Goal: Task Accomplishment & Management: Use online tool/utility

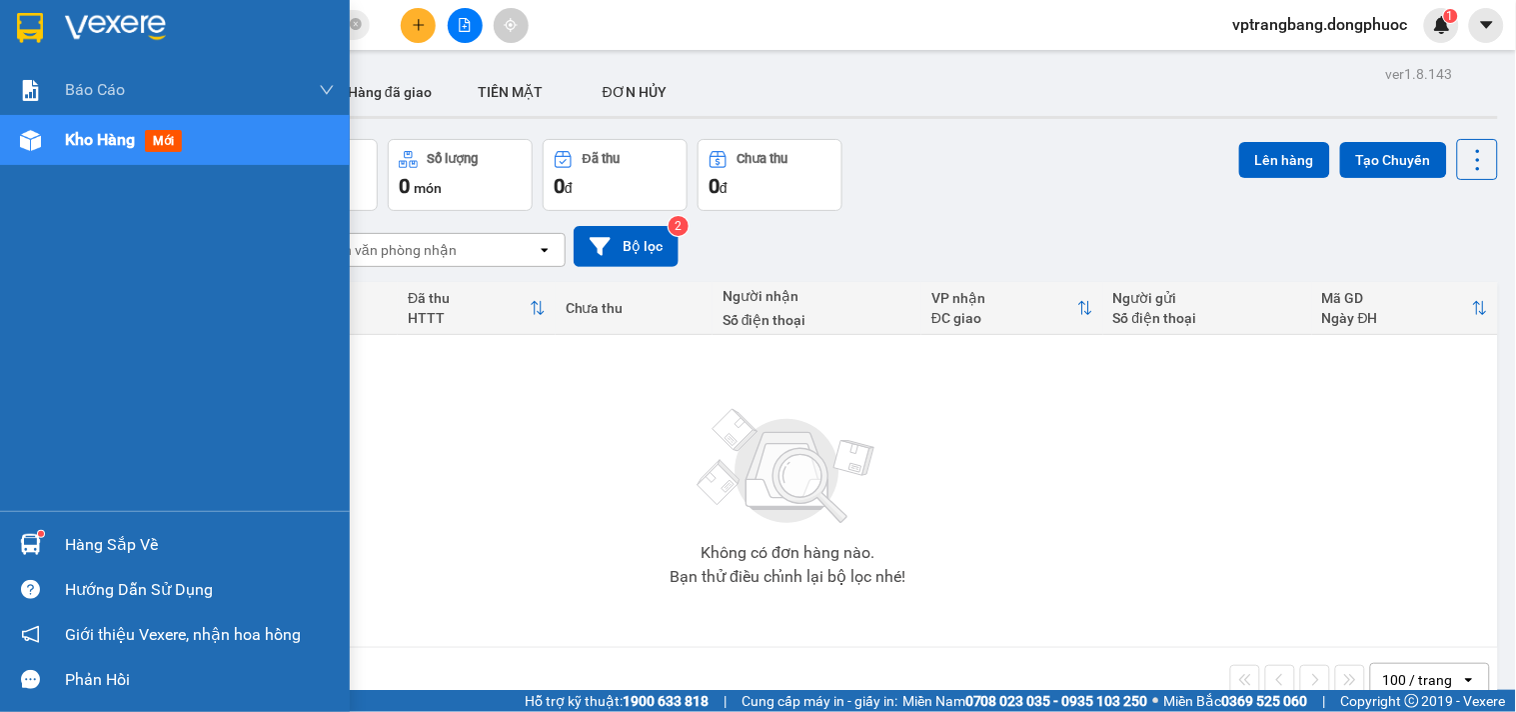
click at [68, 552] on div "Hàng sắp về" at bounding box center [200, 545] width 270 height 30
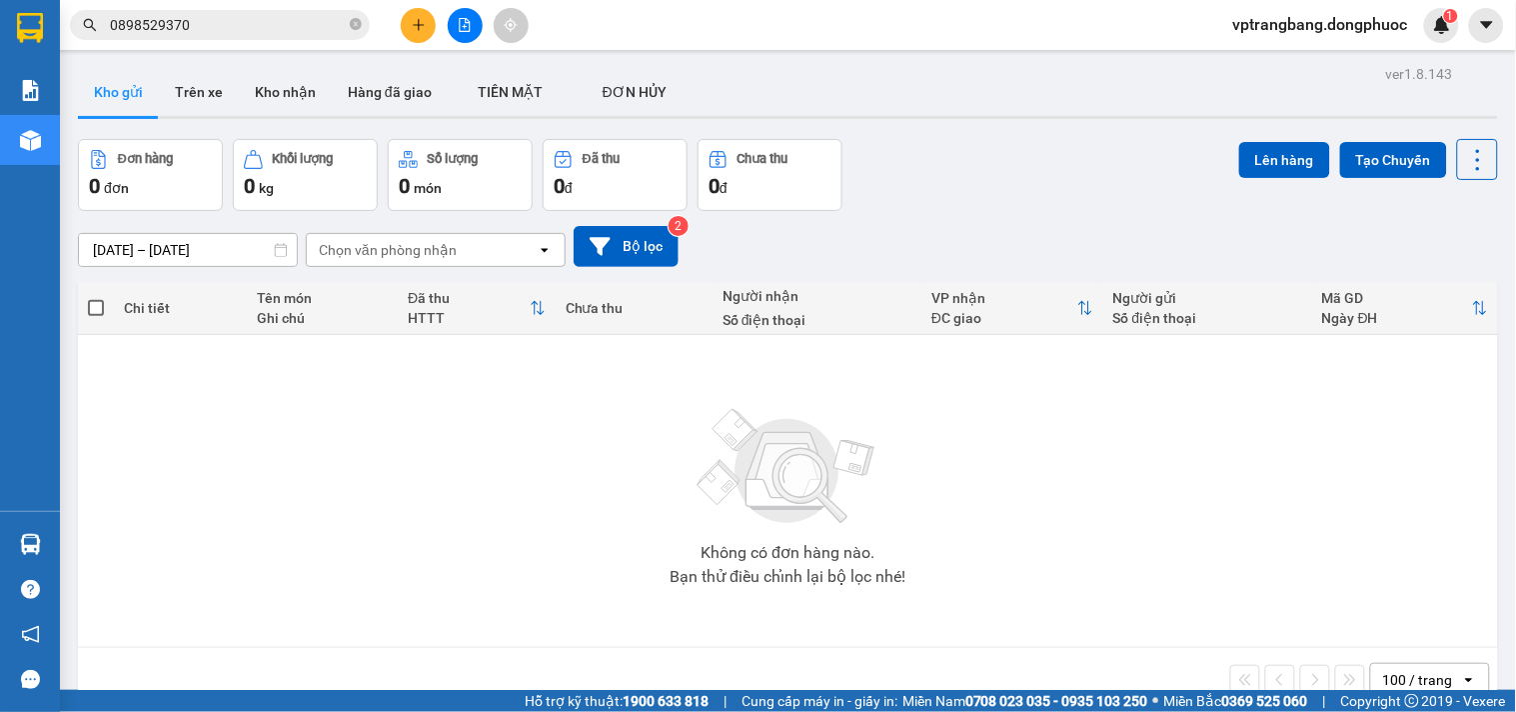
drag, startPoint x: 1002, startPoint y: 461, endPoint x: 962, endPoint y: 533, distance: 82.3
click at [999, 467] on section "Kết quả tìm kiếm ( 39 ) Bộ lọc Mã ĐH Trạng thái Món hàng Tổng cước Chưa cước Nh…" at bounding box center [758, 356] width 1516 height 712
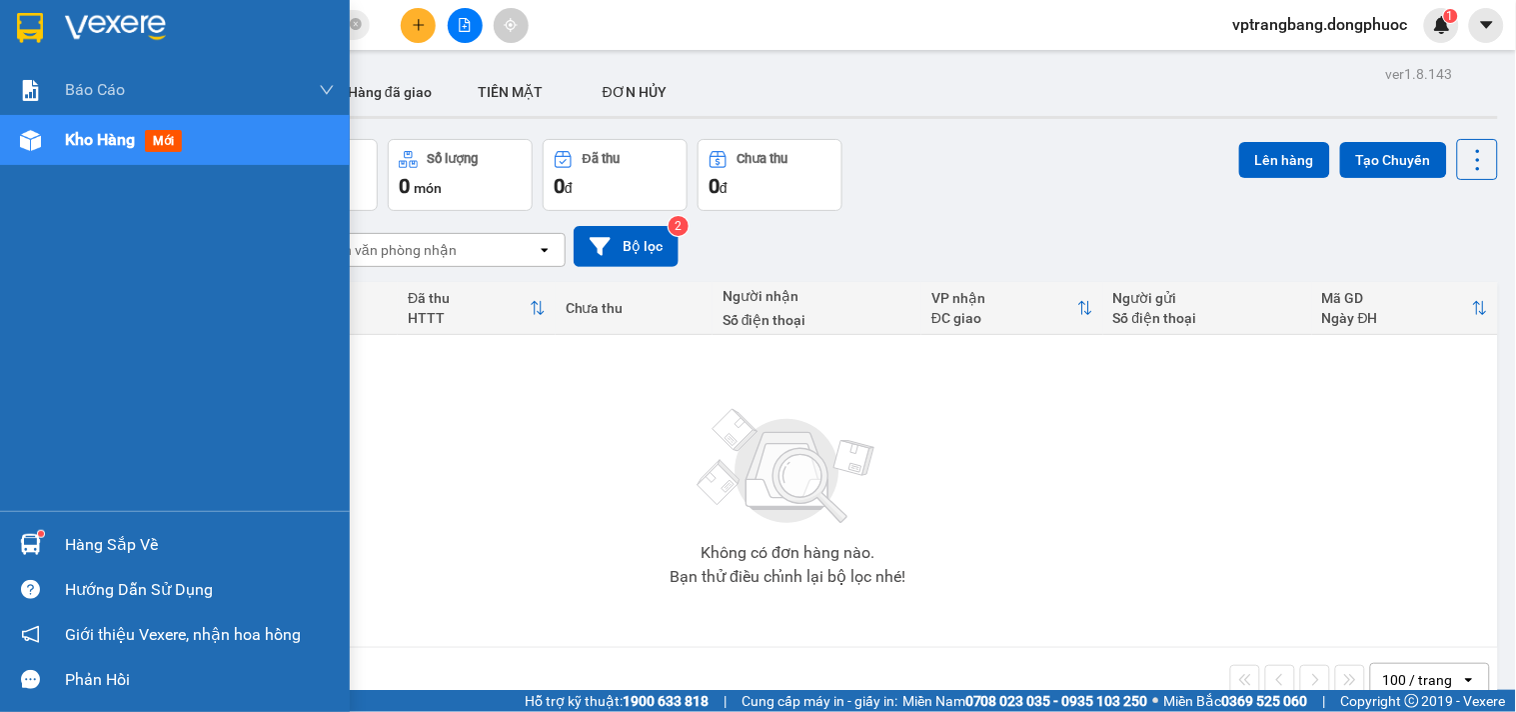
drag, startPoint x: 71, startPoint y: 537, endPoint x: 318, endPoint y: 554, distance: 247.4
click at [72, 537] on div "Hàng sắp về" at bounding box center [200, 545] width 270 height 30
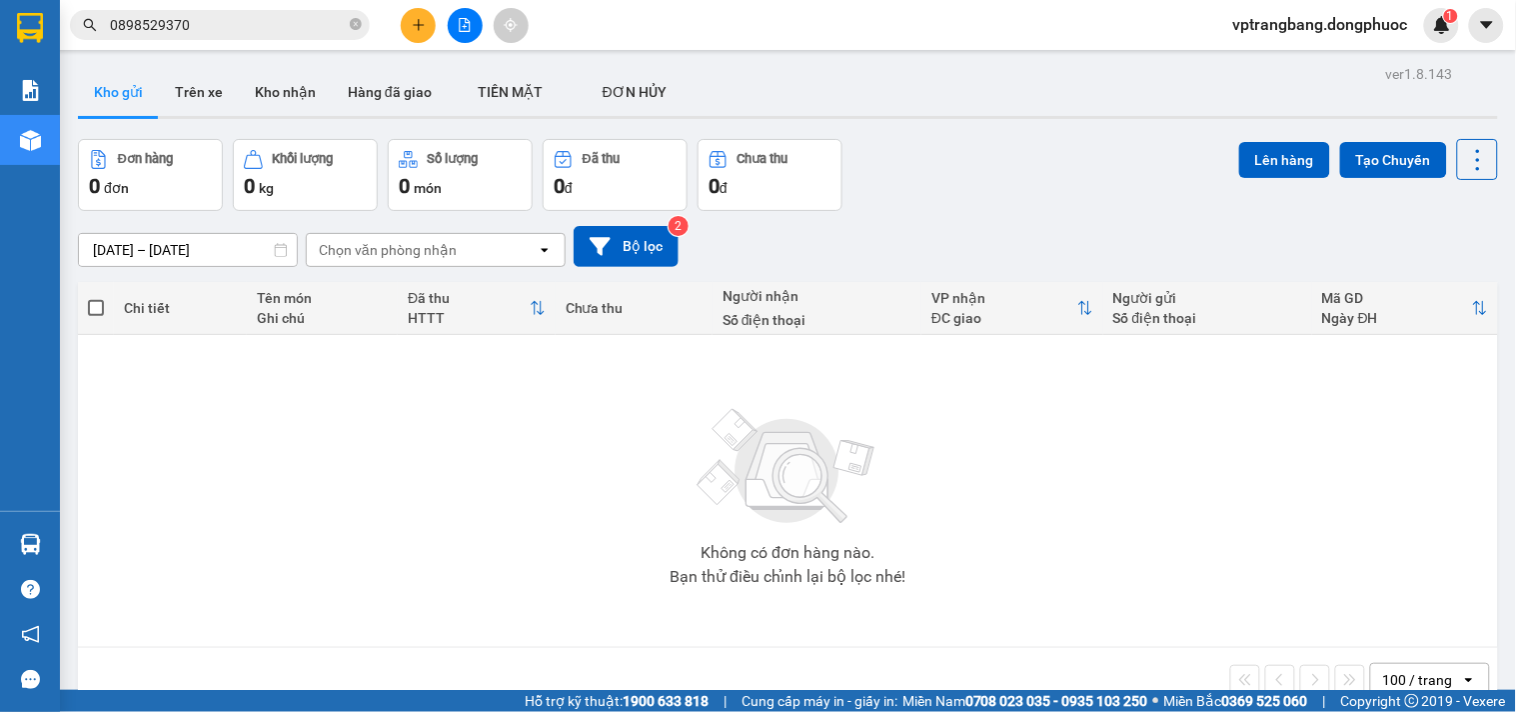
click at [1033, 484] on section "Kết quả tìm kiếm ( 39 ) Bộ lọc Mã ĐH Trạng thái Món hàng Tổng cước Chưa cước Nh…" at bounding box center [758, 356] width 1516 height 712
click at [243, 30] on input "0898529370" at bounding box center [228, 25] width 236 height 22
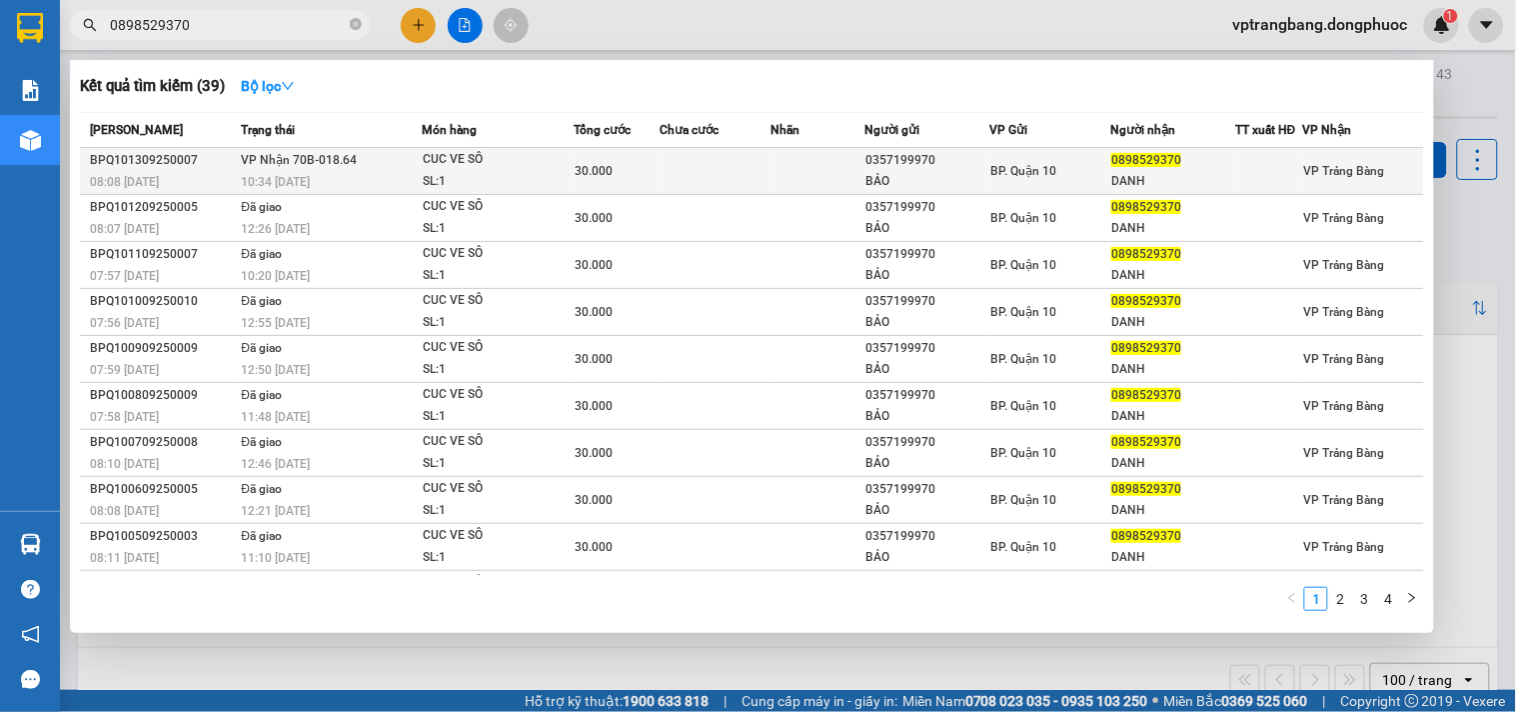
click at [707, 172] on td at bounding box center [716, 171] width 112 height 47
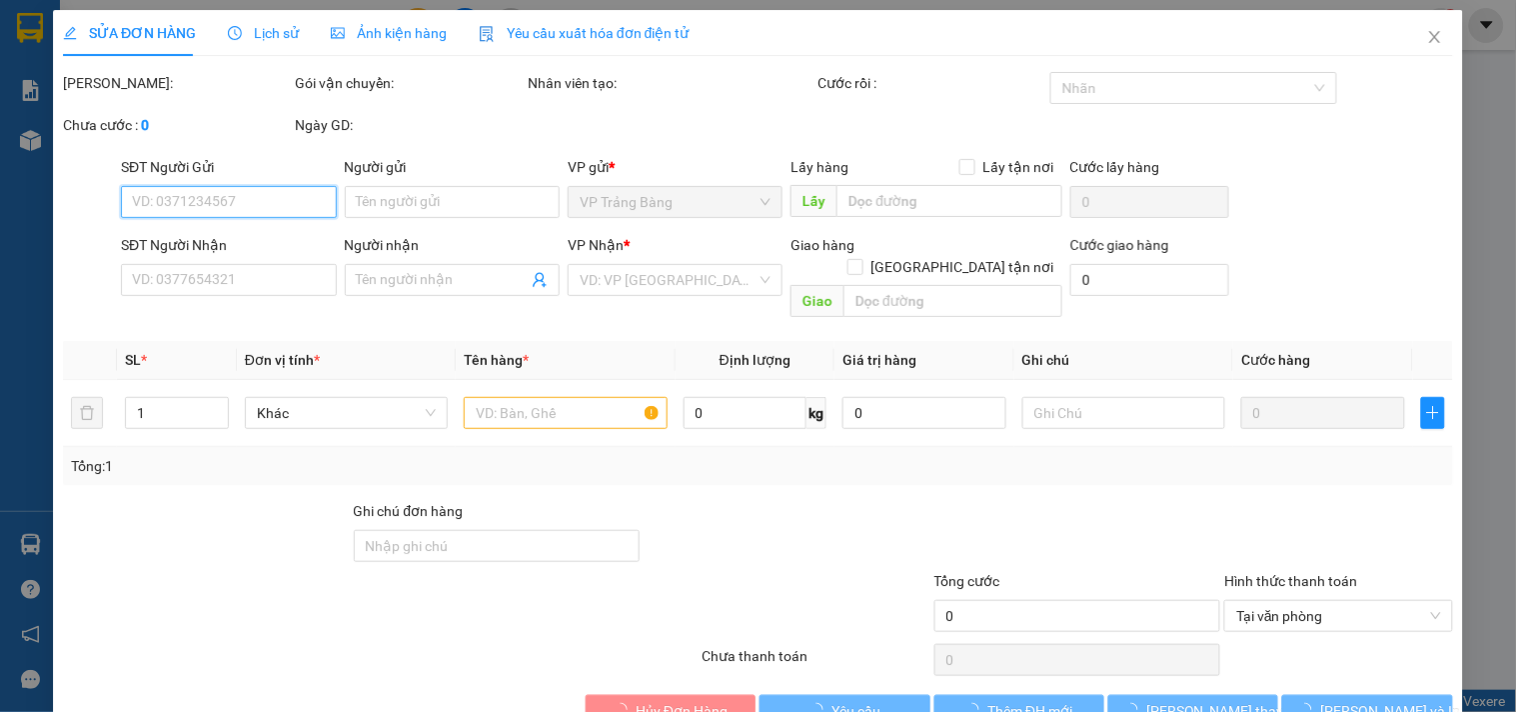
type input "0357199970"
type input "BẢO"
type input "0898529370"
type input "DANH"
type input "30.000"
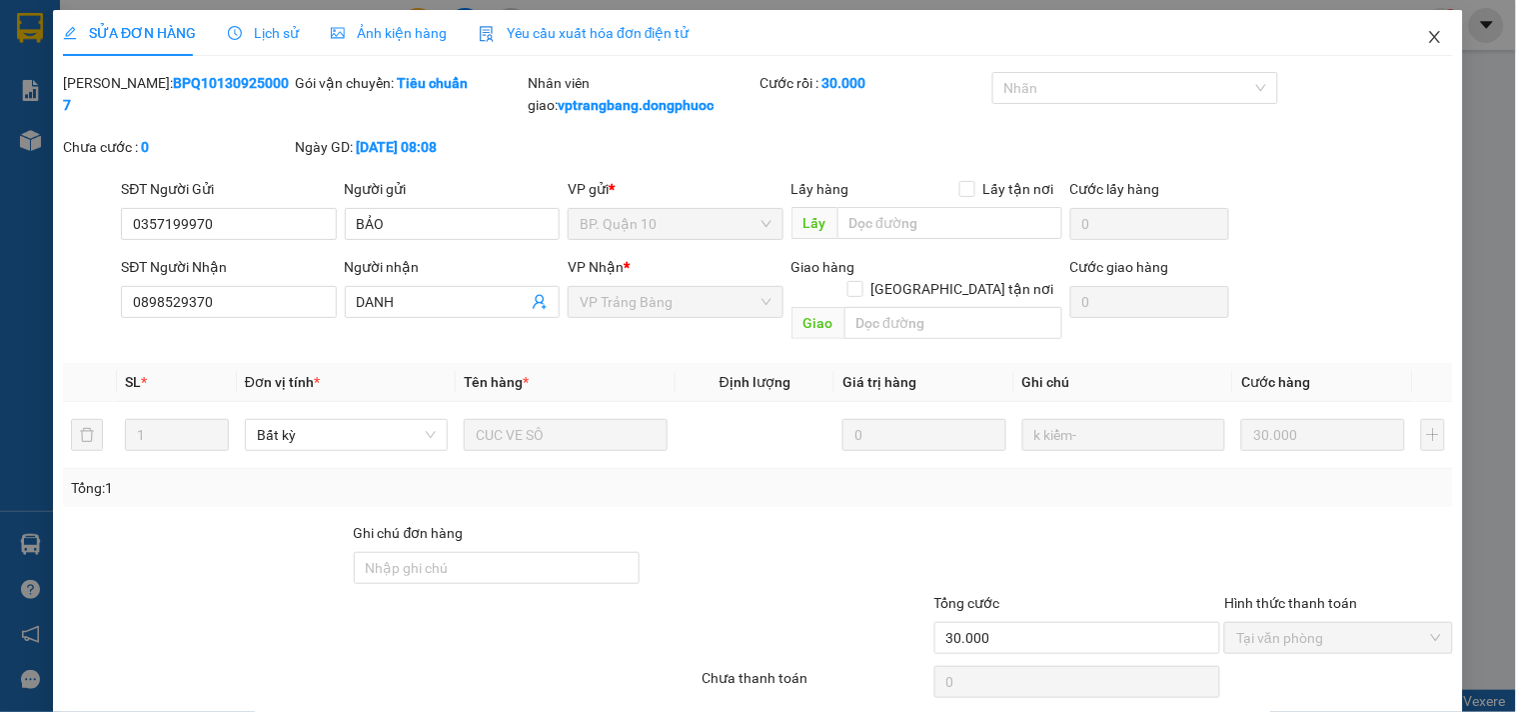
click at [1427, 36] on icon "close" at bounding box center [1435, 37] width 16 height 16
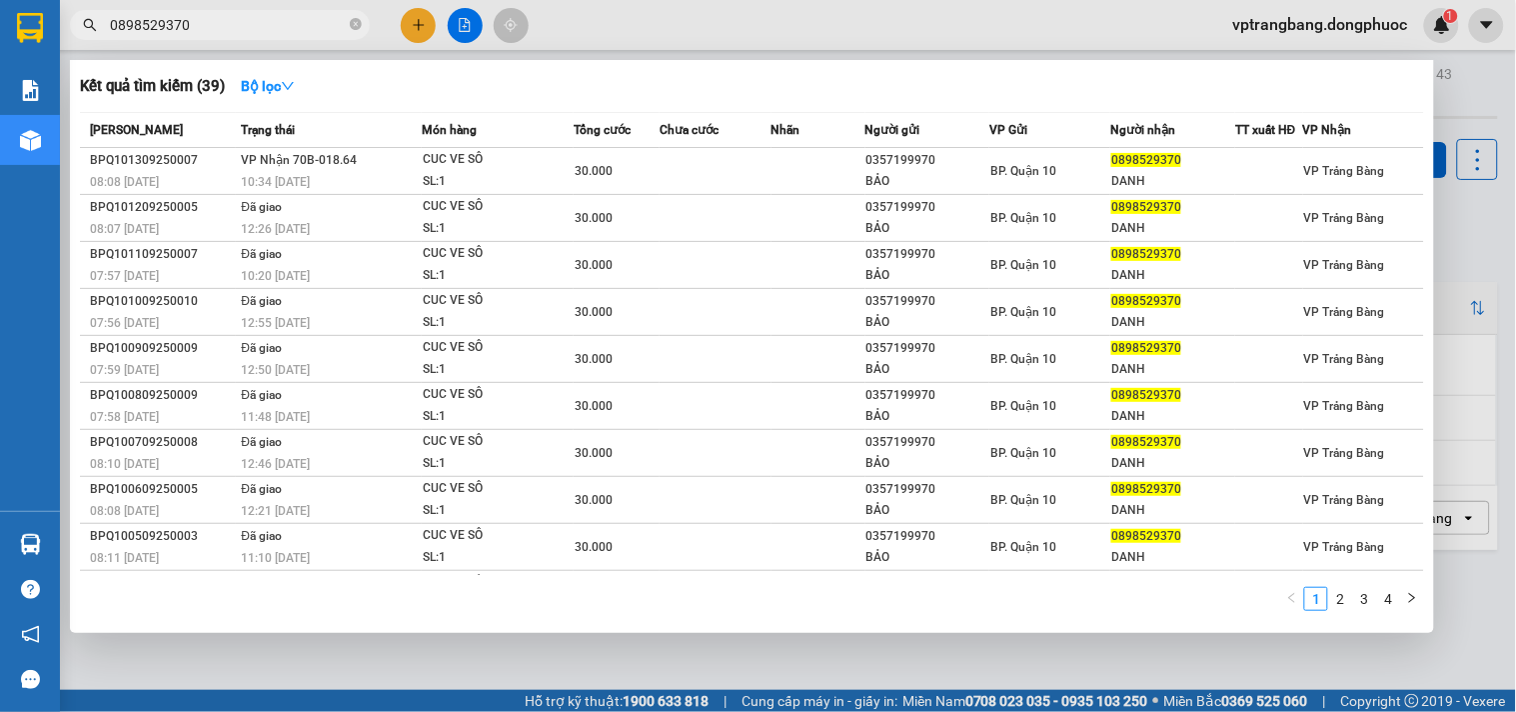
click at [234, 27] on input "0898529370" at bounding box center [228, 25] width 236 height 22
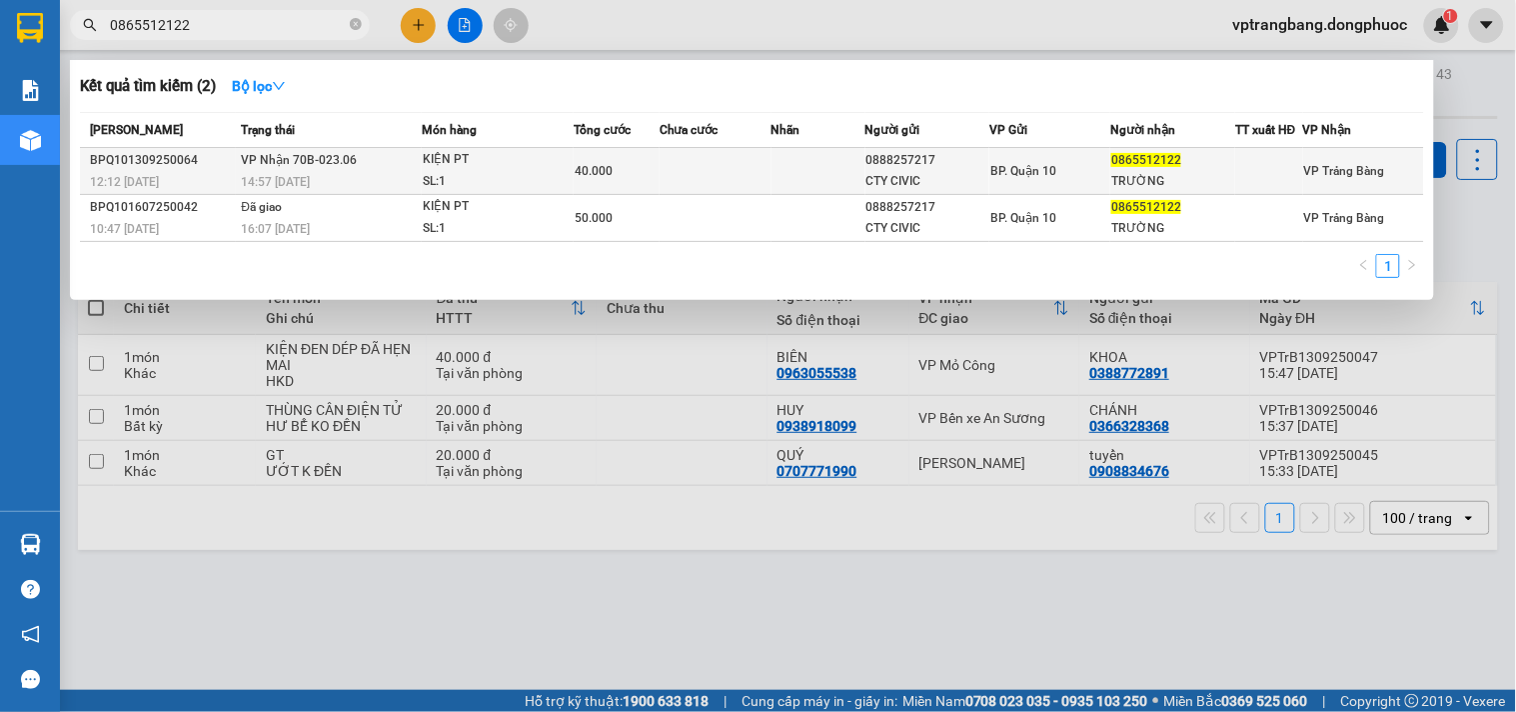
type input "0865512122"
click at [753, 177] on td at bounding box center [716, 171] width 112 height 47
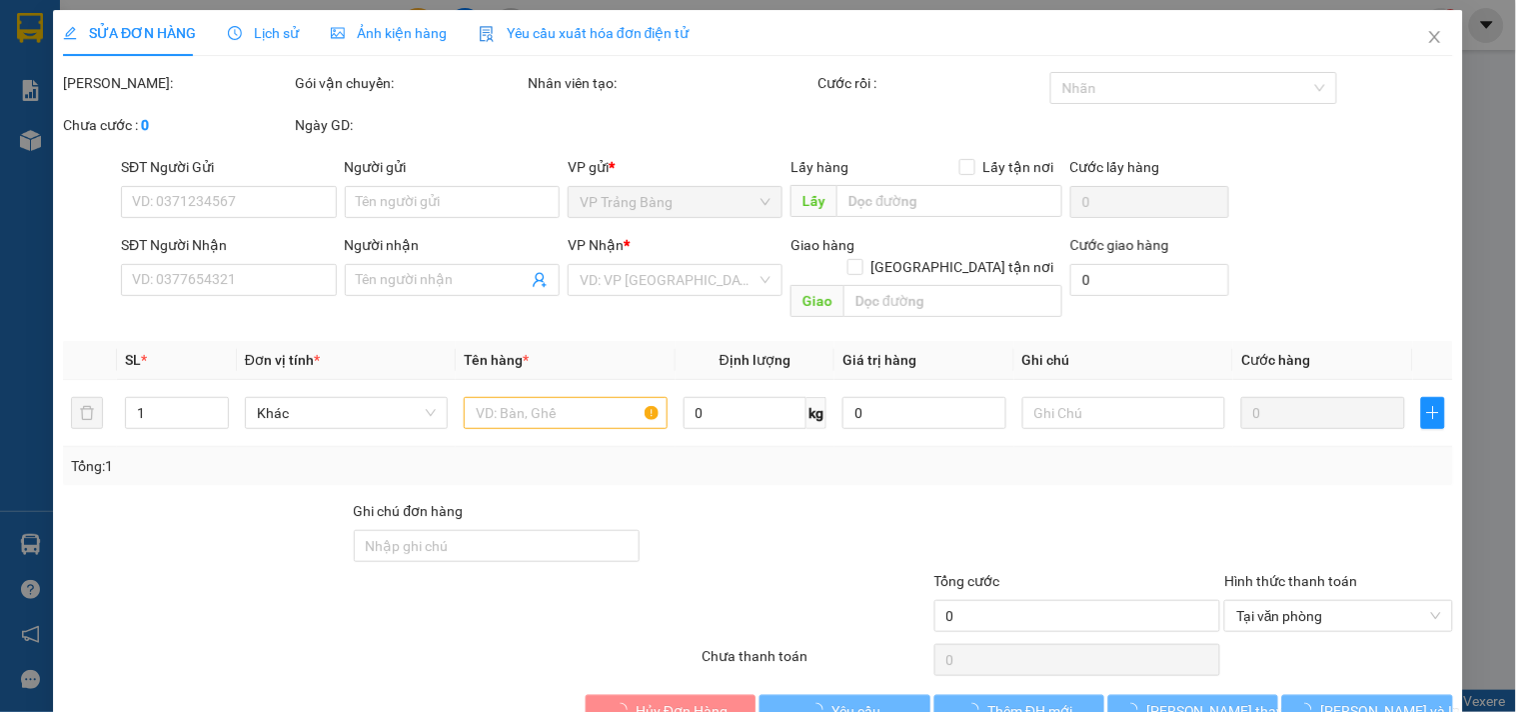
type input "0888257217"
type input "CTY CIVIC"
type input "0865512122"
type input "TRƯỜNG"
type input "40.000"
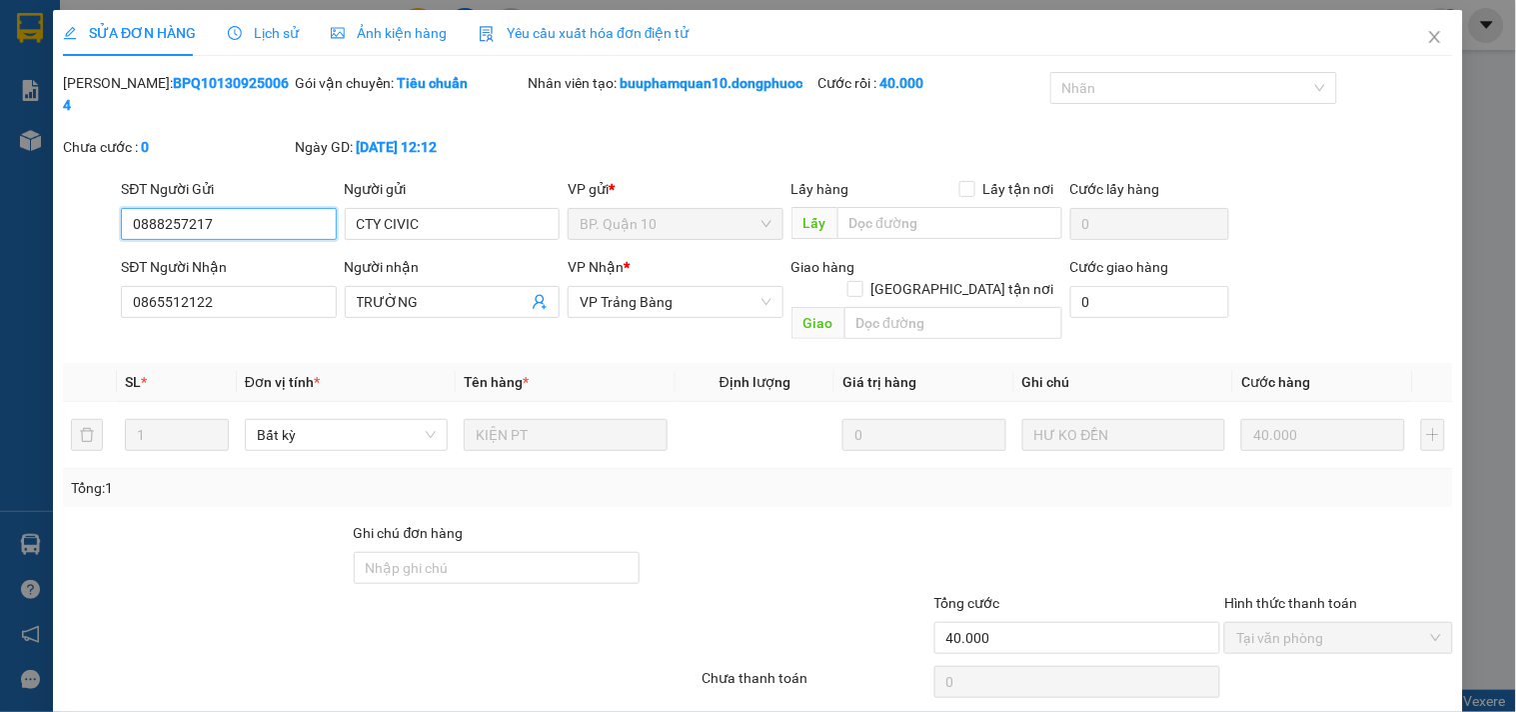
scroll to position [53, 0]
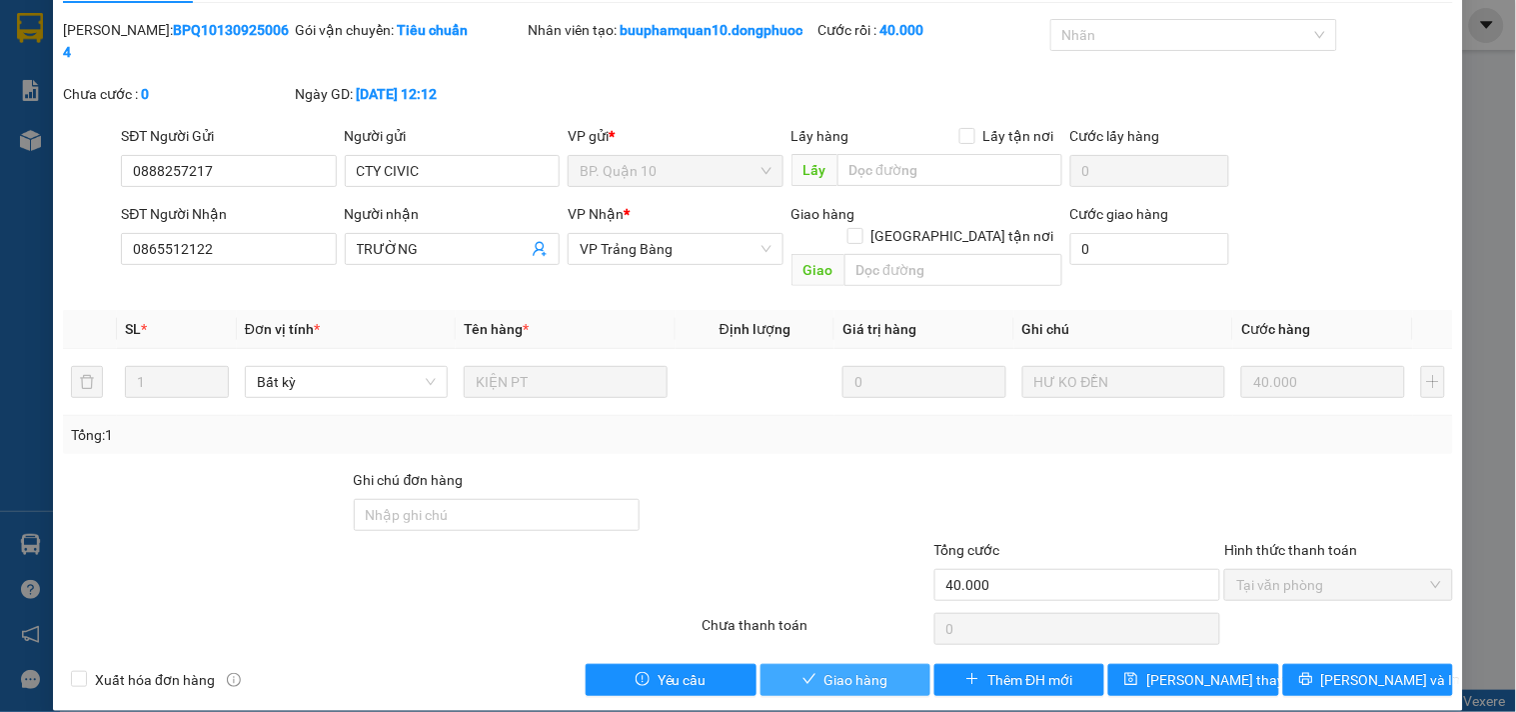
click at [832, 669] on span "Giao hàng" at bounding box center [856, 680] width 64 height 22
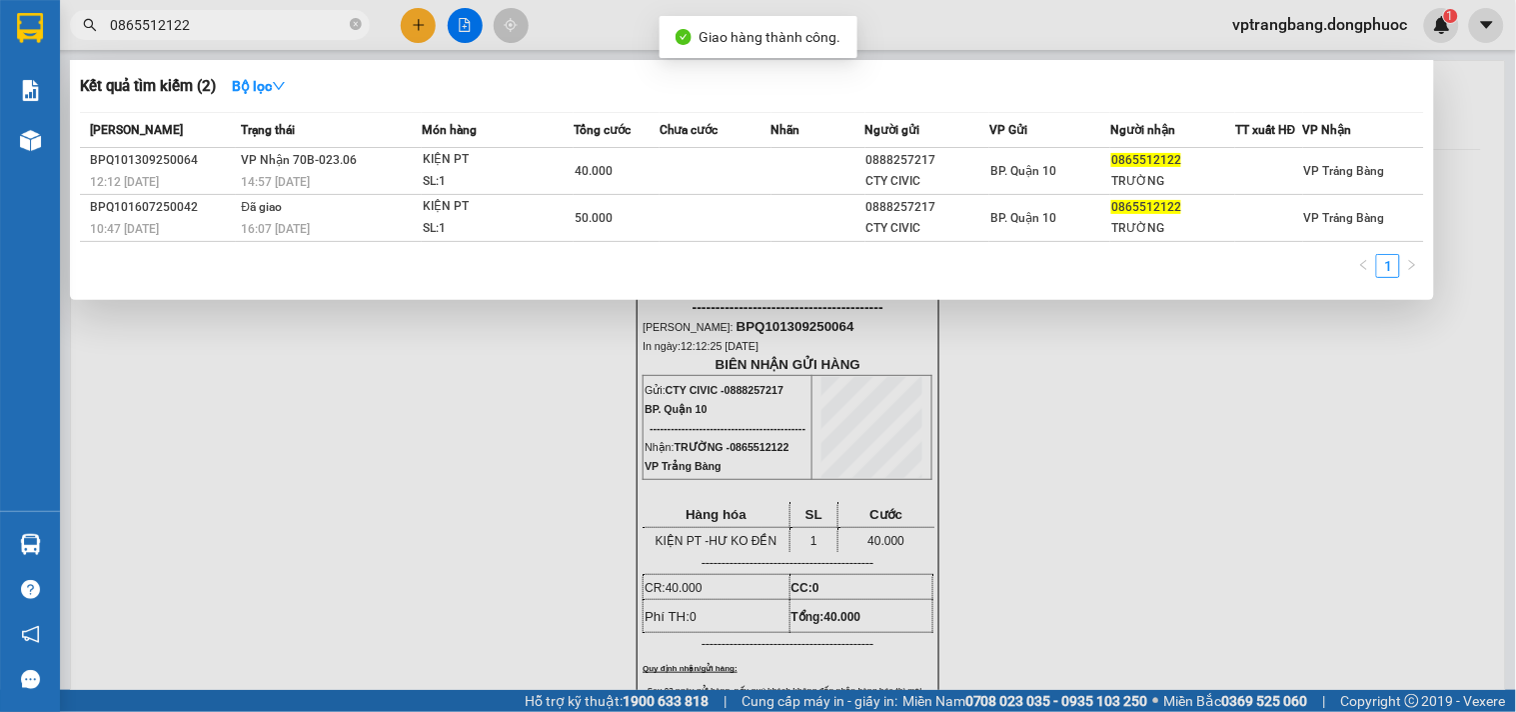
click at [244, 24] on input "0865512122" at bounding box center [228, 25] width 236 height 22
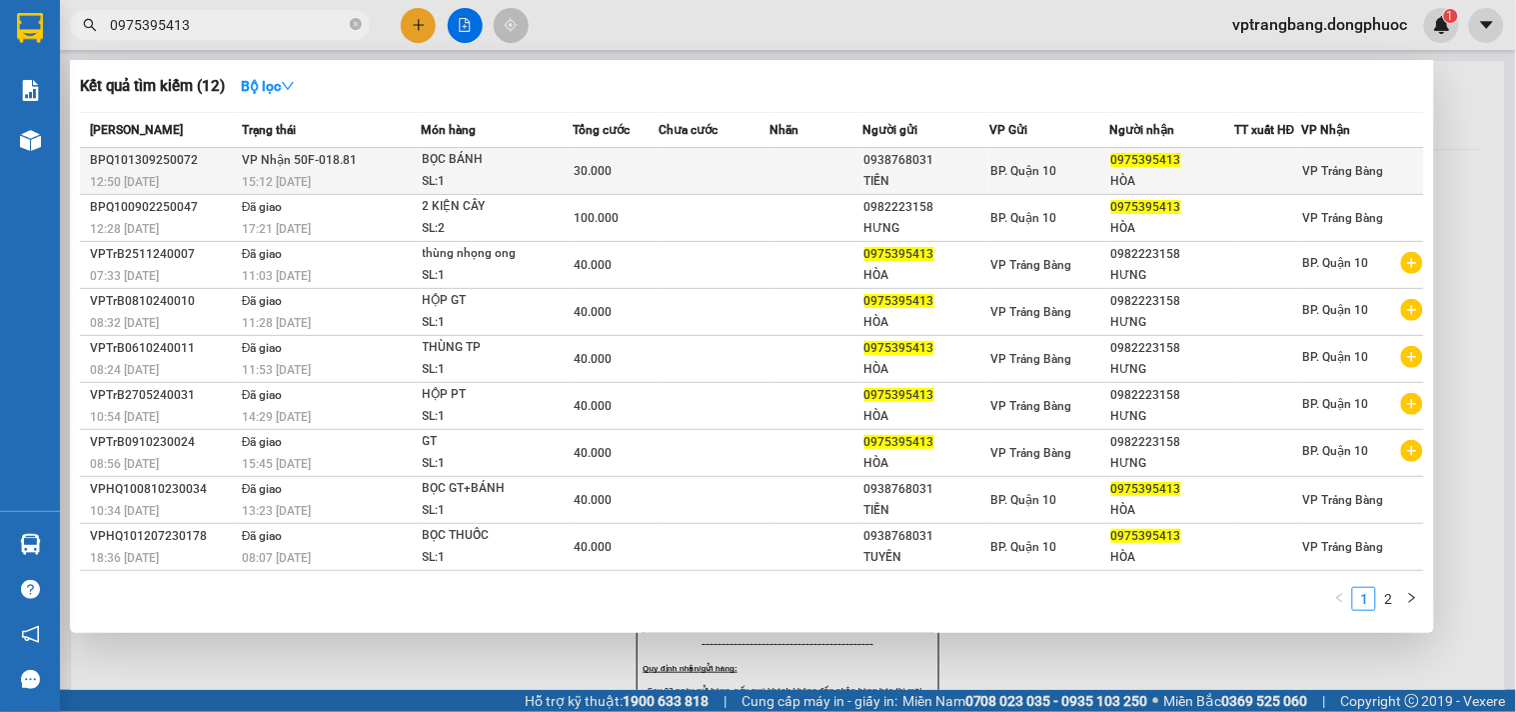
type input "0975395413"
click at [703, 171] on td at bounding box center [714, 171] width 111 height 47
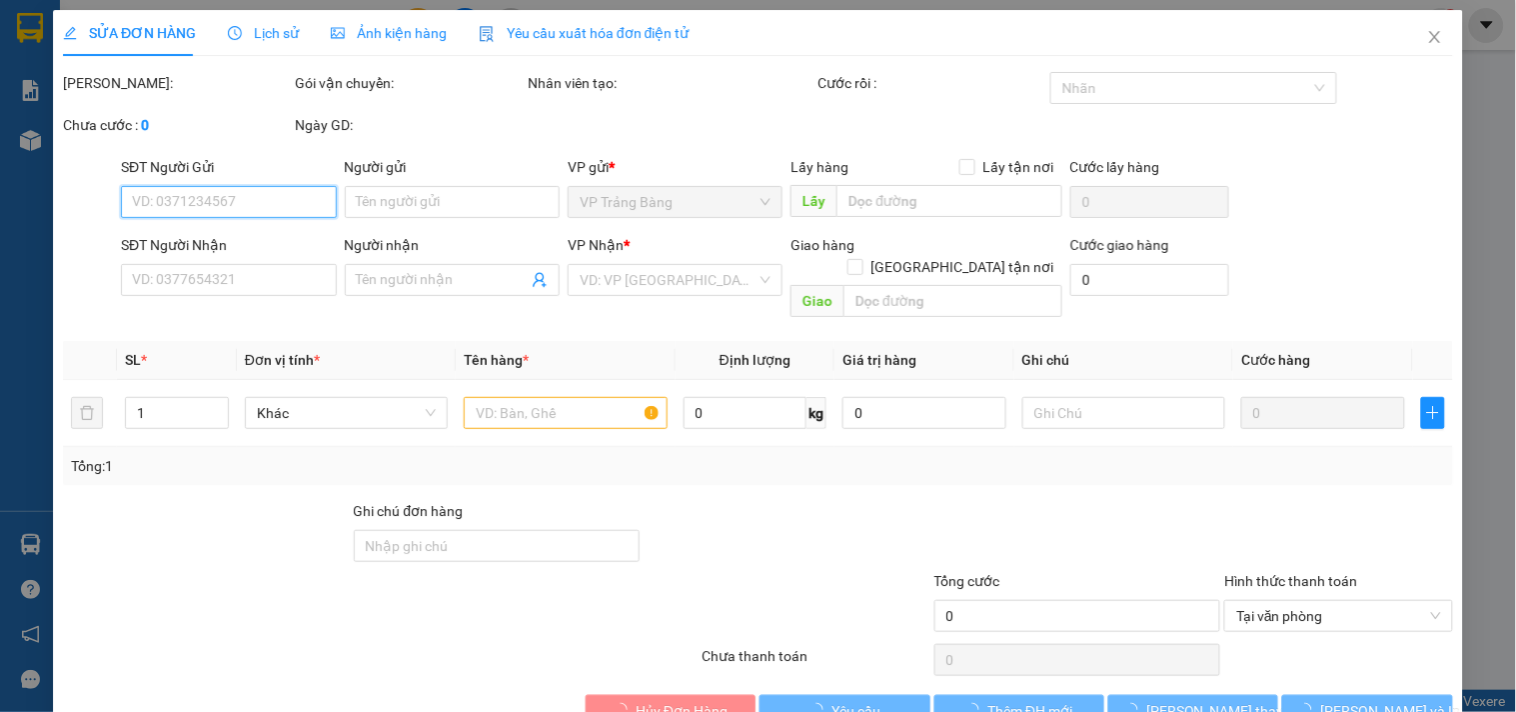
type input "0938768031"
type input "TIẾN"
type input "0975395413"
type input "HÒA"
type input "30.000"
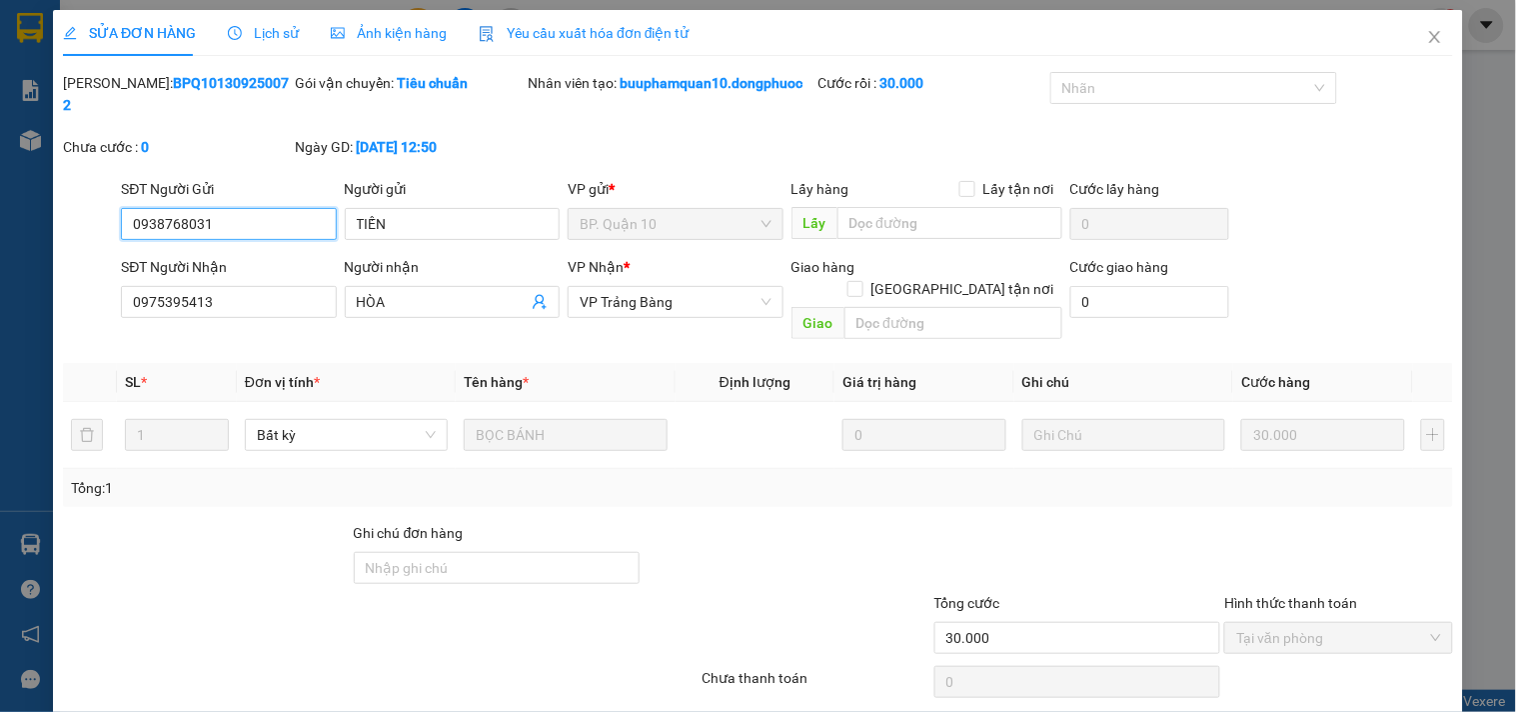
scroll to position [53, 0]
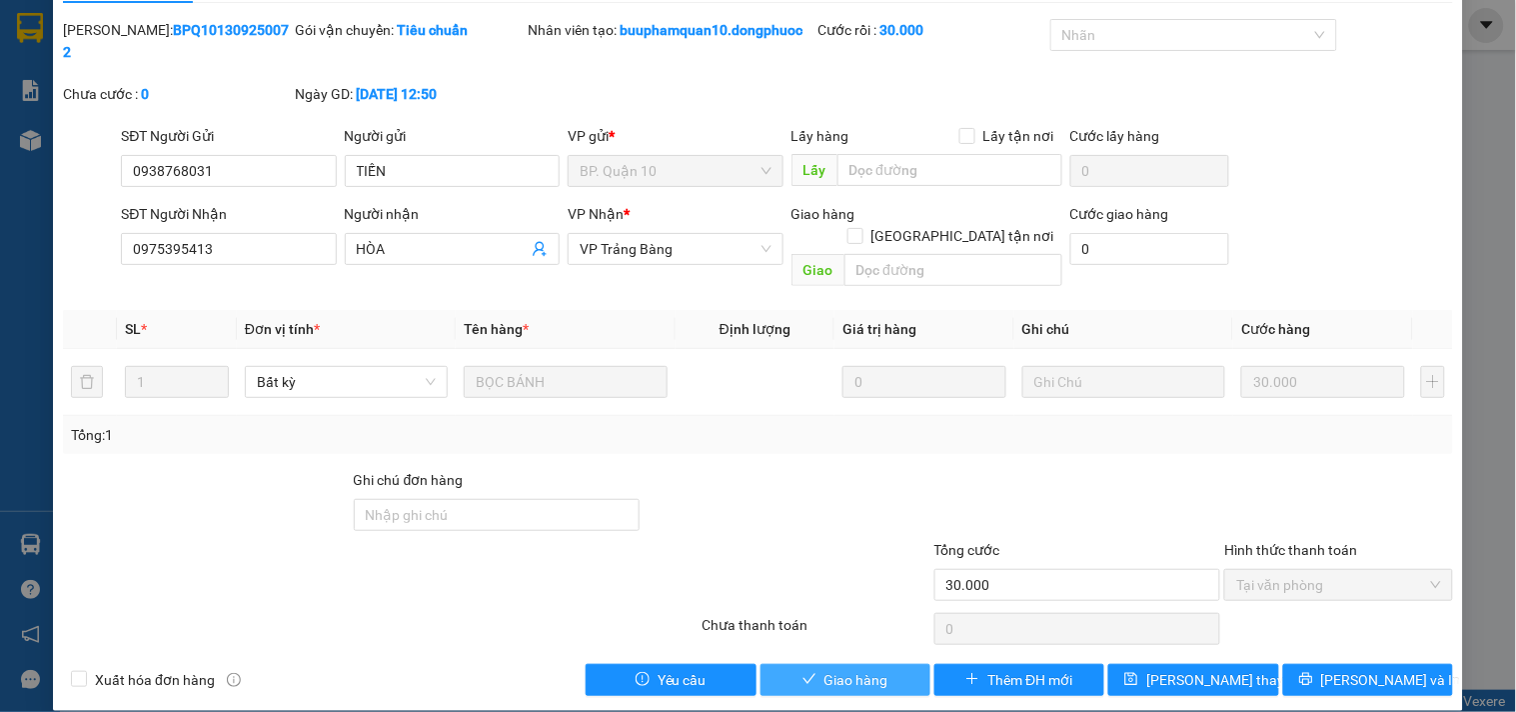
click at [829, 669] on span "Giao hàng" at bounding box center [856, 680] width 64 height 22
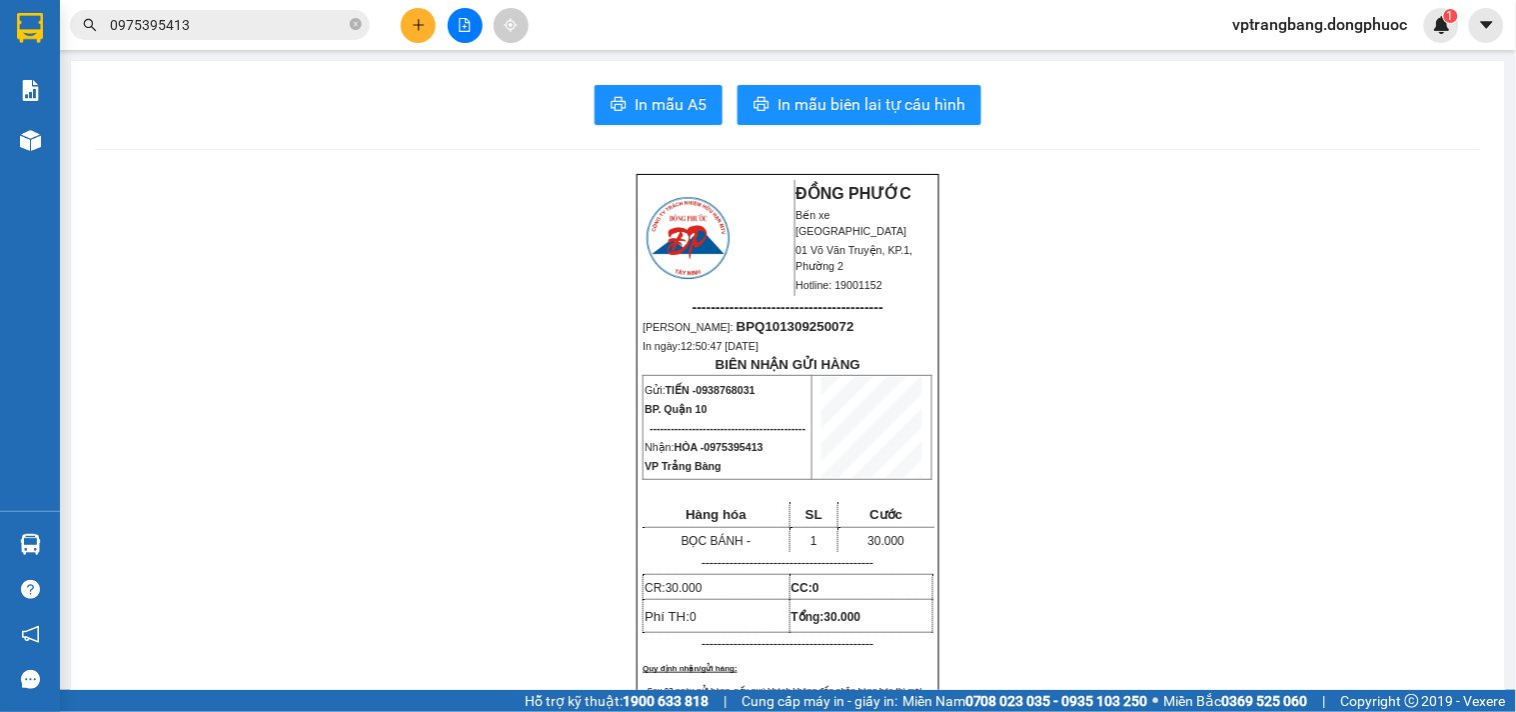
drag, startPoint x: 440, startPoint y: 443, endPoint x: 428, endPoint y: 181, distance: 262.1
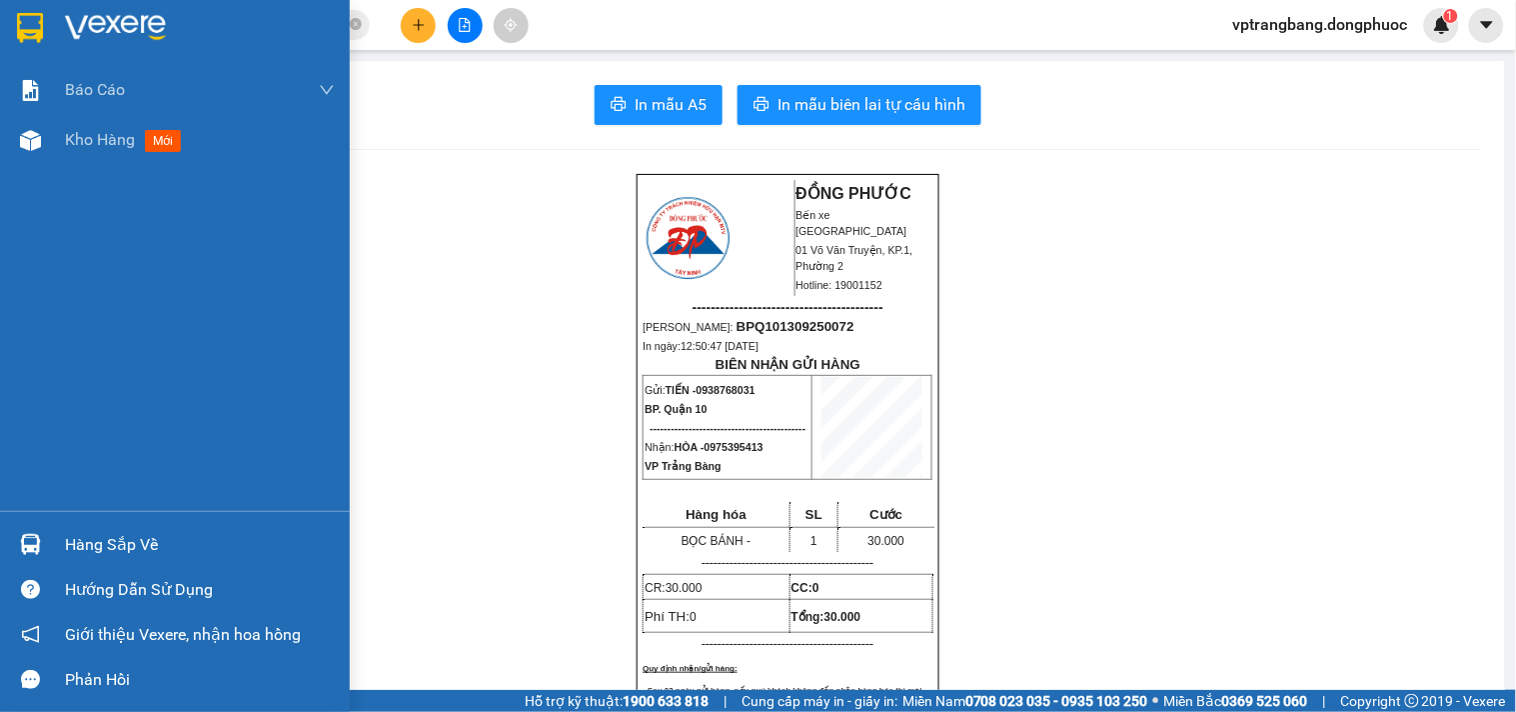
click at [47, 537] on div "Hàng sắp về" at bounding box center [175, 544] width 350 height 45
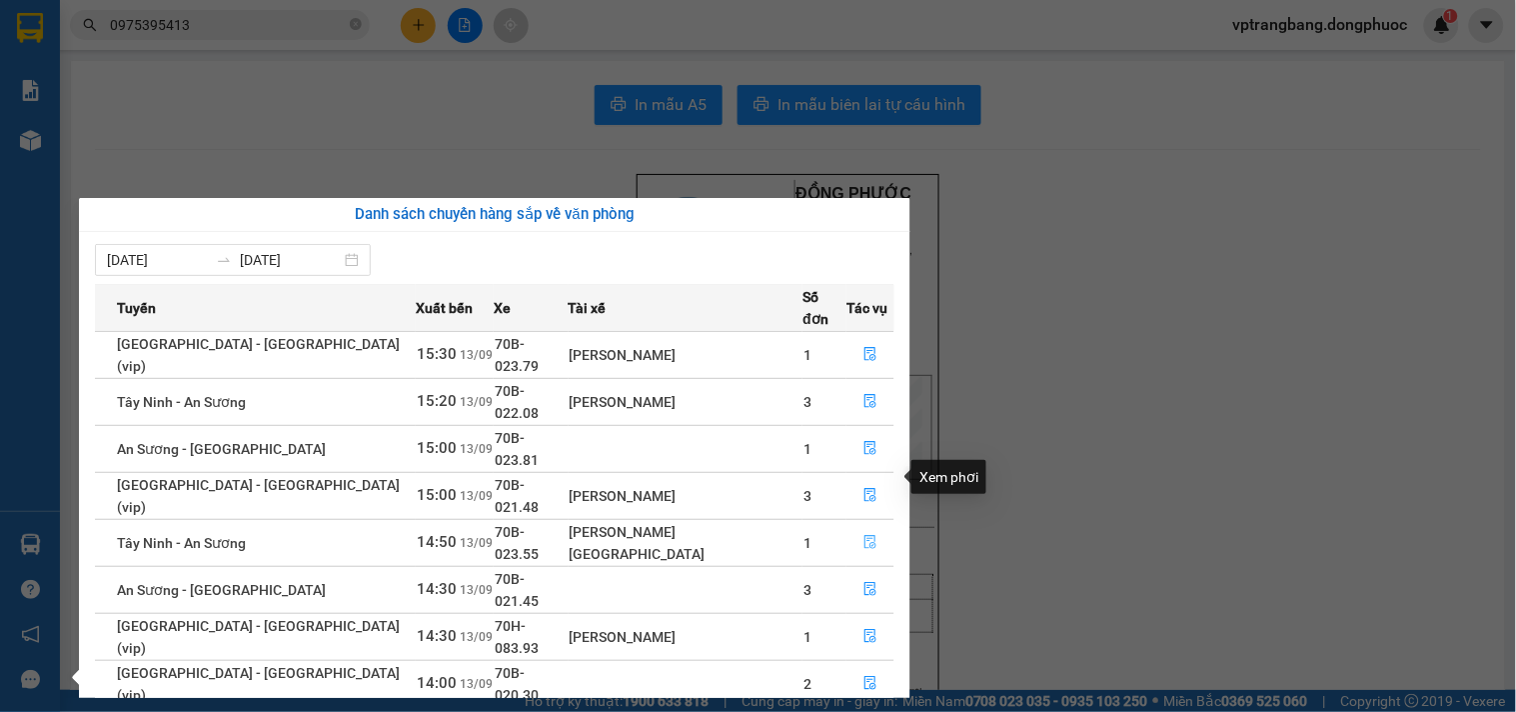
click at [863, 535] on icon "file-done" at bounding box center [870, 542] width 14 height 14
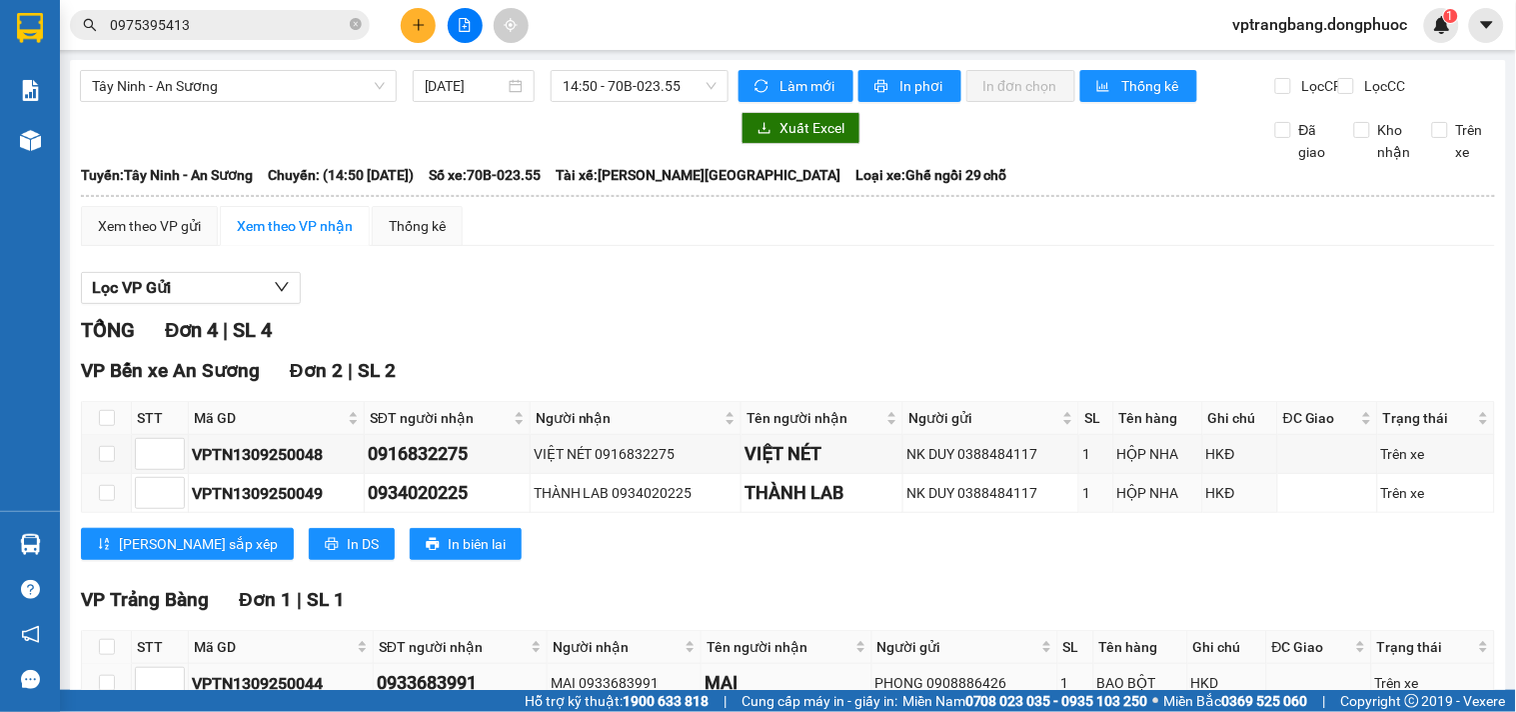
scroll to position [222, 0]
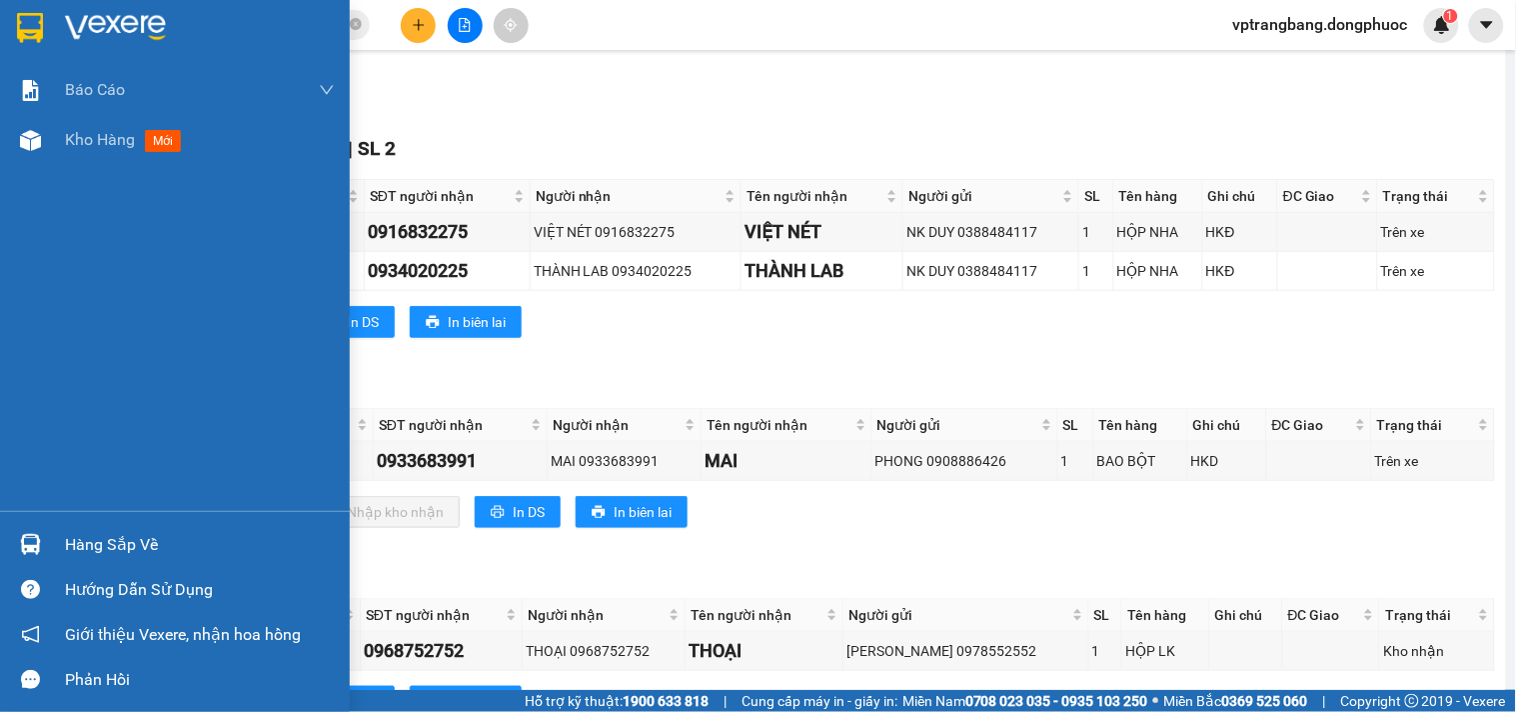
click at [115, 535] on div "Hàng sắp về" at bounding box center [200, 545] width 270 height 30
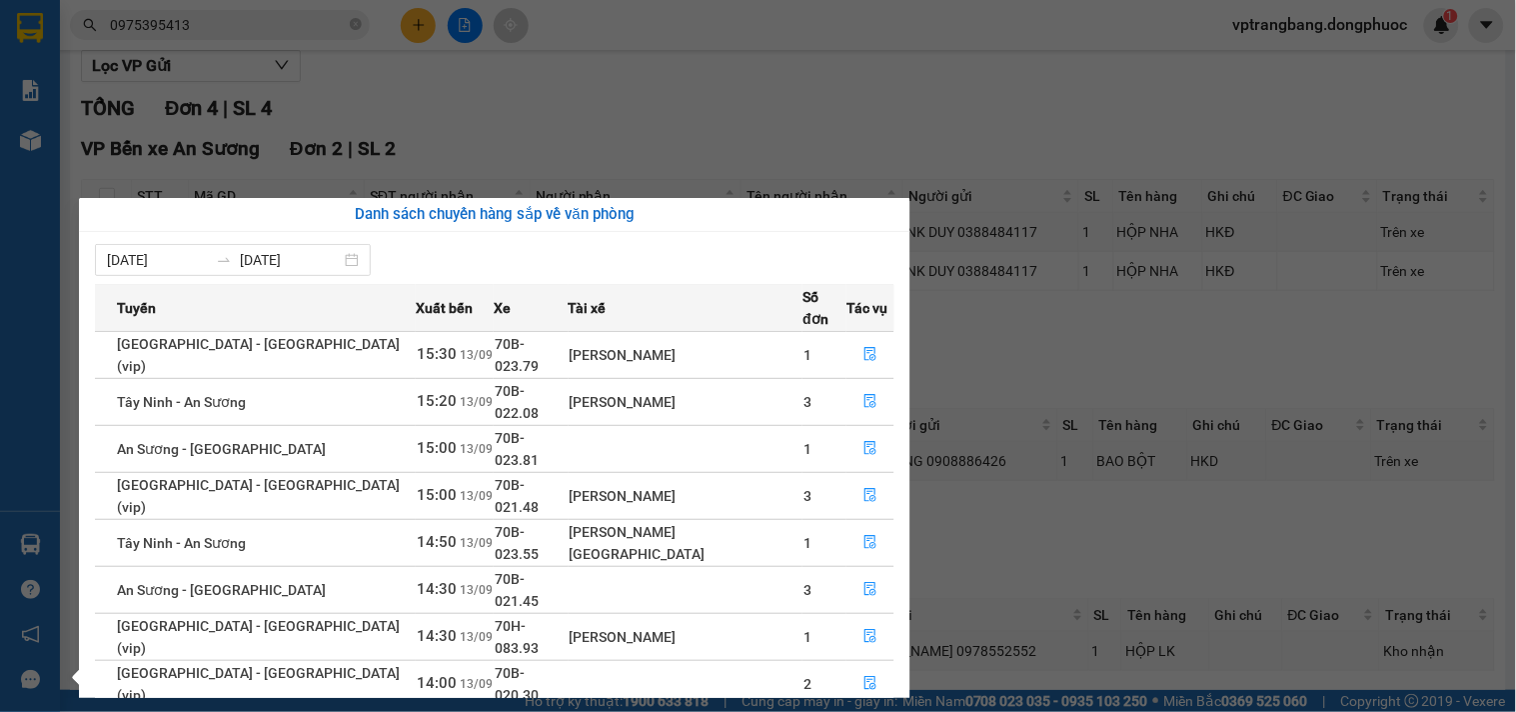
click at [40, 223] on div "Báo cáo Mẫu 1: Báo cáo dòng tiền theo nhân viên Mẫu 1: Báo cáo dòng tiền theo n…" at bounding box center [30, 356] width 60 height 712
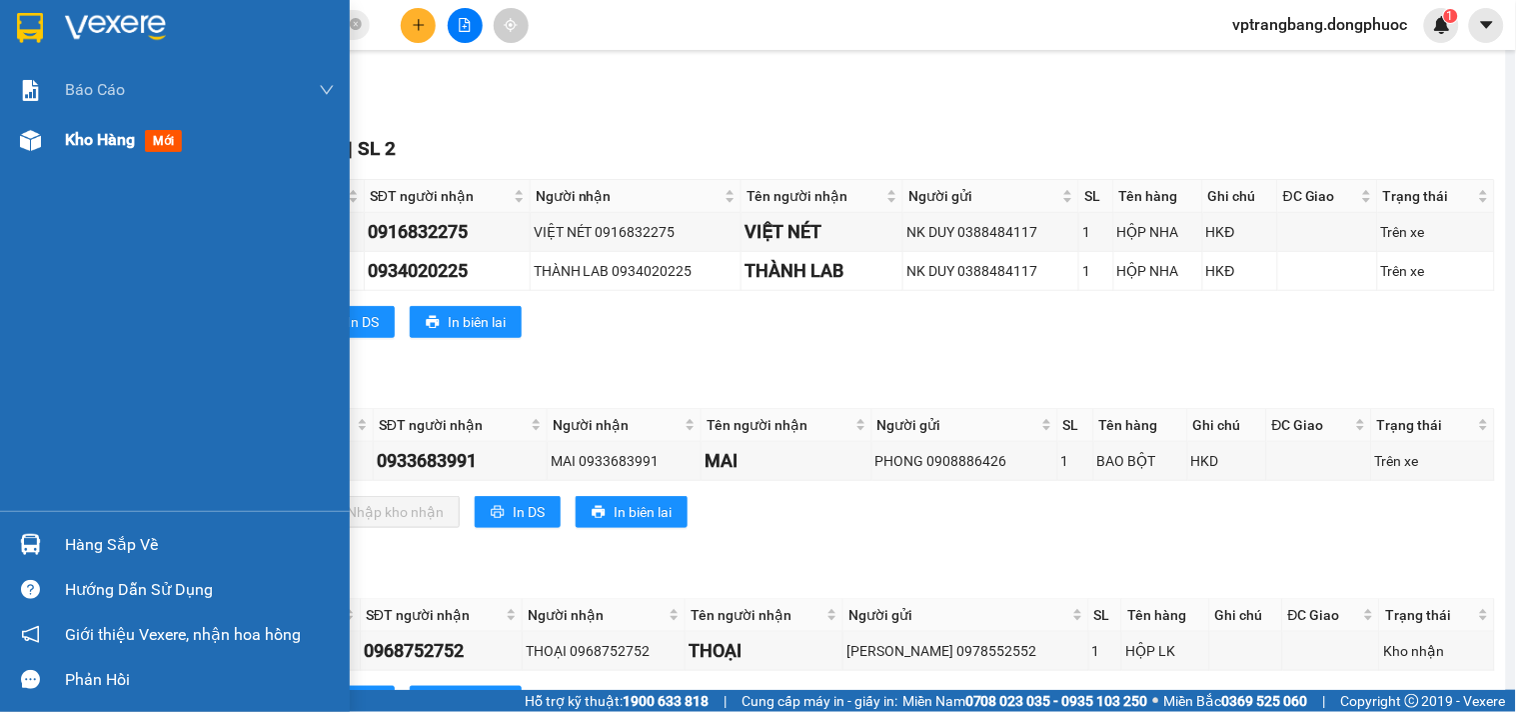
click at [30, 130] on img at bounding box center [30, 140] width 21 height 21
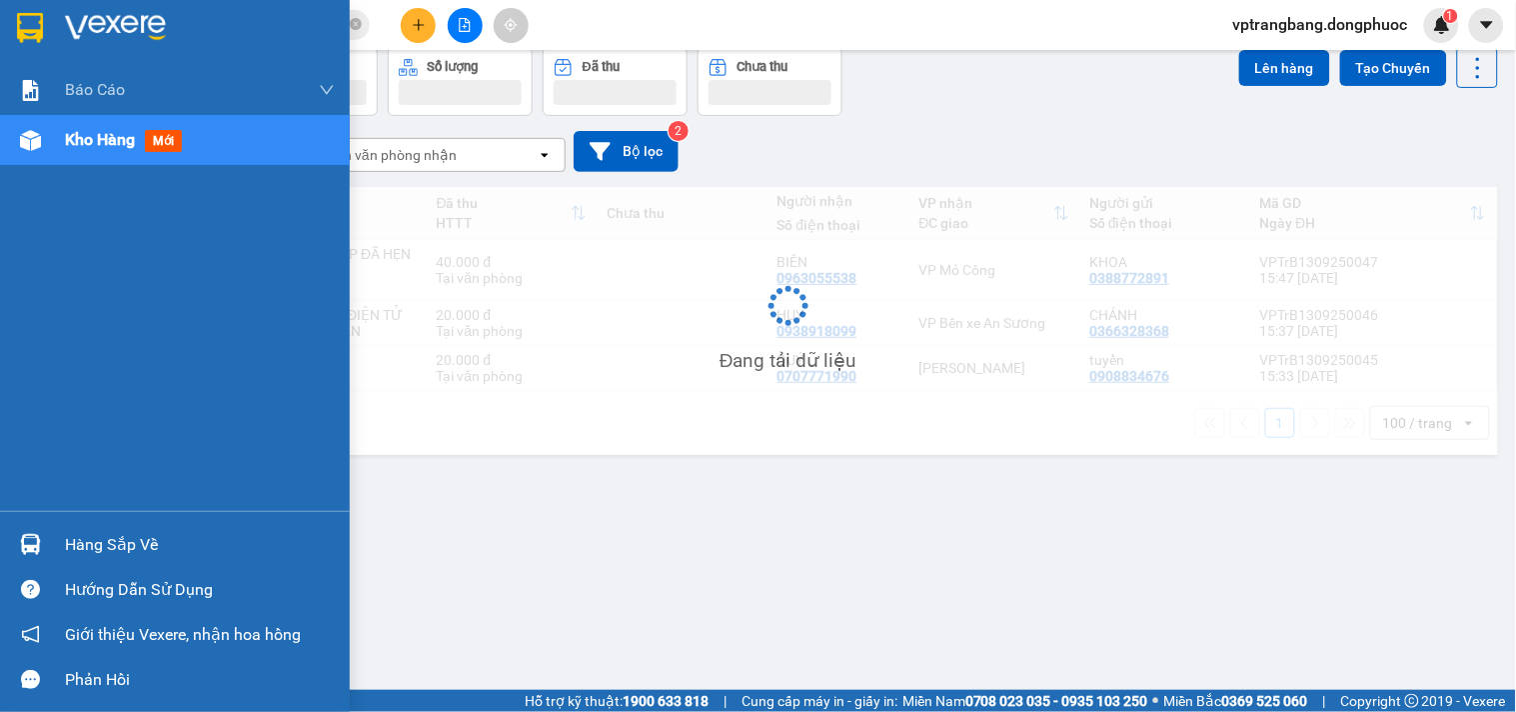
scroll to position [92, 0]
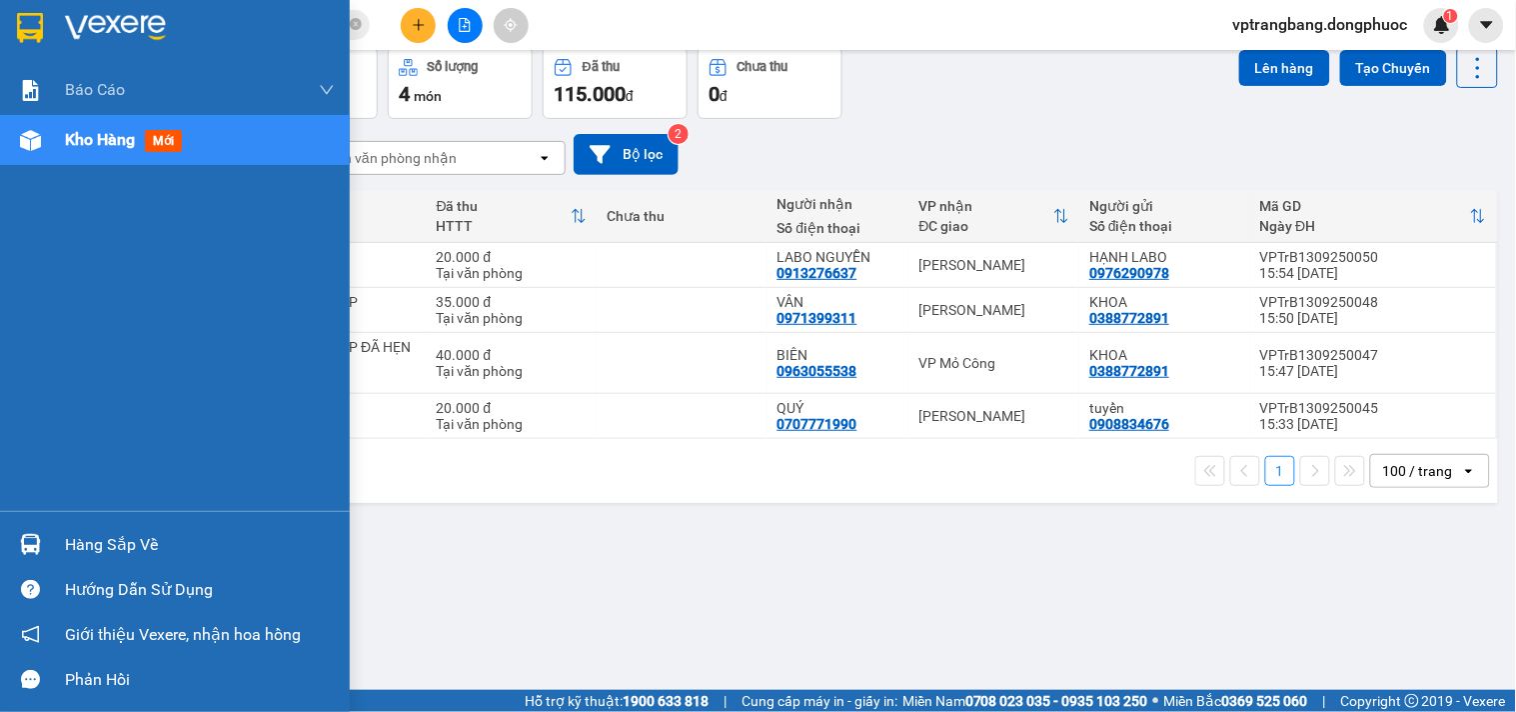
click at [34, 538] on img at bounding box center [30, 544] width 21 height 21
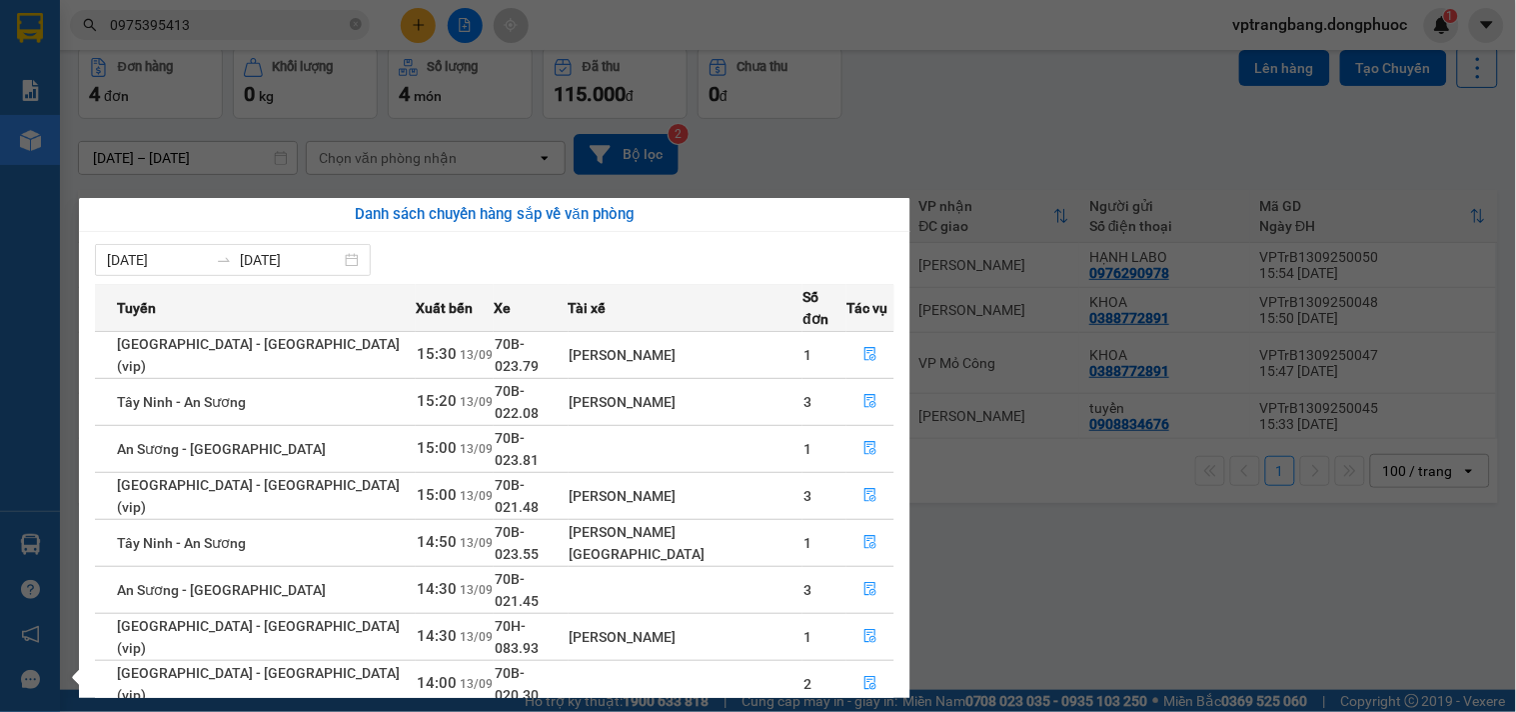
click at [465, 683] on section "Kết quả tìm kiếm ( 12 ) Bộ lọc Mã ĐH Trạng thái Món hàng Tổng cước Chưa cước Nh…" at bounding box center [758, 356] width 1516 height 712
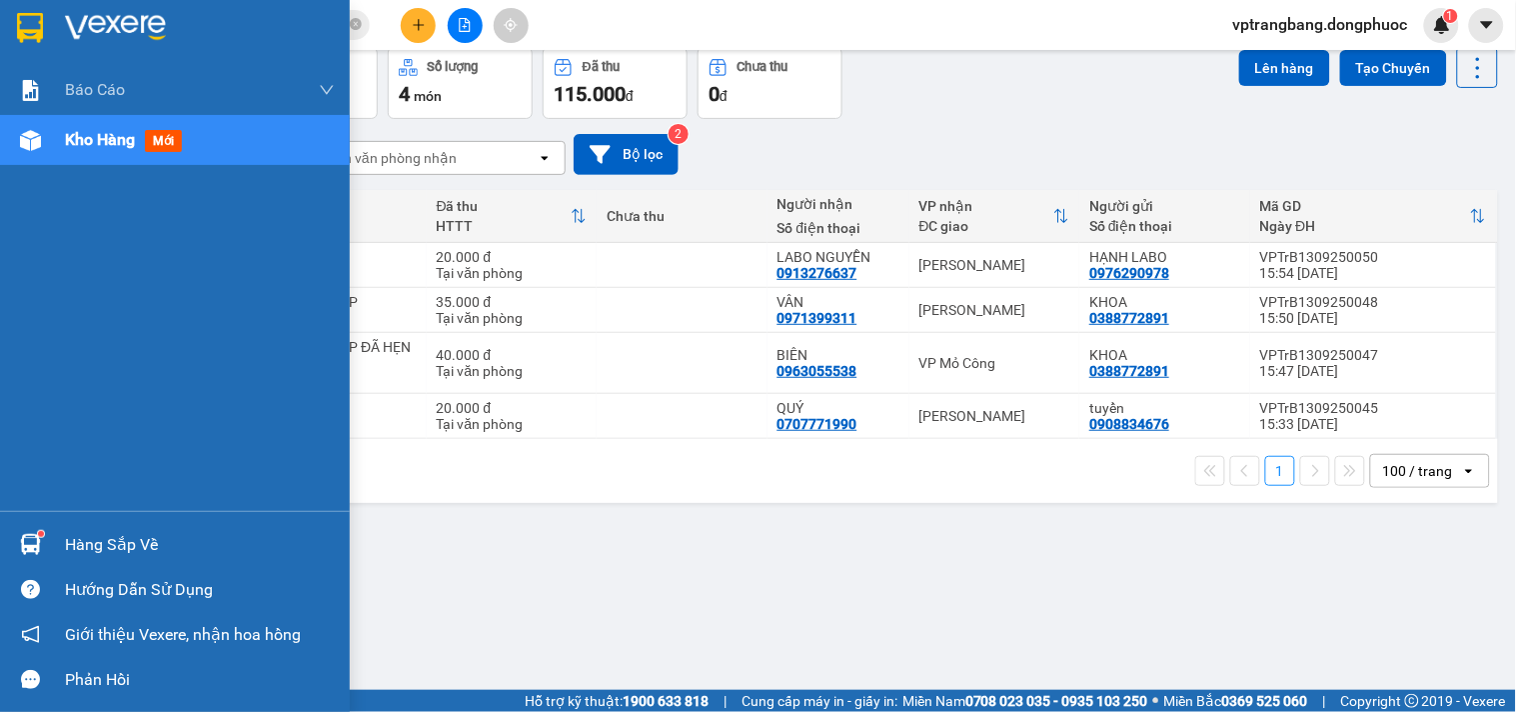
click at [88, 542] on div "Hàng sắp về" at bounding box center [200, 545] width 270 height 30
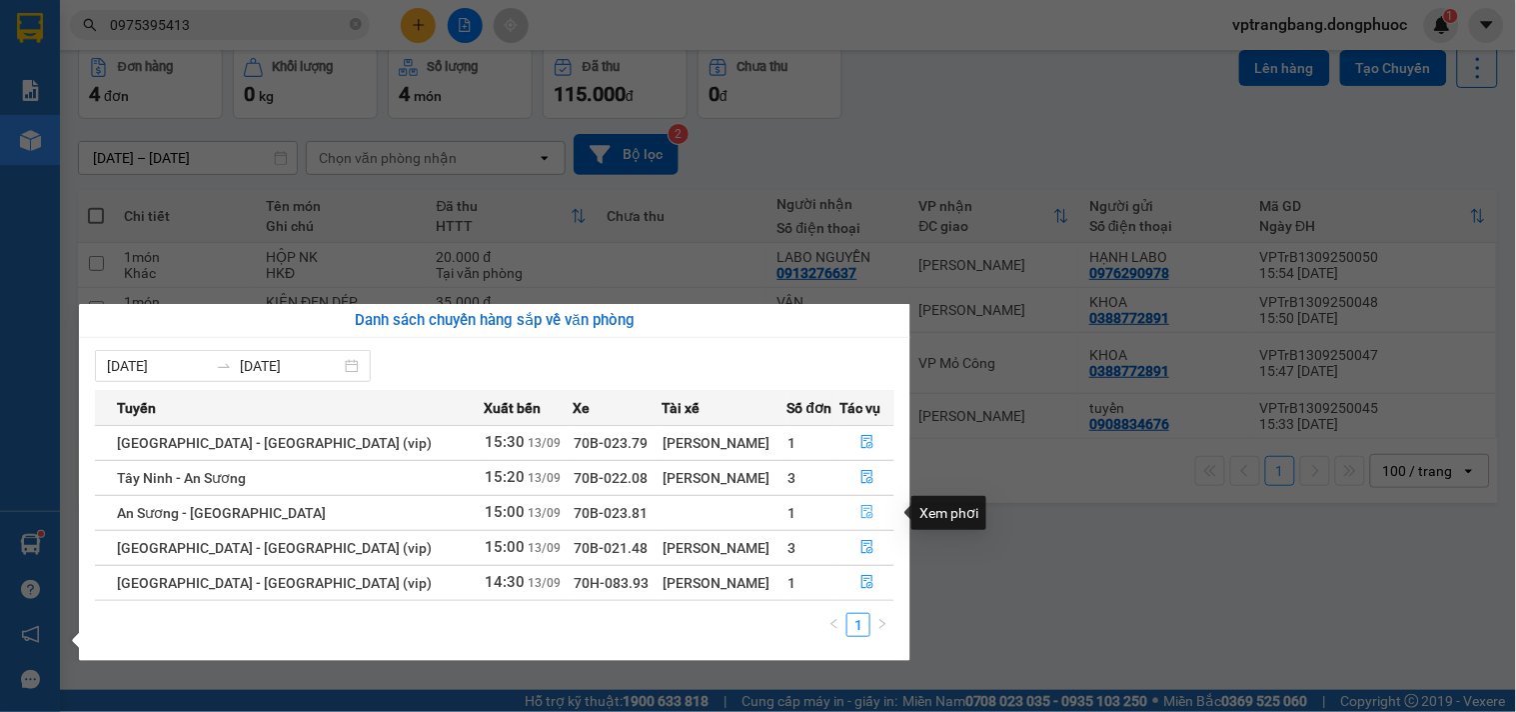
click at [860, 514] on icon "file-done" at bounding box center [867, 512] width 14 height 14
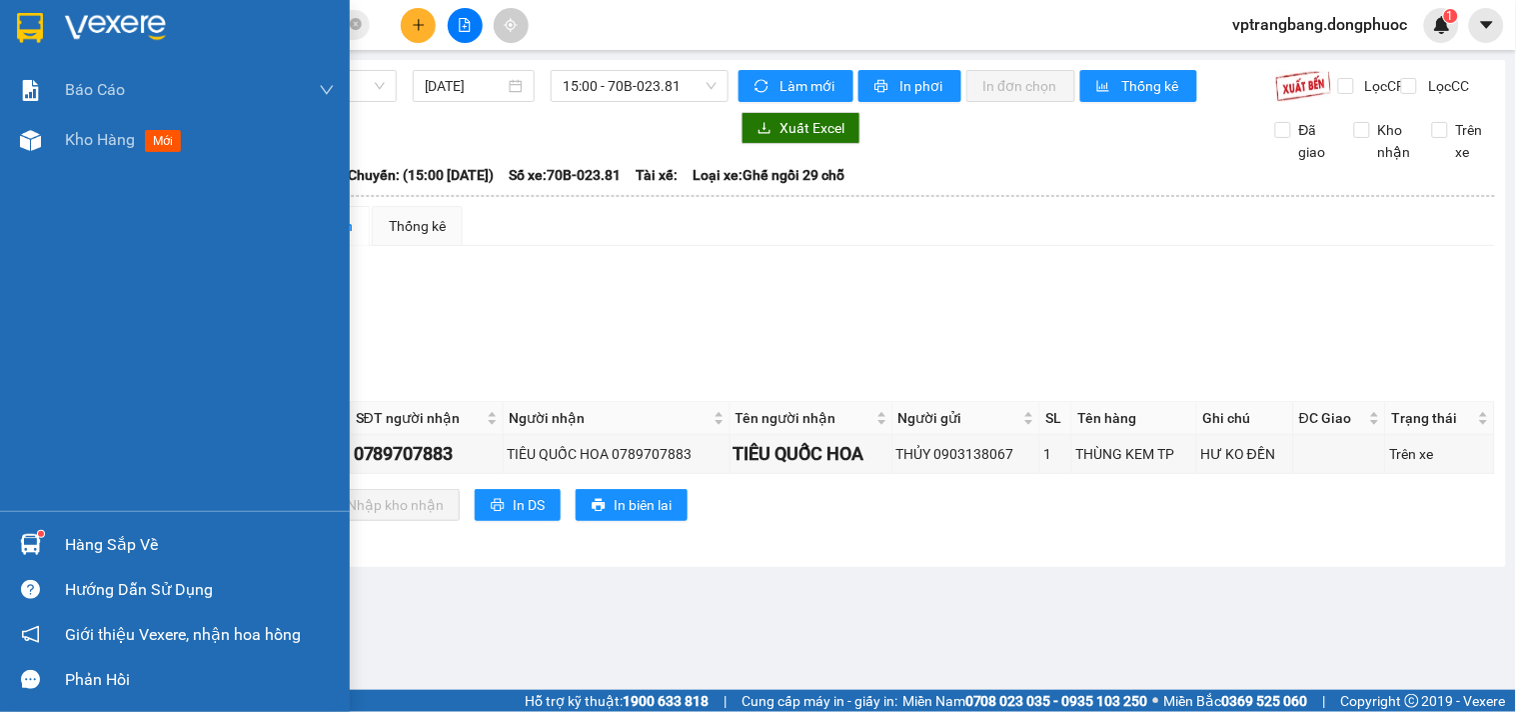
drag, startPoint x: 50, startPoint y: 542, endPoint x: 235, endPoint y: 535, distance: 185.0
click at [52, 542] on div "Hàng sắp về" at bounding box center [175, 544] width 350 height 45
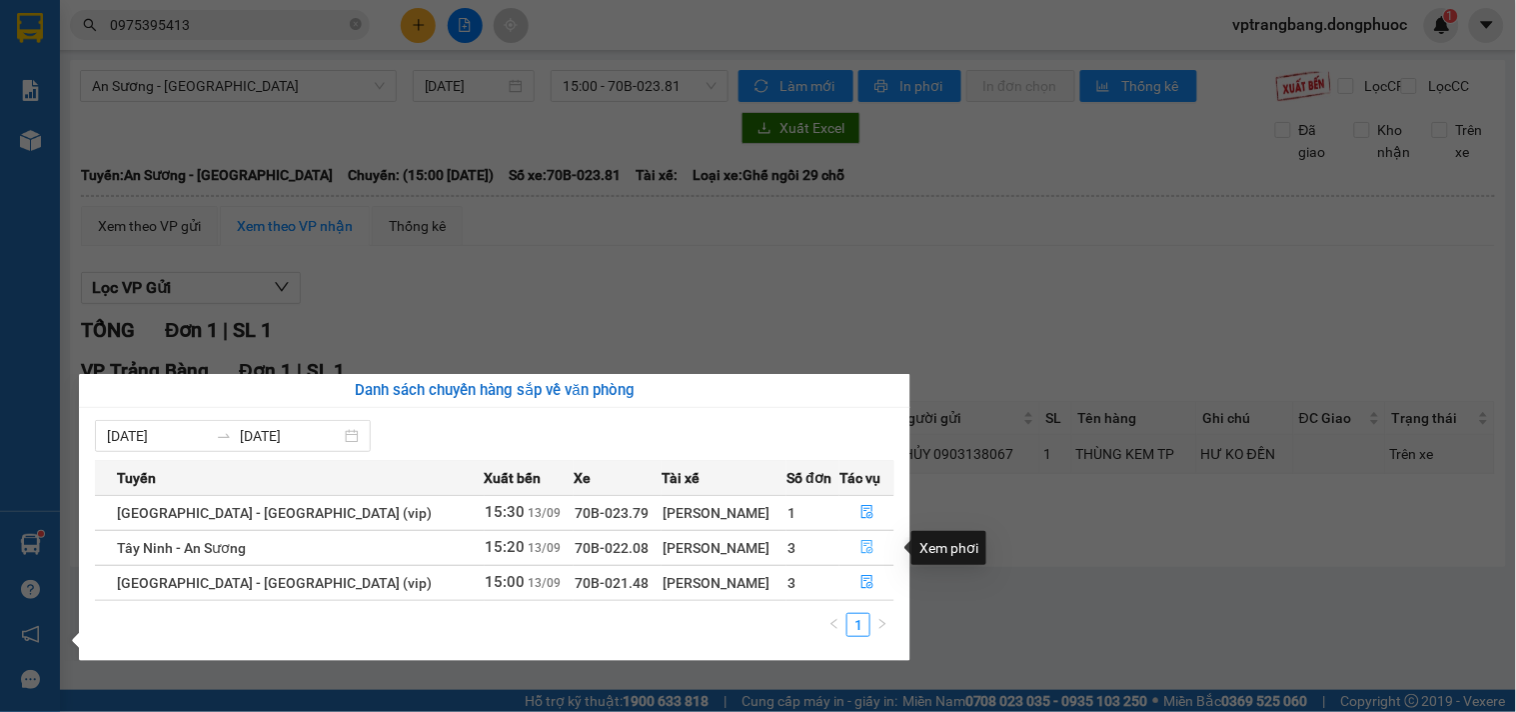
click at [867, 543] on button "button" at bounding box center [866, 548] width 53 height 32
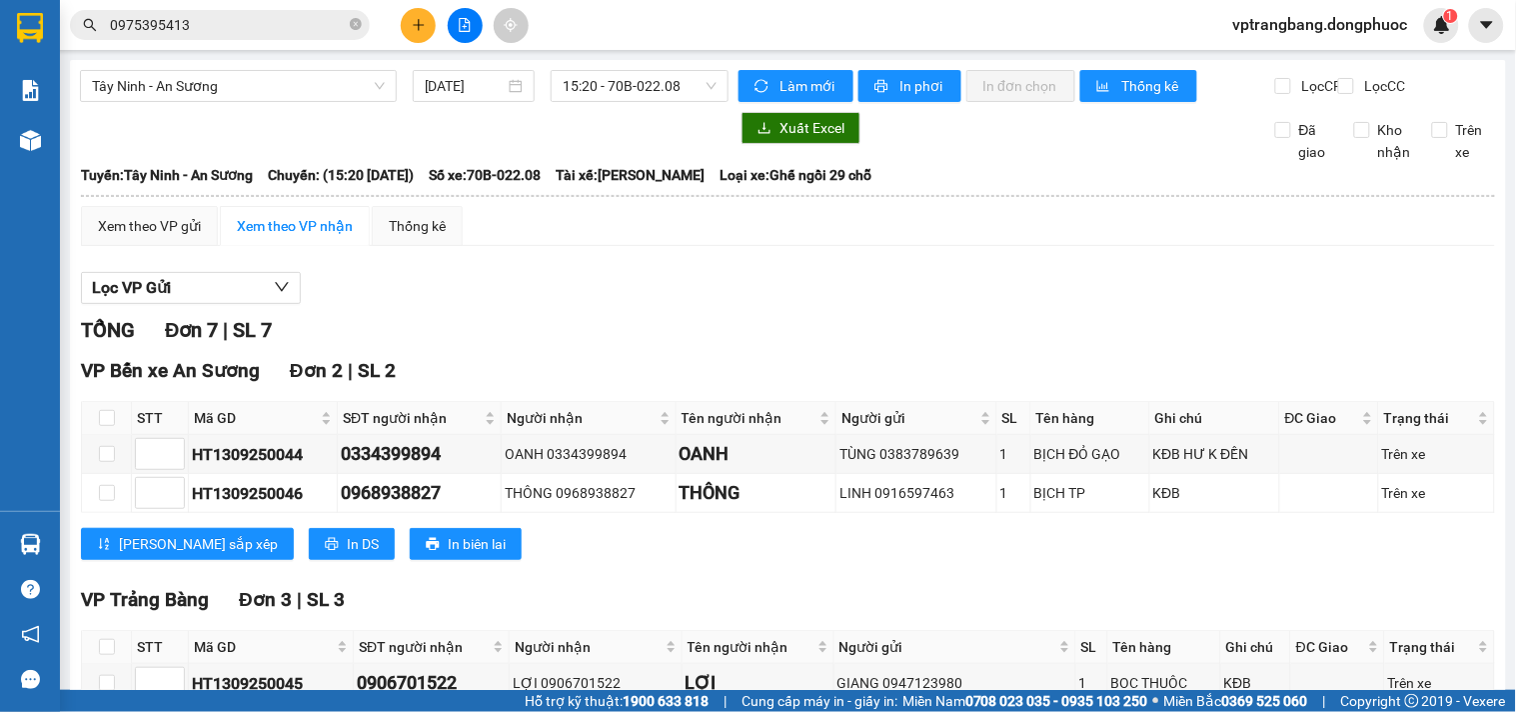
scroll to position [443, 0]
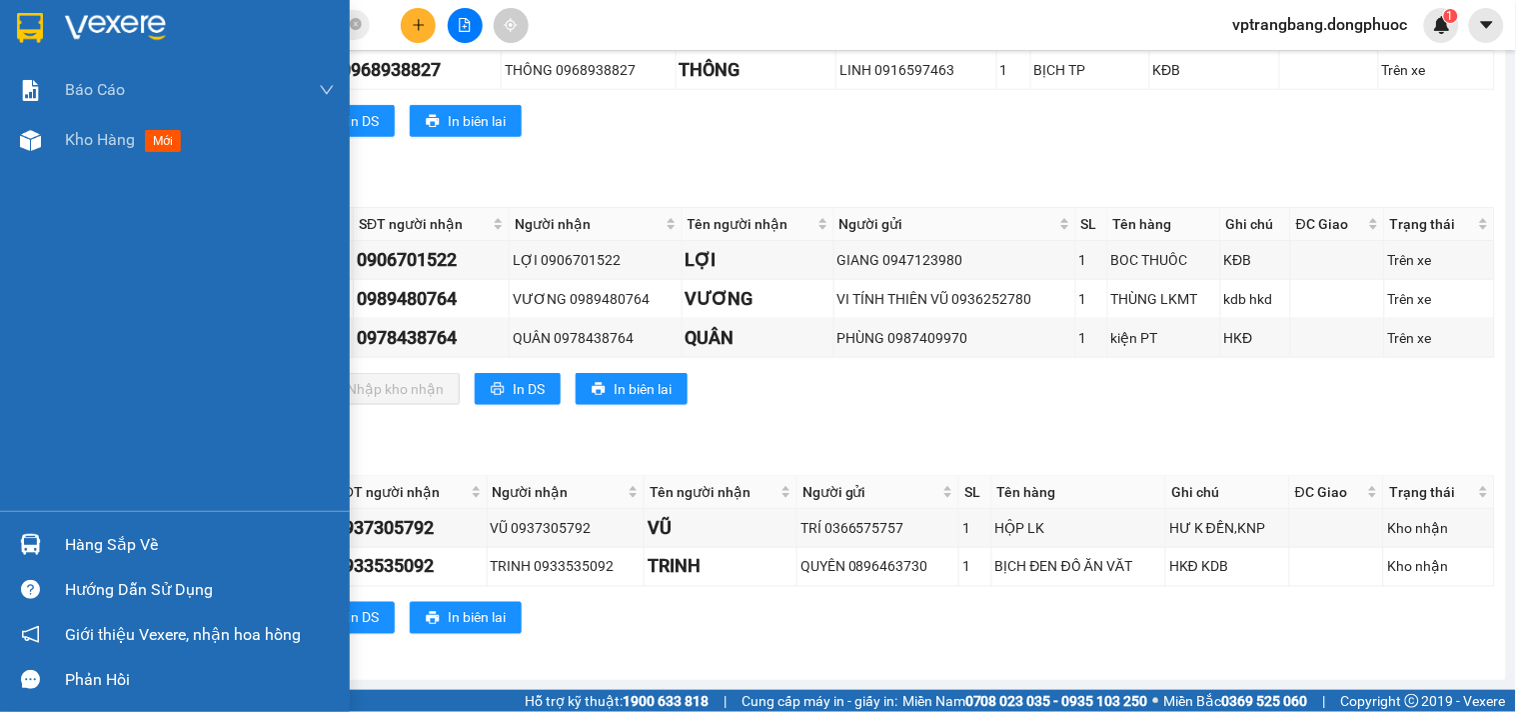
click at [56, 546] on div "Hàng sắp về" at bounding box center [175, 544] width 350 height 45
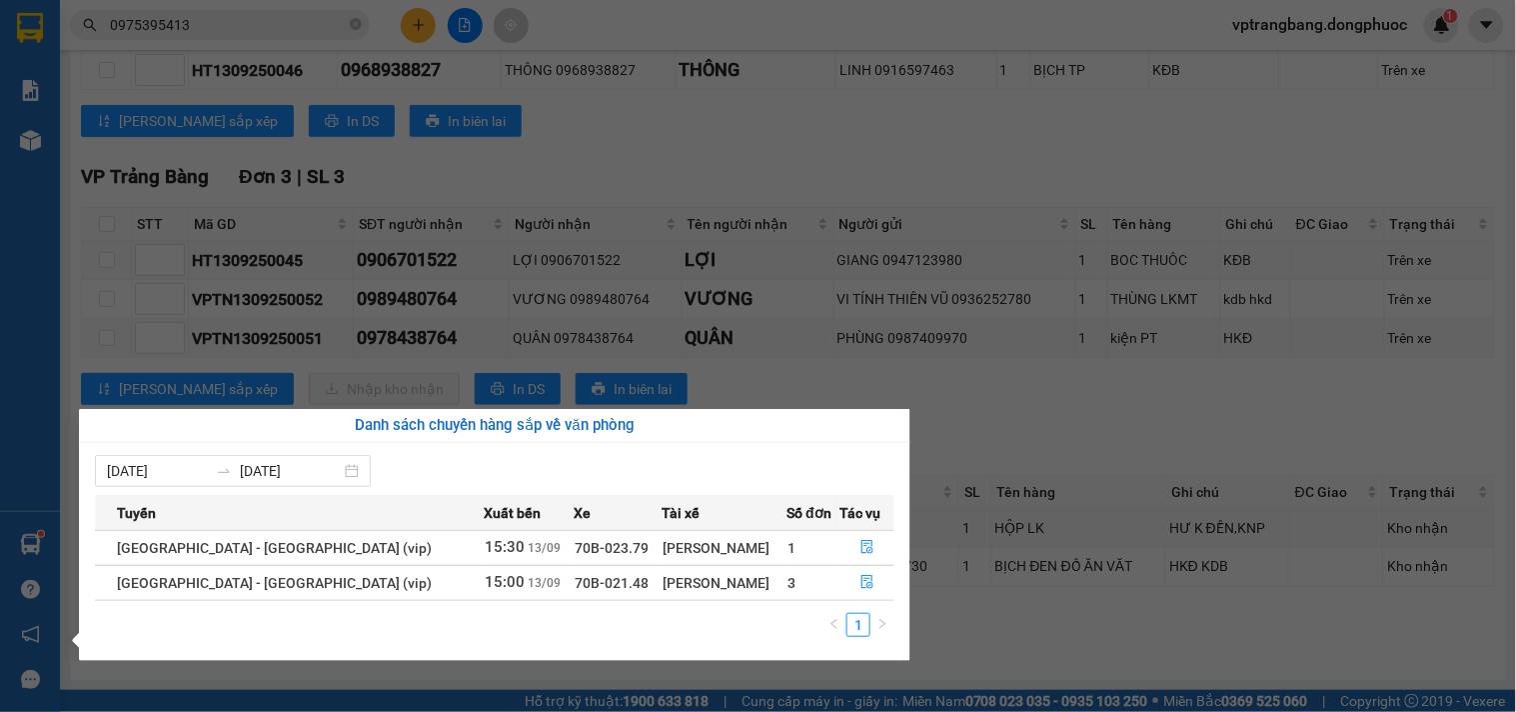
click at [698, 162] on section "Kết quả tìm kiếm ( 12 ) Bộ lọc Mã ĐH Trạng thái Món hàng Tổng cước Chưa cước Nh…" at bounding box center [758, 356] width 1516 height 712
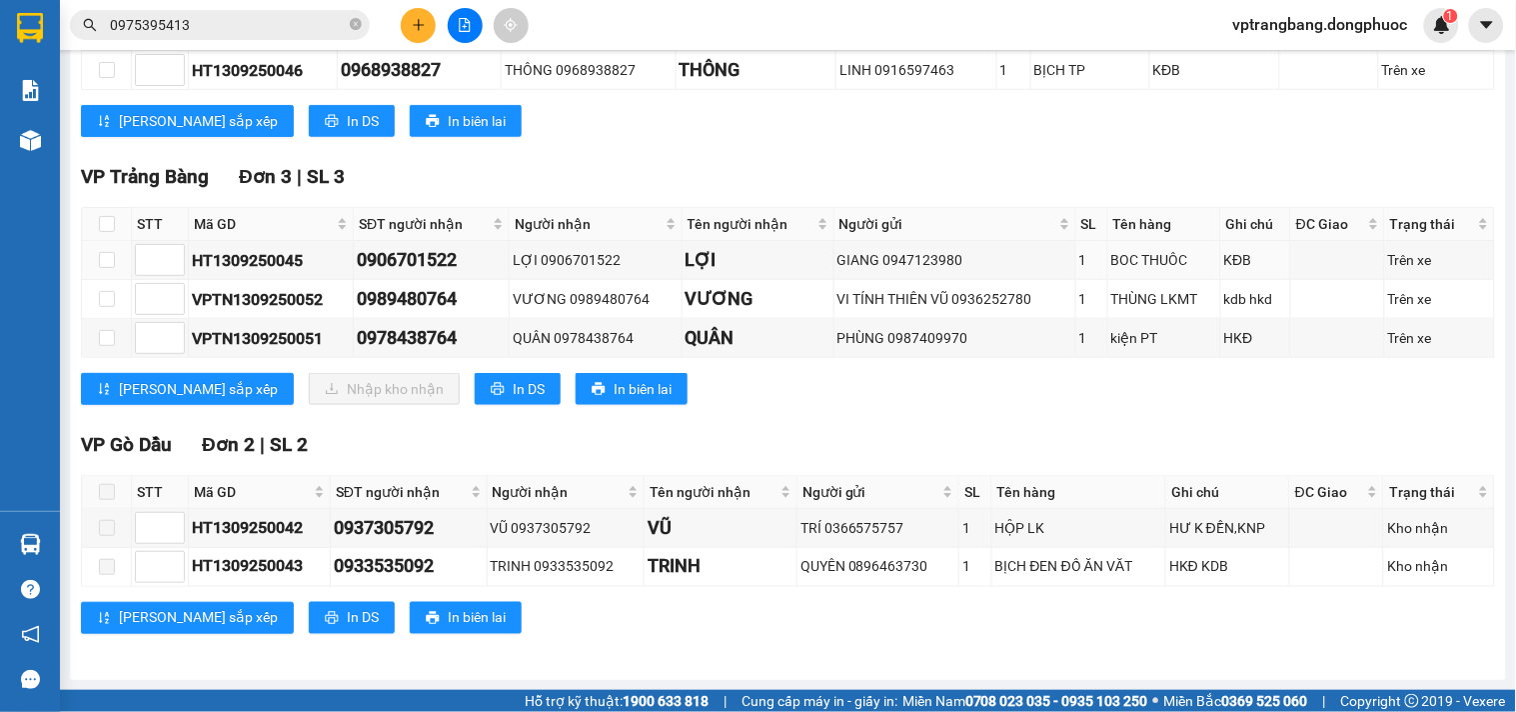
scroll to position [0, 0]
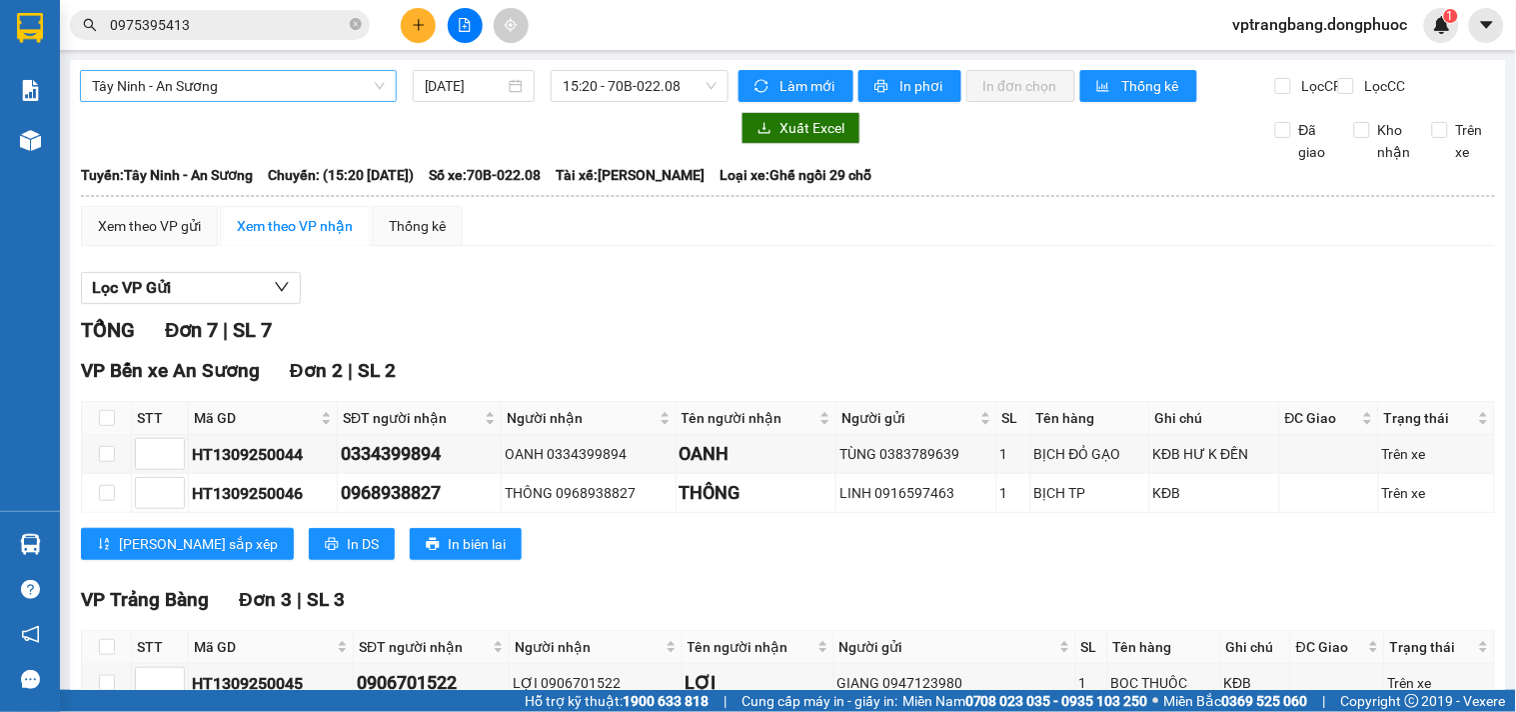
click at [246, 87] on span "Tây Ninh - An Sương" at bounding box center [238, 86] width 293 height 30
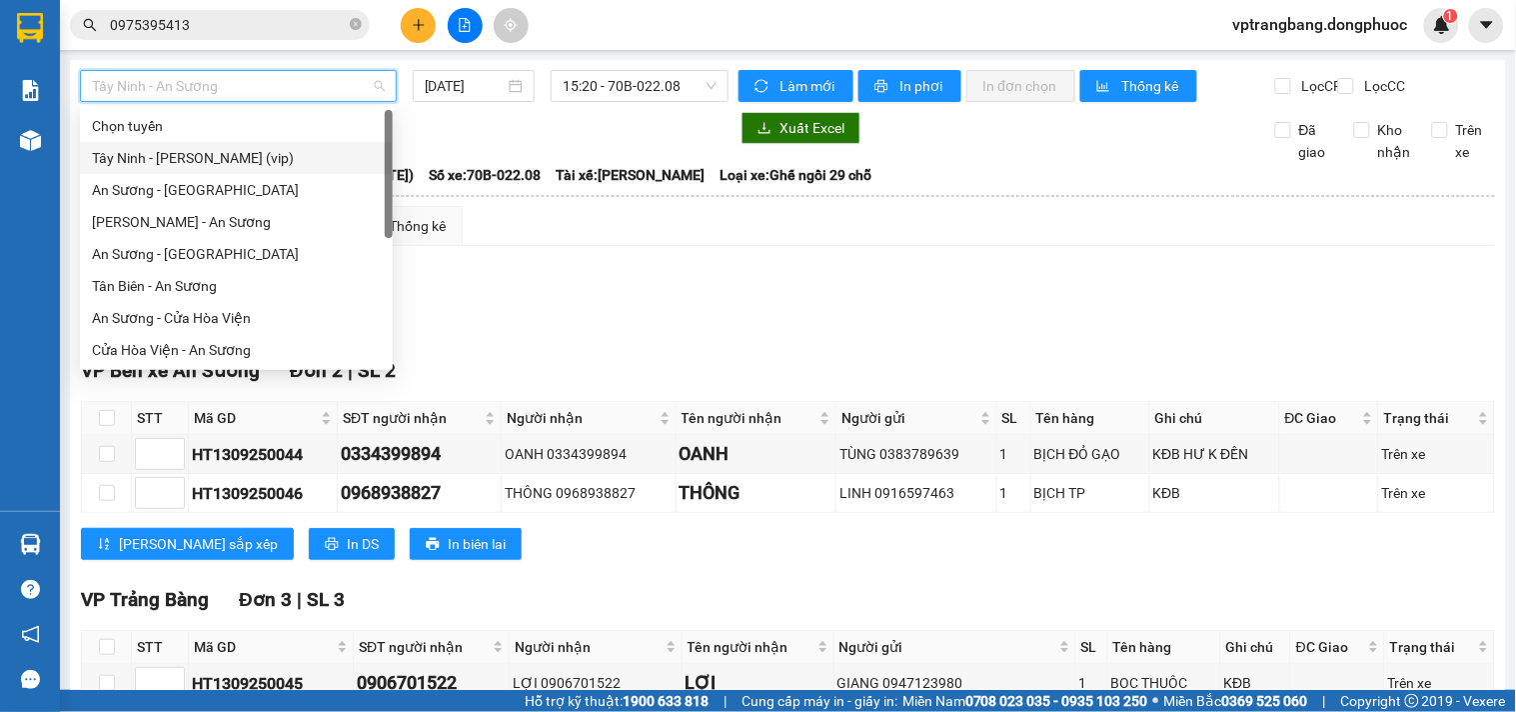
click at [220, 158] on div "Tây Ninh - [PERSON_NAME] (vip)" at bounding box center [236, 158] width 289 height 22
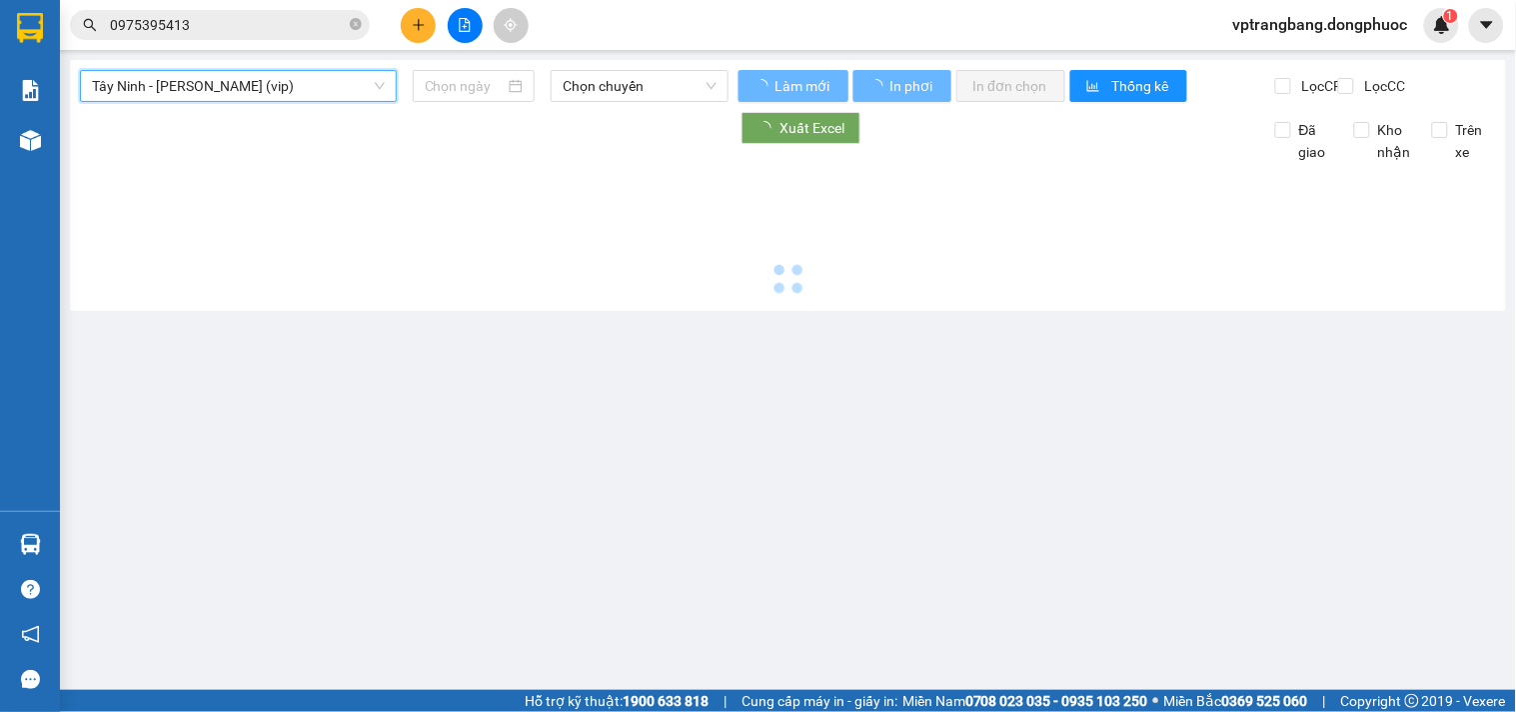
type input "[DATE]"
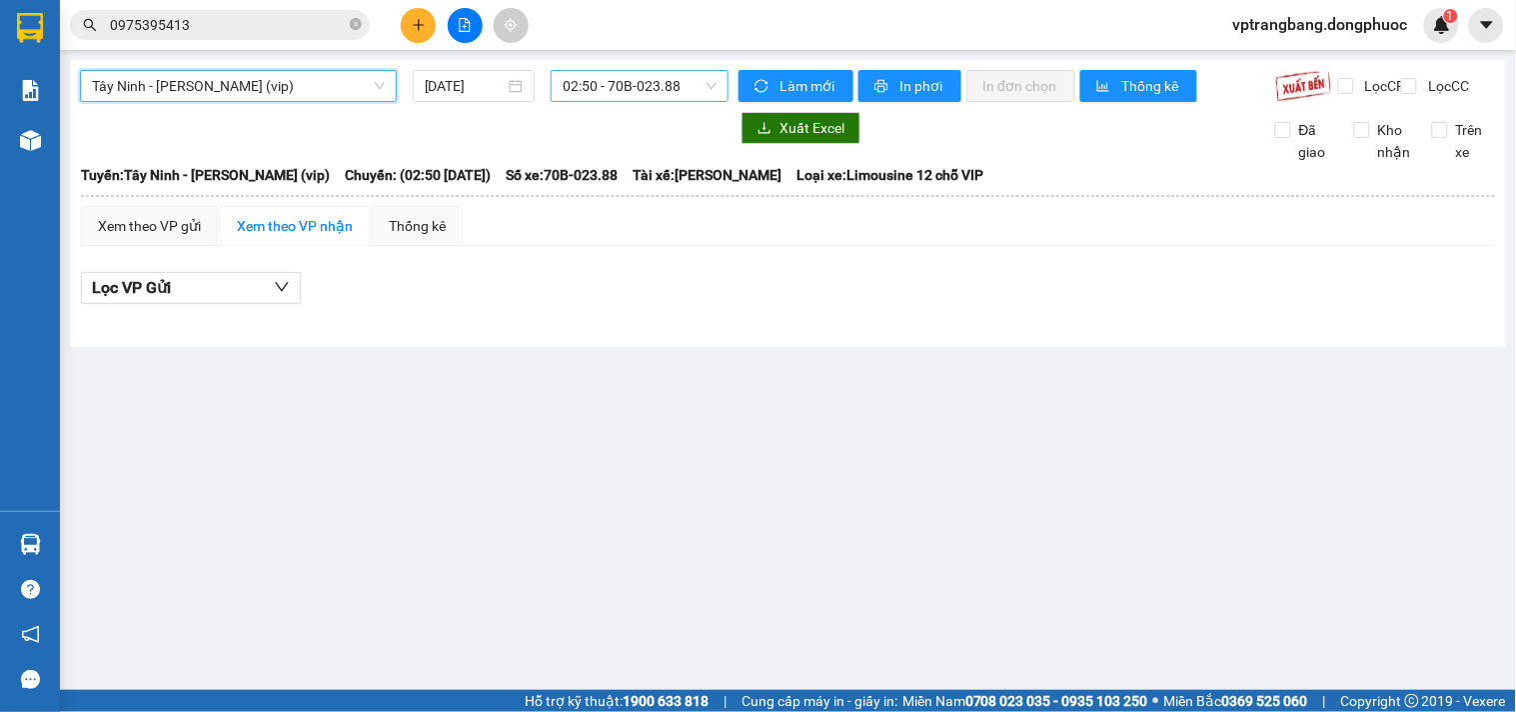
click at [608, 75] on span "02:50 - 70B-023.88" at bounding box center [640, 86] width 154 height 30
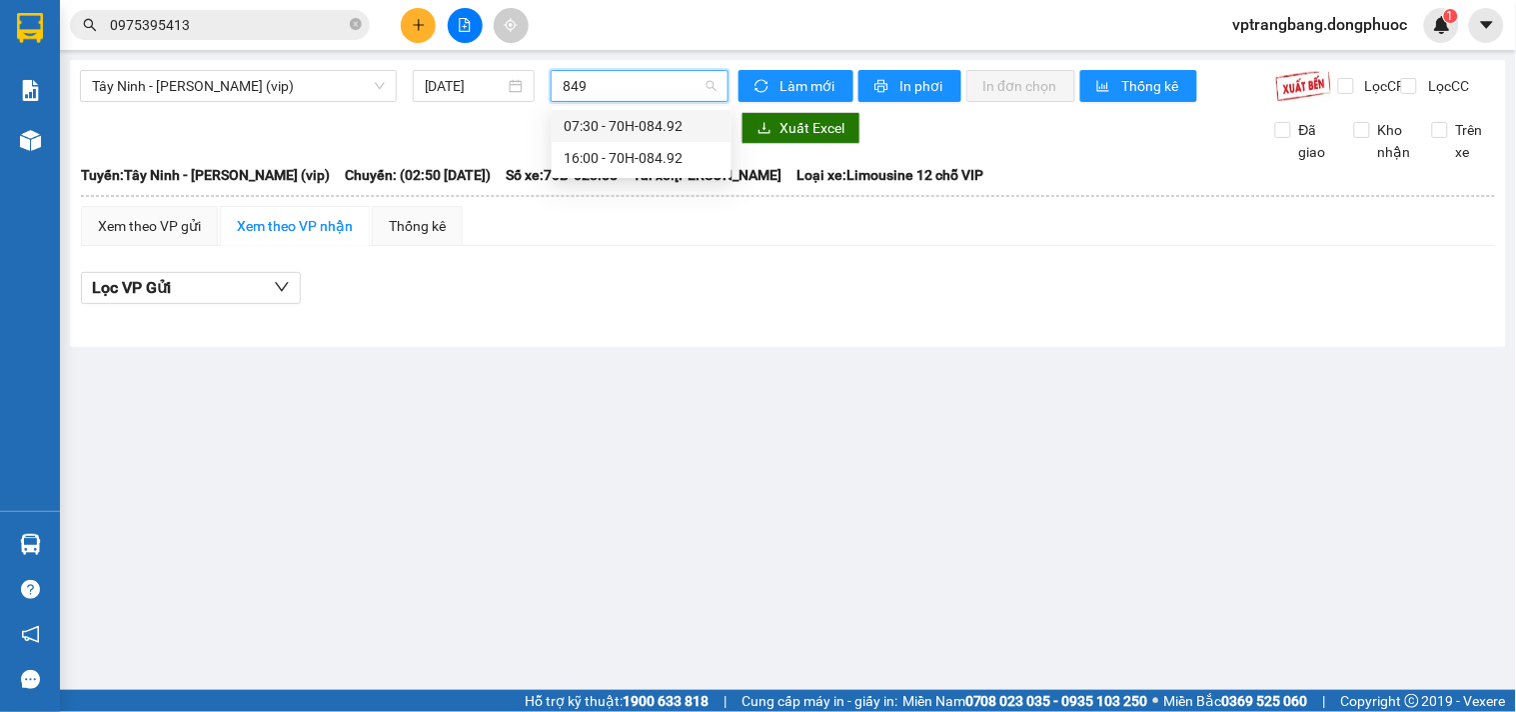
type input "8492"
click at [585, 154] on div "16:00 - 70H-084.92" at bounding box center [642, 158] width 156 height 22
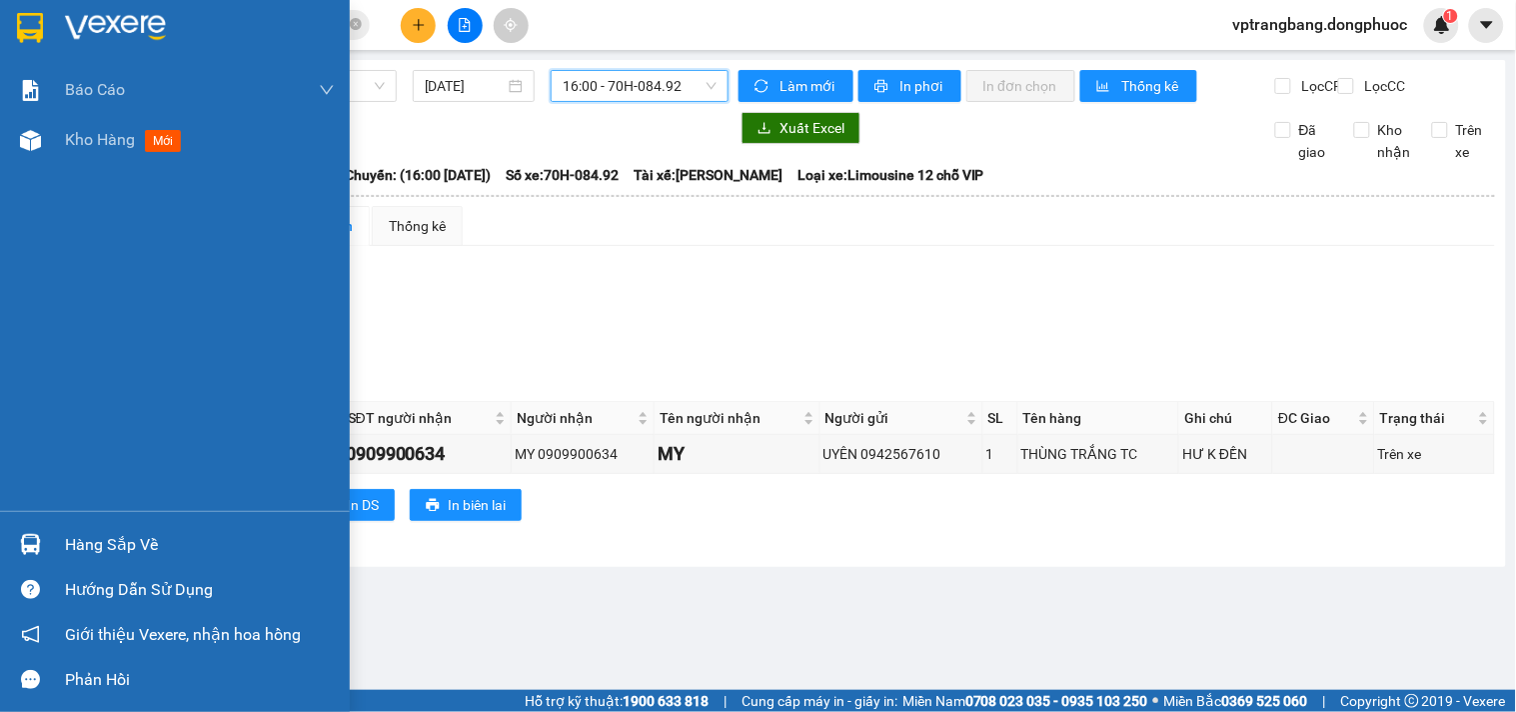
click at [51, 537] on div "Hàng sắp về" at bounding box center [175, 544] width 350 height 45
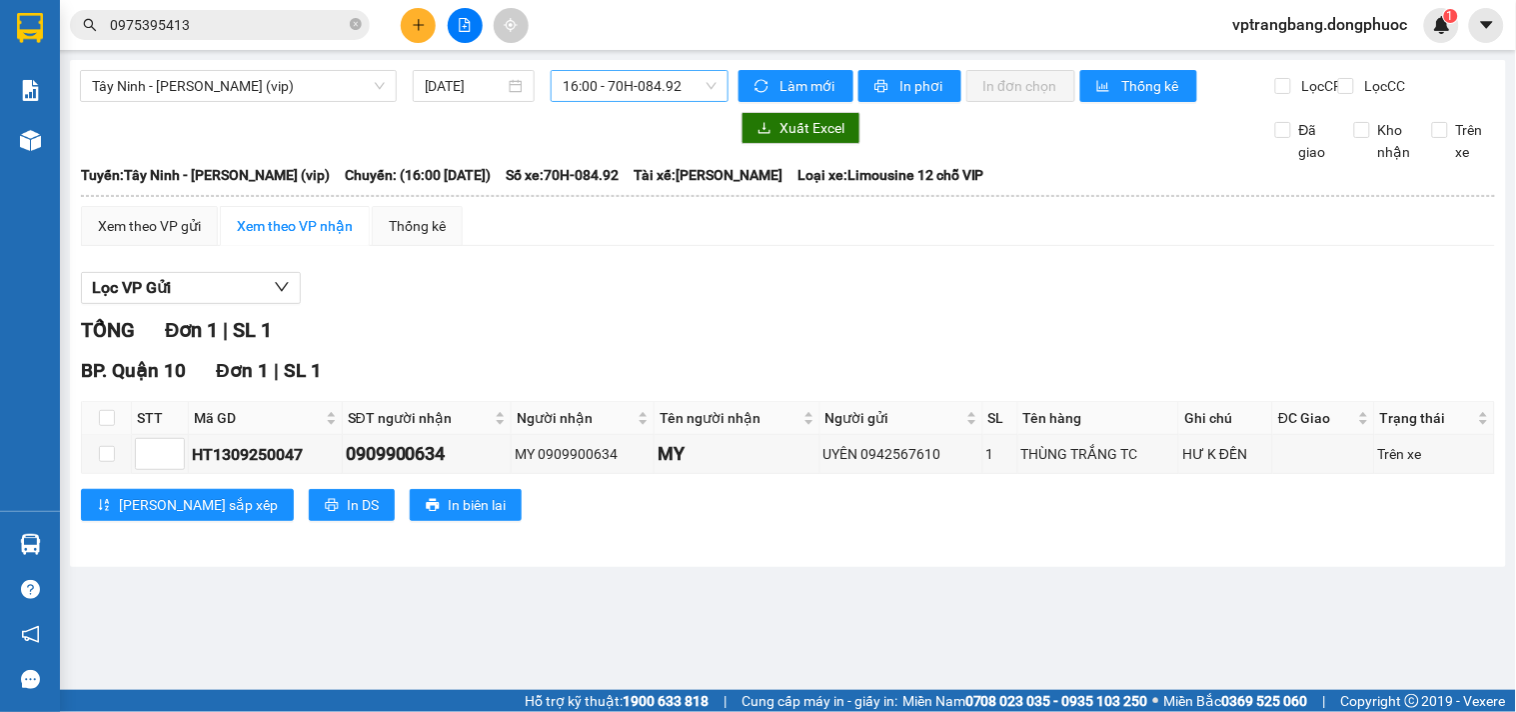
click at [704, 316] on section "Kết quả tìm kiếm ( 12 ) Bộ lọc Mã ĐH Trạng thái Món hàng Tổng cước Chưa cước Nh…" at bounding box center [758, 356] width 1516 height 712
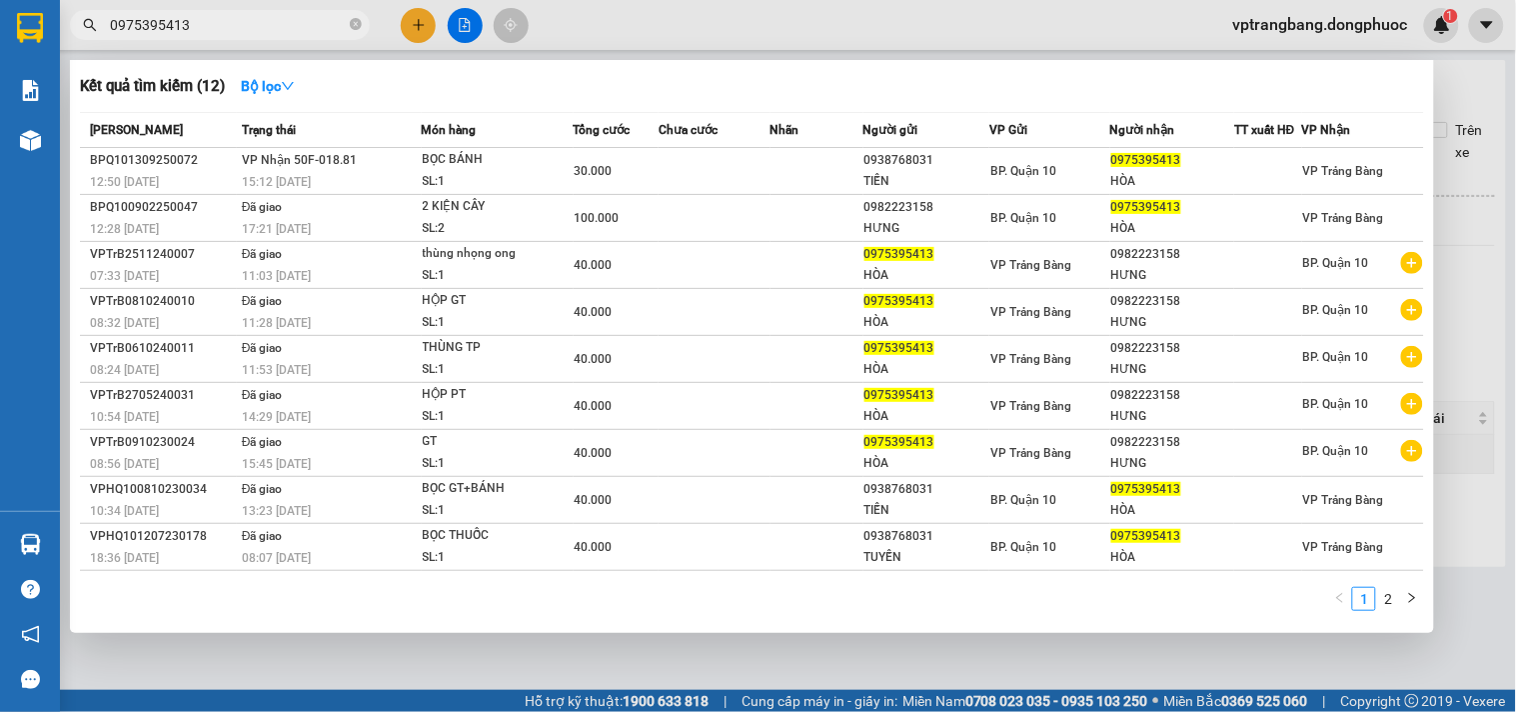
click at [307, 30] on input "0975395413" at bounding box center [228, 25] width 236 height 22
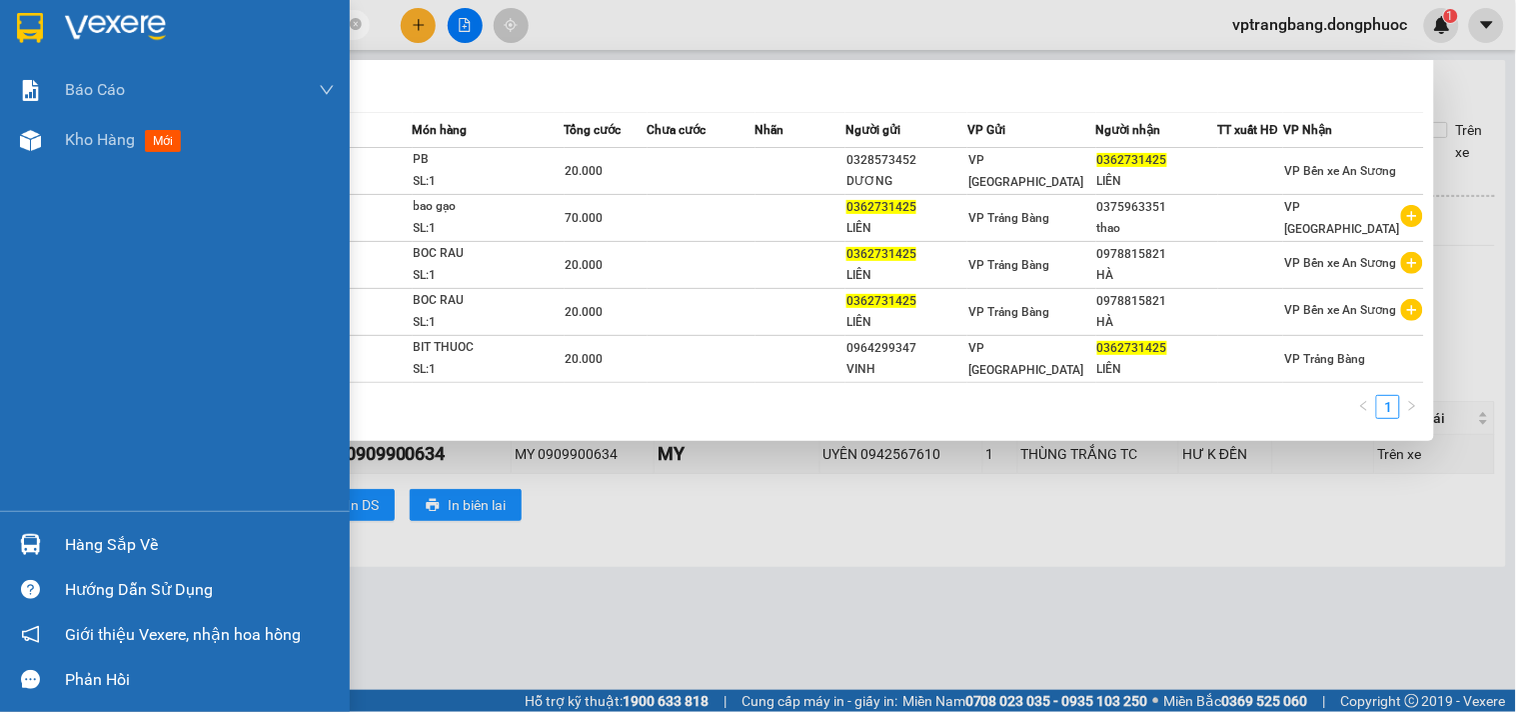
click at [50, 544] on div "Hàng sắp về" at bounding box center [175, 544] width 350 height 45
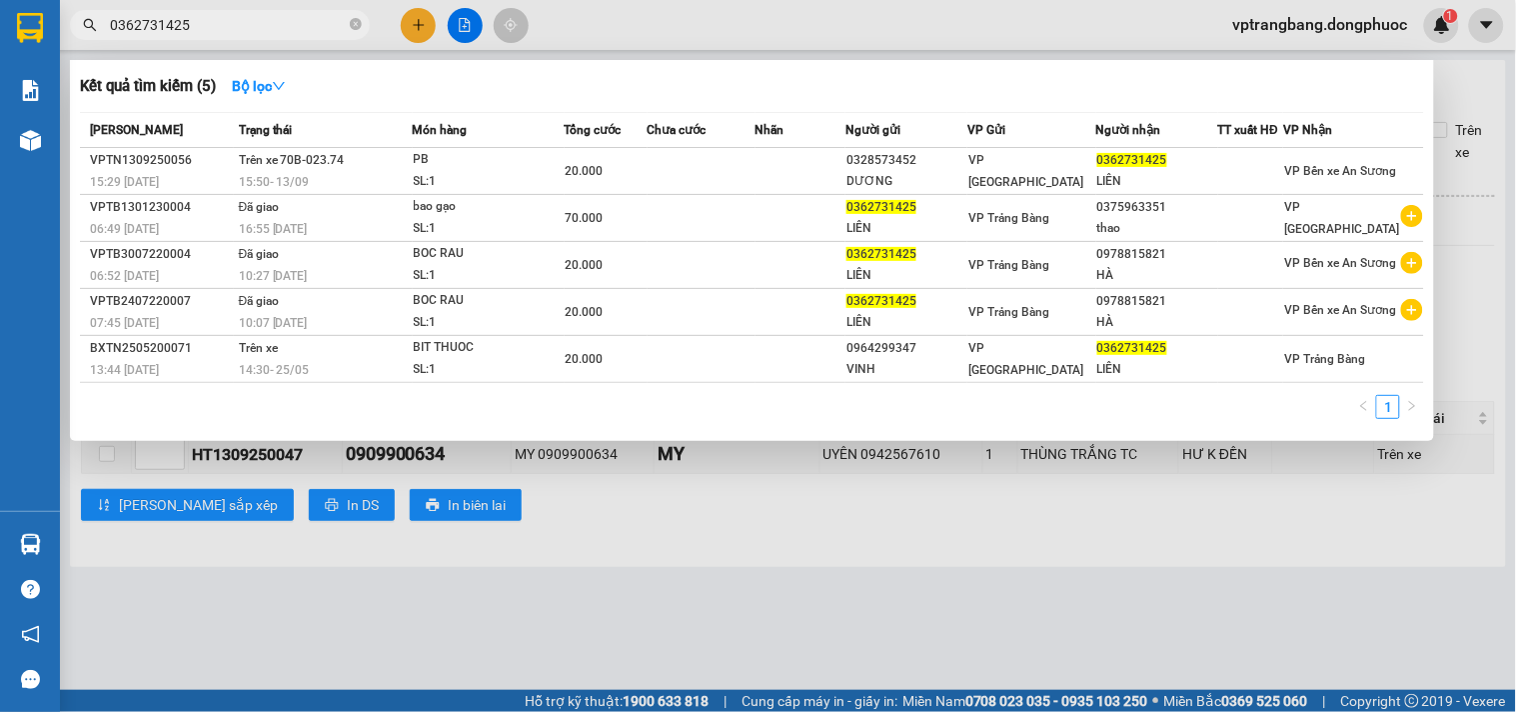
click at [1099, 541] on section "Kết quả tìm kiếm ( 5 ) Bộ lọc Mã ĐH Trạng thái Món hàng Tổng cước Chưa cước Nhã…" at bounding box center [758, 356] width 1516 height 712
click at [1483, 308] on div at bounding box center [758, 356] width 1516 height 712
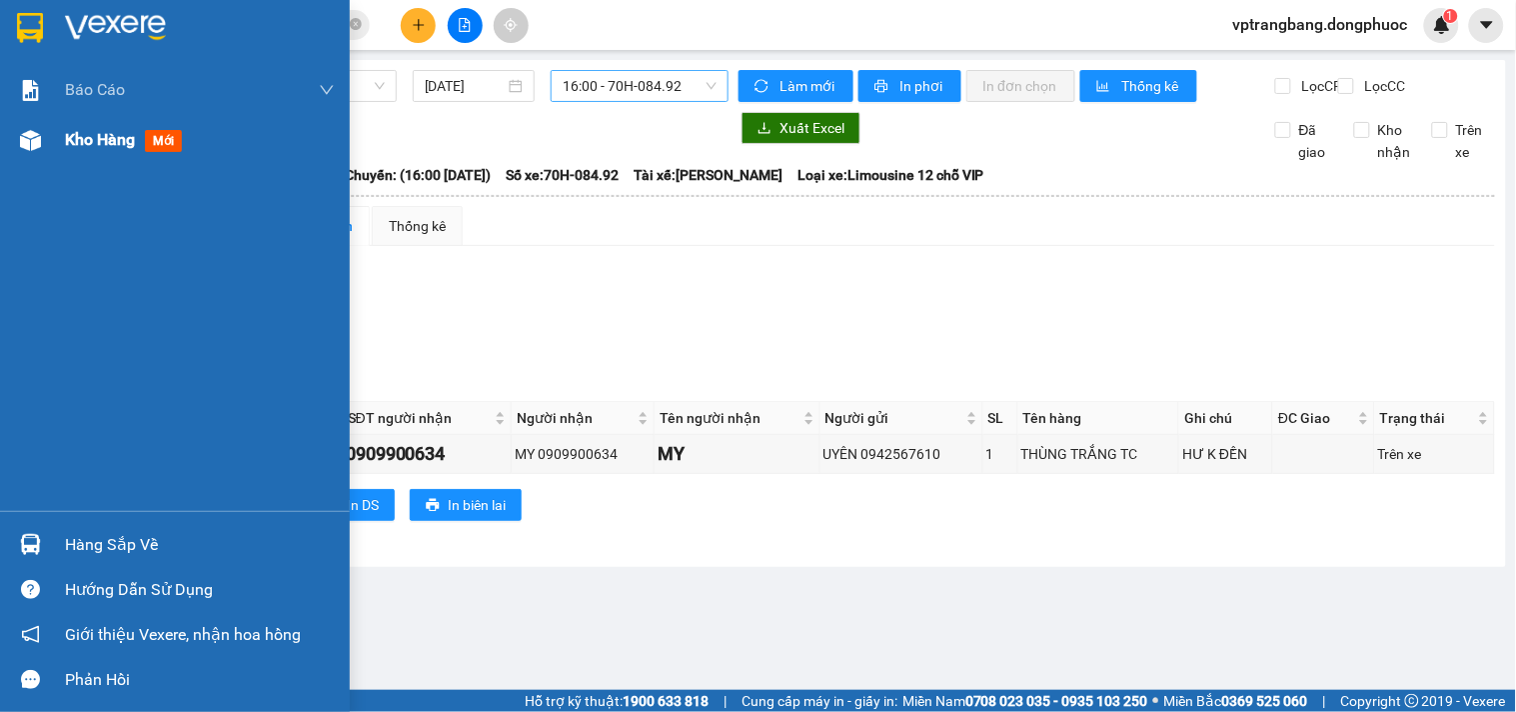
click at [71, 136] on span "Kho hàng" at bounding box center [100, 139] width 70 height 19
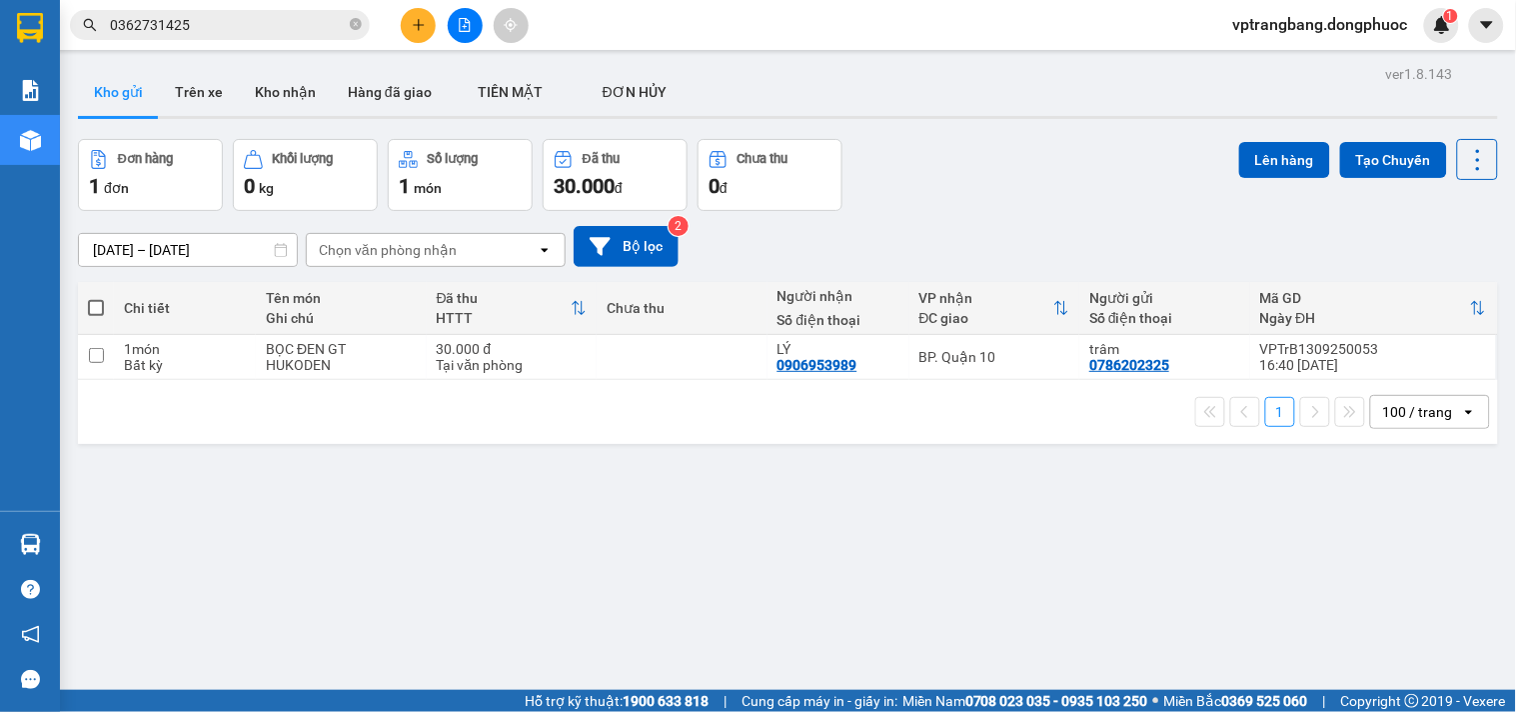
click at [251, 20] on input "0362731425" at bounding box center [228, 25] width 236 height 22
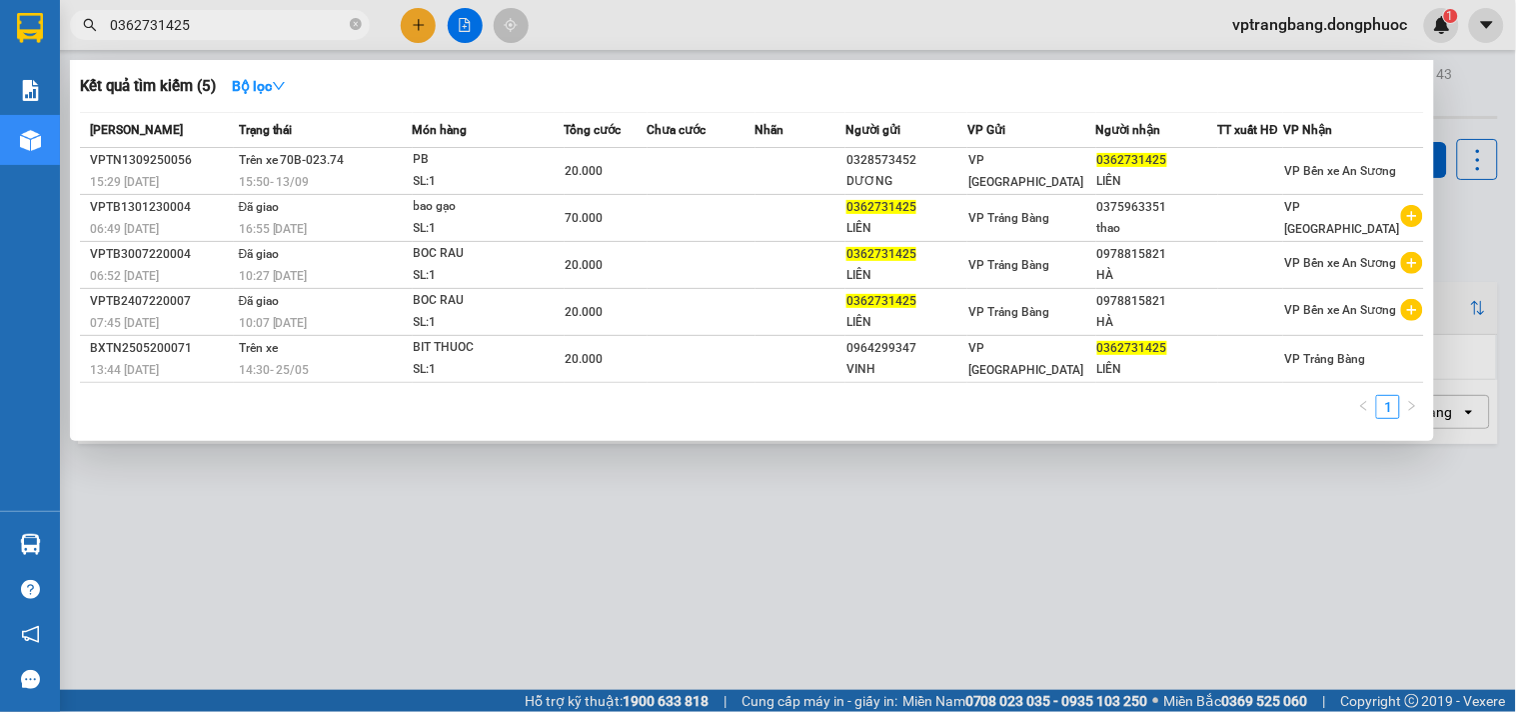
click at [251, 20] on input "0362731425" at bounding box center [228, 25] width 236 height 22
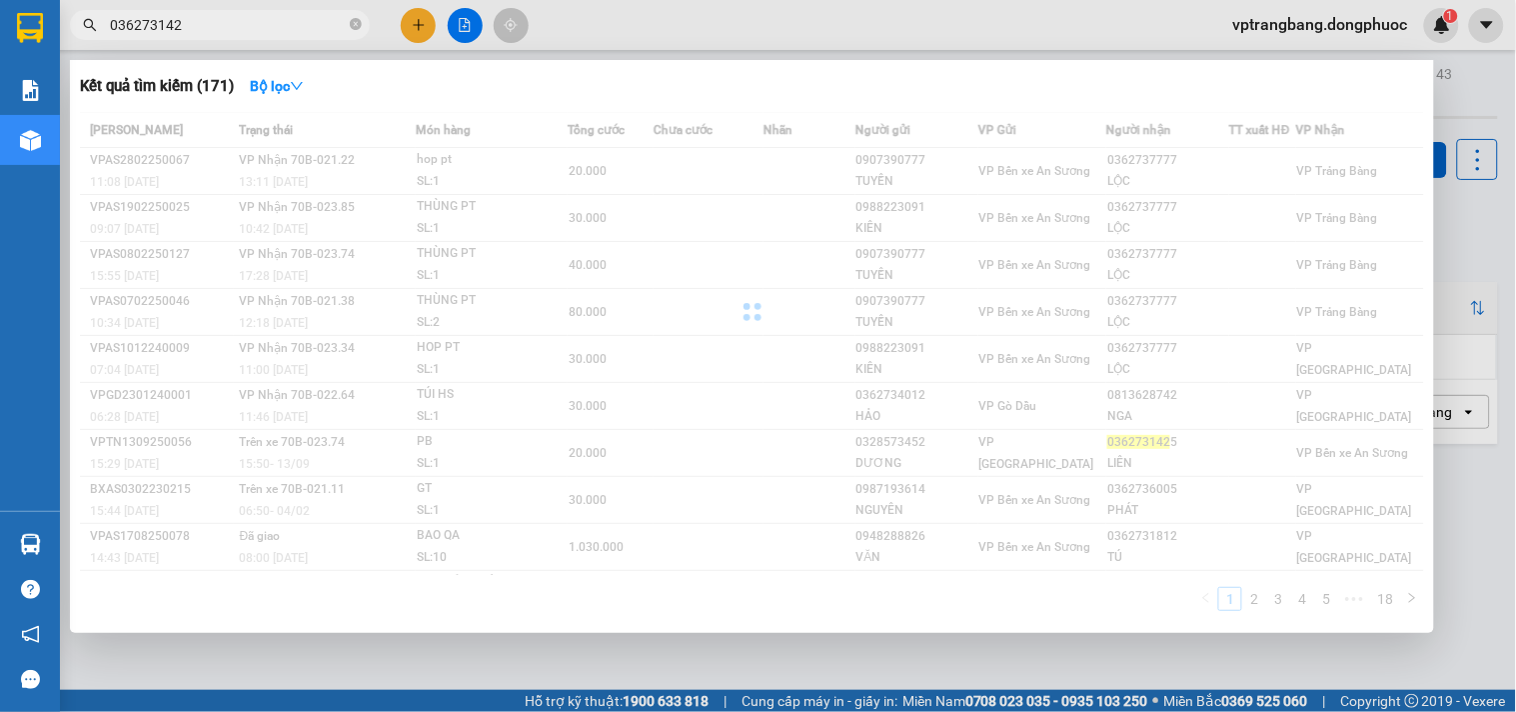
type input "0362731425"
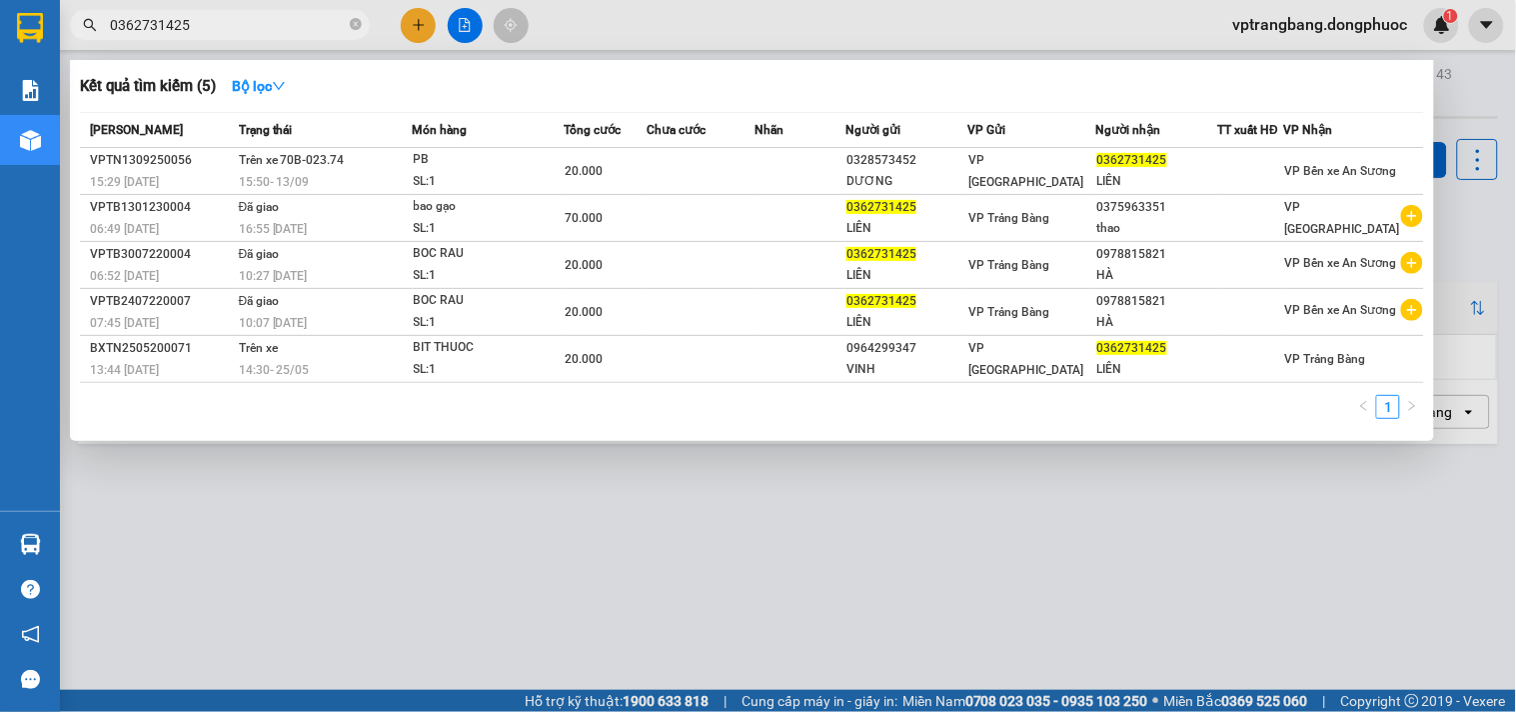
click at [845, 503] on div at bounding box center [758, 356] width 1516 height 712
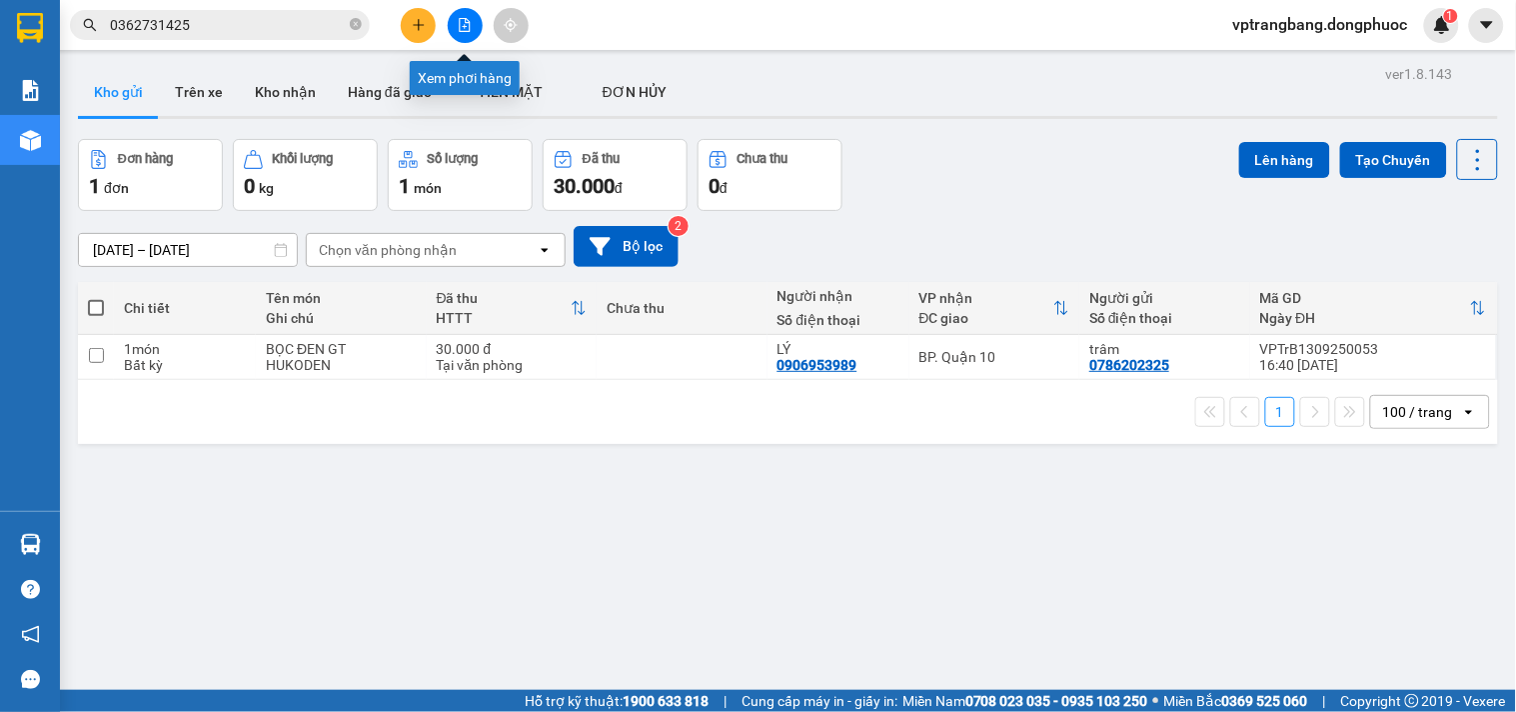
click at [456, 15] on button at bounding box center [465, 25] width 35 height 35
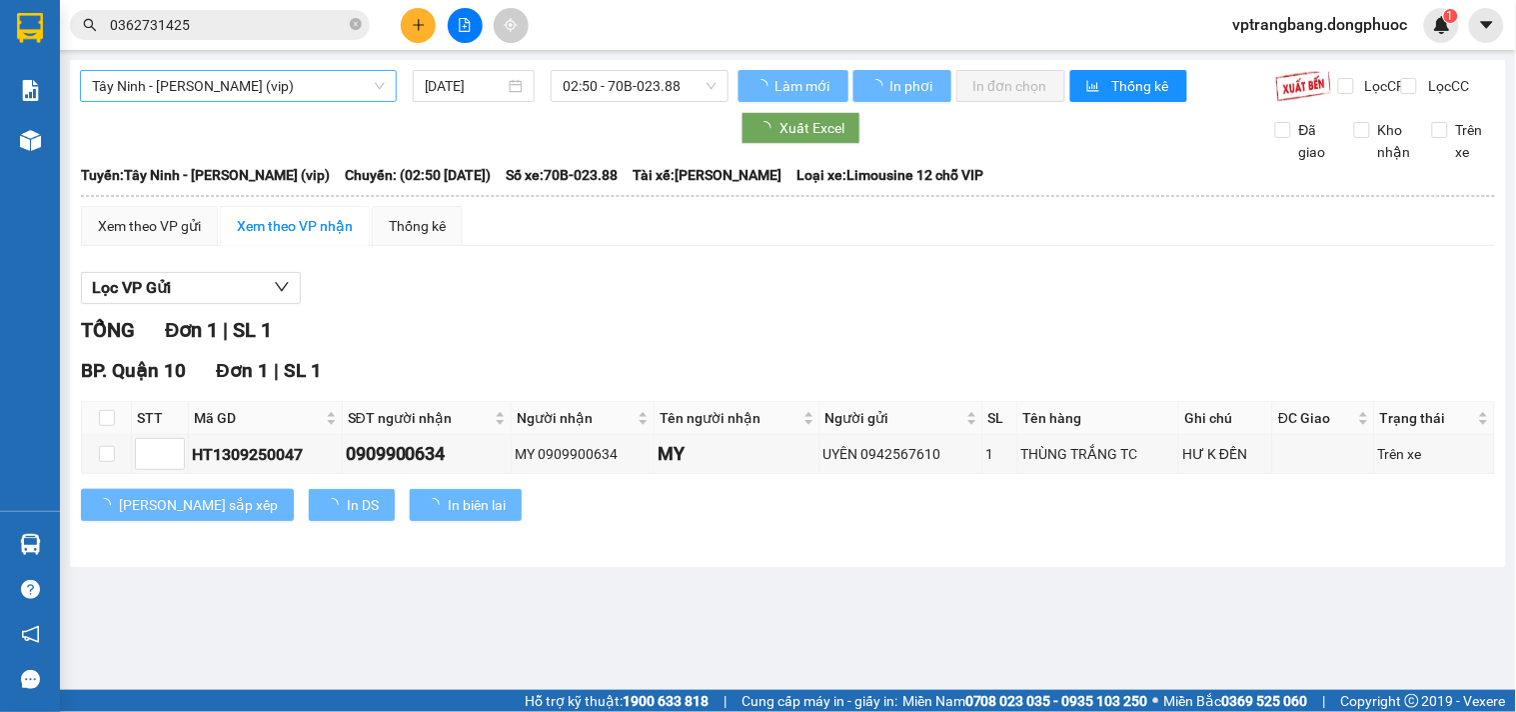
click at [270, 95] on span "Tây Ninh - [PERSON_NAME] (vip)" at bounding box center [238, 86] width 293 height 30
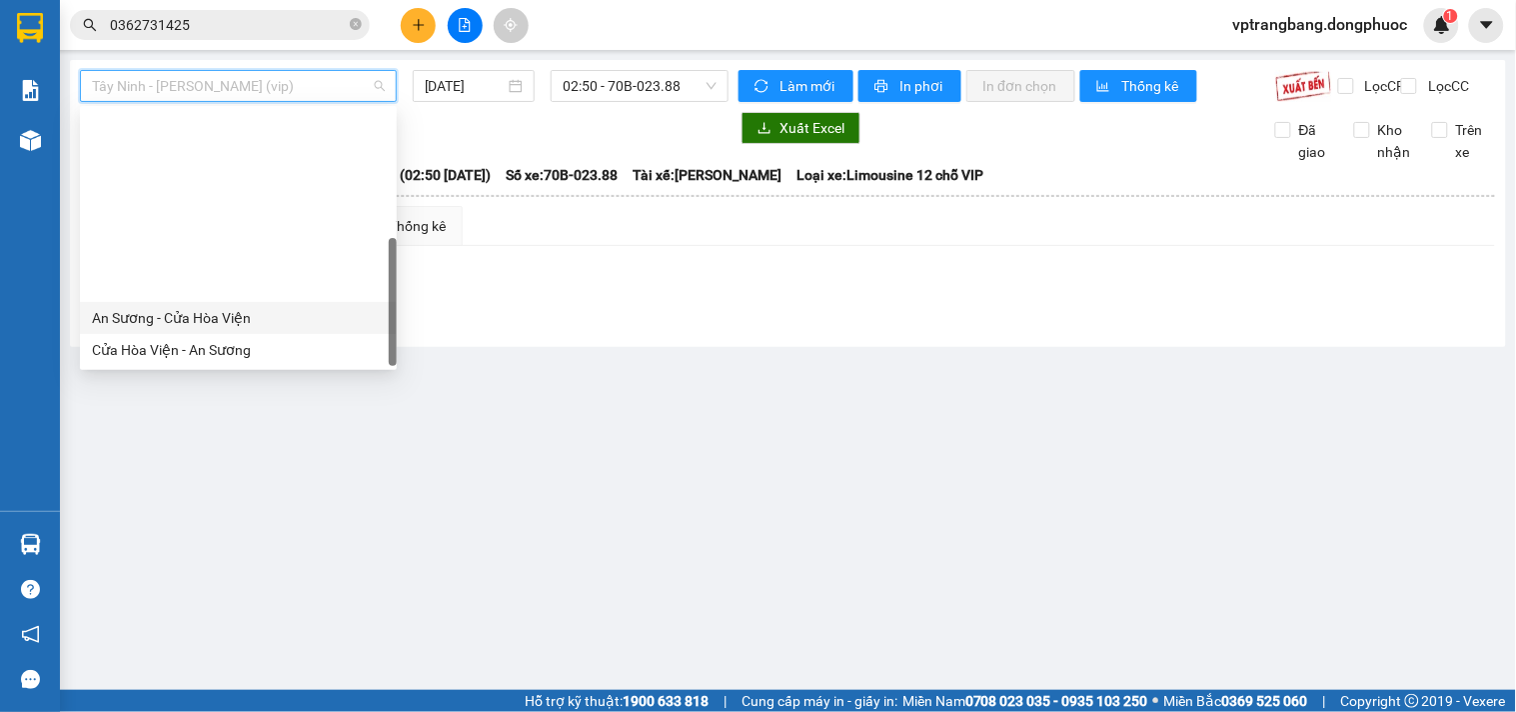
scroll to position [207, 0]
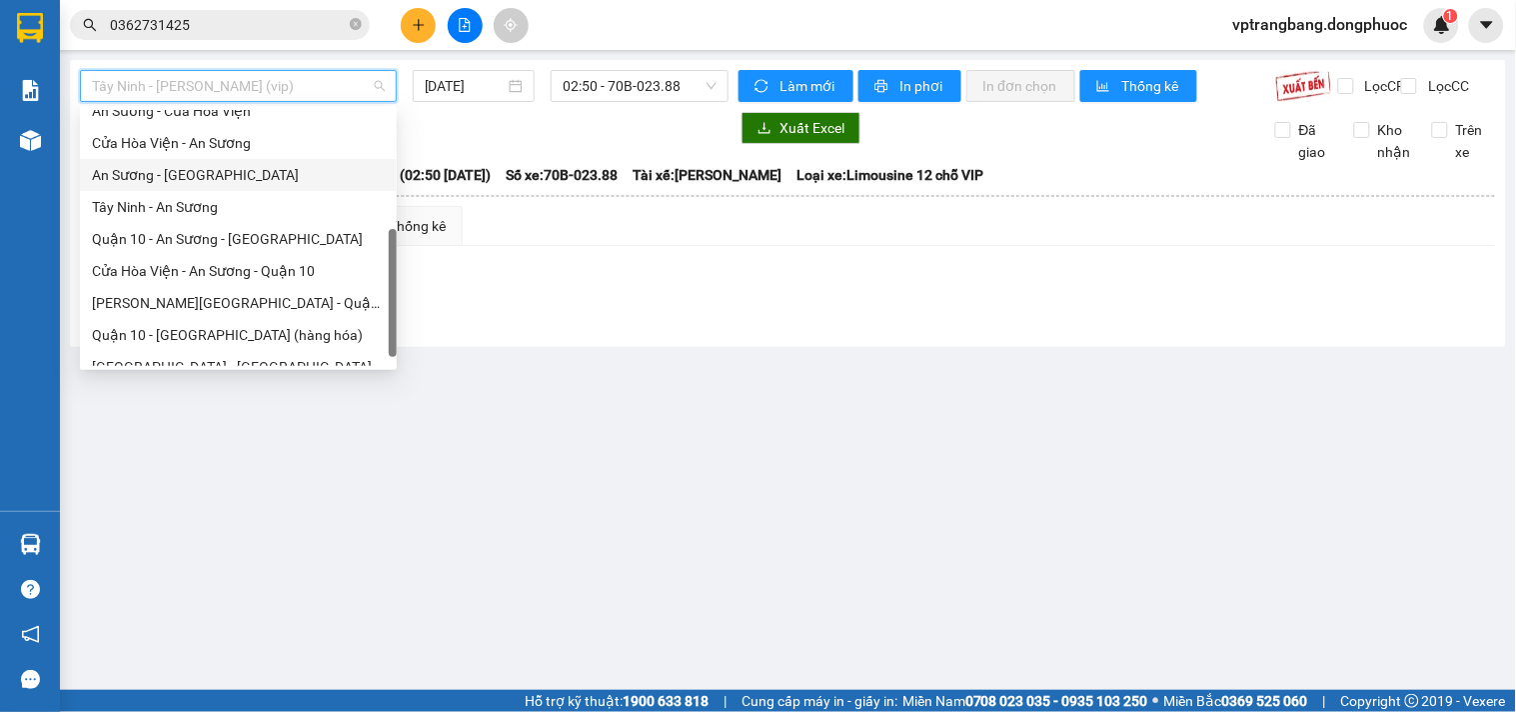
click at [188, 167] on div "An Sương - [GEOGRAPHIC_DATA]" at bounding box center [238, 175] width 293 height 22
type input "[DATE]"
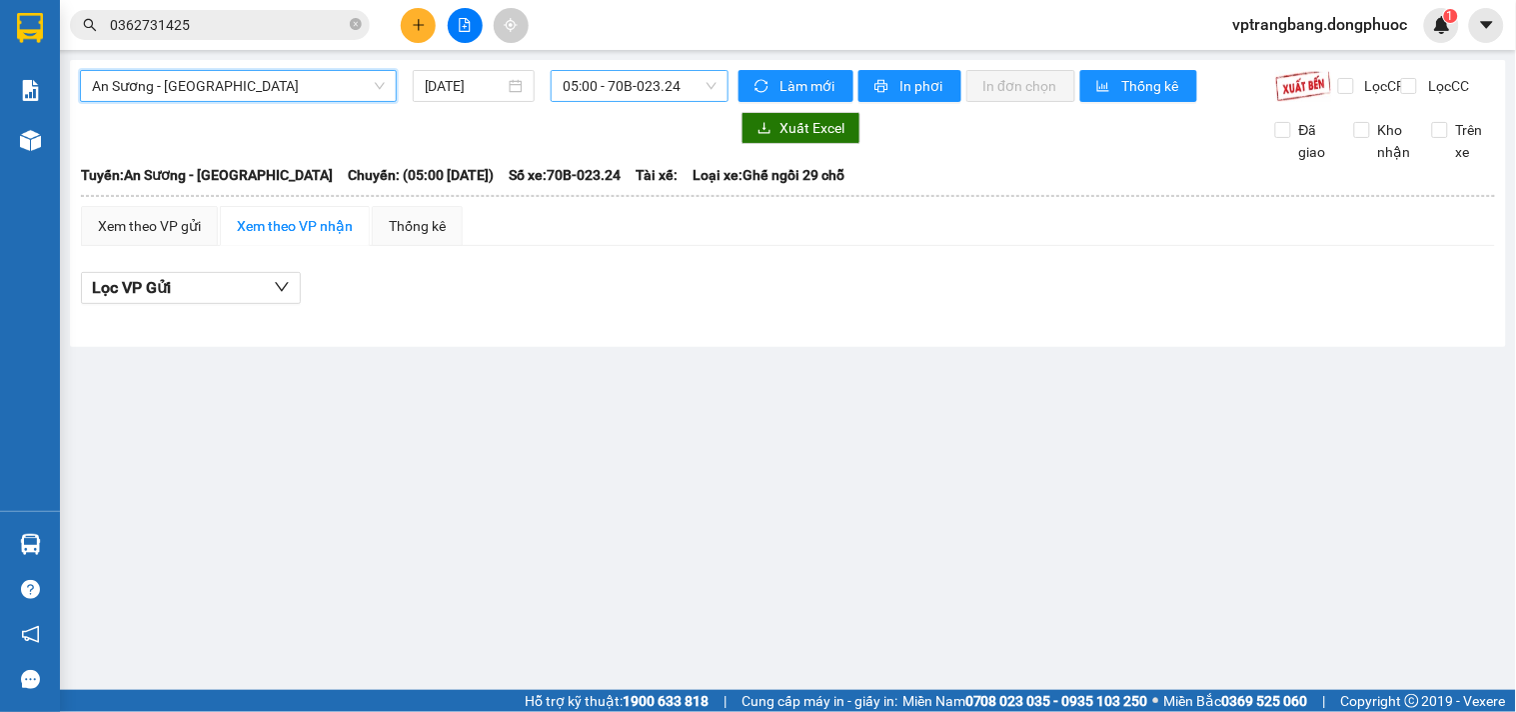
click at [608, 83] on span "05:00 - 70B-023.24" at bounding box center [640, 86] width 154 height 30
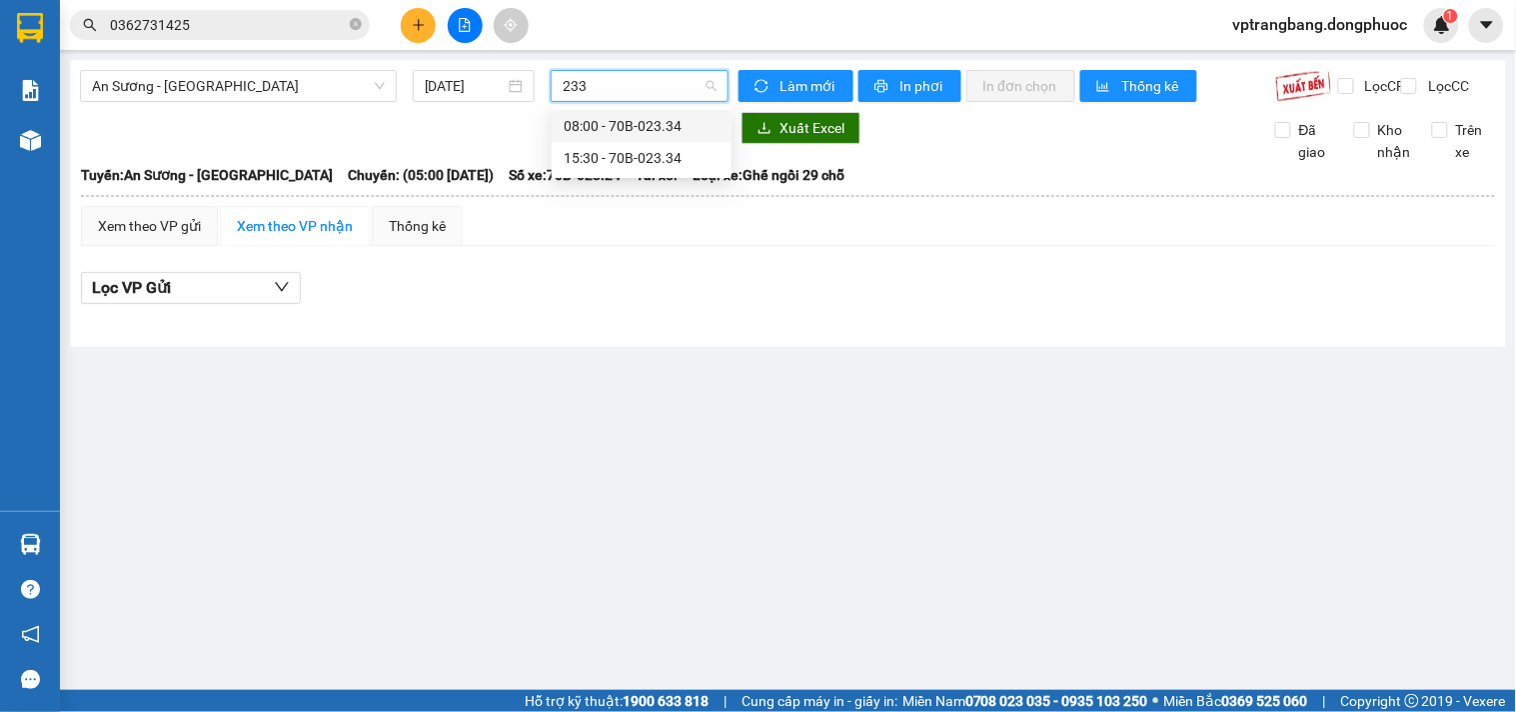
type input "2334"
click at [611, 151] on div "15:30 - 70B-023.34" at bounding box center [642, 158] width 156 height 22
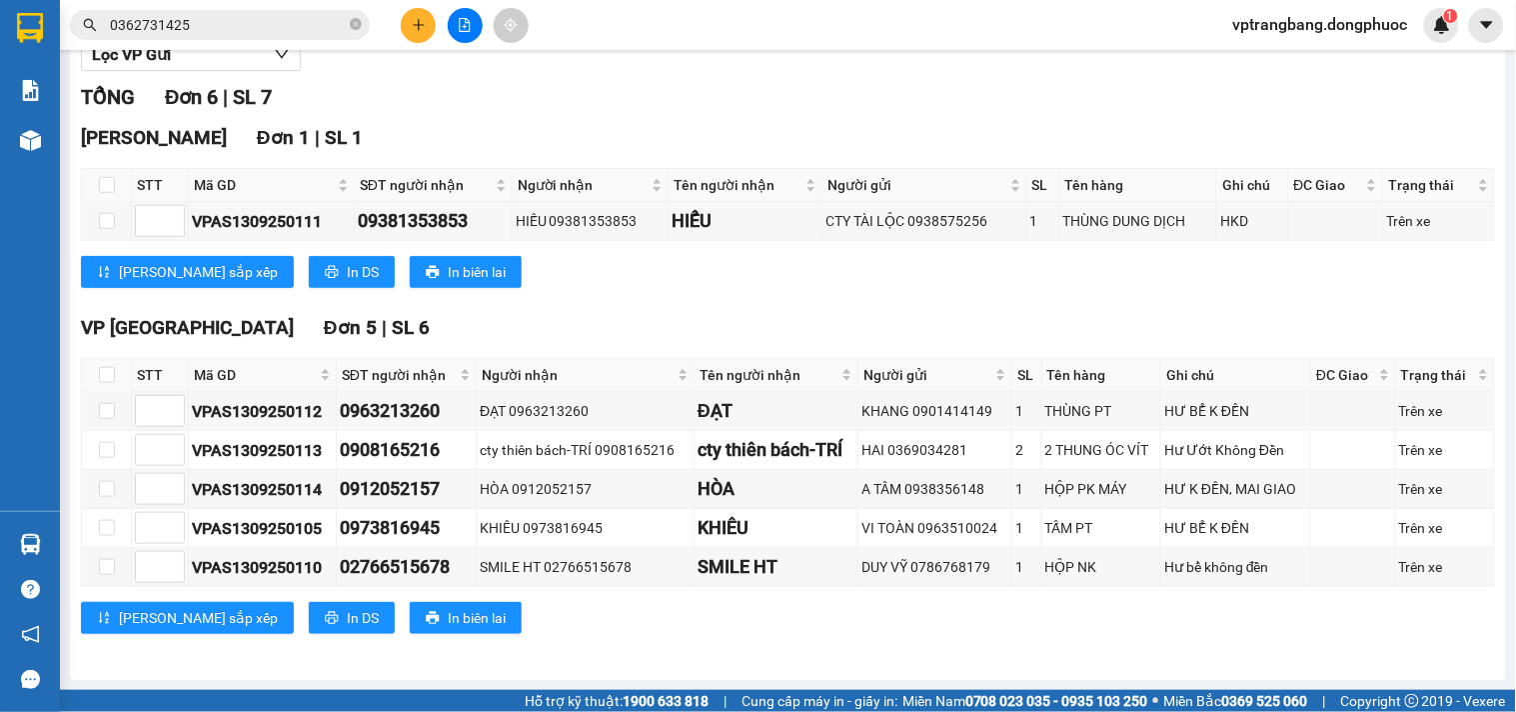
scroll to position [30, 0]
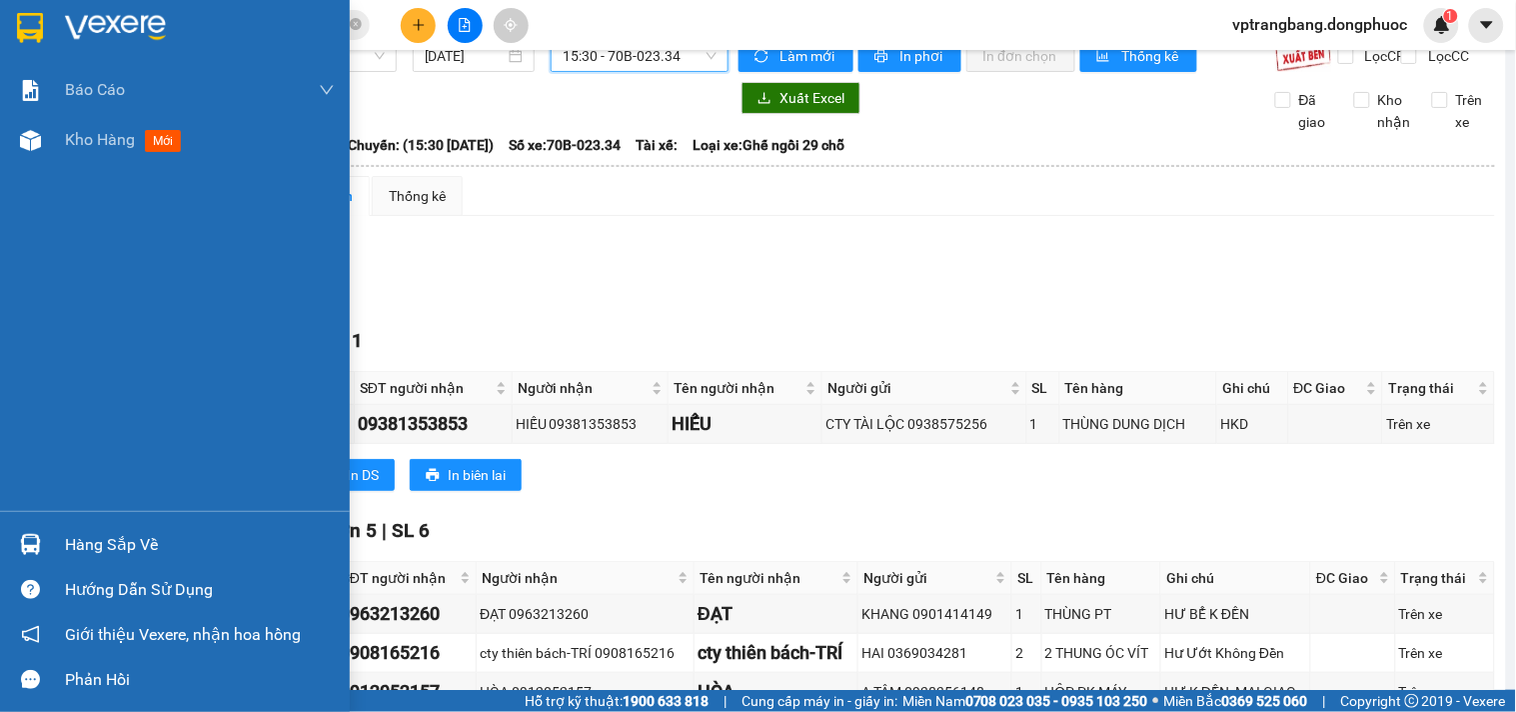
click at [80, 552] on div "Hàng sắp về" at bounding box center [200, 545] width 270 height 30
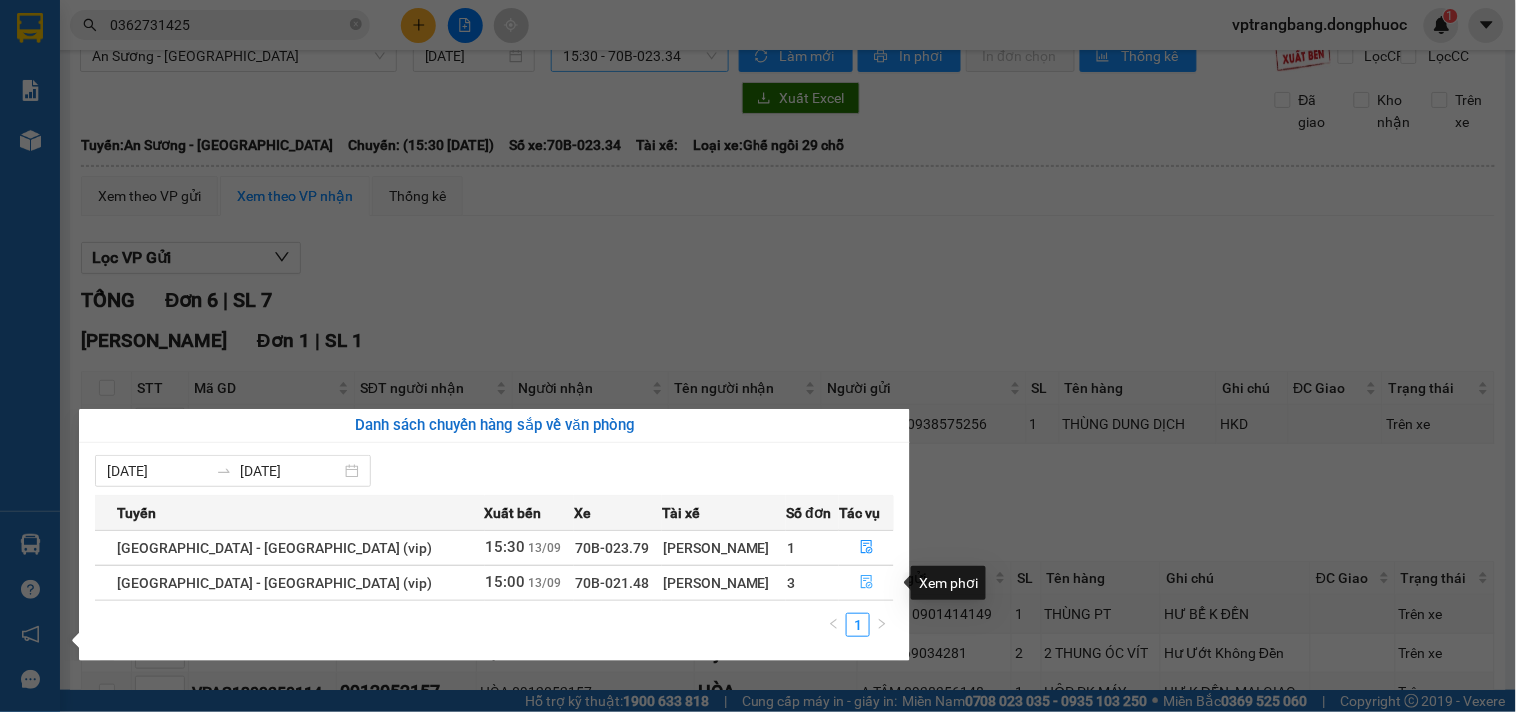
click at [860, 581] on icon "file-done" at bounding box center [867, 582] width 14 height 14
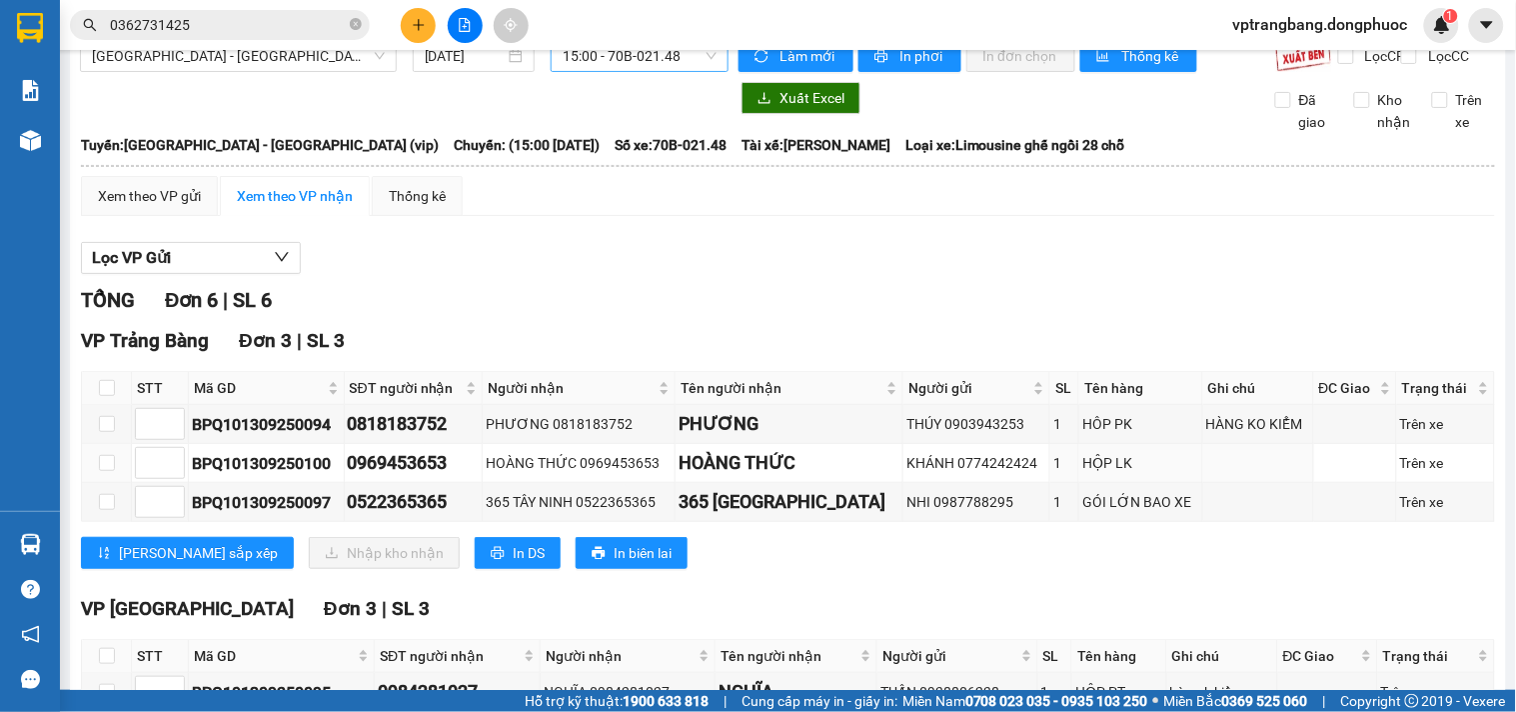
scroll to position [141, 0]
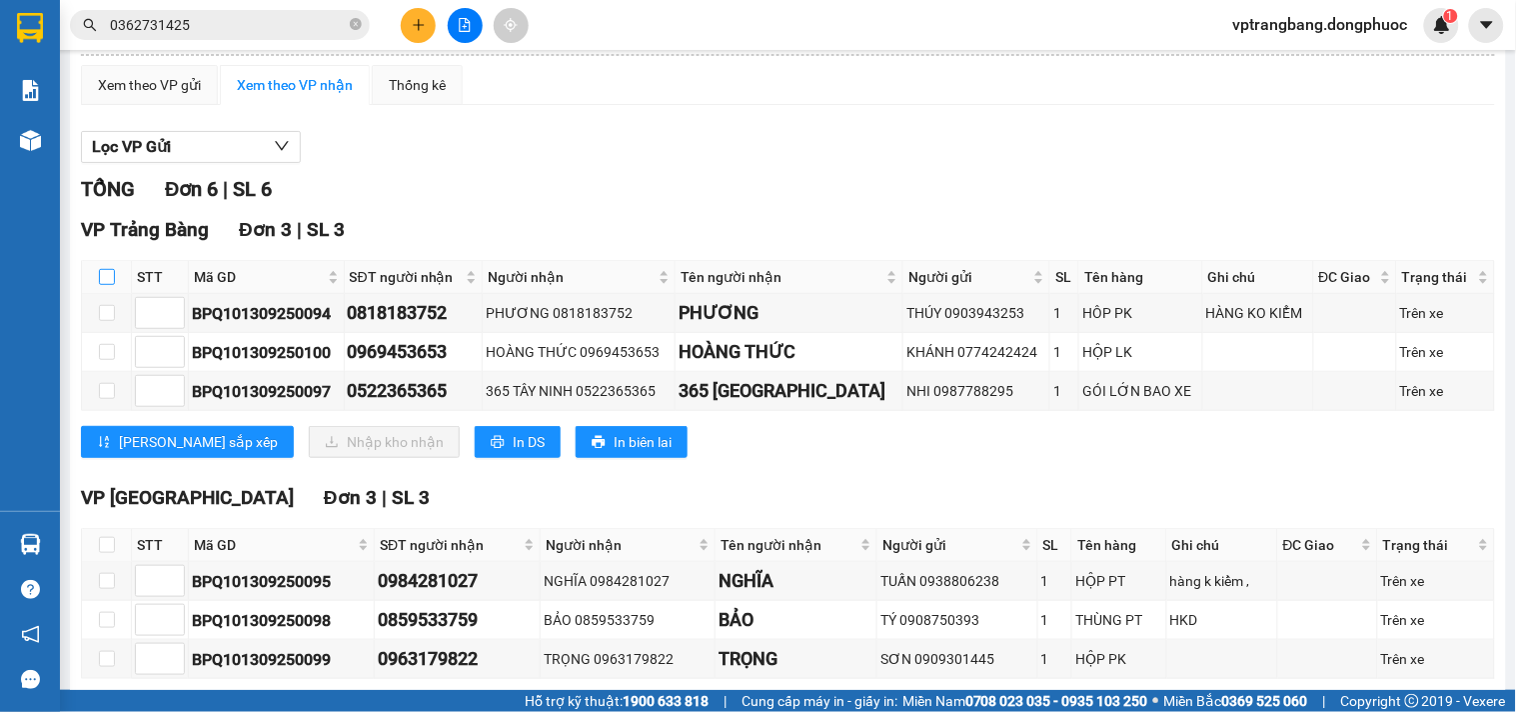
click at [100, 285] on input "checkbox" at bounding box center [107, 277] width 16 height 16
checkbox input "true"
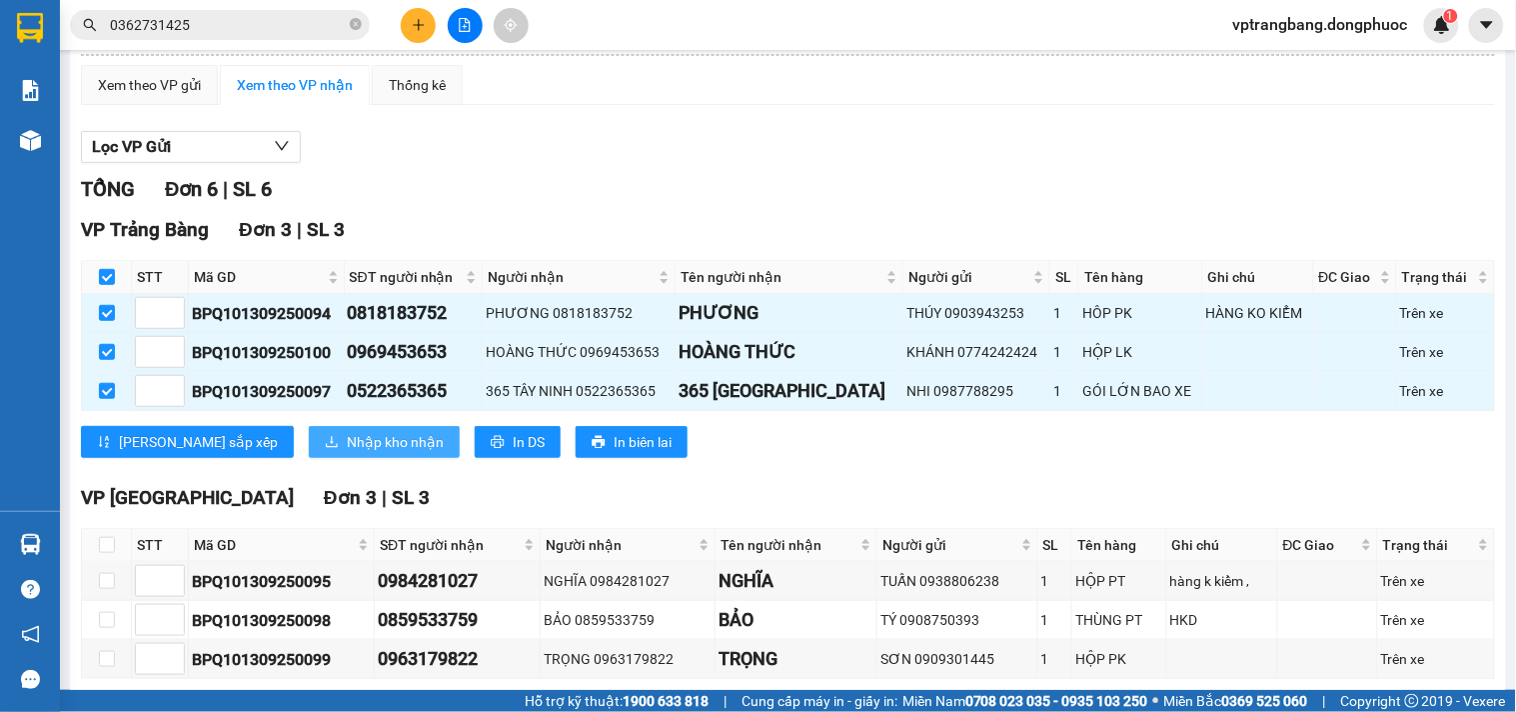
click at [347, 453] on span "Nhập kho nhận" at bounding box center [395, 442] width 97 height 22
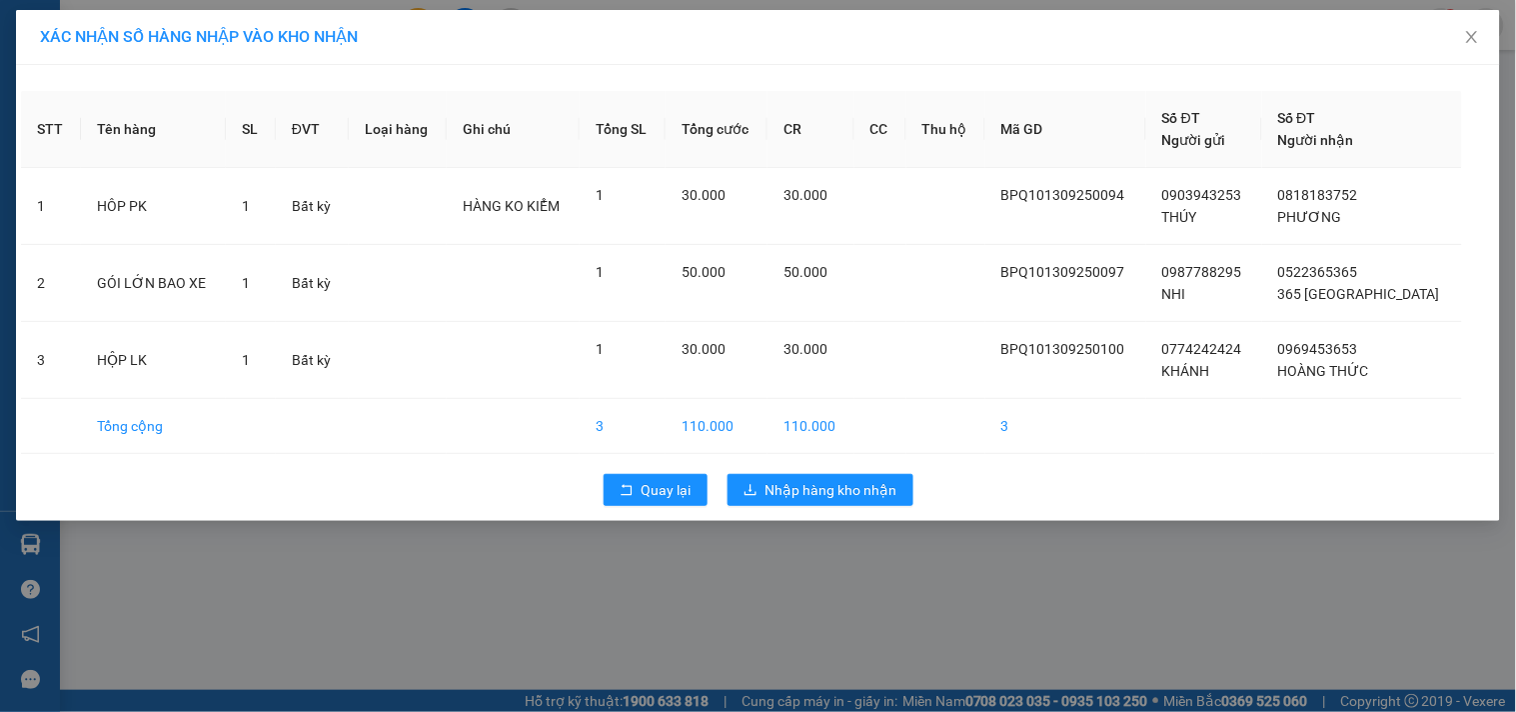
click at [670, 460] on div "STT Tên hàng SL ĐVT Loại hàng Ghi chú Tổng SL Tổng cước CR CC Thu hộ Mã GD Số Đ…" at bounding box center [758, 293] width 1484 height 456
click at [655, 490] on span "Quay lại" at bounding box center [667, 490] width 50 height 22
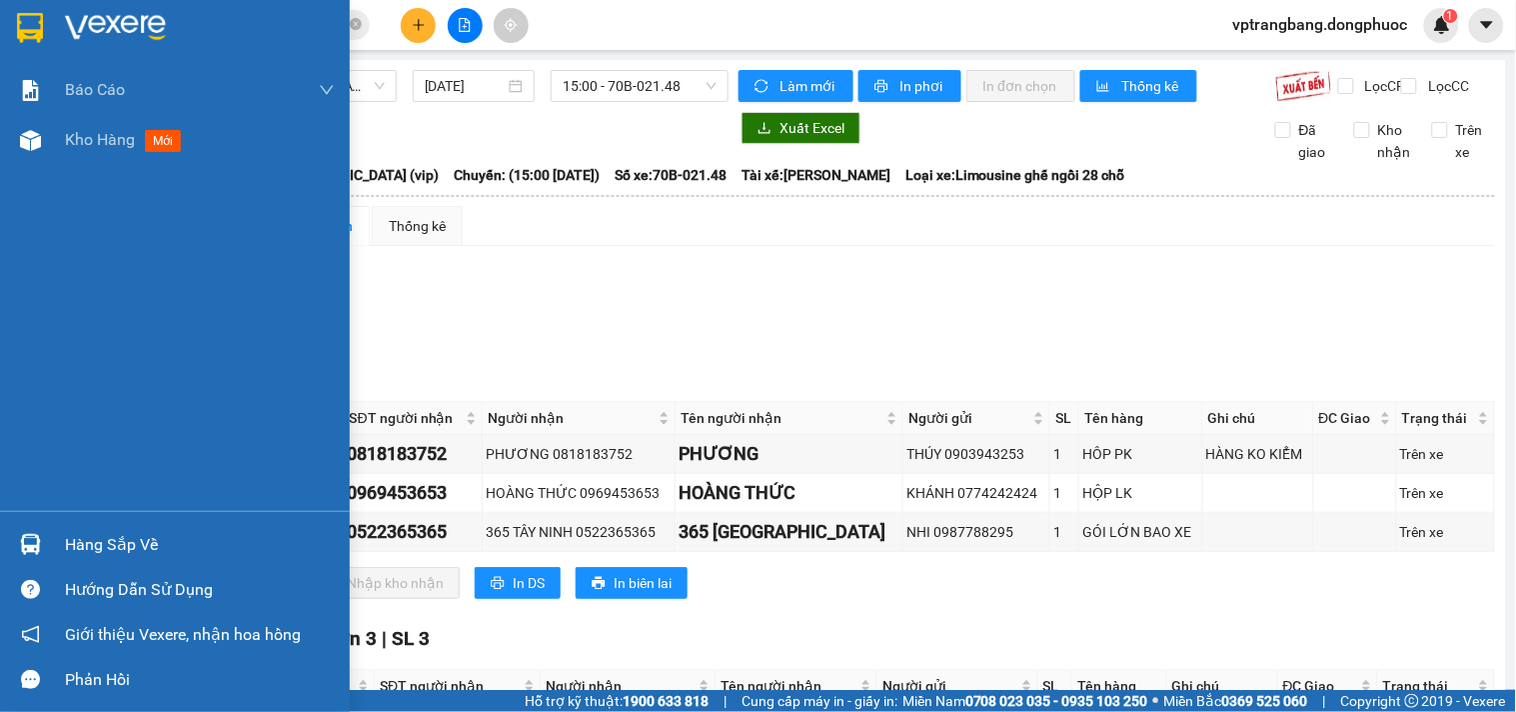
click at [105, 547] on div "Hàng sắp về" at bounding box center [200, 545] width 270 height 30
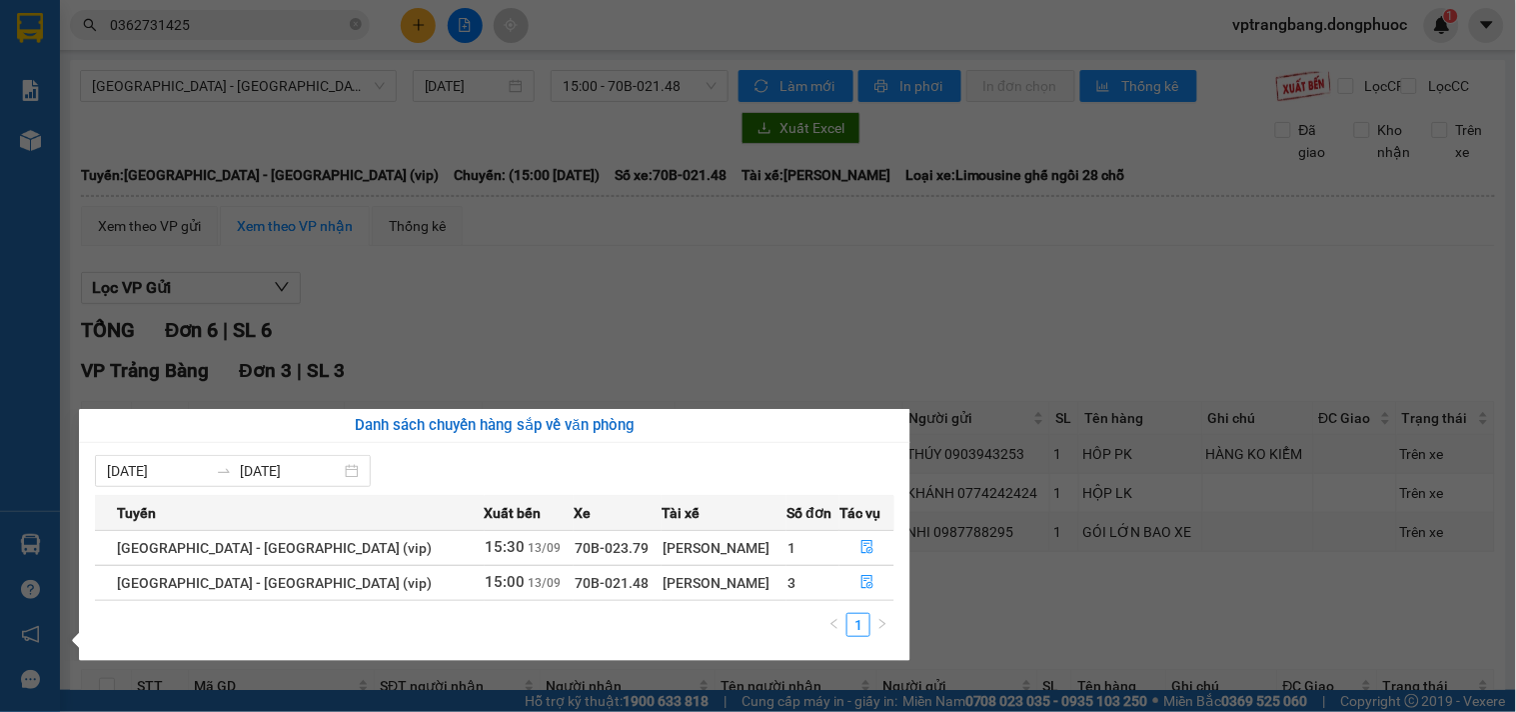
click at [864, 333] on section "Kết quả tìm kiếm ( 5 ) Bộ lọc Mã ĐH Trạng thái Món hàng Tổng cước Chưa cước Nhã…" at bounding box center [758, 356] width 1516 height 712
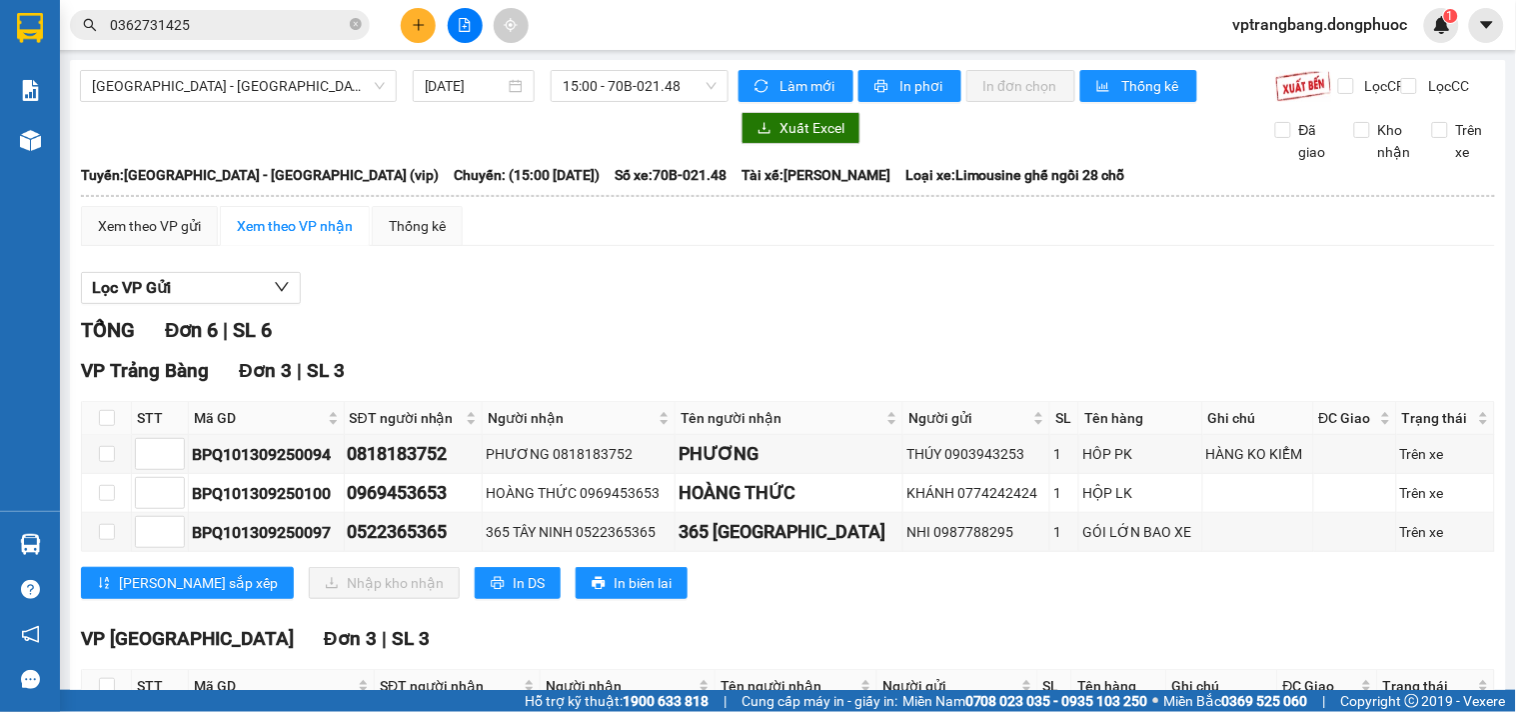
drag, startPoint x: 491, startPoint y: 347, endPoint x: 481, endPoint y: 287, distance: 60.8
click at [491, 346] on div "TỔNG Đơn 6 | SL 6" at bounding box center [788, 330] width 1414 height 31
click at [323, 95] on span "Hồ Chí Minh - Tây Ninh (vip)" at bounding box center [238, 86] width 293 height 30
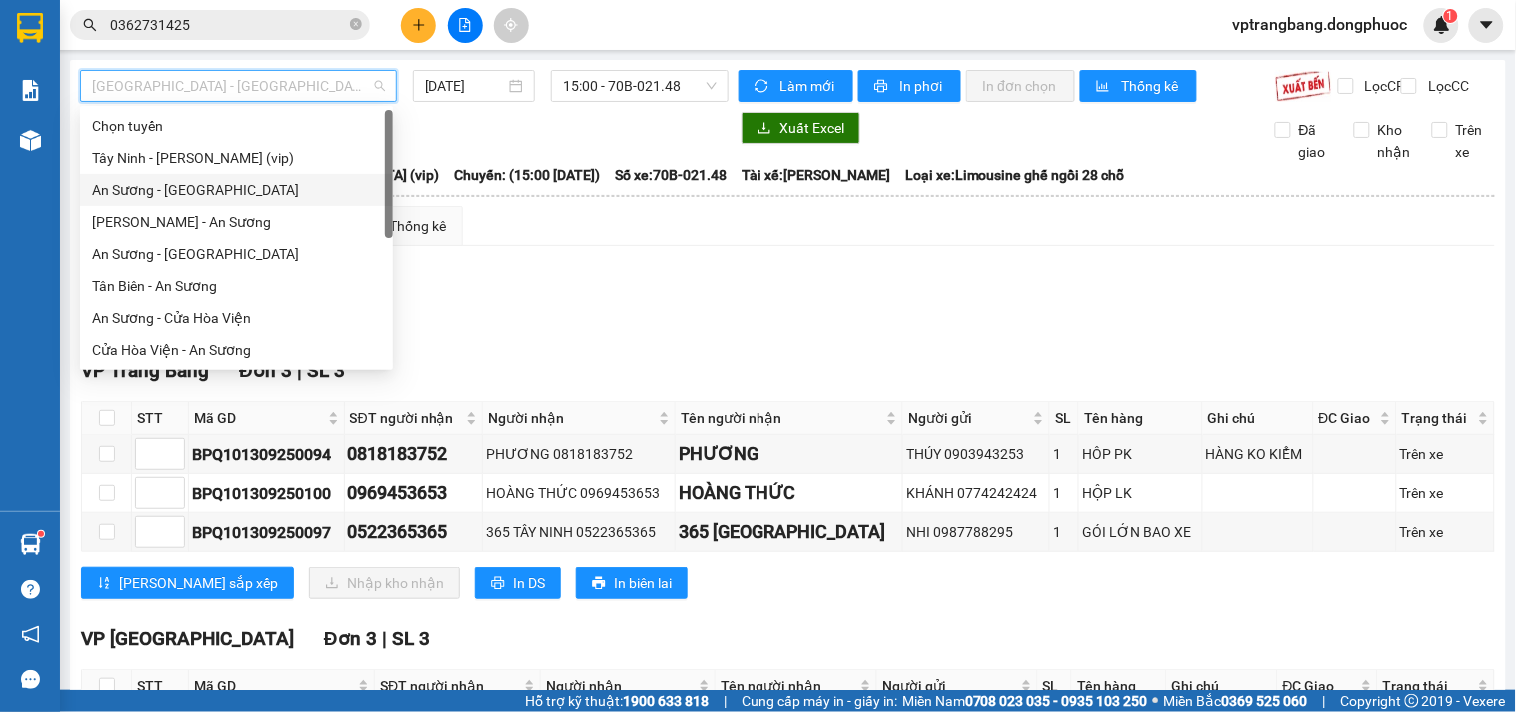
click at [190, 181] on div "An Sương - [GEOGRAPHIC_DATA]" at bounding box center [236, 190] width 289 height 22
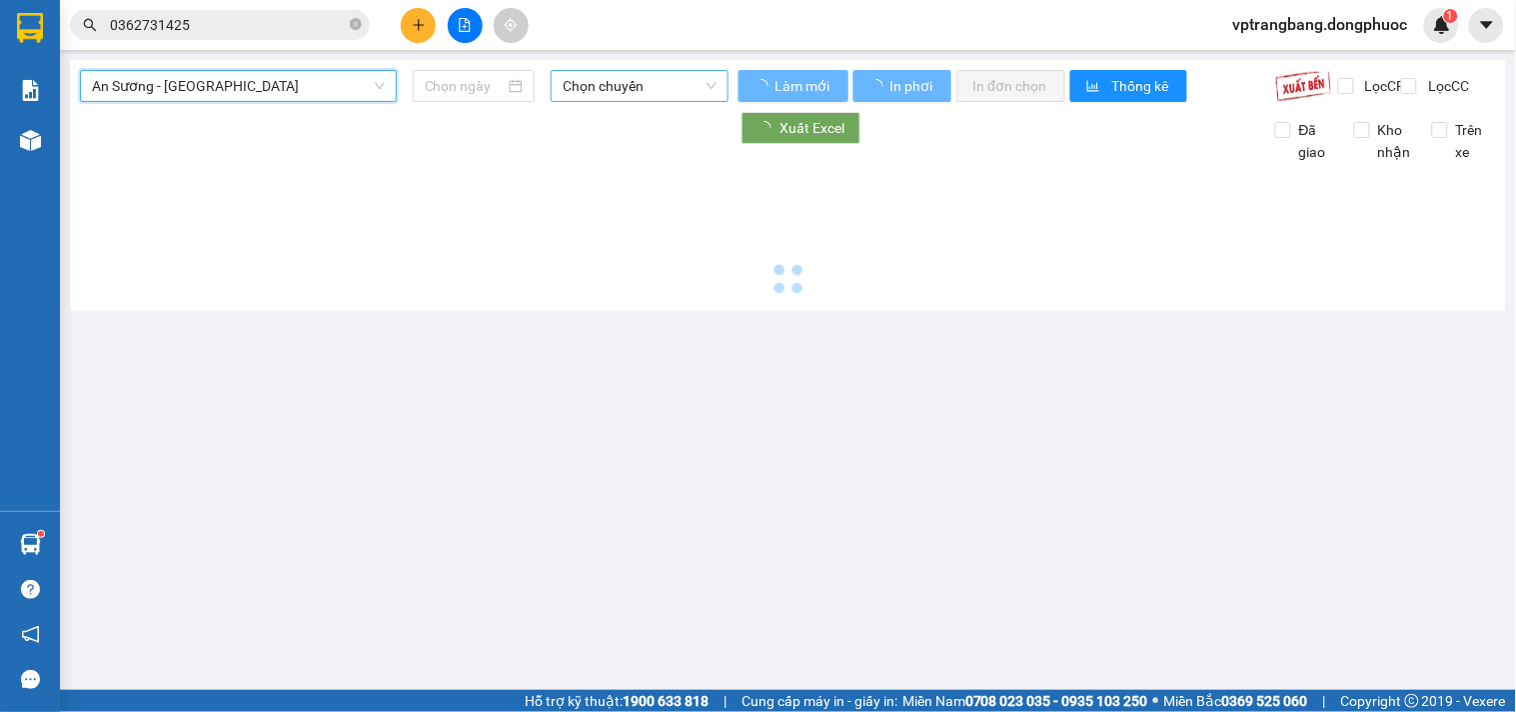
type input "[DATE]"
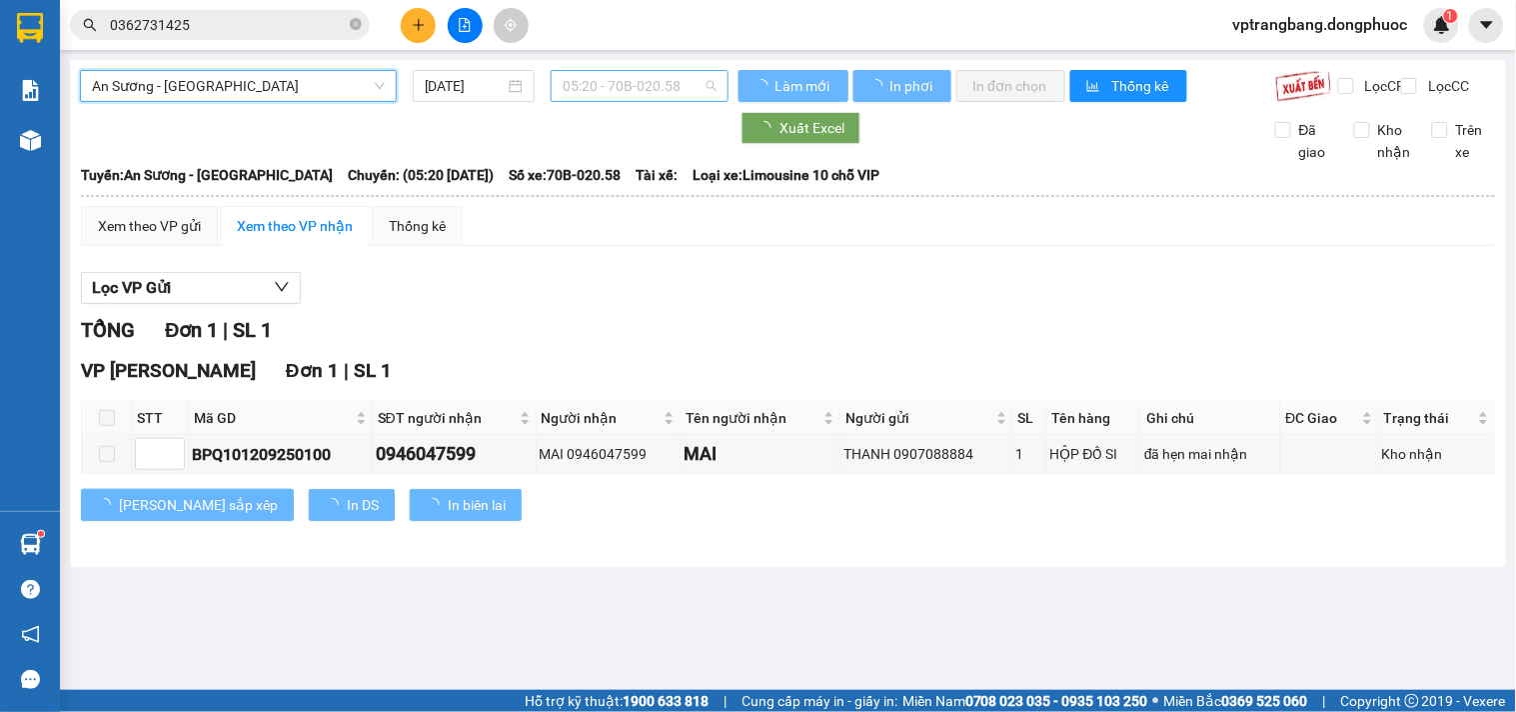
click at [625, 84] on span "05:20 - 70B-020.58" at bounding box center [640, 86] width 154 height 30
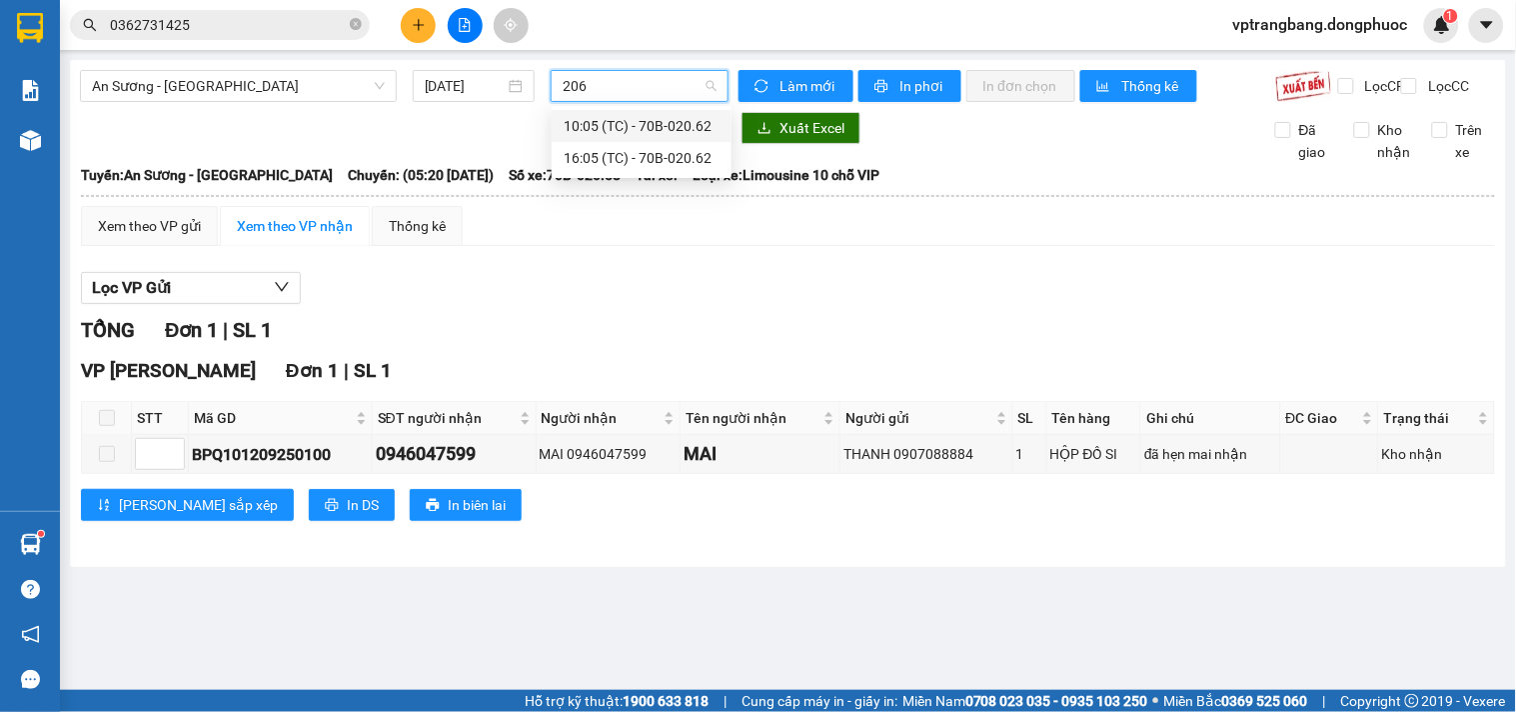
type input "2062"
click at [592, 160] on div "16:05 (TC) - 70B-020.62" at bounding box center [642, 158] width 156 height 22
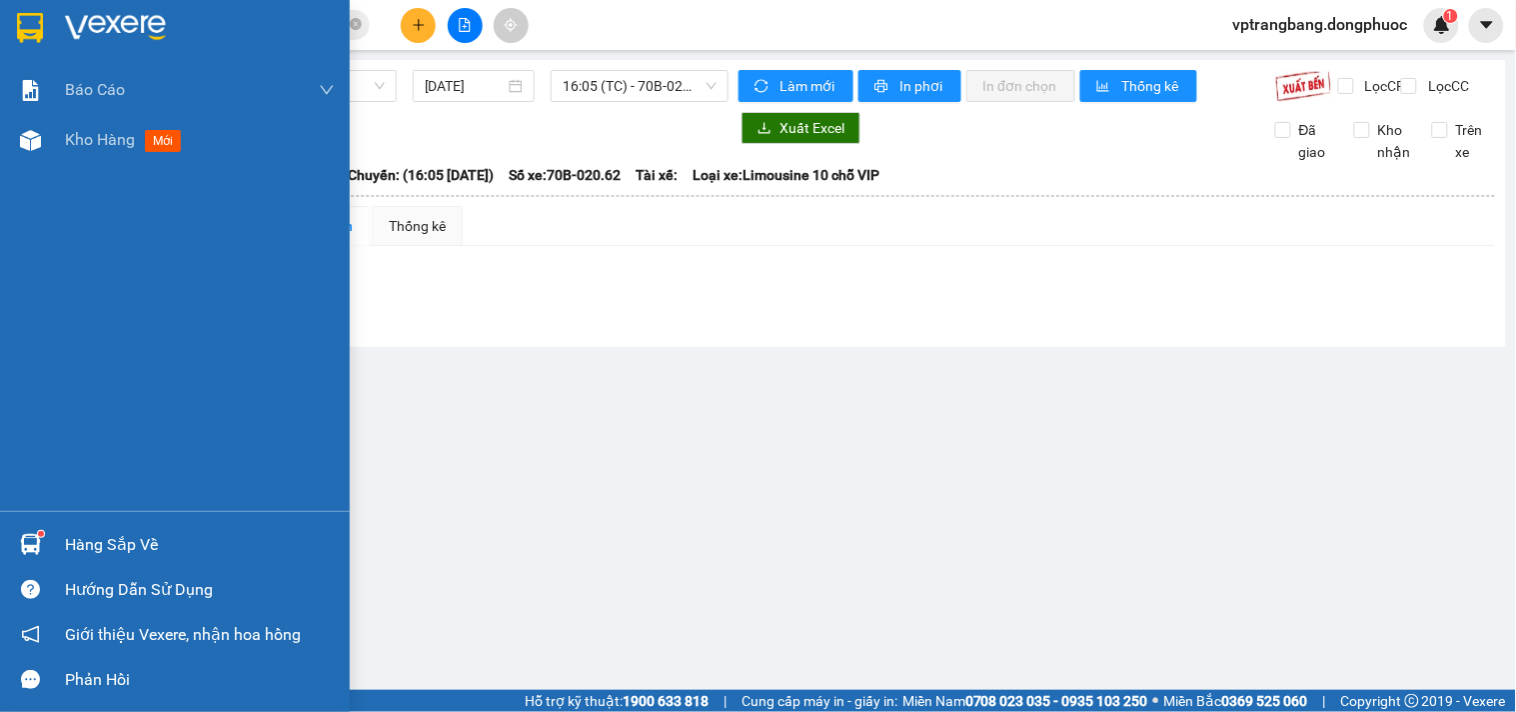
drag, startPoint x: 45, startPoint y: 546, endPoint x: 428, endPoint y: 544, distance: 382.8
click at [104, 546] on div "Hàng sắp về" at bounding box center [175, 544] width 350 height 45
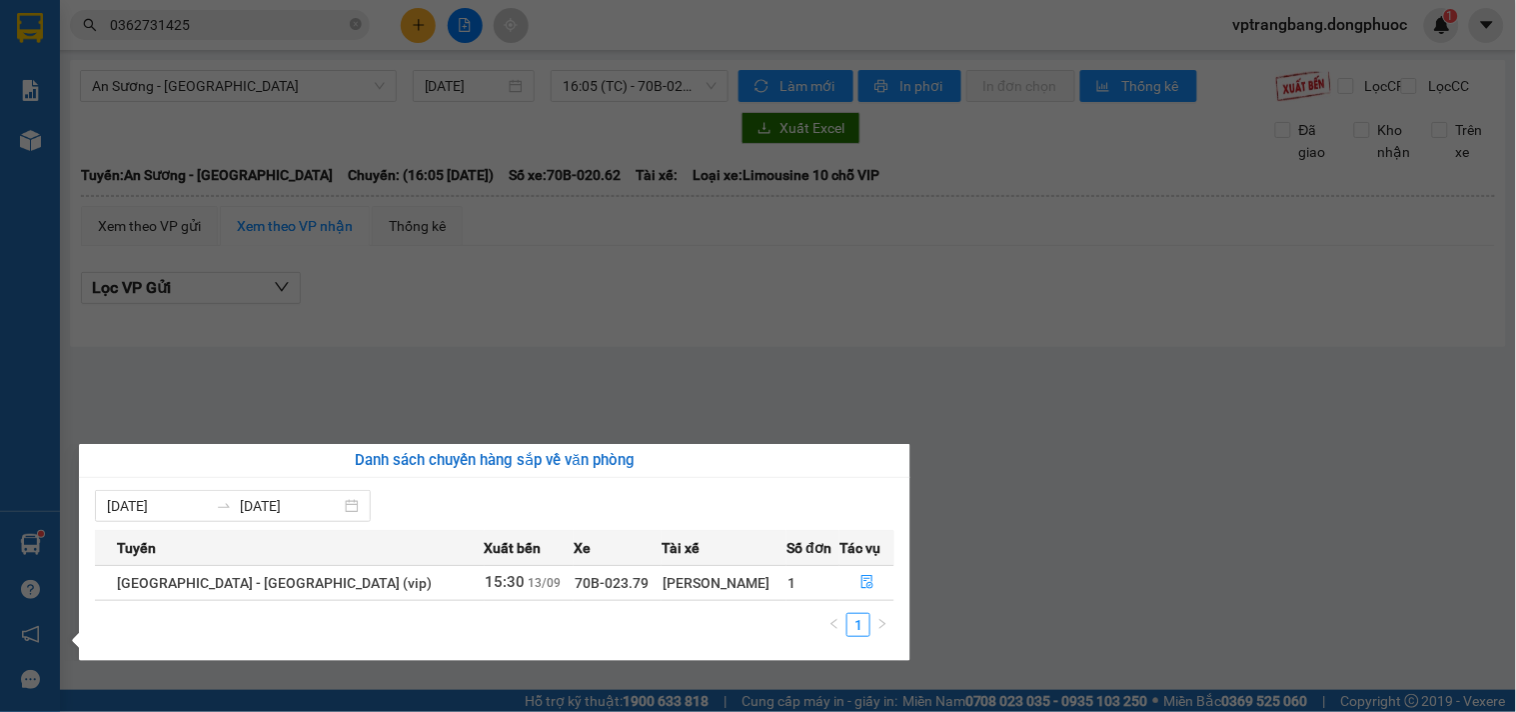
click at [983, 443] on section "Kết quả tìm kiếm ( 5 ) Bộ lọc Mã ĐH Trạng thái Món hàng Tổng cước Chưa cước Nhã…" at bounding box center [758, 356] width 1516 height 712
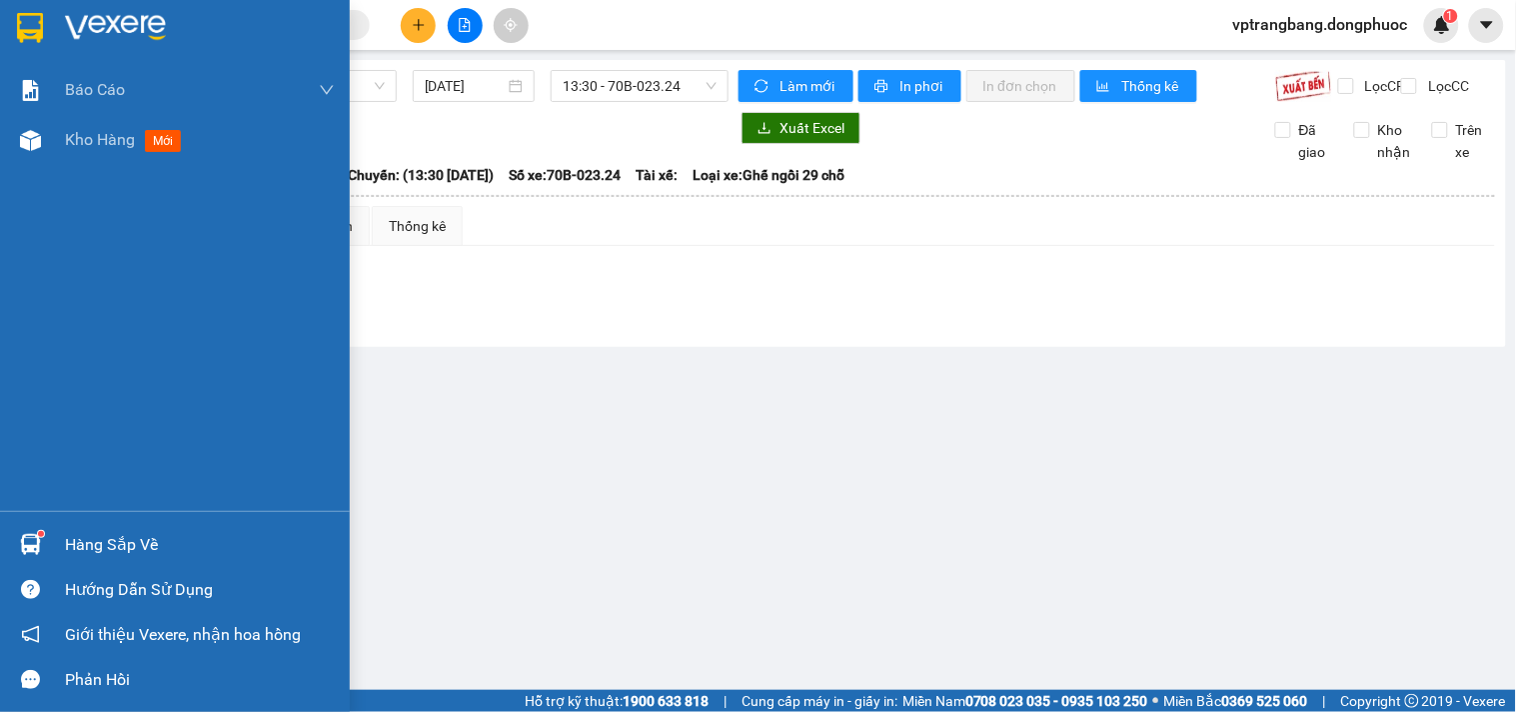
click at [103, 544] on div "Hàng sắp về" at bounding box center [200, 545] width 270 height 30
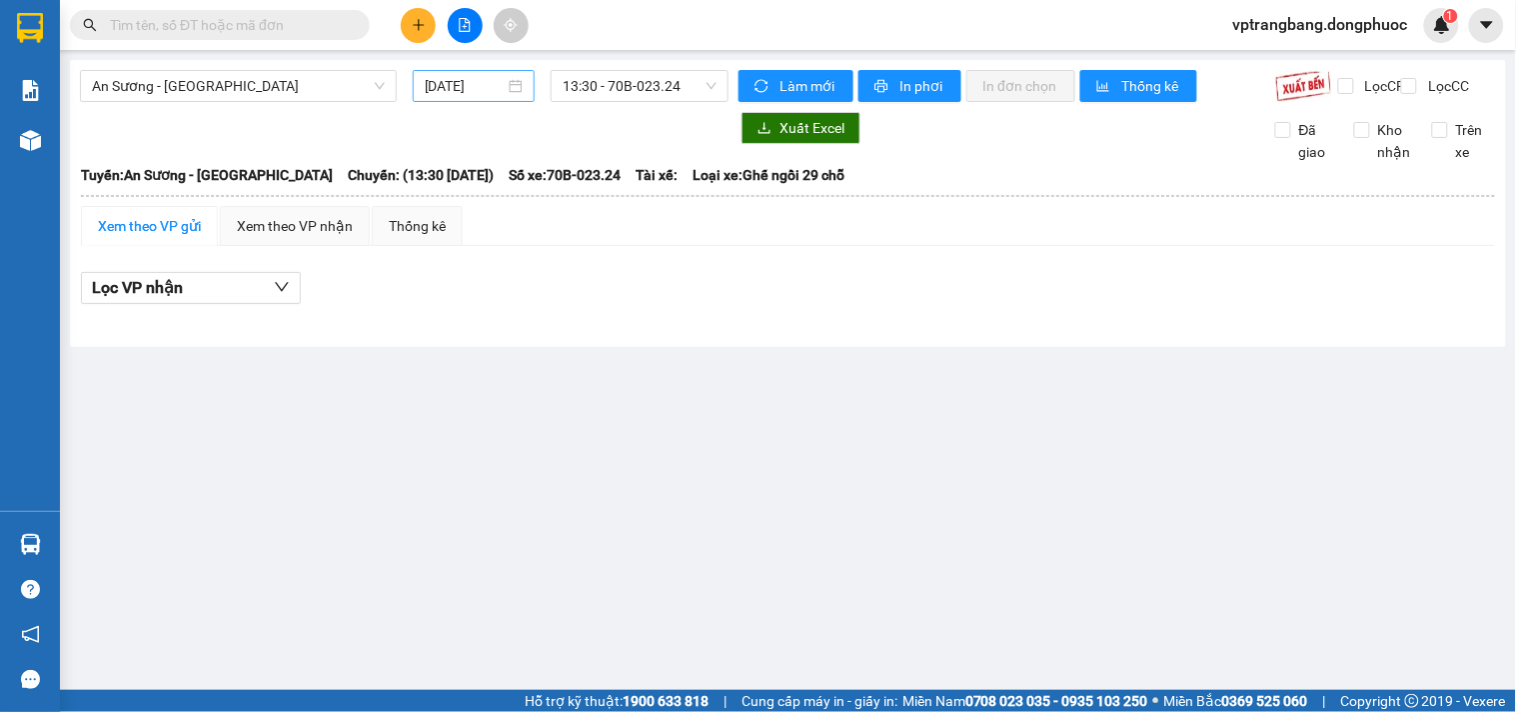
drag, startPoint x: 931, startPoint y: 504, endPoint x: 496, endPoint y: 84, distance: 605.0
click at [927, 501] on section "Kết quả tìm kiếm ( 0 ) Bộ lọc No Data vptrangbang.dongphuoc 1 Báo cáo Mẫu 1: Bá…" at bounding box center [758, 356] width 1516 height 712
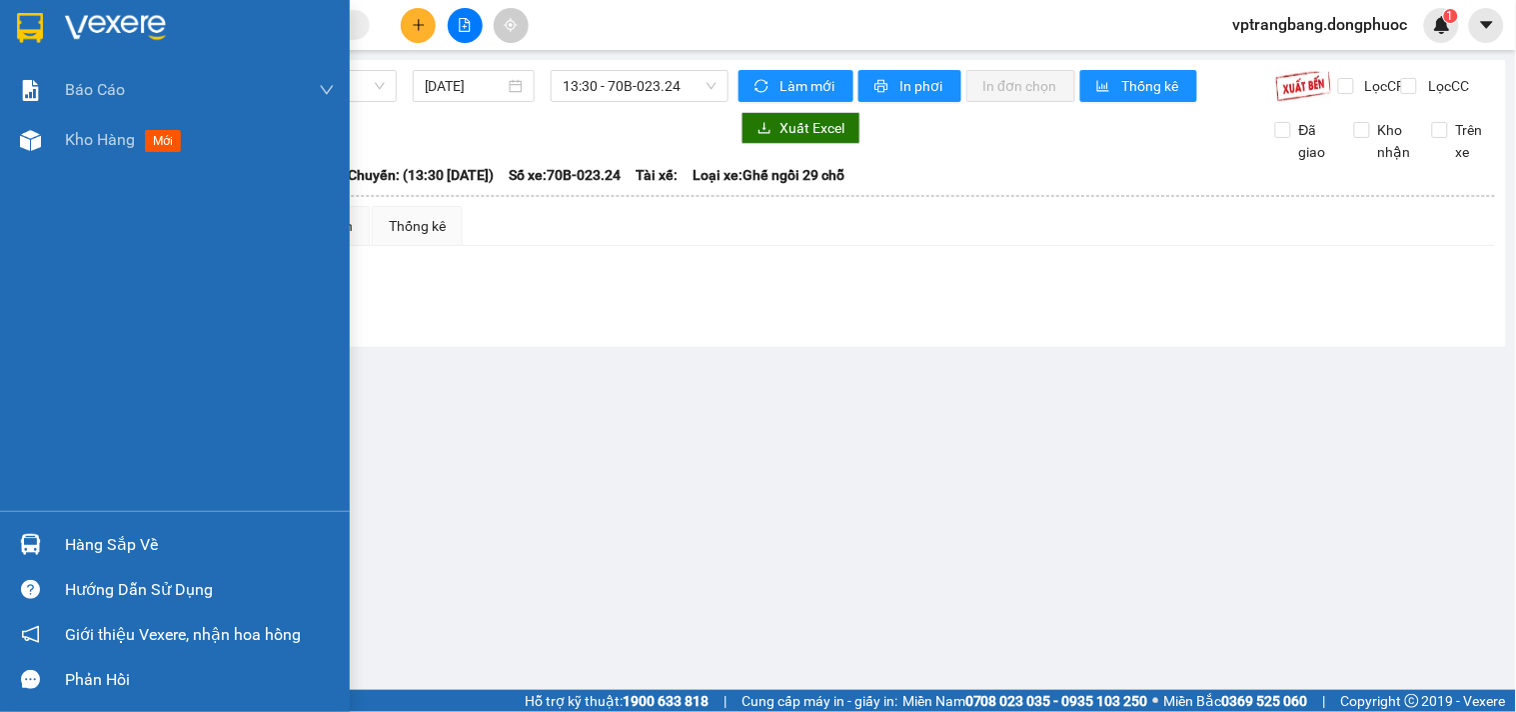
drag, startPoint x: 77, startPoint y: 547, endPoint x: 240, endPoint y: 513, distance: 166.4
click at [80, 545] on div "Hàng sắp về" at bounding box center [200, 545] width 270 height 30
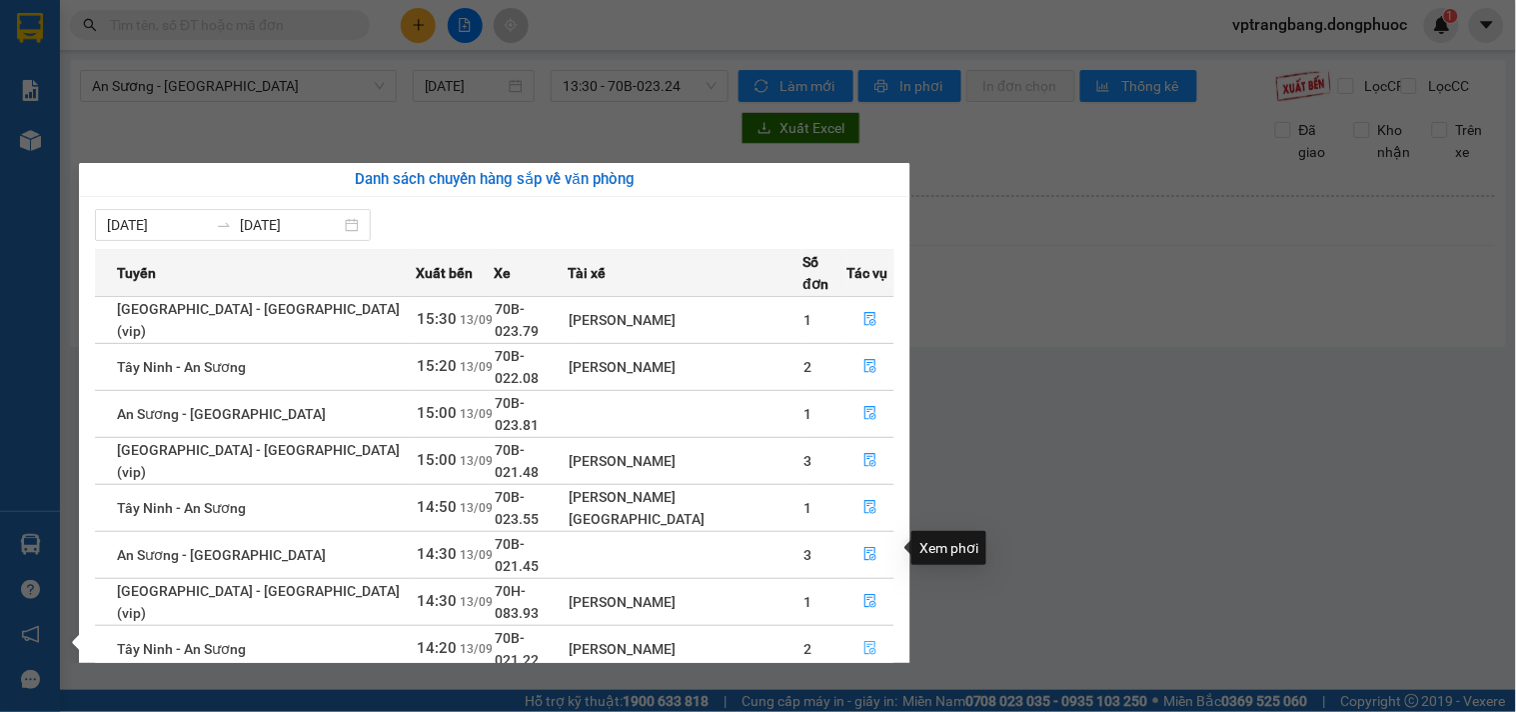
click at [863, 641] on icon "file-done" at bounding box center [870, 648] width 14 height 14
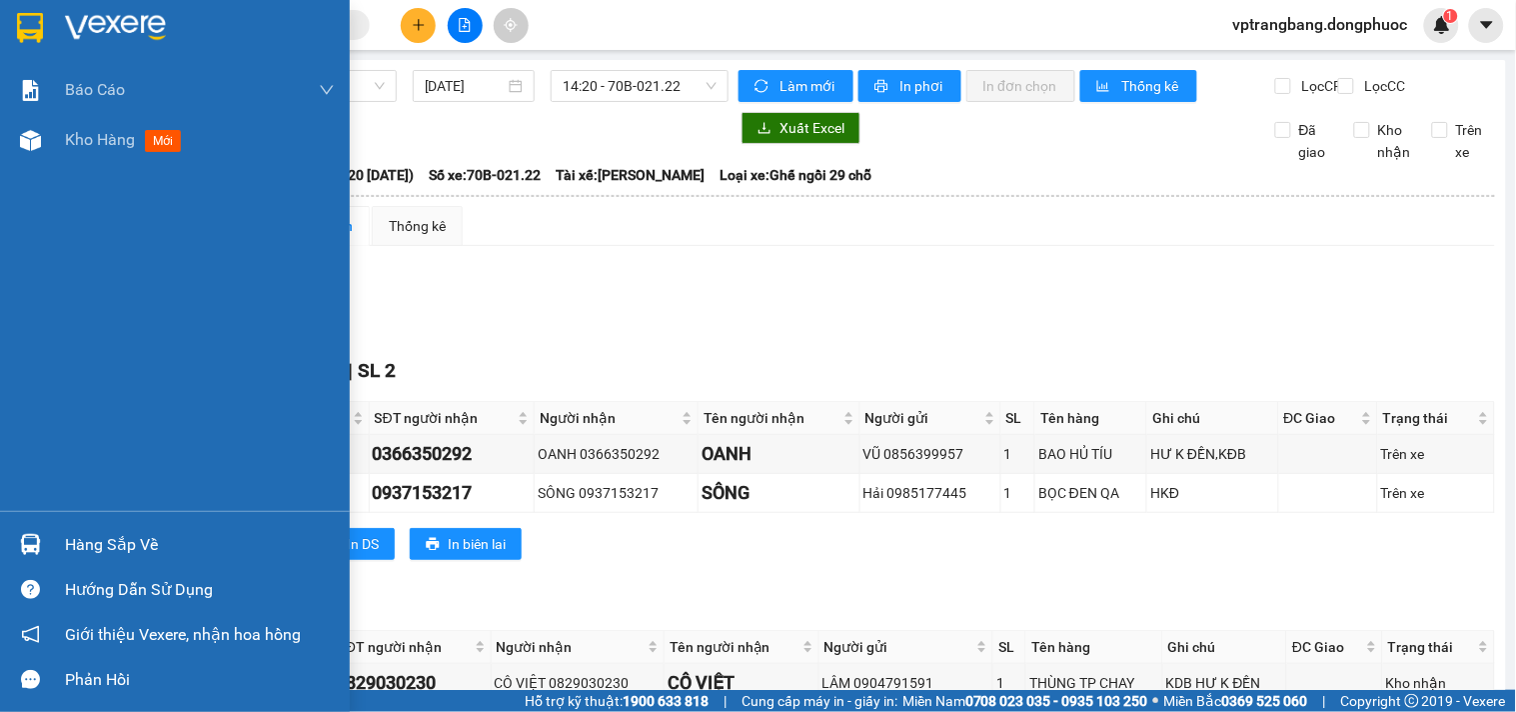
drag, startPoint x: 93, startPoint y: 538, endPoint x: 783, endPoint y: 513, distance: 691.0
click at [94, 538] on div "Hàng sắp về" at bounding box center [200, 545] width 270 height 30
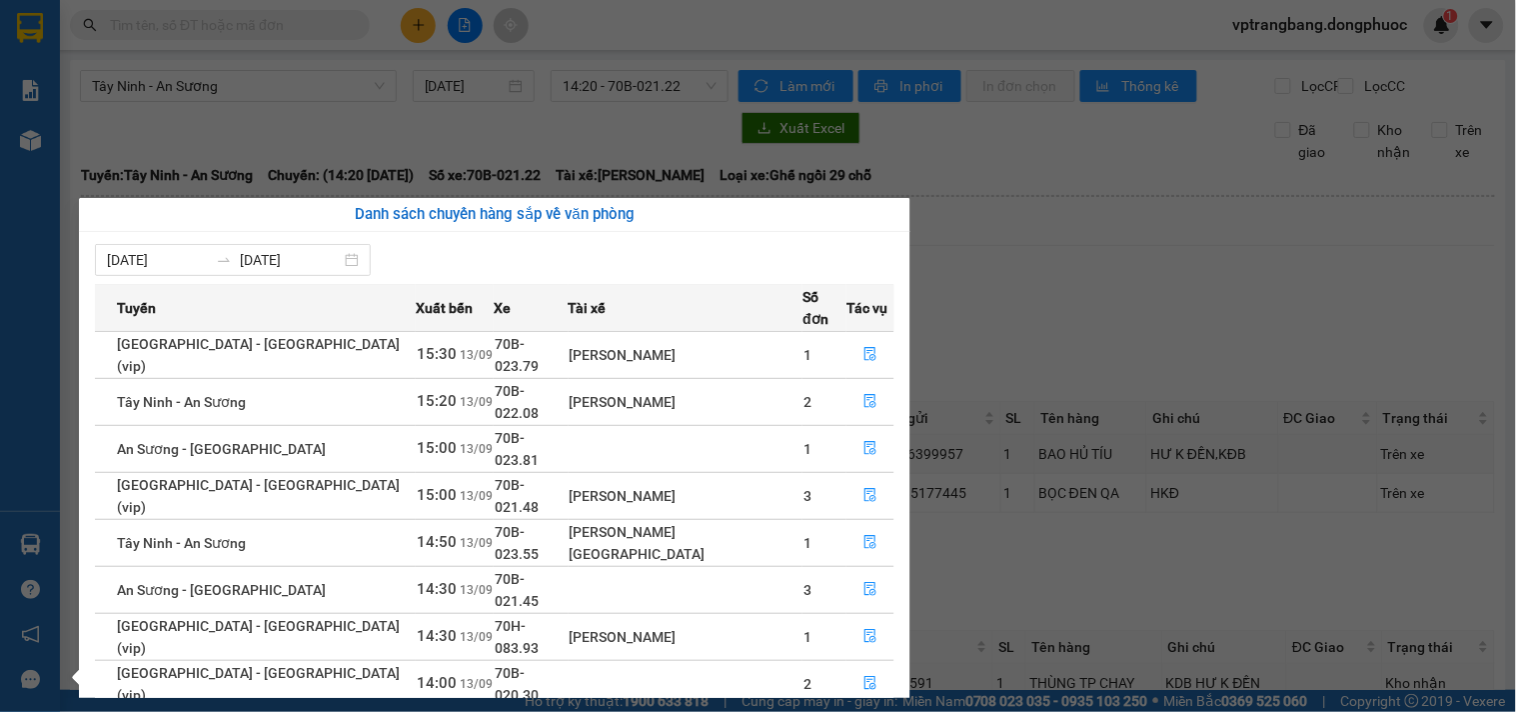
click at [1050, 352] on section "Kết quả tìm kiếm ( 0 ) Bộ lọc No Data vptrangbang.dongphuoc 1 Báo cáo Mẫu 1: Bá…" at bounding box center [758, 356] width 1516 height 712
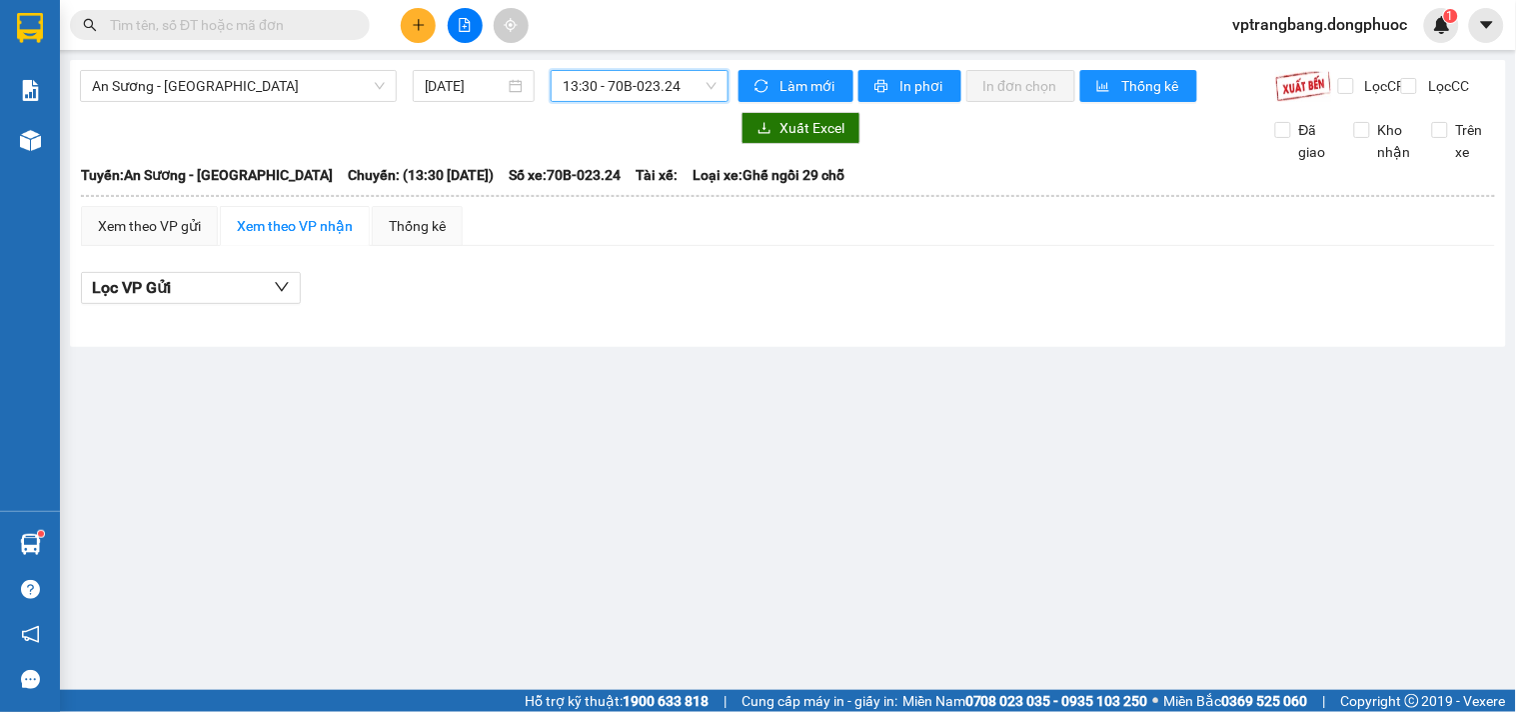
click at [224, 31] on input "text" at bounding box center [228, 25] width 236 height 22
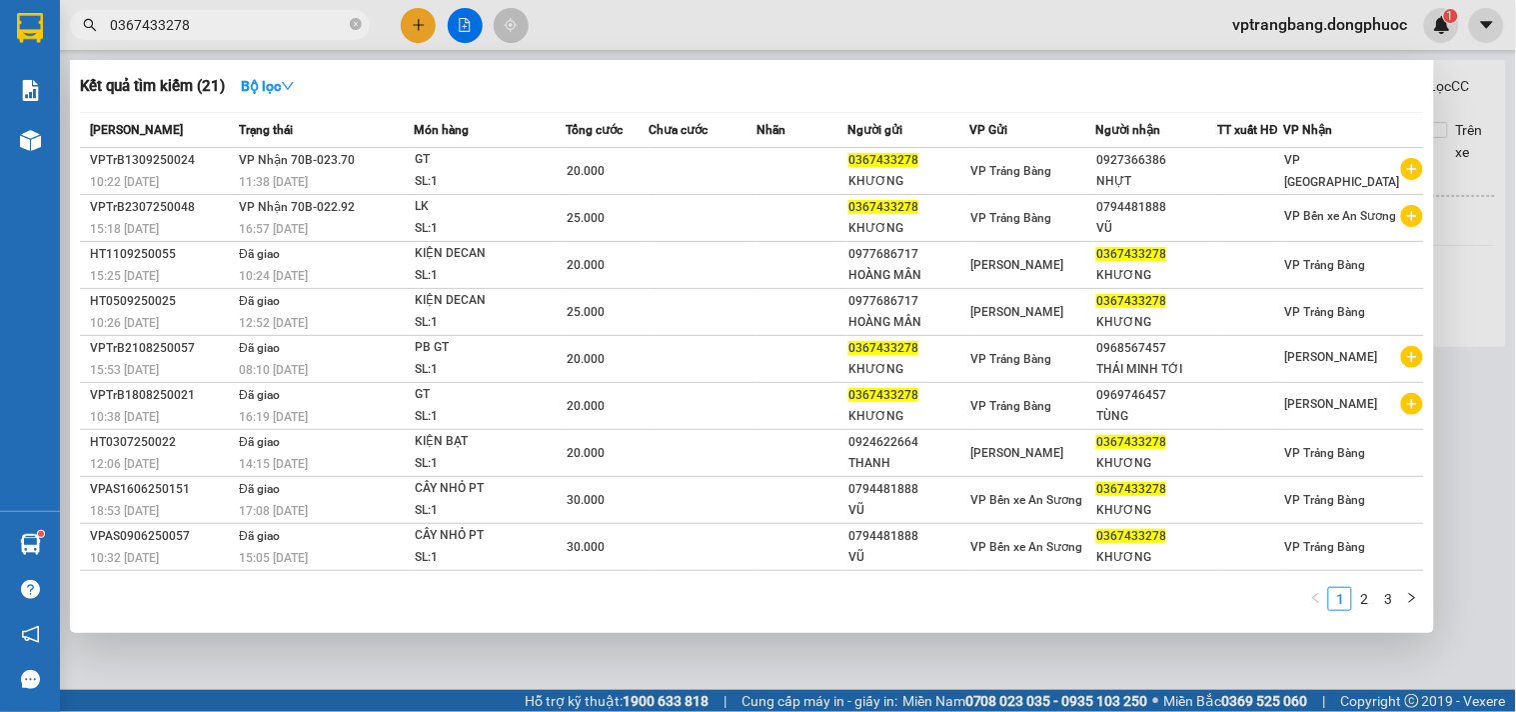
type input "0367433278"
click at [1491, 107] on div at bounding box center [758, 356] width 1516 height 712
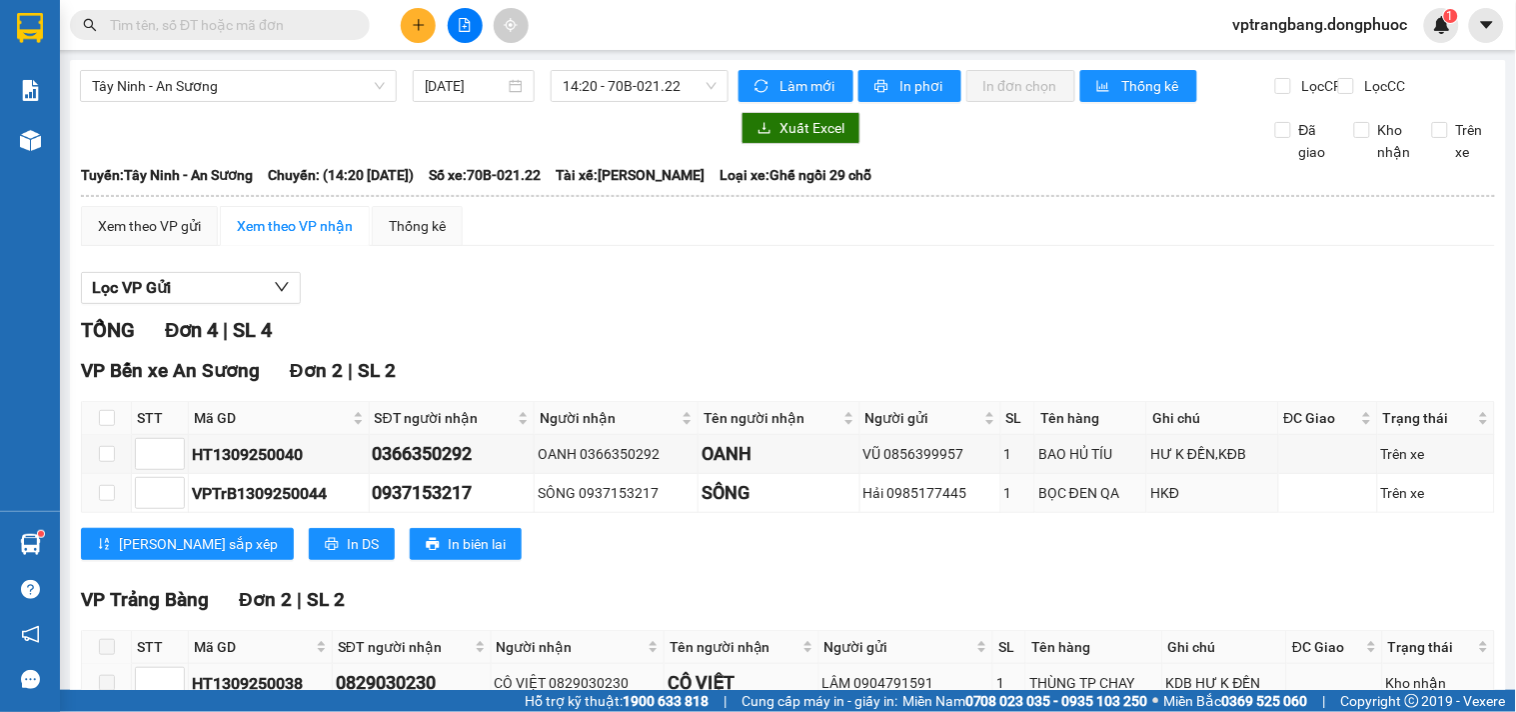
scroll to position [174, 0]
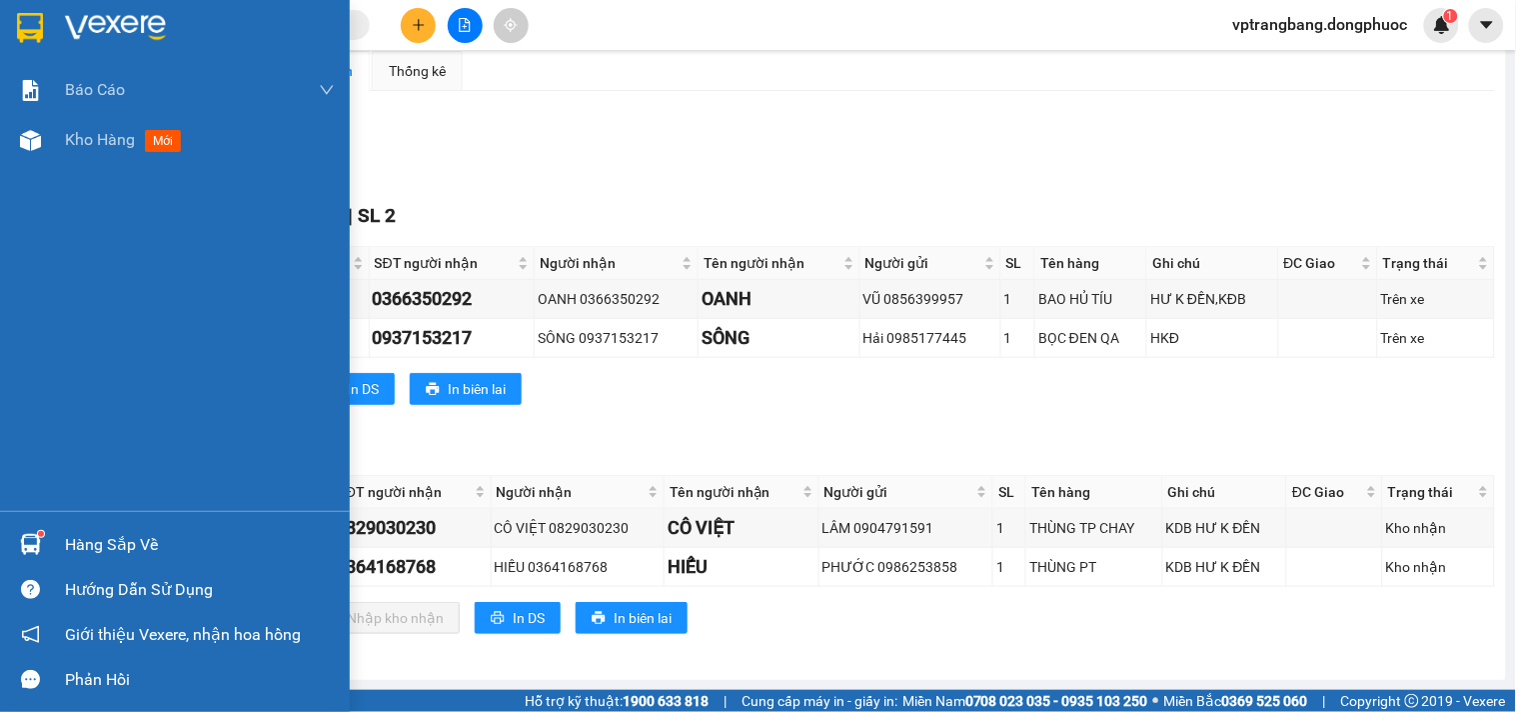
click at [71, 535] on div "Hàng sắp về" at bounding box center [200, 545] width 270 height 30
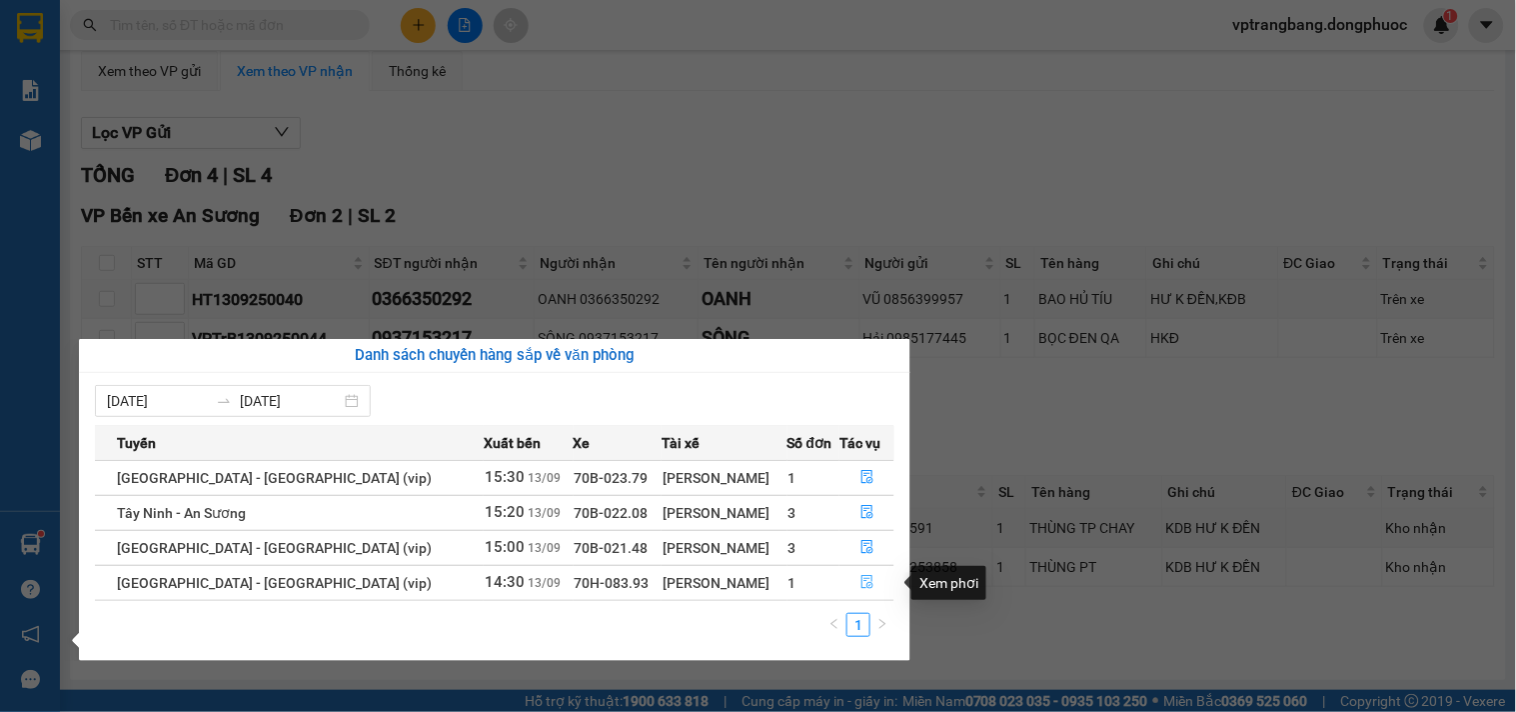
click at [860, 583] on icon "file-done" at bounding box center [867, 582] width 14 height 14
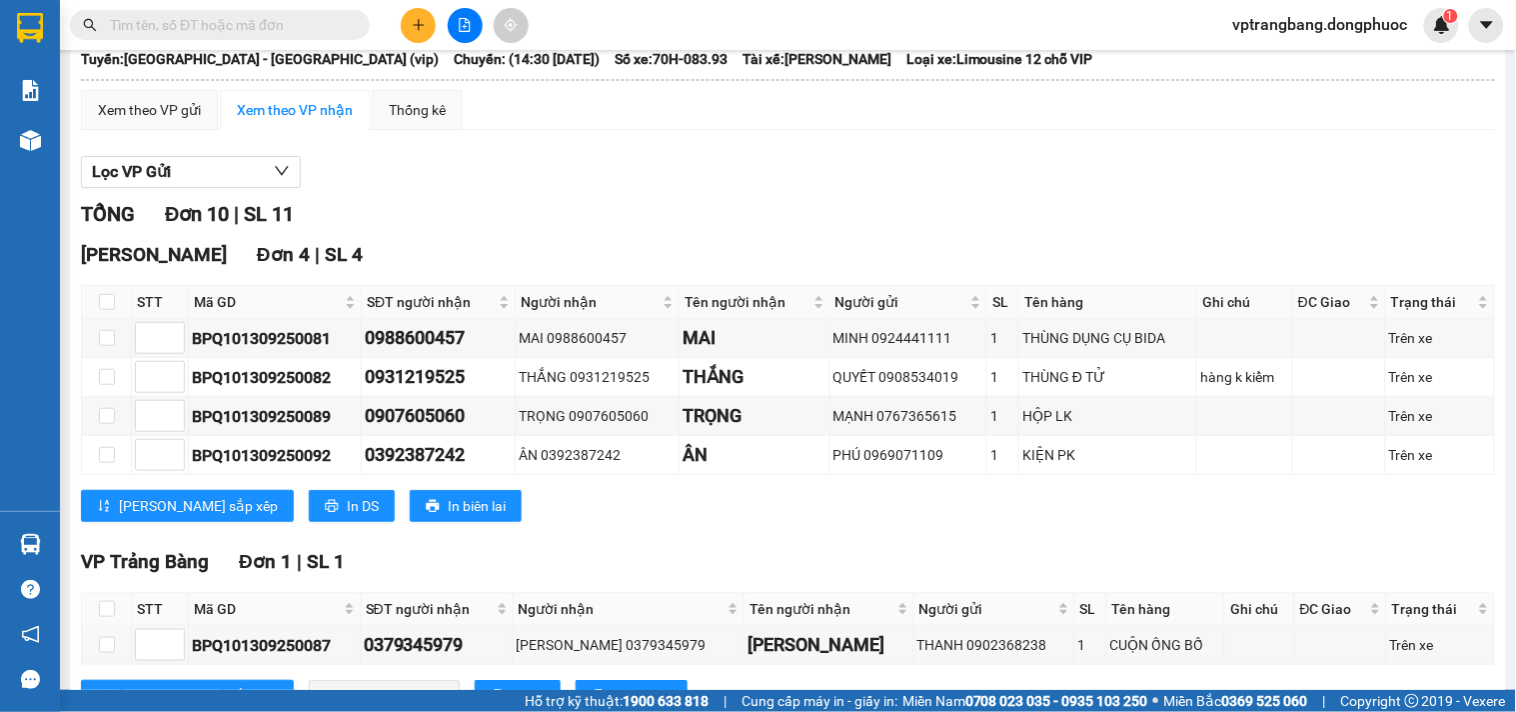
scroll to position [5, 0]
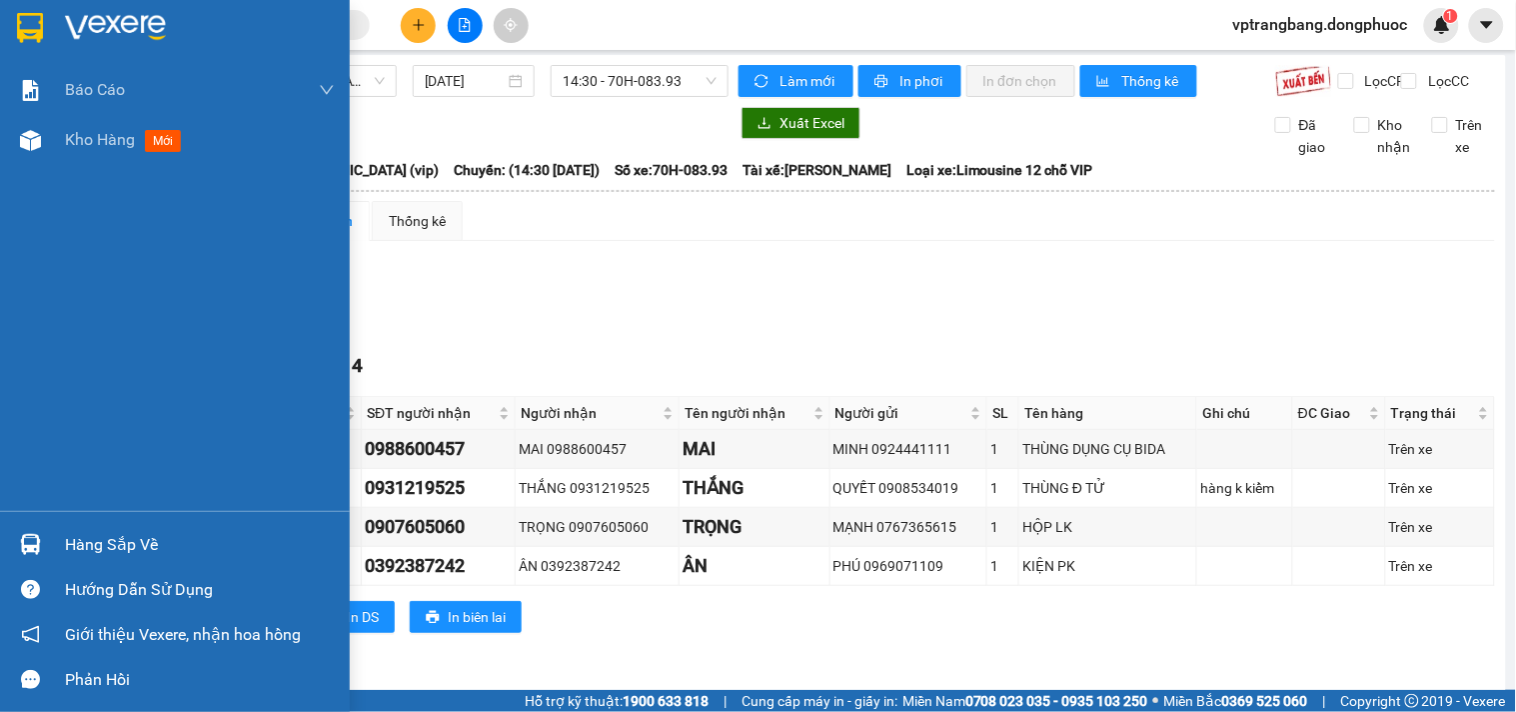
click at [75, 543] on div "Hàng sắp về" at bounding box center [200, 545] width 270 height 30
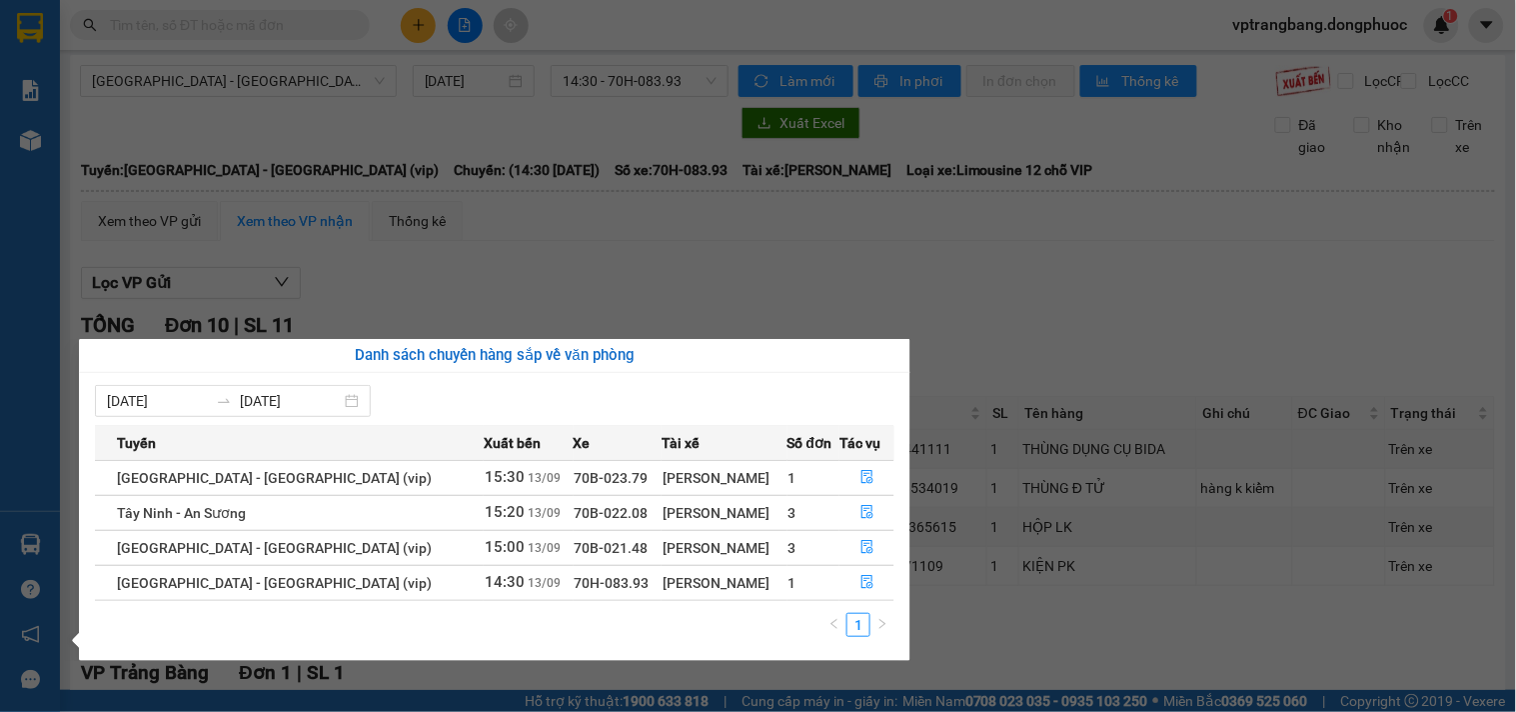
click at [655, 285] on section "Kết quả tìm kiếm ( 0 ) Bộ lọc No Data vptrangbang.dongphuoc 1 Báo cáo Mẫu 1: Bá…" at bounding box center [758, 356] width 1516 height 712
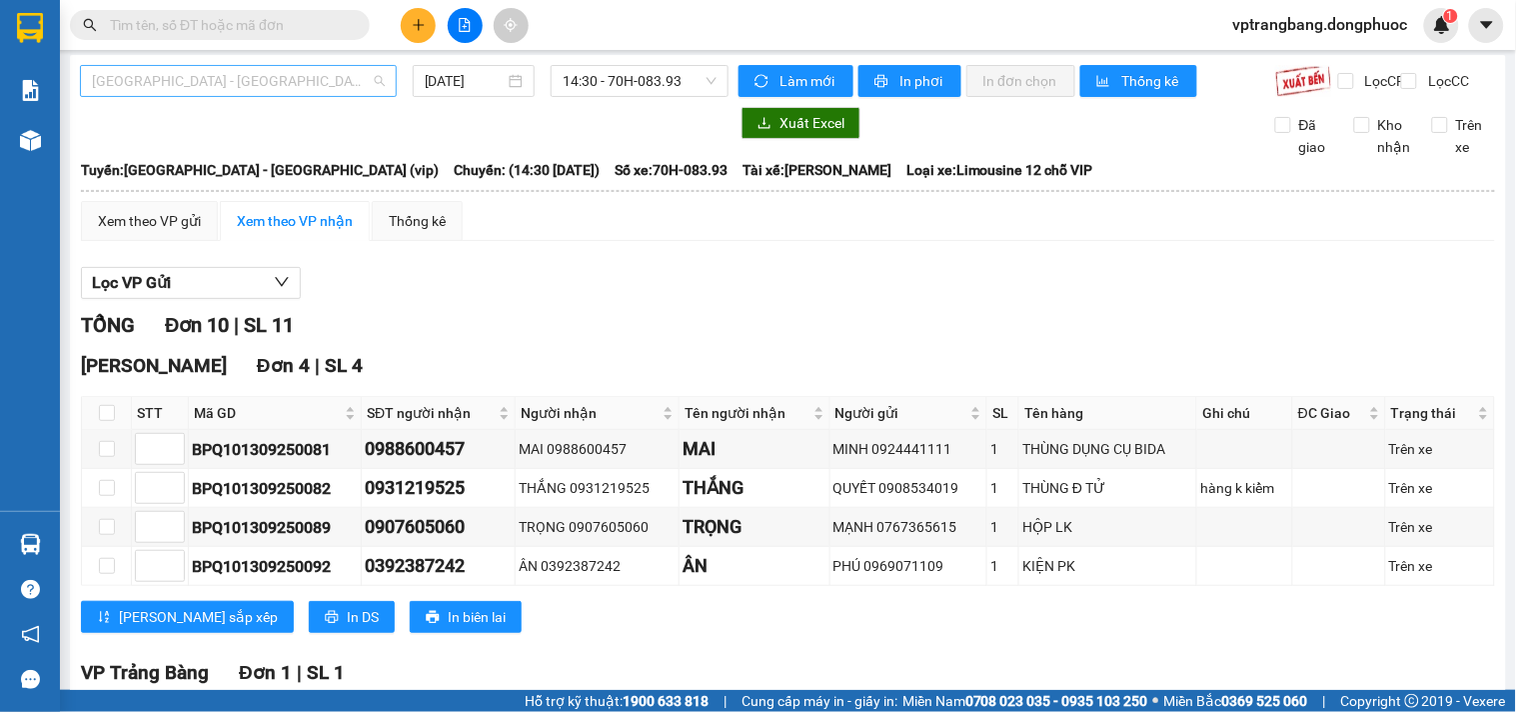
click at [277, 83] on span "Hồ Chí Minh - Tây Ninh (vip)" at bounding box center [238, 81] width 293 height 30
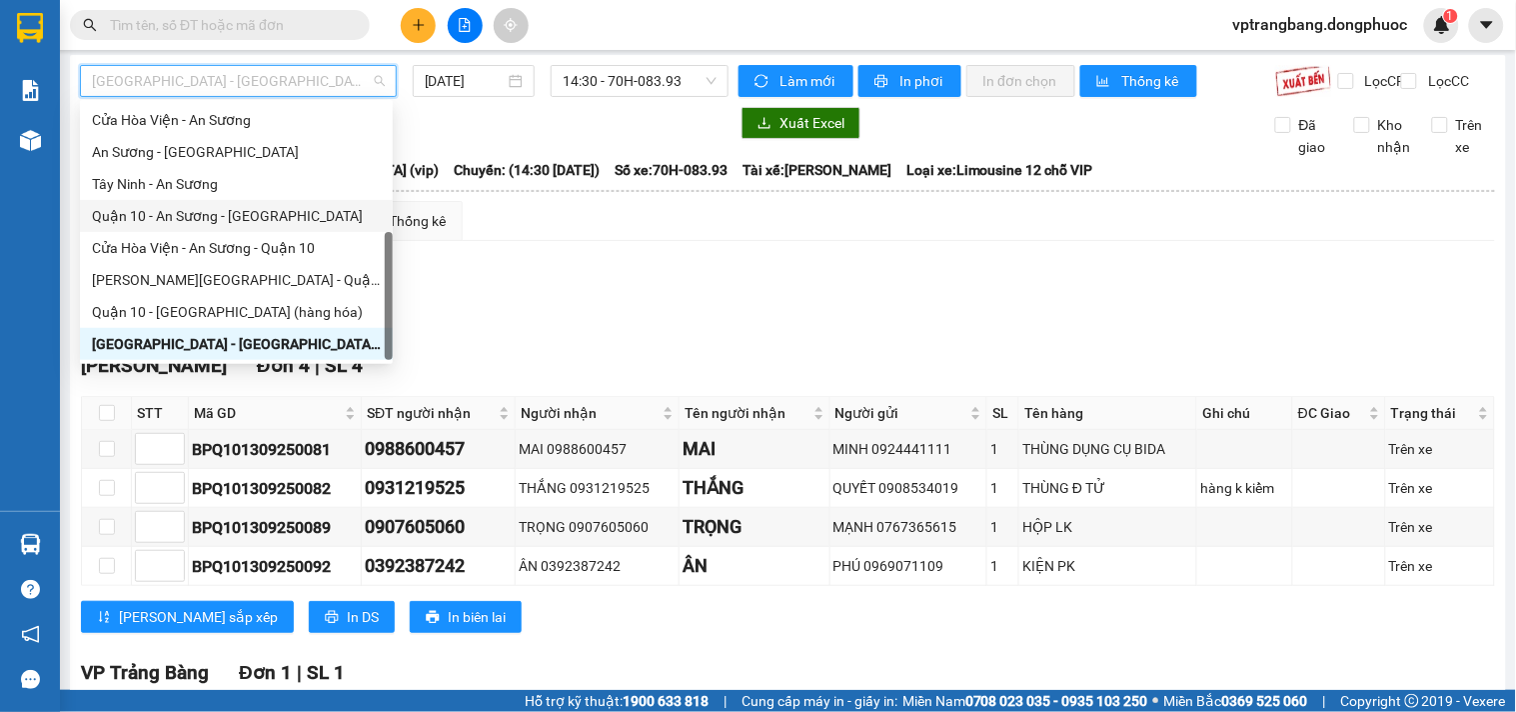
scroll to position [2, 0]
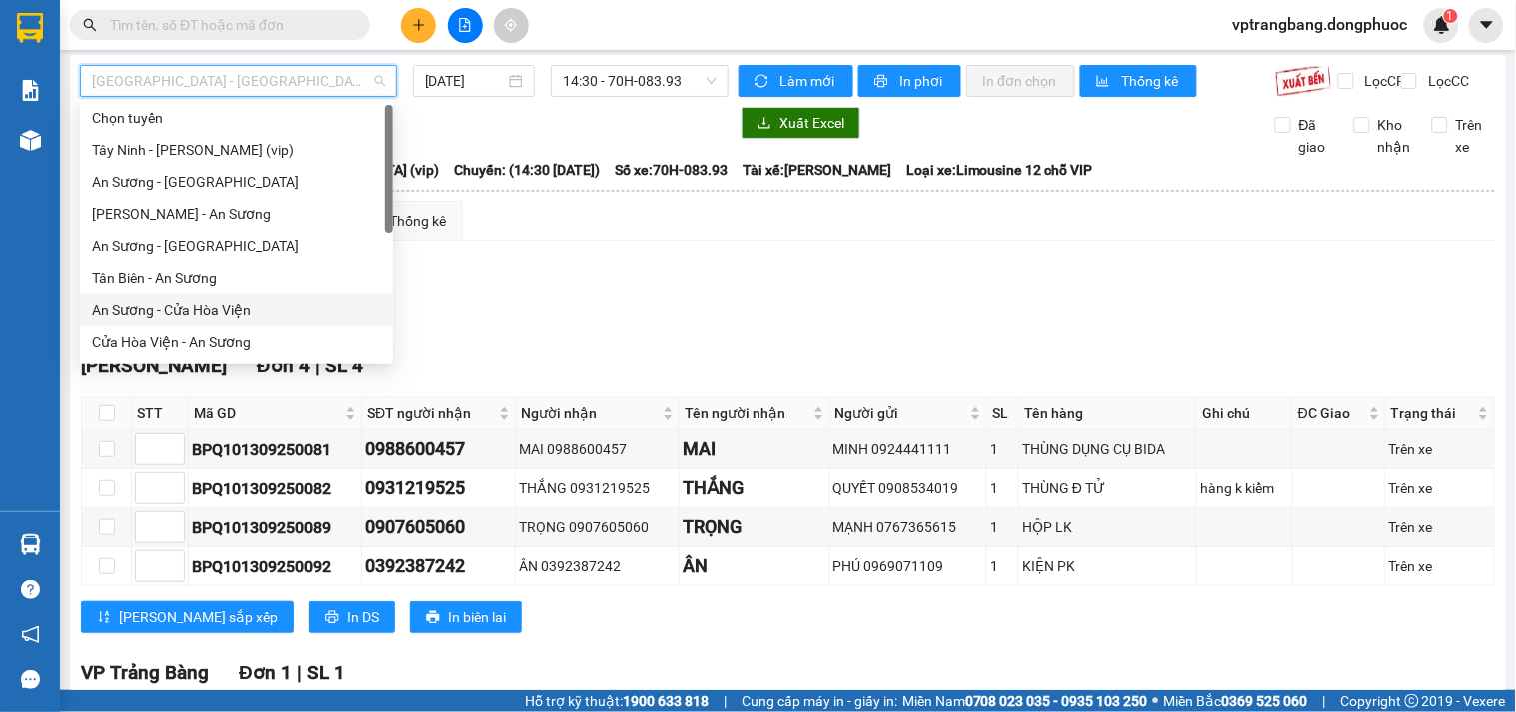
click at [222, 317] on div "An Sương - Cửa Hòa Viện" at bounding box center [236, 310] width 289 height 22
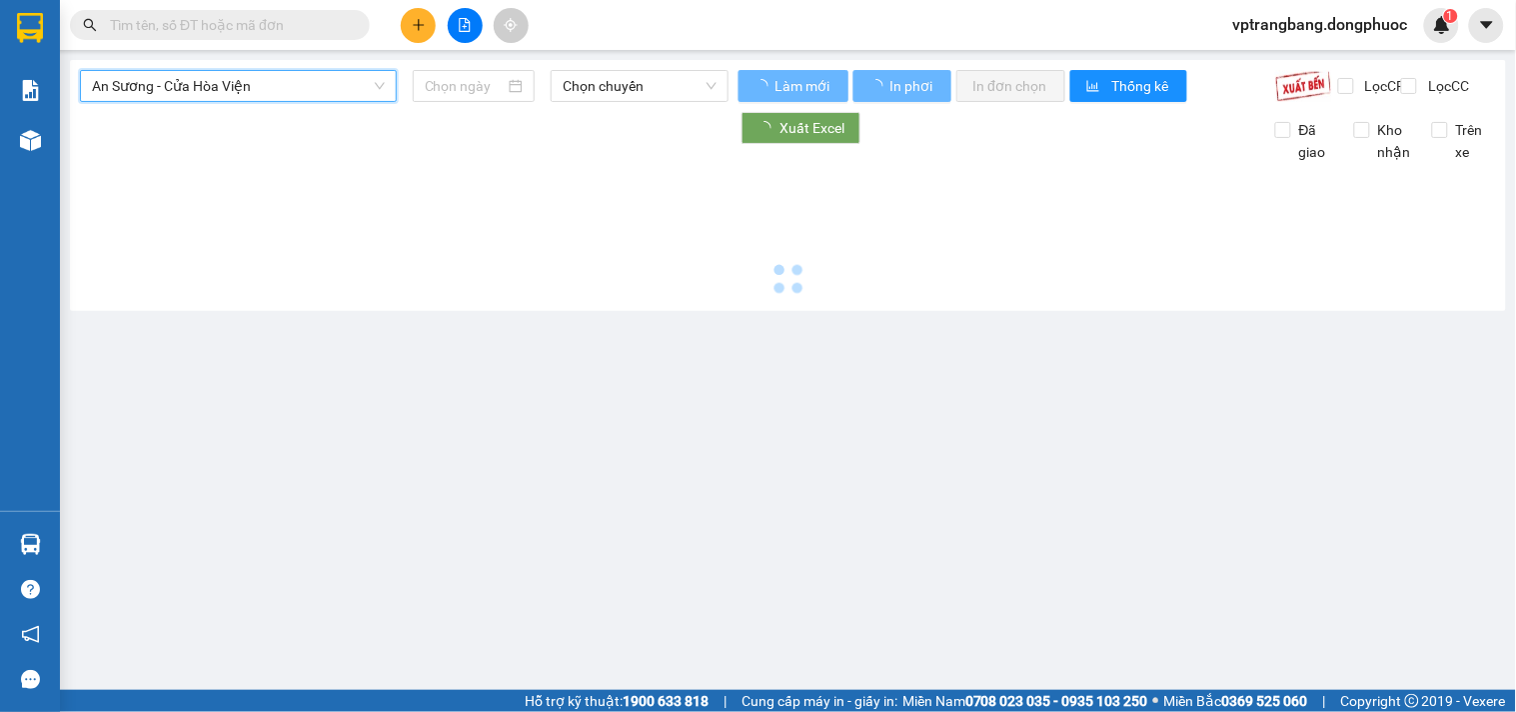
type input "[DATE]"
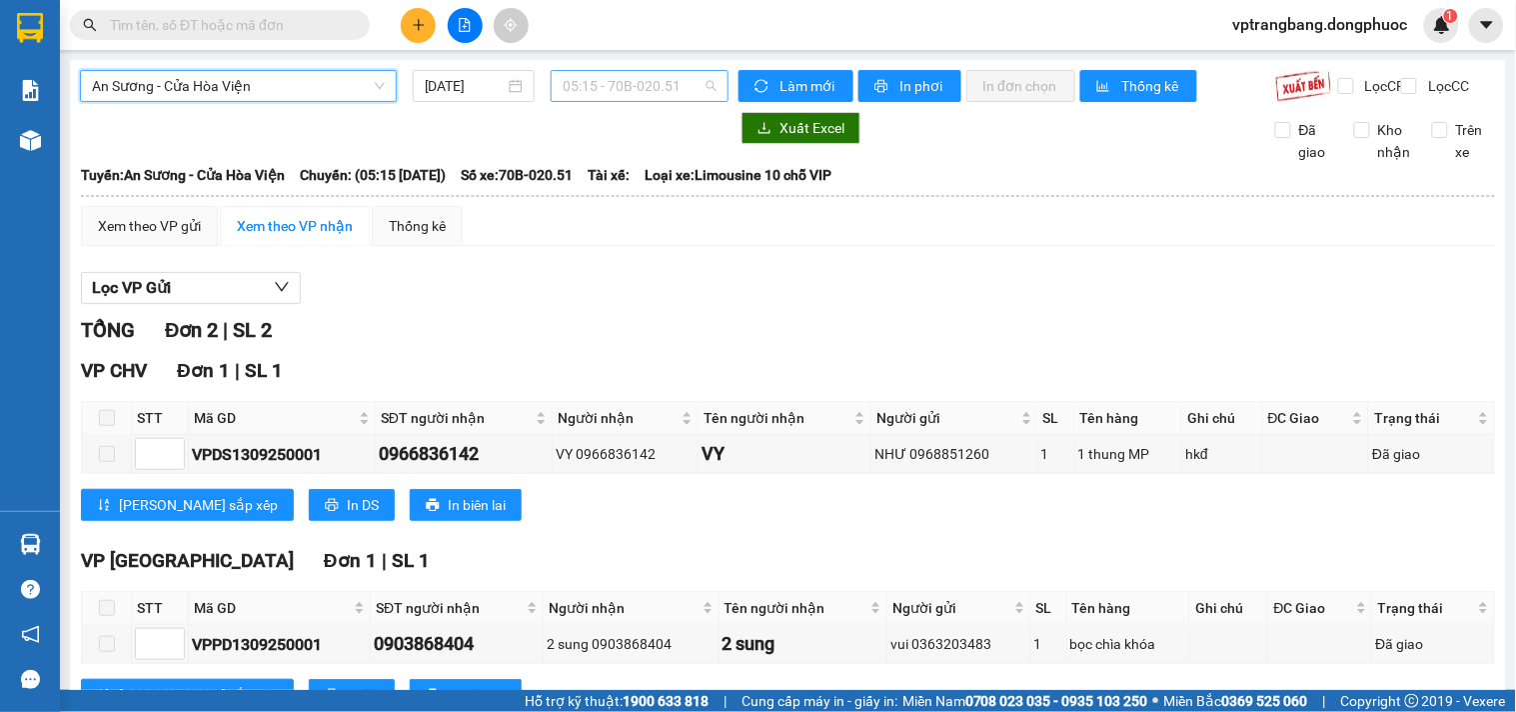
click at [663, 87] on span "05:15 - 70B-020.51" at bounding box center [640, 86] width 154 height 30
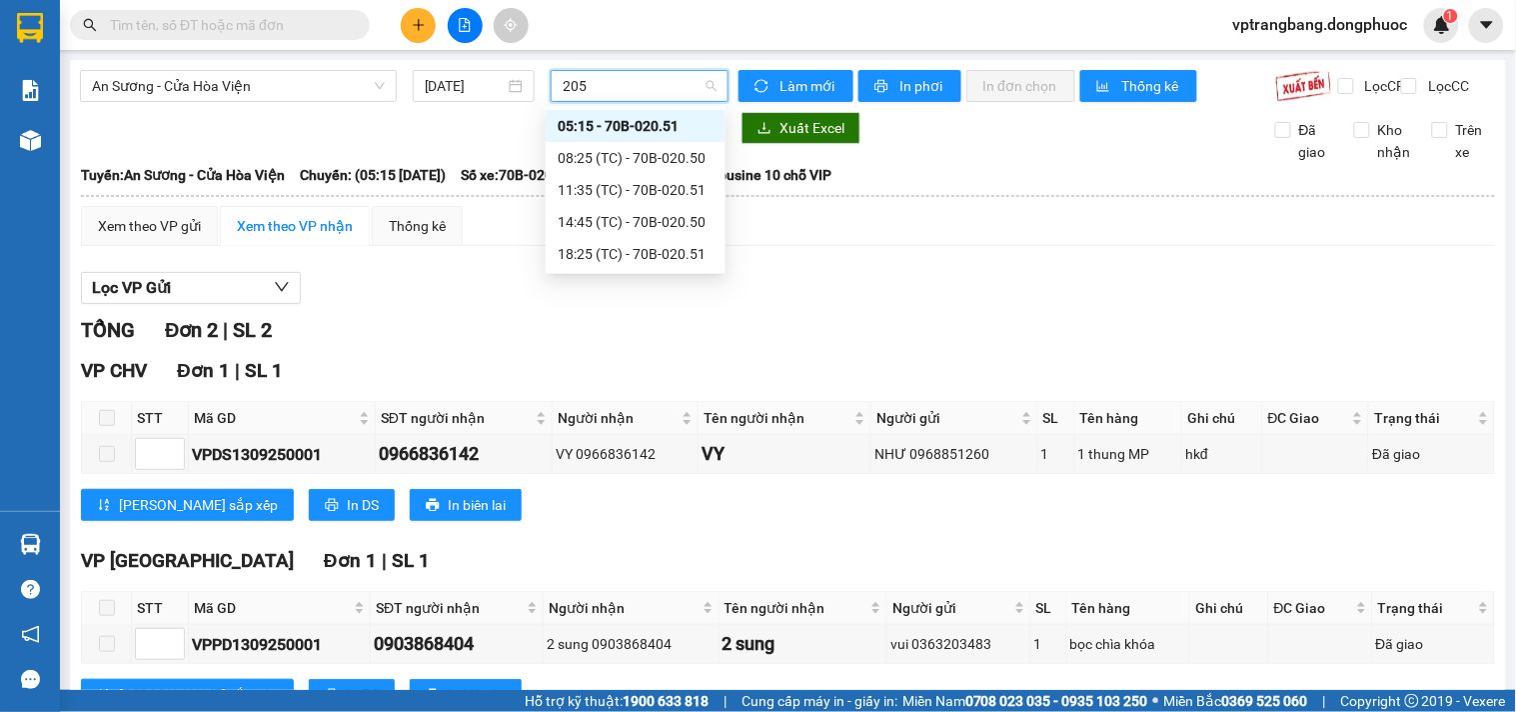
type input "2050"
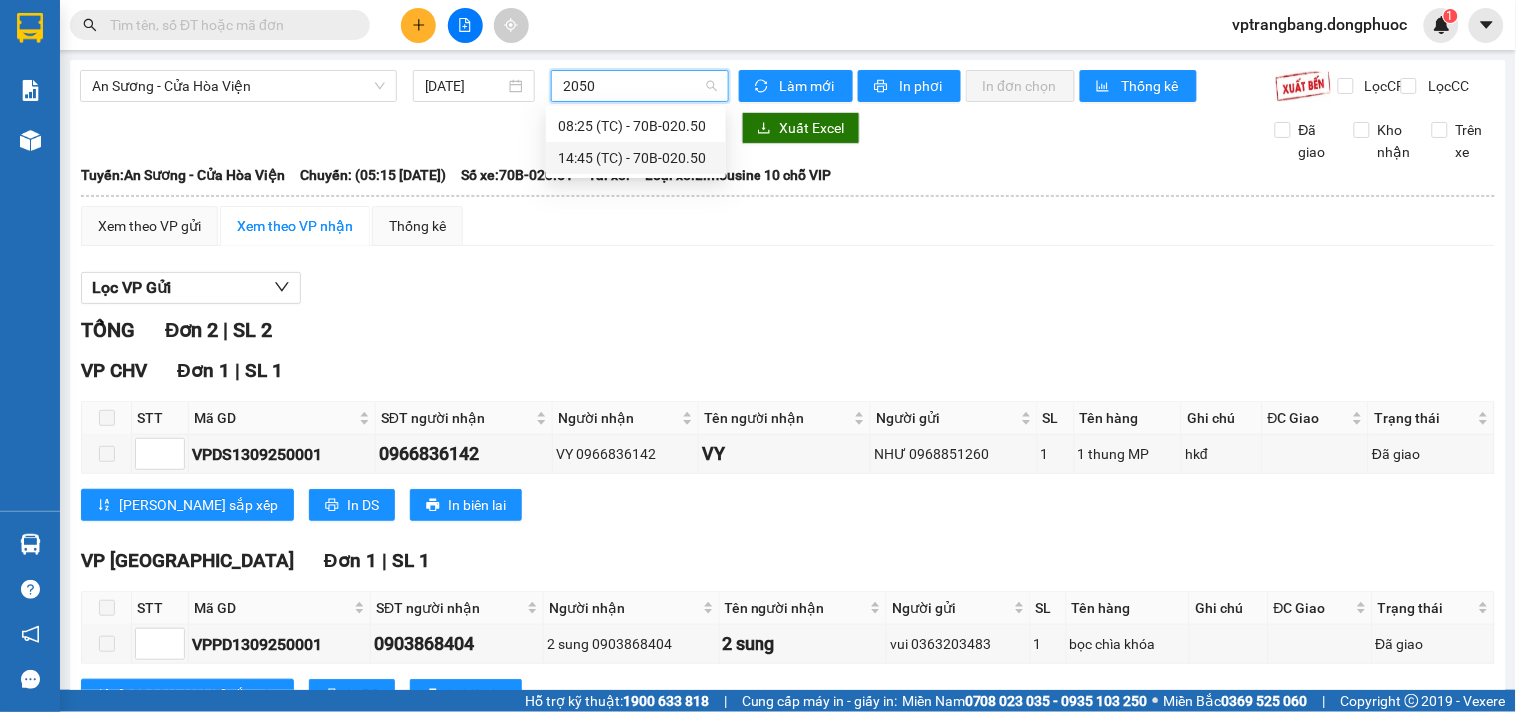
click at [613, 160] on div "14:45 (TC) - 70B-020.50" at bounding box center [636, 158] width 156 height 22
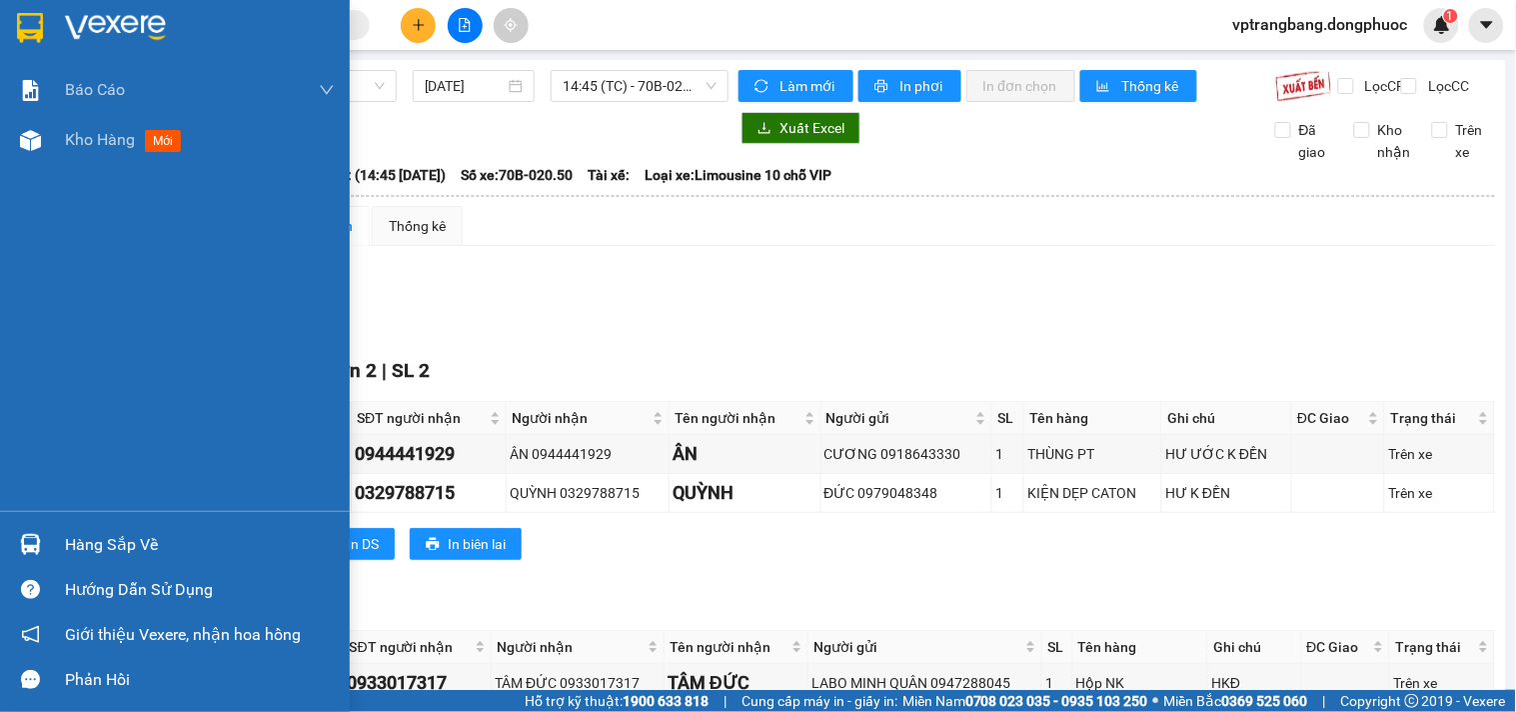
drag, startPoint x: 202, startPoint y: 536, endPoint x: 208, endPoint y: 547, distance: 12.5
click at [208, 547] on div "Hàng sắp về" at bounding box center [200, 545] width 270 height 30
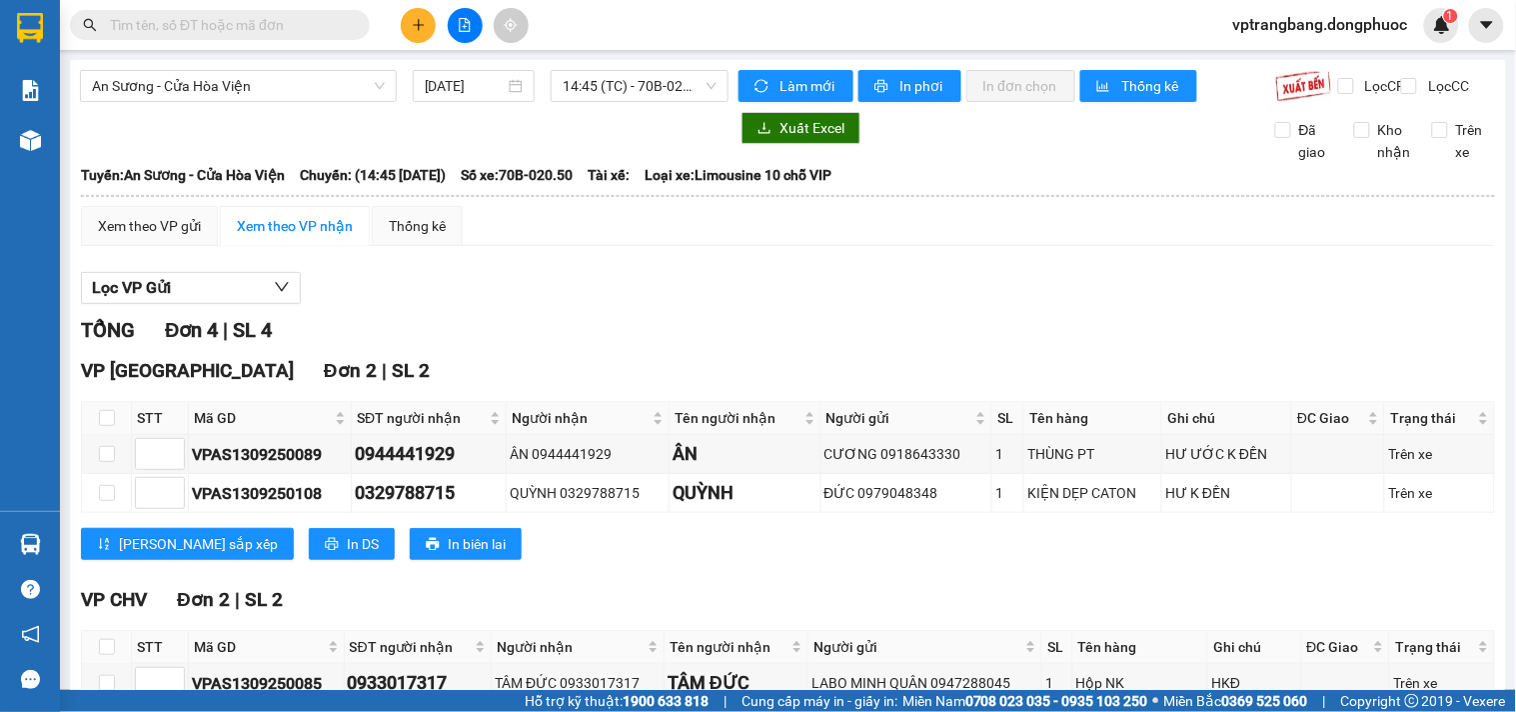
click at [598, 293] on section "Kết quả tìm kiếm ( 0 ) Bộ lọc No Data vptrangbang.dongphuoc 1 Báo cáo Mẫu 1: Bá…" at bounding box center [758, 356] width 1516 height 712
click at [300, 95] on span "An Sương - Cửa Hòa Viện" at bounding box center [238, 86] width 293 height 30
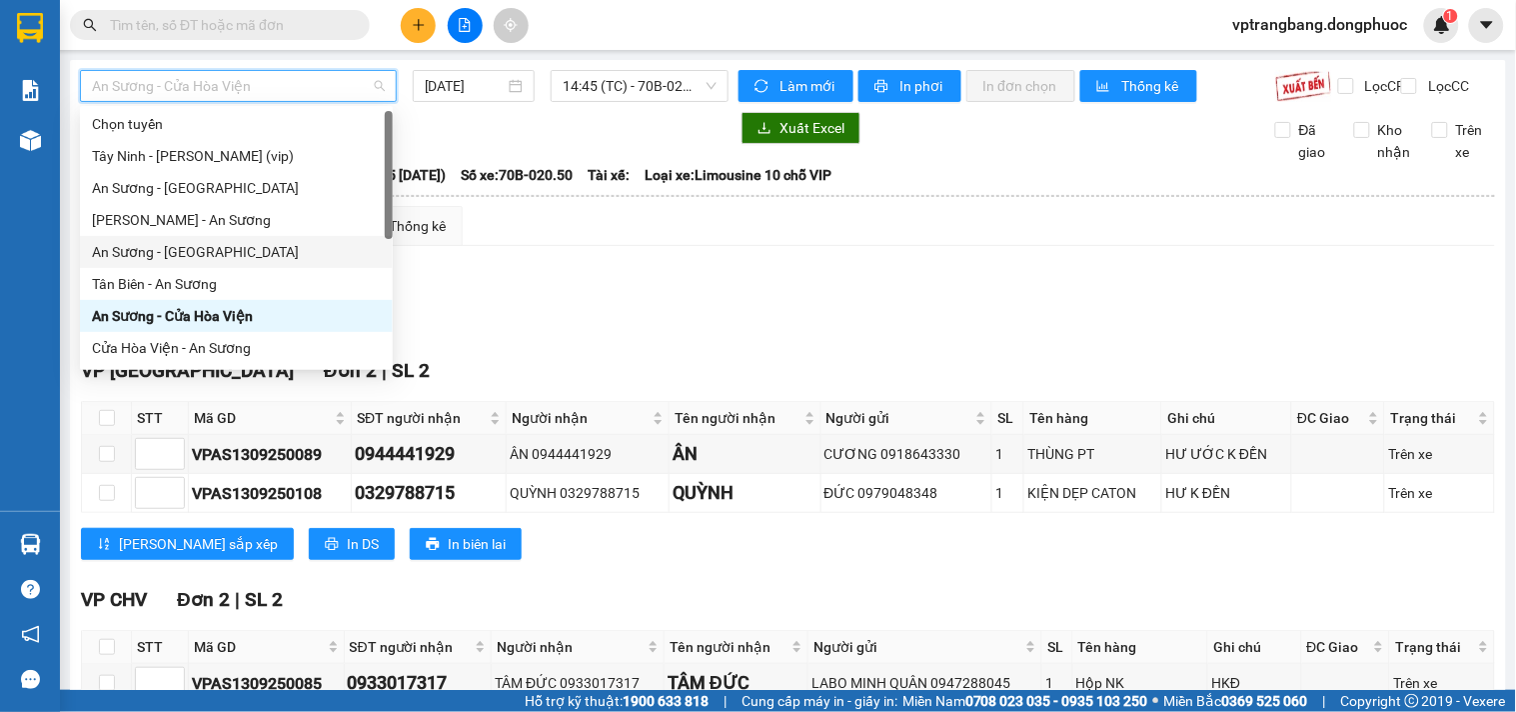
click at [190, 250] on div "An Sương - [GEOGRAPHIC_DATA]" at bounding box center [236, 252] width 289 height 22
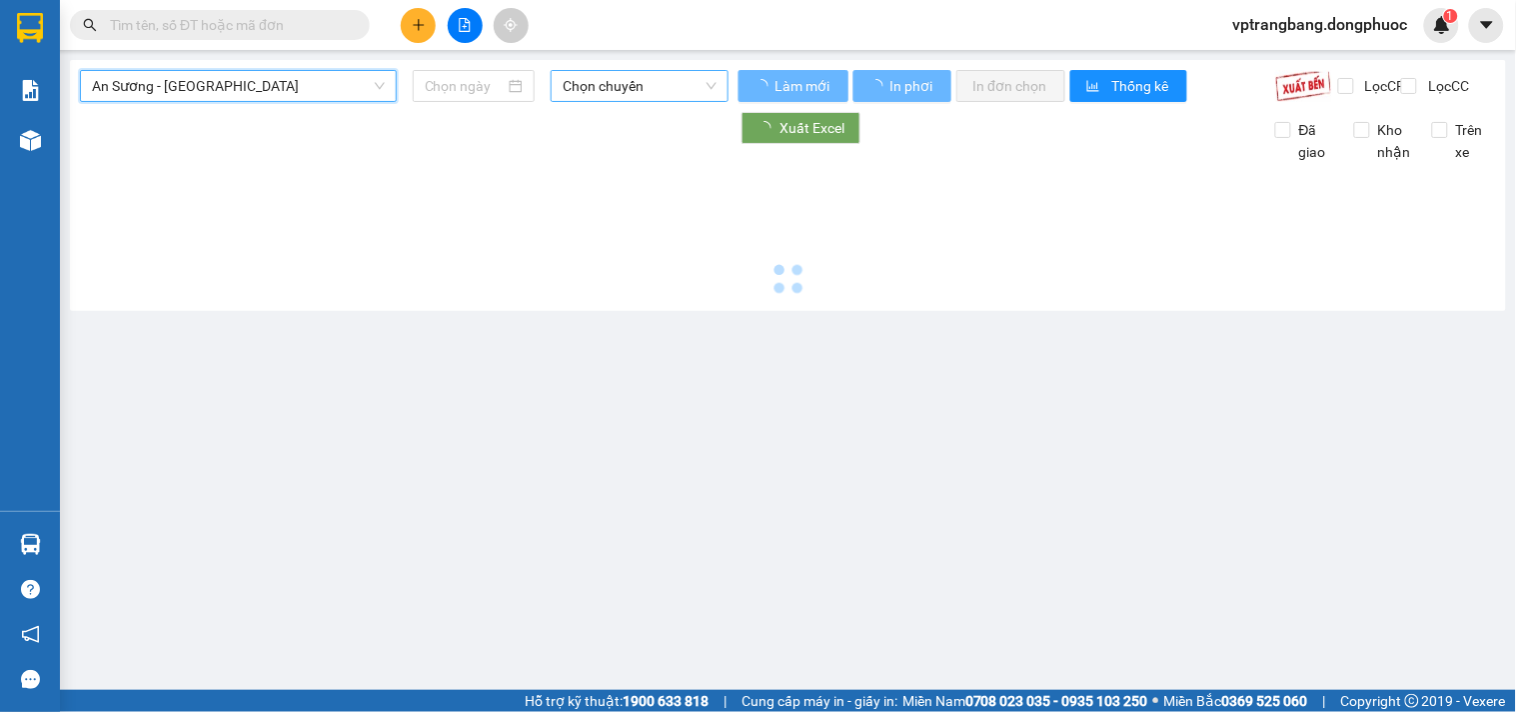
type input "[DATE]"
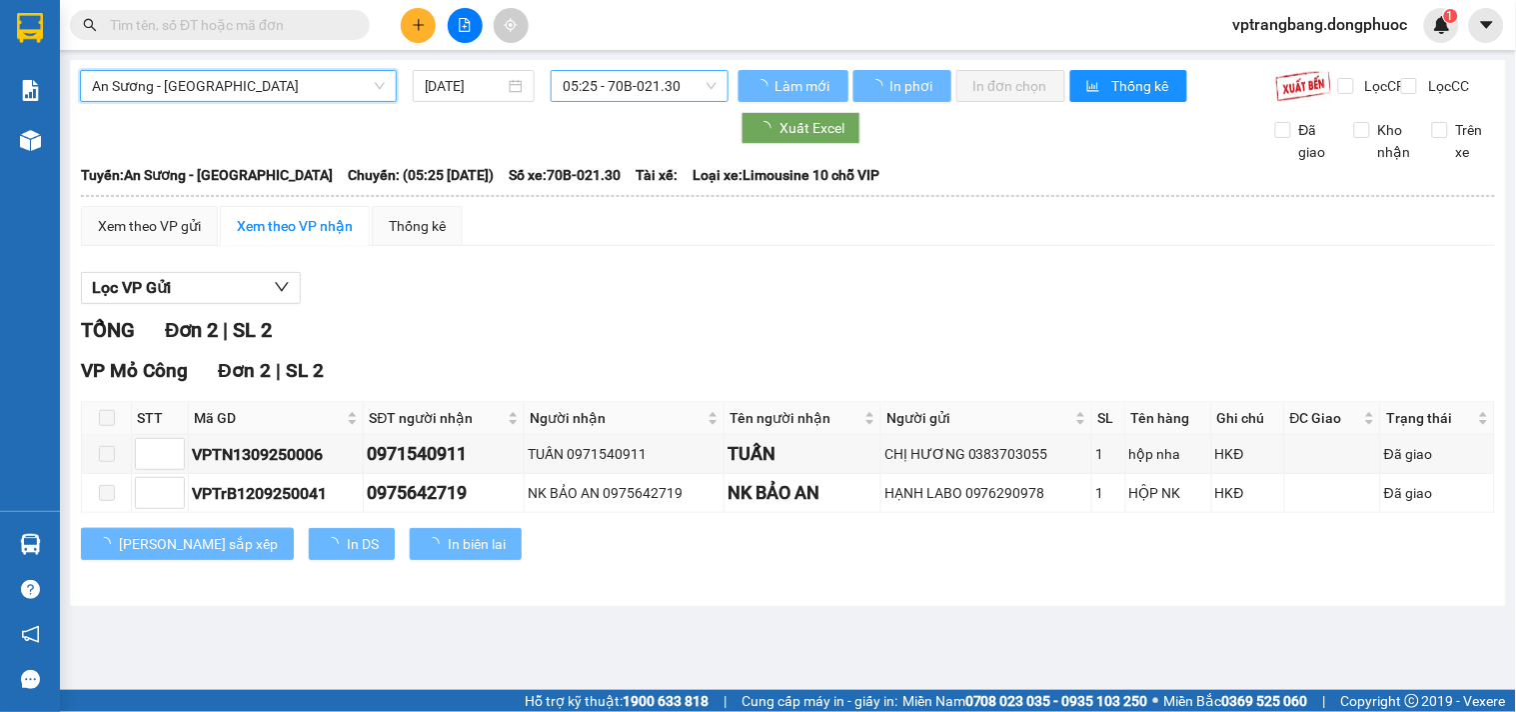
click at [614, 83] on span "05:25 - 70B-021.30" at bounding box center [640, 86] width 154 height 30
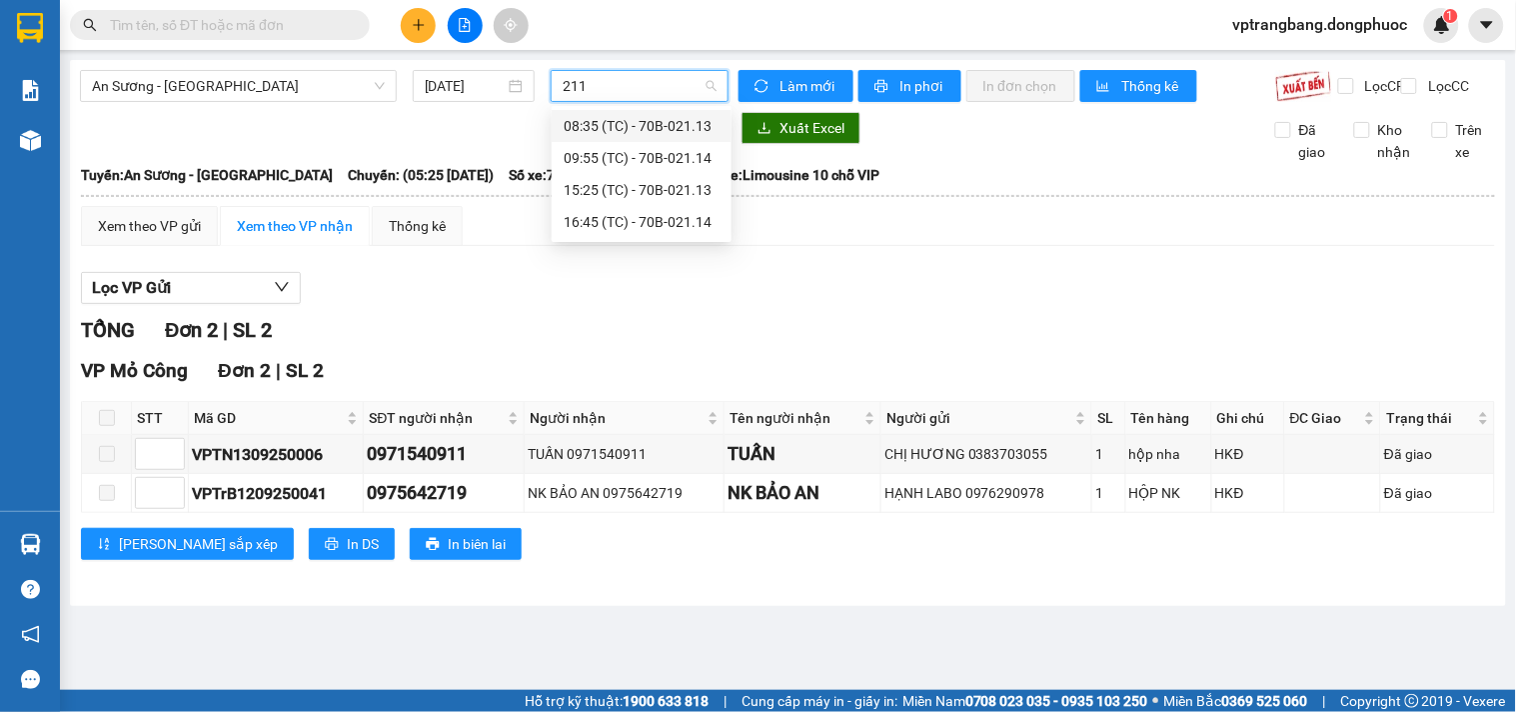
type input "2113"
click at [607, 163] on div "15:25 (TC) - 70B-021.13" at bounding box center [642, 158] width 156 height 22
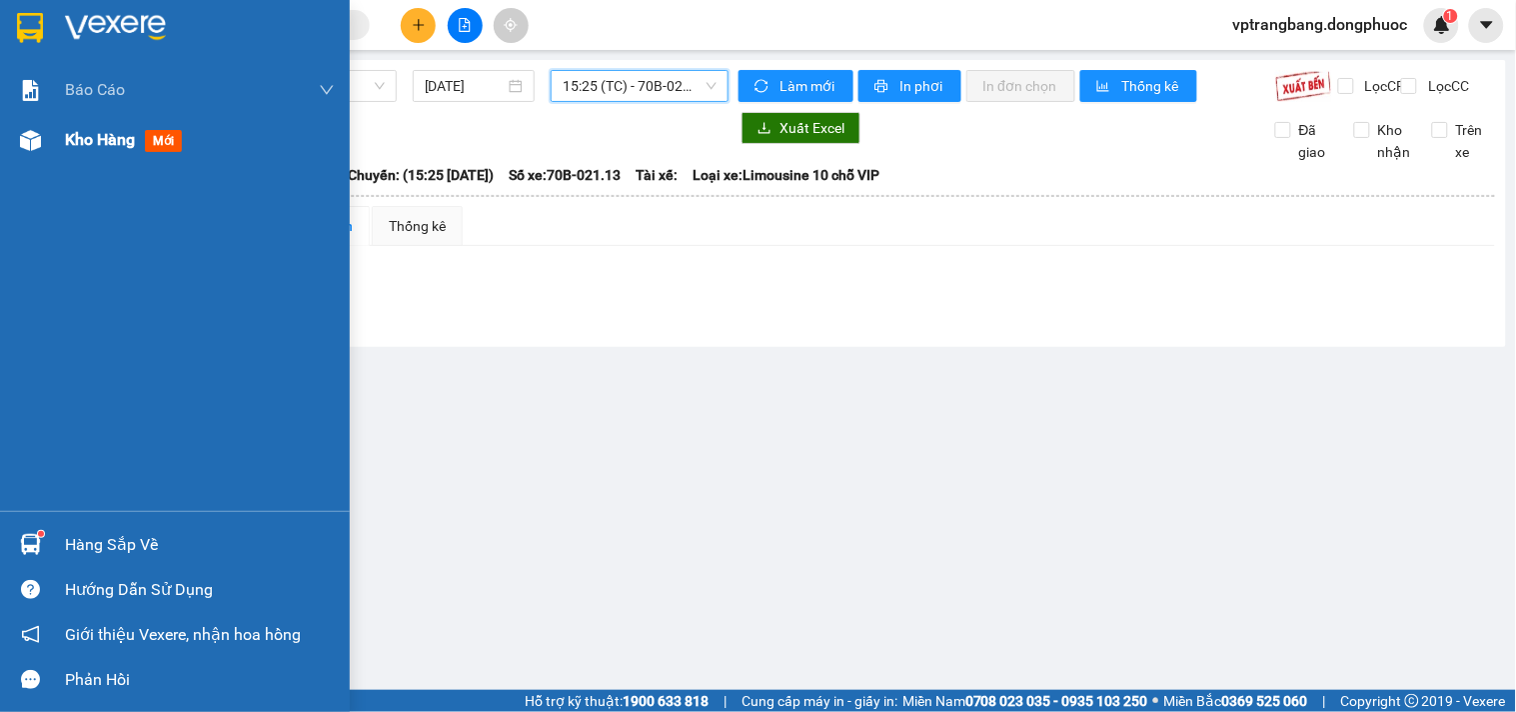
drag, startPoint x: 51, startPoint y: 137, endPoint x: 131, endPoint y: 148, distance: 80.7
click at [55, 137] on div "Kho hàng mới" at bounding box center [175, 140] width 350 height 50
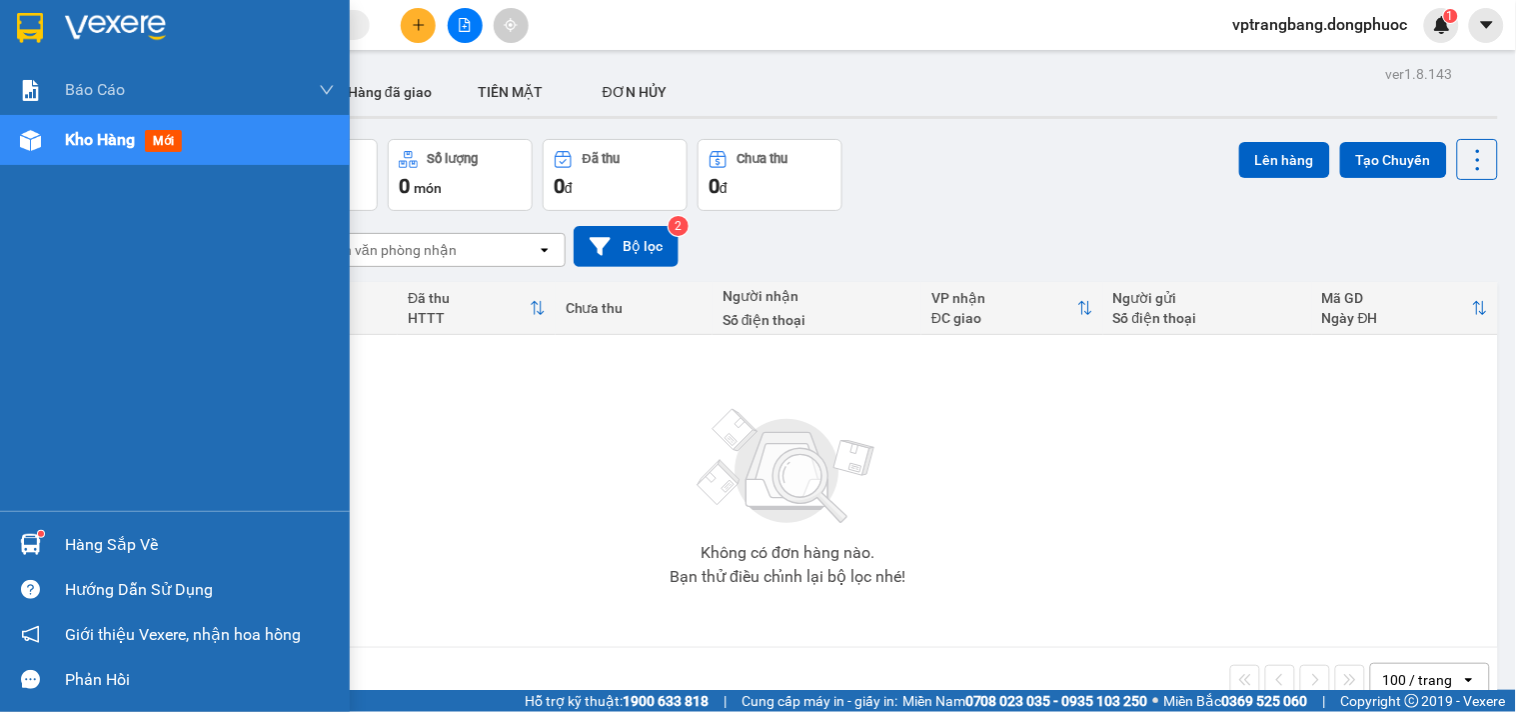
click at [60, 533] on div "Hàng sắp về" at bounding box center [175, 544] width 350 height 45
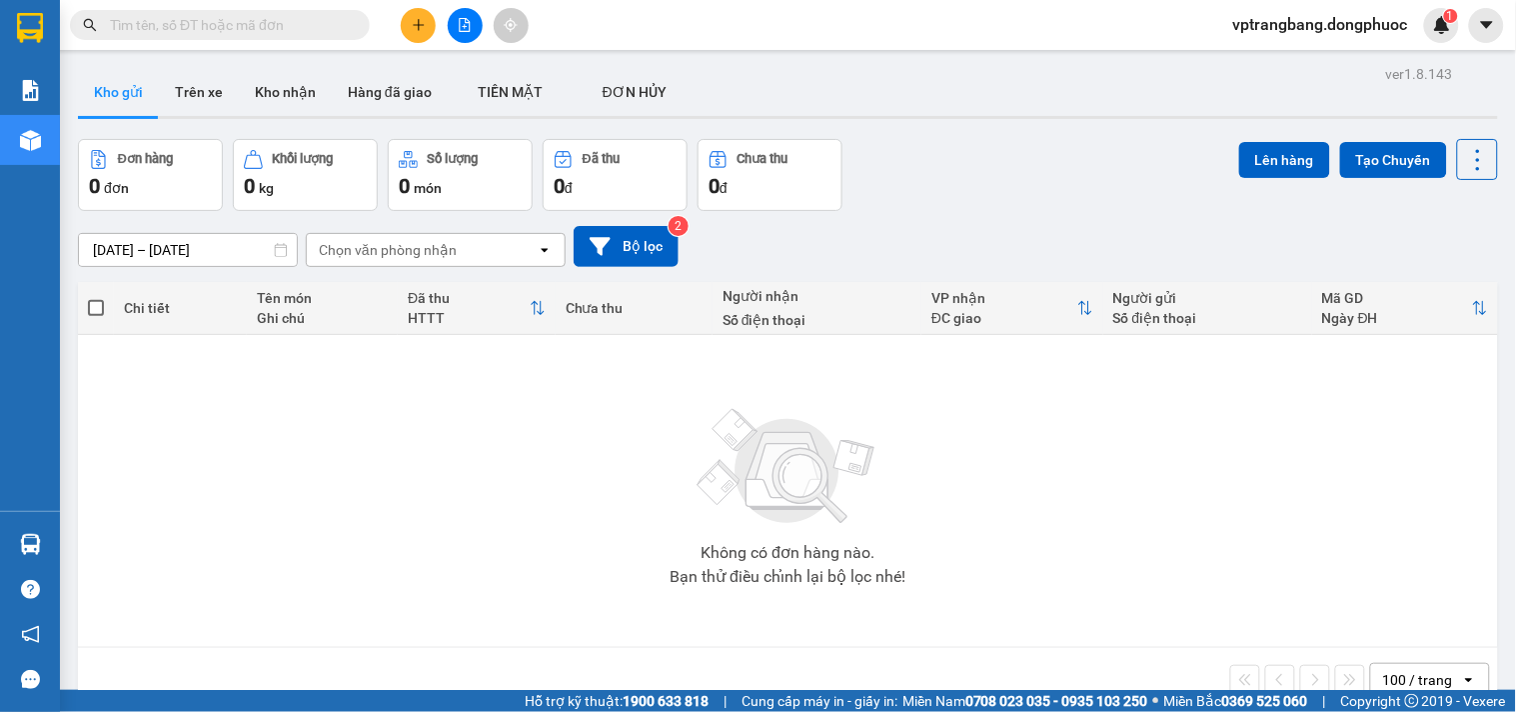
click at [992, 478] on section "Kết quả tìm kiếm ( 0 ) Bộ lọc No Data vptrangbang.dongphuoc 1 Báo cáo Mẫu 1: Bá…" at bounding box center [758, 356] width 1516 height 712
click at [462, 21] on icon "file-add" at bounding box center [465, 25] width 14 height 14
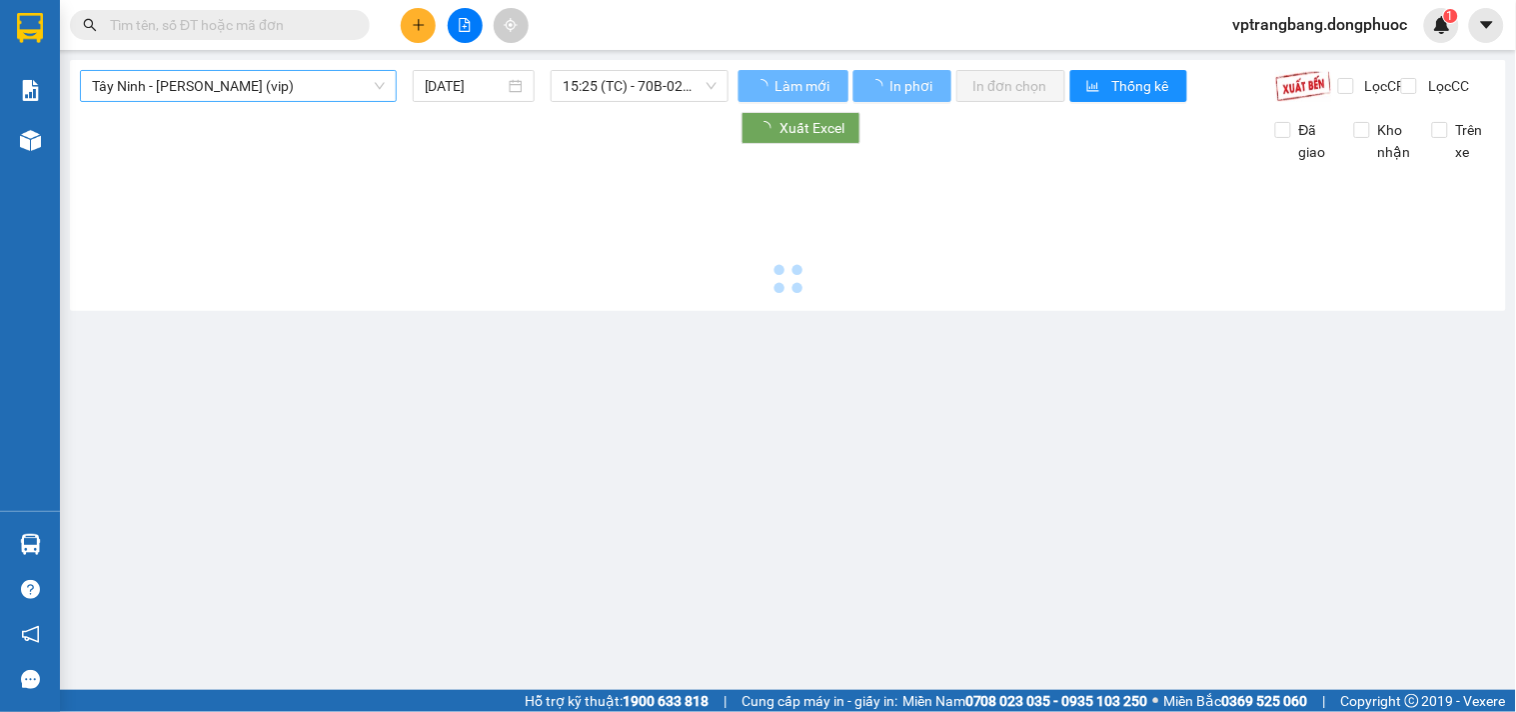
click at [212, 94] on span "Tây Ninh - [PERSON_NAME] (vip)" at bounding box center [238, 86] width 293 height 30
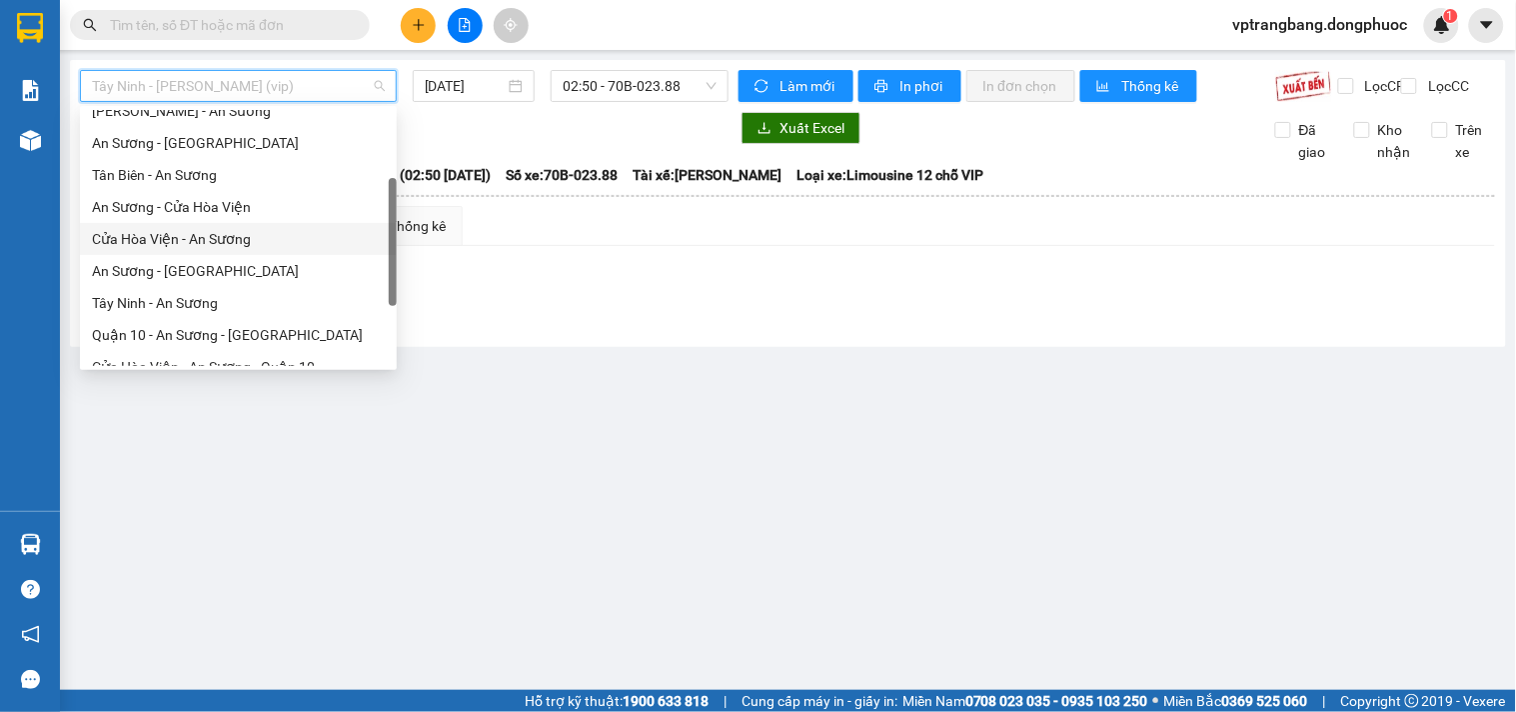
scroll to position [207, 0]
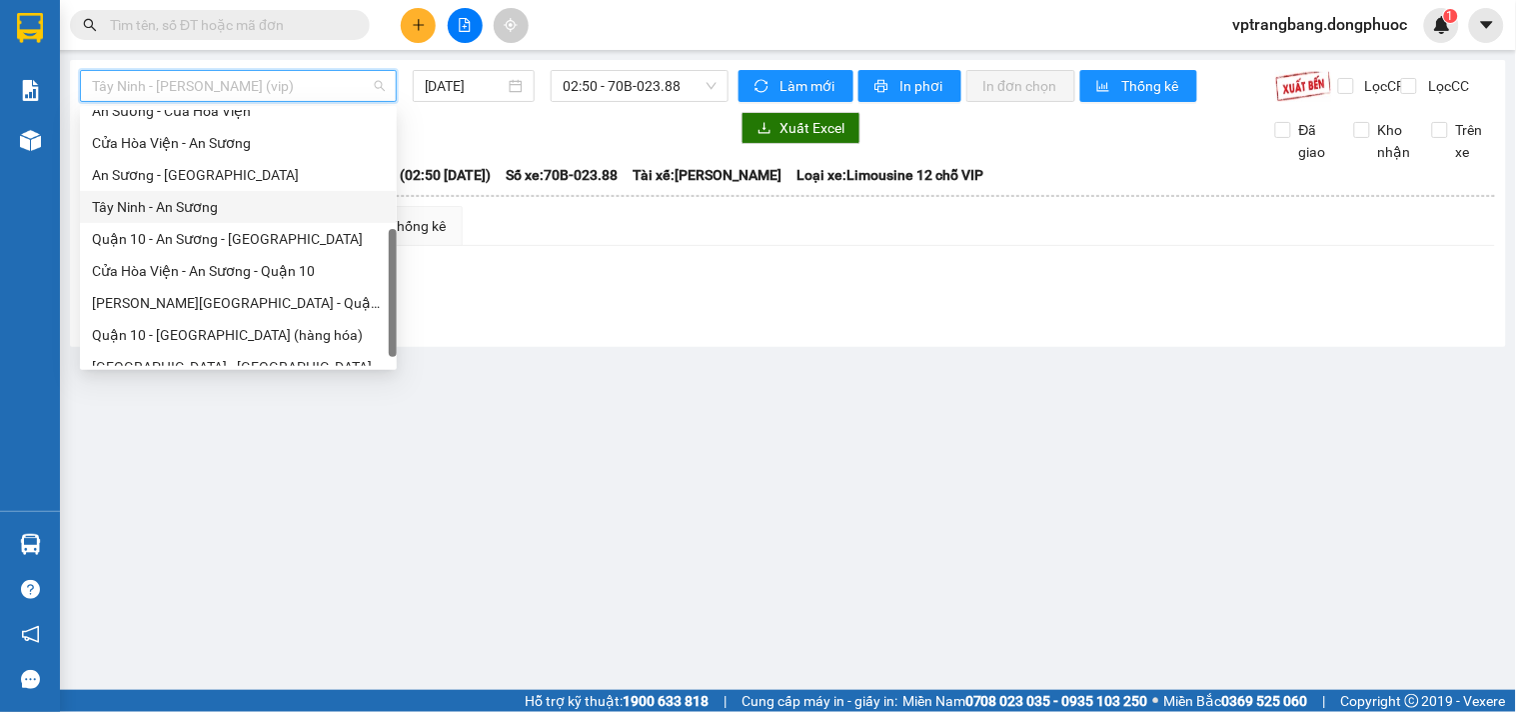
click at [201, 210] on div "Tây Ninh - An Sương" at bounding box center [238, 207] width 293 height 22
type input "[DATE]"
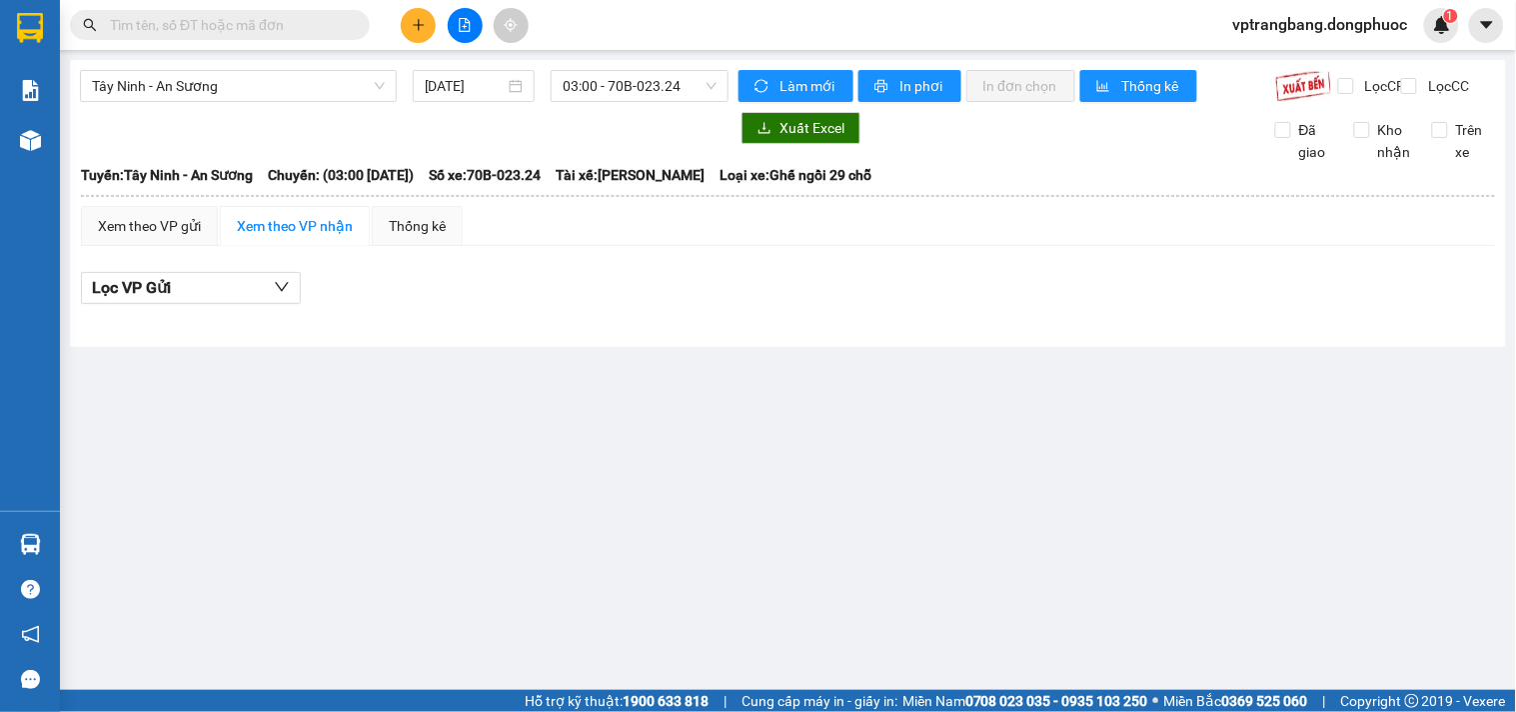
click at [474, 364] on main "Tây Ninh - An Sương 13/09/2025 03:00 - 70B-023.24 Làm mới In phơi In đơn chọn T…" at bounding box center [758, 345] width 1516 height 690
click at [295, 93] on span "Tây Ninh - An Sương" at bounding box center [238, 86] width 293 height 30
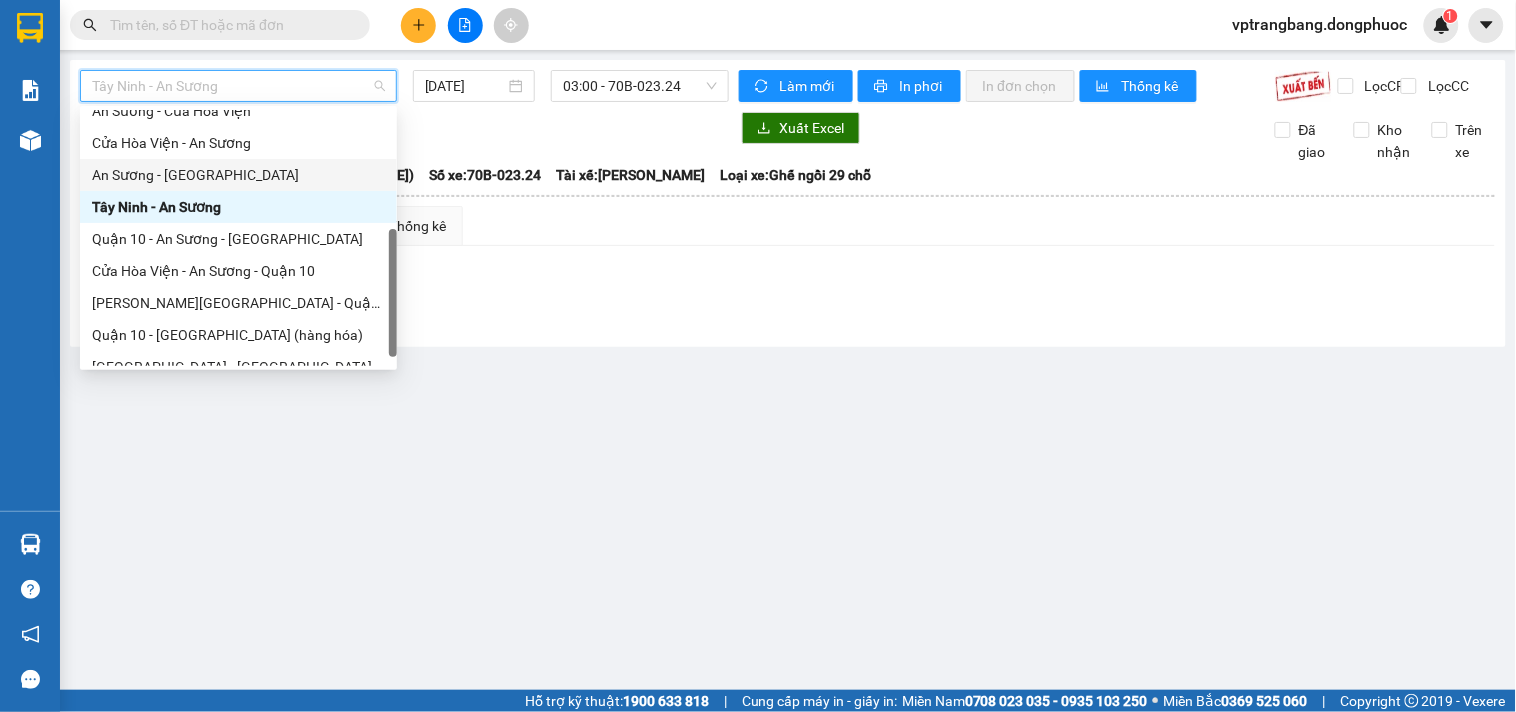
click at [205, 176] on div "An Sương - [GEOGRAPHIC_DATA]" at bounding box center [238, 175] width 293 height 22
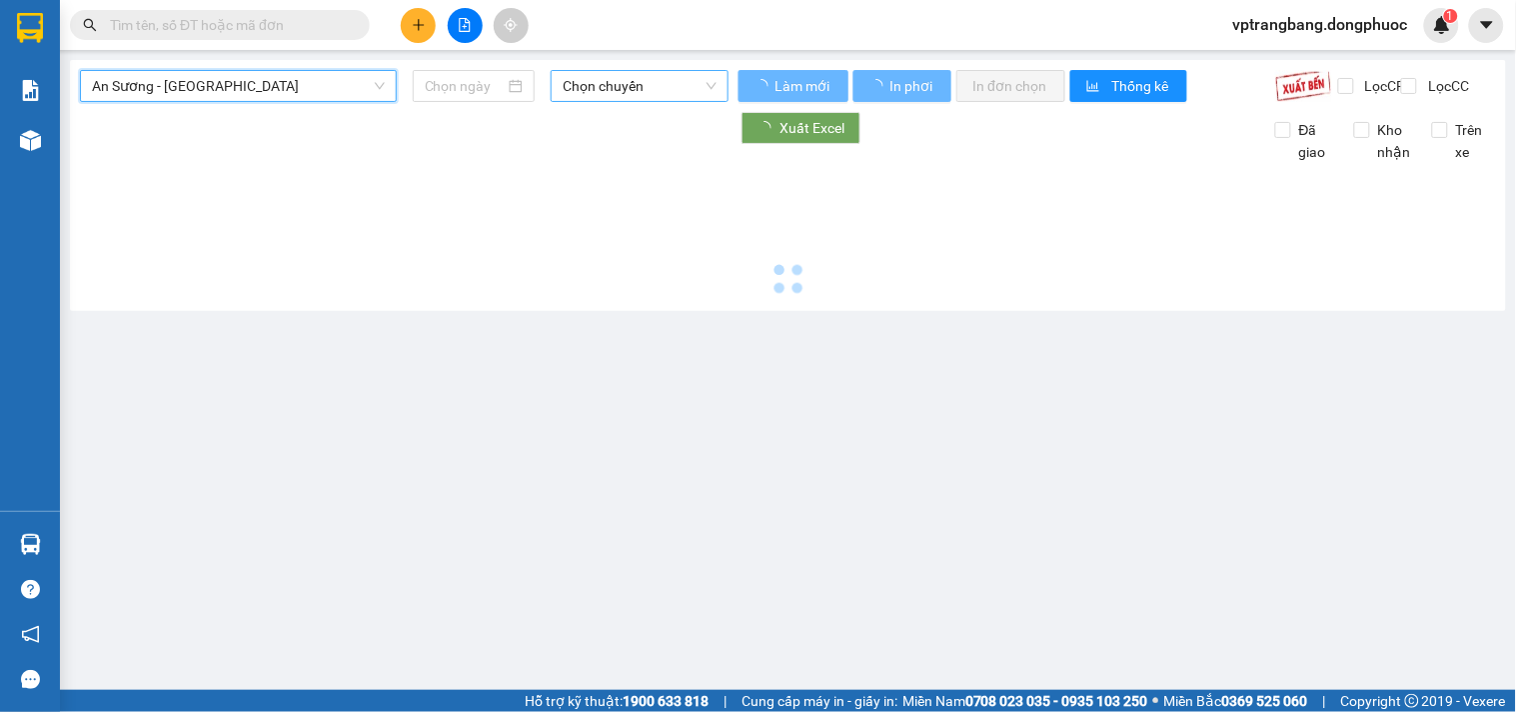
type input "[DATE]"
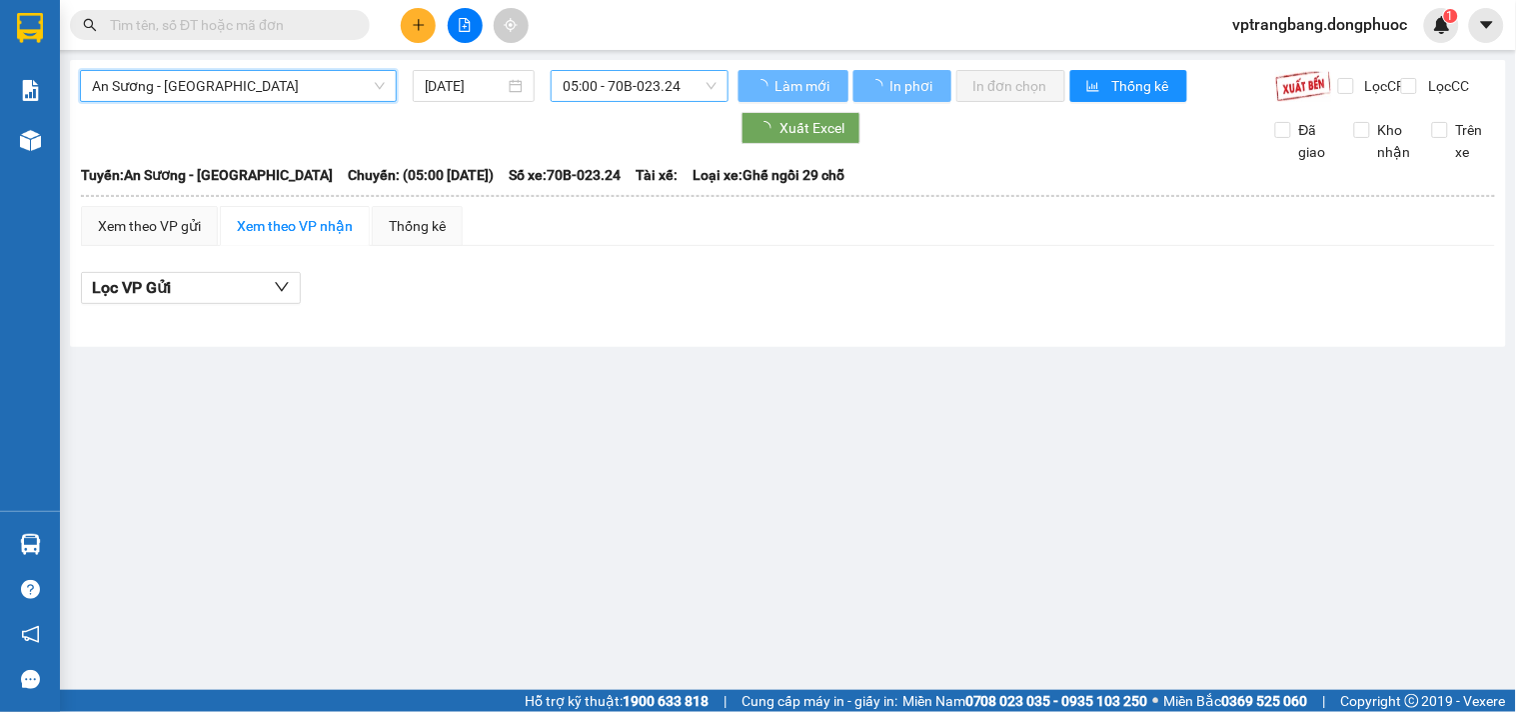
click at [595, 93] on span "05:00 - 70B-023.24" at bounding box center [640, 86] width 154 height 30
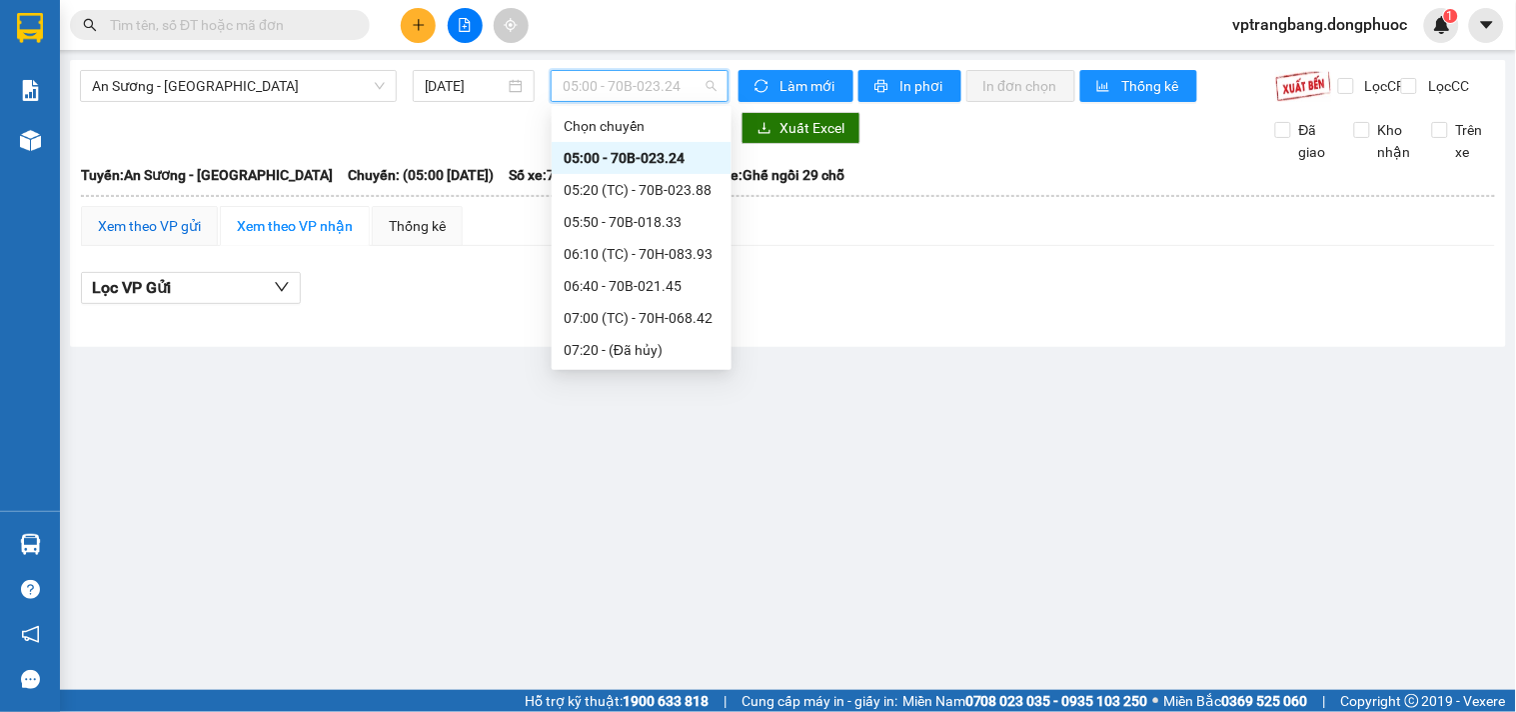
drag, startPoint x: 171, startPoint y: 237, endPoint x: 760, endPoint y: 123, distance: 600.5
click at [175, 235] on div "Xem theo VP gửi" at bounding box center [149, 226] width 103 height 22
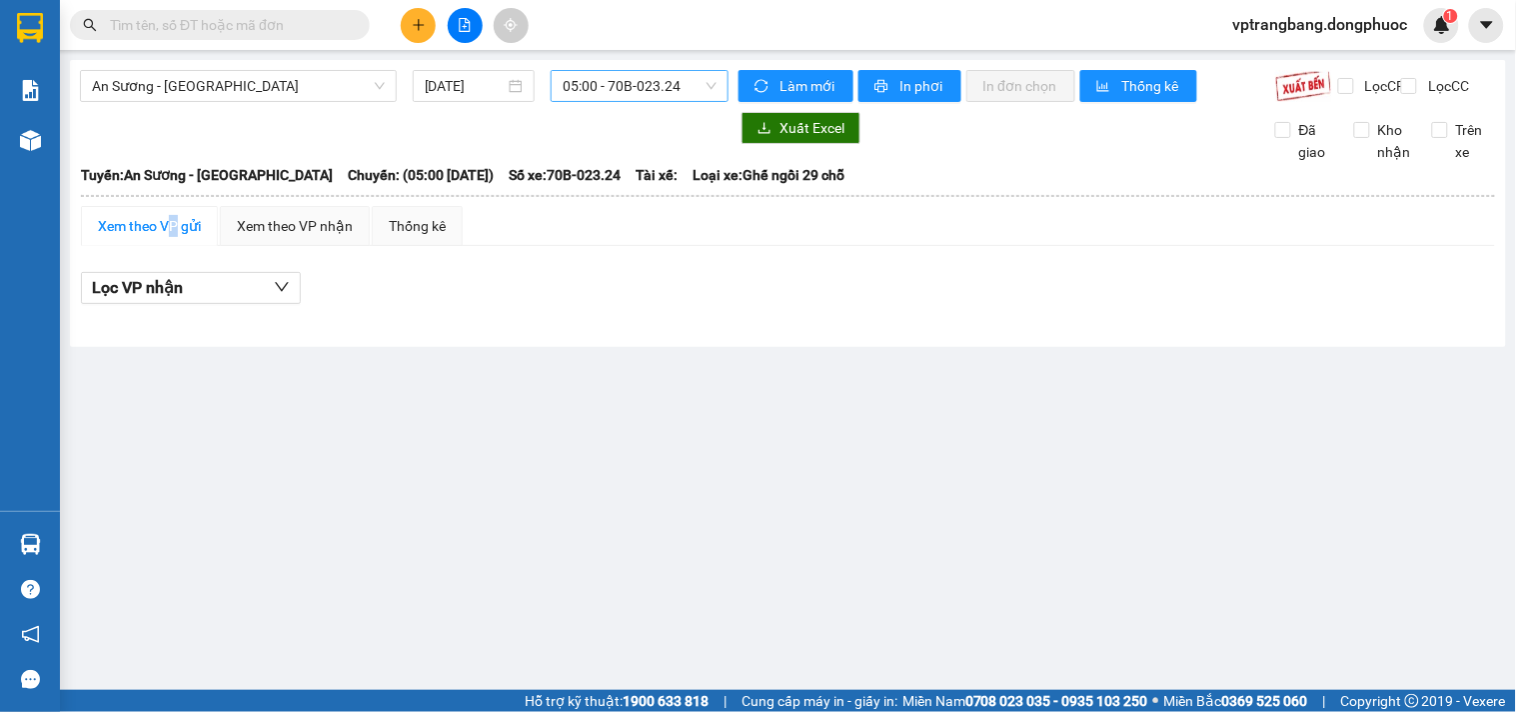
click at [653, 82] on span "05:00 - 70B-023.24" at bounding box center [640, 86] width 154 height 30
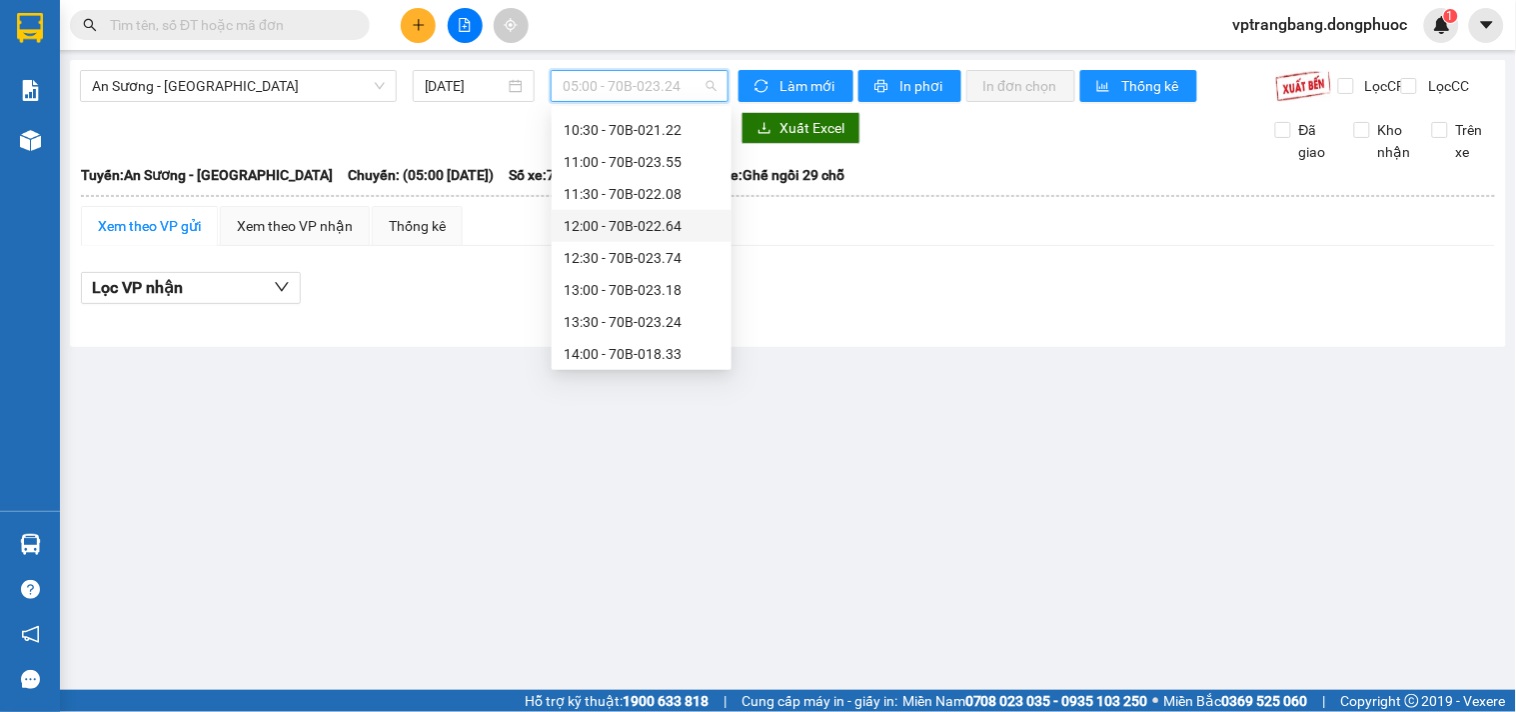
scroll to position [333, 0]
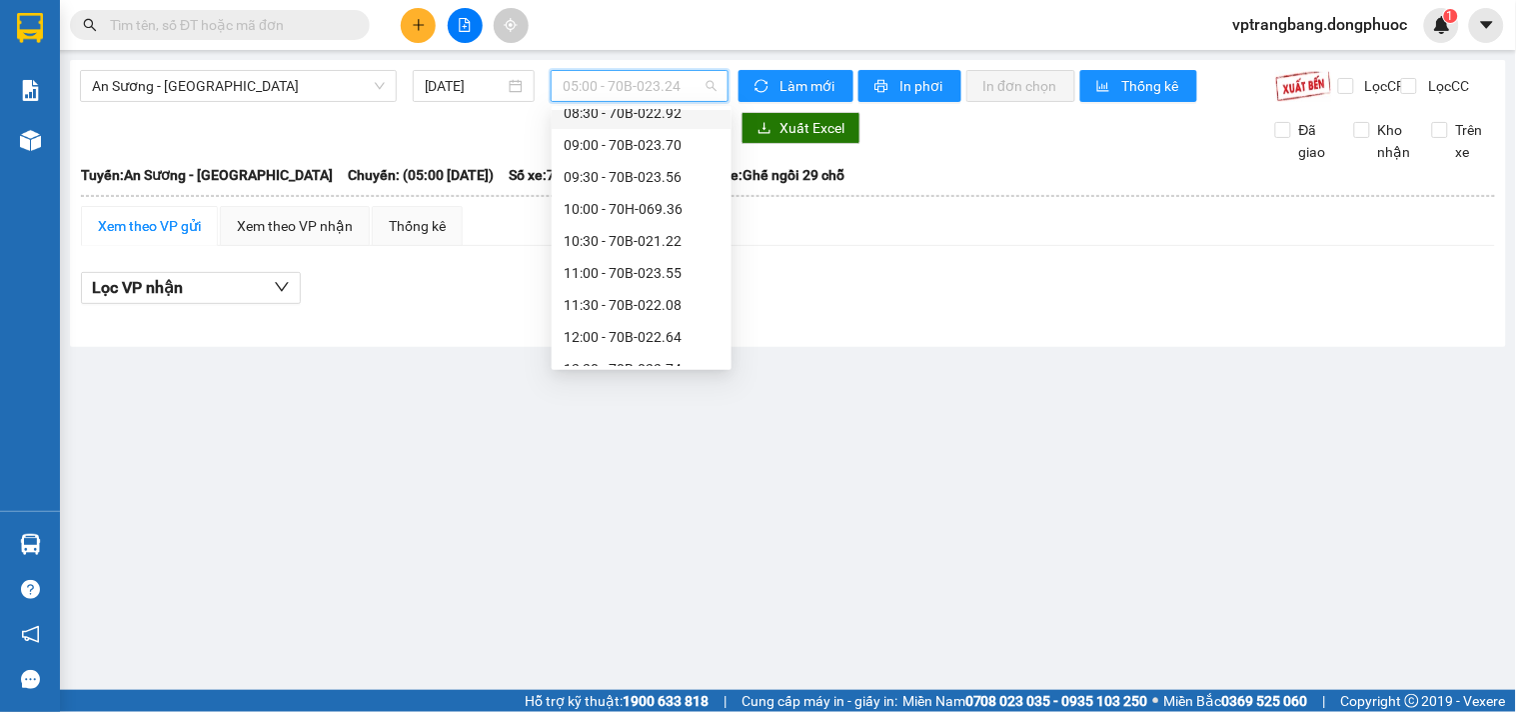
click at [638, 106] on body "Kết quả tìm kiếm ( 0 ) Bộ lọc No Data vptrangbang.dongphuoc 1 Báo cáo Mẫu 1: Bá…" at bounding box center [758, 356] width 1516 height 712
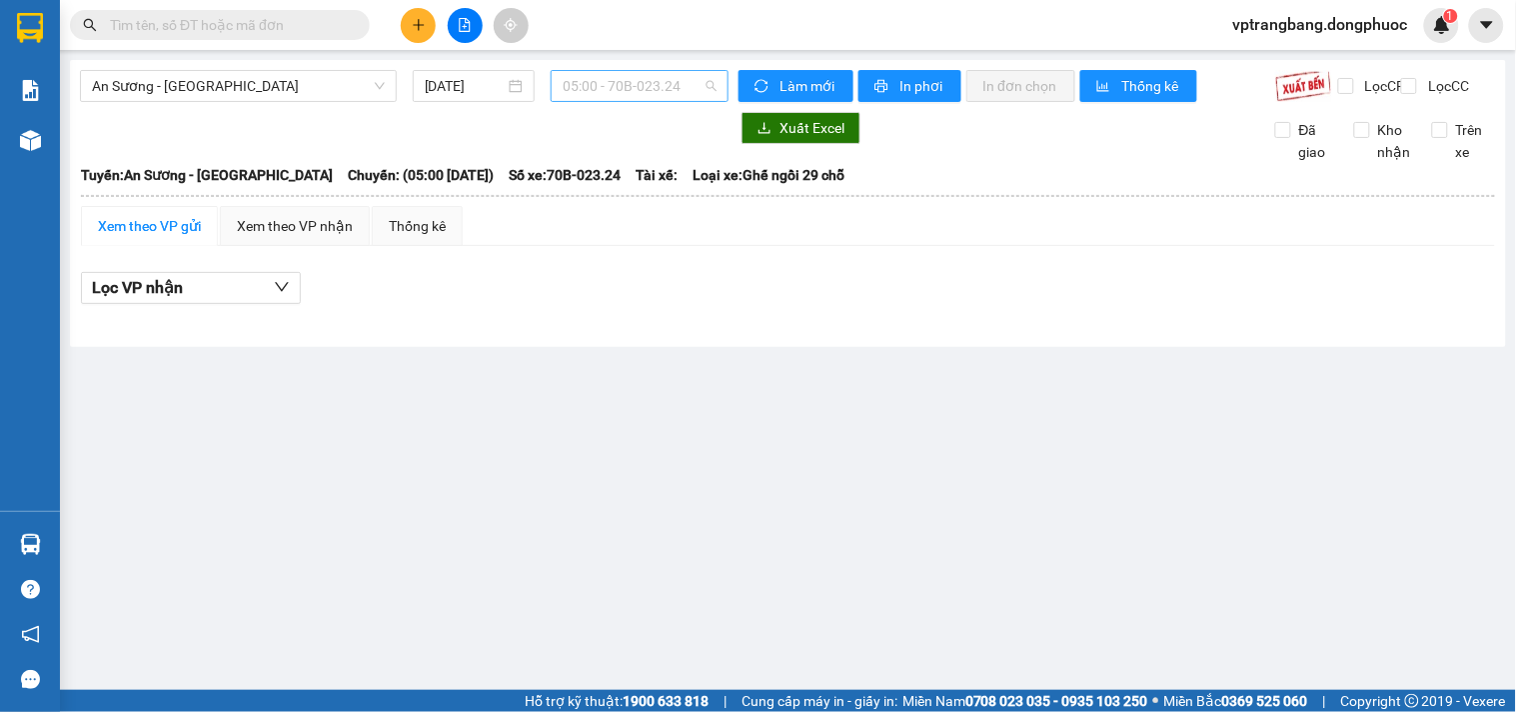
click at [615, 85] on span "05:00 - 70B-023.24" at bounding box center [640, 86] width 154 height 30
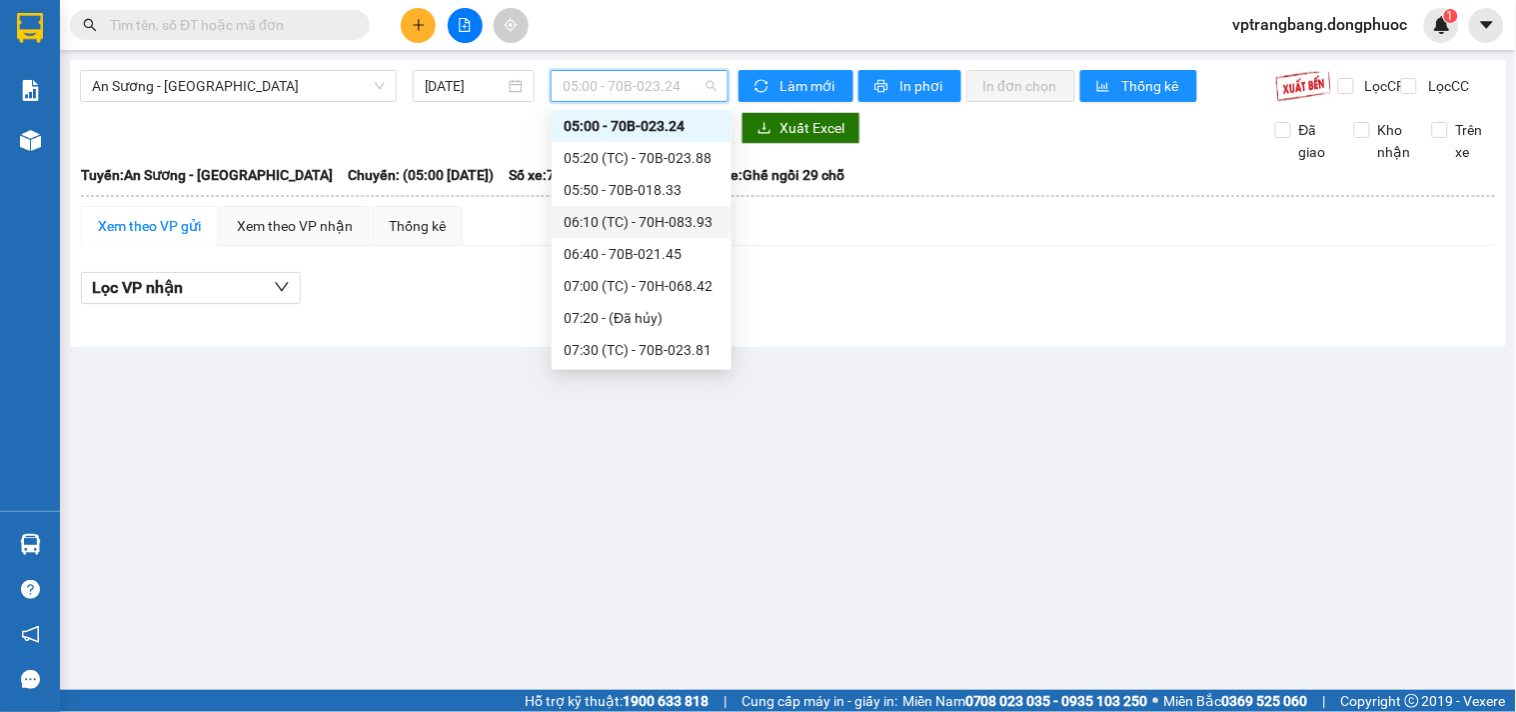
scroll to position [254, 0]
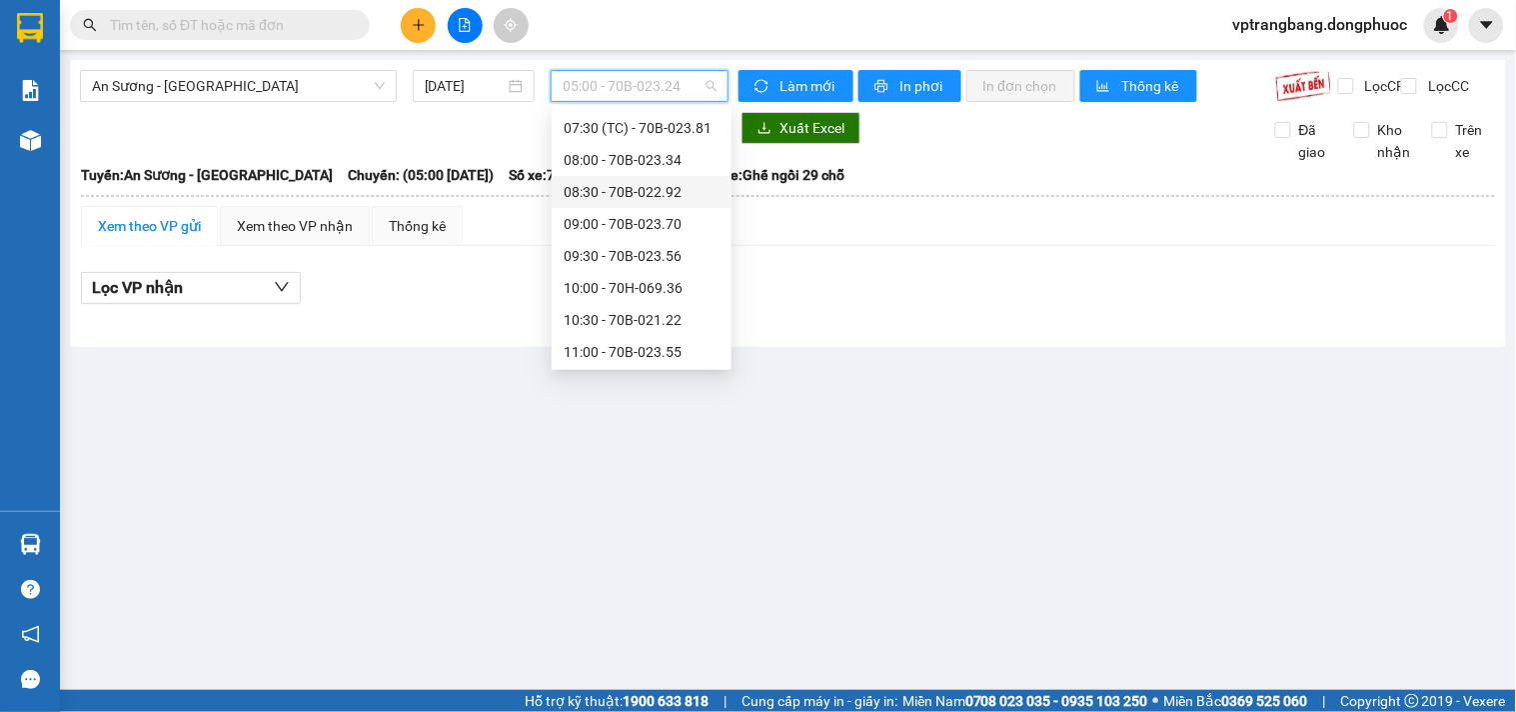
click at [645, 186] on div "08:30 - 70B-022.92" at bounding box center [642, 192] width 156 height 22
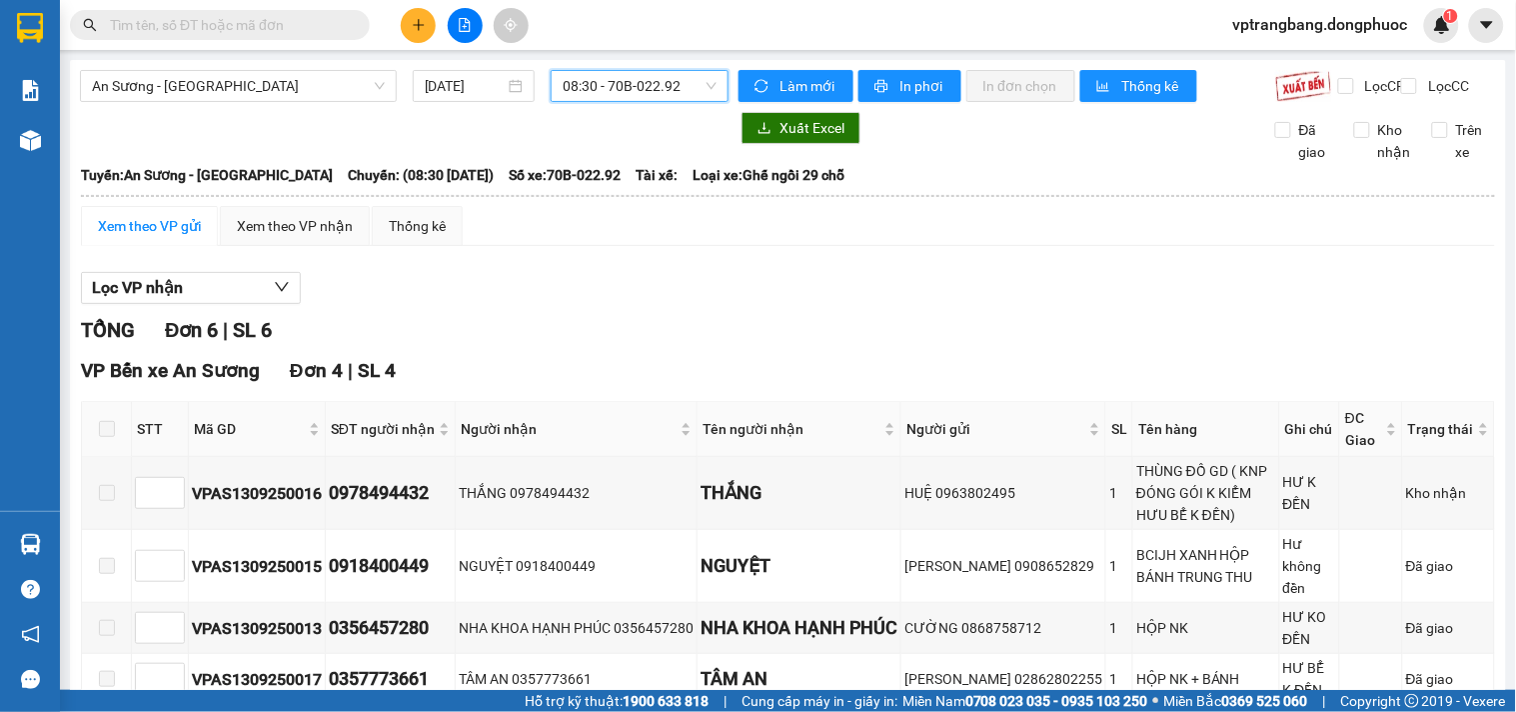
click at [596, 102] on div "An Sương - Tây Ninh 13/09/2025 08:30 08:30 - 70B-022.92" at bounding box center [404, 86] width 649 height 32
click at [606, 87] on span "08:30 - 70B-022.92" at bounding box center [640, 86] width 154 height 30
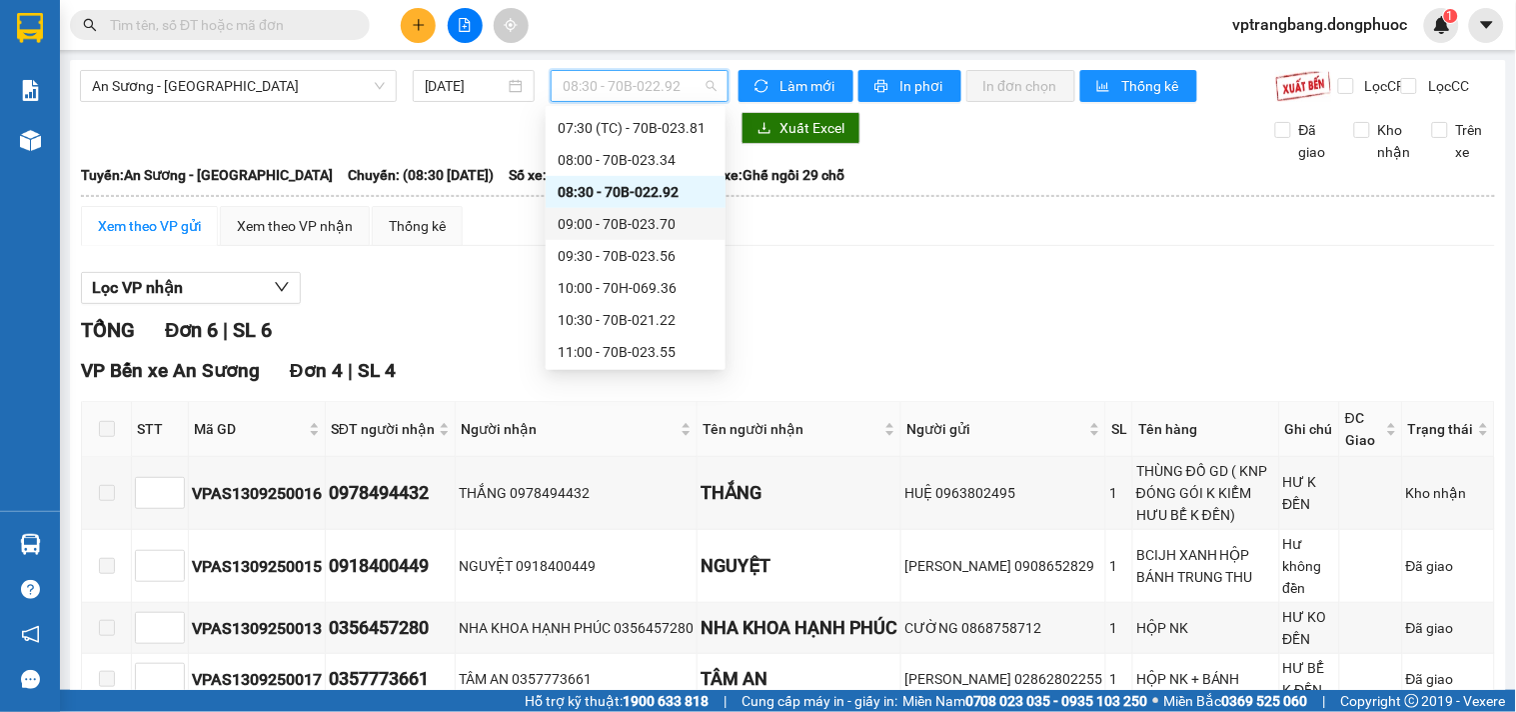
click at [623, 213] on div "09:00 - 70B-023.70" at bounding box center [636, 224] width 156 height 22
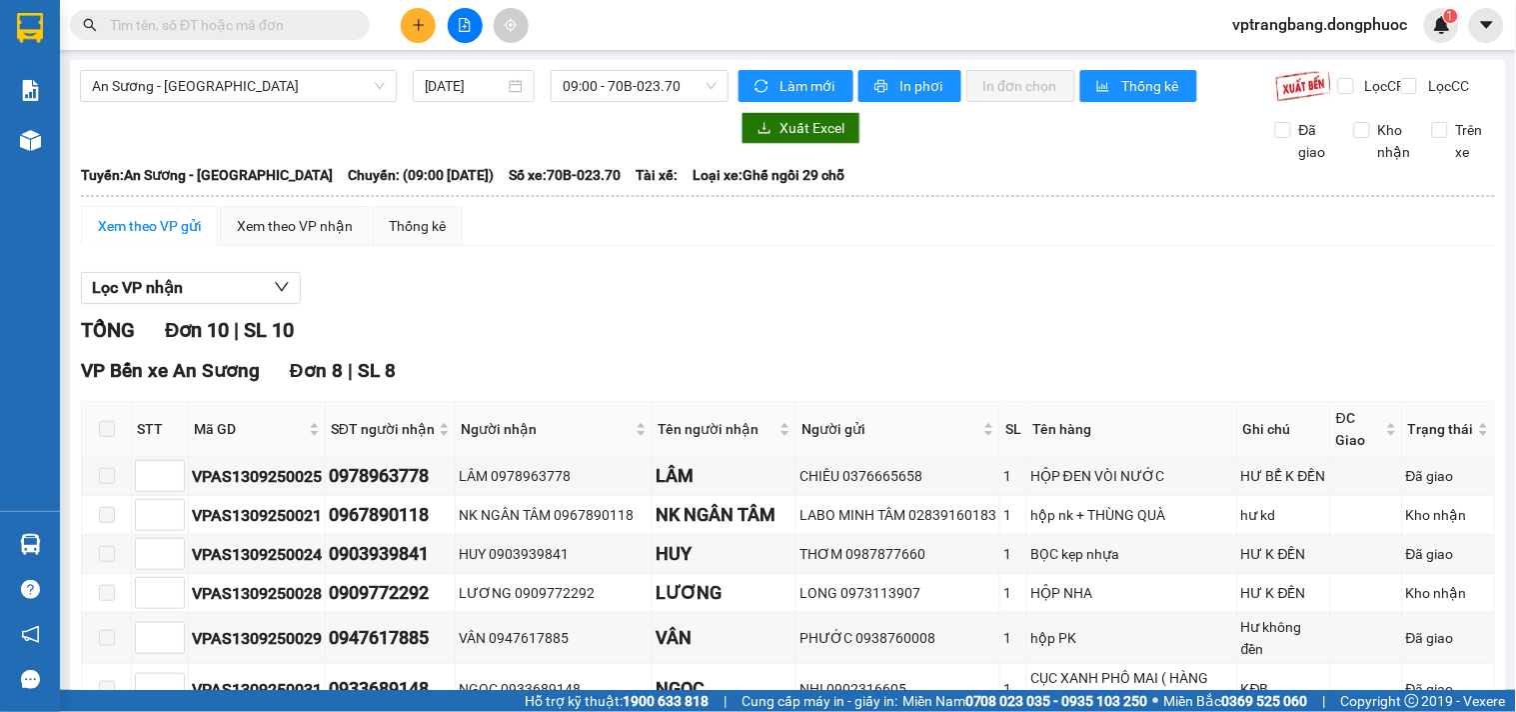
click at [584, 305] on div "Lọc VP nhận" at bounding box center [788, 288] width 1414 height 33
click at [613, 102] on div "An Sương - Tây Ninh 13/09/2025 09:00 - 70B-023.70" at bounding box center [404, 86] width 649 height 32
click at [613, 92] on span "09:00 - 70B-023.70" at bounding box center [640, 86] width 154 height 30
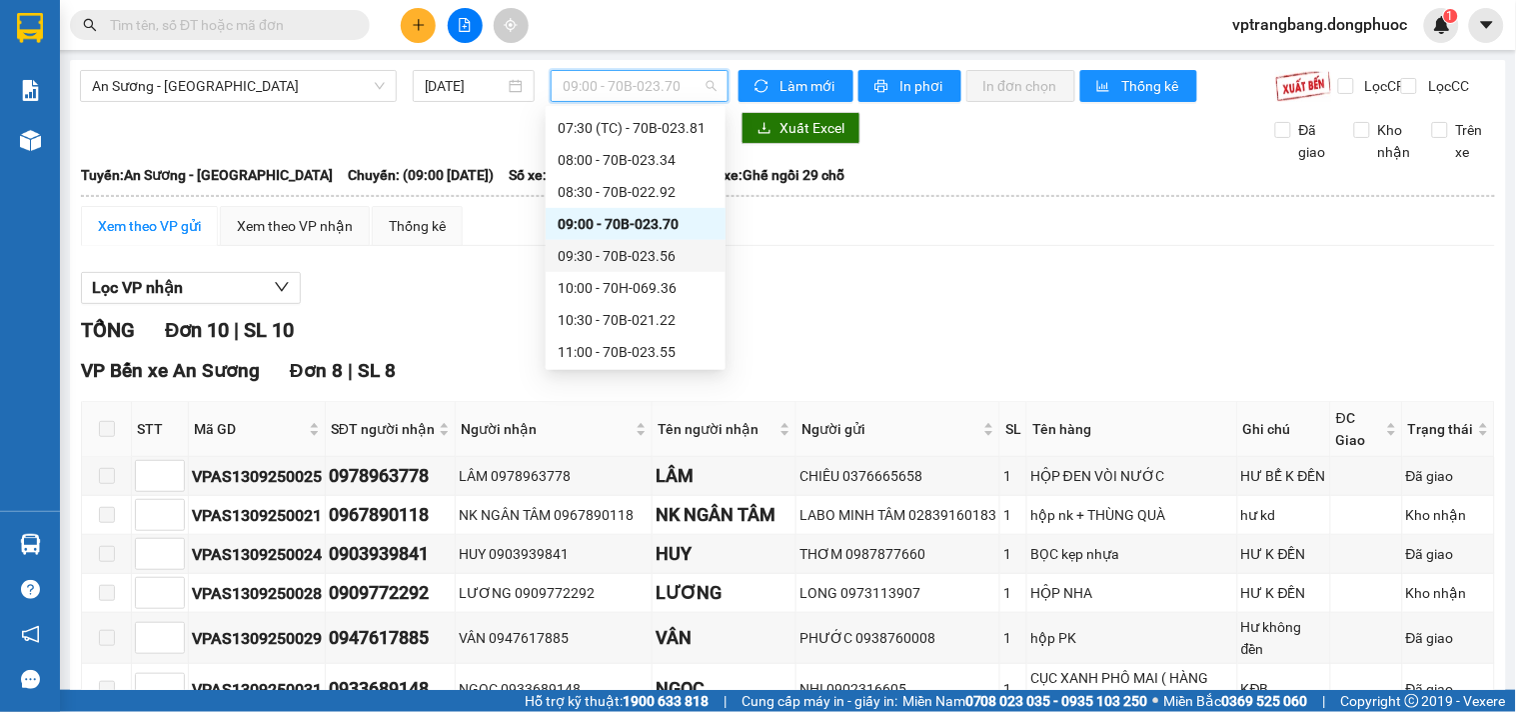
scroll to position [365, 0]
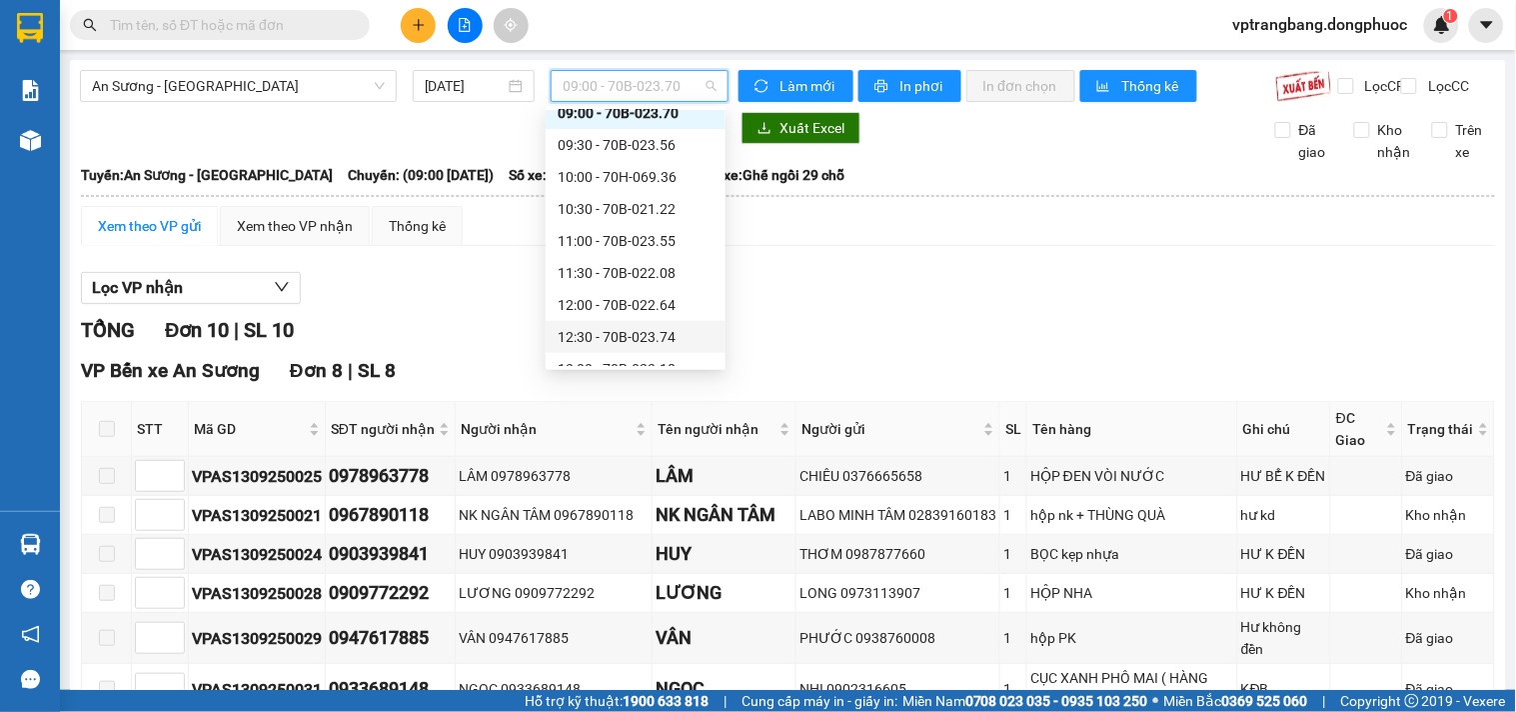
click at [627, 328] on div "12:30 - 70B-023.74" at bounding box center [636, 337] width 156 height 22
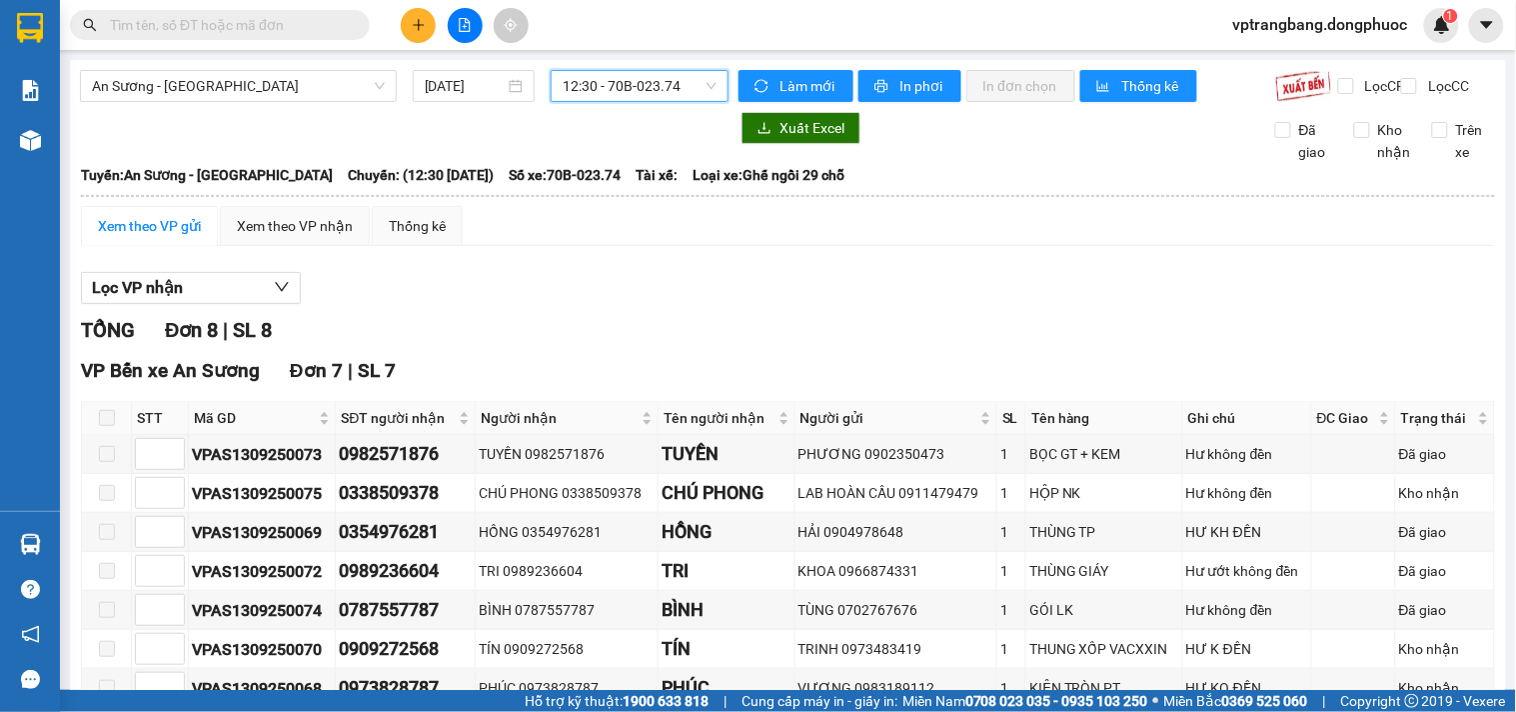
click at [654, 85] on span "12:30 - 70B-023.74" at bounding box center [640, 86] width 154 height 30
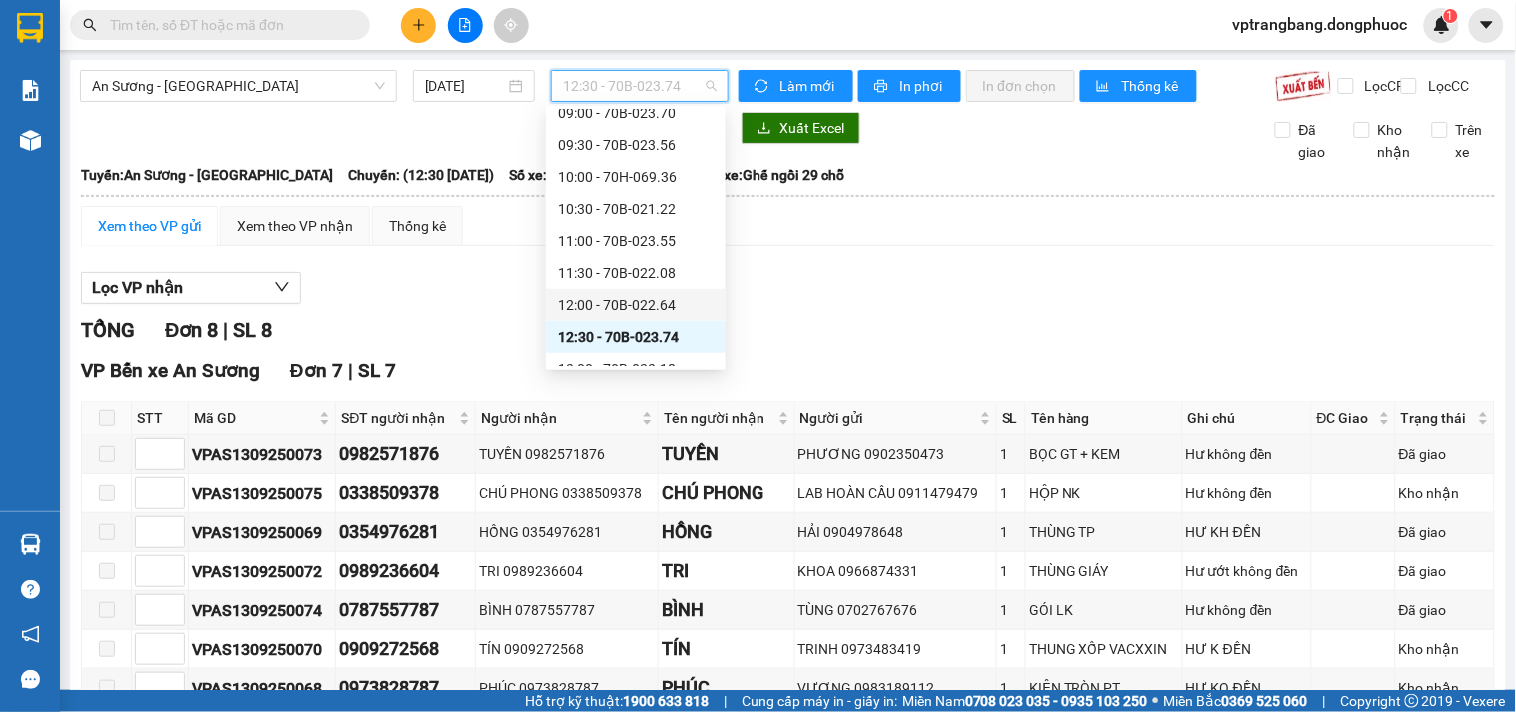
scroll to position [476, 0]
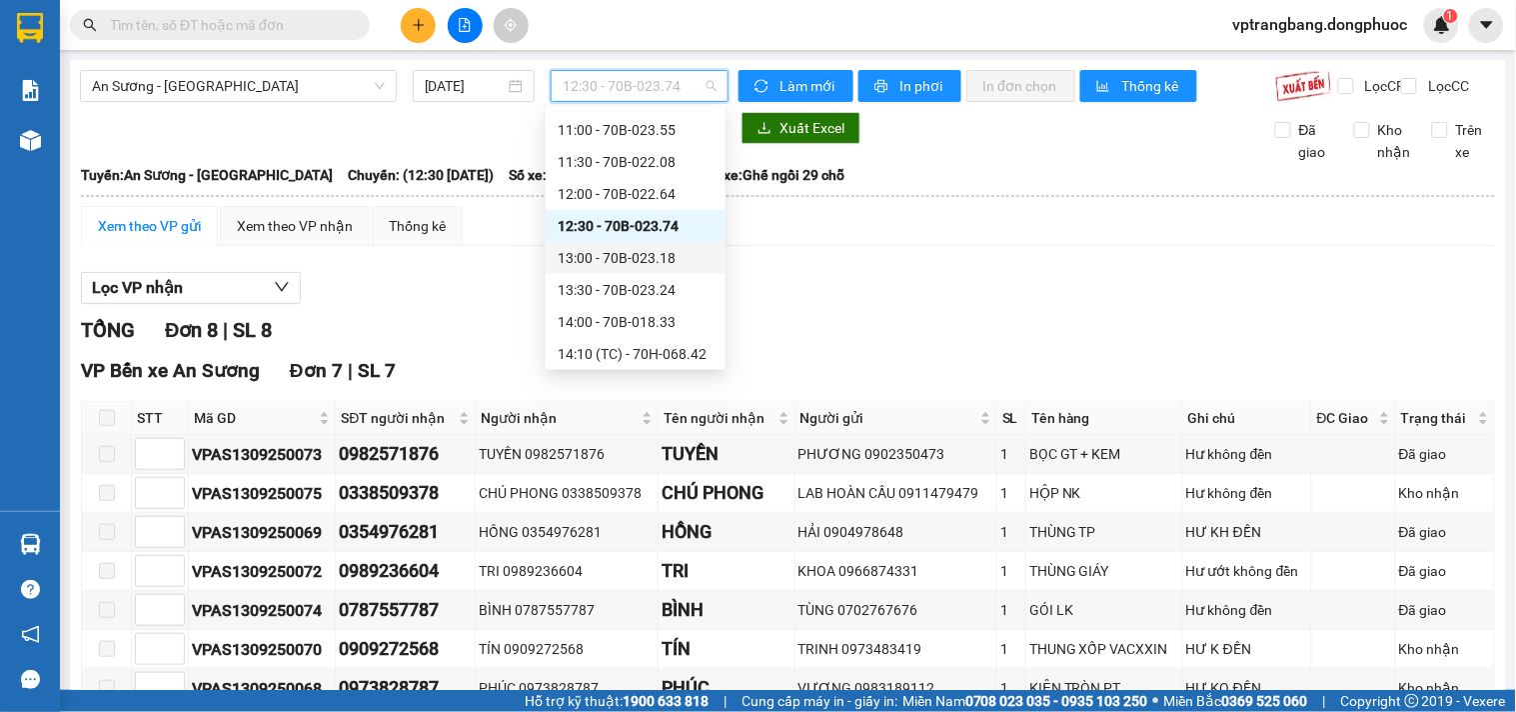
click at [637, 255] on div "13:00 - 70B-023.18" at bounding box center [636, 258] width 156 height 22
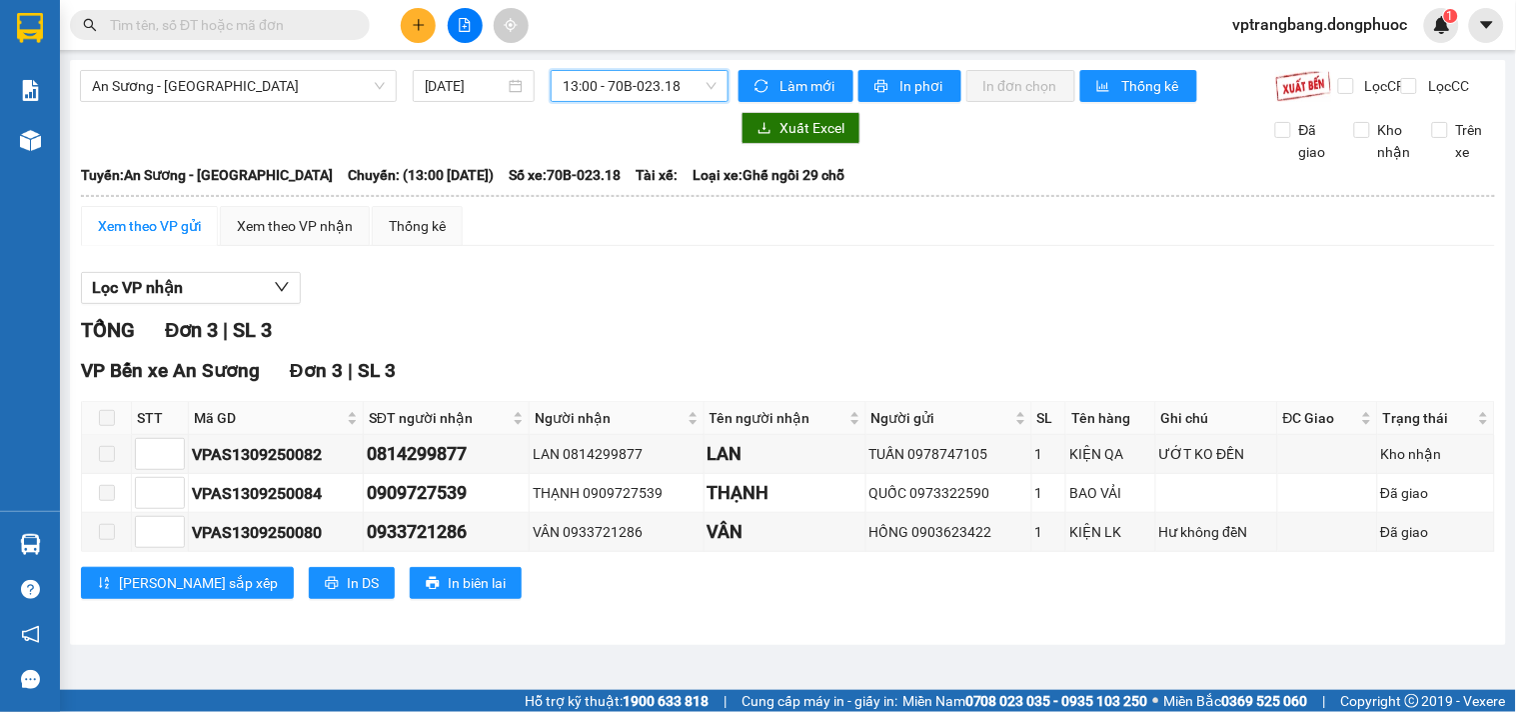
click at [611, 85] on span "13:00 - 70B-023.18" at bounding box center [640, 86] width 154 height 30
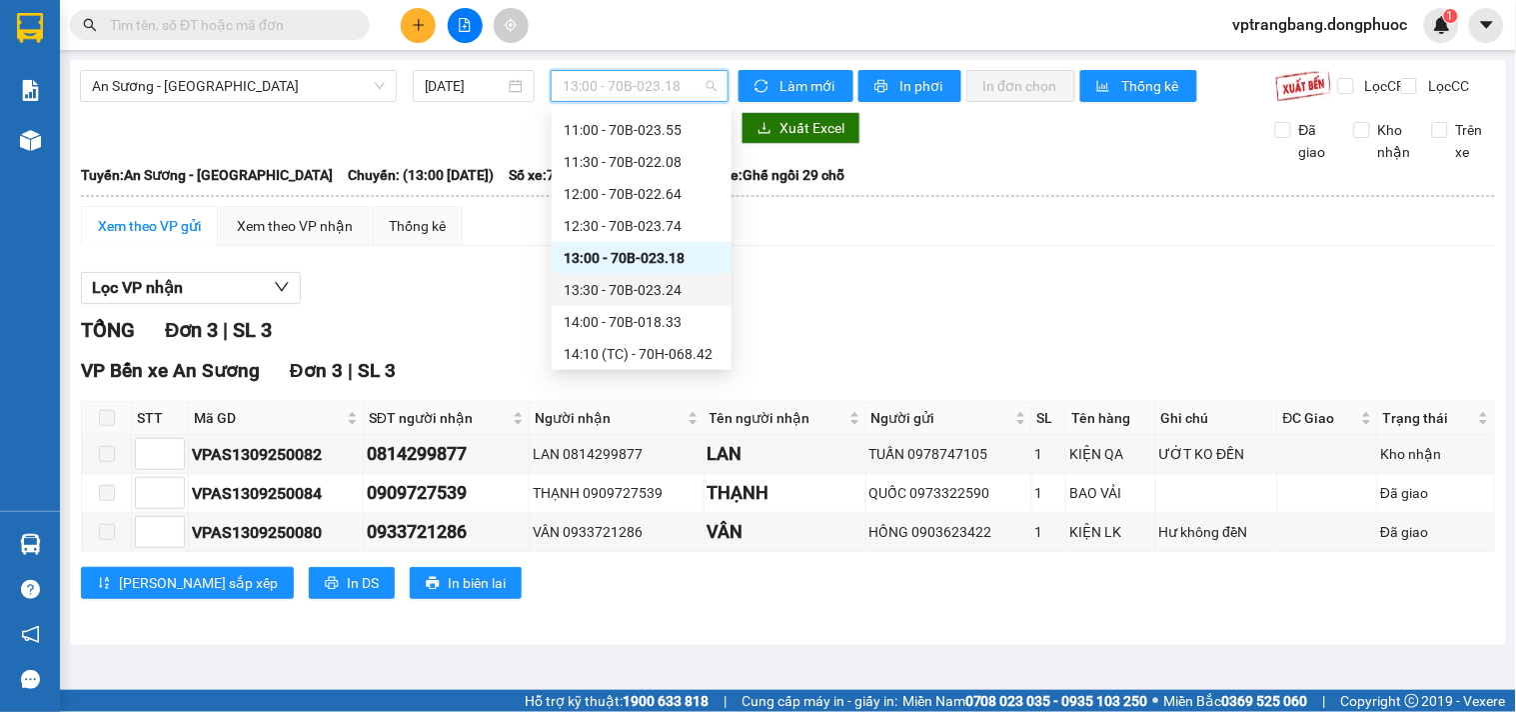
click at [620, 285] on div "13:30 - 70B-023.24" at bounding box center [642, 290] width 156 height 22
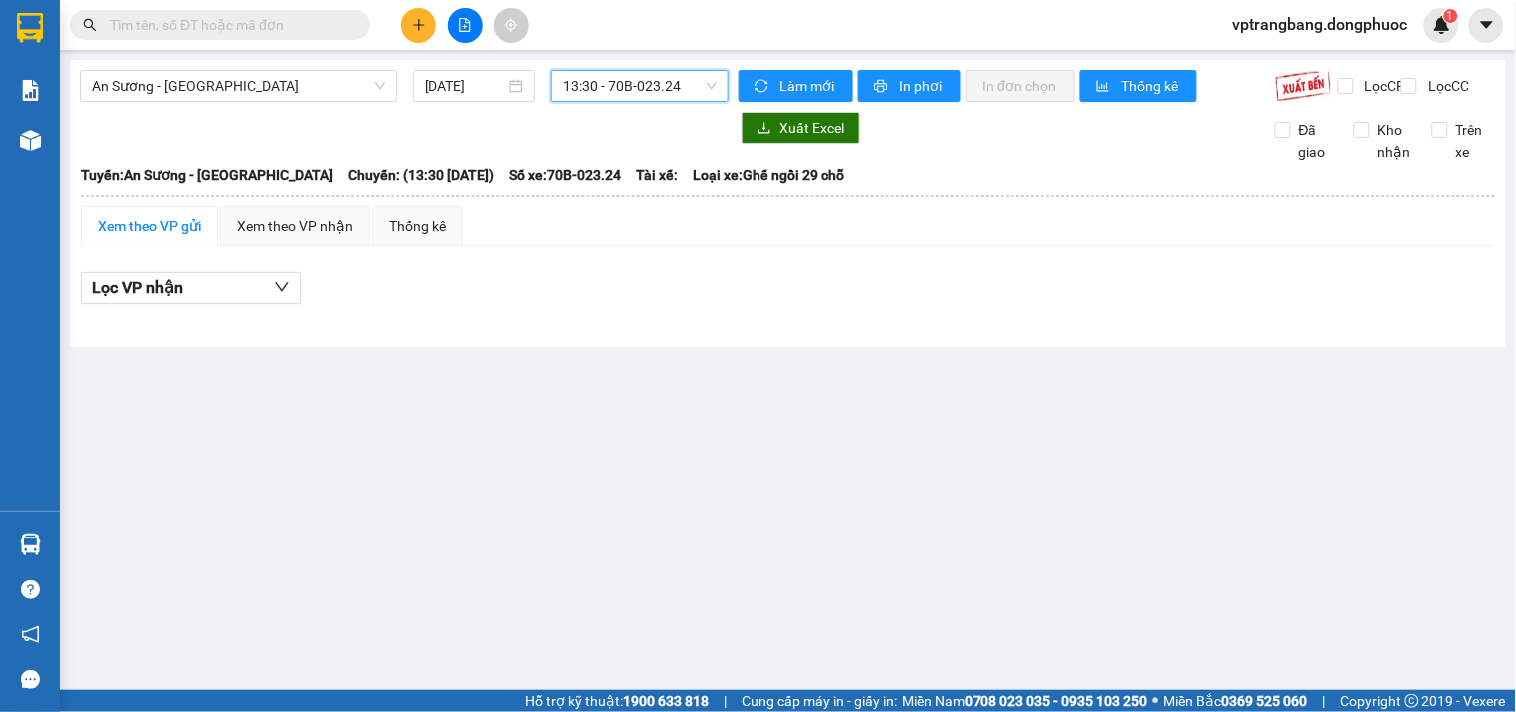
click at [654, 92] on span "13:30 - 70B-023.24" at bounding box center [640, 86] width 154 height 30
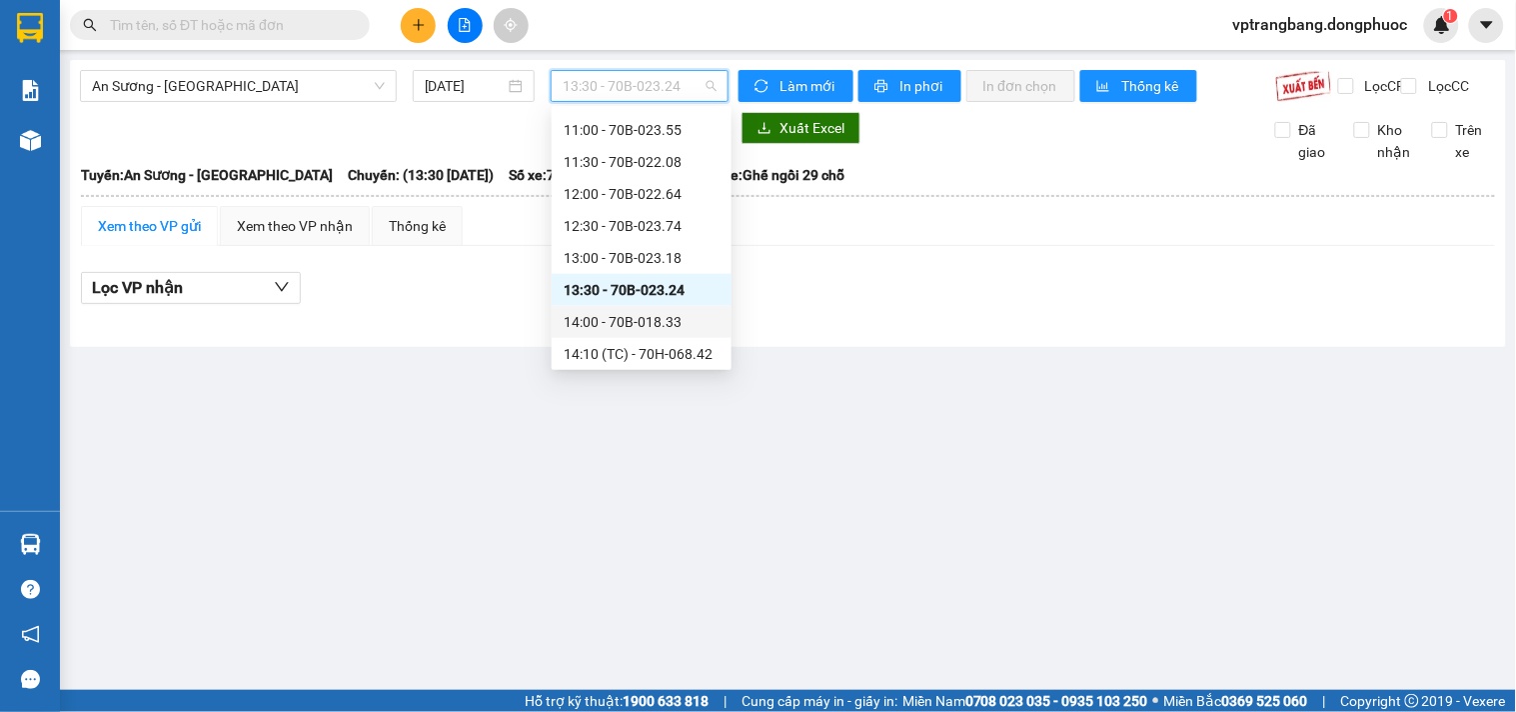
click at [621, 321] on div "14:00 - 70B-018.33" at bounding box center [642, 322] width 156 height 22
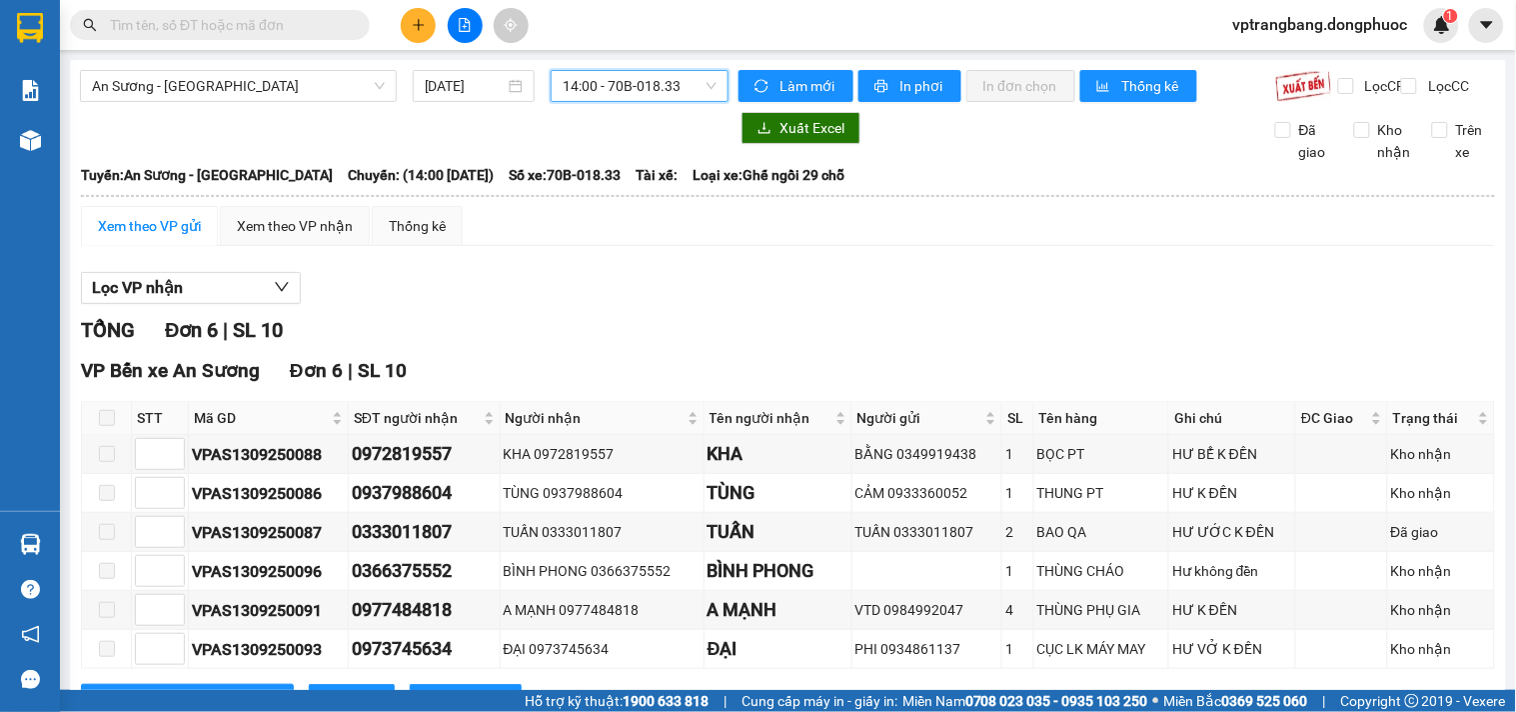
click at [594, 84] on span "14:00 - 70B-018.33" at bounding box center [640, 86] width 154 height 30
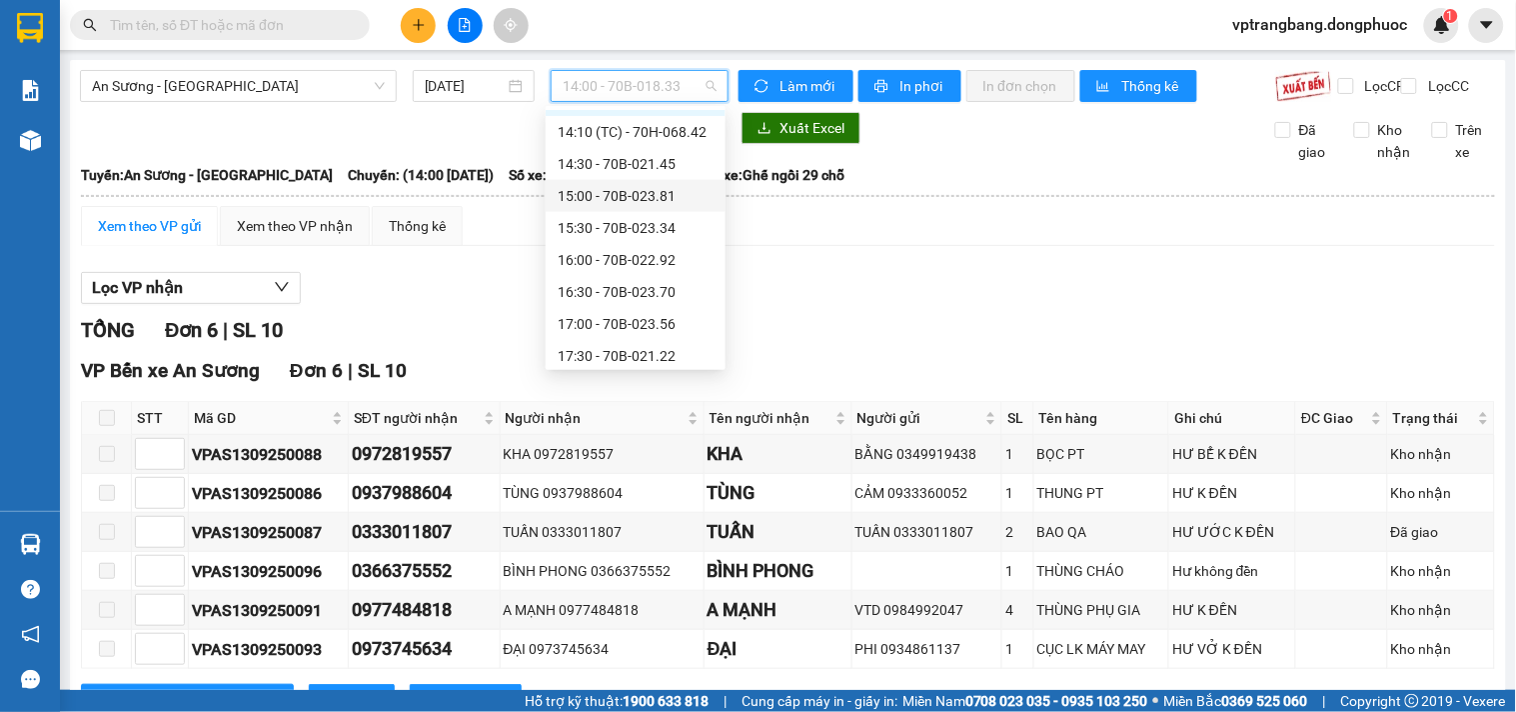
scroll to position [587, 0]
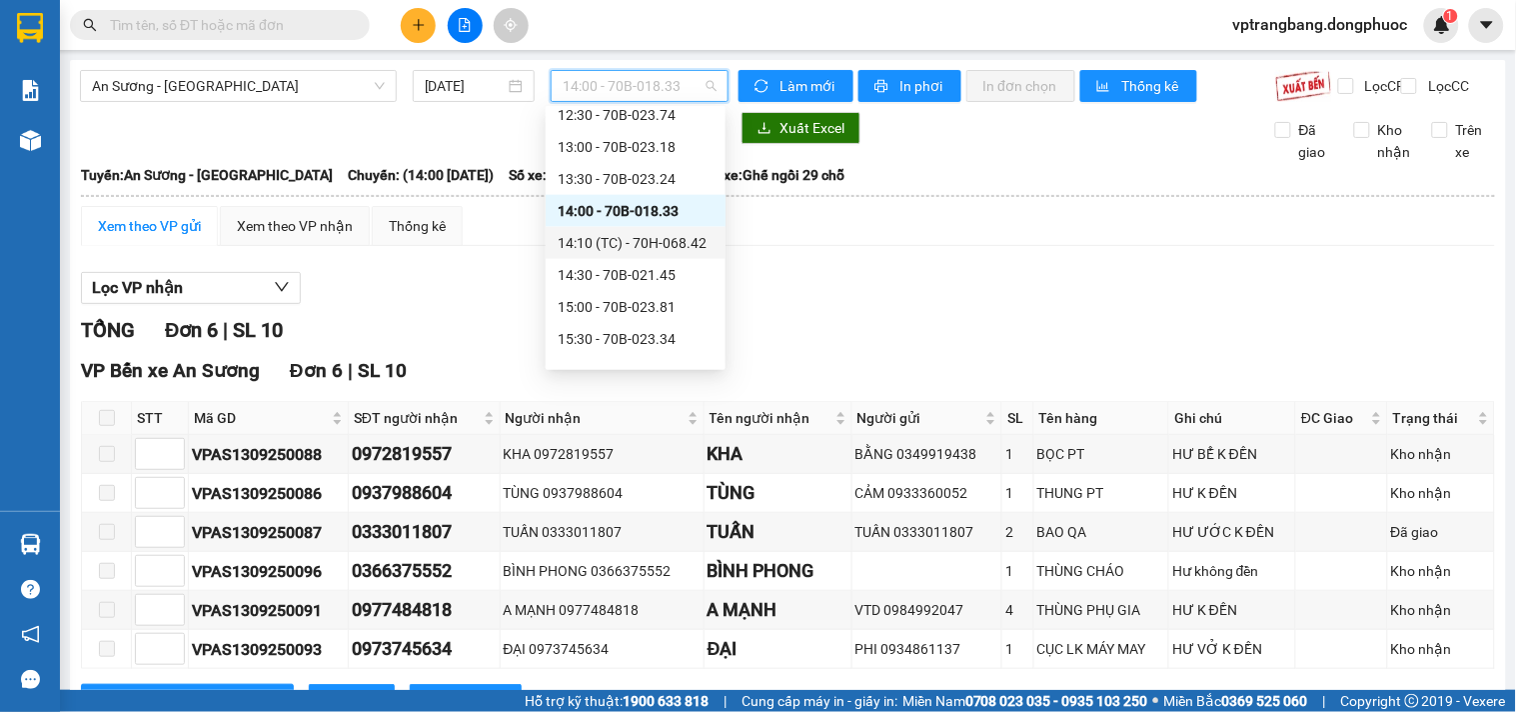
click at [633, 243] on div "14:10 (TC) - 70H-068.42" at bounding box center [636, 243] width 156 height 22
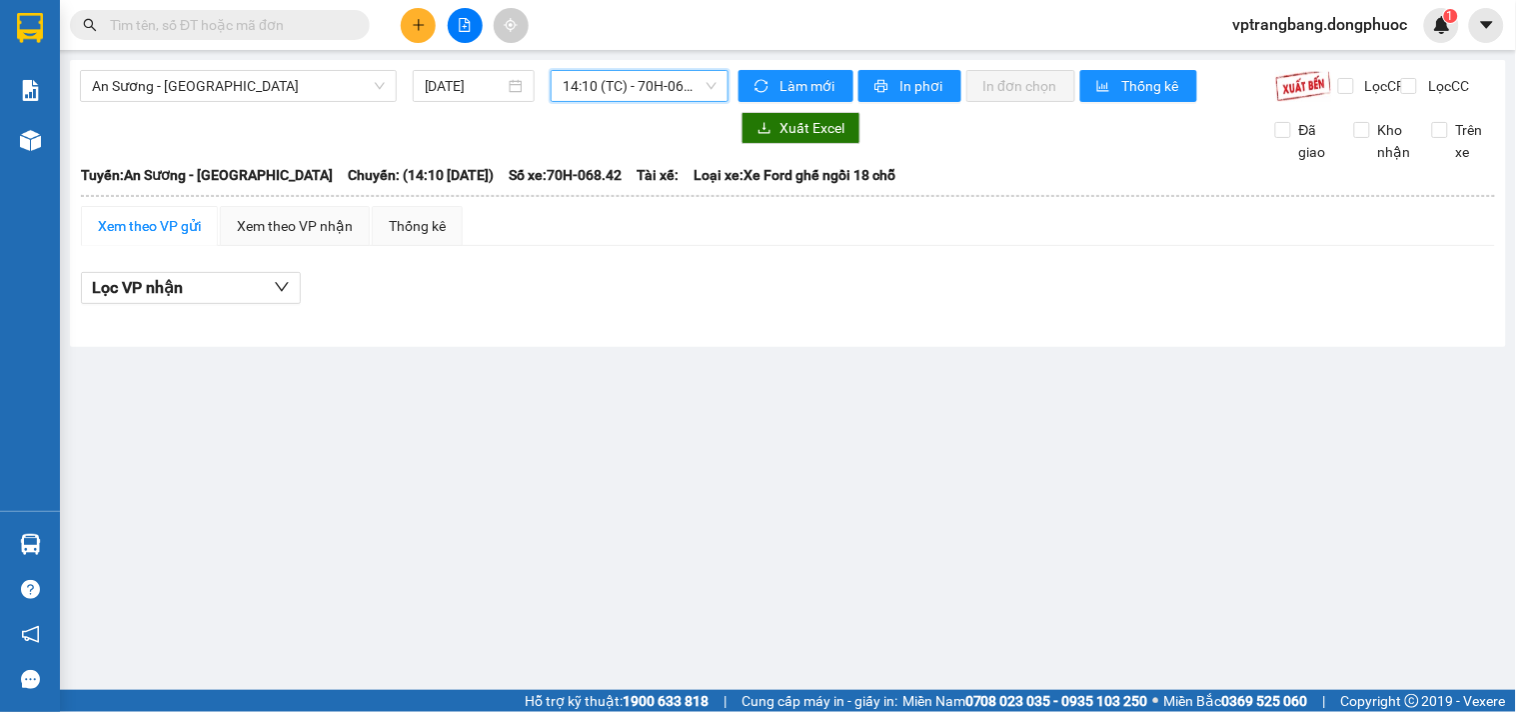
click at [632, 94] on span "14:10 (TC) - 70H-068.42" at bounding box center [640, 86] width 154 height 30
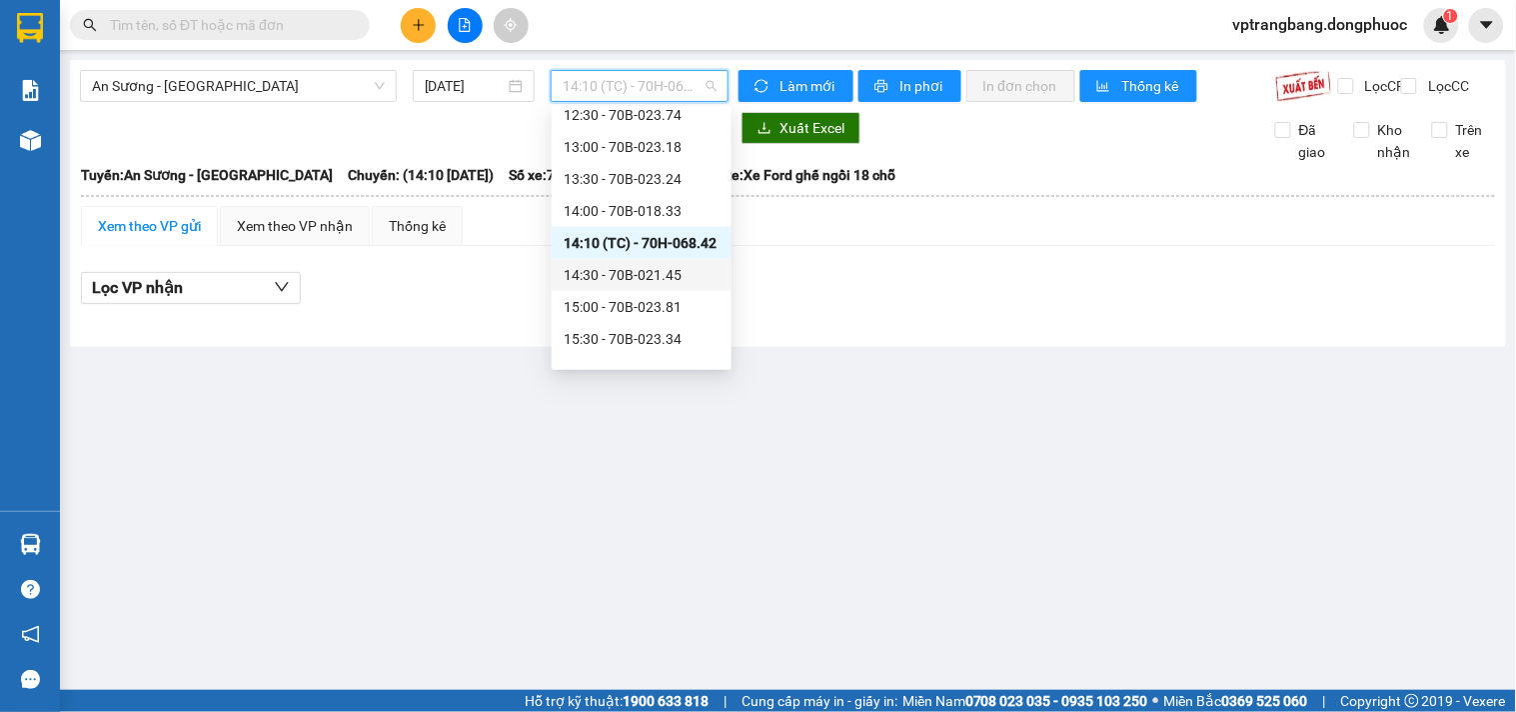
click at [630, 267] on div "14:30 - 70B-021.45" at bounding box center [642, 275] width 156 height 22
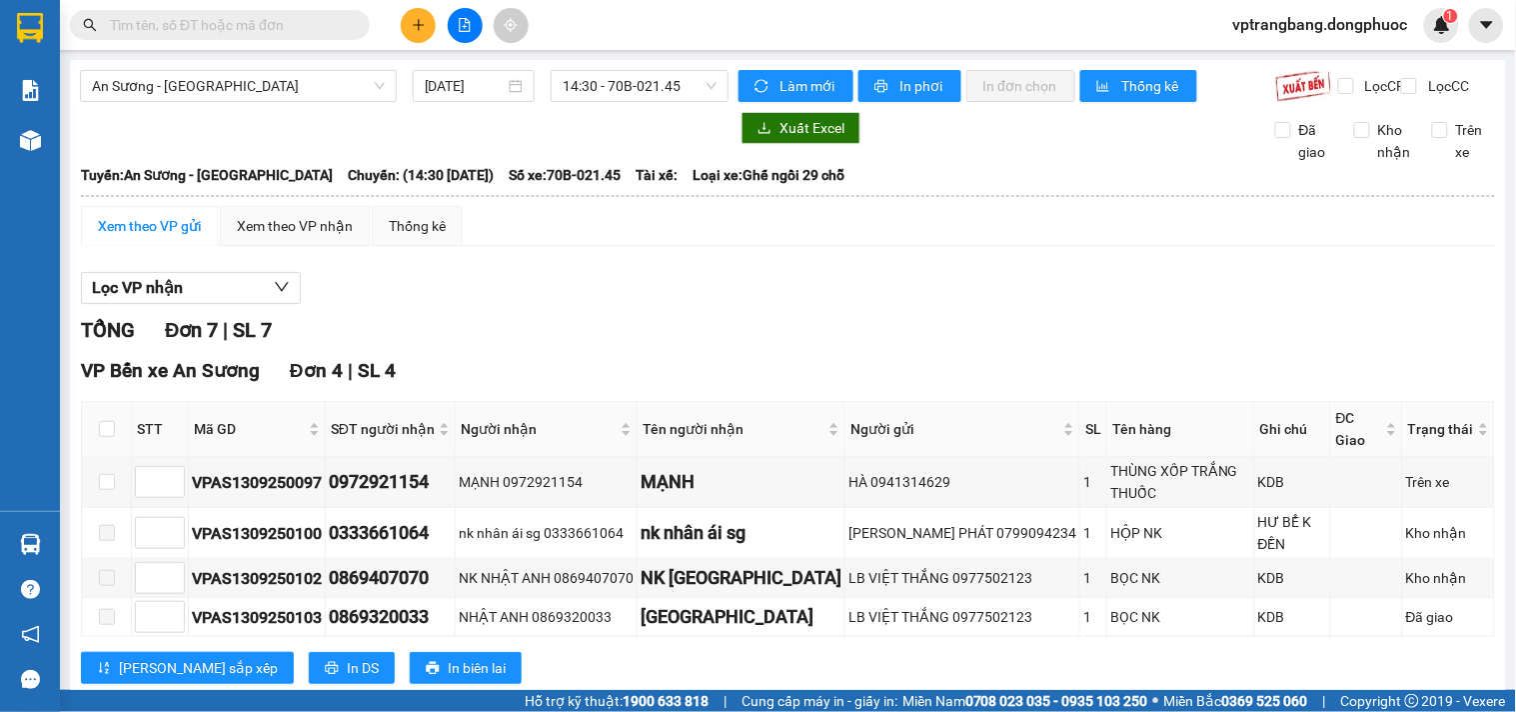
click at [523, 305] on div "Lọc VP nhận" at bounding box center [788, 288] width 1414 height 33
click at [643, 71] on span "14:30 - 70B-021.45" at bounding box center [640, 86] width 154 height 30
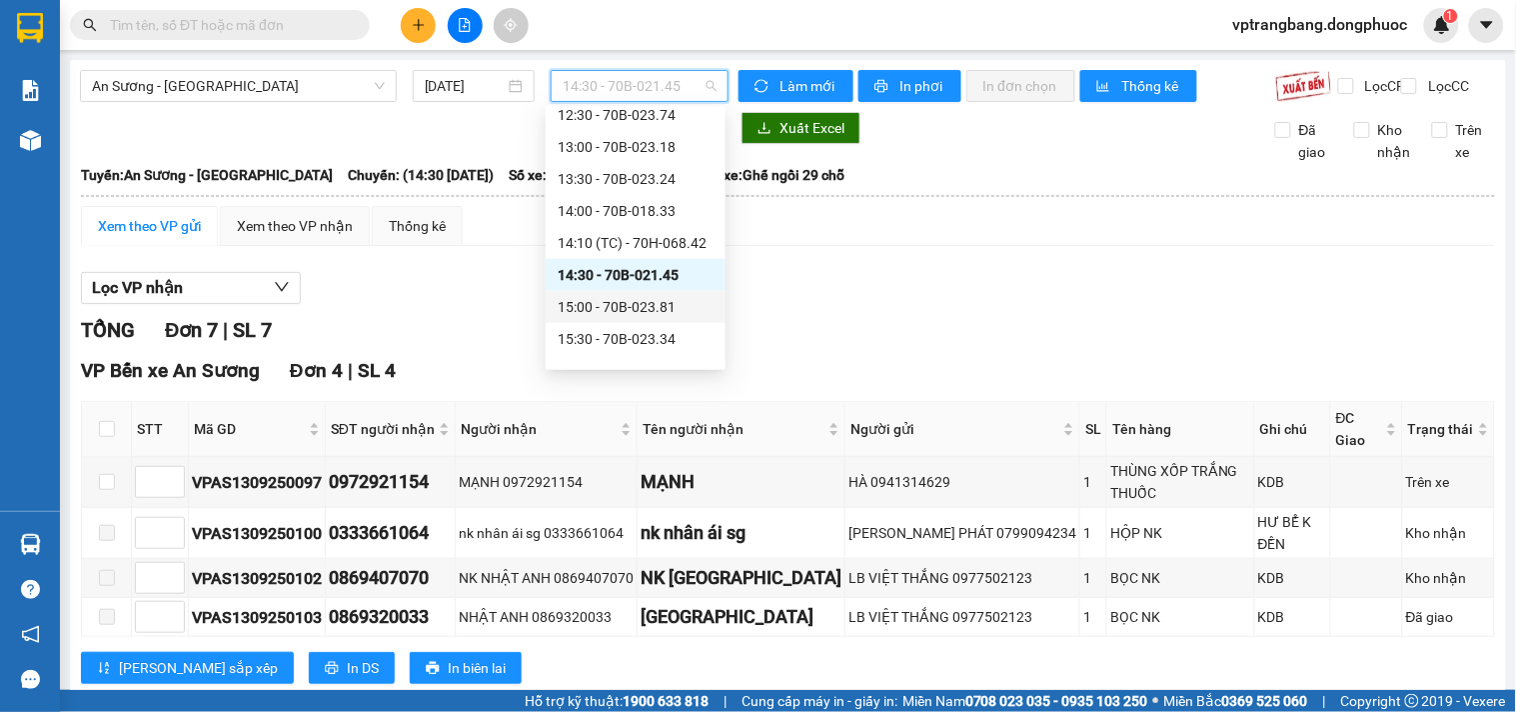
click at [637, 308] on div "15:00 - 70B-023.81" at bounding box center [636, 307] width 156 height 22
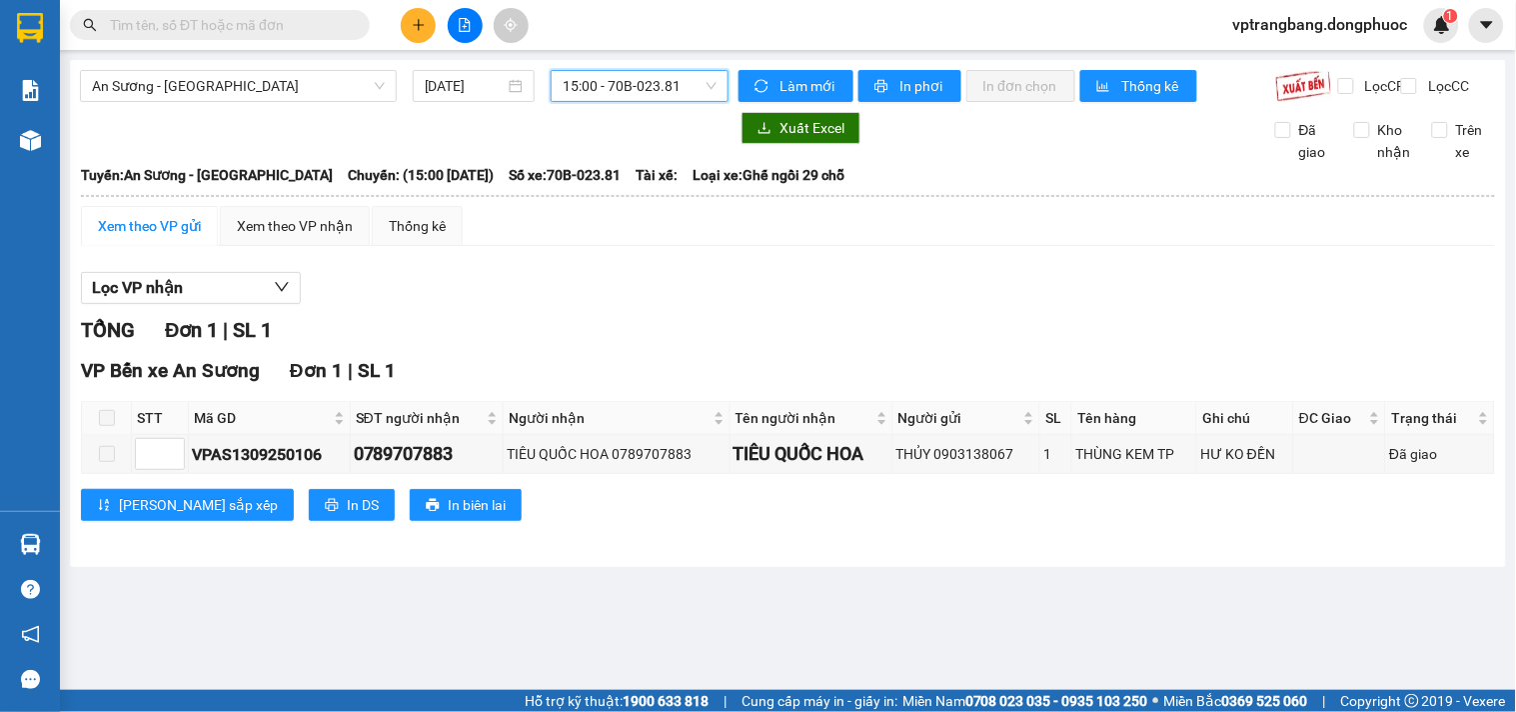
click at [642, 85] on span "15:00 - 70B-023.81" at bounding box center [640, 86] width 154 height 30
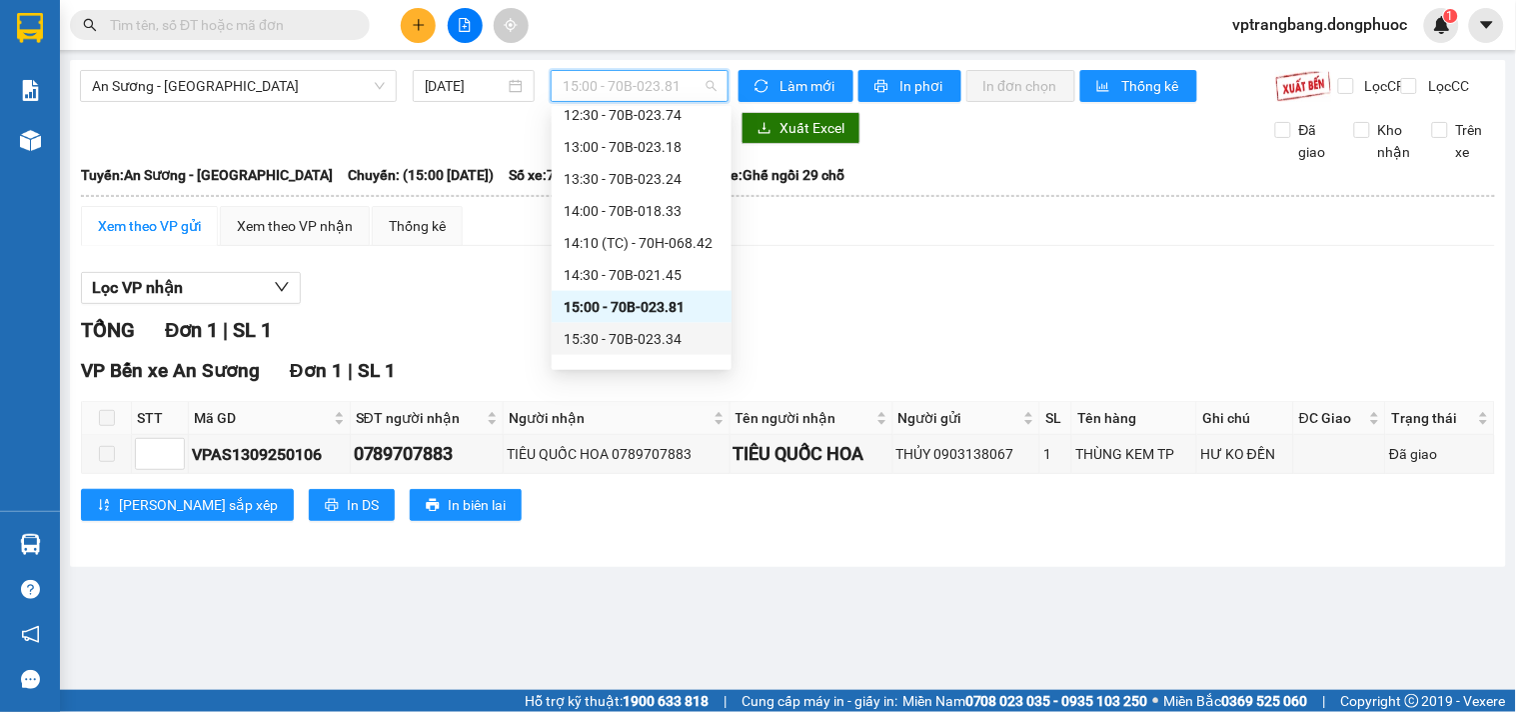
click at [650, 328] on div "15:30 - 70B-023.34" at bounding box center [642, 339] width 156 height 22
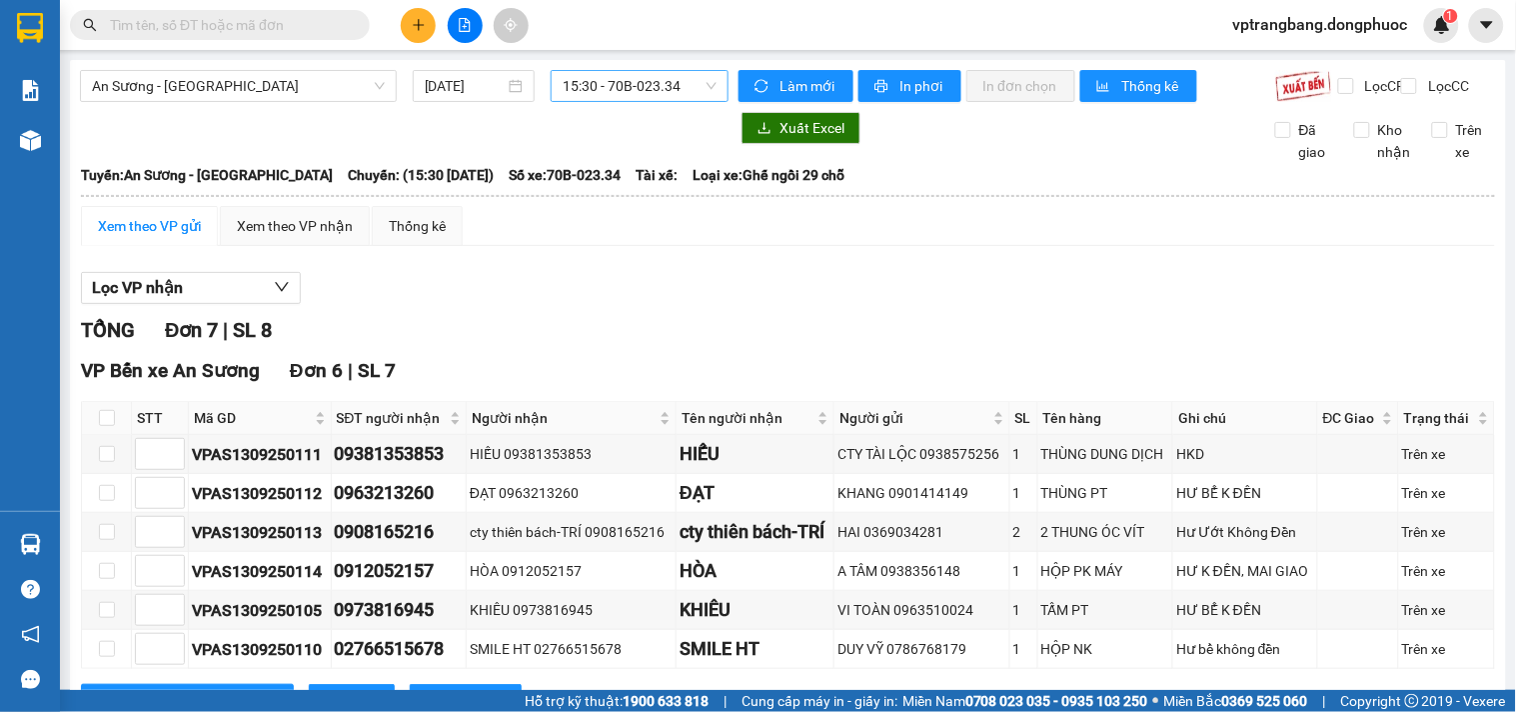
click at [582, 82] on span "15:30 - 70B-023.34" at bounding box center [640, 86] width 154 height 30
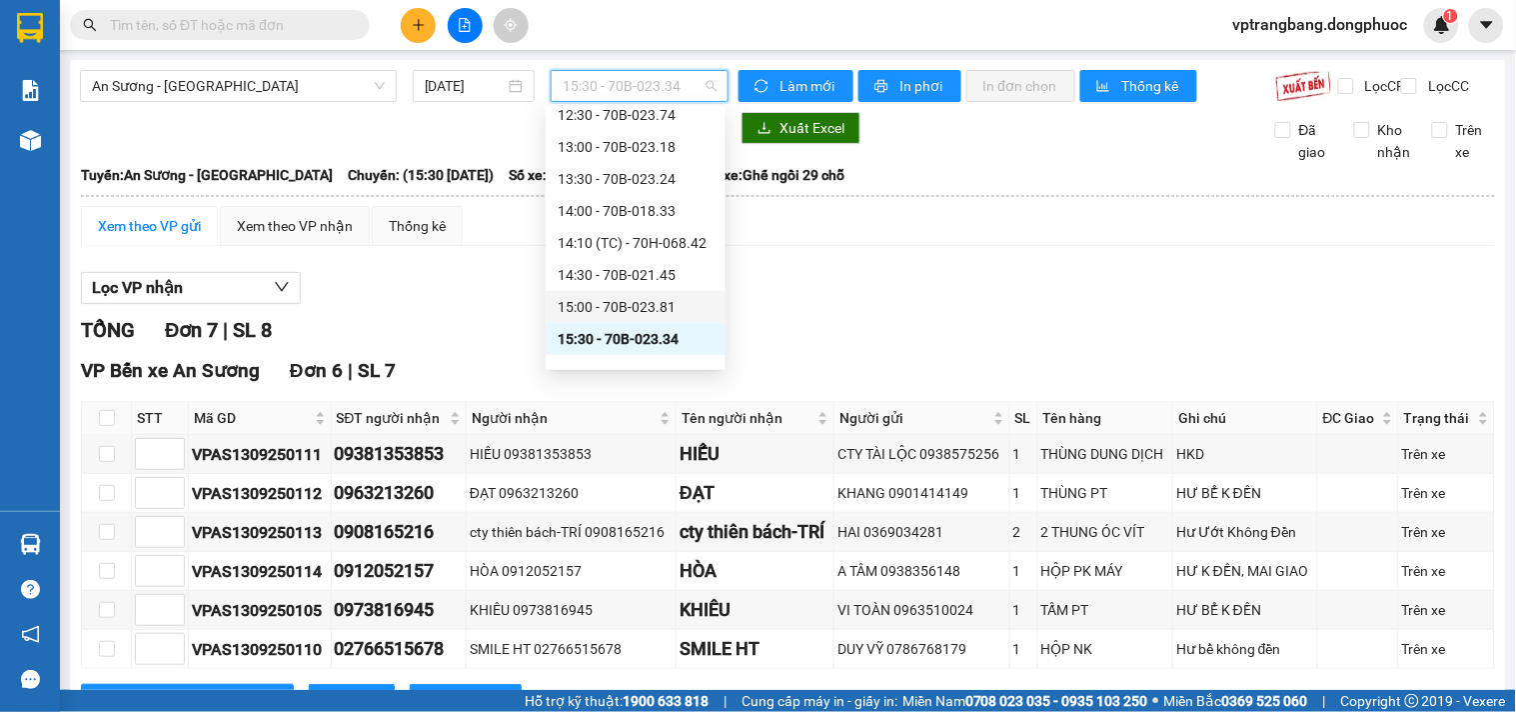
scroll to position [698, 0]
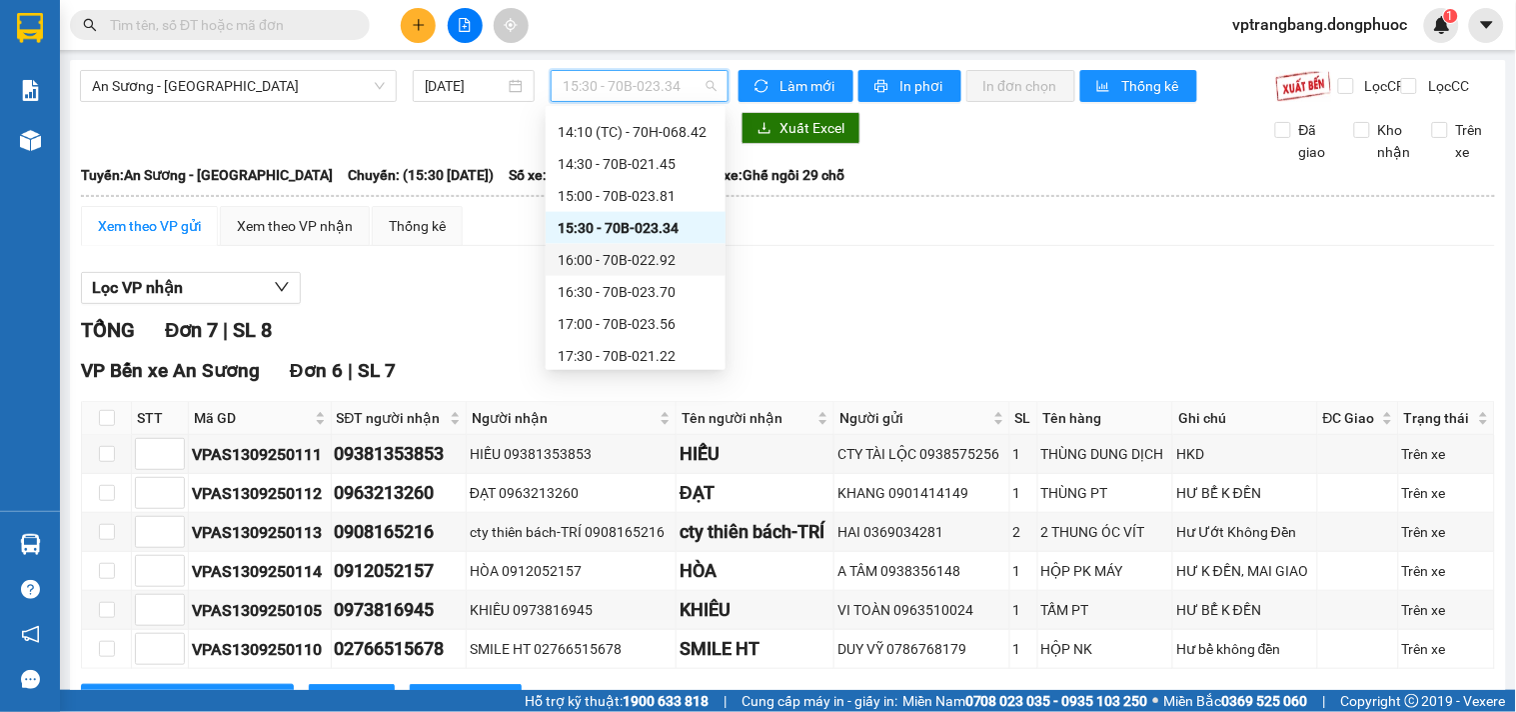
click at [623, 258] on div "16:00 - 70B-022.92" at bounding box center [636, 260] width 156 height 22
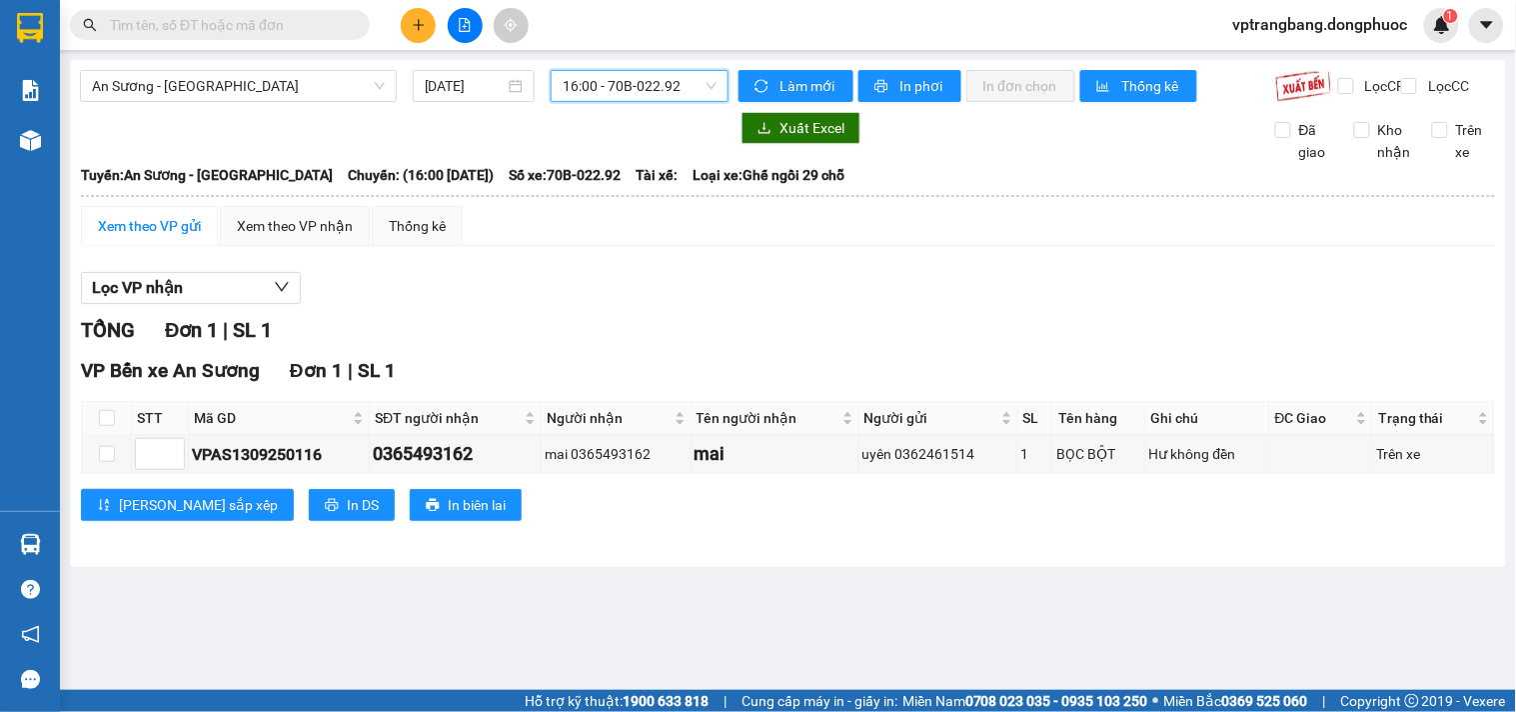
click at [630, 88] on span "16:00 - 70B-022.92" at bounding box center [640, 86] width 154 height 30
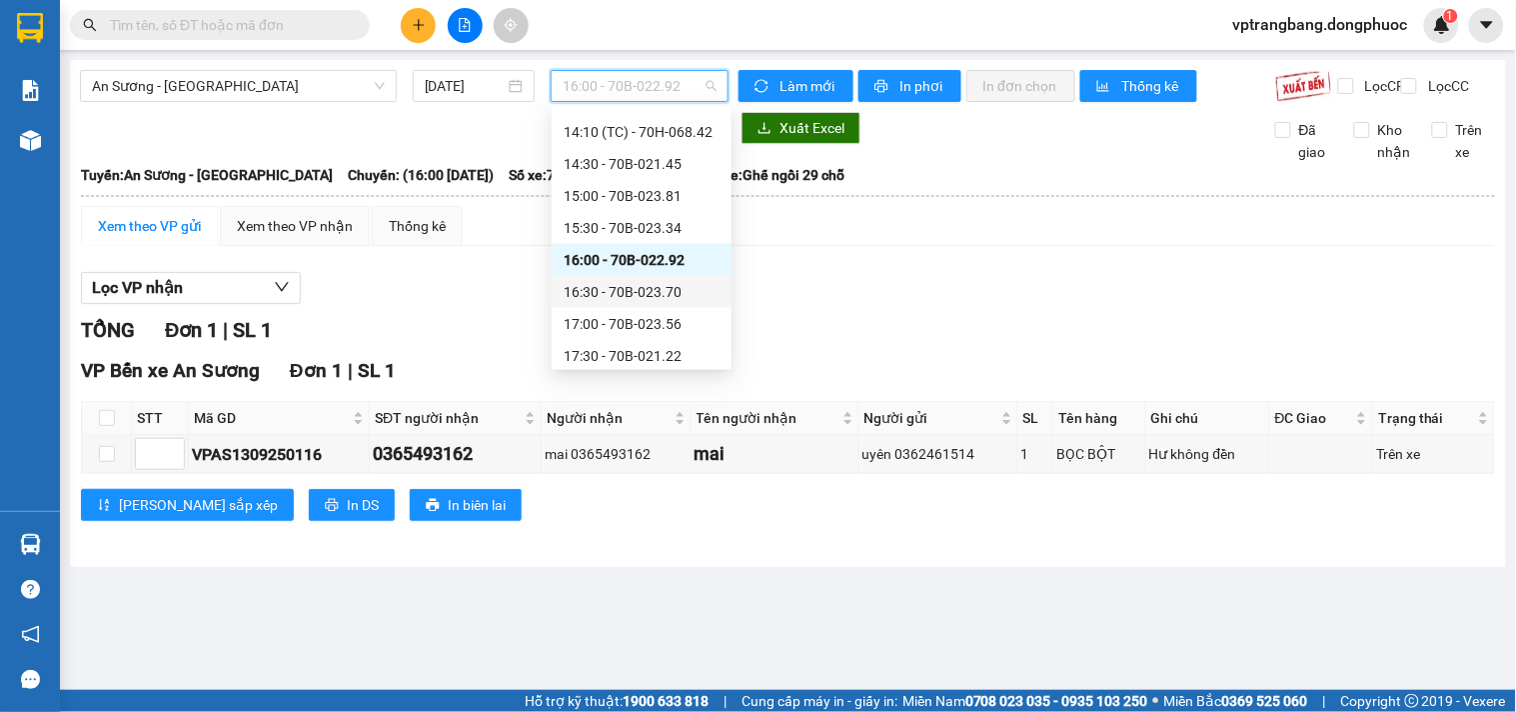
click at [640, 284] on div "16:30 - 70B-023.70" at bounding box center [642, 292] width 156 height 22
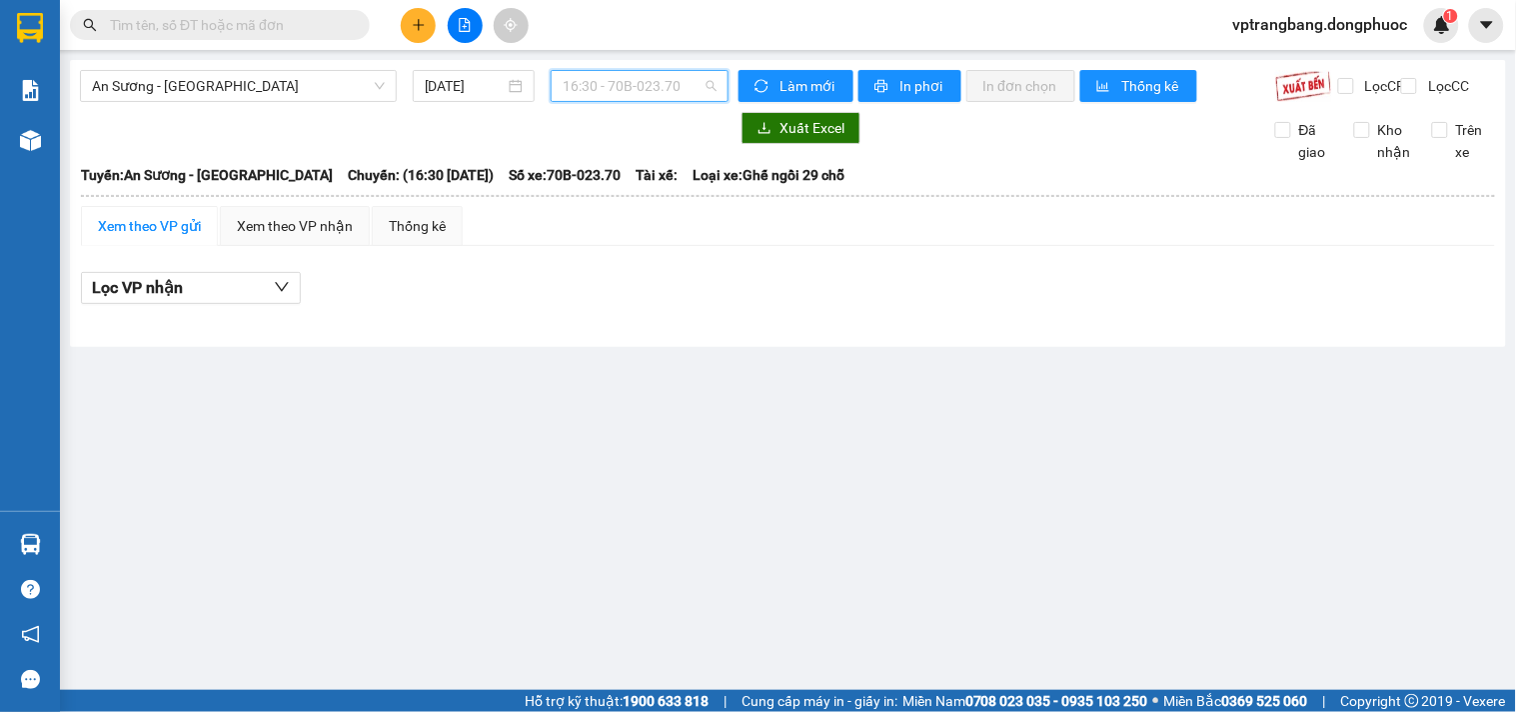
click at [652, 81] on span "16:30 - 70B-023.70" at bounding box center [640, 86] width 154 height 30
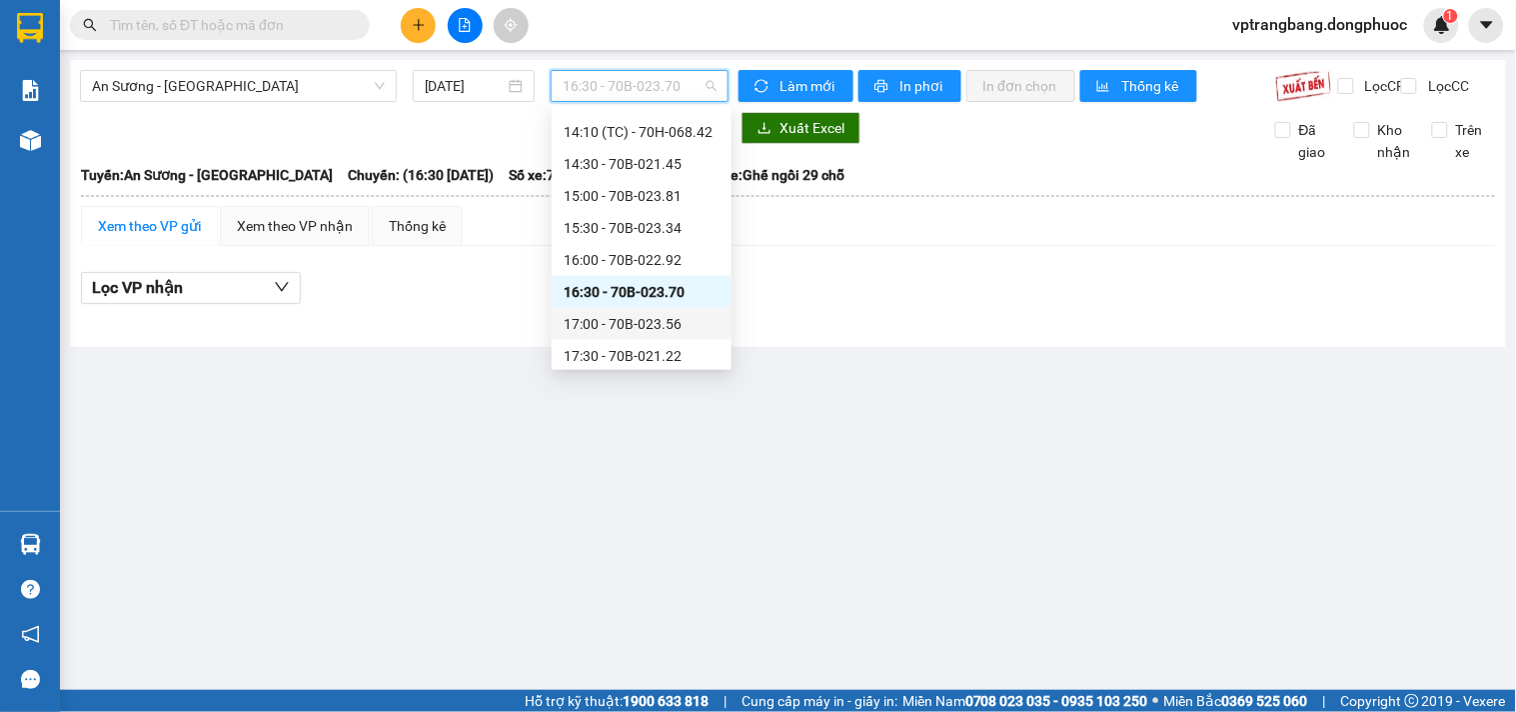
click at [651, 320] on div "17:00 - 70B-023.56" at bounding box center [642, 324] width 156 height 22
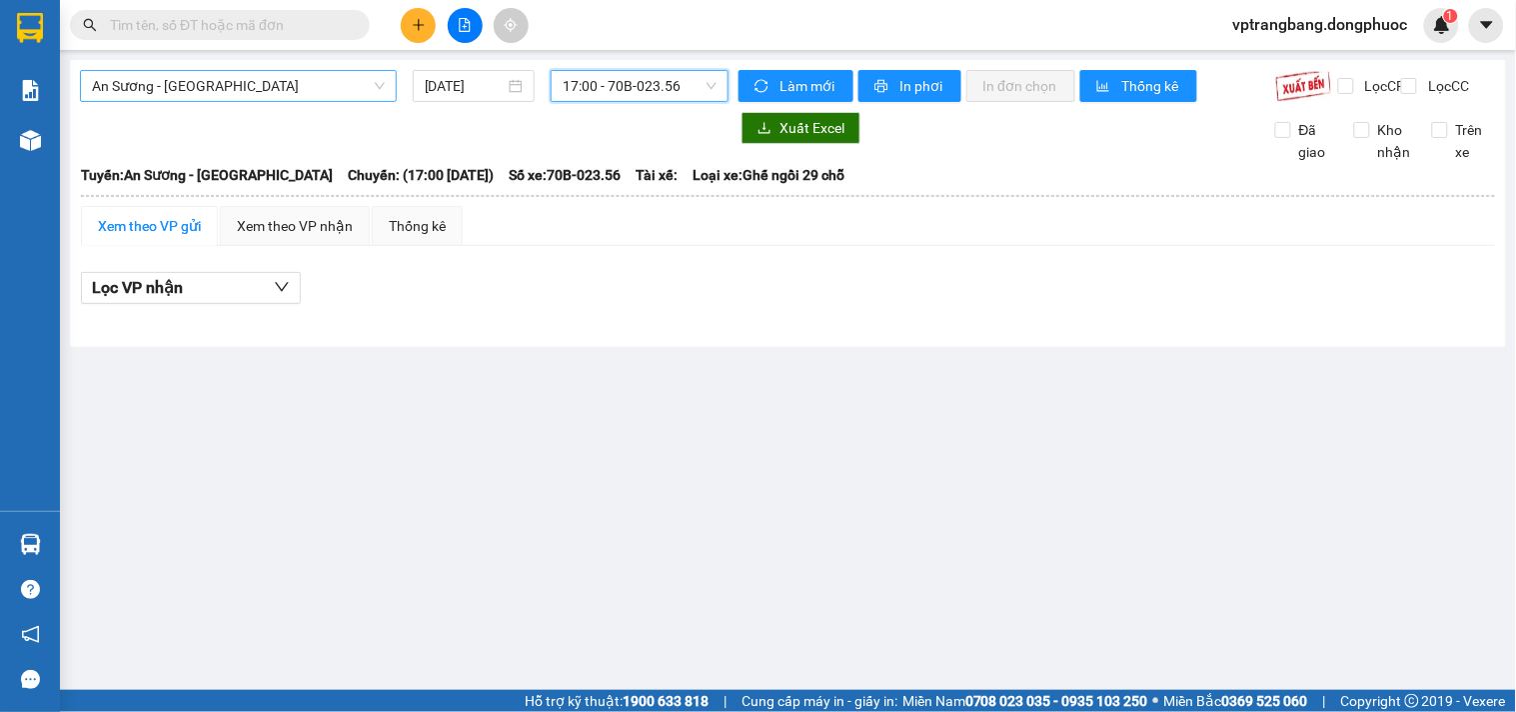
click at [252, 84] on span "An Sương - [GEOGRAPHIC_DATA]" at bounding box center [238, 86] width 293 height 30
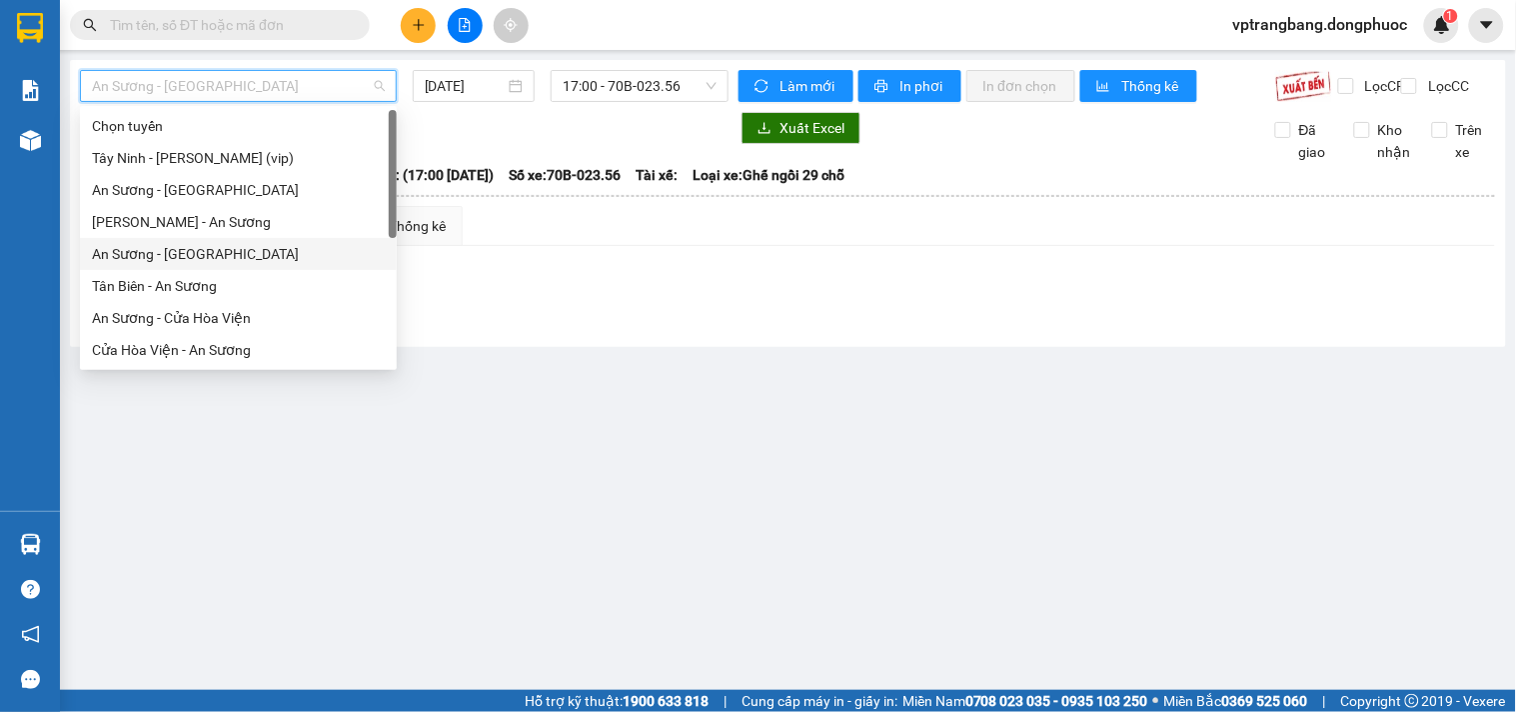
click at [207, 254] on div "An Sương - [GEOGRAPHIC_DATA]" at bounding box center [238, 254] width 293 height 22
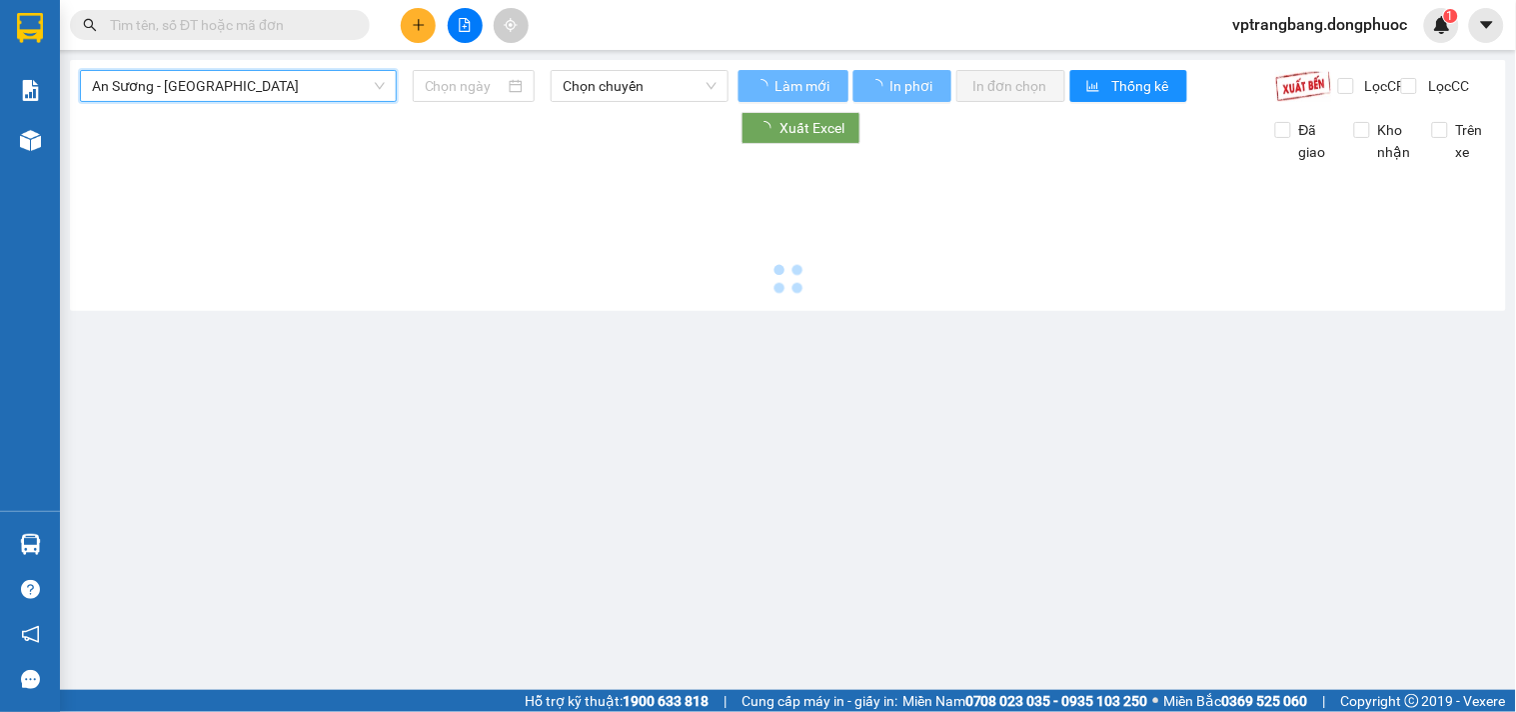
type input "[DATE]"
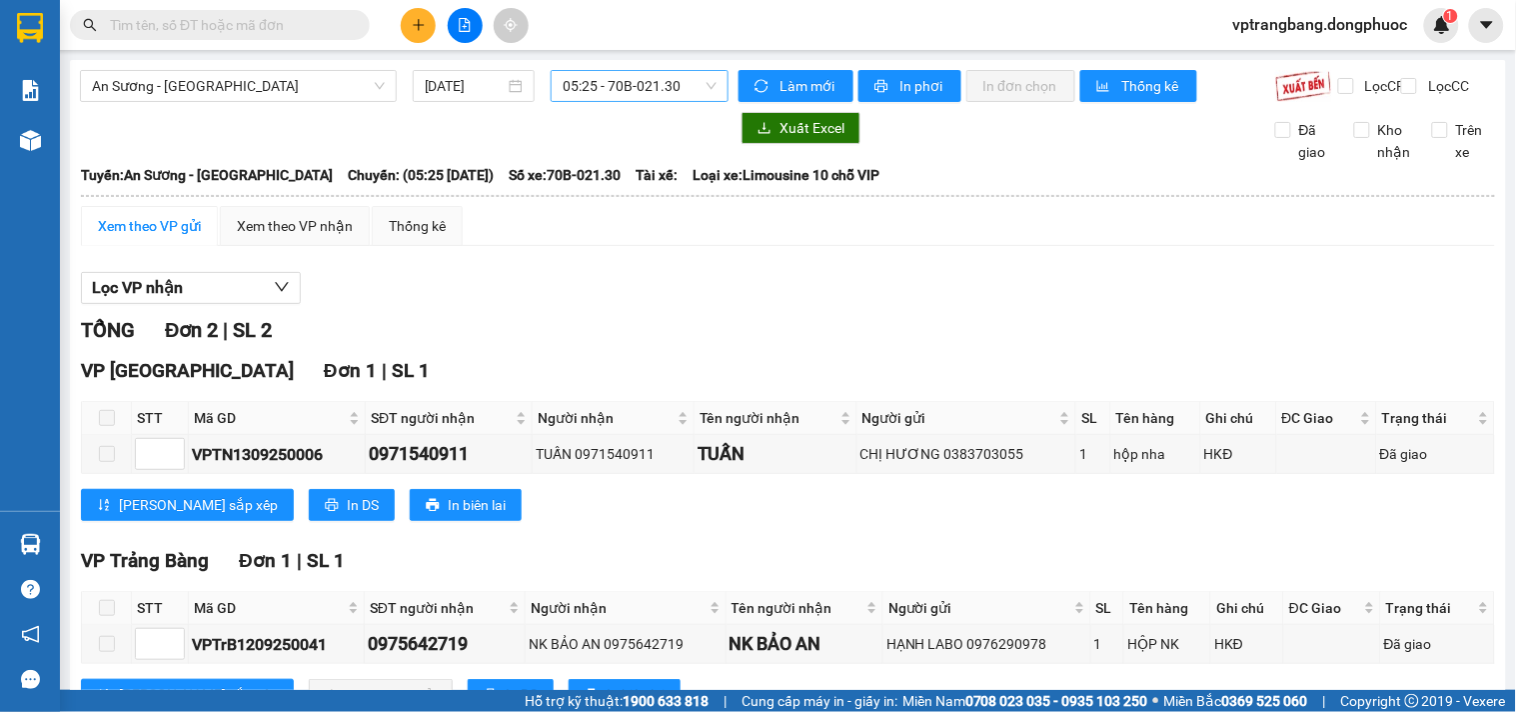
click at [591, 97] on span "05:25 - 70B-021.30" at bounding box center [640, 86] width 154 height 30
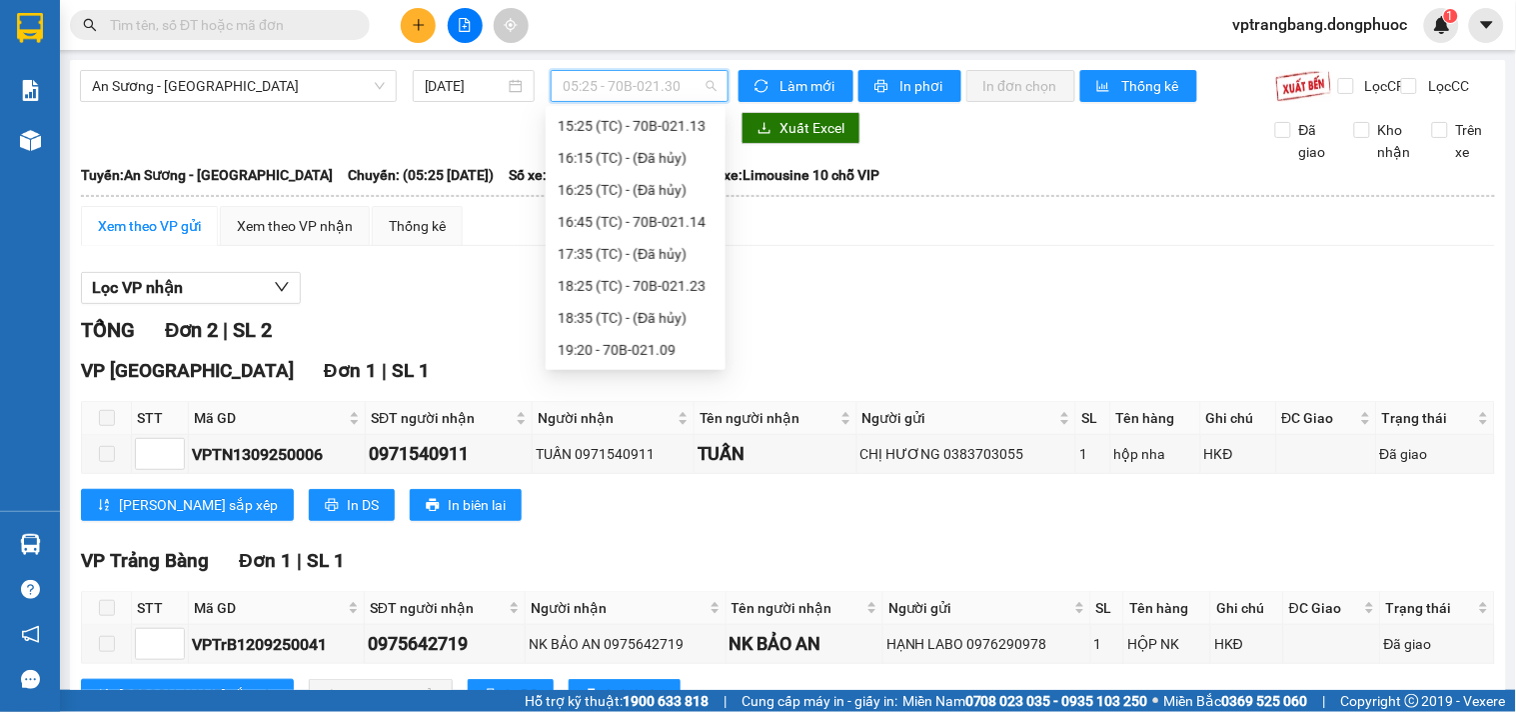
scroll to position [32, 0]
click at [634, 155] on div "06:50 (TC) - 70B-021.31" at bounding box center [636, 158] width 156 height 22
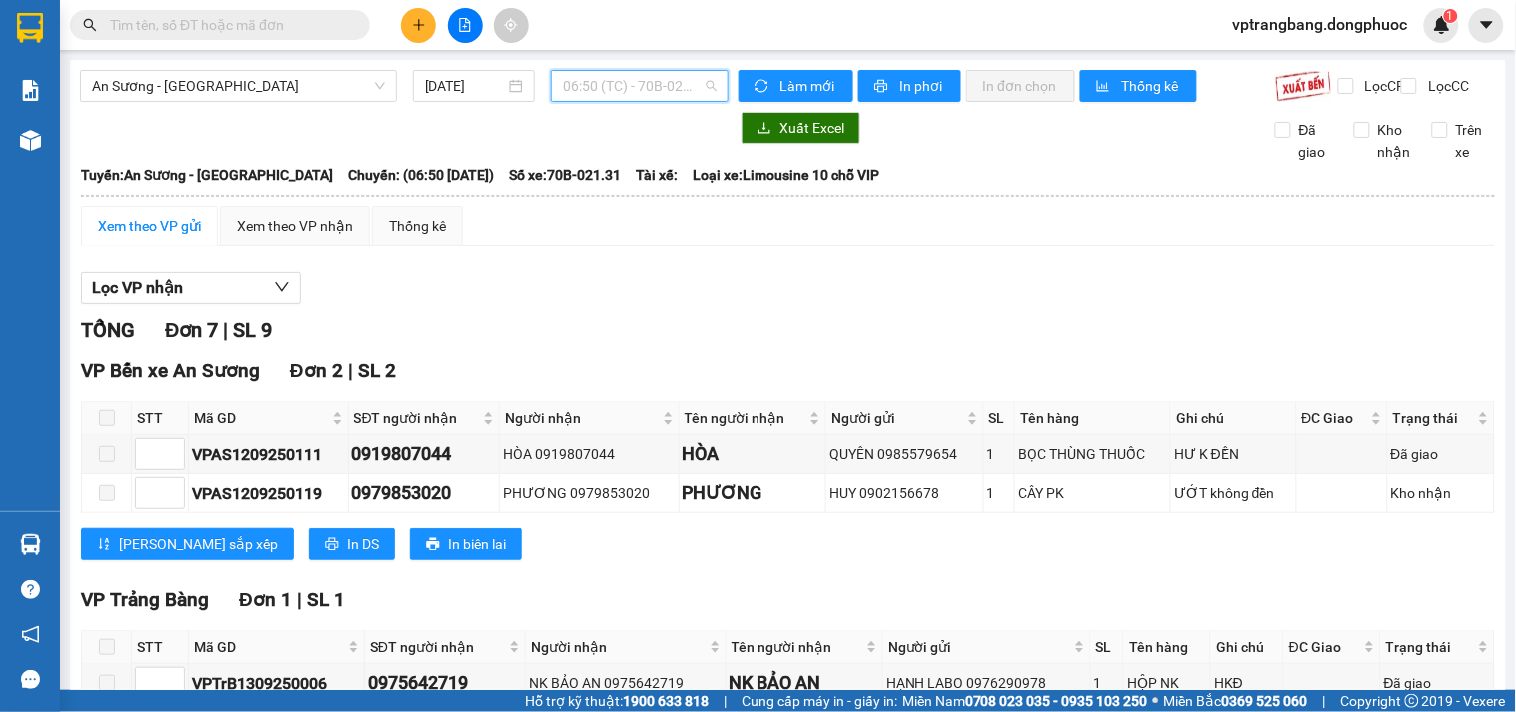
click at [591, 97] on span "06:50 (TC) - 70B-021.31" at bounding box center [640, 86] width 154 height 30
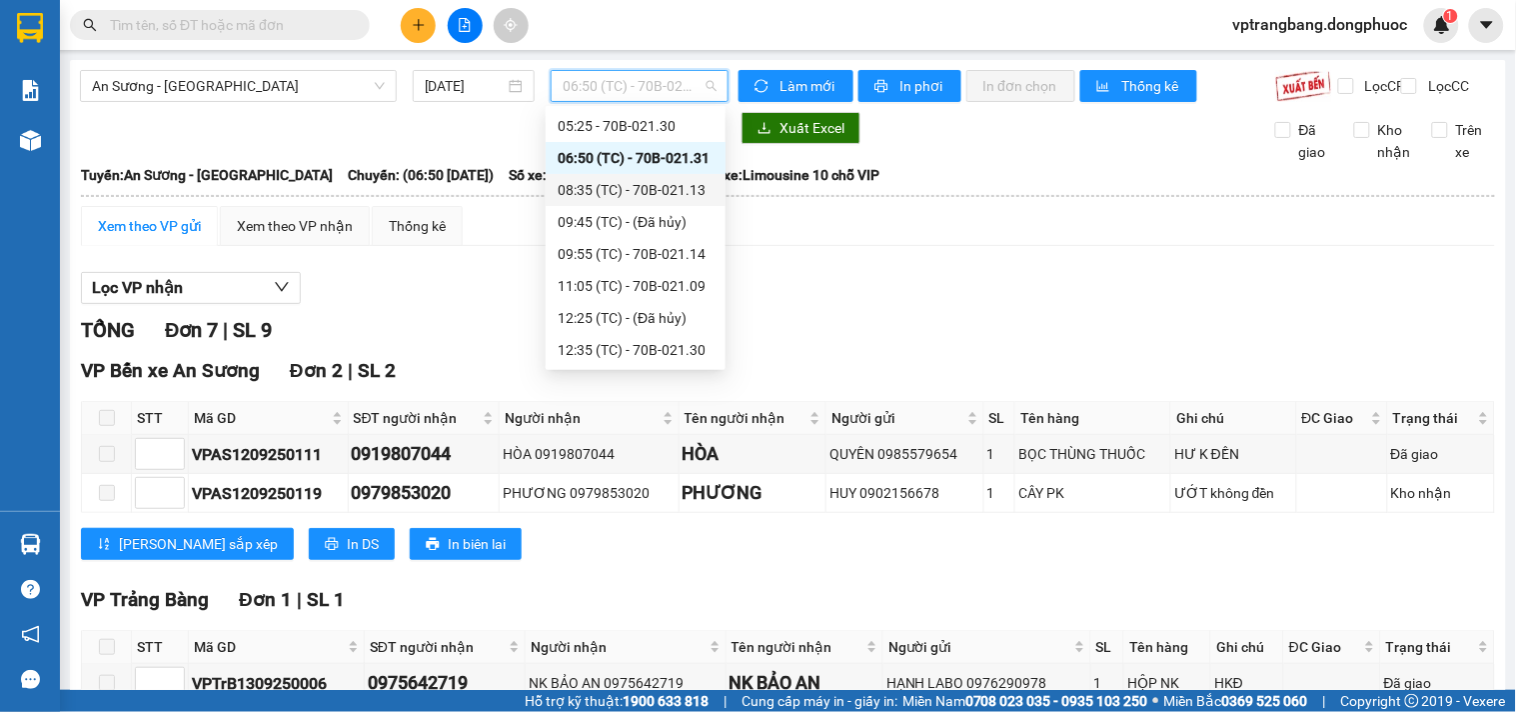
click at [645, 182] on div "08:35 (TC) - 70B-021.13" at bounding box center [636, 190] width 156 height 22
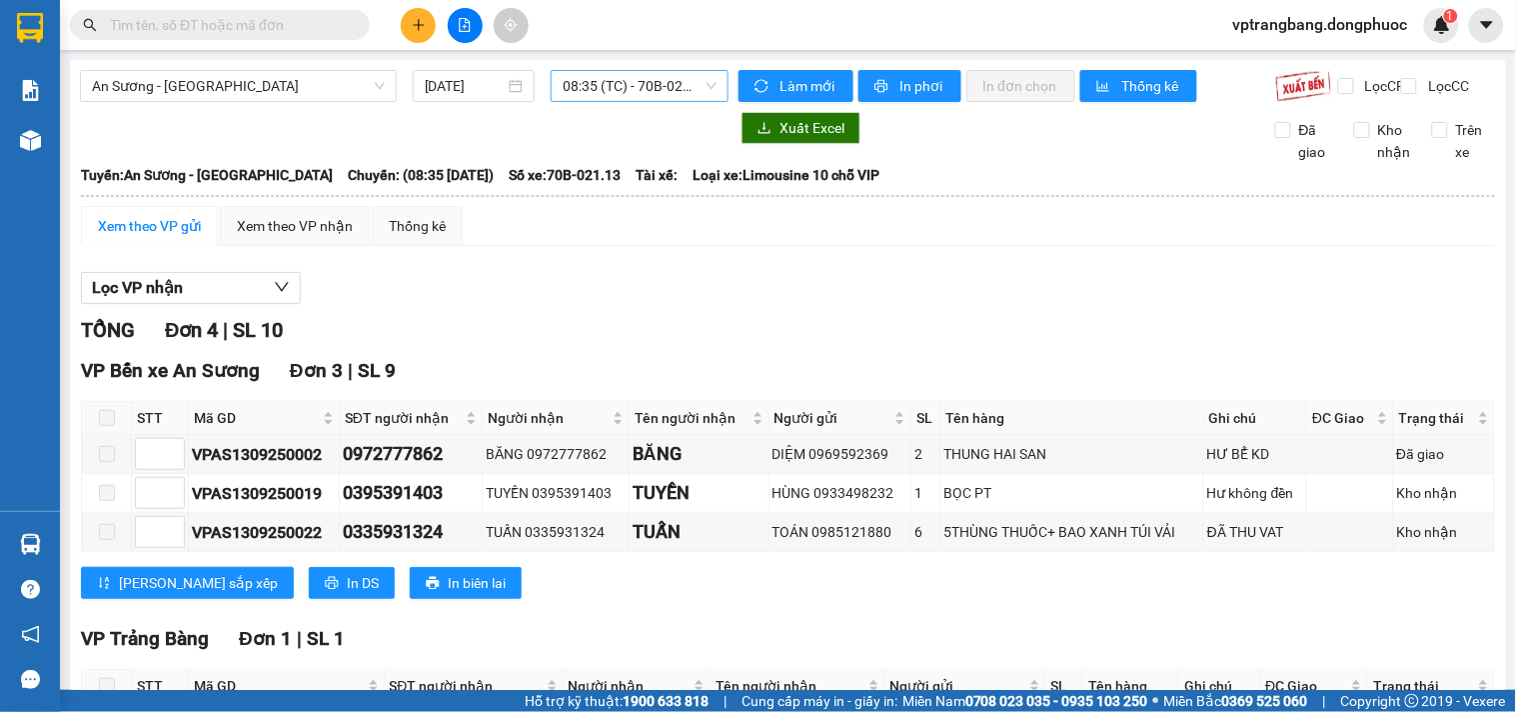
click at [570, 80] on span "08:35 (TC) - 70B-021.13" at bounding box center [640, 86] width 154 height 30
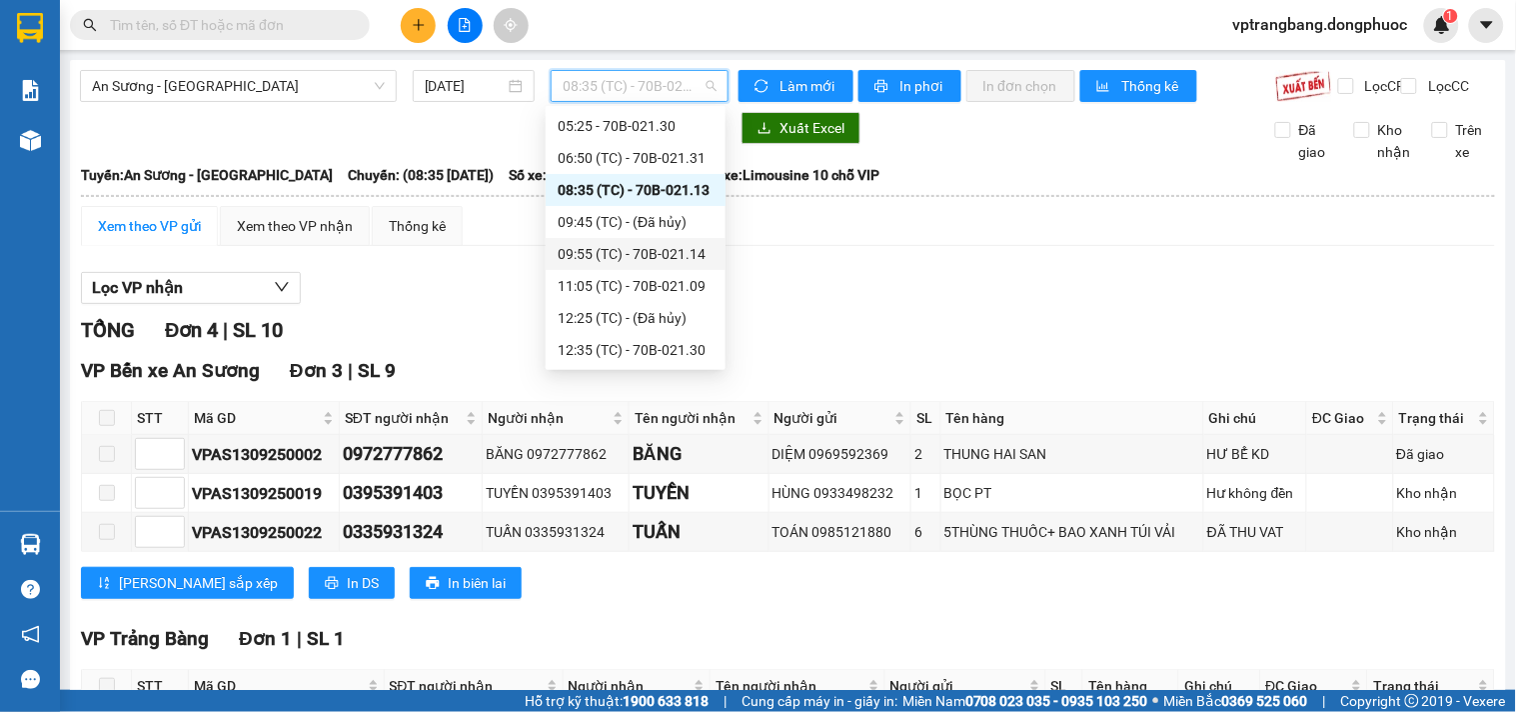
click at [630, 255] on div "09:55 (TC) - 70B-021.14" at bounding box center [636, 254] width 156 height 22
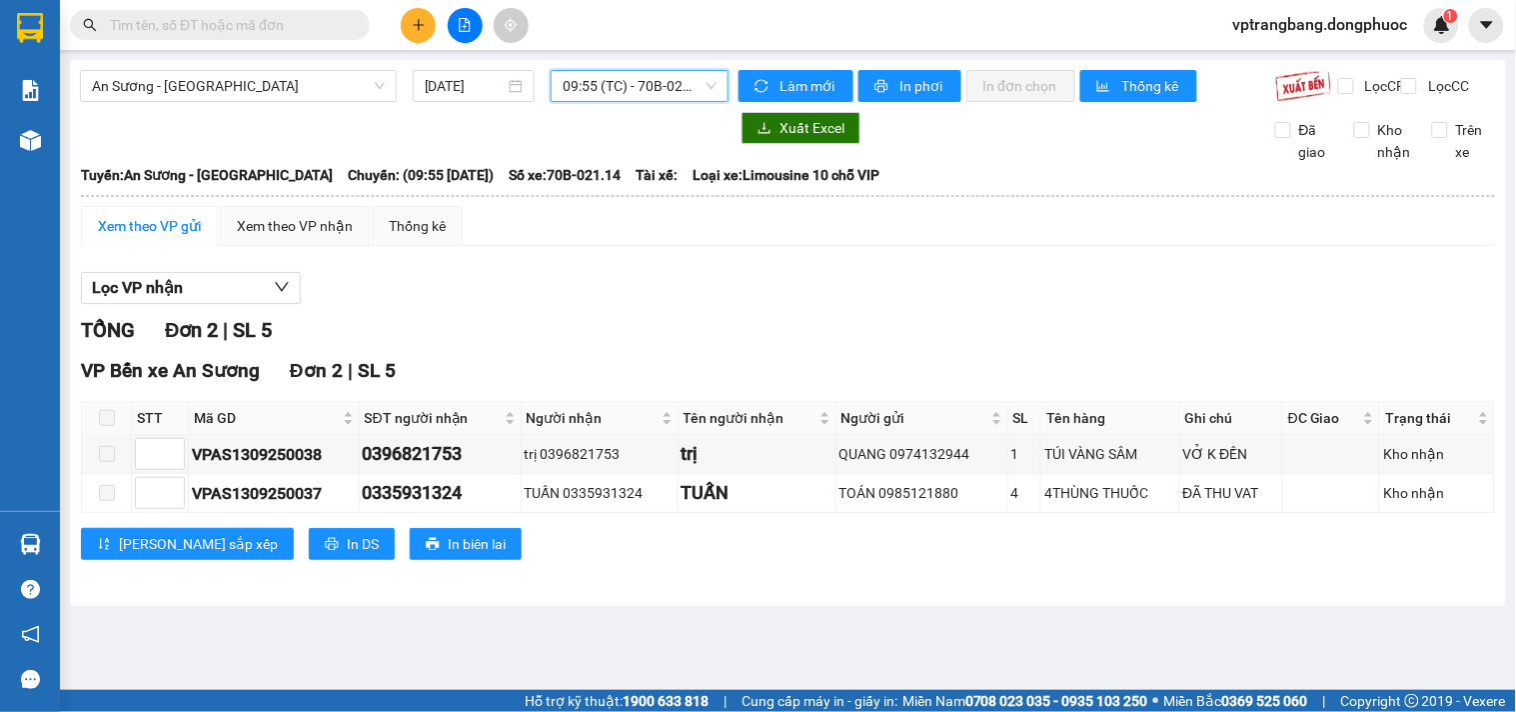
click at [690, 80] on span "09:55 (TC) - 70B-021.14" at bounding box center [640, 86] width 154 height 30
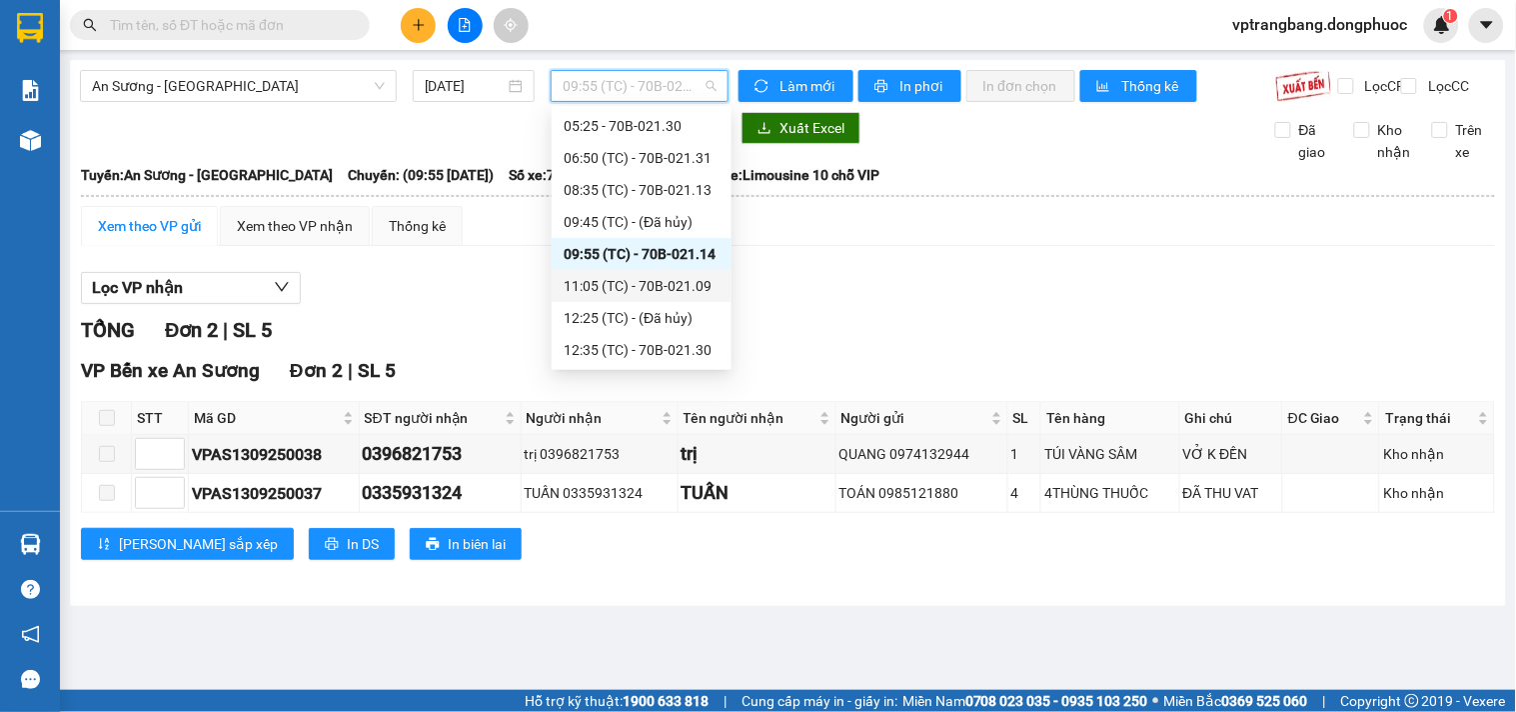
click at [663, 280] on div "11:05 (TC) - 70B-021.09" at bounding box center [642, 286] width 156 height 22
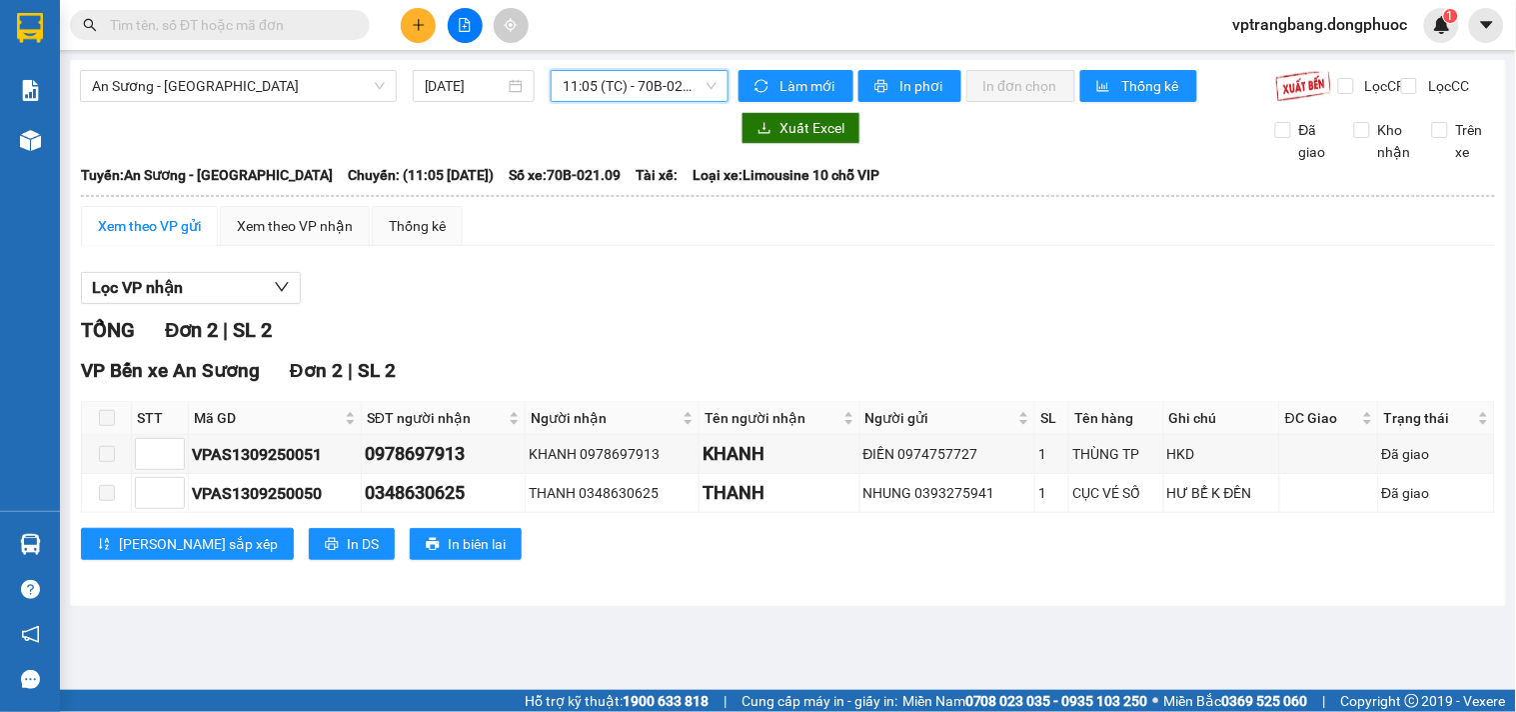
drag, startPoint x: 604, startPoint y: 95, endPoint x: 642, endPoint y: 238, distance: 147.9
click at [603, 94] on span "11:05 (TC) - 70B-021.09" at bounding box center [640, 86] width 154 height 30
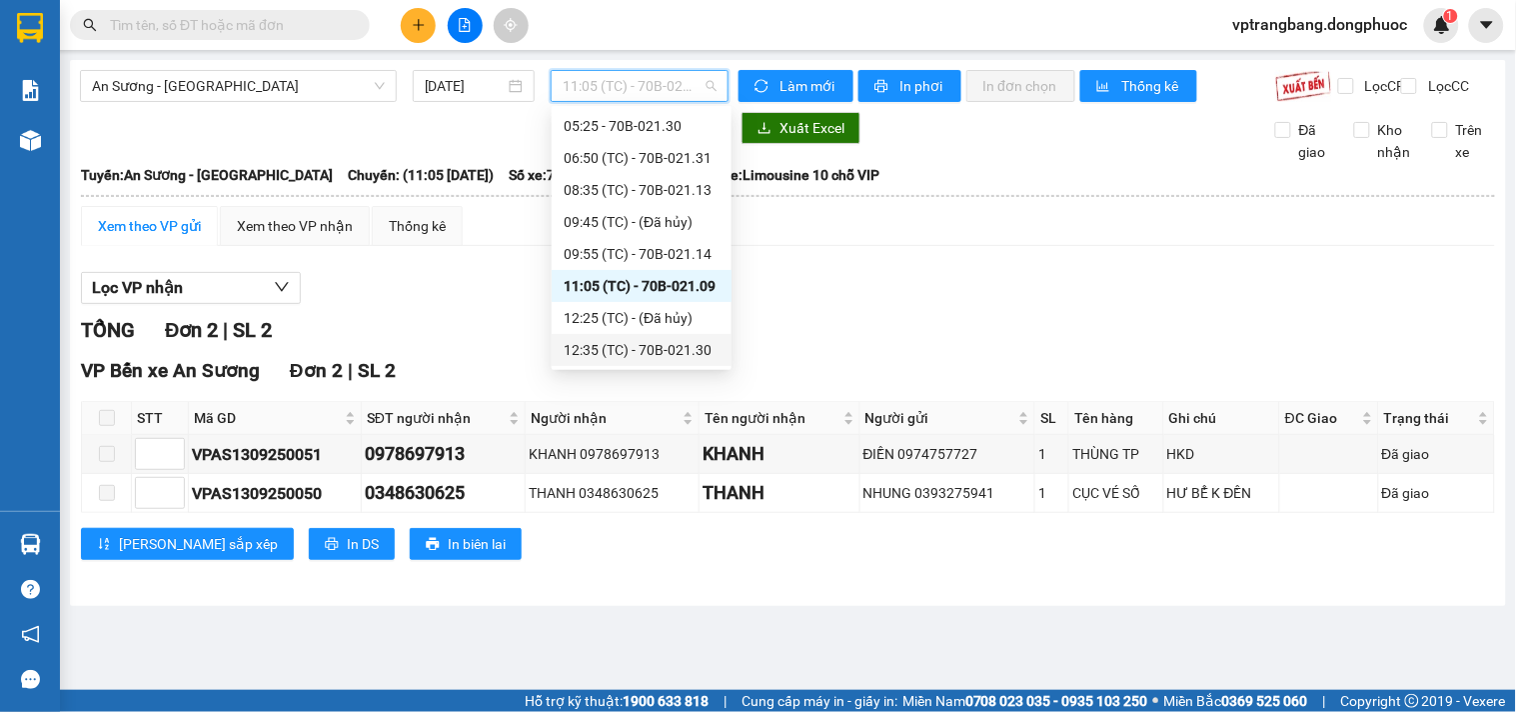
click at [648, 339] on div "12:35 (TC) - 70B-021.30" at bounding box center [642, 350] width 156 height 22
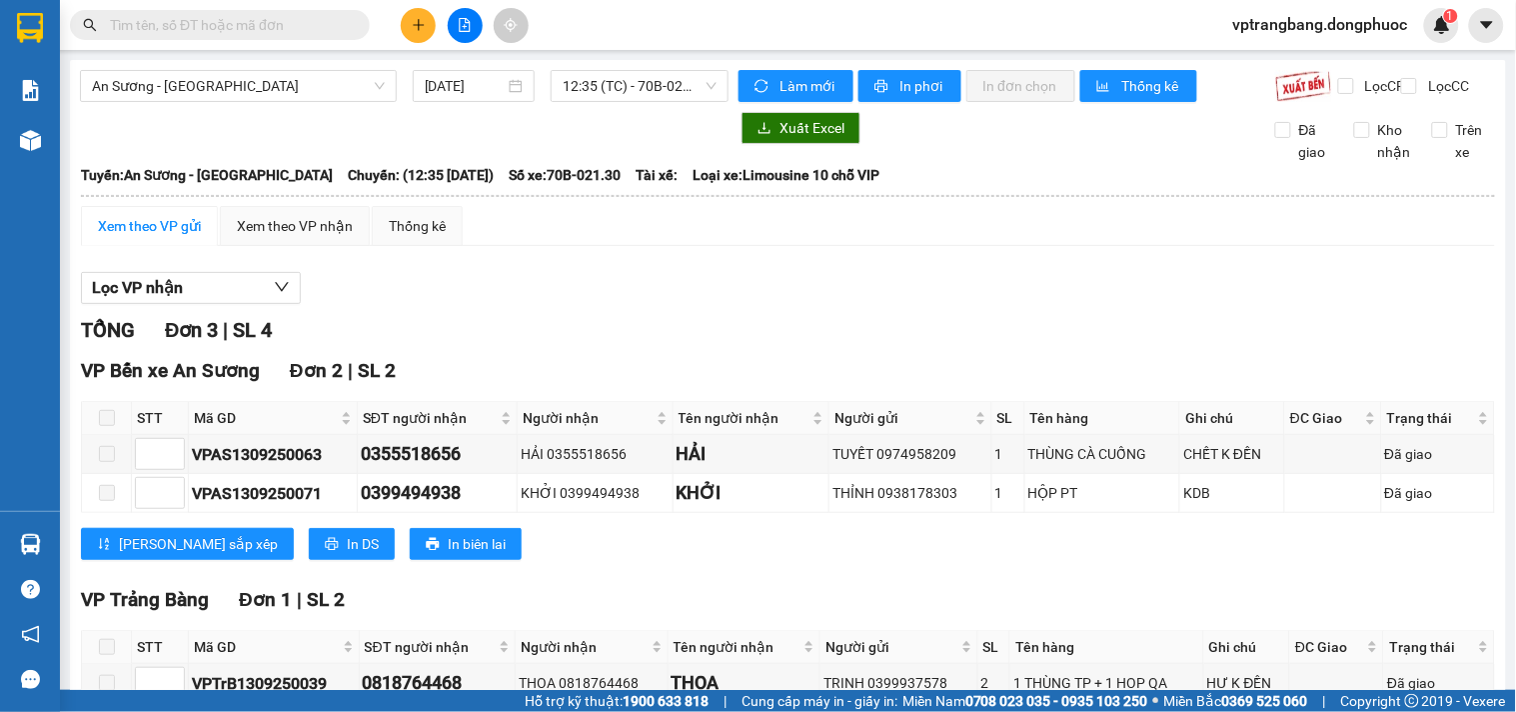
click at [525, 305] on div "Lọc VP nhận" at bounding box center [788, 288] width 1414 height 33
drag, startPoint x: 336, startPoint y: 144, endPoint x: 327, endPoint y: 130, distance: 16.6
click at [336, 144] on div at bounding box center [404, 128] width 649 height 32
click at [497, 334] on div "TỔNG Đơn 3 | SL 4" at bounding box center [788, 330] width 1414 height 31
click at [573, 92] on span "12:35 (TC) - 70B-021.30" at bounding box center [640, 86] width 154 height 30
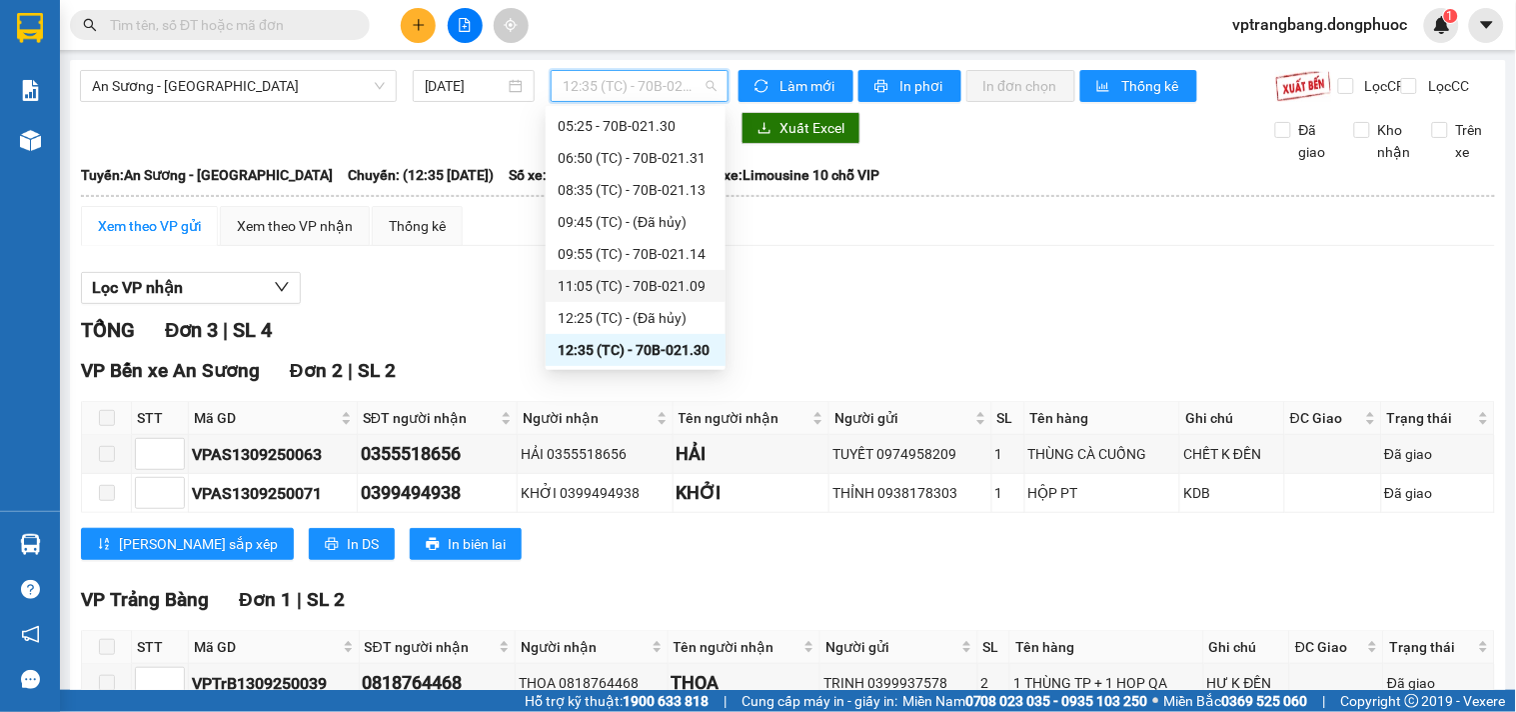
scroll to position [143, 0]
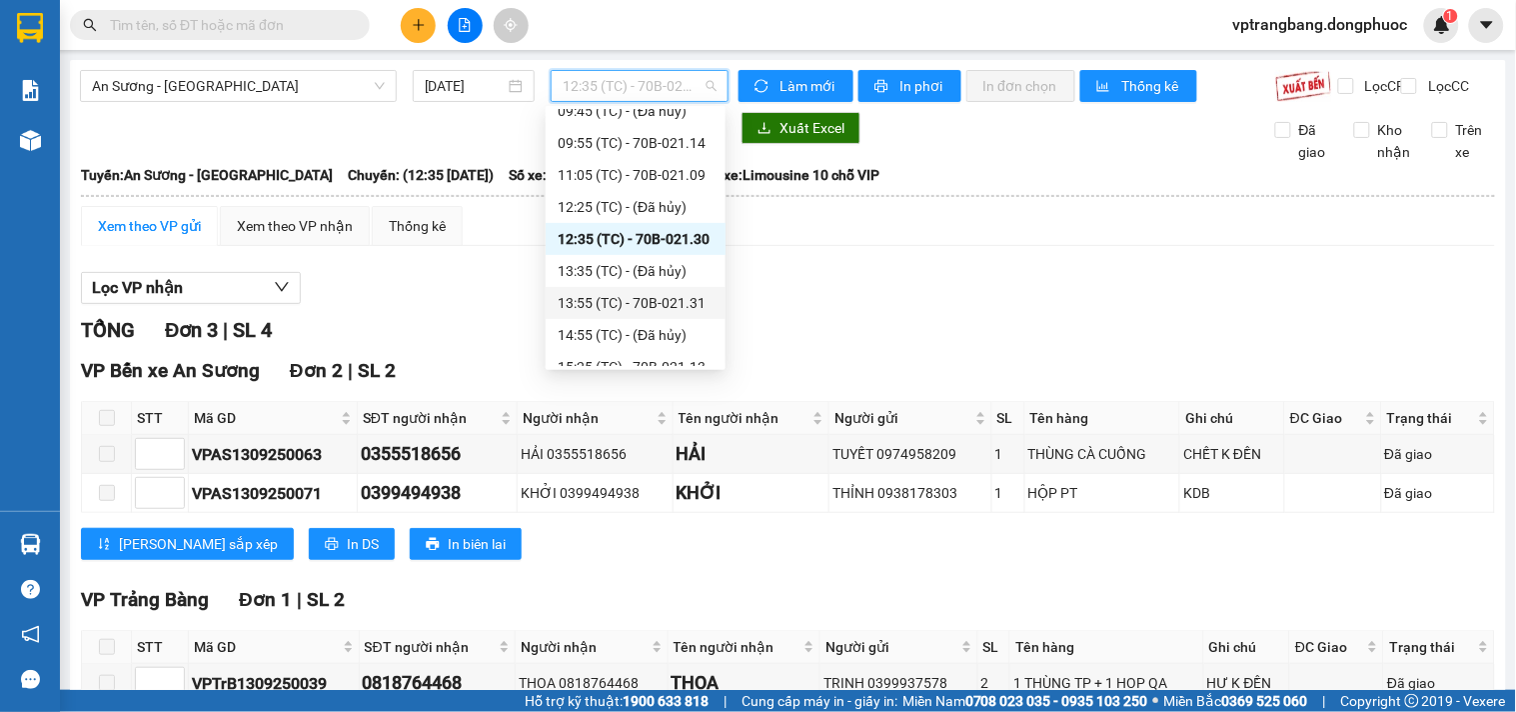
click at [652, 301] on div "13:55 (TC) - 70B-021.31" at bounding box center [636, 303] width 156 height 22
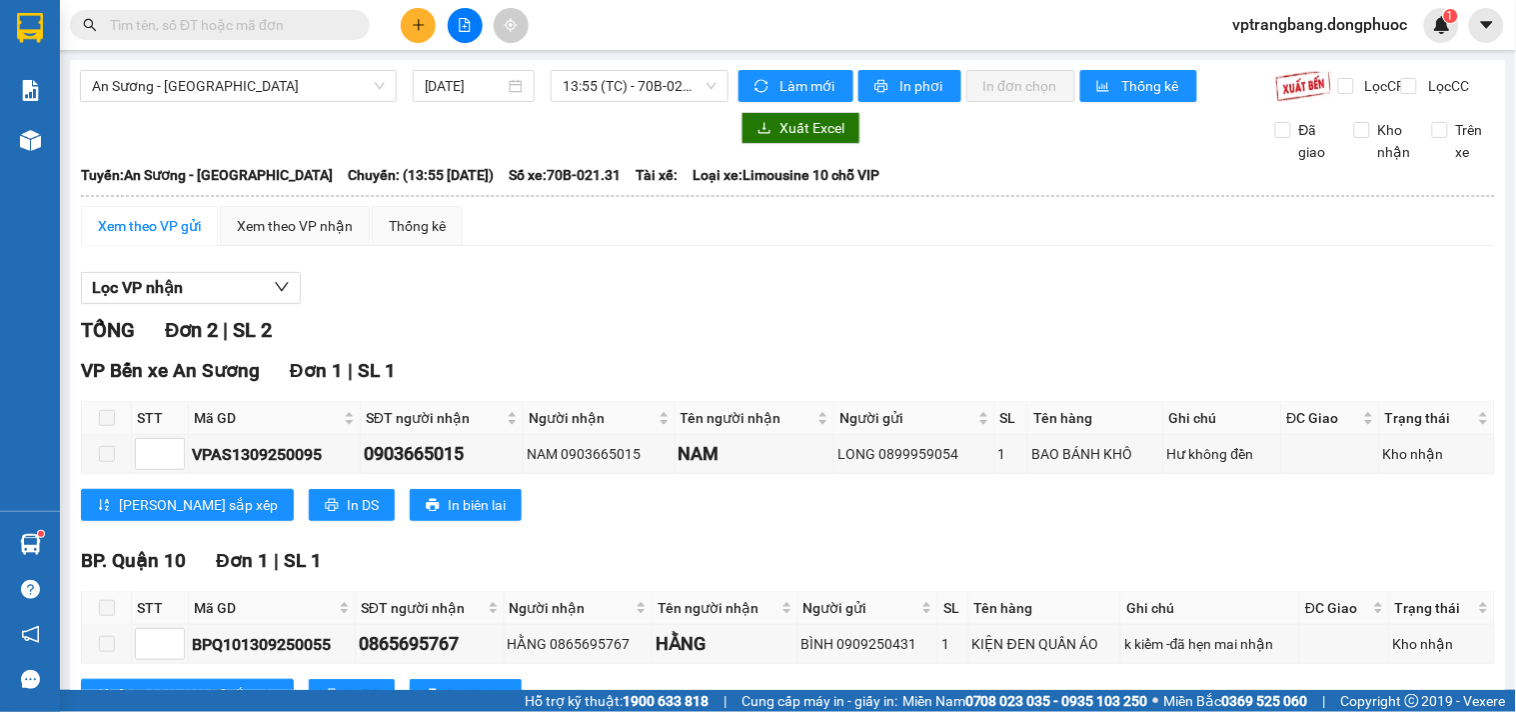
click at [551, 346] on div "TỔNG Đơn 2 | SL 2" at bounding box center [788, 330] width 1414 height 31
click at [623, 78] on span "13:55 (TC) - 70B-021.31" at bounding box center [640, 86] width 154 height 30
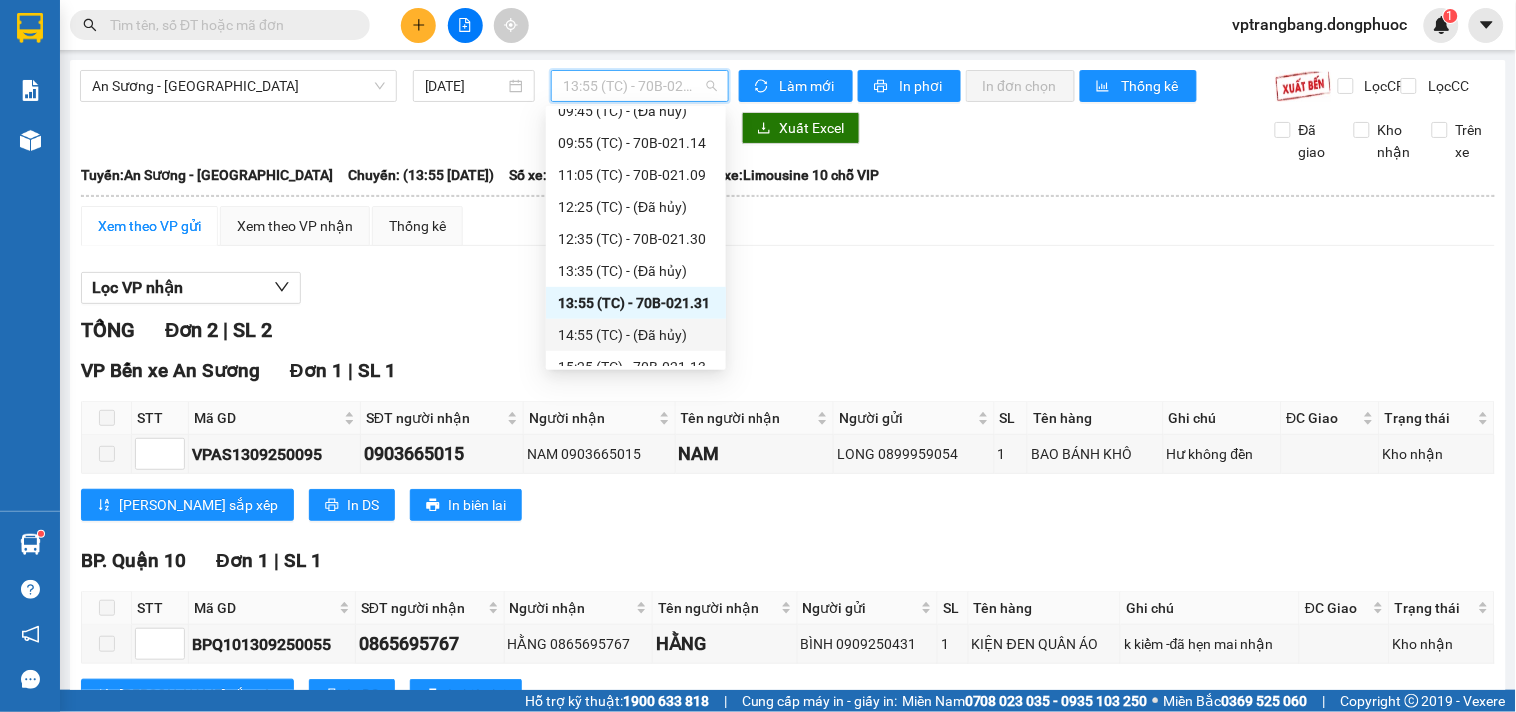
scroll to position [254, 0]
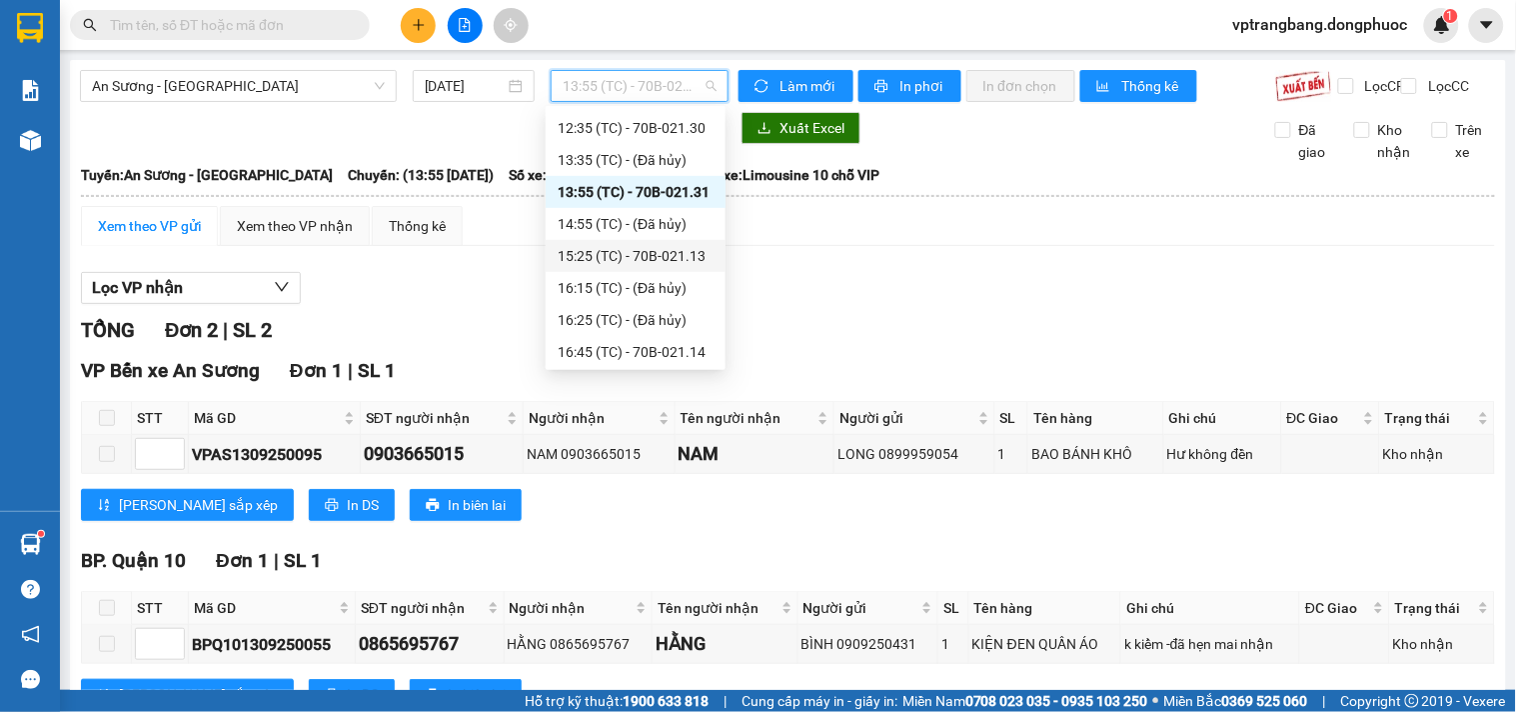
click at [657, 264] on div "15:25 (TC) - 70B-021.13" at bounding box center [636, 256] width 156 height 22
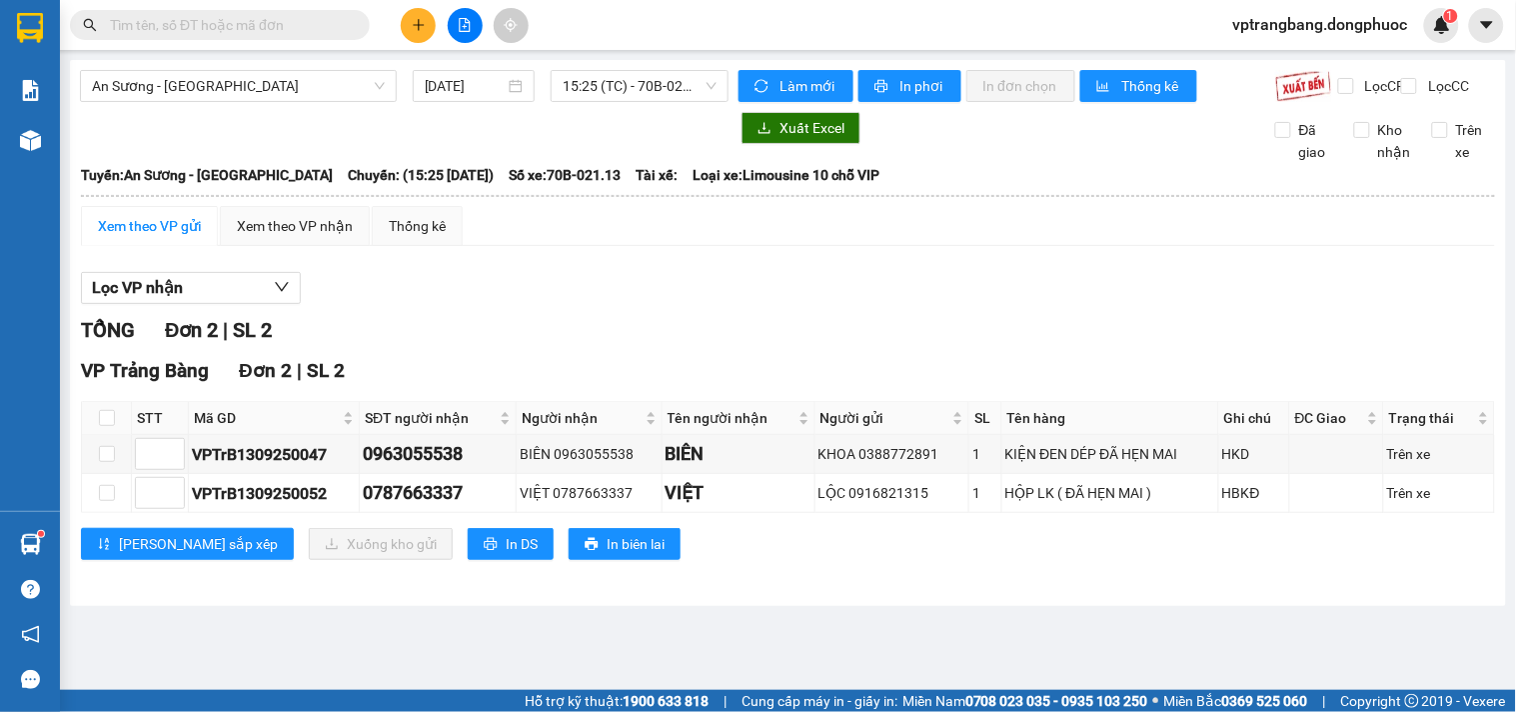
click at [597, 246] on div "Xem theo VP gửi Xem theo VP nhận Thống kê" at bounding box center [788, 226] width 1414 height 40
click at [617, 93] on span "15:25 (TC) - 70B-021.13" at bounding box center [640, 86] width 154 height 30
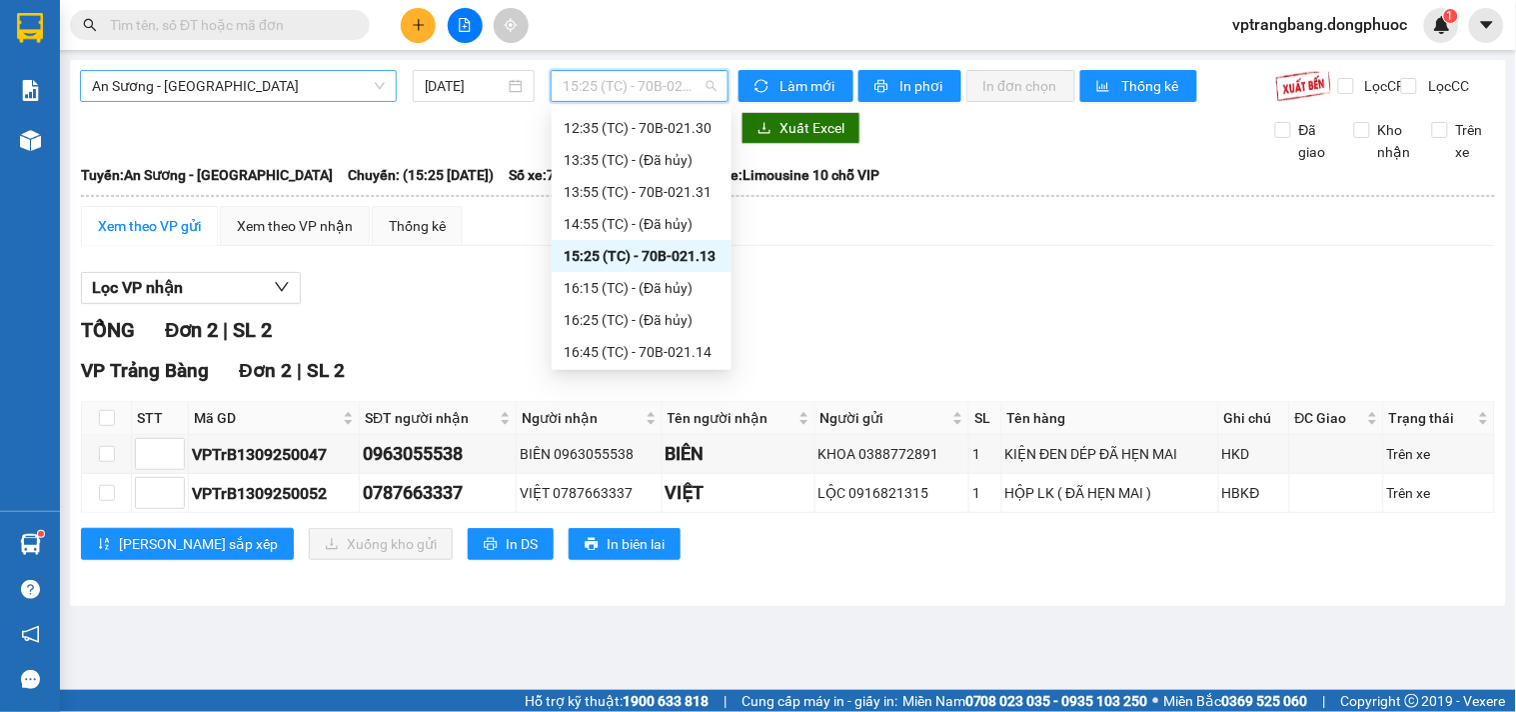
click at [243, 97] on span "An Sương - [GEOGRAPHIC_DATA]" at bounding box center [238, 86] width 293 height 30
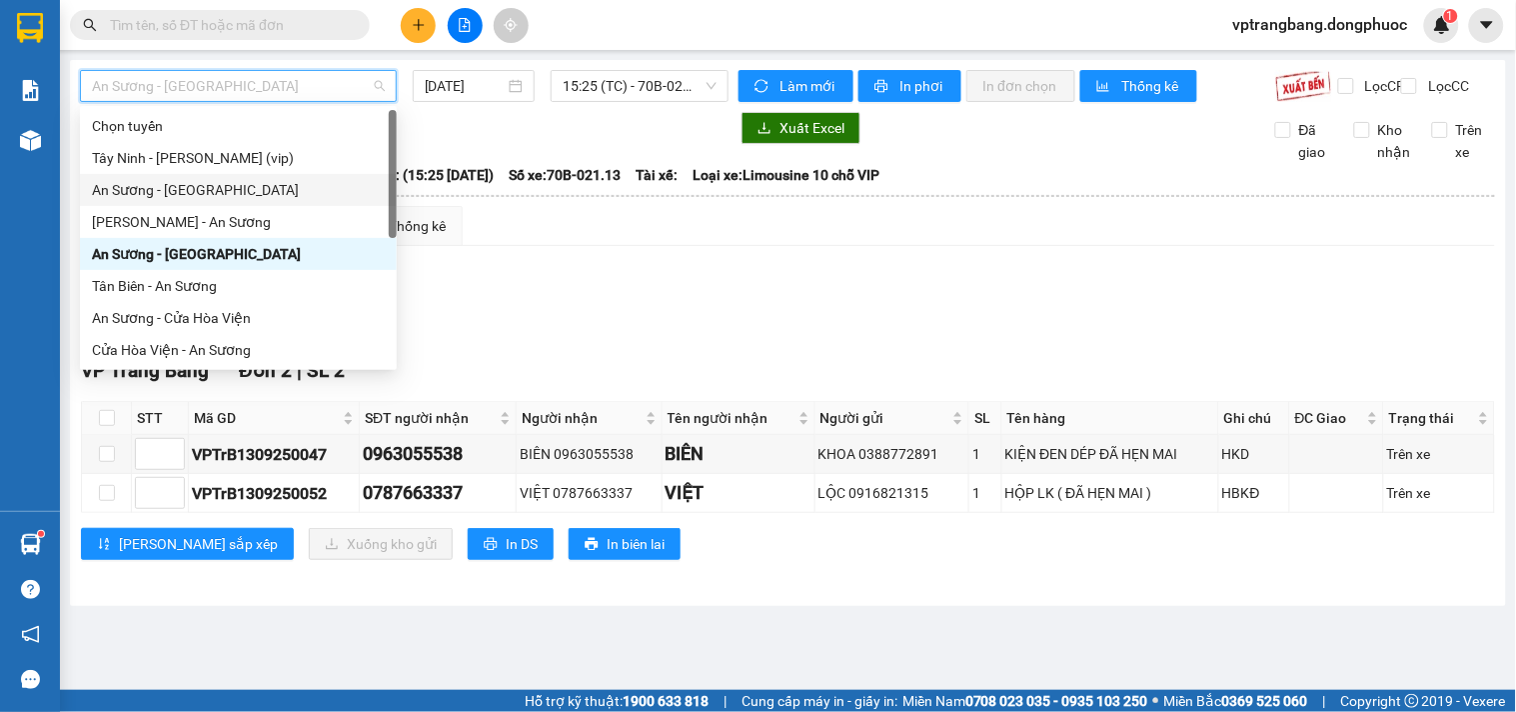
click at [216, 183] on div "An Sương - [GEOGRAPHIC_DATA]" at bounding box center [238, 190] width 293 height 22
type input "[DATE]"
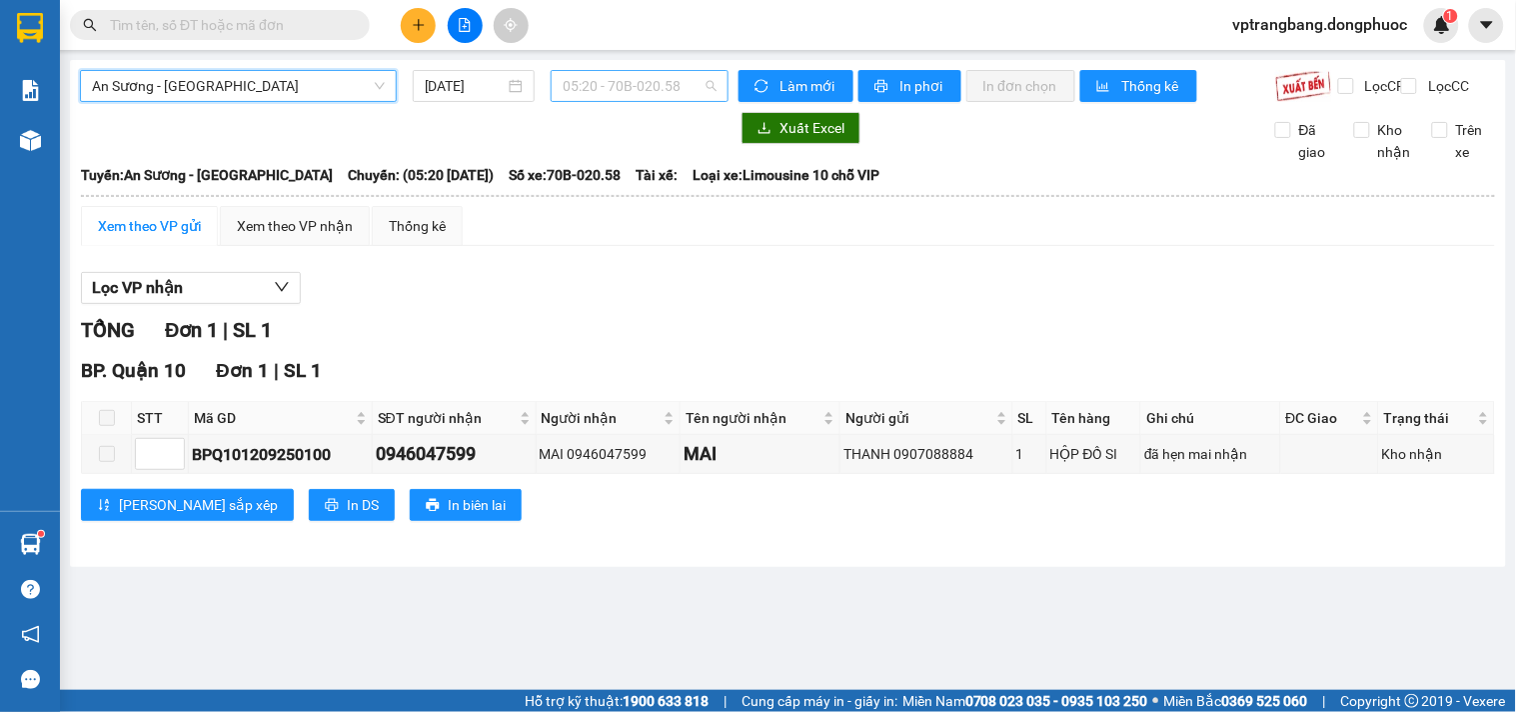
click at [592, 88] on span "05:20 - 70B-020.58" at bounding box center [640, 86] width 154 height 30
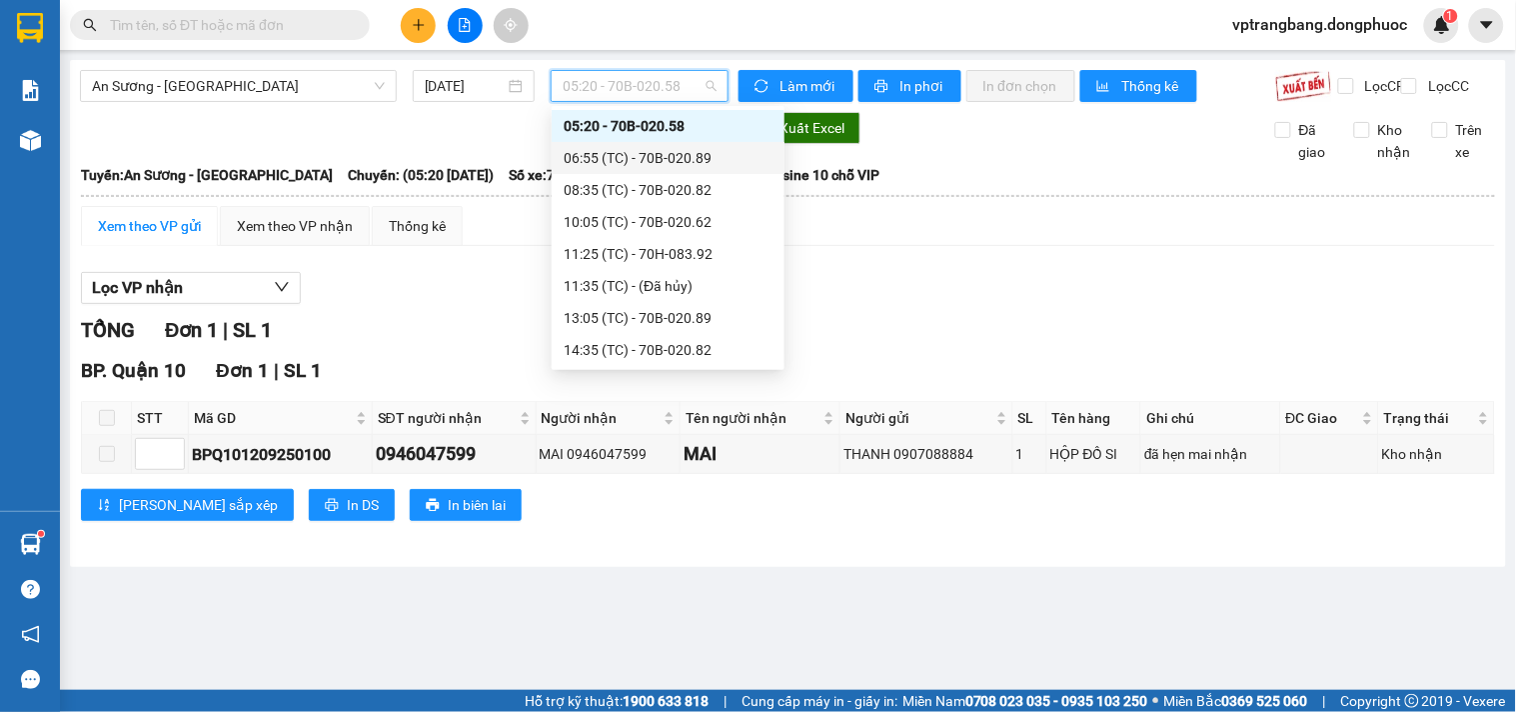
click at [648, 151] on div "06:55 (TC) - 70B-020.89" at bounding box center [668, 158] width 209 height 22
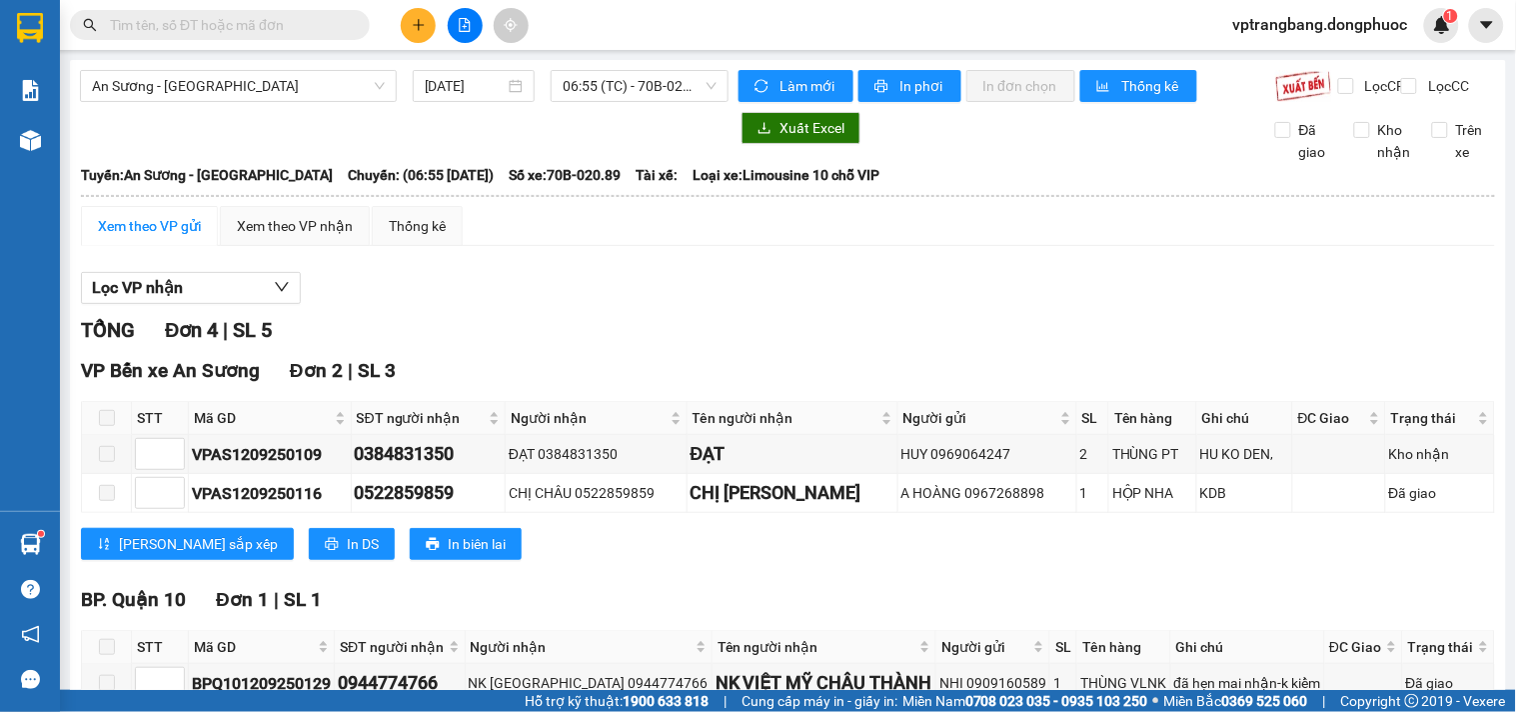
click at [584, 286] on div "Lọc VP nhận TỔNG Đơn 4 | SL 5 VP Bến xe An Sương Đơn 2 | SL 3 STT Mã GD SĐT ngư…" at bounding box center [788, 613] width 1414 height 703
click at [574, 76] on span "06:55 (TC) - 70B-020.89" at bounding box center [640, 86] width 154 height 30
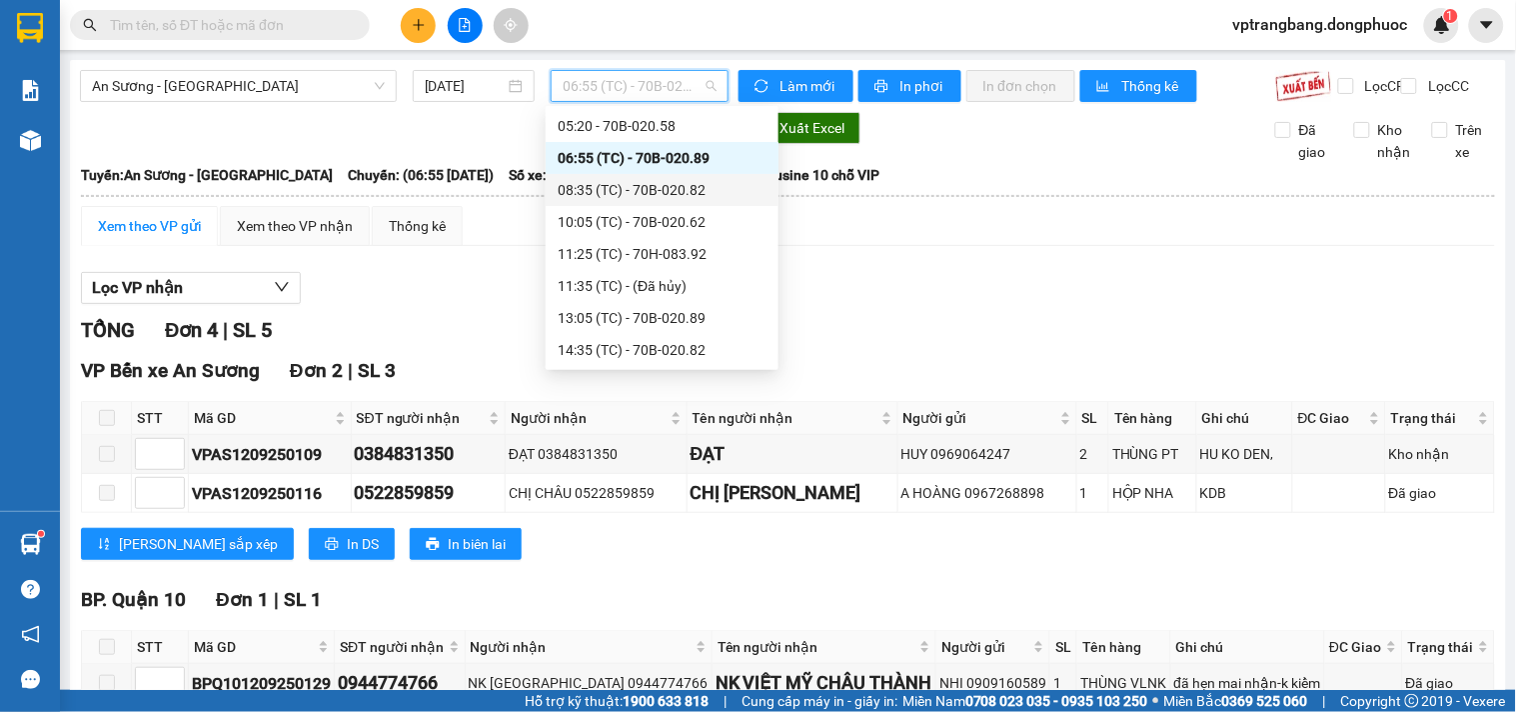
click at [676, 191] on div "08:35 (TC) - 70B-020.82" at bounding box center [662, 190] width 209 height 22
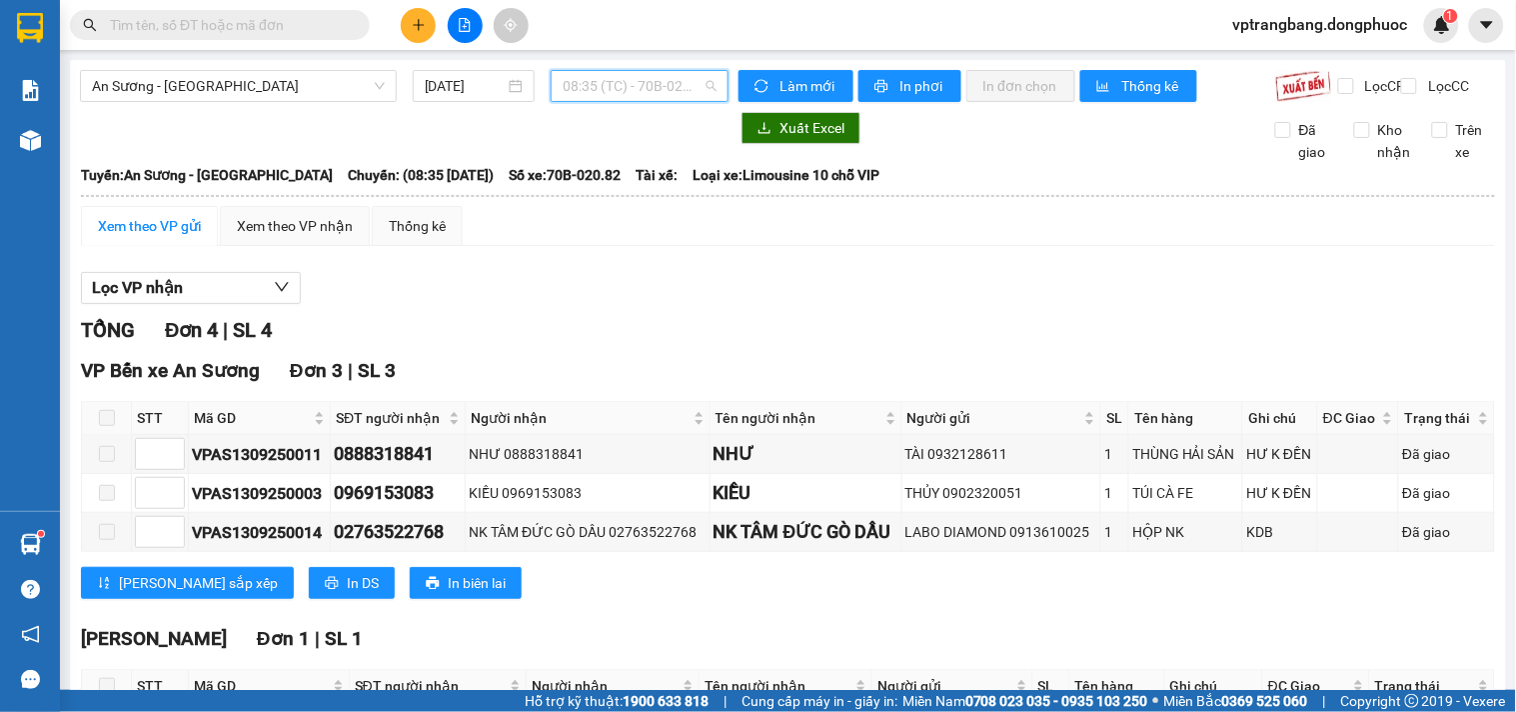
click at [576, 91] on span "08:35 (TC) - 70B-020.82" at bounding box center [640, 86] width 154 height 30
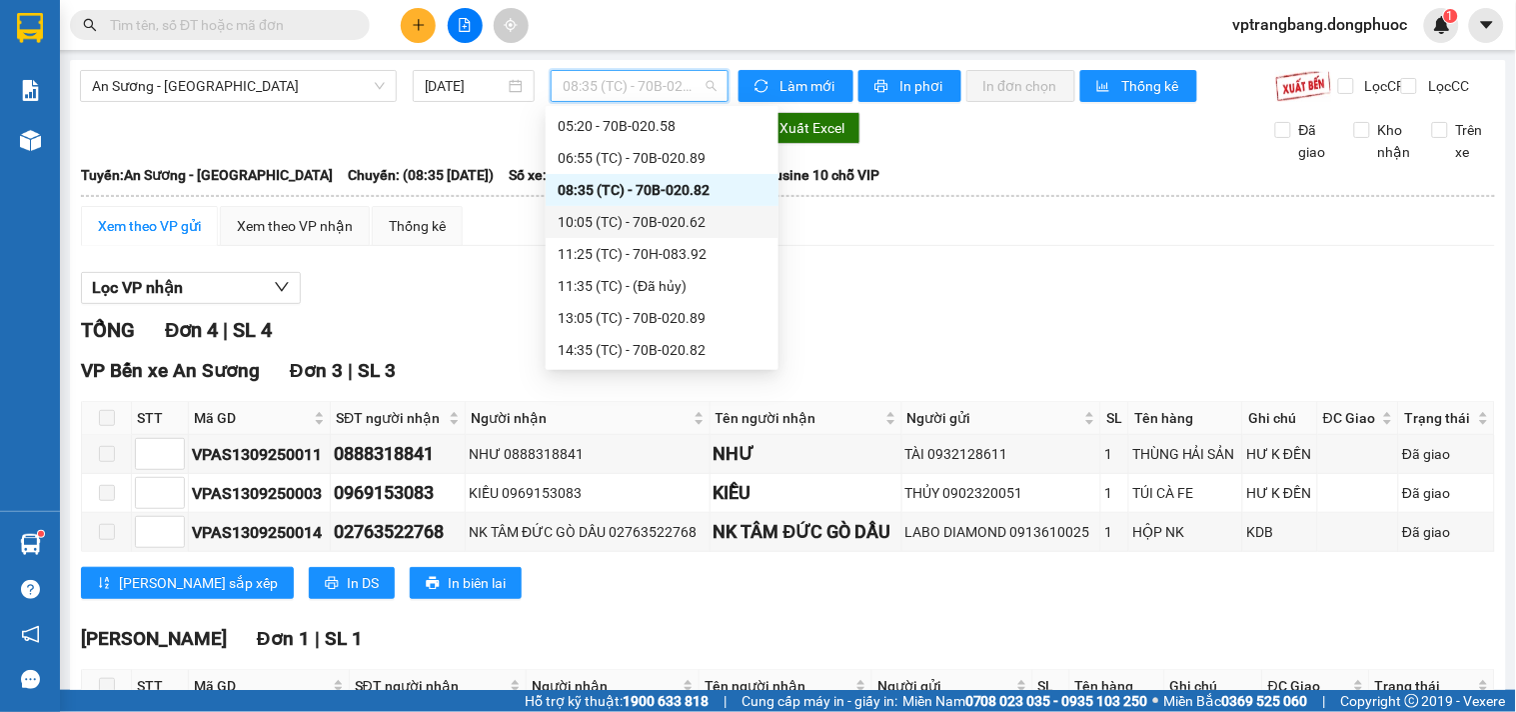
click at [644, 224] on div "10:05 (TC) - 70B-020.62" at bounding box center [662, 222] width 209 height 22
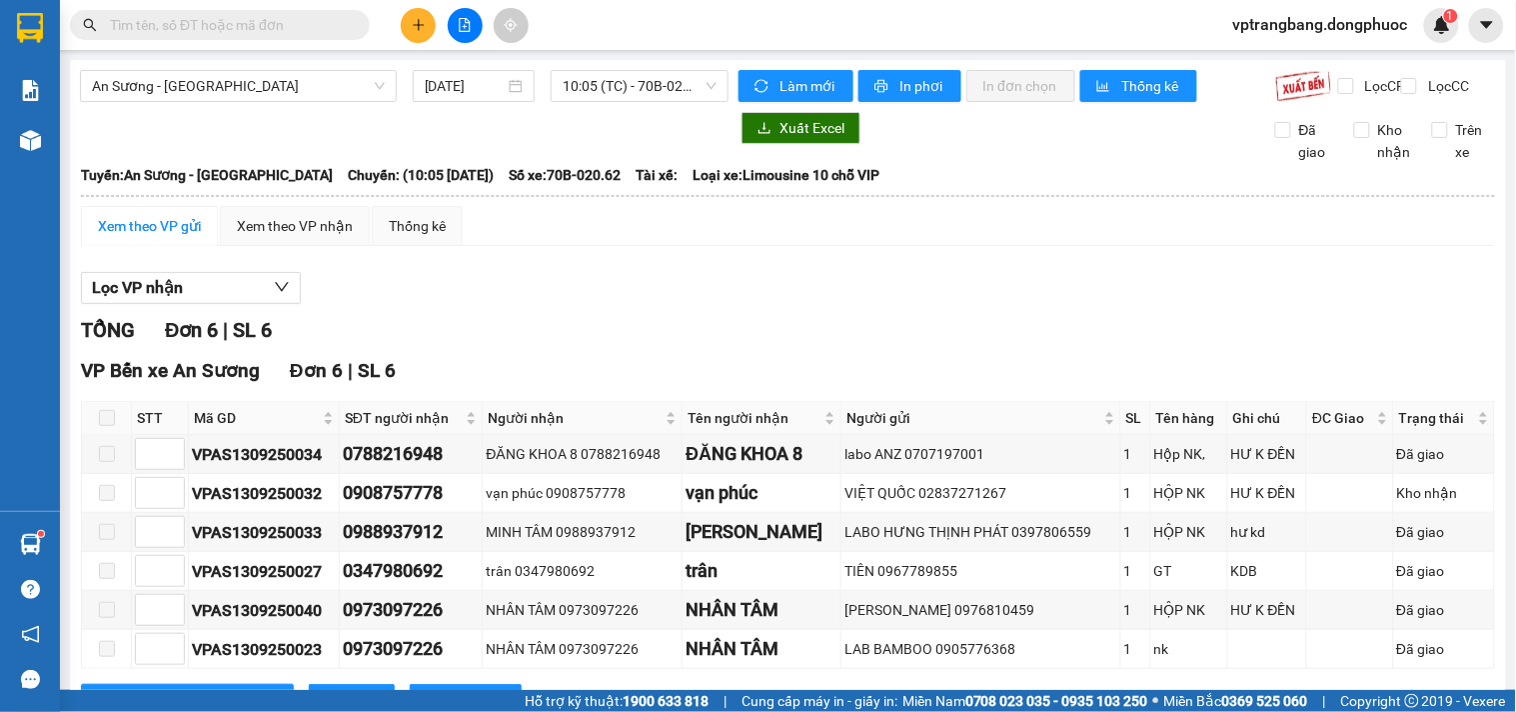
drag, startPoint x: 525, startPoint y: 363, endPoint x: 595, endPoint y: 284, distance: 105.5
click at [525, 346] on div "TỔNG Đơn 6 | SL 6" at bounding box center [788, 330] width 1414 height 31
click at [607, 91] on span "10:05 (TC) - 70B-020.62" at bounding box center [640, 86] width 154 height 30
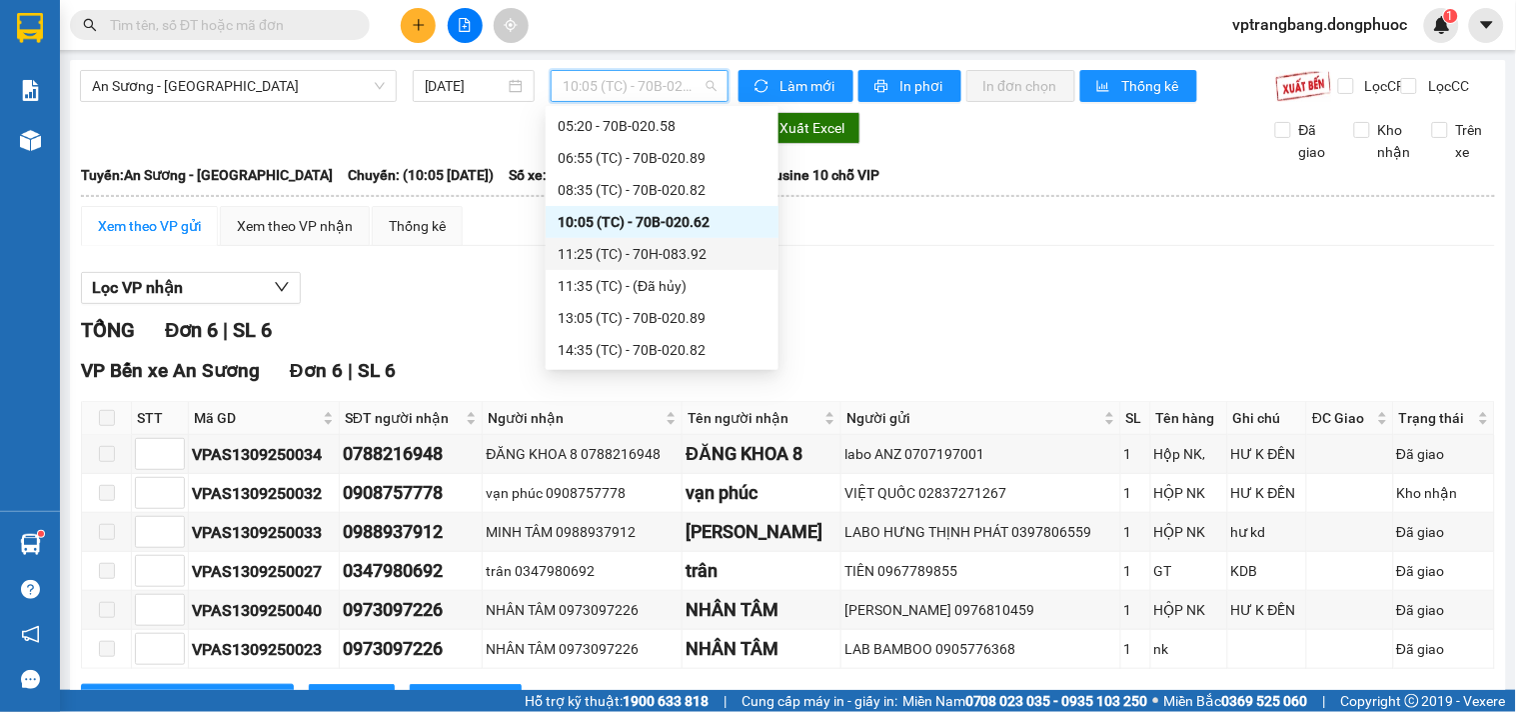
click at [642, 250] on div "11:25 (TC) - 70H-083.92" at bounding box center [662, 254] width 209 height 22
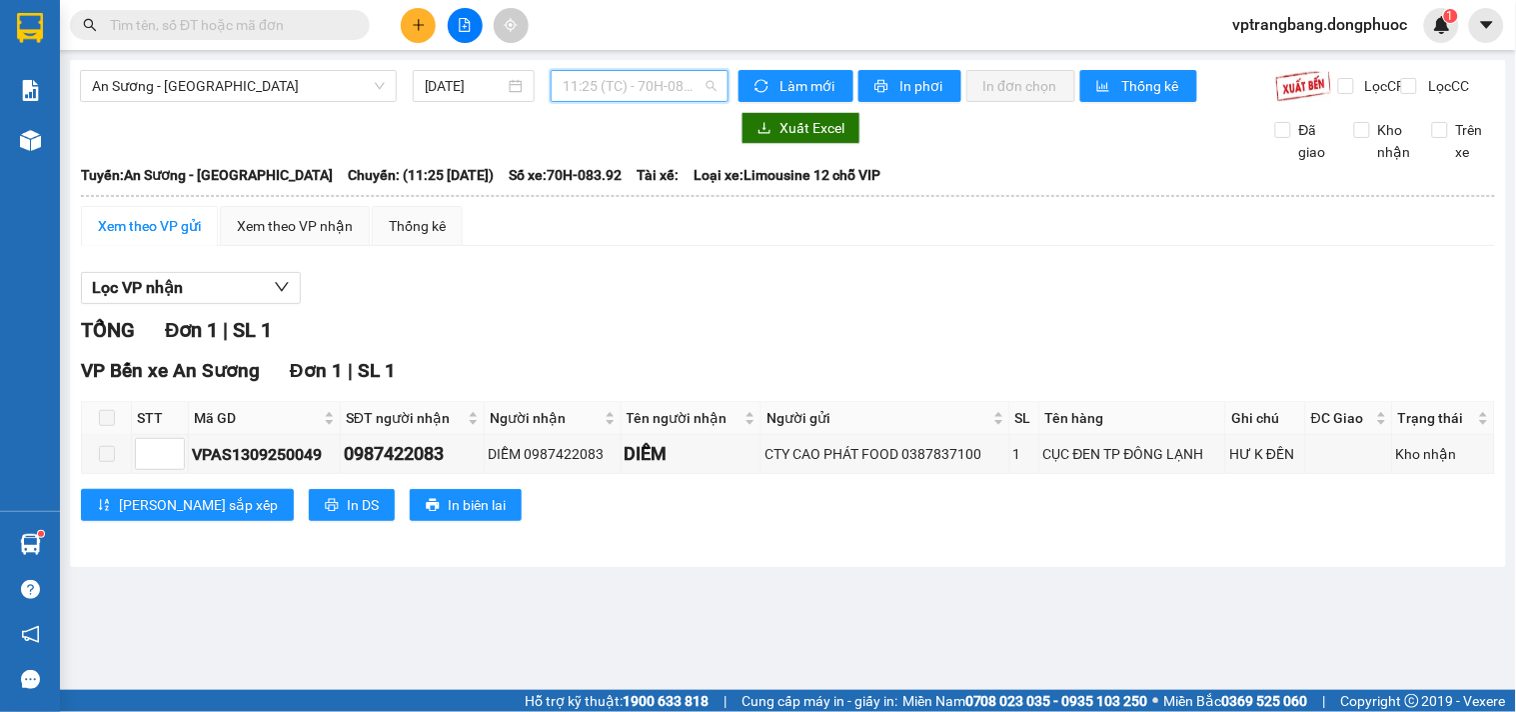
click at [618, 86] on span "11:25 (TC) - 70H-083.92" at bounding box center [640, 86] width 154 height 30
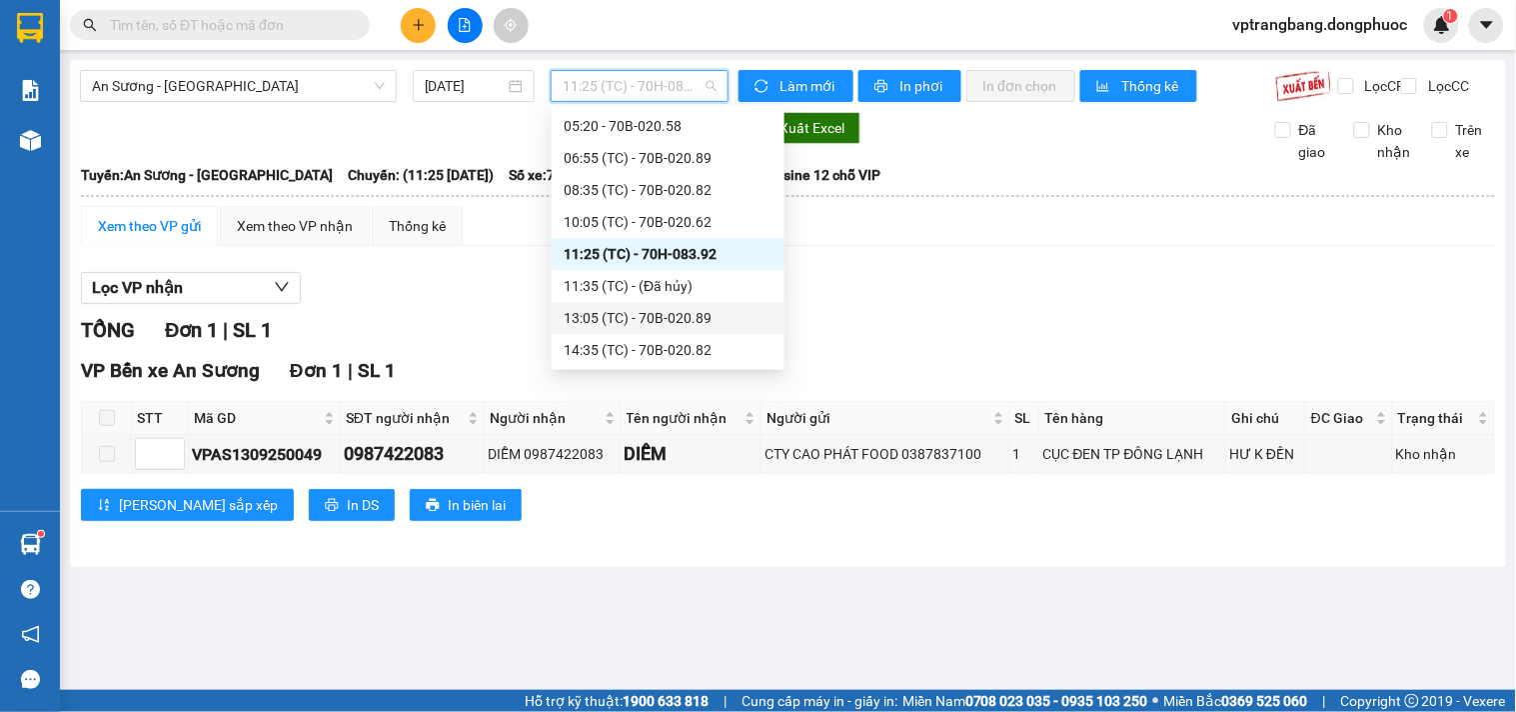
click at [647, 318] on div "13:05 (TC) - 70B-020.89" at bounding box center [668, 318] width 209 height 22
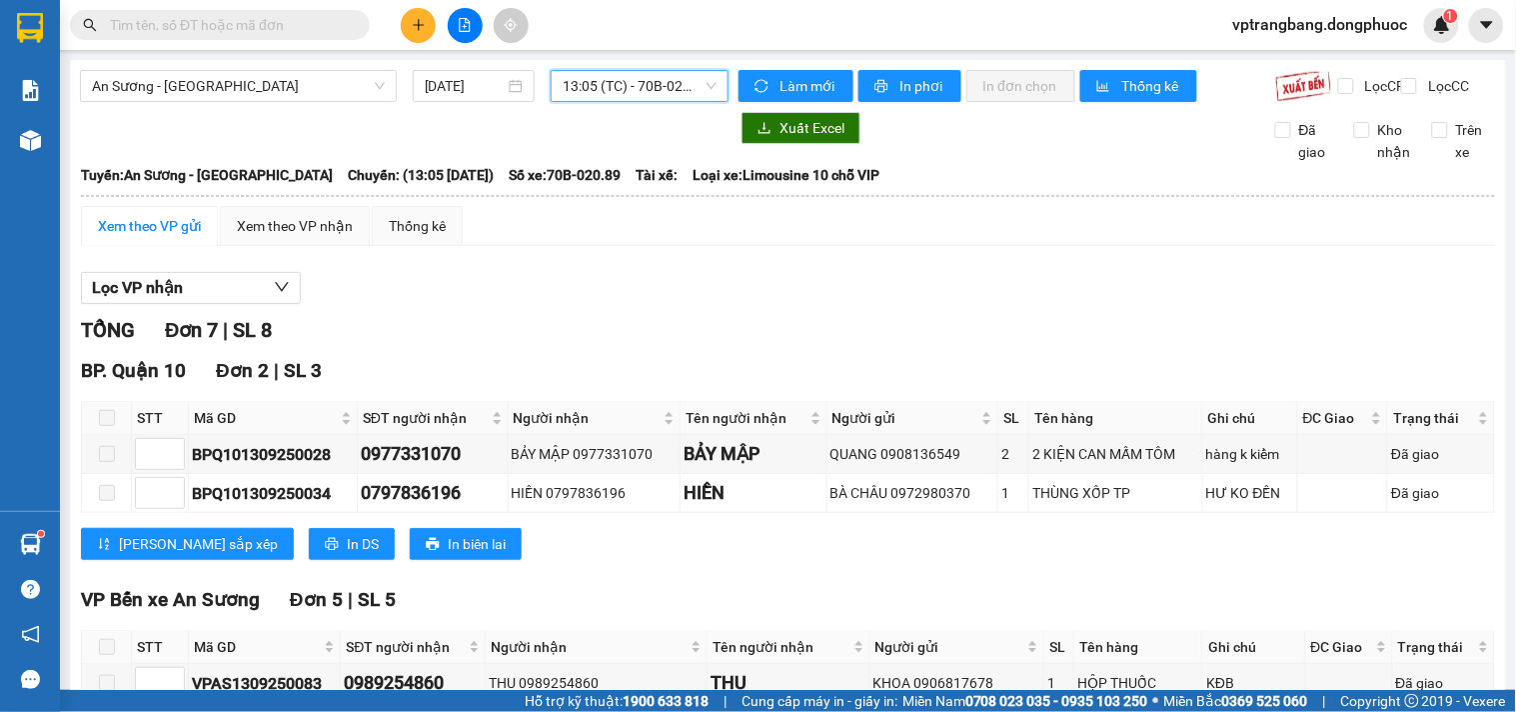
click at [618, 80] on span "13:05 (TC) - 70B-020.89" at bounding box center [640, 86] width 154 height 30
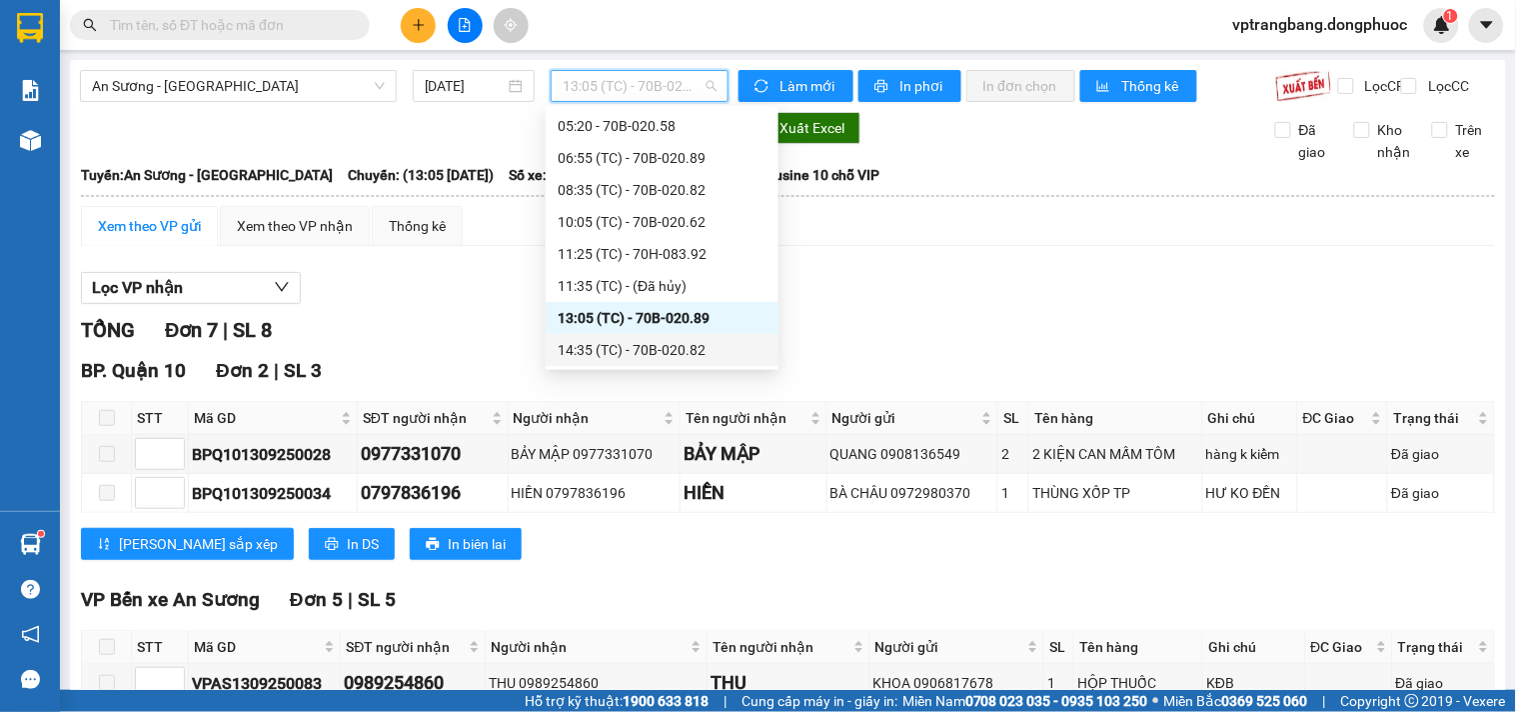
click at [608, 342] on div "14:35 (TC) - 70B-020.82" at bounding box center [662, 350] width 209 height 22
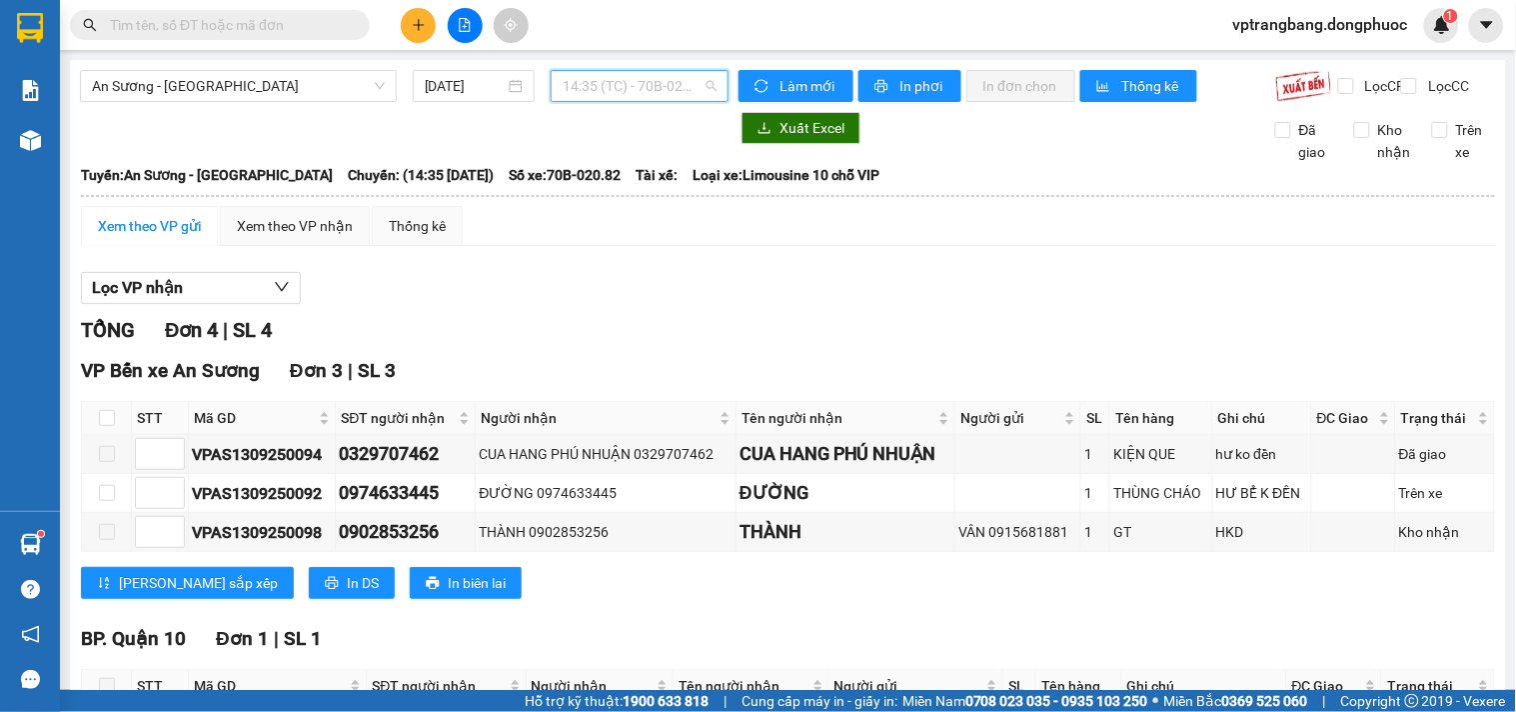
click at [591, 101] on div "14:35 (TC) - 70B-020.82" at bounding box center [640, 86] width 178 height 32
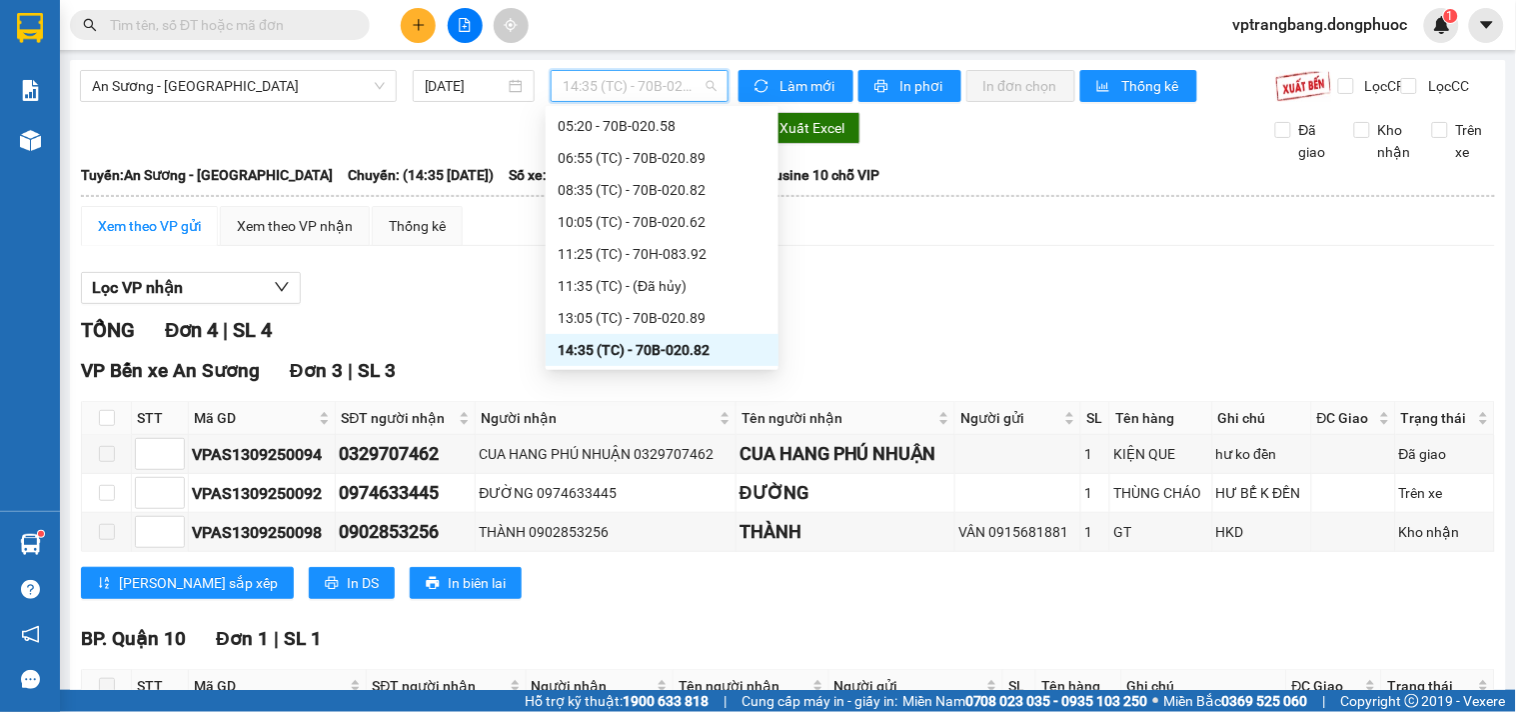
scroll to position [143, 0]
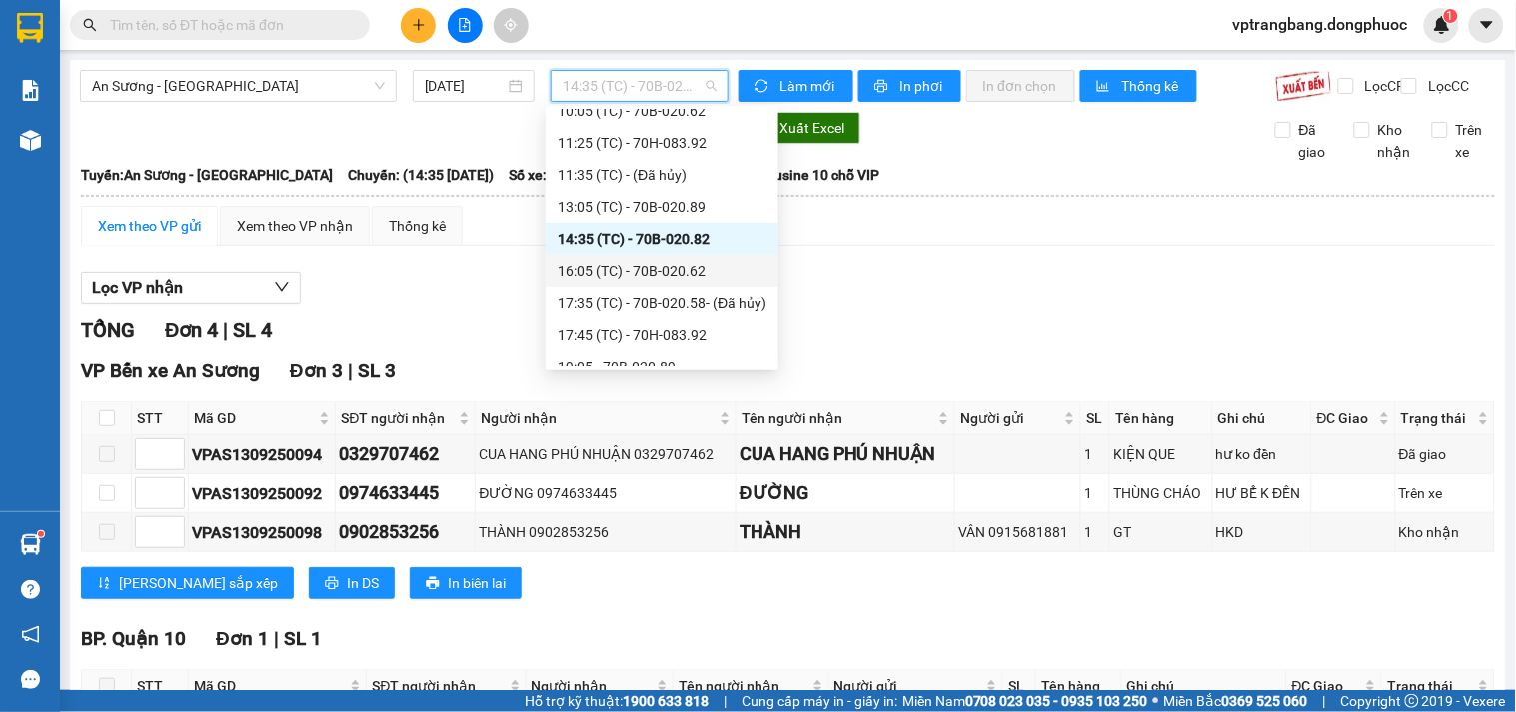
click at [661, 273] on div "16:05 (TC) - 70B-020.62" at bounding box center [662, 271] width 209 height 22
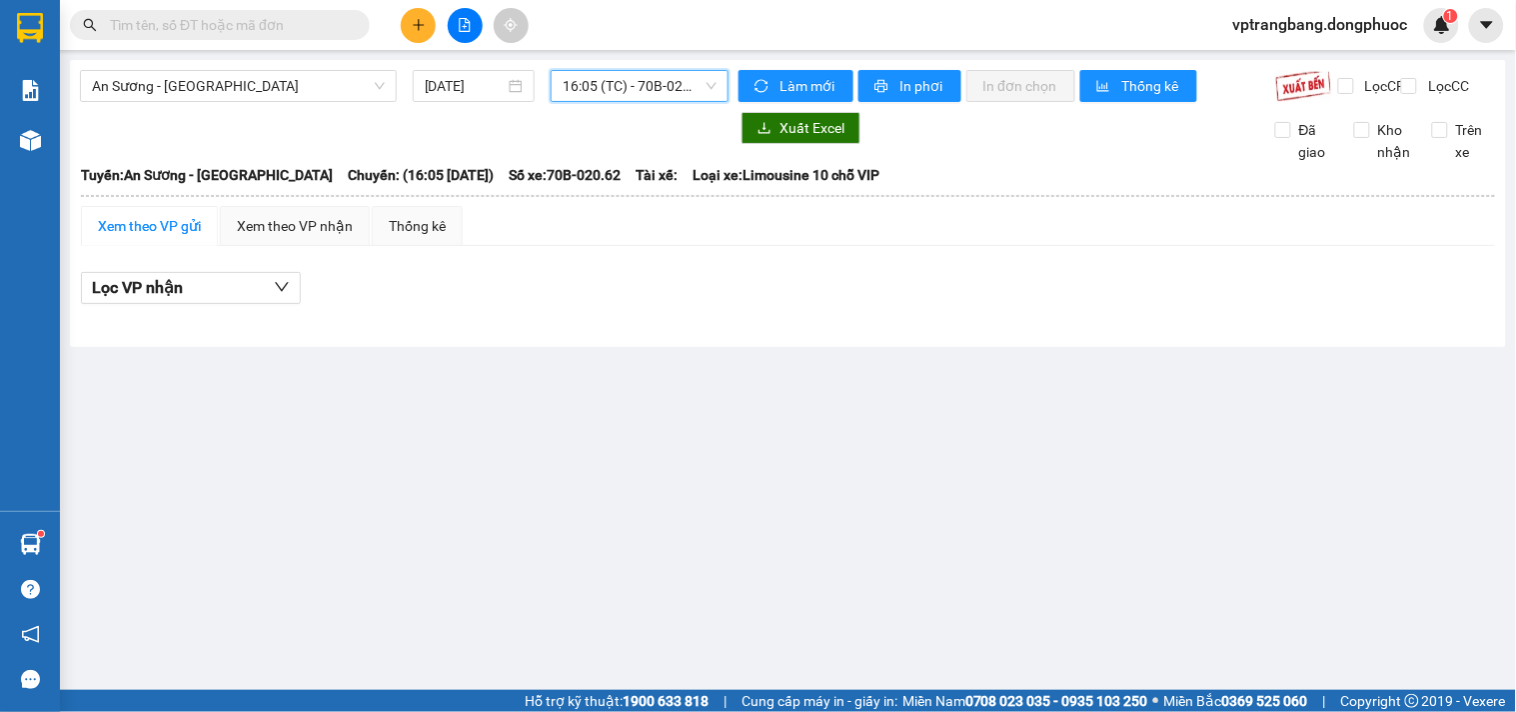
click at [270, 102] on div "An Sương - Châu Thành 13/09/2025 16:05 16:05 (TC) - 70B-020.62" at bounding box center [404, 86] width 649 height 32
click at [270, 102] on div "An Sương - Châu Thành 13/09/2025 16:05 (TC) - 70B-020.62" at bounding box center [404, 86] width 649 height 32
click at [260, 85] on span "An Sương - [GEOGRAPHIC_DATA]" at bounding box center [238, 86] width 293 height 30
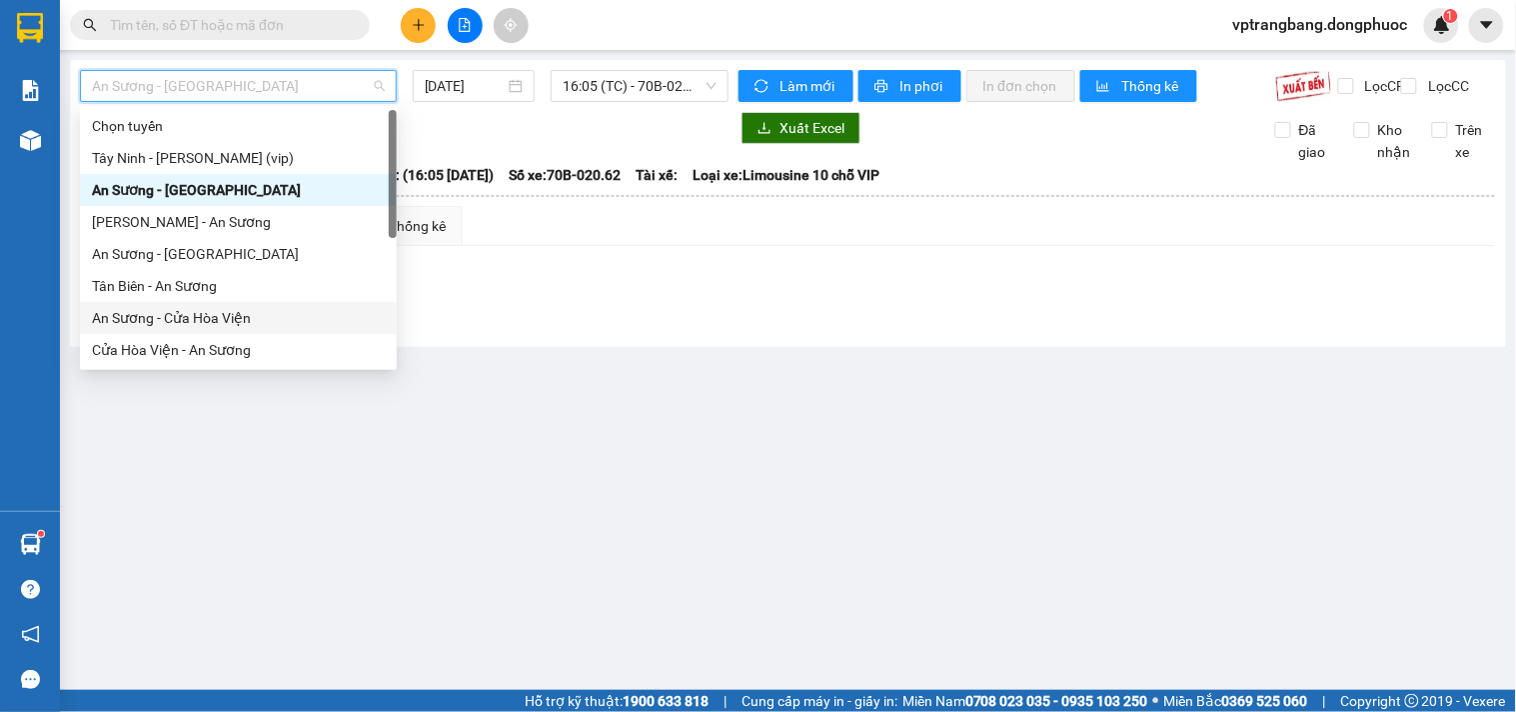
click at [234, 311] on div "An Sương - Cửa Hòa Viện" at bounding box center [238, 318] width 293 height 22
type input "[DATE]"
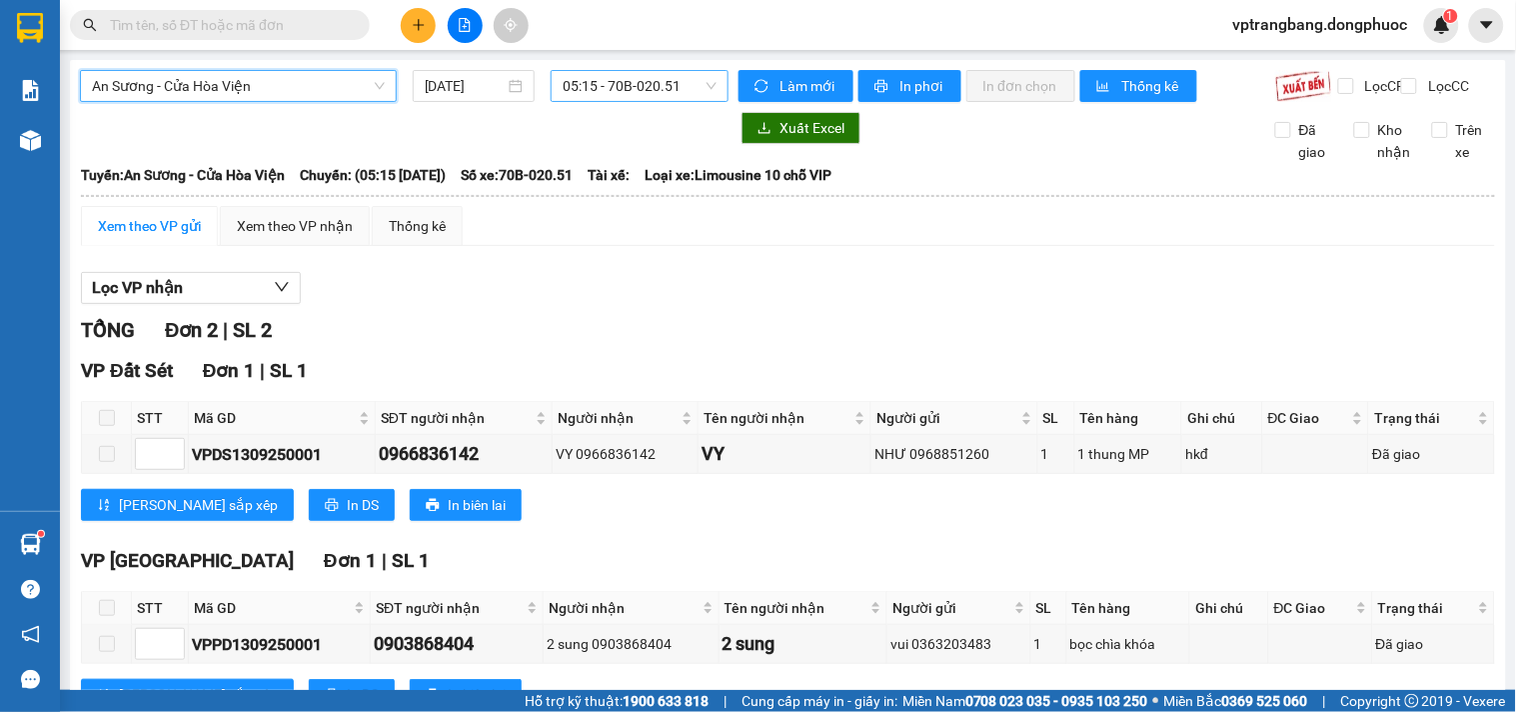
click at [571, 90] on span "05:15 - 70B-020.51" at bounding box center [640, 86] width 154 height 30
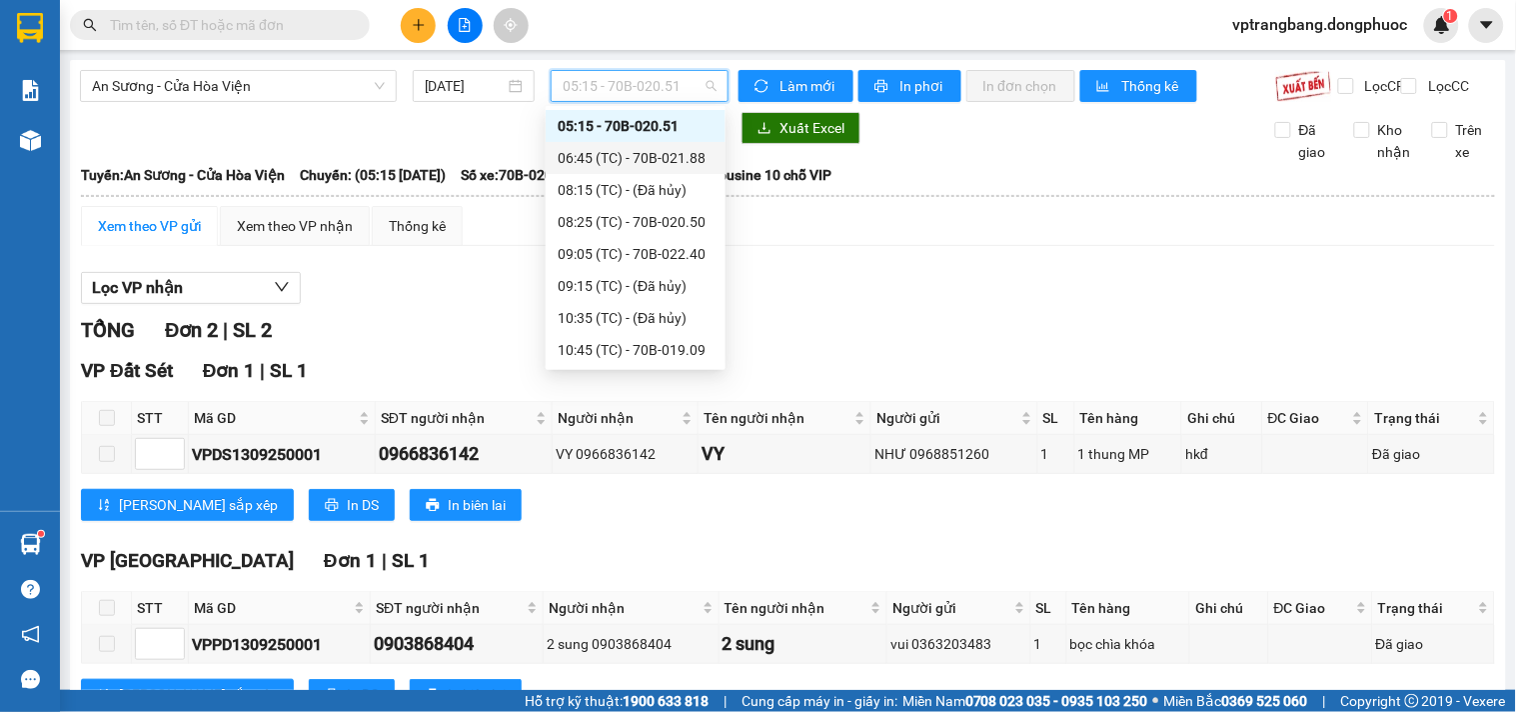
click at [630, 163] on div "06:45 (TC) - 70B-021.88" at bounding box center [636, 158] width 156 height 22
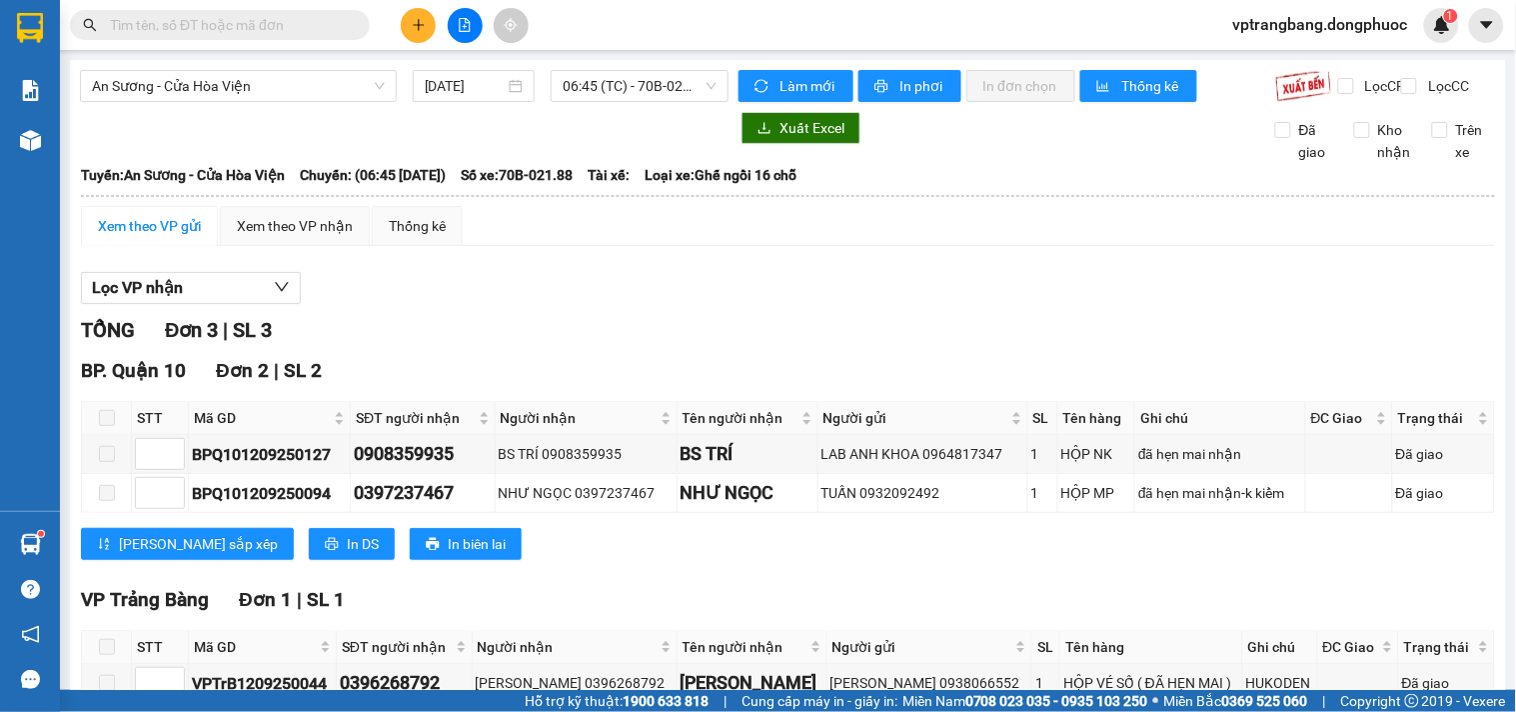
drag, startPoint x: 450, startPoint y: 345, endPoint x: 518, endPoint y: 245, distance: 120.9
click at [450, 345] on div "TỔNG Đơn 3 | SL 3" at bounding box center [788, 330] width 1414 height 31
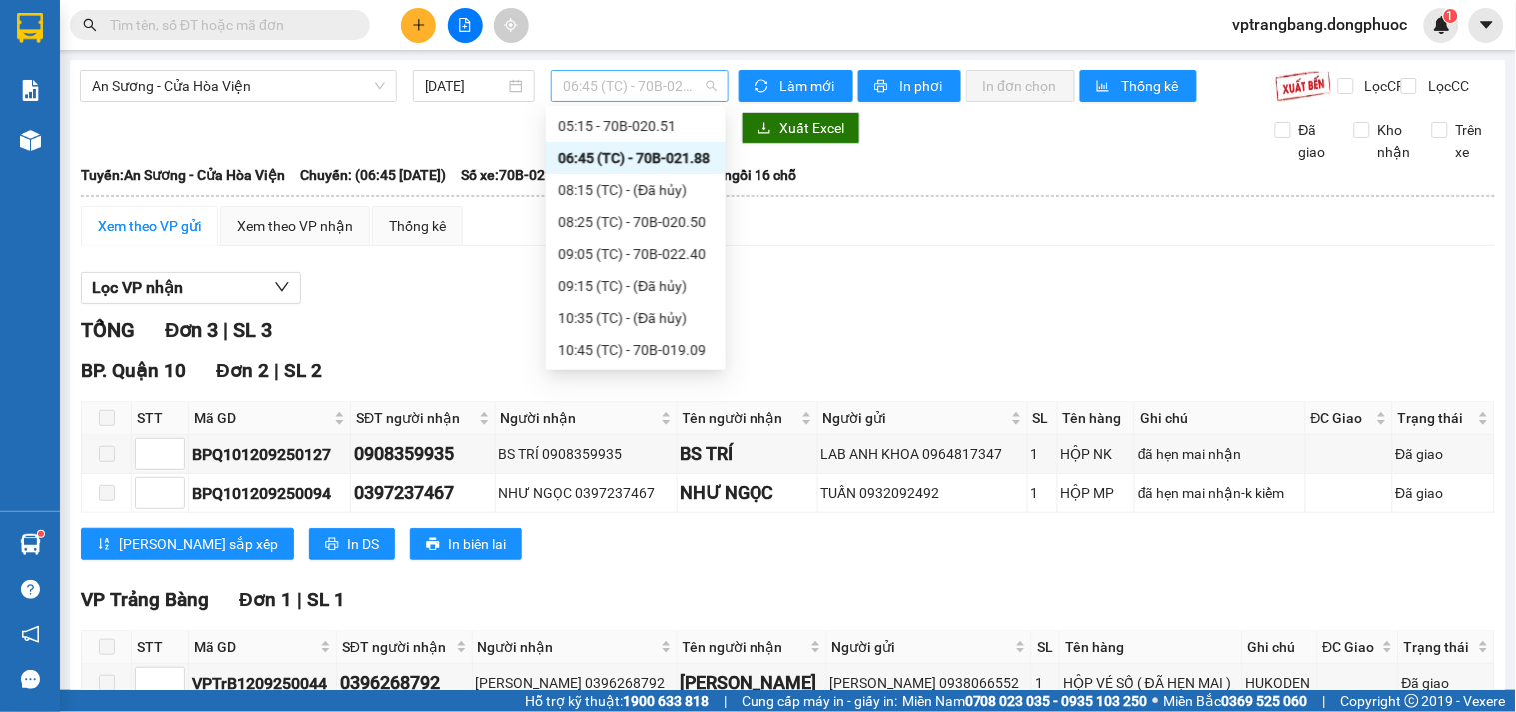
click at [611, 95] on span "06:45 (TC) - 70B-021.88" at bounding box center [640, 86] width 154 height 30
click at [642, 213] on div "08:25 (TC) - 70B-020.50" at bounding box center [636, 222] width 156 height 22
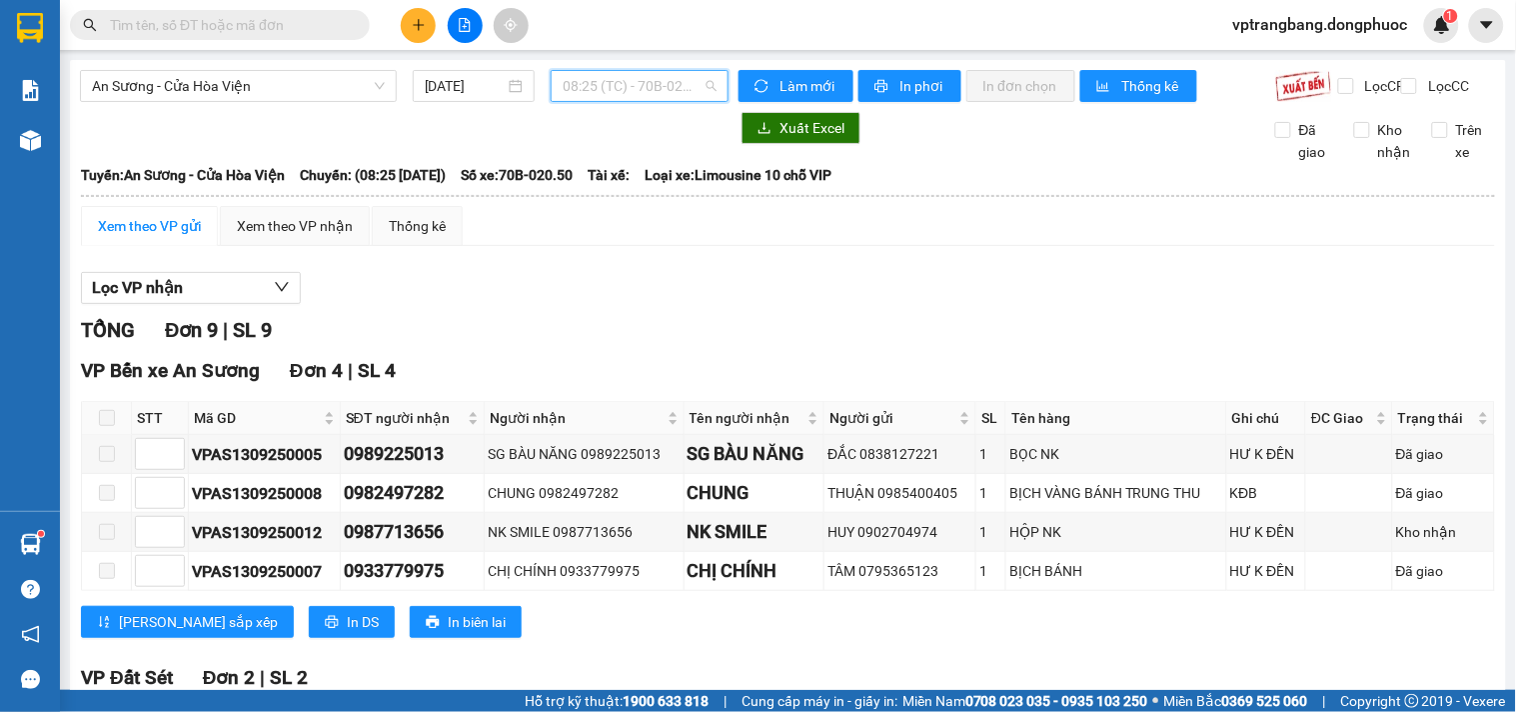
click at [612, 78] on span "08:25 (TC) - 70B-020.50" at bounding box center [640, 86] width 154 height 30
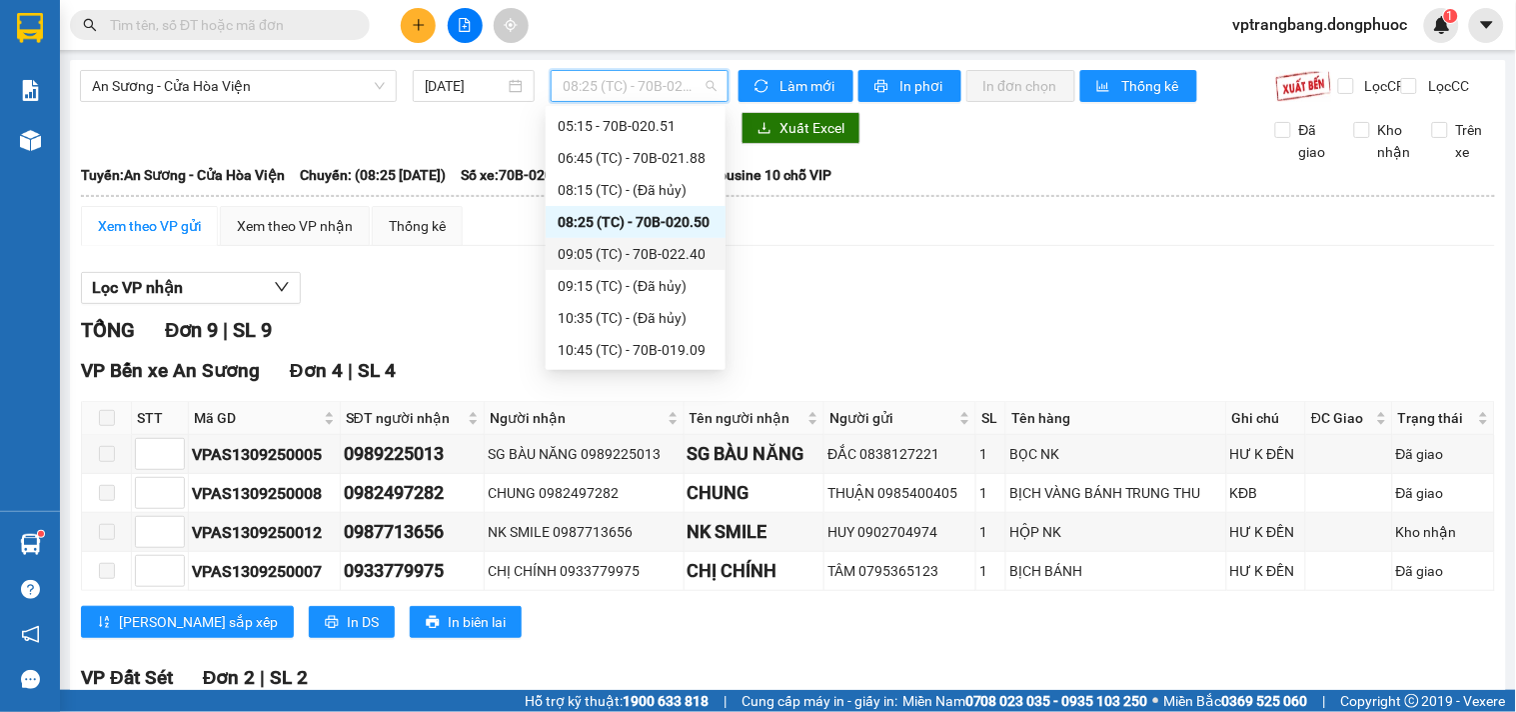
click at [632, 260] on div "09:05 (TC) - 70B-022.40" at bounding box center [636, 254] width 156 height 22
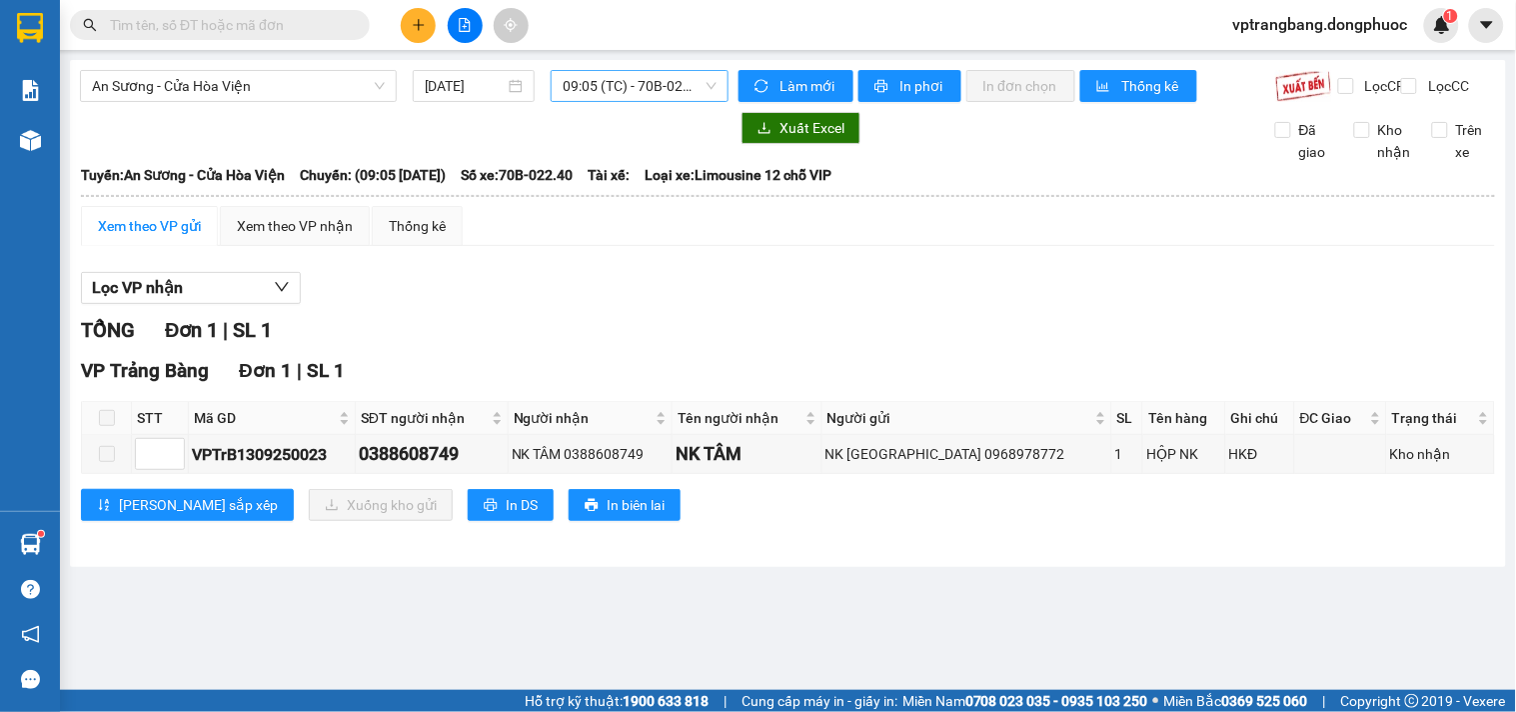
click at [601, 77] on span "09:05 (TC) - 70B-022.40" at bounding box center [640, 86] width 154 height 30
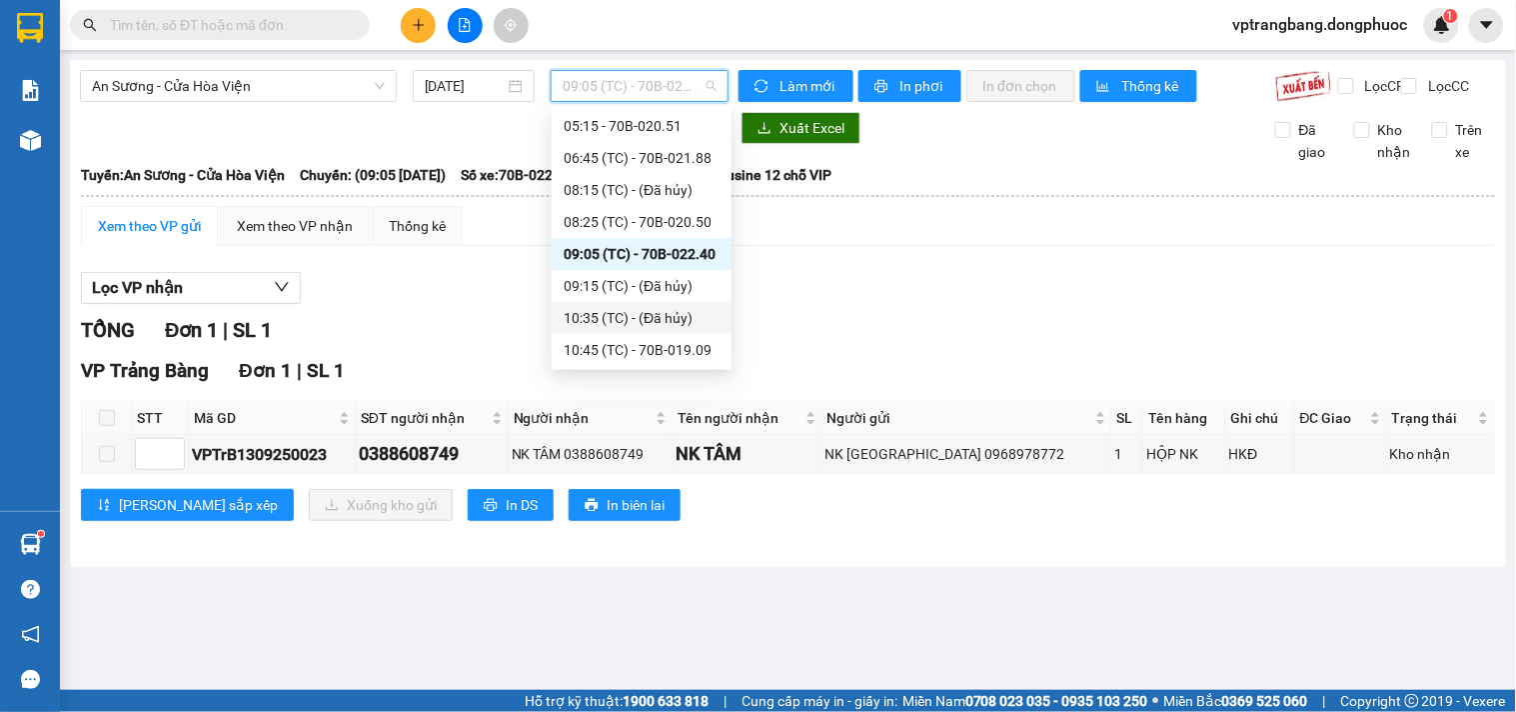
scroll to position [143, 0]
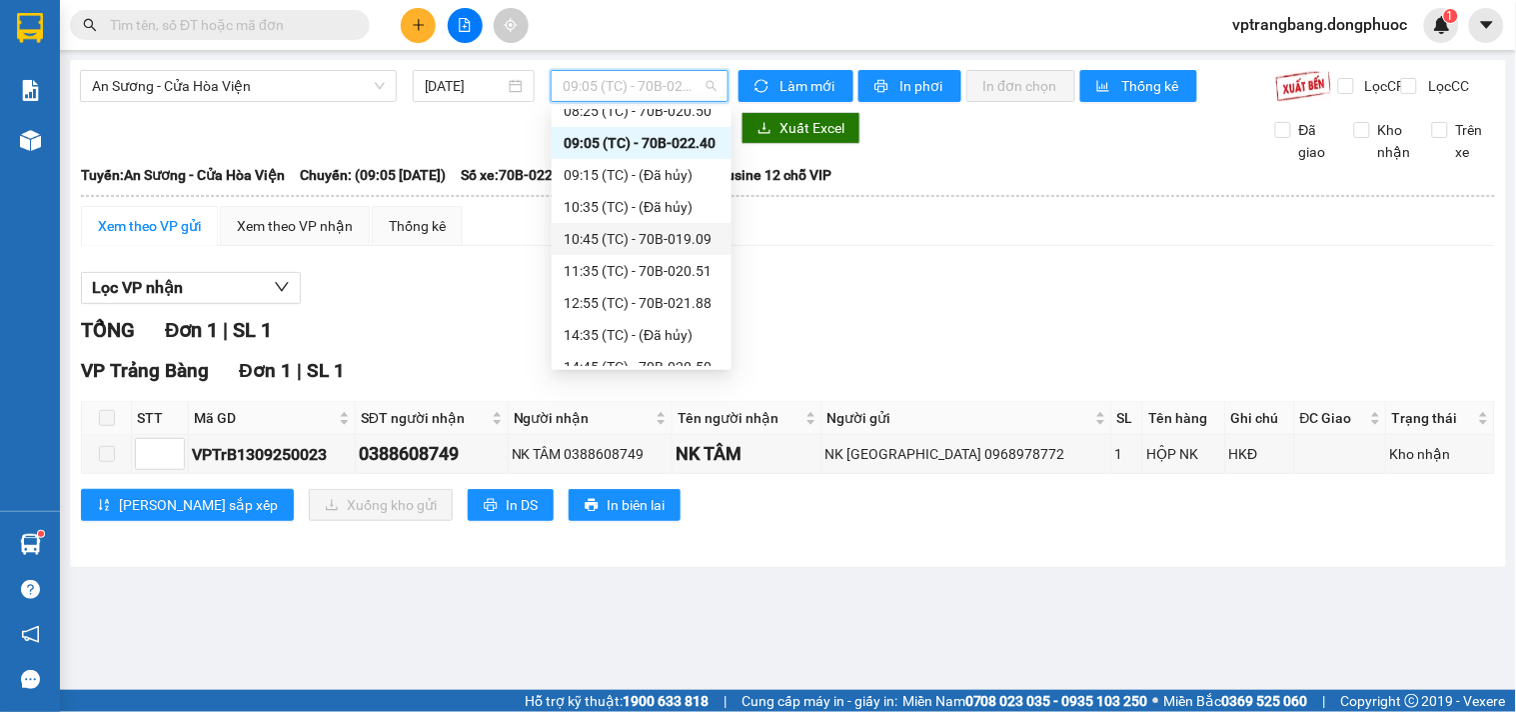
click at [662, 234] on div "10:45 (TC) - 70B-019.09" at bounding box center [642, 239] width 156 height 22
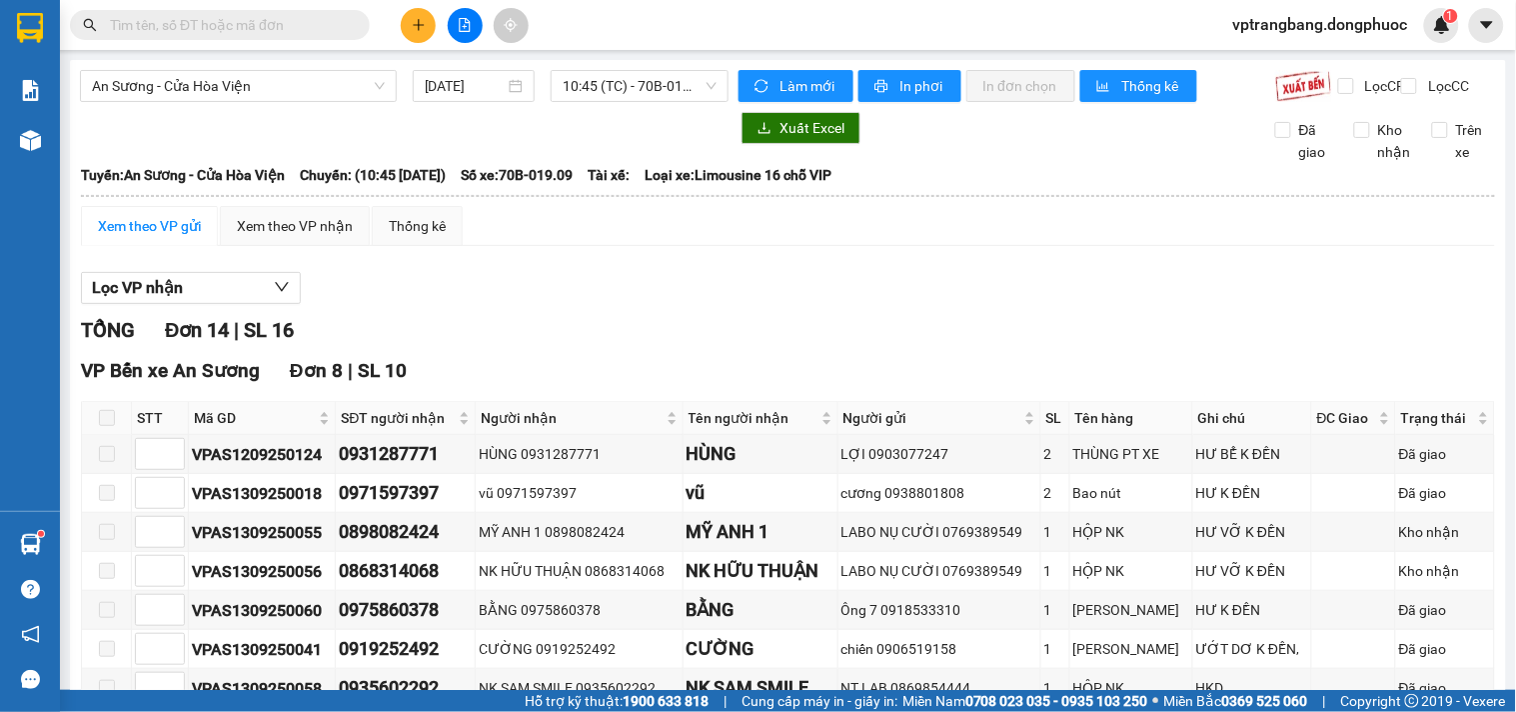
drag, startPoint x: 612, startPoint y: 321, endPoint x: 624, endPoint y: 222, distance: 99.7
click at [611, 305] on div "Lọc VP nhận" at bounding box center [788, 288] width 1414 height 33
click at [622, 95] on span "10:45 (TC) - 70B-019.09" at bounding box center [640, 86] width 154 height 30
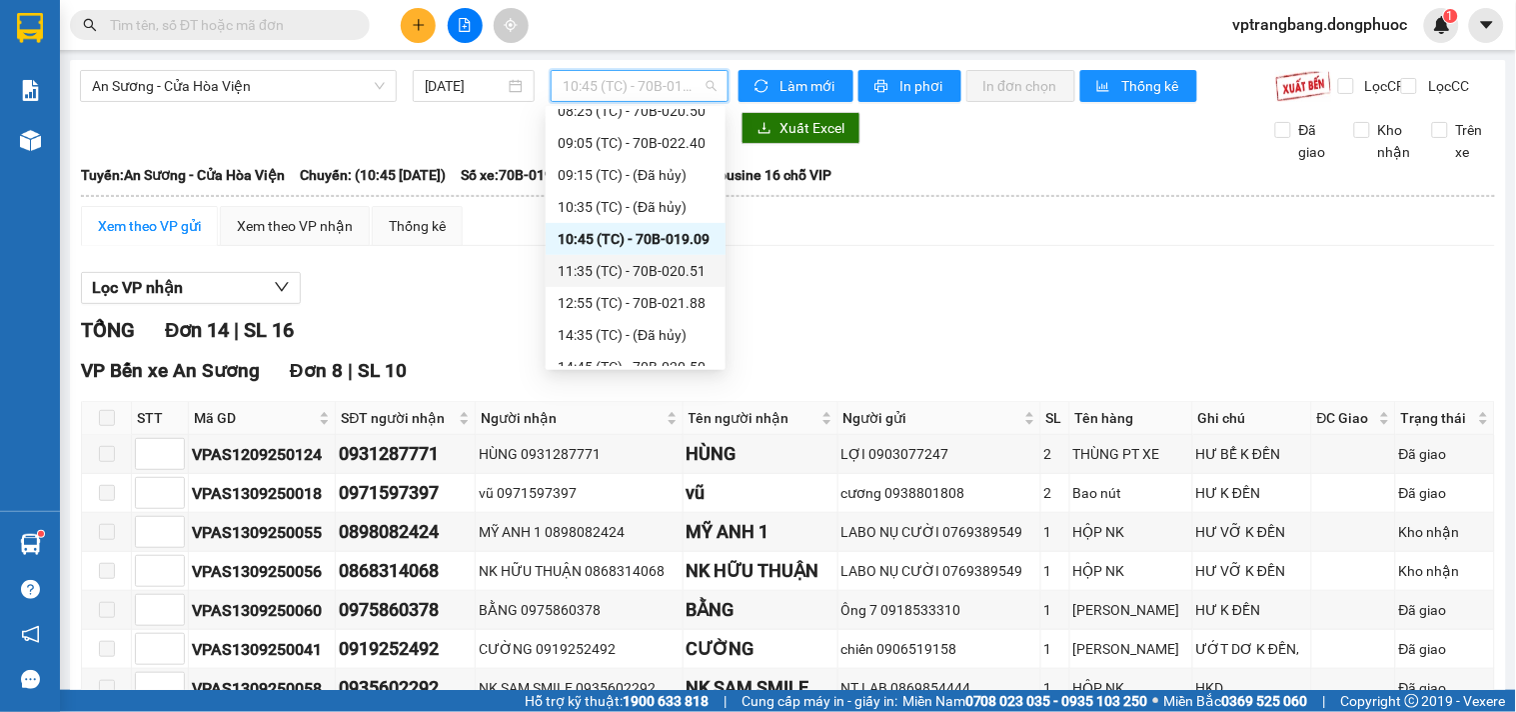
click at [642, 267] on div "11:35 (TC) - 70B-020.51" at bounding box center [636, 271] width 156 height 22
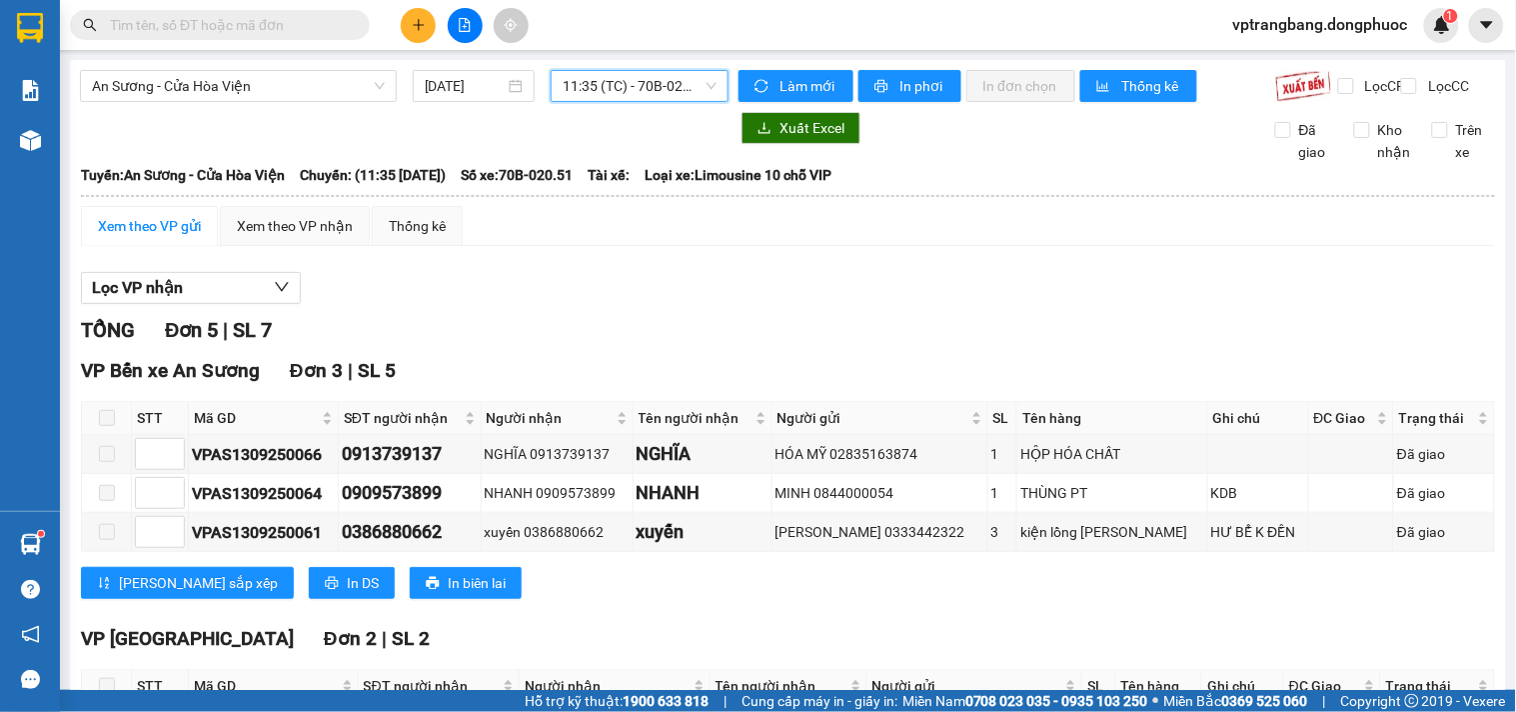
click at [592, 86] on span "11:35 (TC) - 70B-020.51" at bounding box center [640, 86] width 154 height 30
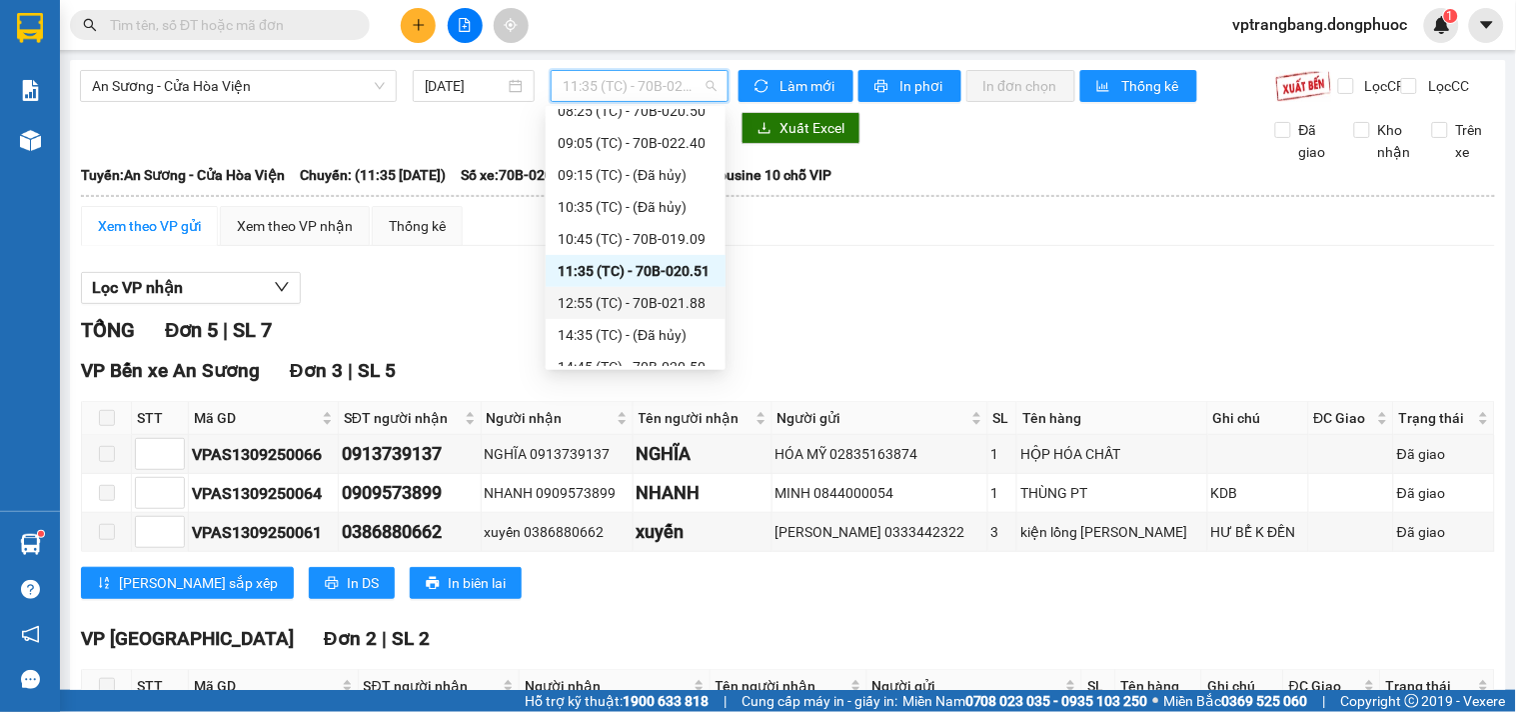
click at [631, 304] on div "12:55 (TC) - 70B-021.88" at bounding box center [636, 303] width 156 height 22
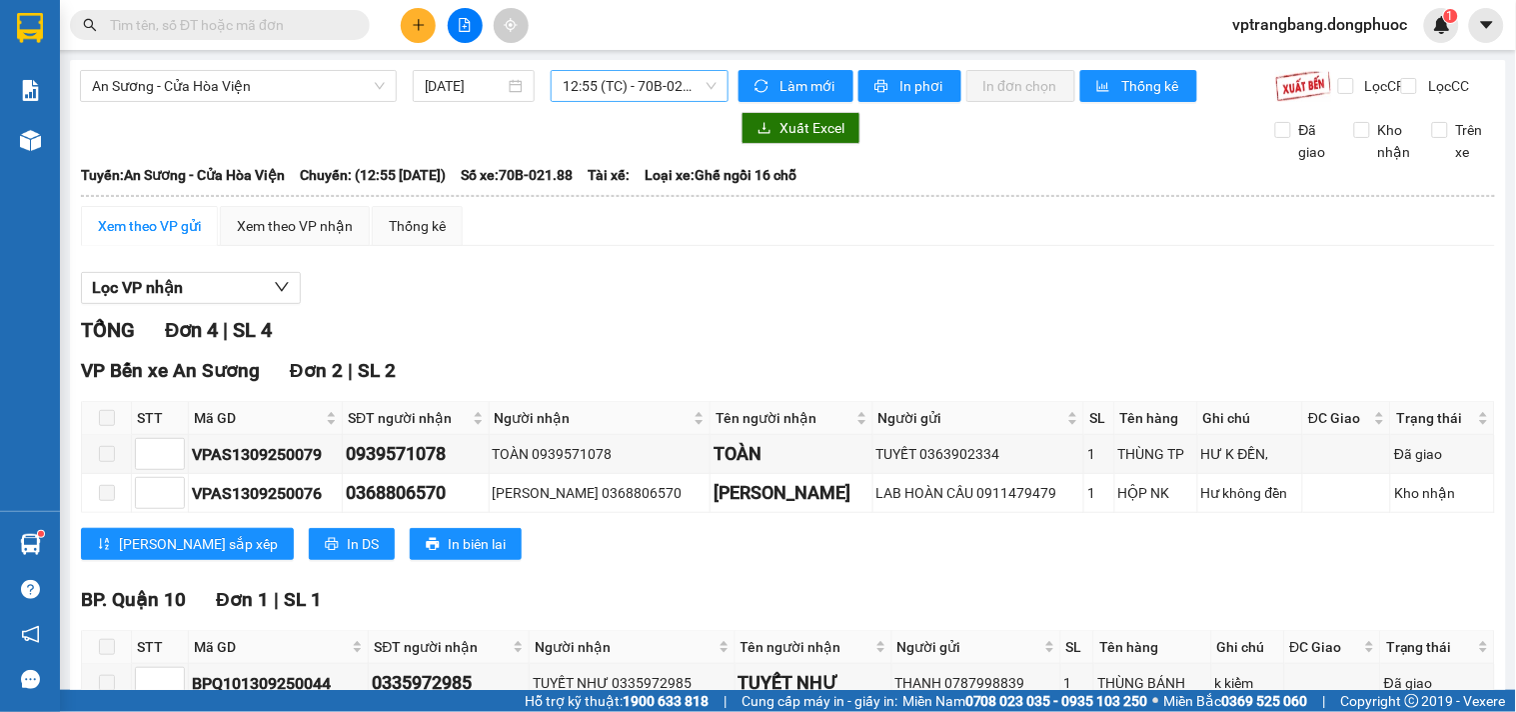
click at [591, 94] on span "12:55 (TC) - 70B-021.88" at bounding box center [640, 86] width 154 height 30
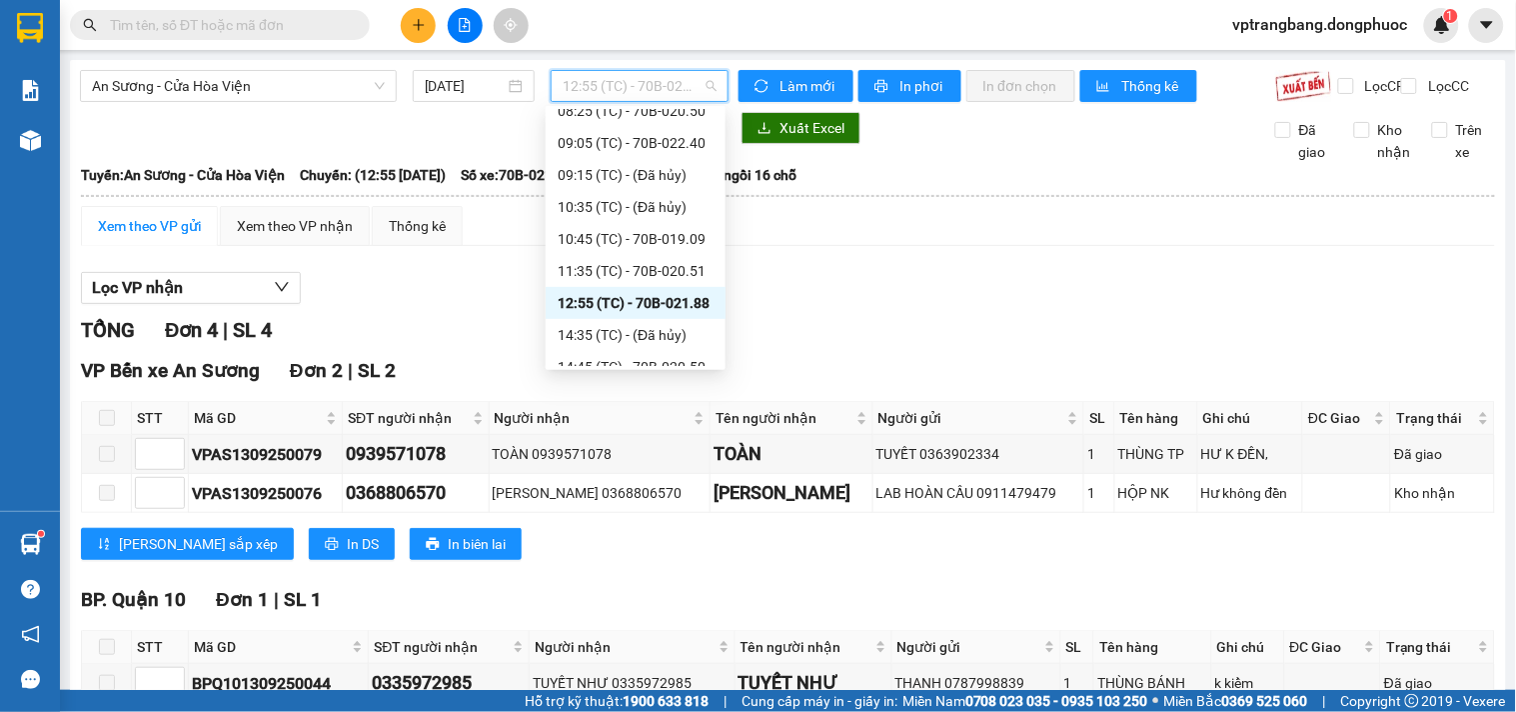
scroll to position [254, 0]
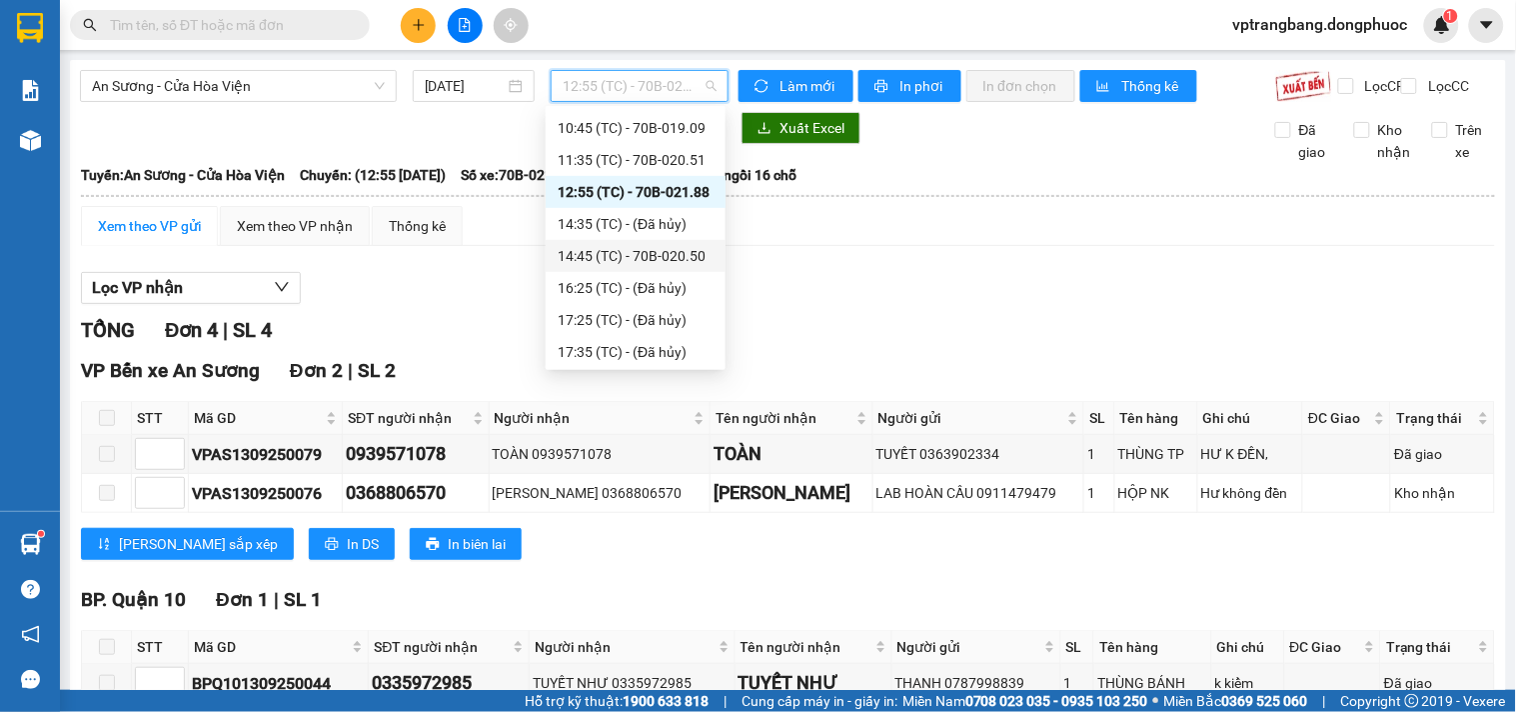
click at [648, 255] on div "14:45 (TC) - 70B-020.50" at bounding box center [636, 256] width 156 height 22
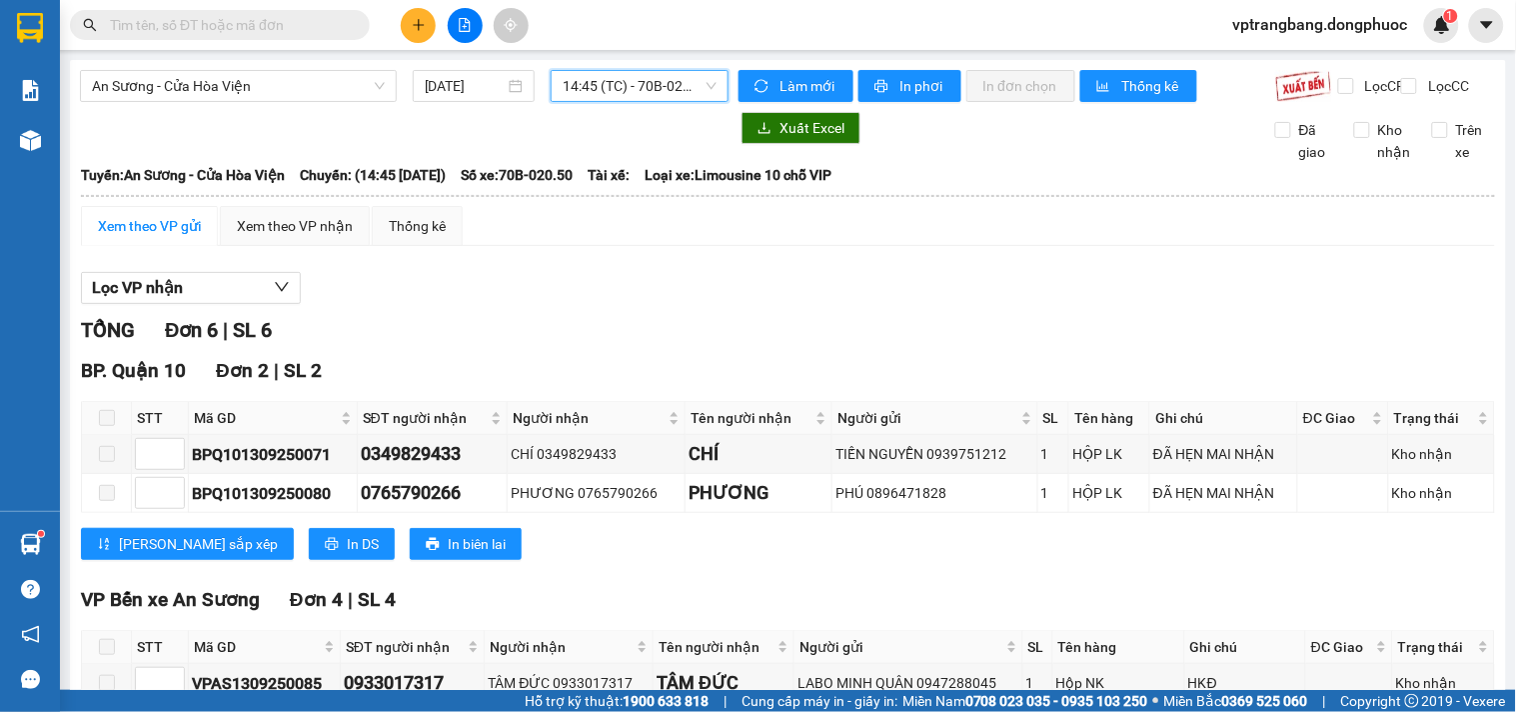
click at [588, 91] on span "14:45 (TC) - 70B-020.50" at bounding box center [640, 86] width 154 height 30
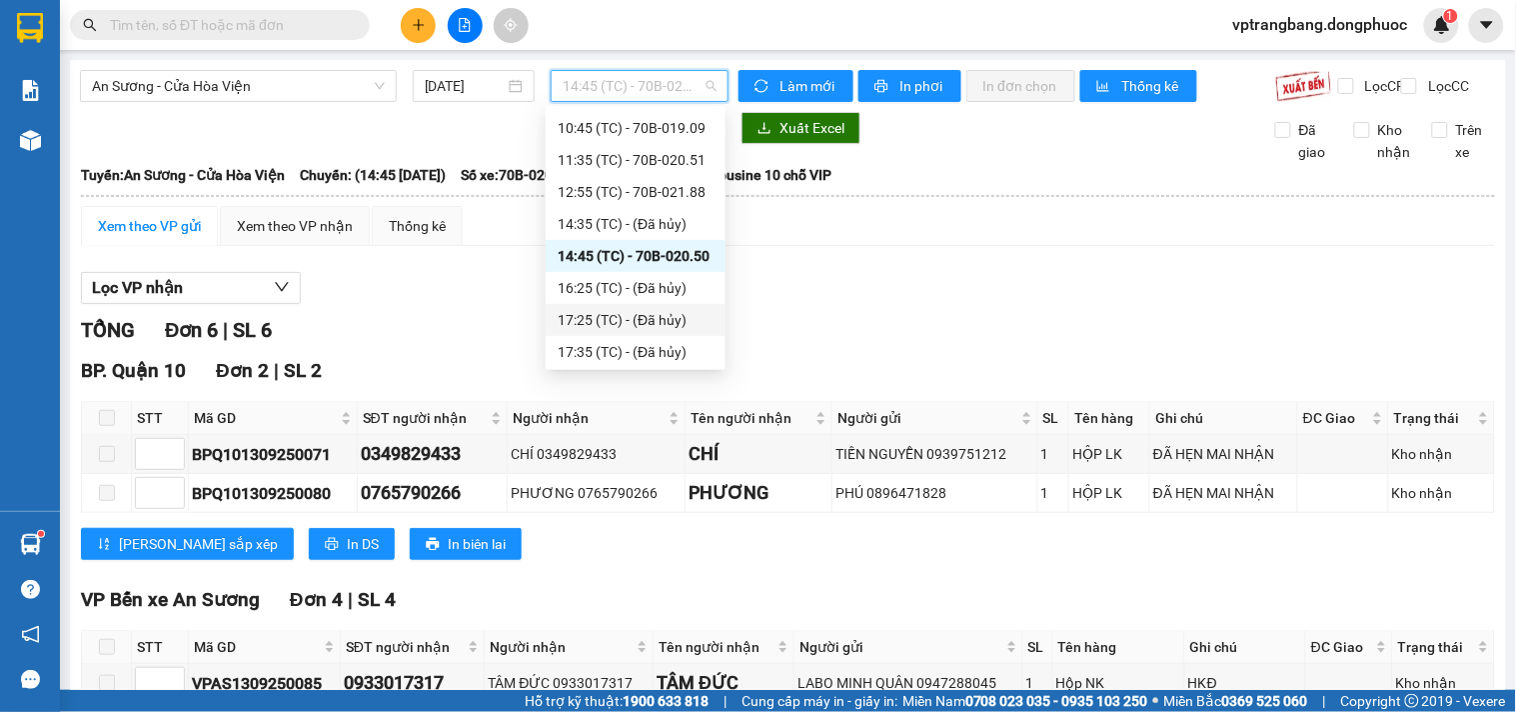
scroll to position [352, 0]
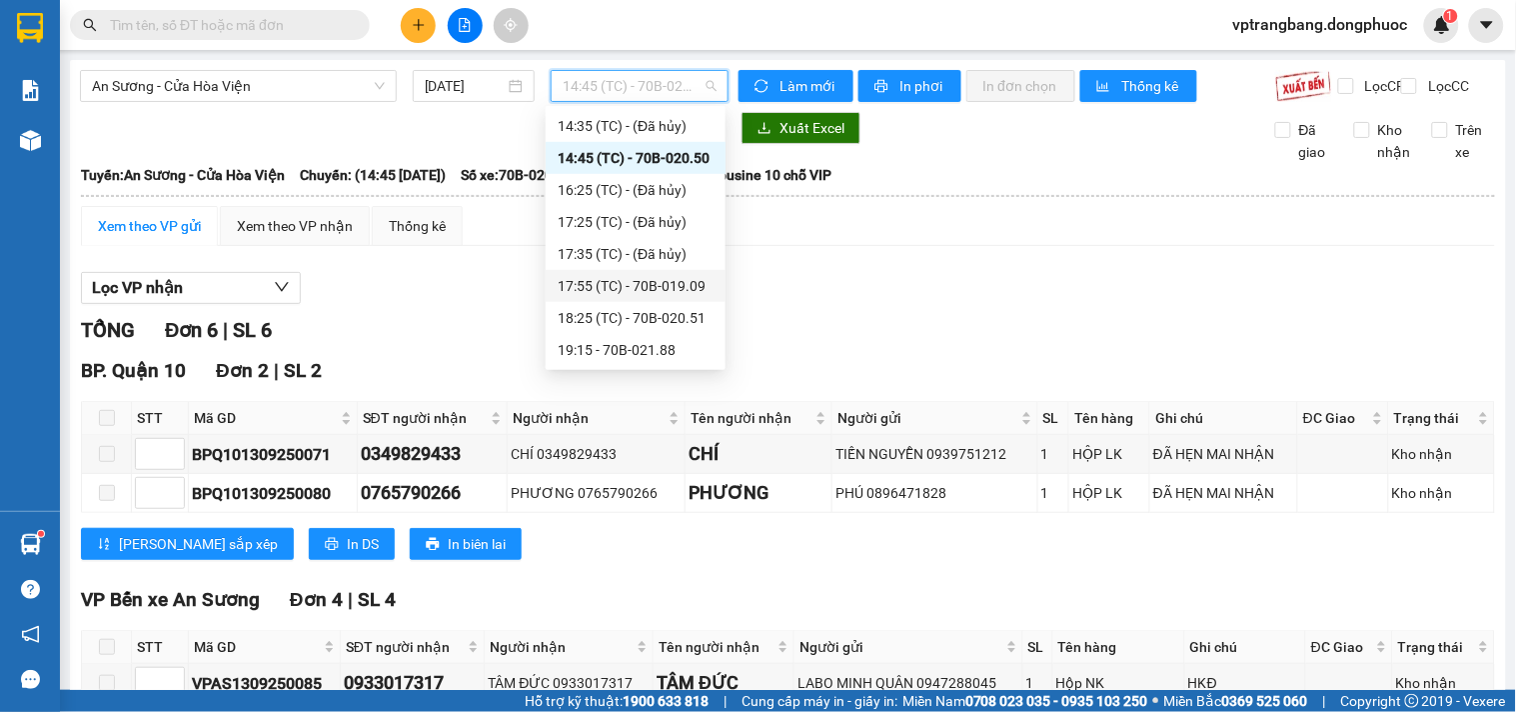
click at [657, 291] on div "17:55 (TC) - 70B-019.09" at bounding box center [636, 286] width 156 height 22
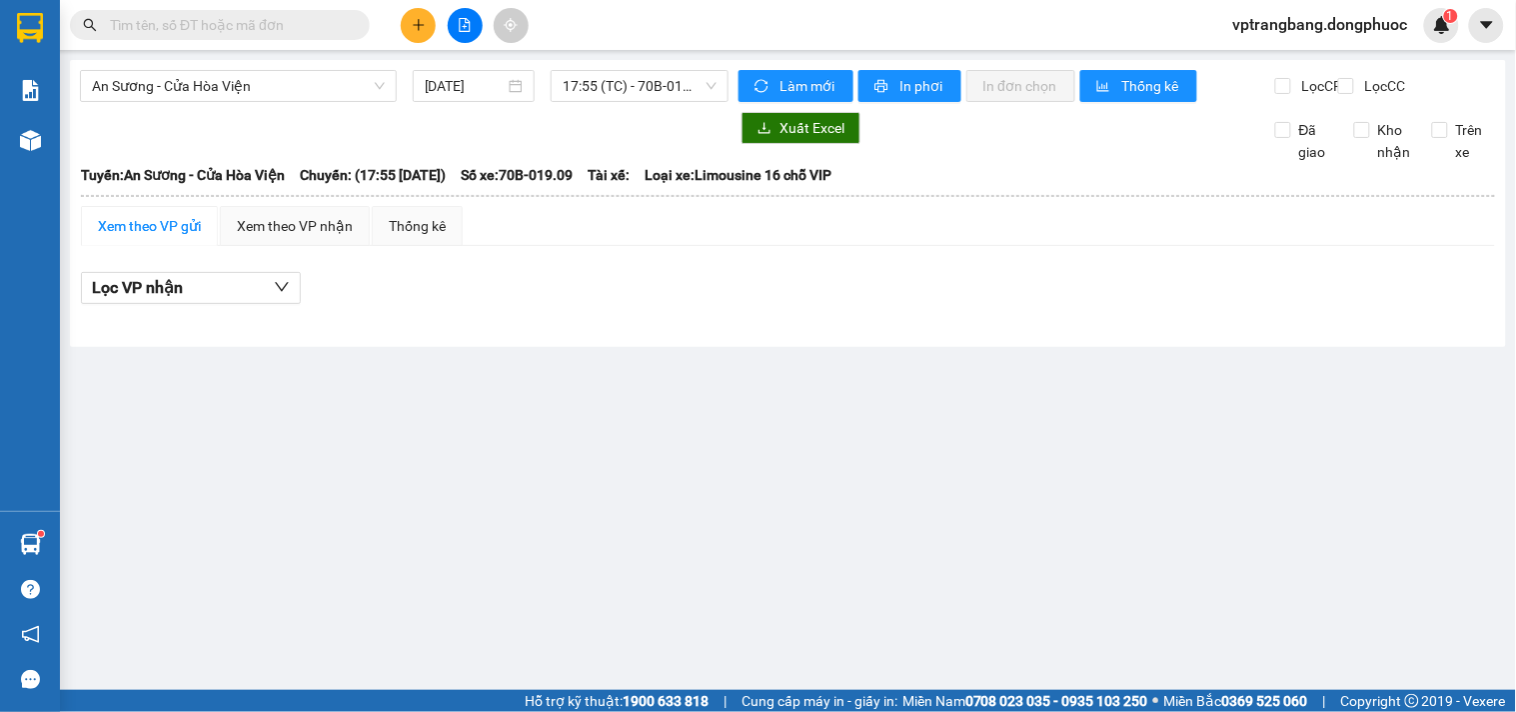
click at [390, 552] on main "An Sương - Cửa Hòa Viện 13/09/2025 17:55 (TC) - 70B-019.09 Làm mới In phơi In đ…" at bounding box center [758, 345] width 1516 height 690
drag, startPoint x: 273, startPoint y: 80, endPoint x: 295, endPoint y: 94, distance: 26.1
click at [273, 82] on span "An Sương - Cửa Hòa Viện" at bounding box center [238, 86] width 293 height 30
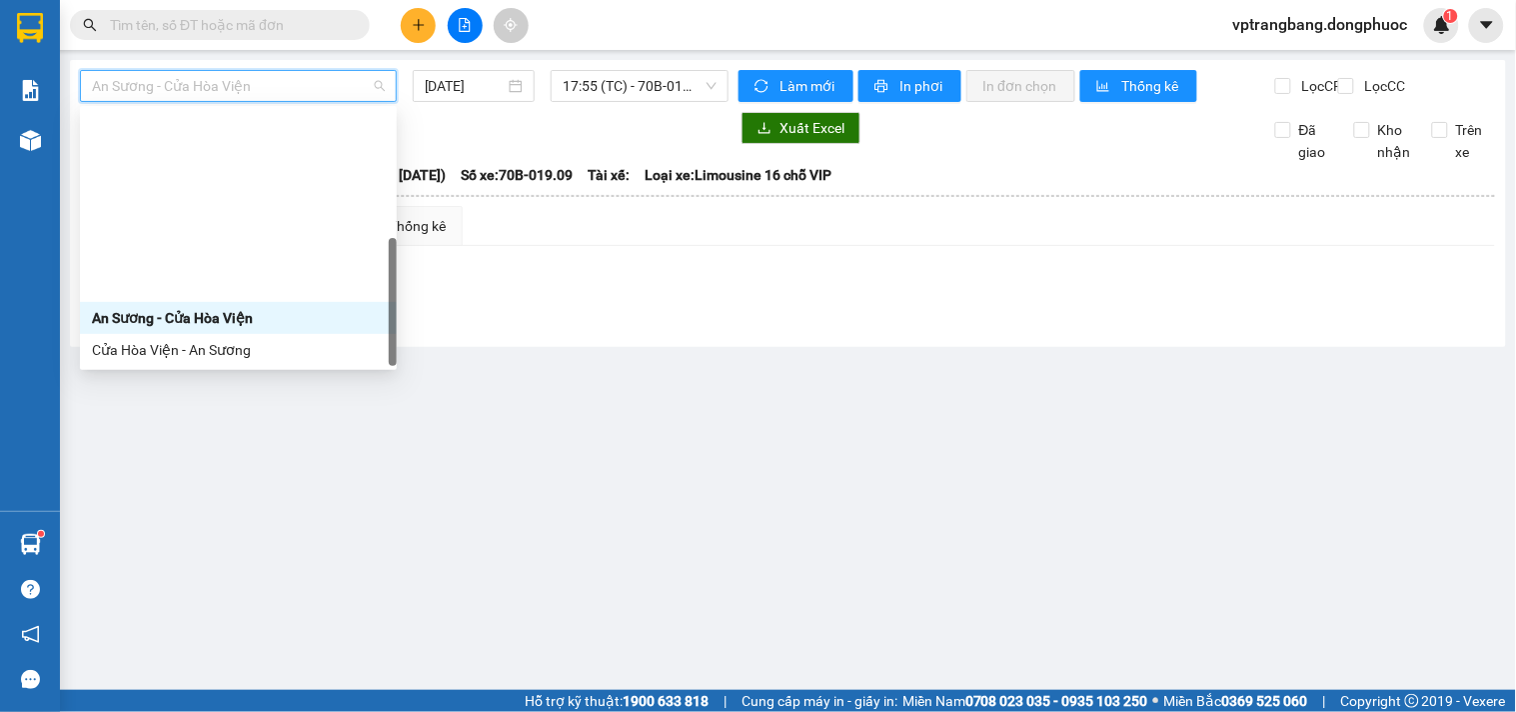
scroll to position [224, 0]
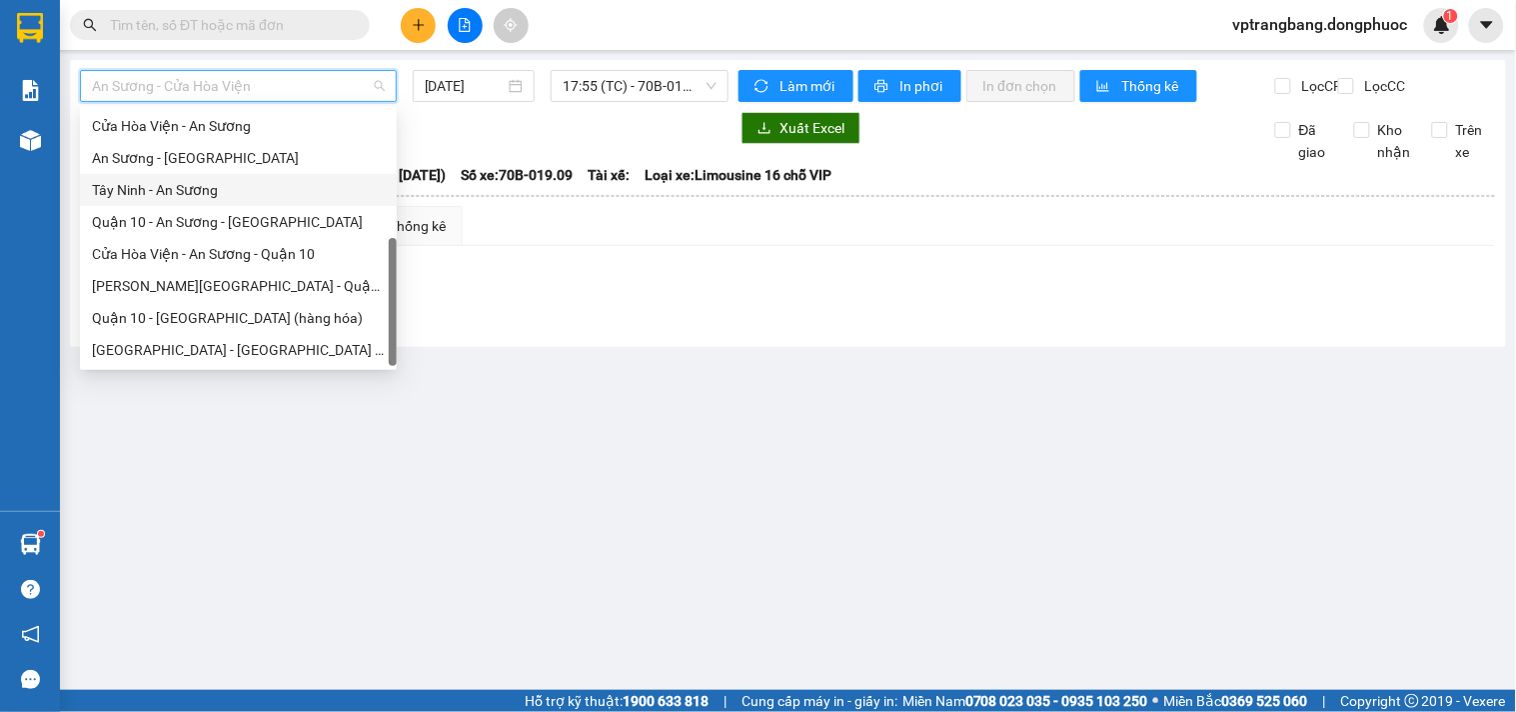
click at [180, 188] on div "Tây Ninh - An Sương" at bounding box center [238, 190] width 293 height 22
type input "[DATE]"
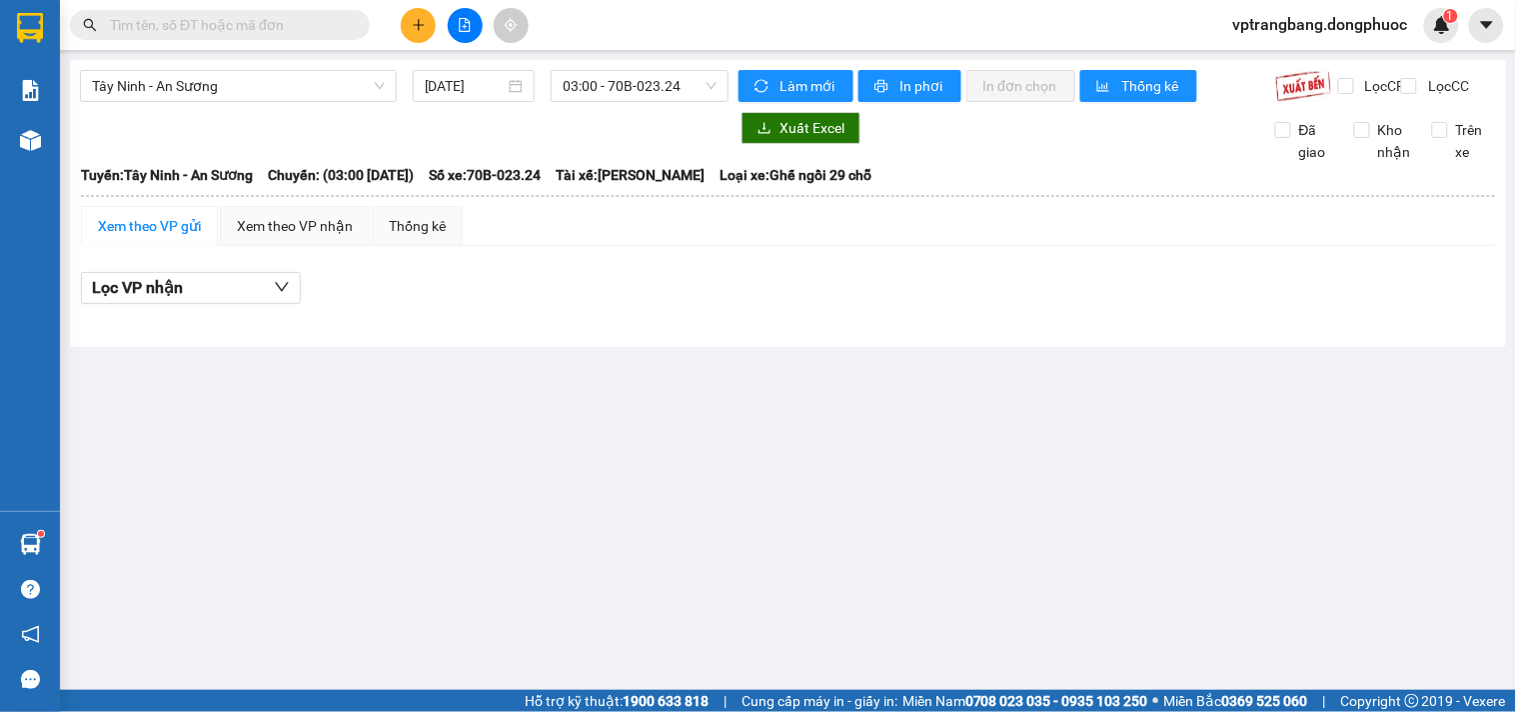
drag, startPoint x: 473, startPoint y: 428, endPoint x: 550, endPoint y: 260, distance: 184.7
click at [474, 413] on main "Tây Ninh - An Sương 13/09/2025 03:00 - 70B-023.24 Làm mới In phơi In đơn chọn T…" at bounding box center [758, 345] width 1516 height 690
click at [592, 74] on span "03:00 - 70B-023.24" at bounding box center [640, 86] width 154 height 30
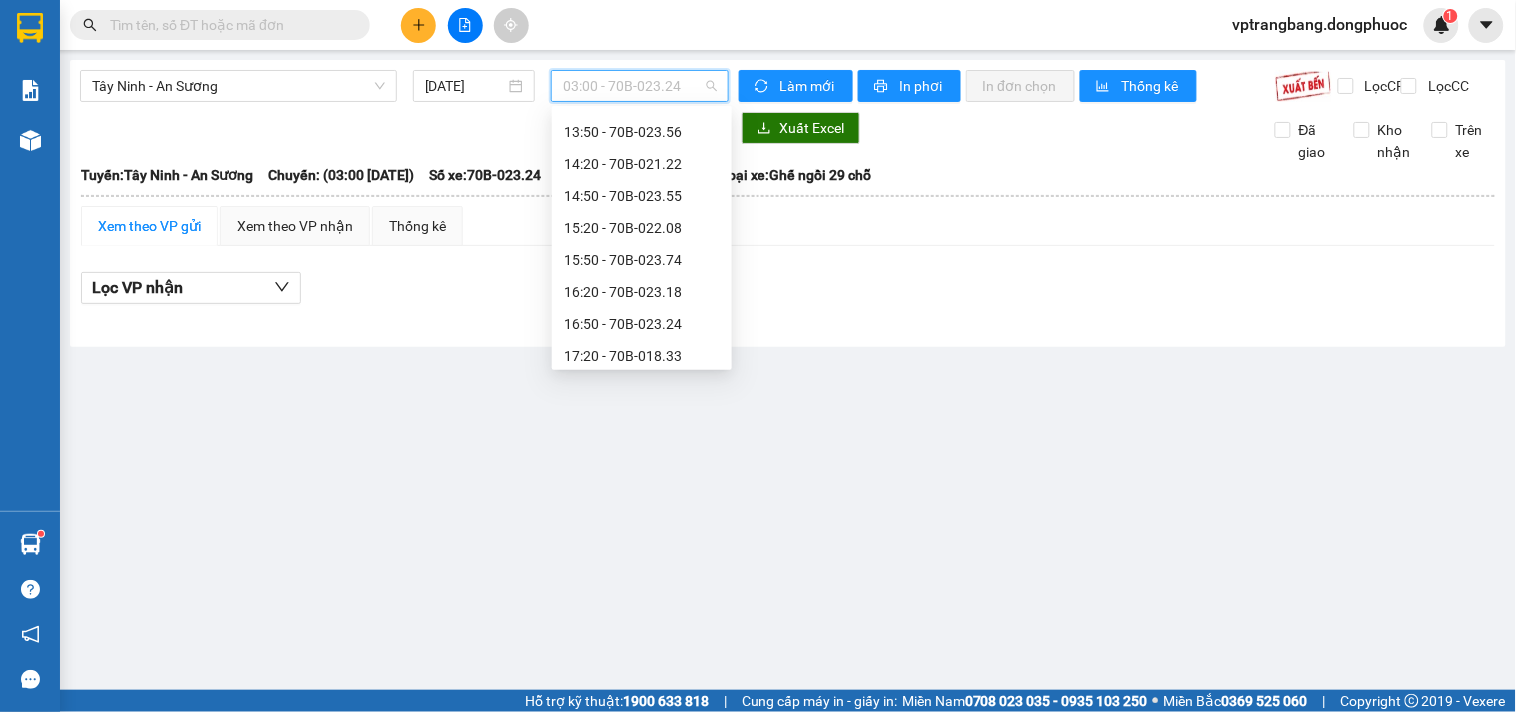
scroll to position [587, 0]
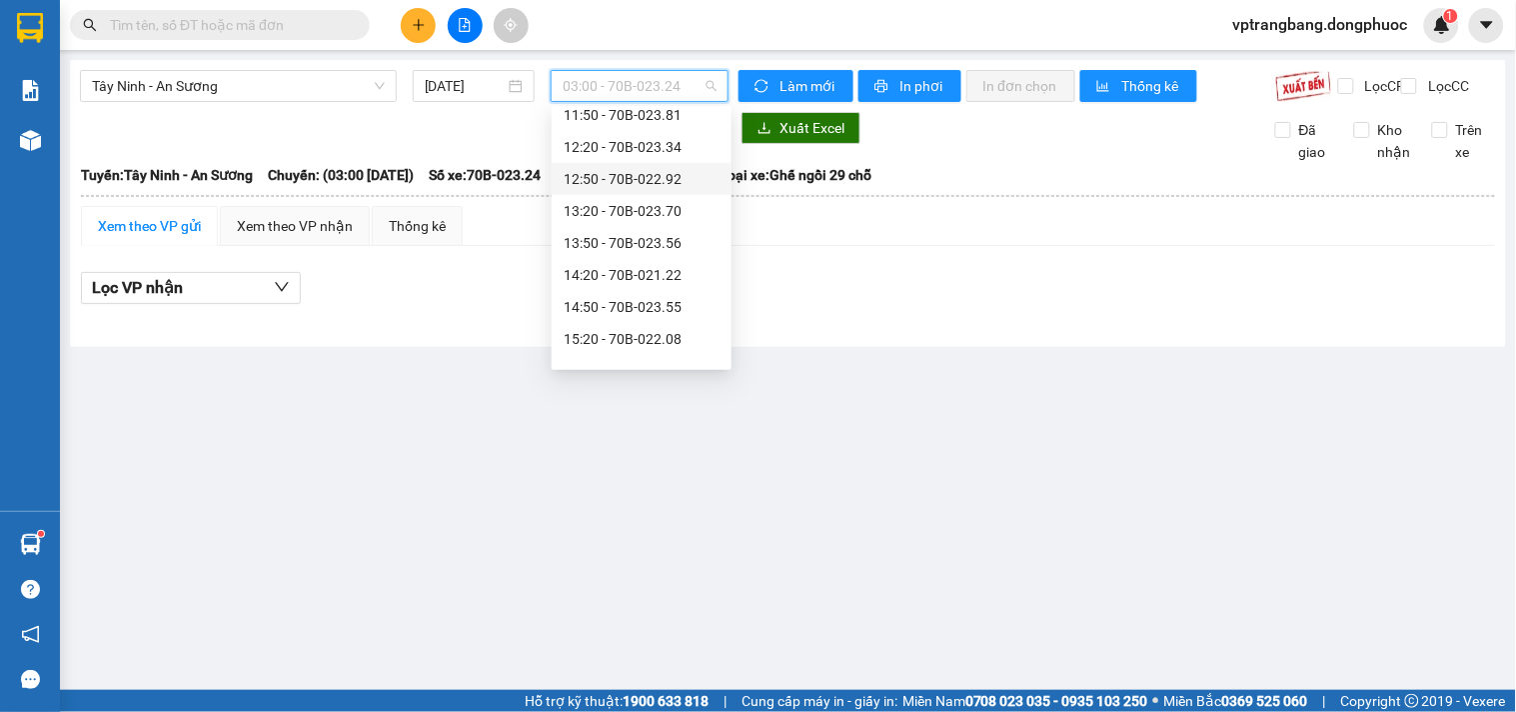
click at [643, 182] on div "12:50 - 70B-022.92" at bounding box center [642, 179] width 156 height 22
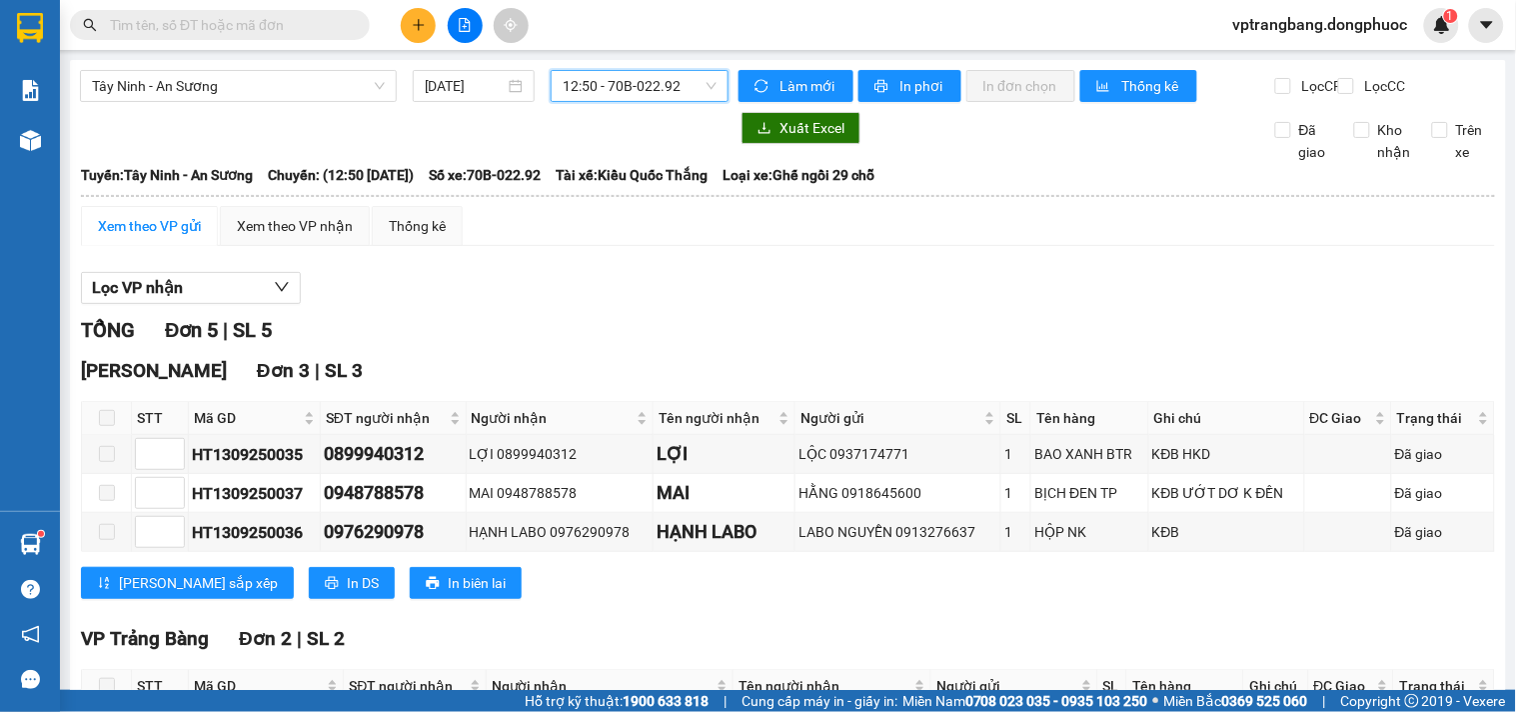
click at [637, 92] on span "12:50 - 70B-022.92" at bounding box center [640, 86] width 154 height 30
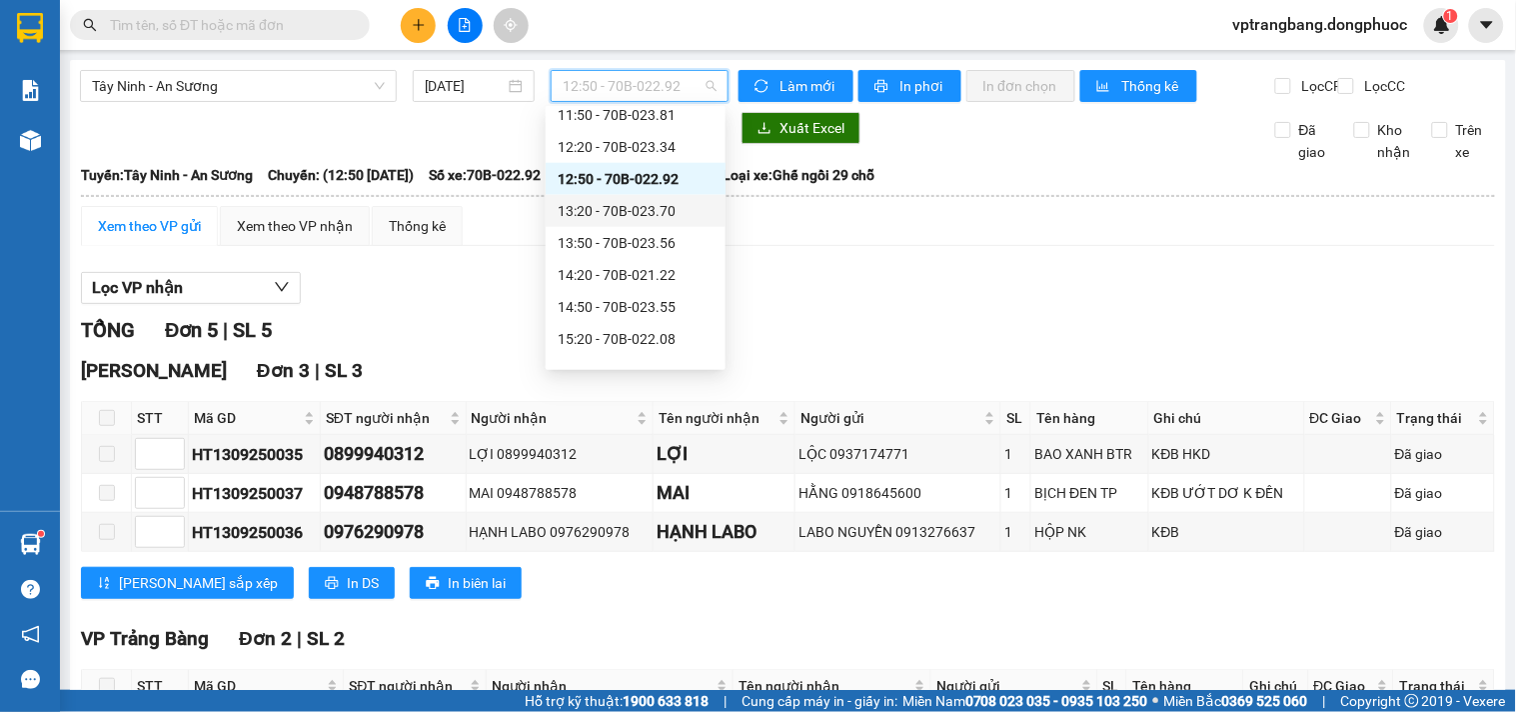
click at [645, 213] on div "13:20 - 70B-023.70" at bounding box center [636, 211] width 156 height 22
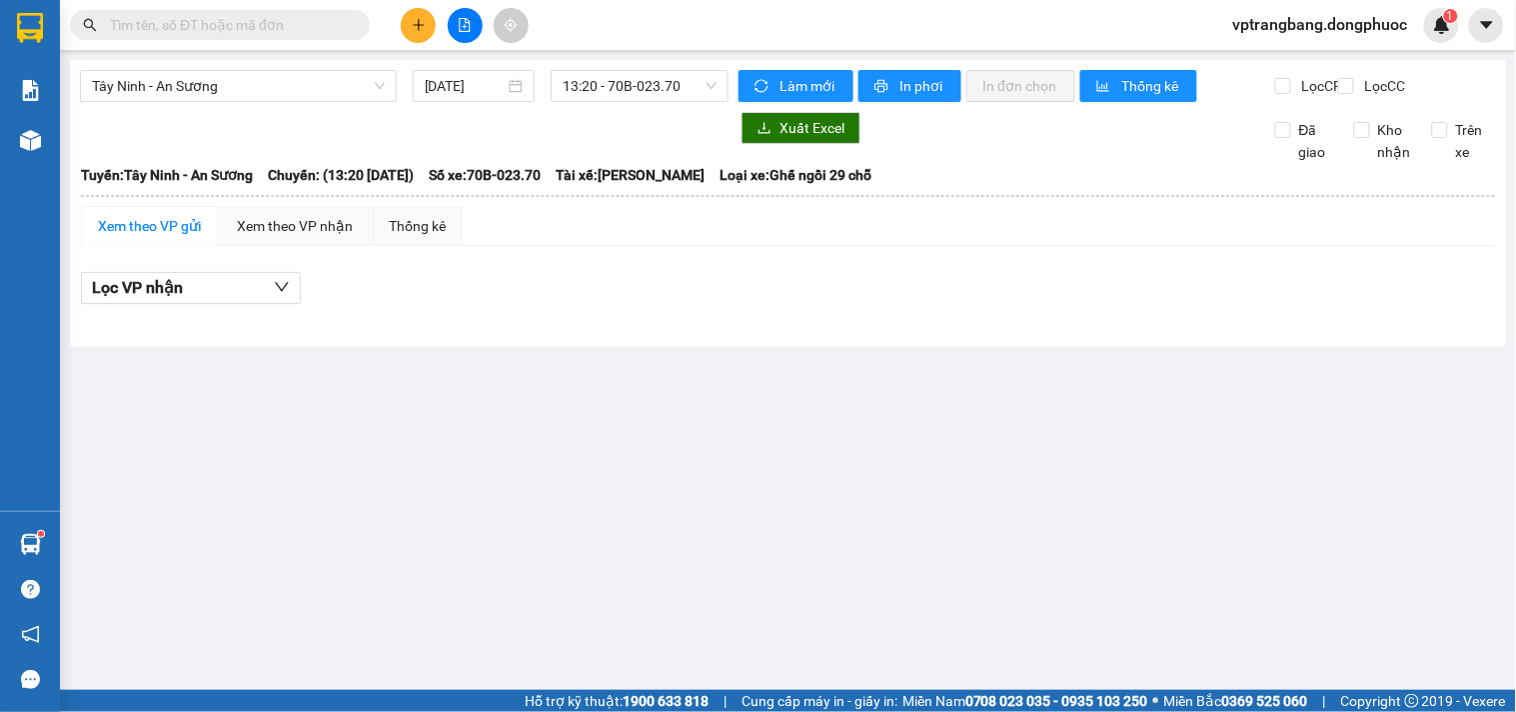
click at [600, 55] on main "Tây Ninh - An Sương 13/09/2025 13:20 - 70B-023.70 Làm mới In phơi In đơn chọn T…" at bounding box center [758, 345] width 1516 height 690
click at [605, 78] on span "13:20 - 70B-023.70" at bounding box center [640, 86] width 154 height 30
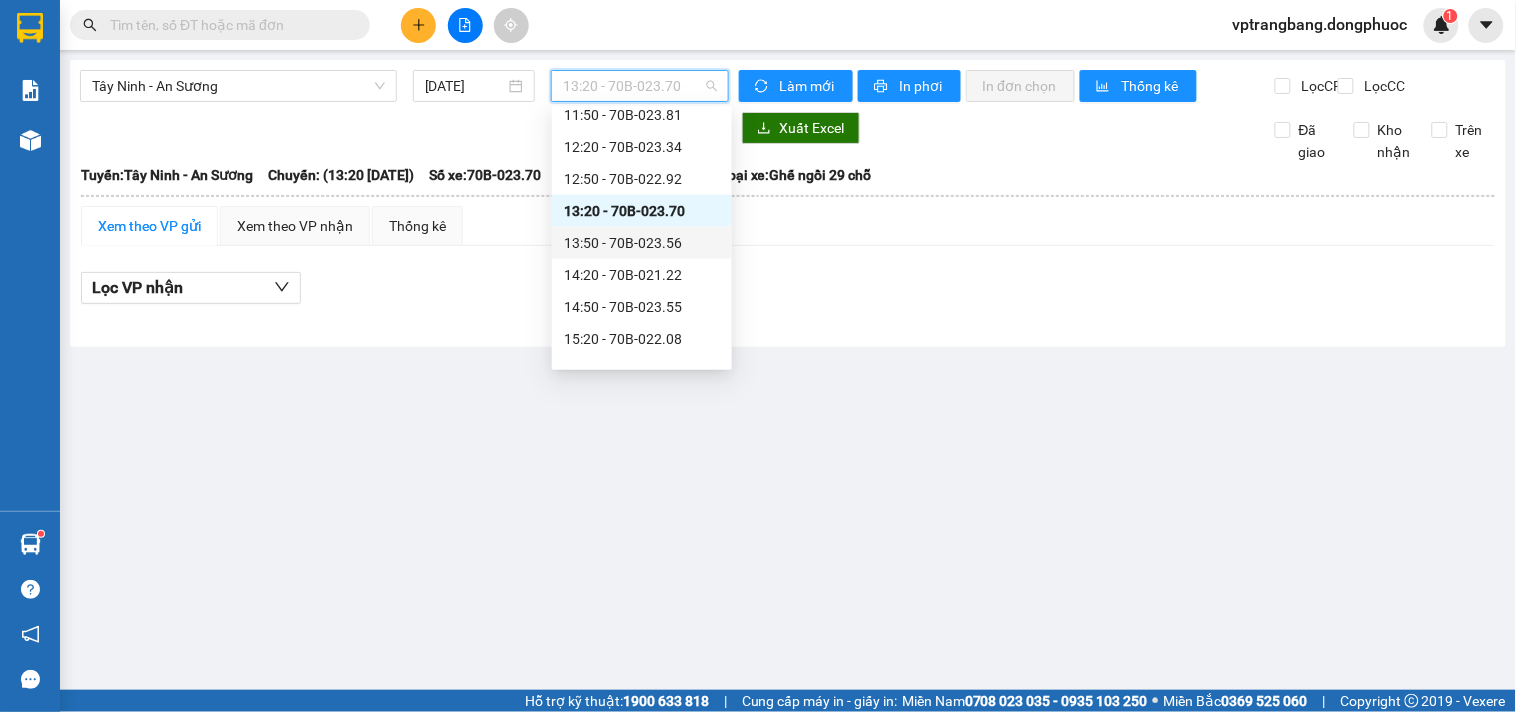
click at [613, 245] on div "13:50 - 70B-023.56" at bounding box center [642, 243] width 156 height 22
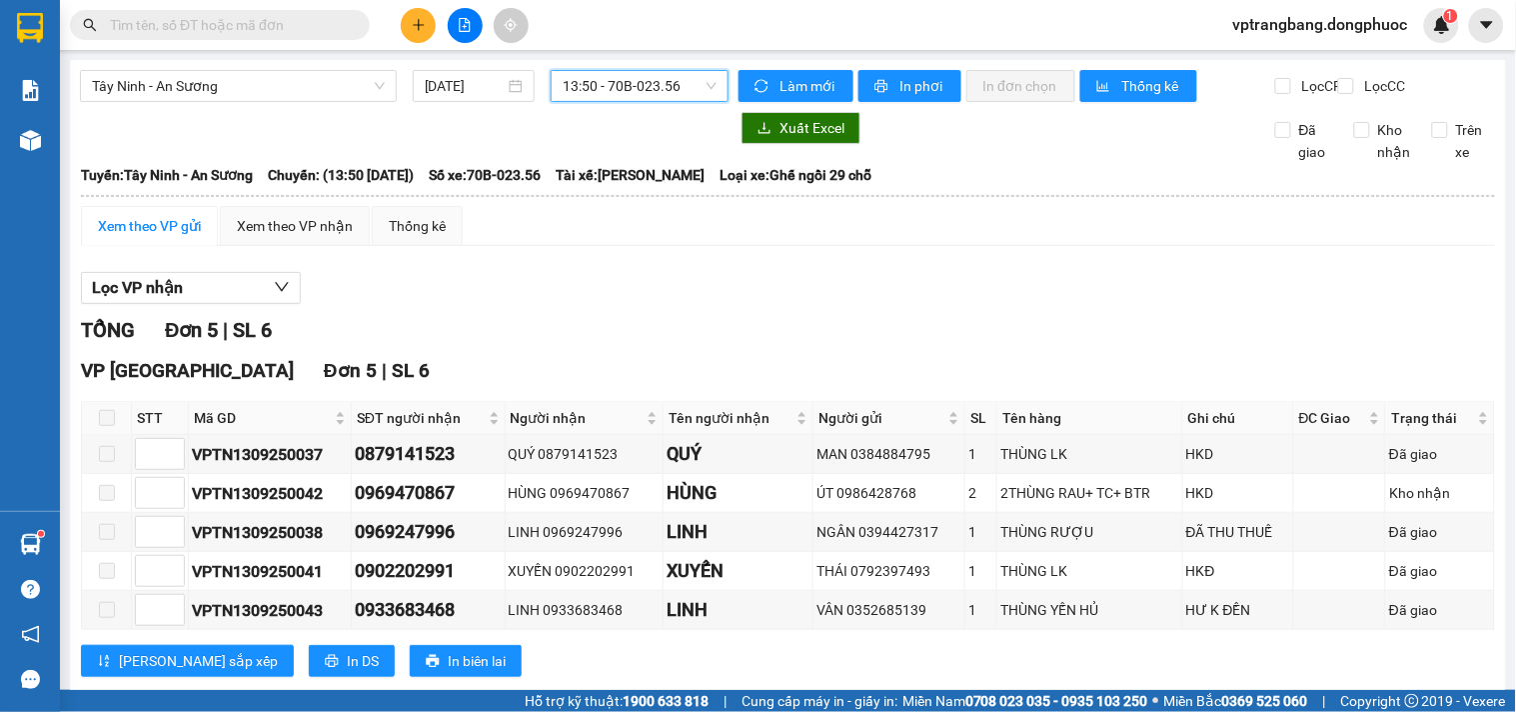
click at [585, 88] on span "13:50 - 70B-023.56" at bounding box center [640, 86] width 154 height 30
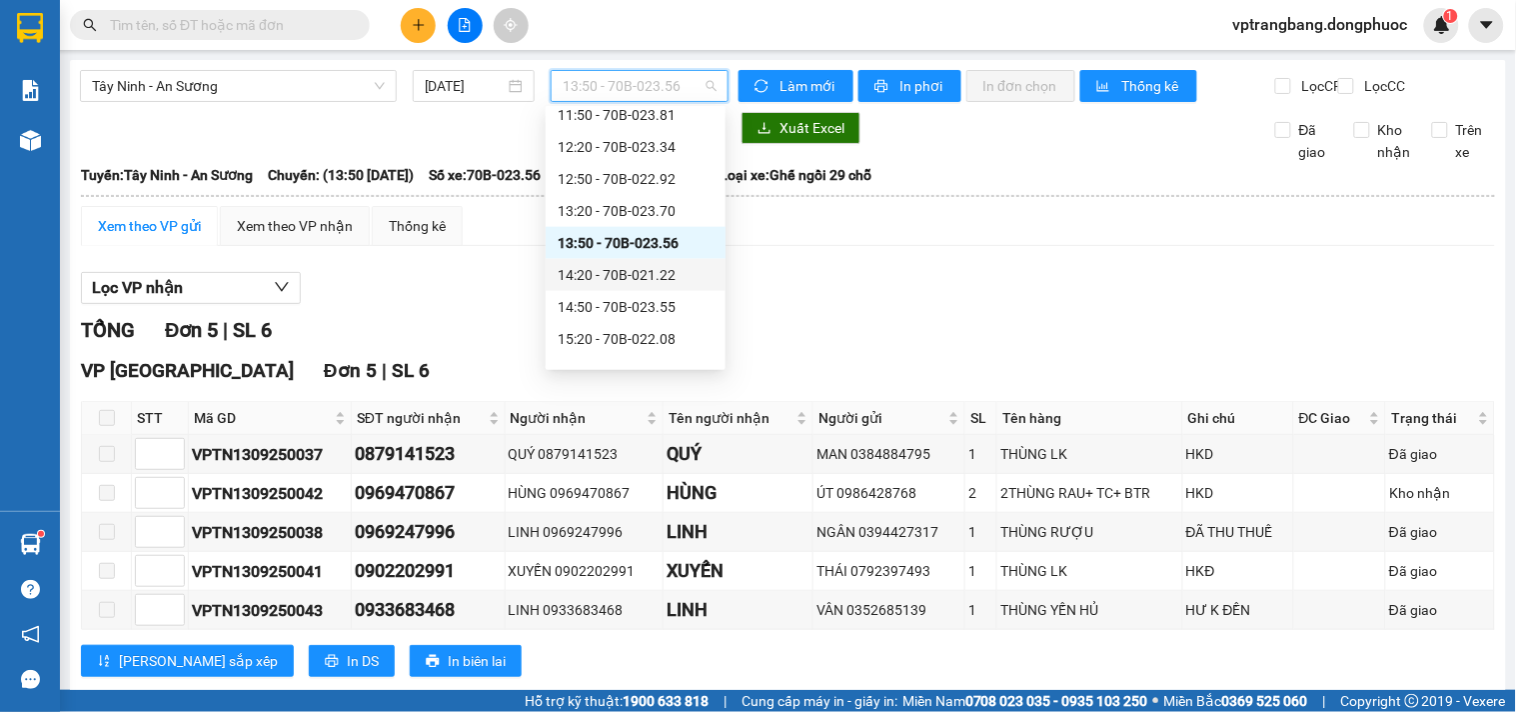
click at [618, 266] on div "14:20 - 70B-021.22" at bounding box center [636, 275] width 156 height 22
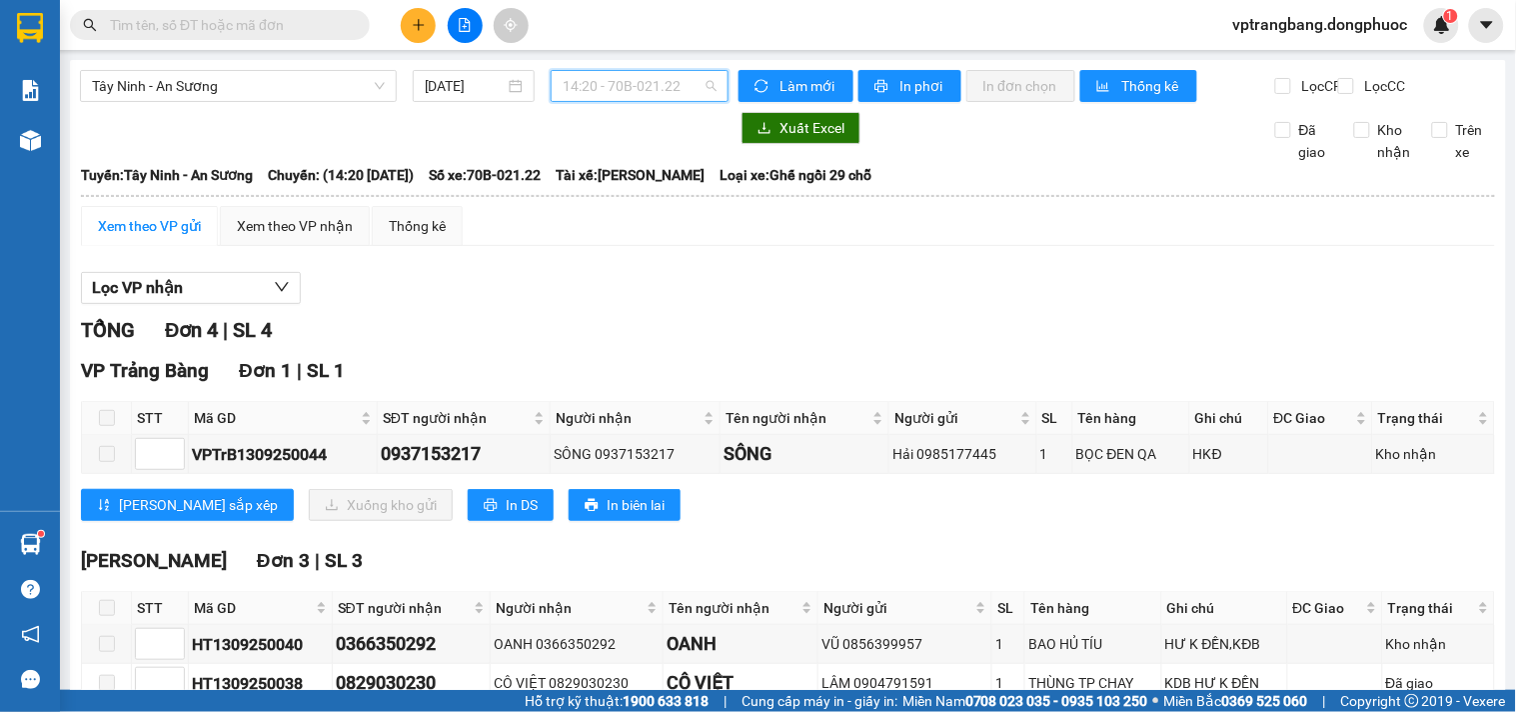
drag, startPoint x: 603, startPoint y: 85, endPoint x: 618, endPoint y: 93, distance: 17.0
click at [598, 86] on span "14:20 - 70B-021.22" at bounding box center [640, 86] width 154 height 30
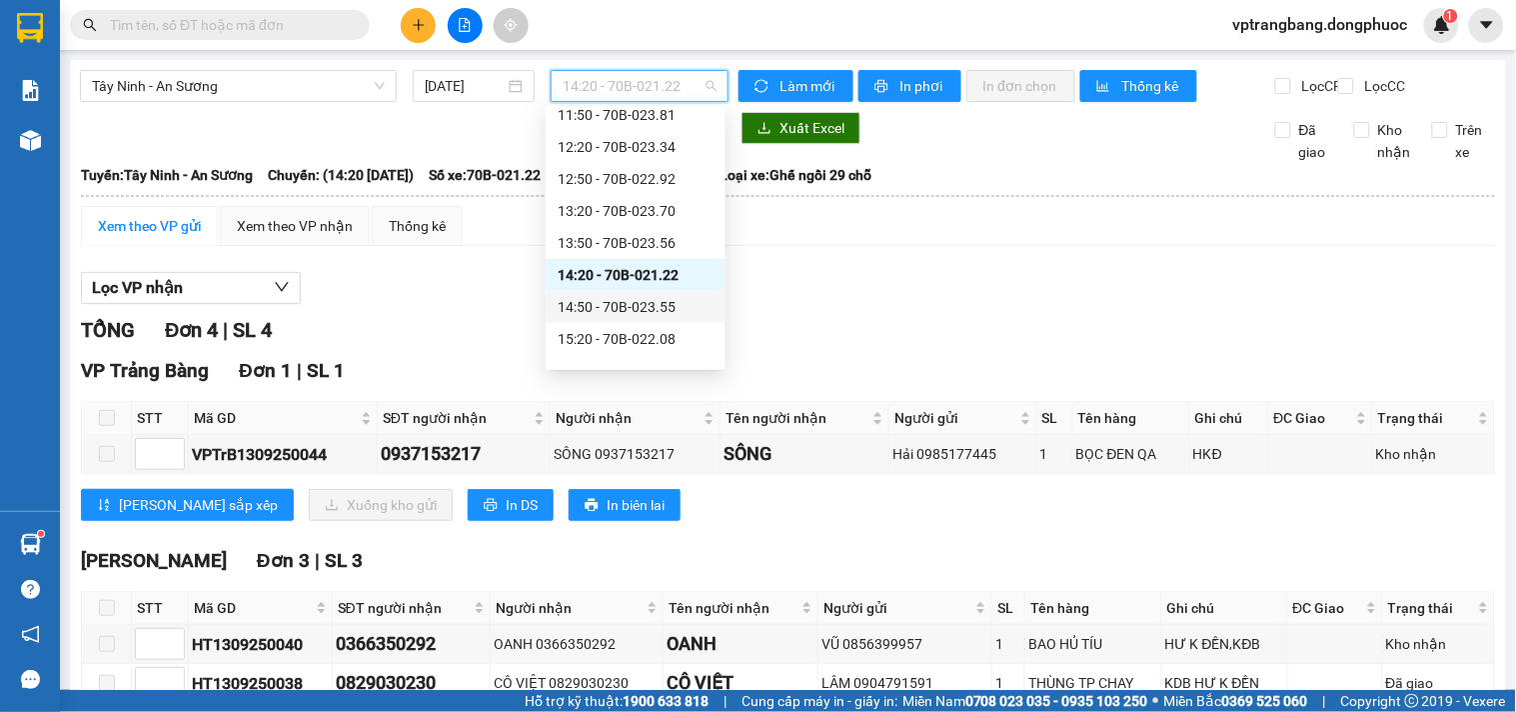
click at [623, 314] on div "14:50 - 70B-023.55" at bounding box center [636, 307] width 156 height 22
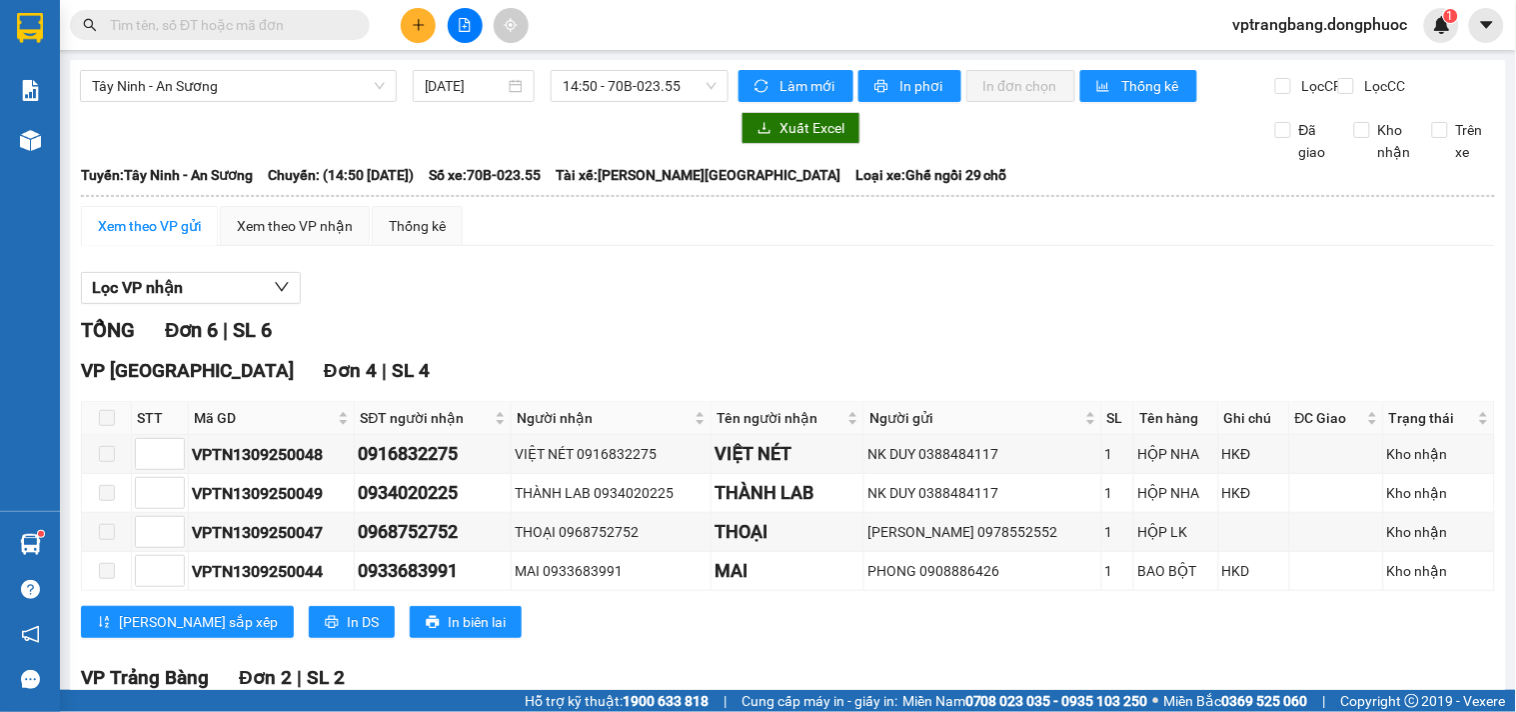
click at [552, 301] on div "Lọc VP nhận" at bounding box center [788, 288] width 1414 height 33
click at [633, 95] on span "14:50 - 70B-023.55" at bounding box center [640, 86] width 154 height 30
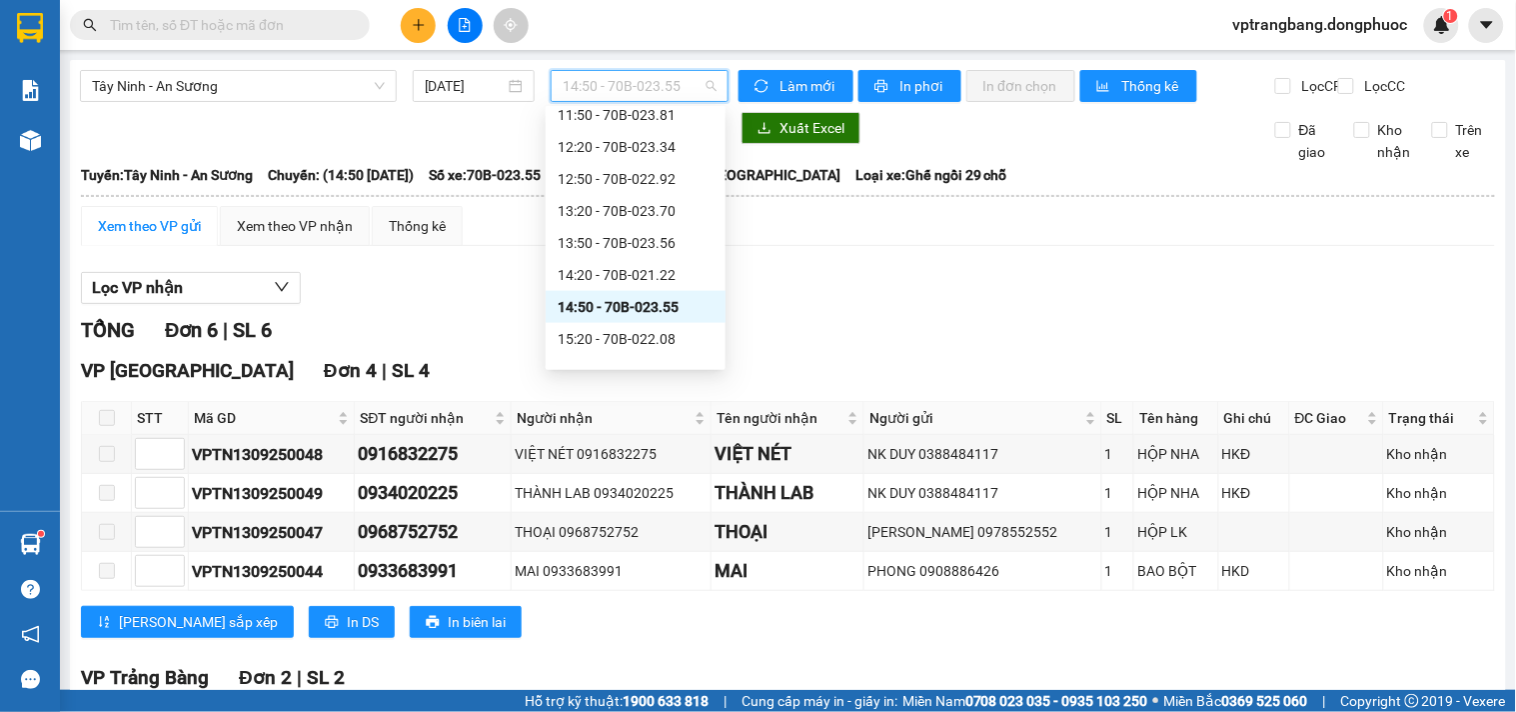
scroll to position [698, 0]
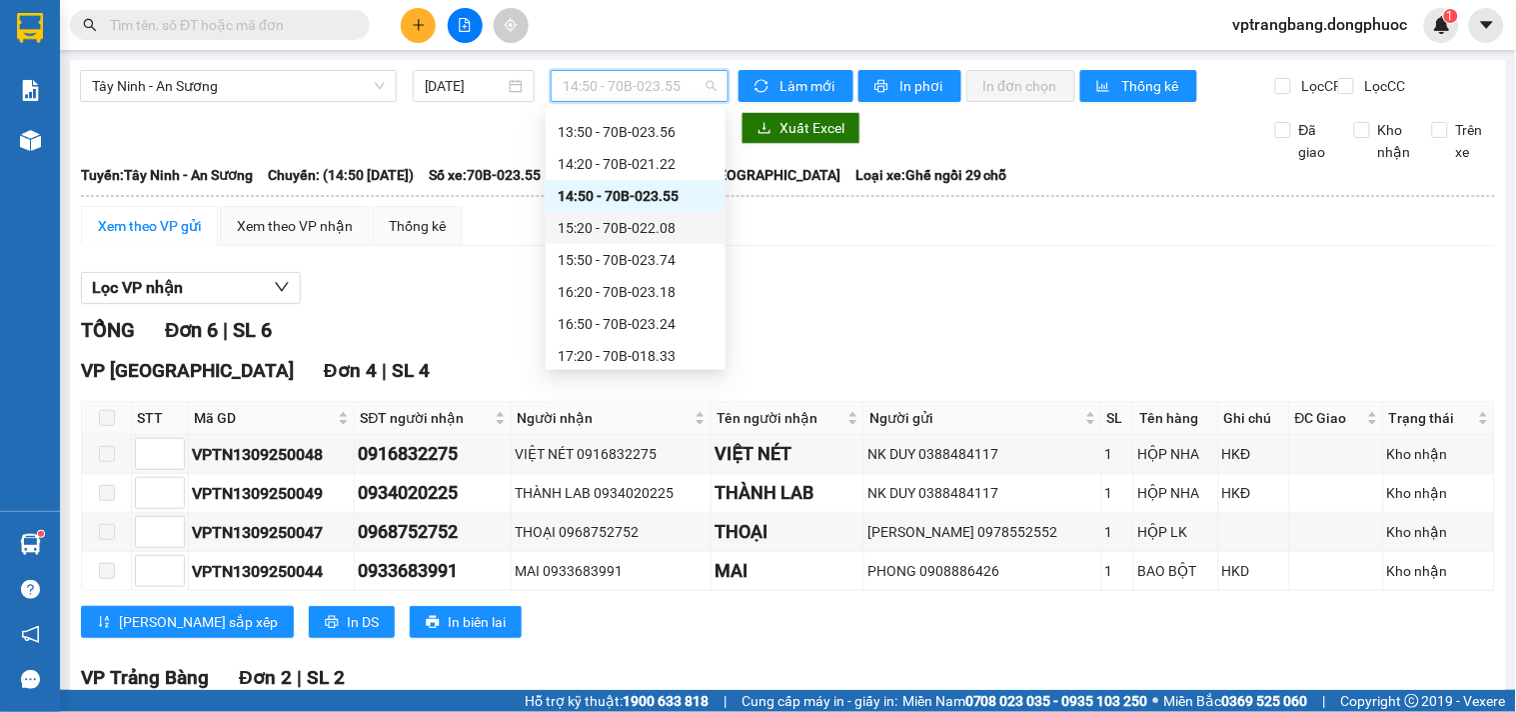
click at [634, 231] on div "15:20 - 70B-022.08" at bounding box center [636, 228] width 156 height 22
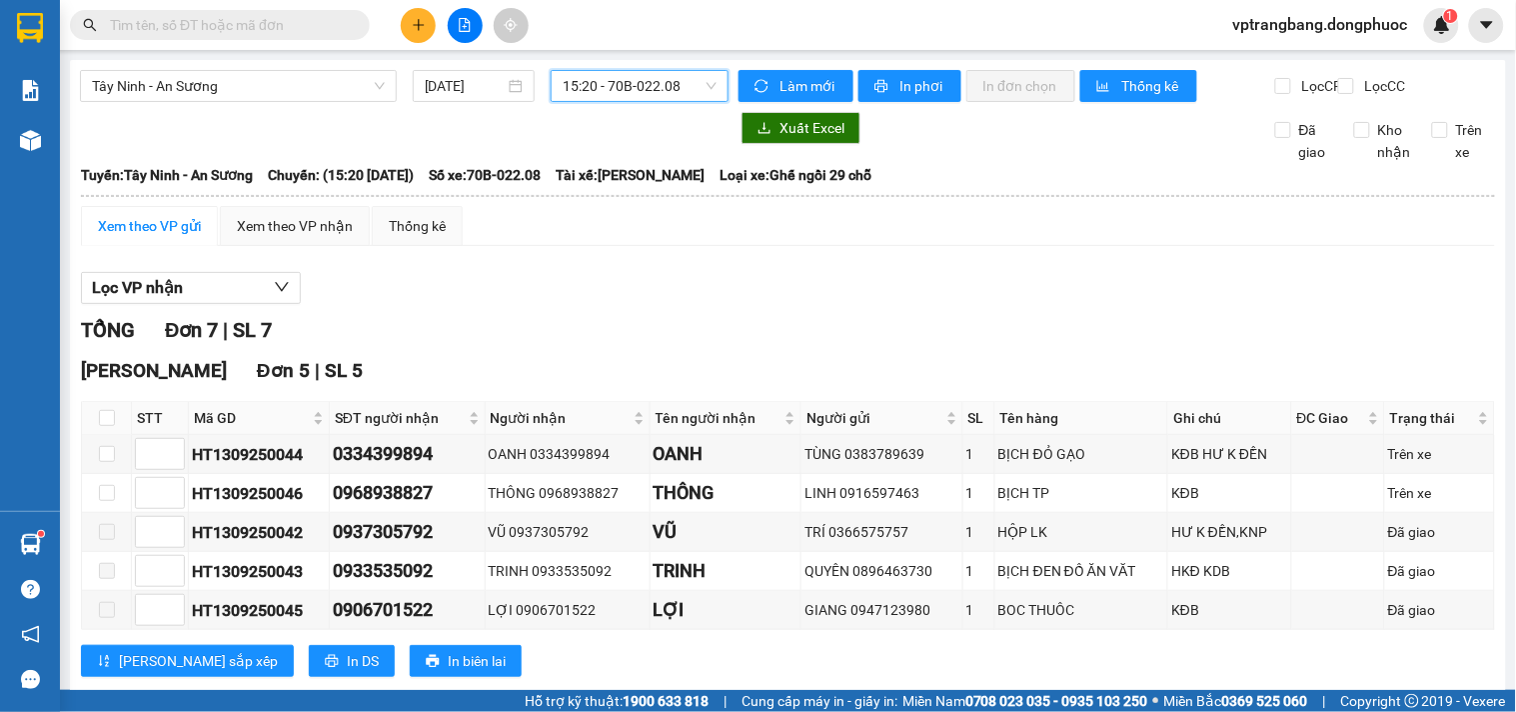
click at [602, 95] on span "15:20 - 70B-022.08" at bounding box center [640, 86] width 154 height 30
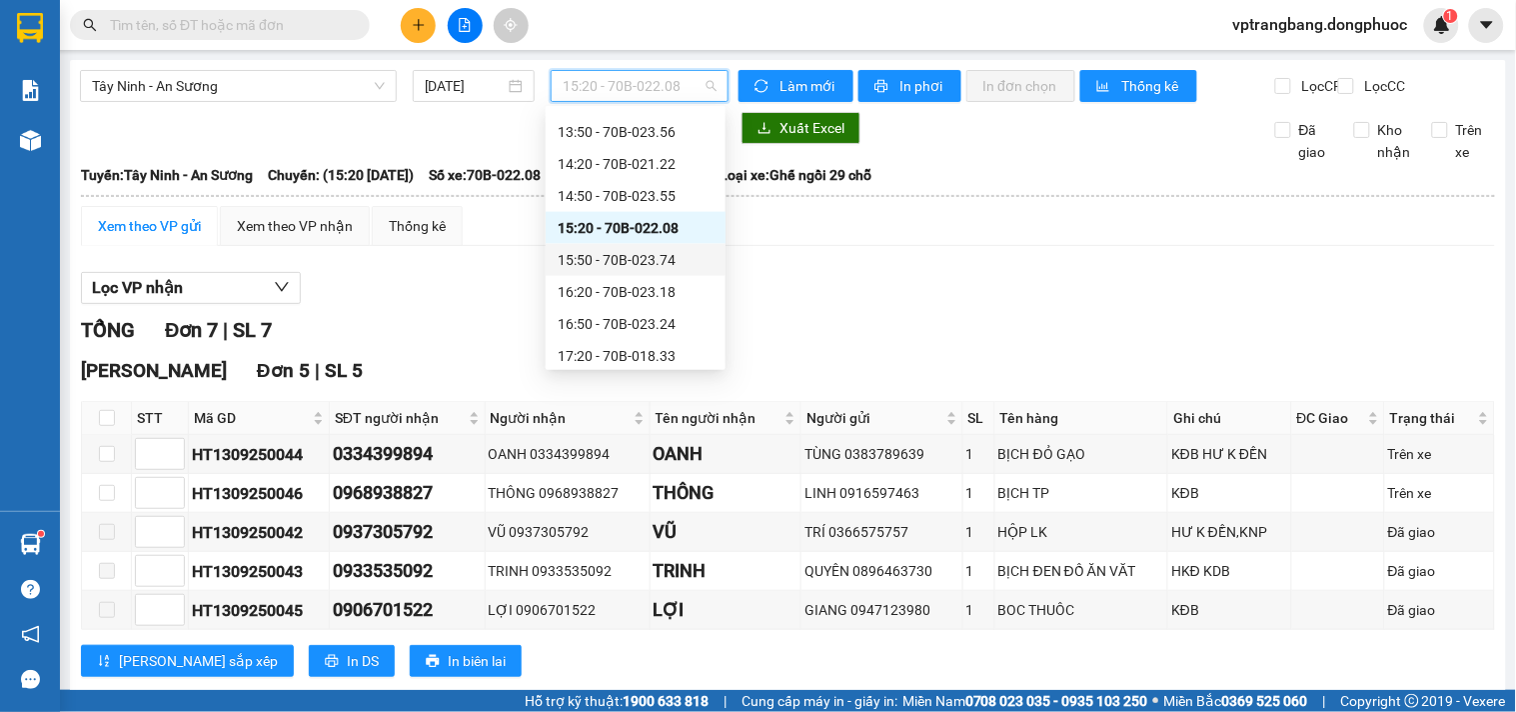
click at [640, 254] on div "15:50 - 70B-023.74" at bounding box center [636, 260] width 156 height 22
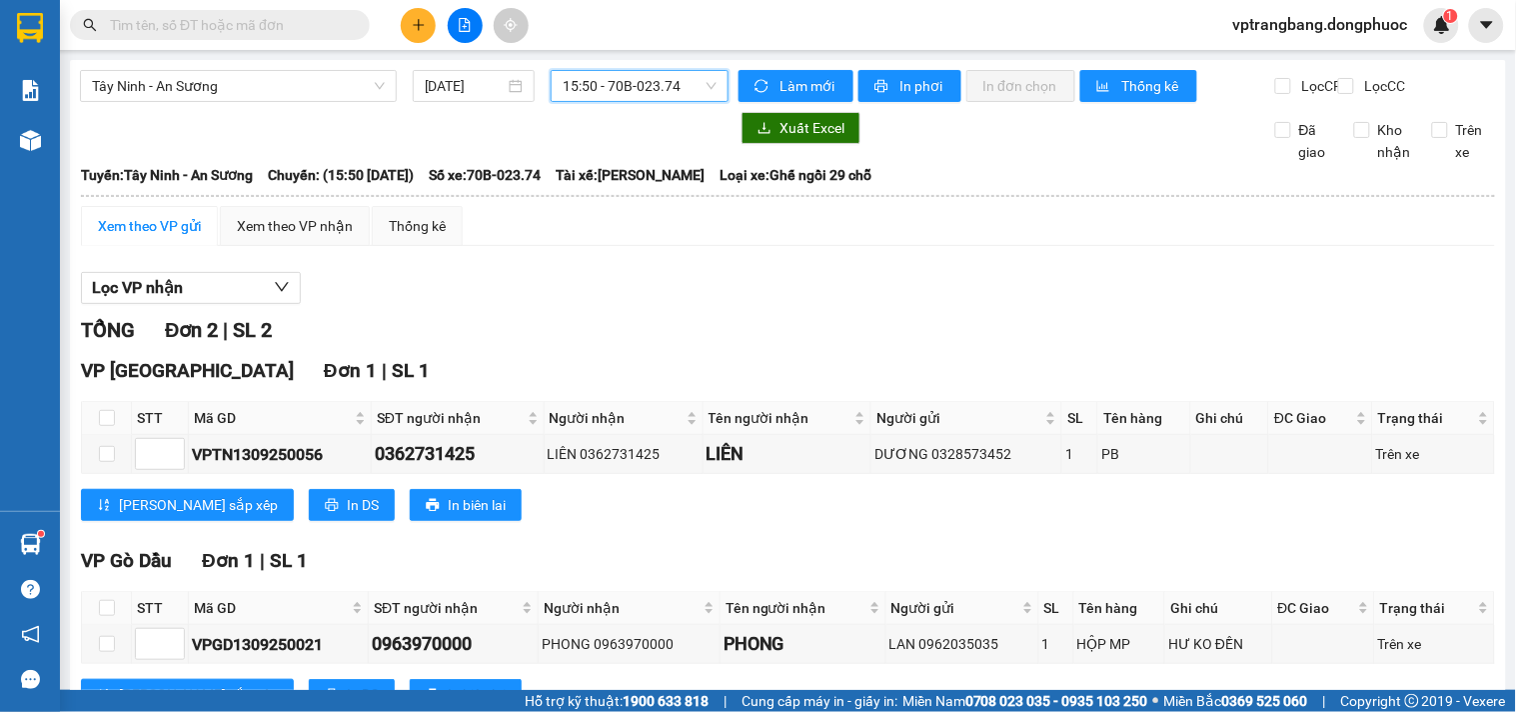
click at [608, 82] on span "15:50 - 70B-023.74" at bounding box center [640, 86] width 154 height 30
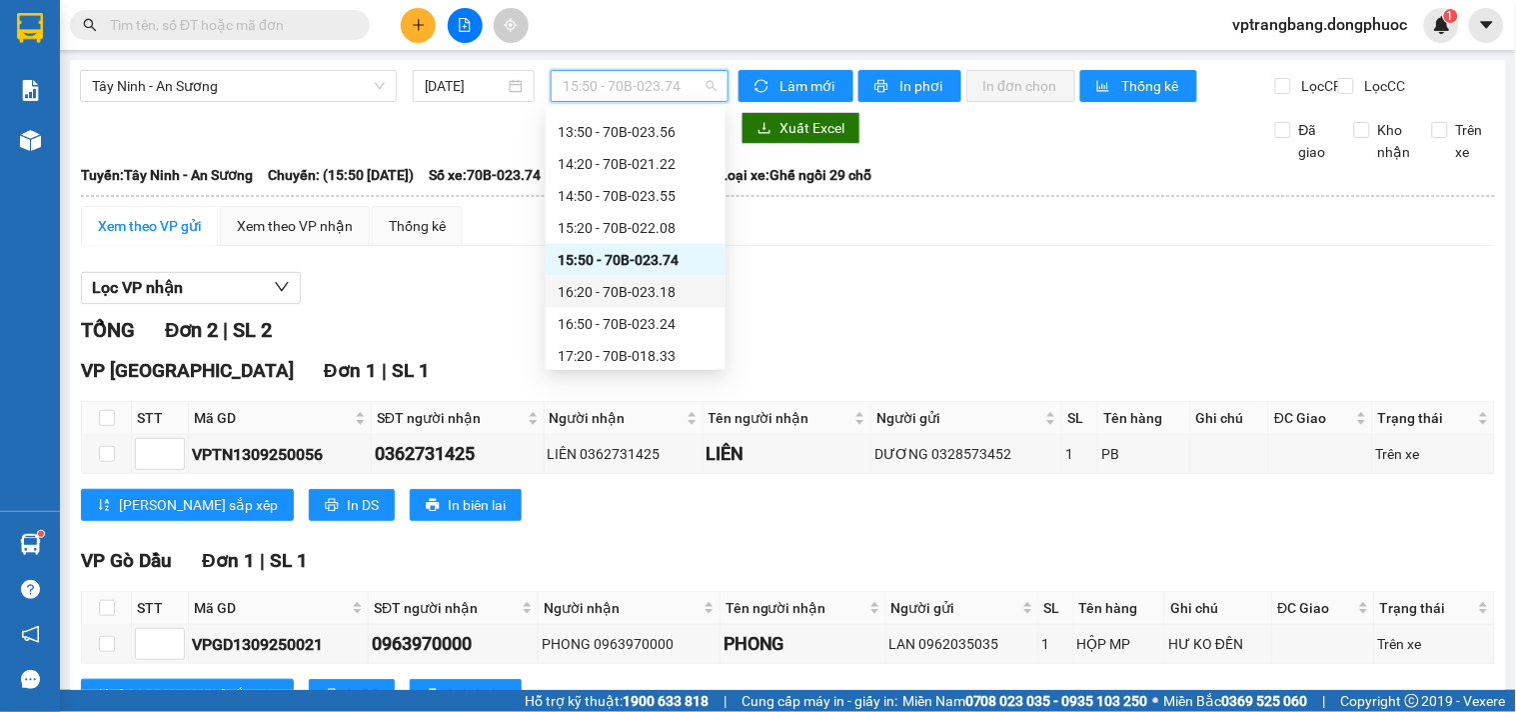
click at [641, 283] on div "16:20 - 70B-023.18" at bounding box center [636, 292] width 156 height 22
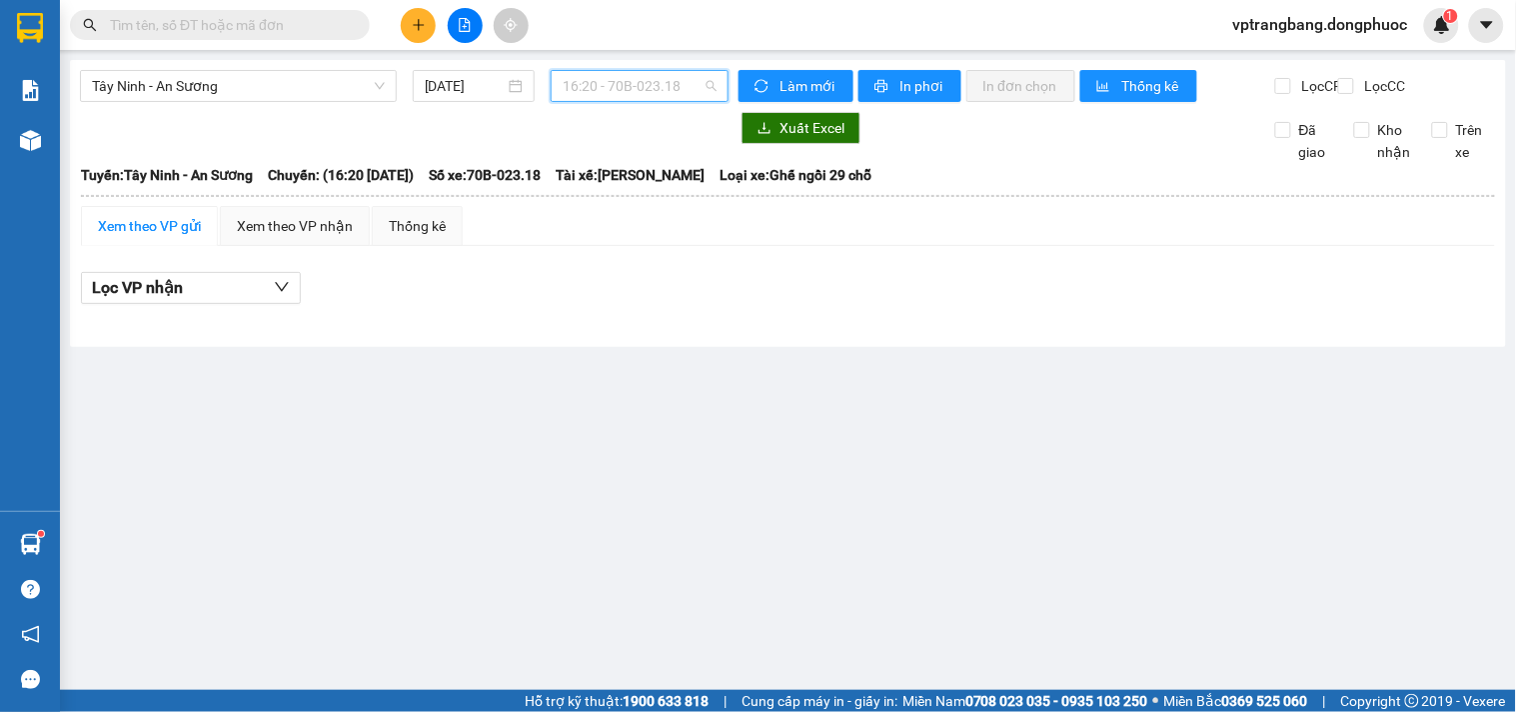
click at [624, 100] on span "16:20 - 70B-023.18" at bounding box center [640, 86] width 154 height 30
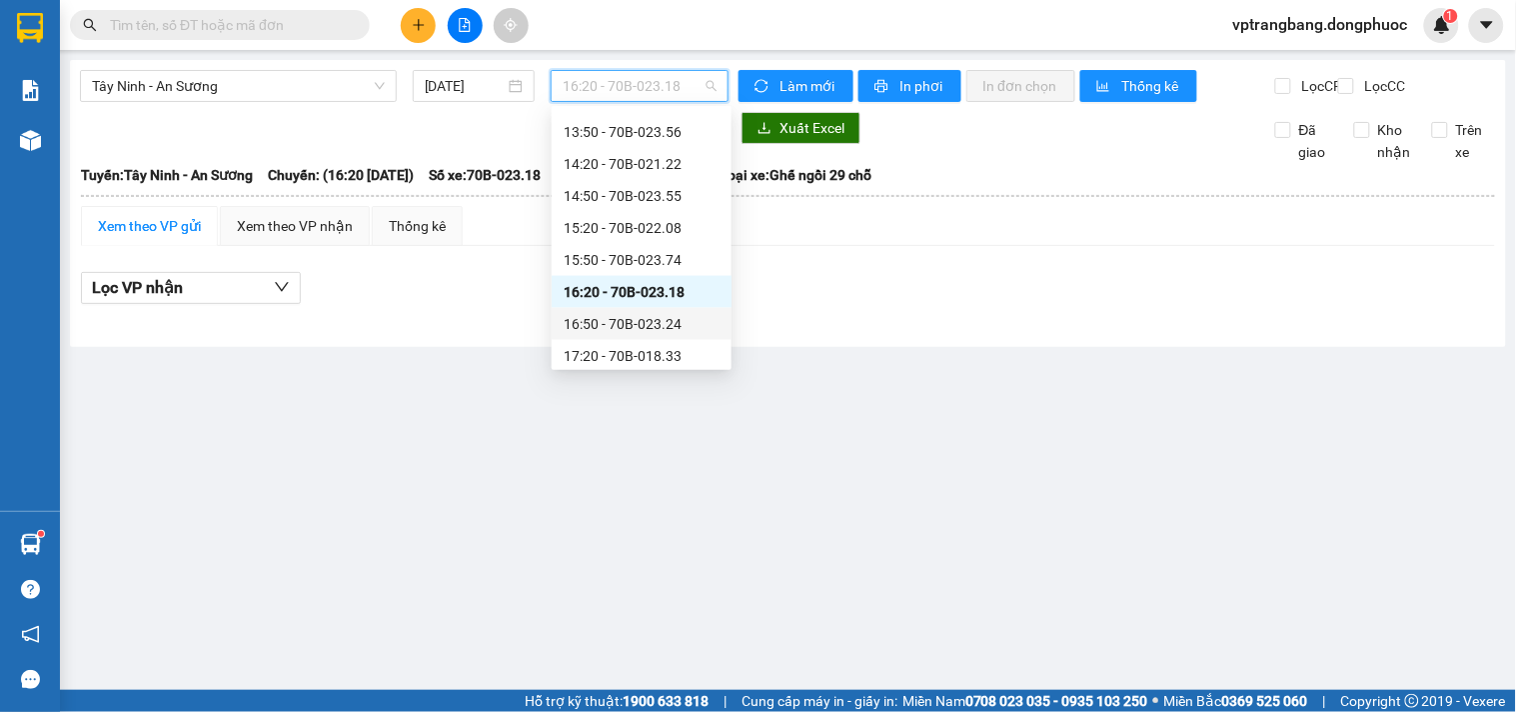
click at [622, 321] on div "16:50 - 70B-023.24" at bounding box center [642, 324] width 156 height 22
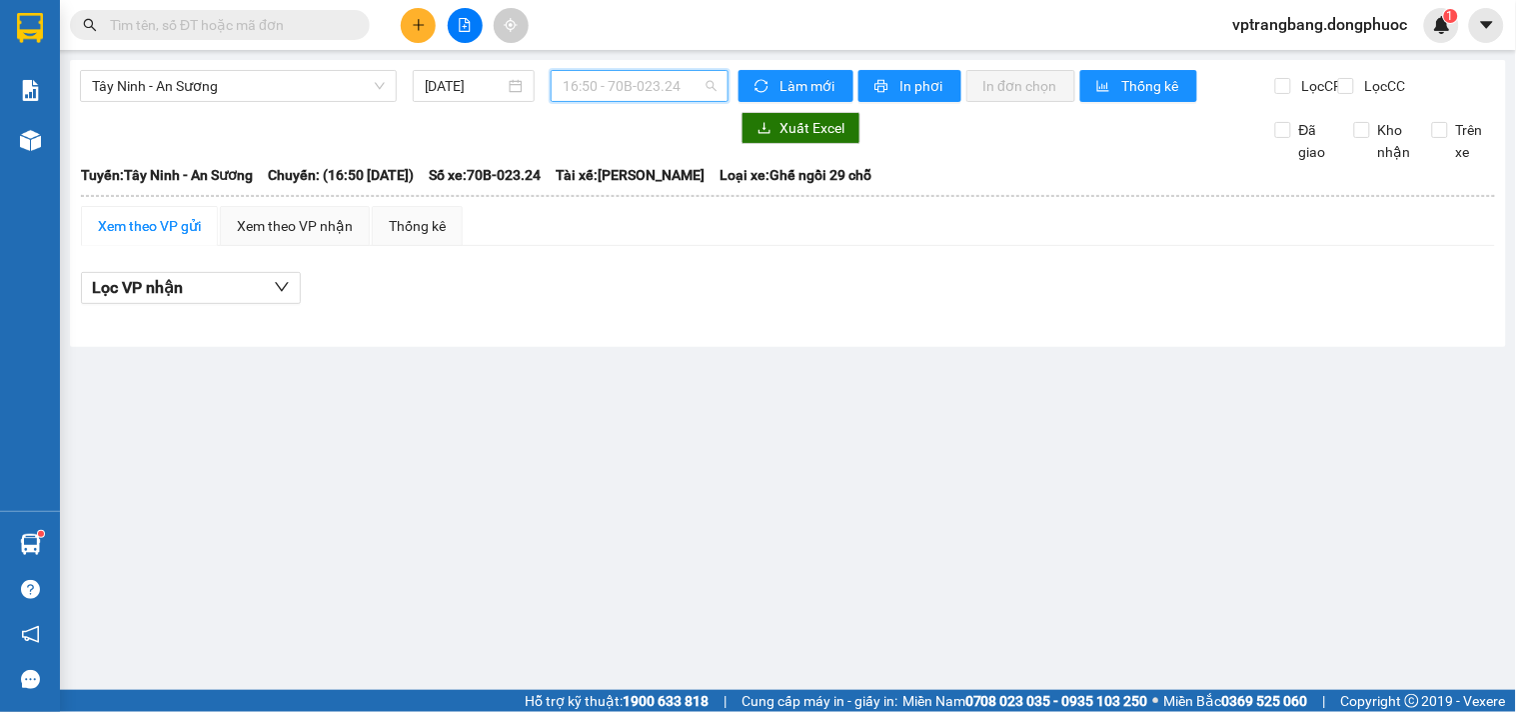
click at [592, 91] on span "16:50 - 70B-023.24" at bounding box center [640, 86] width 154 height 30
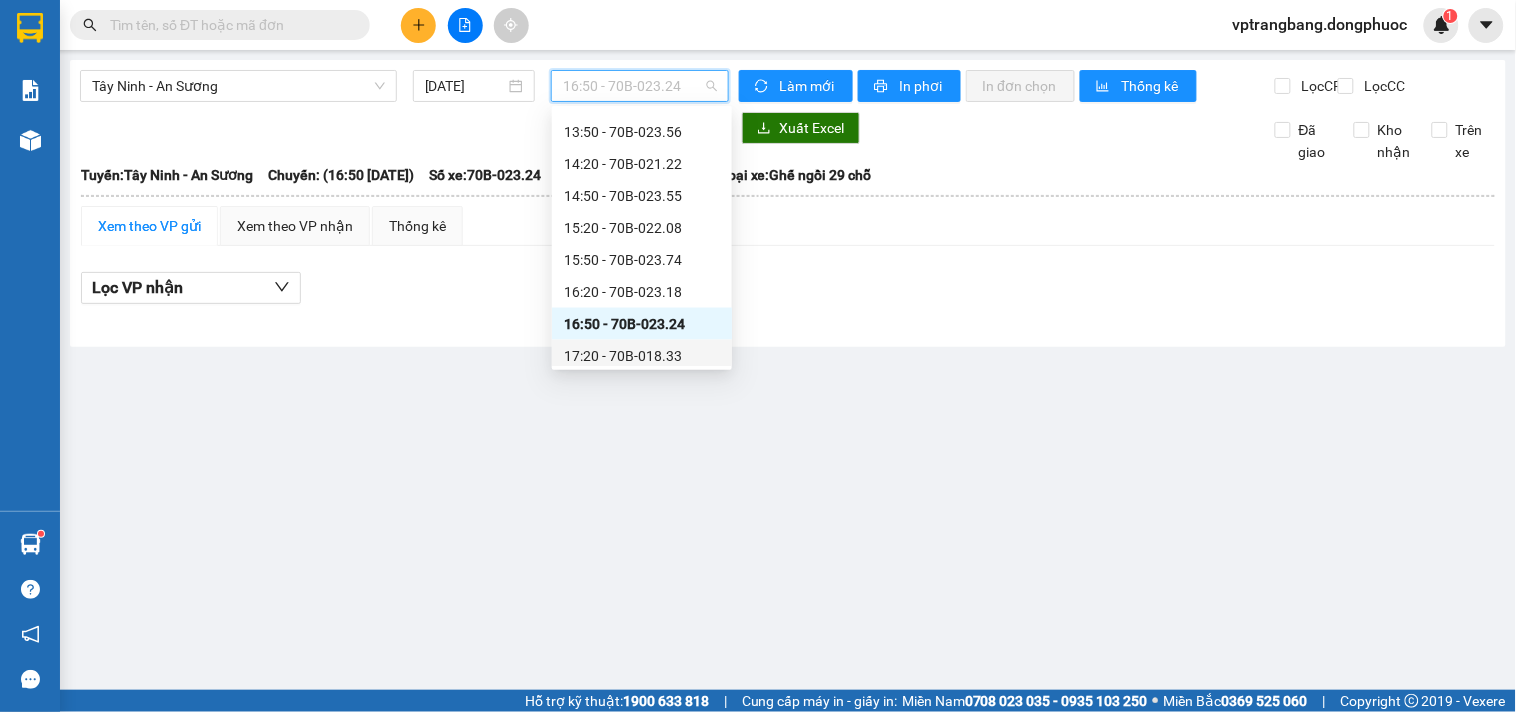
click at [637, 350] on div "17:20 - 70B-018.33" at bounding box center [642, 356] width 156 height 22
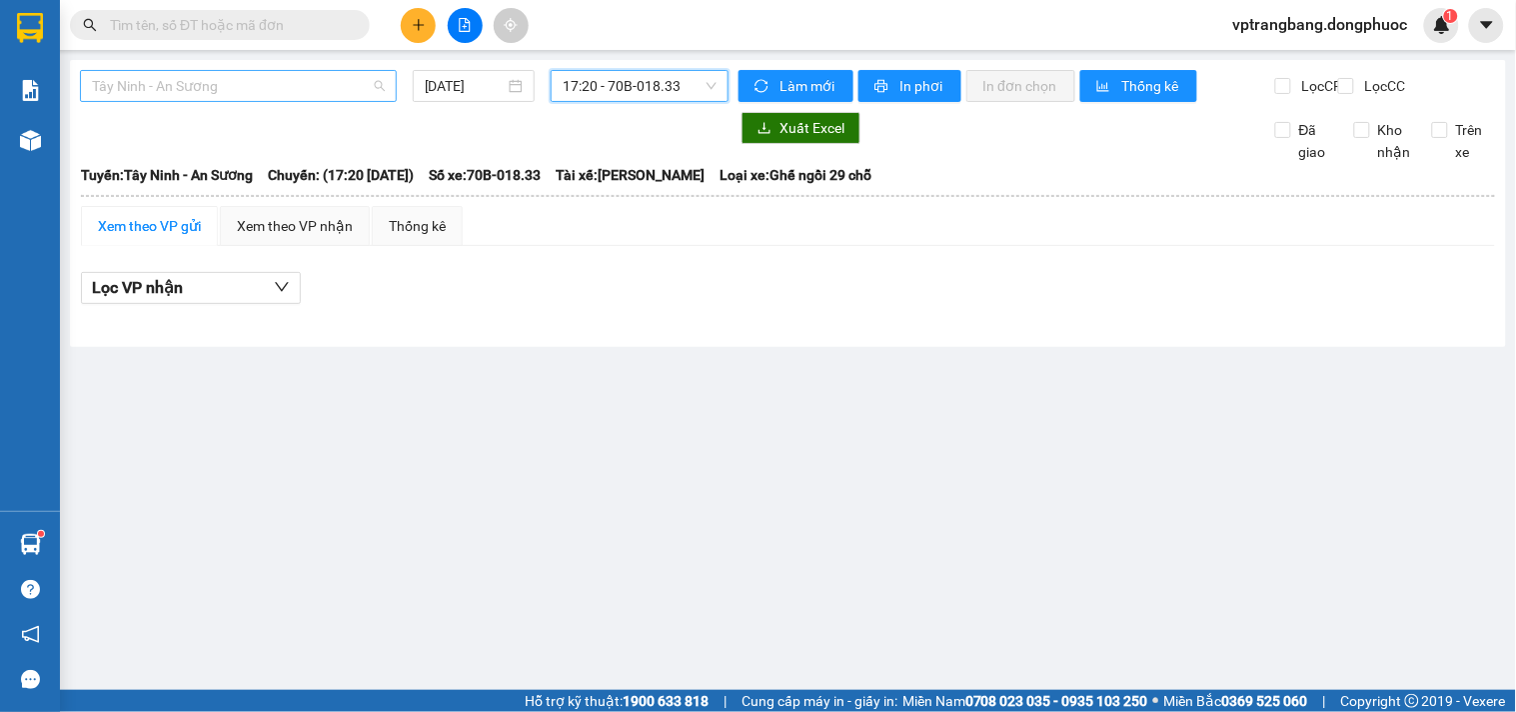
click at [285, 81] on span "Tây Ninh - An Sương" at bounding box center [238, 86] width 293 height 30
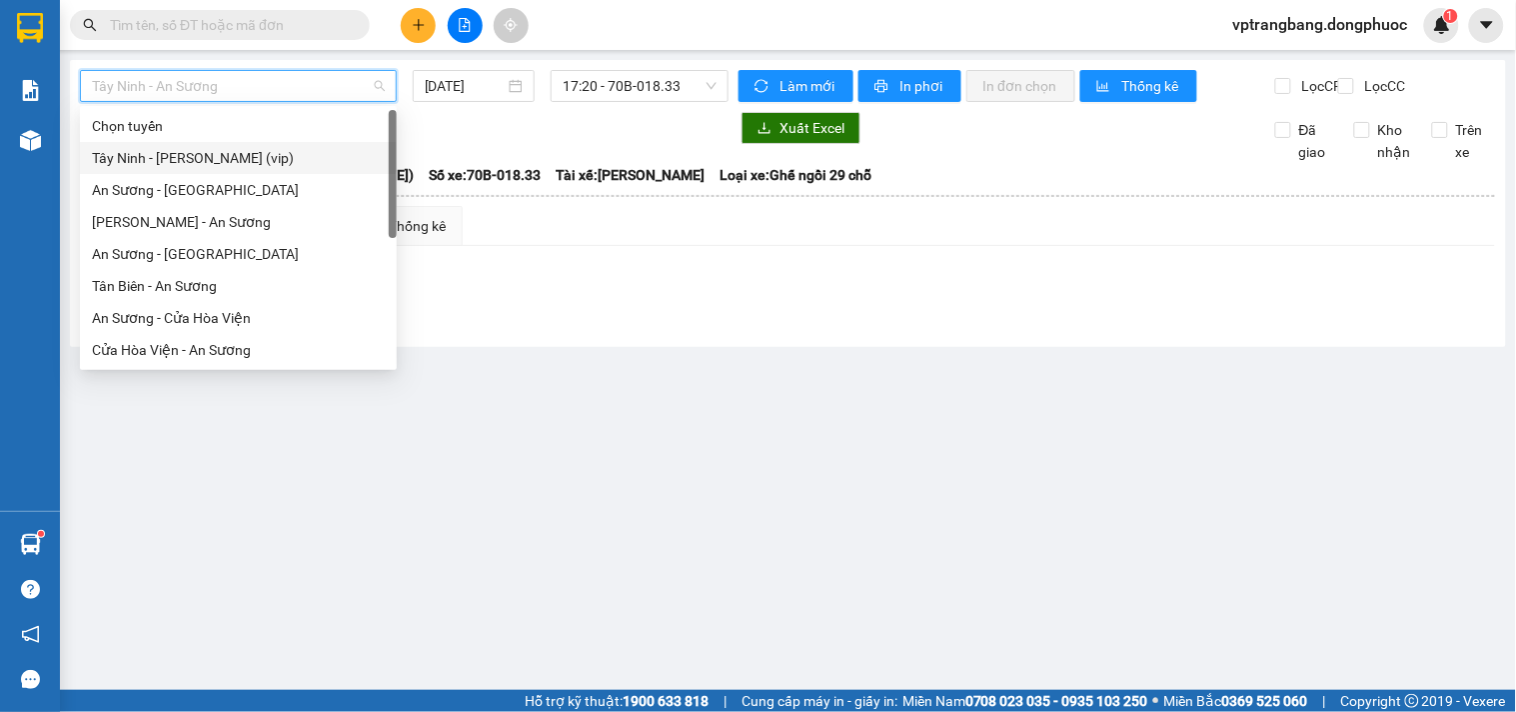
click at [230, 160] on div "Tây Ninh - [PERSON_NAME] (vip)" at bounding box center [238, 158] width 293 height 22
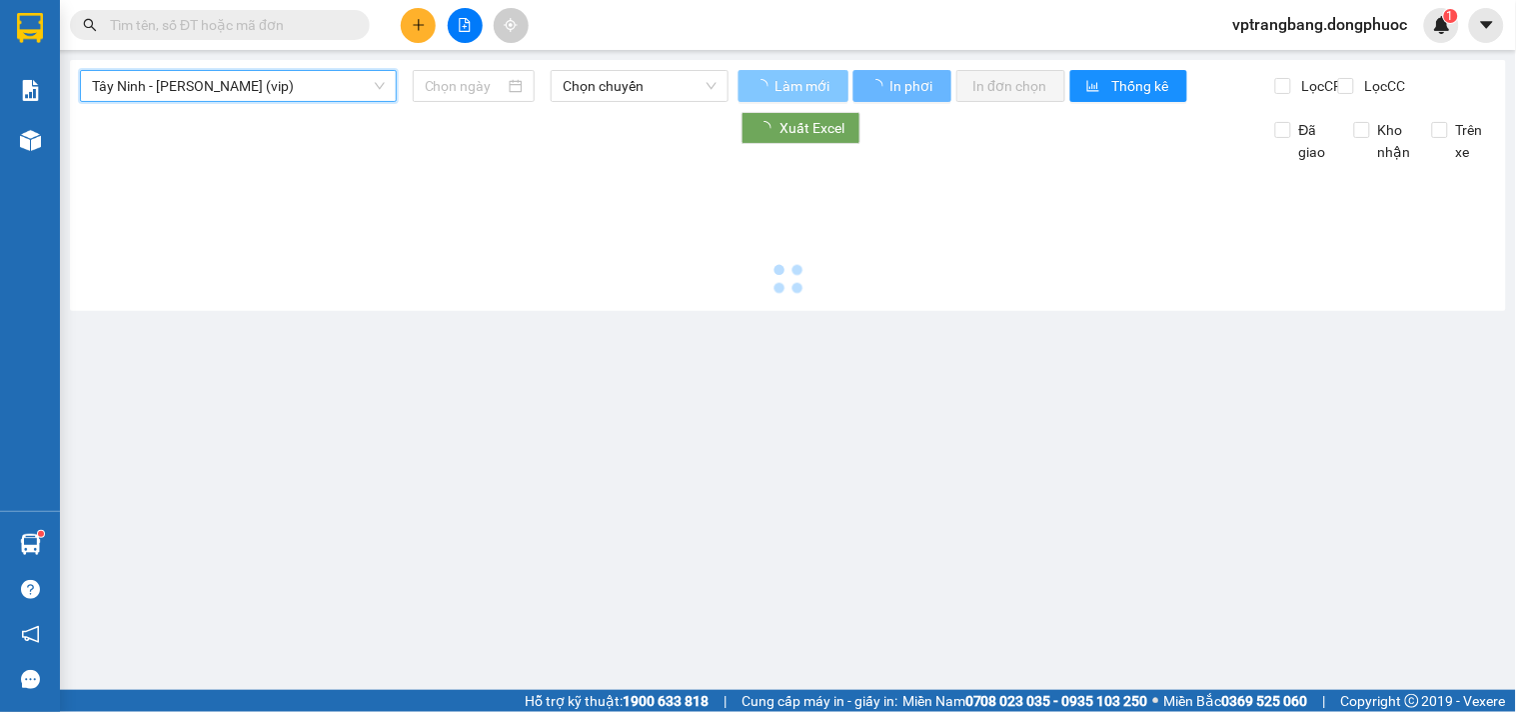
type input "[DATE]"
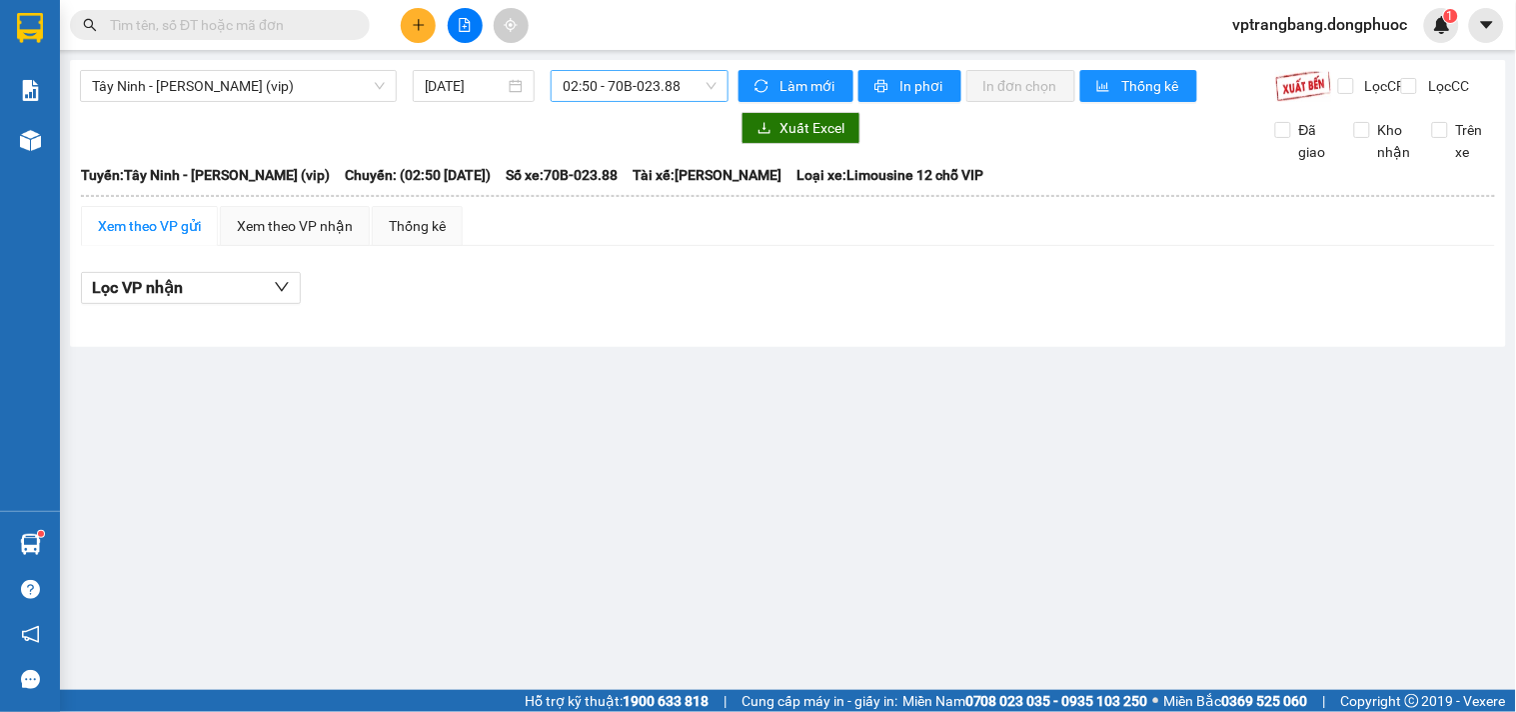
click at [594, 94] on span "02:50 - 70B-023.88" at bounding box center [640, 86] width 154 height 30
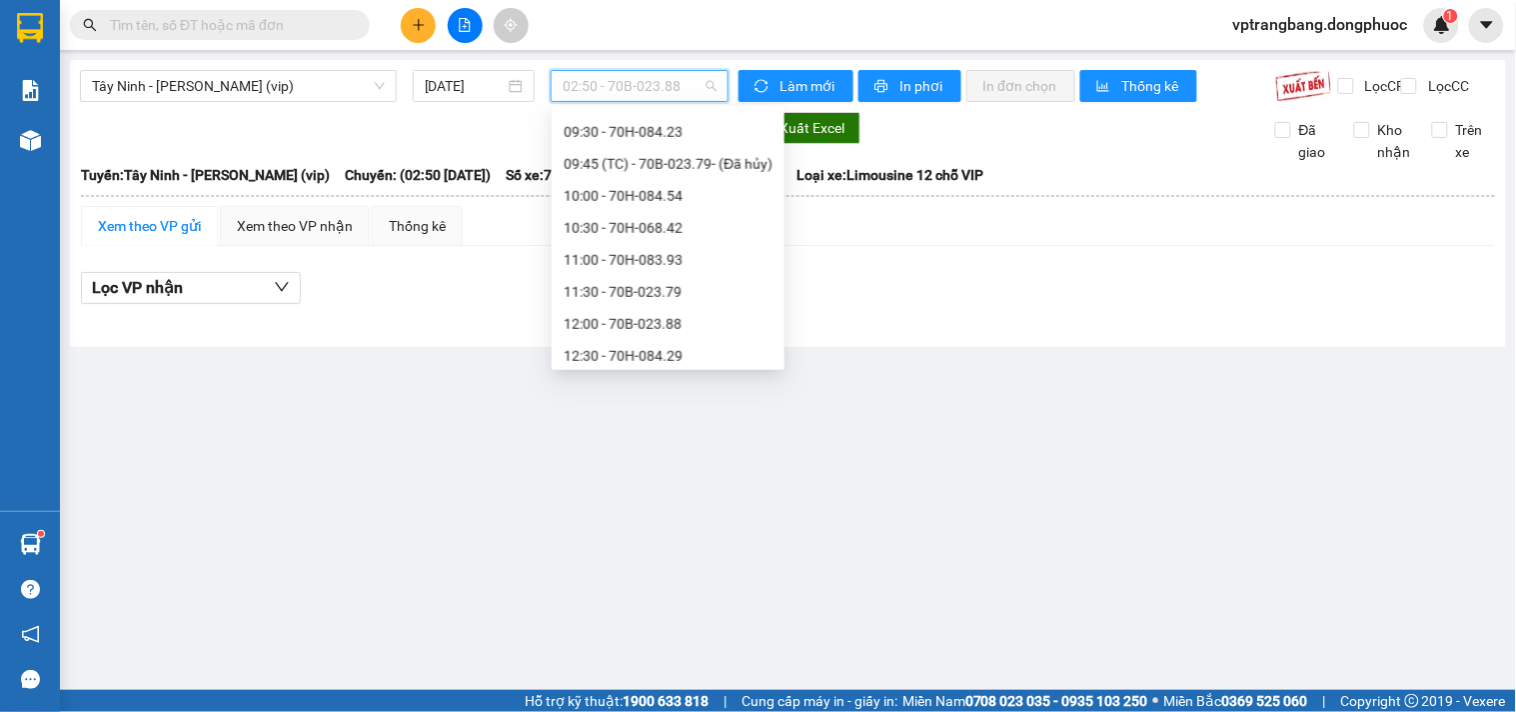
scroll to position [32, 0]
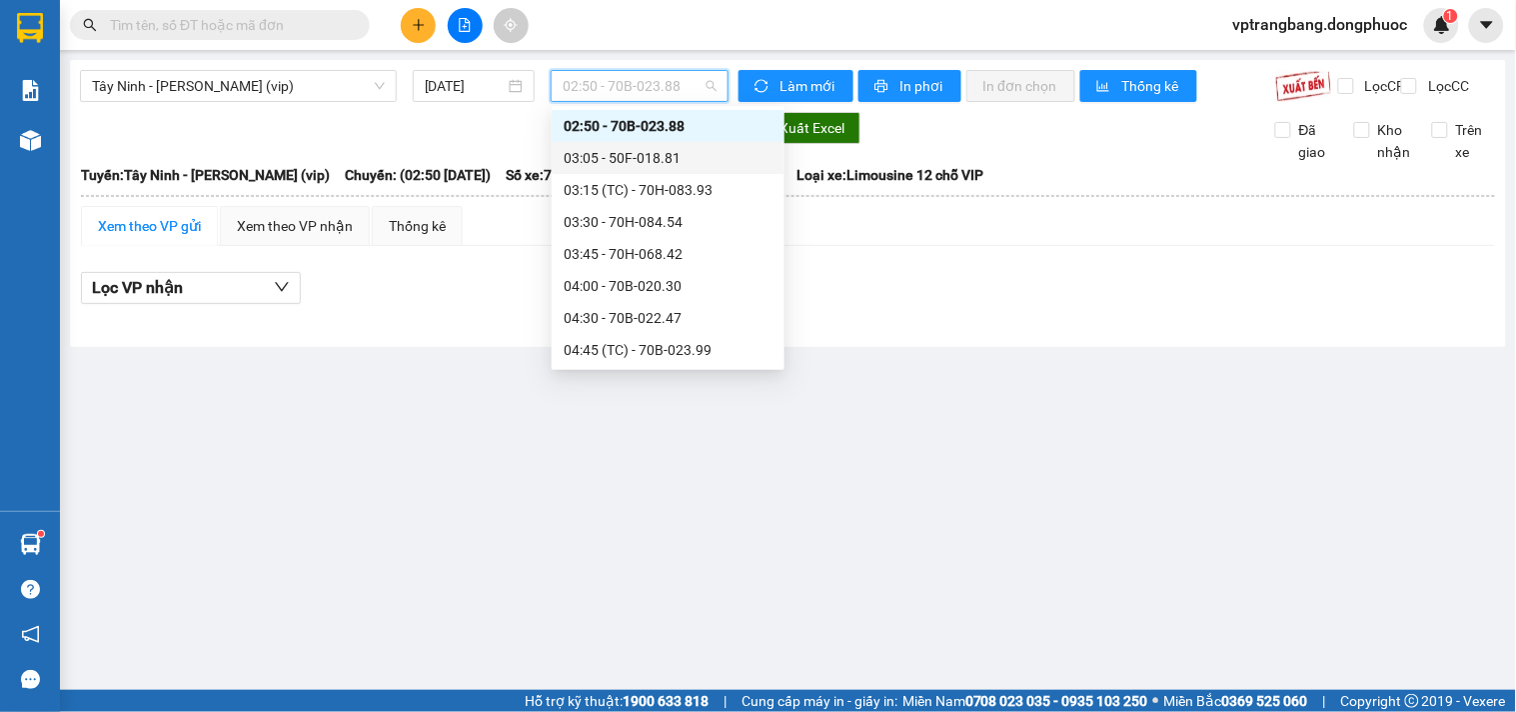
click at [652, 153] on div "03:05 - 50F-018.81" at bounding box center [668, 158] width 209 height 22
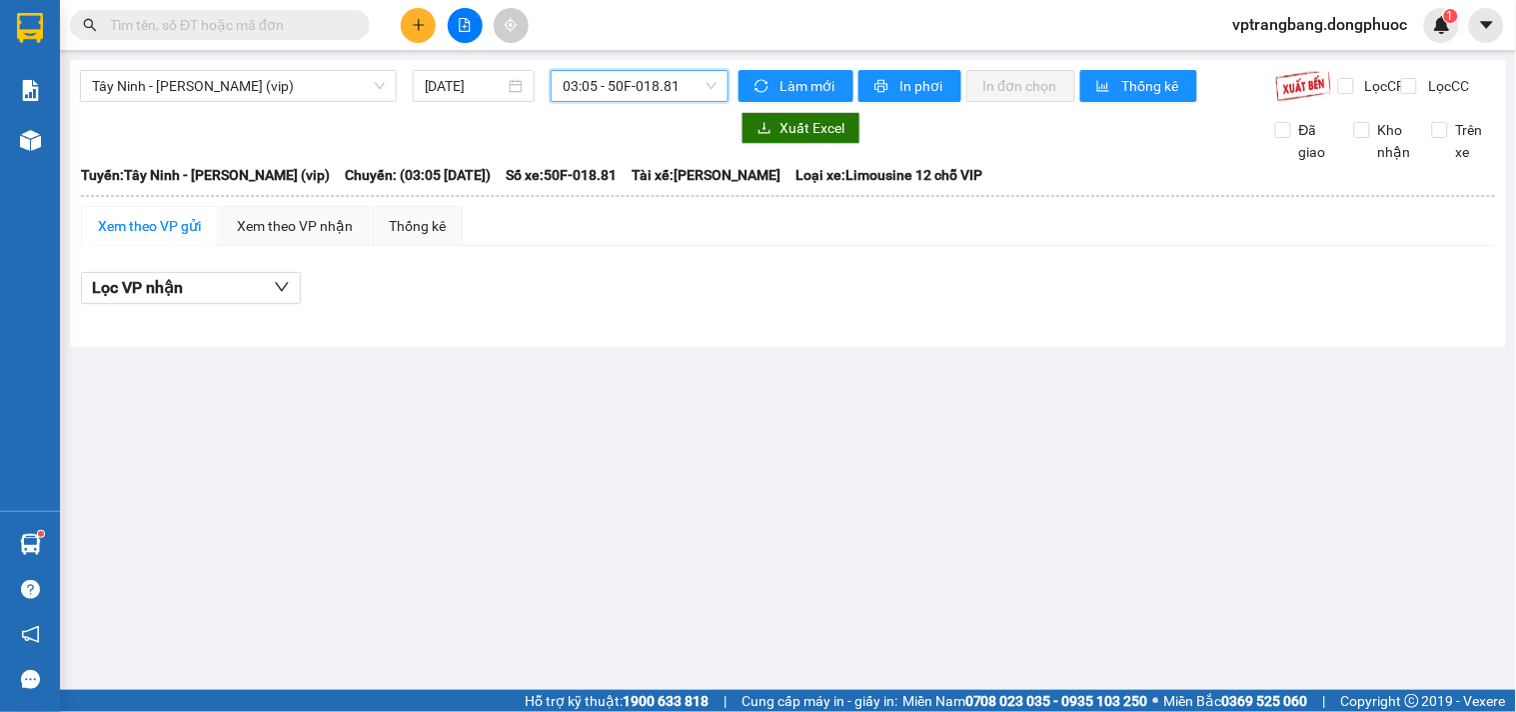
click at [602, 86] on span "03:05 - 50F-018.81" at bounding box center [640, 86] width 154 height 30
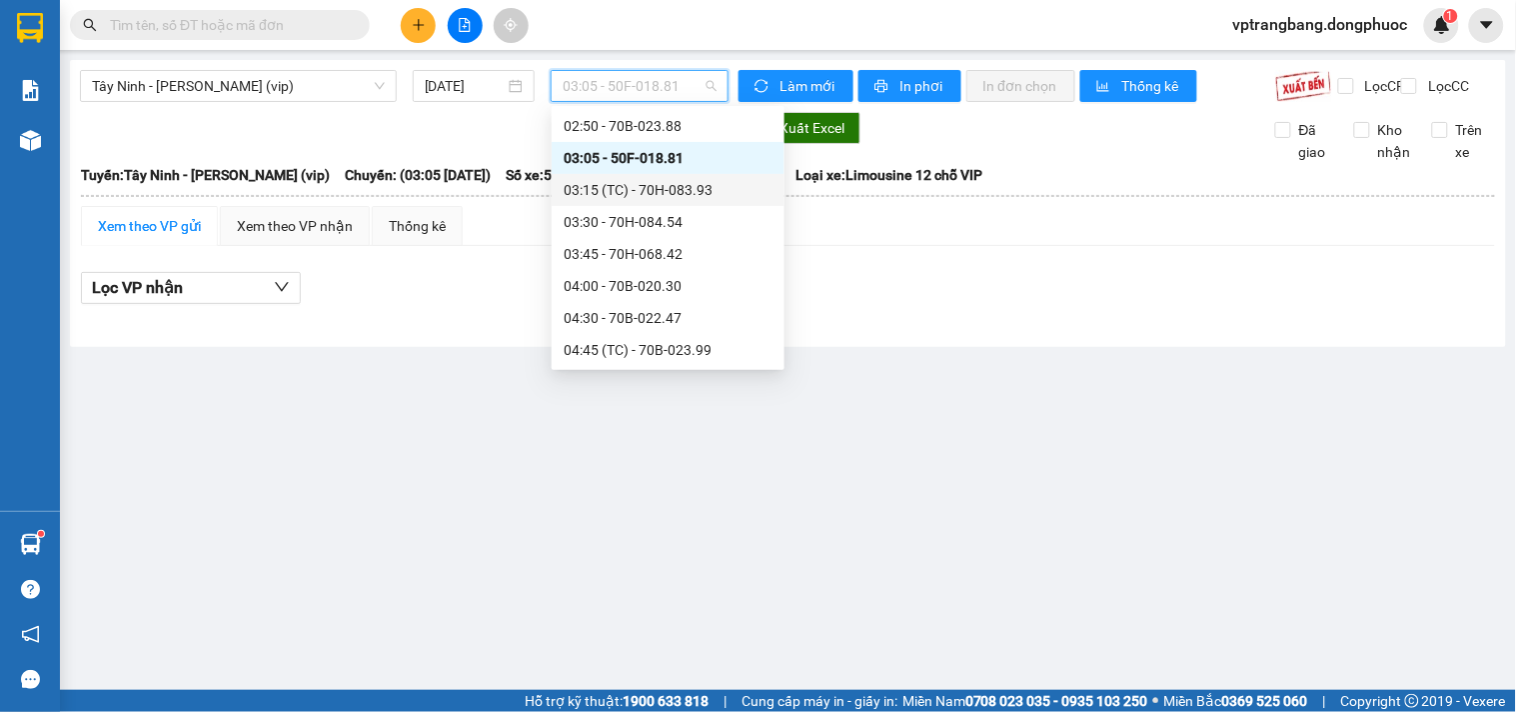
drag, startPoint x: 642, startPoint y: 185, endPoint x: 595, endPoint y: 113, distance: 85.9
click at [641, 183] on div "03:15 (TC) - 70H-083.93" at bounding box center [668, 190] width 209 height 22
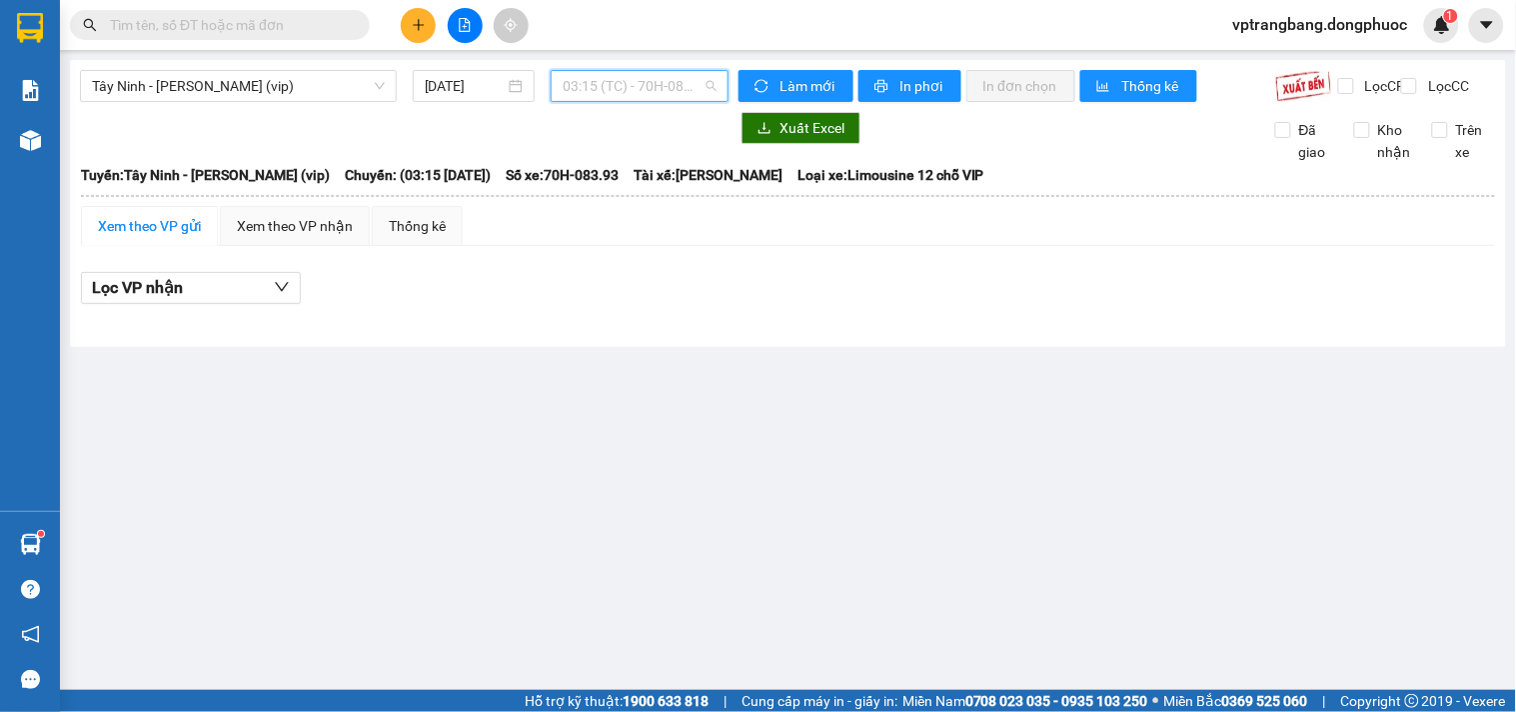
click at [585, 83] on span "03:15 (TC) - 70H-083.93" at bounding box center [640, 86] width 154 height 30
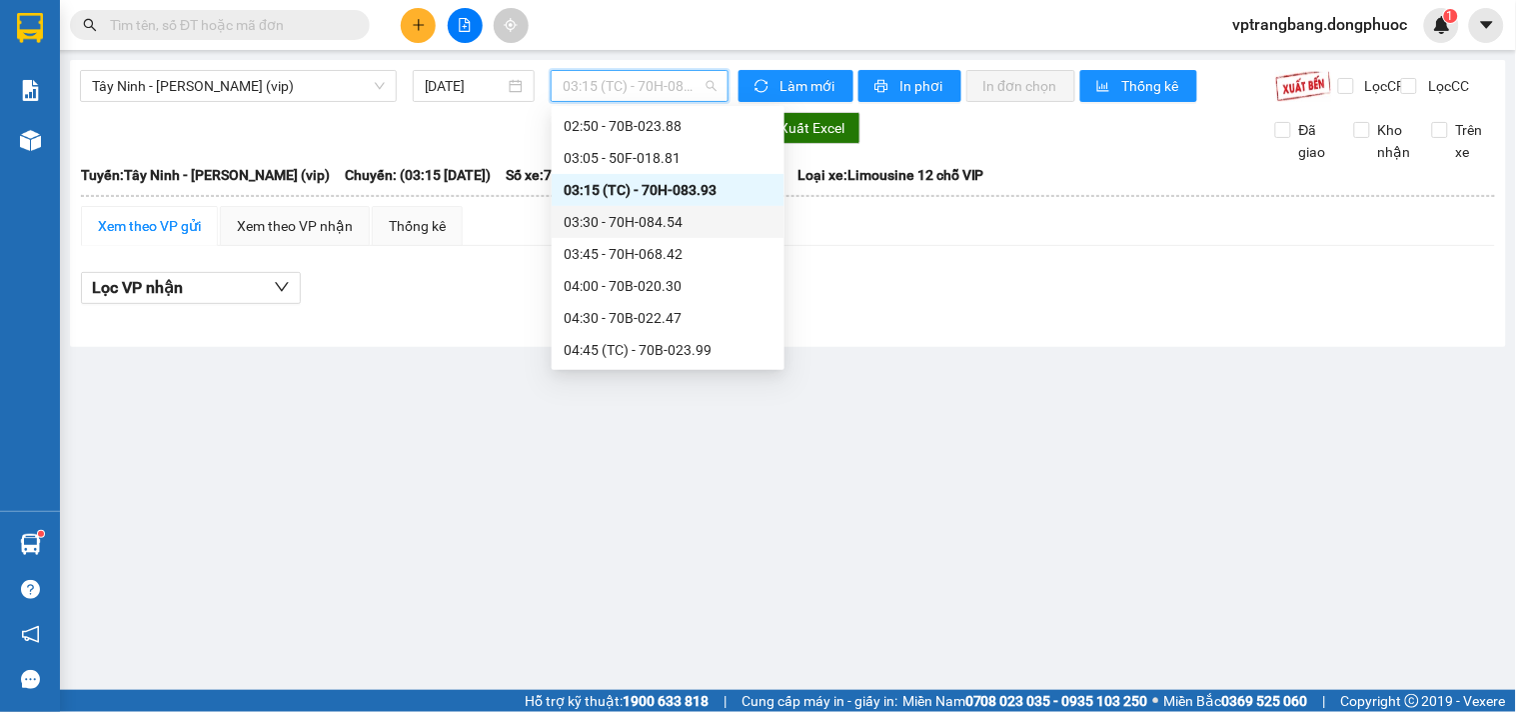
drag, startPoint x: 612, startPoint y: 214, endPoint x: 610, endPoint y: 163, distance: 51.0
click at [613, 215] on div "03:30 - 70H-084.54" at bounding box center [668, 222] width 209 height 22
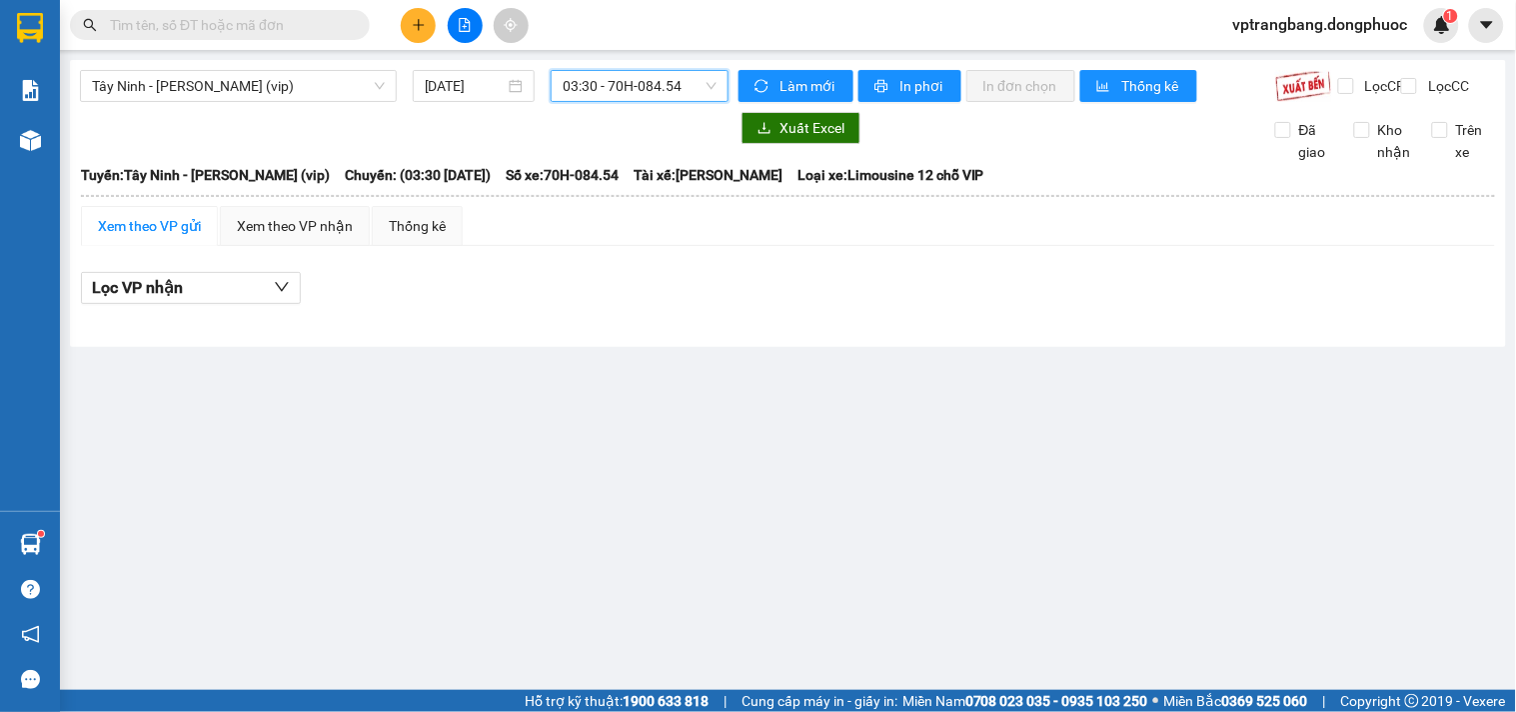
click at [601, 81] on span "03:30 - 70H-084.54" at bounding box center [640, 86] width 154 height 30
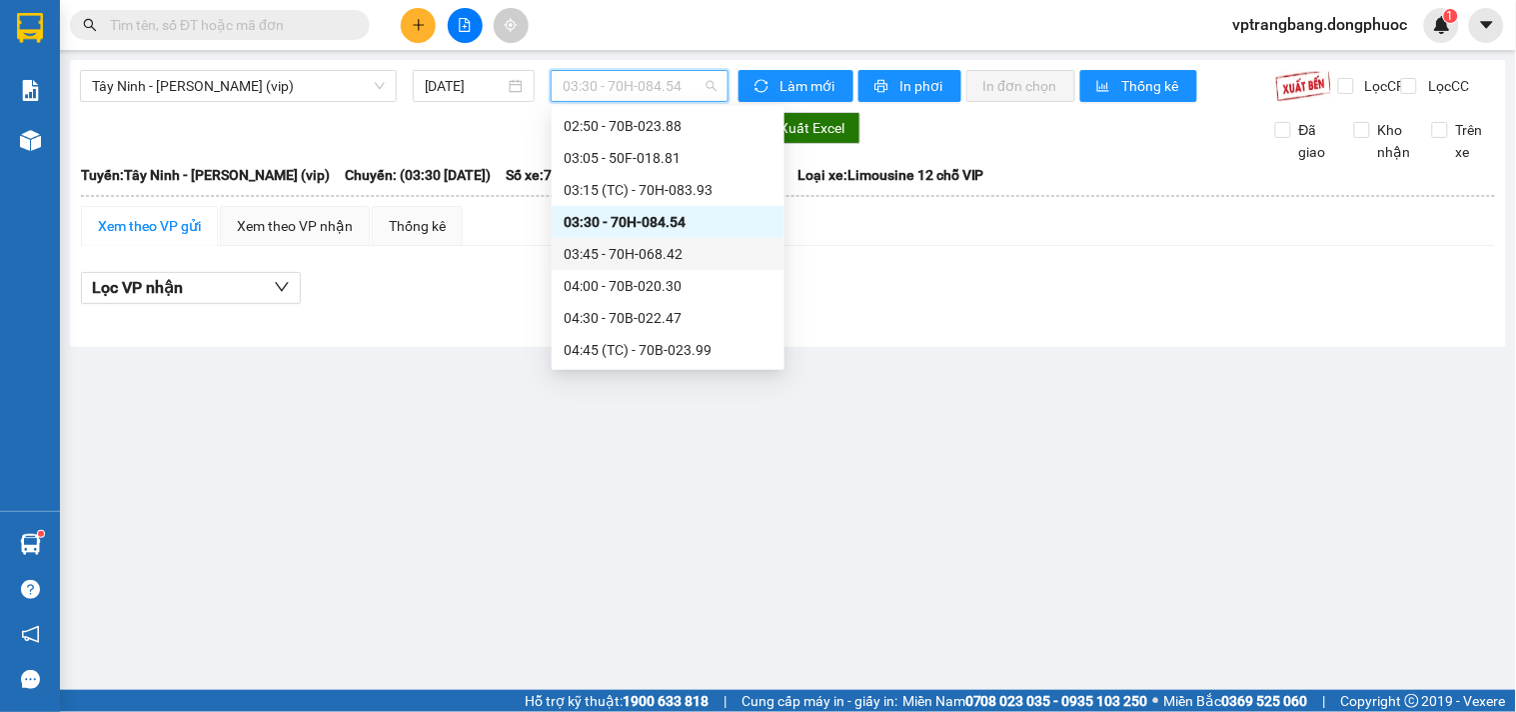
click at [632, 258] on div "03:45 - 70H-068.42" at bounding box center [668, 254] width 209 height 22
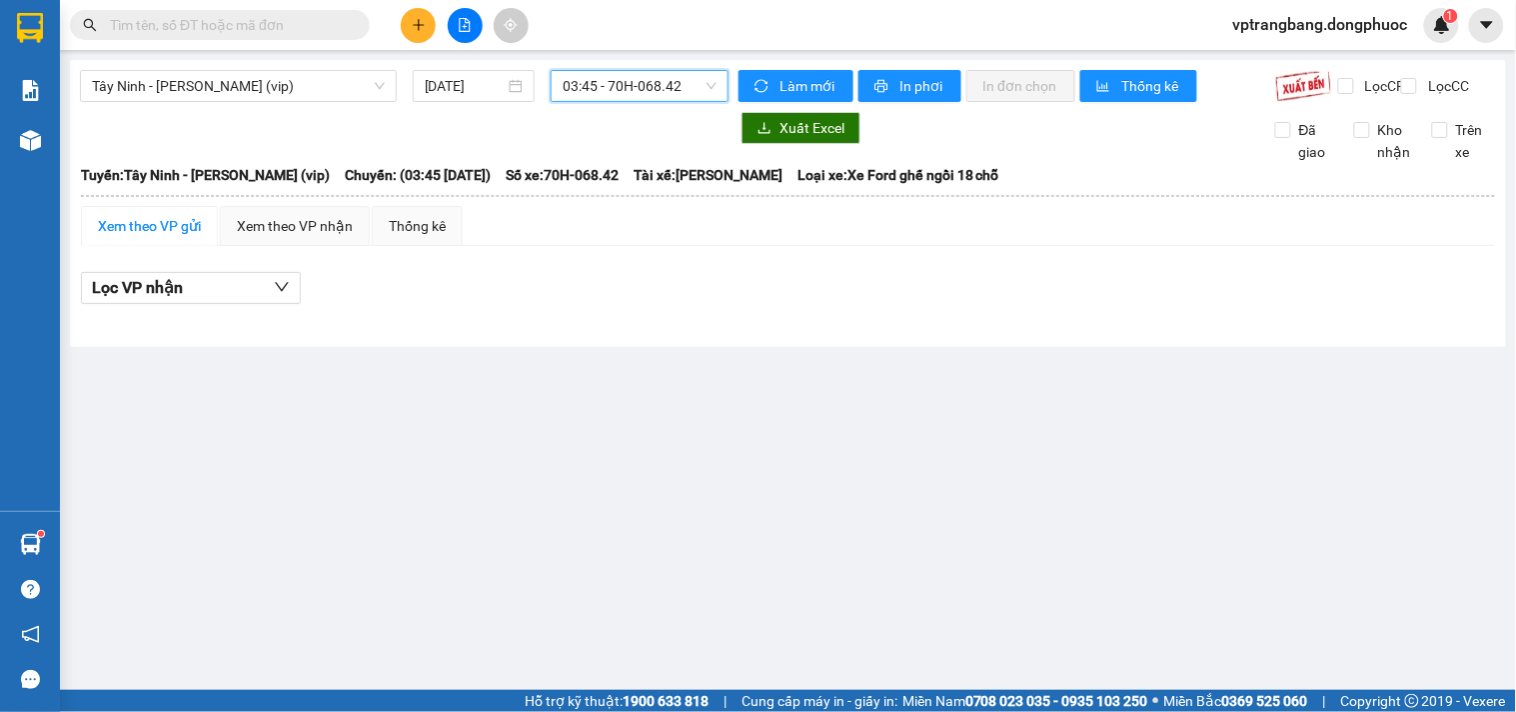
click at [661, 97] on span "03:45 - 70H-068.42" at bounding box center [640, 86] width 154 height 30
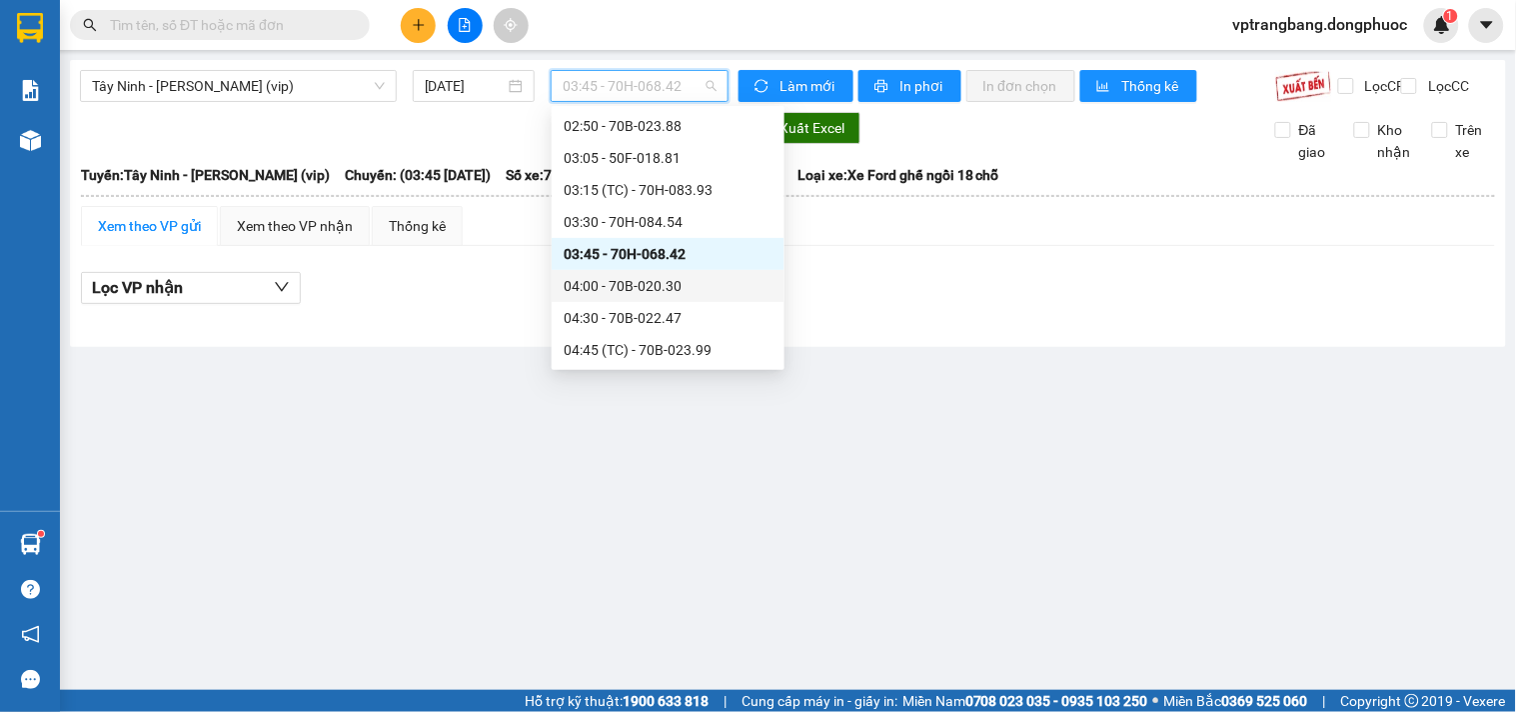
click at [647, 302] on div "04:30 - 70B-022.47" at bounding box center [668, 318] width 233 height 32
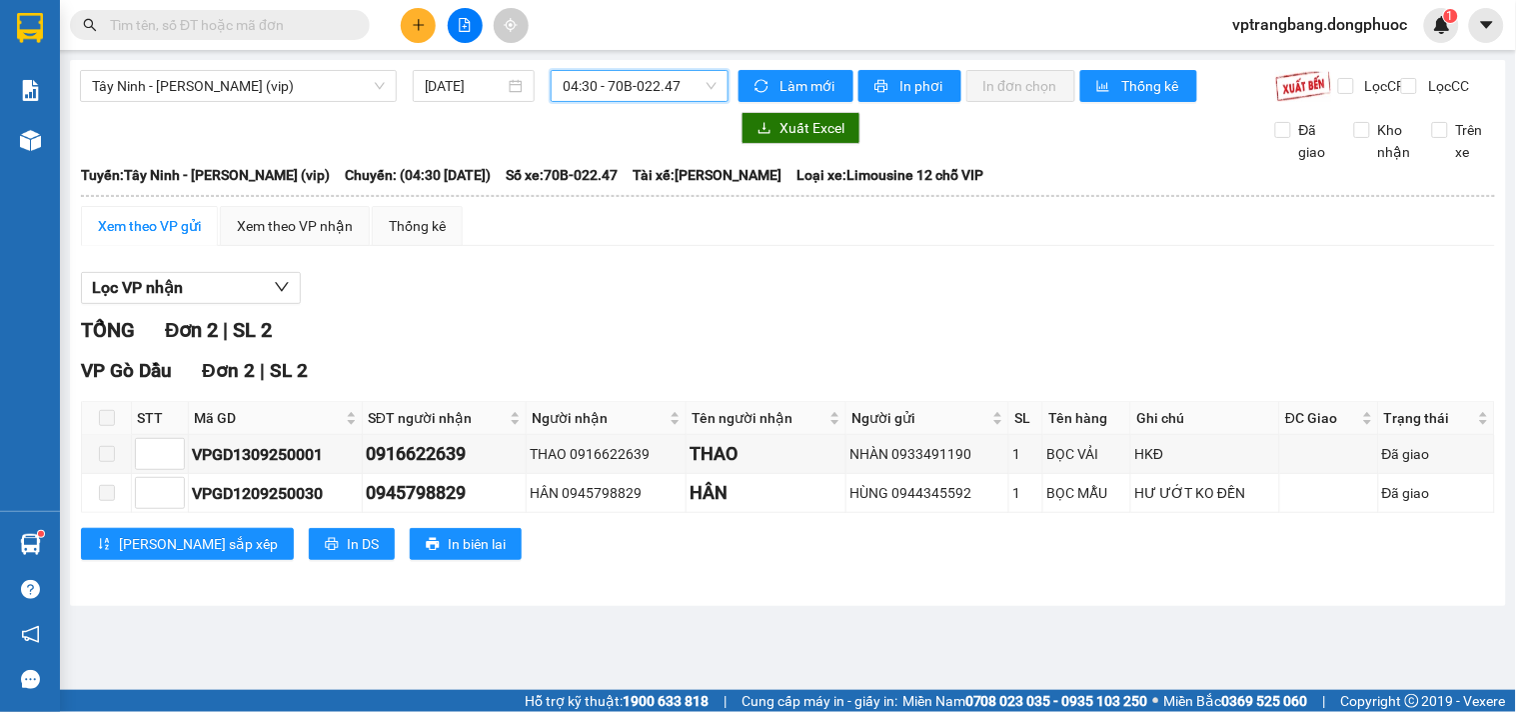
click at [628, 97] on span "04:30 - 70B-022.47" at bounding box center [640, 86] width 154 height 30
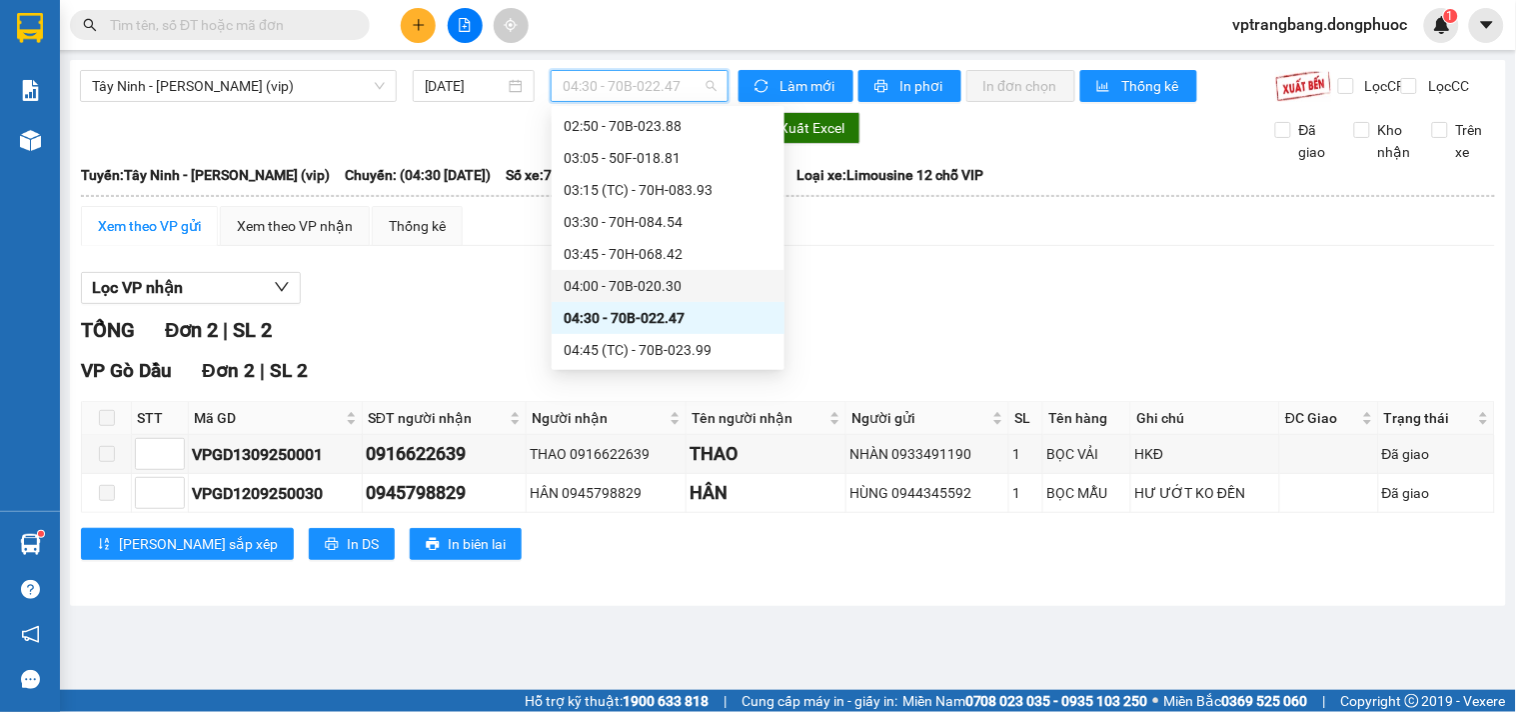
click at [656, 285] on div "04:00 - 70B-020.30" at bounding box center [668, 286] width 209 height 22
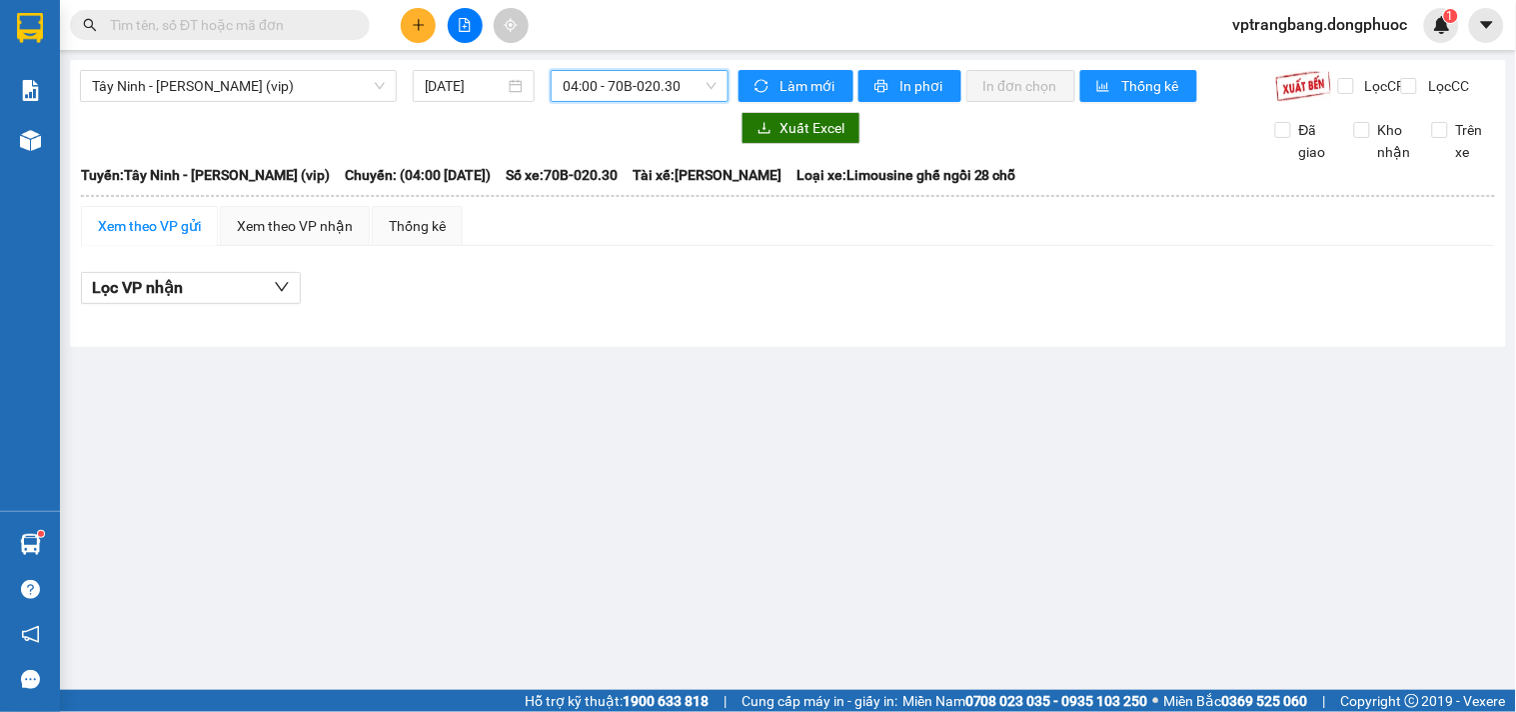
click at [645, 96] on span "04:00 - 70B-020.30" at bounding box center [640, 86] width 154 height 30
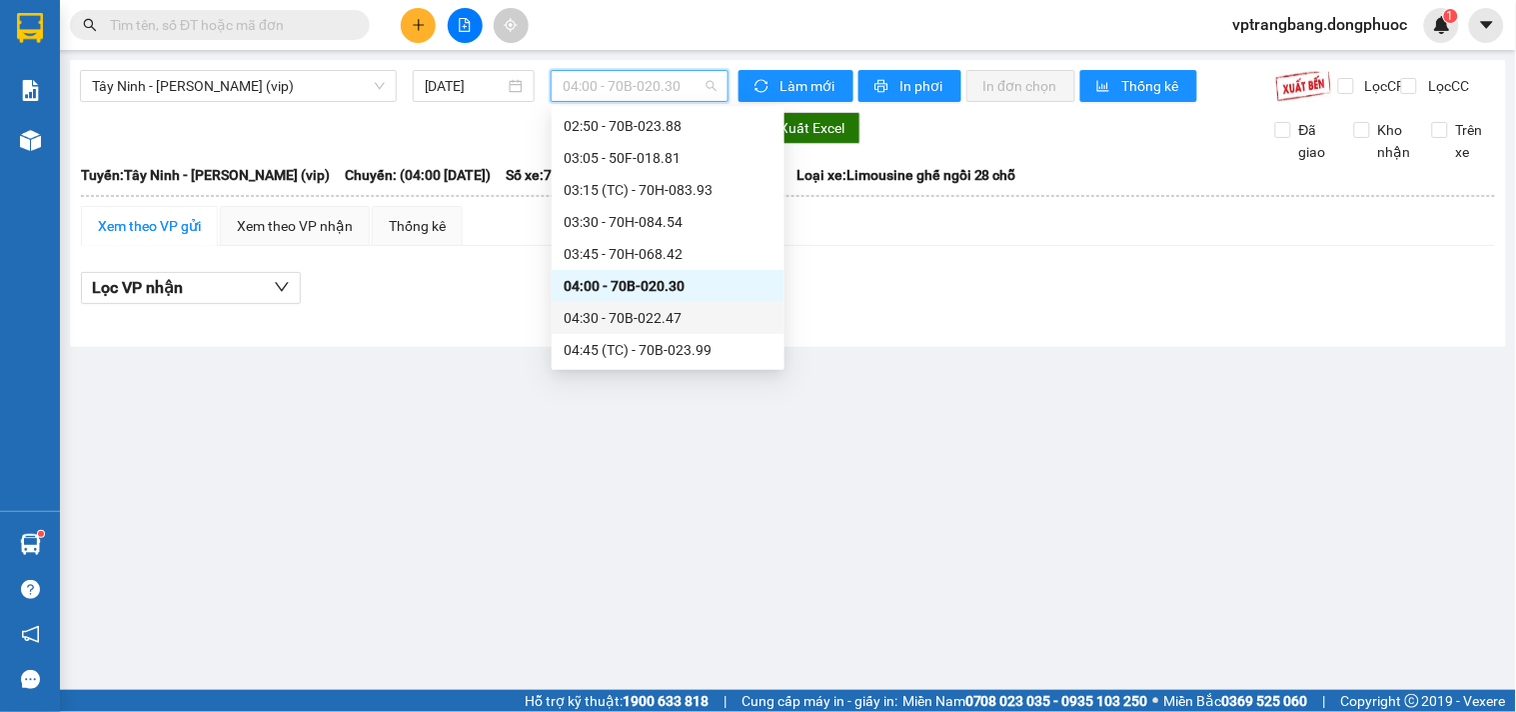
click at [655, 321] on div "04:30 - 70B-022.47" at bounding box center [668, 318] width 209 height 22
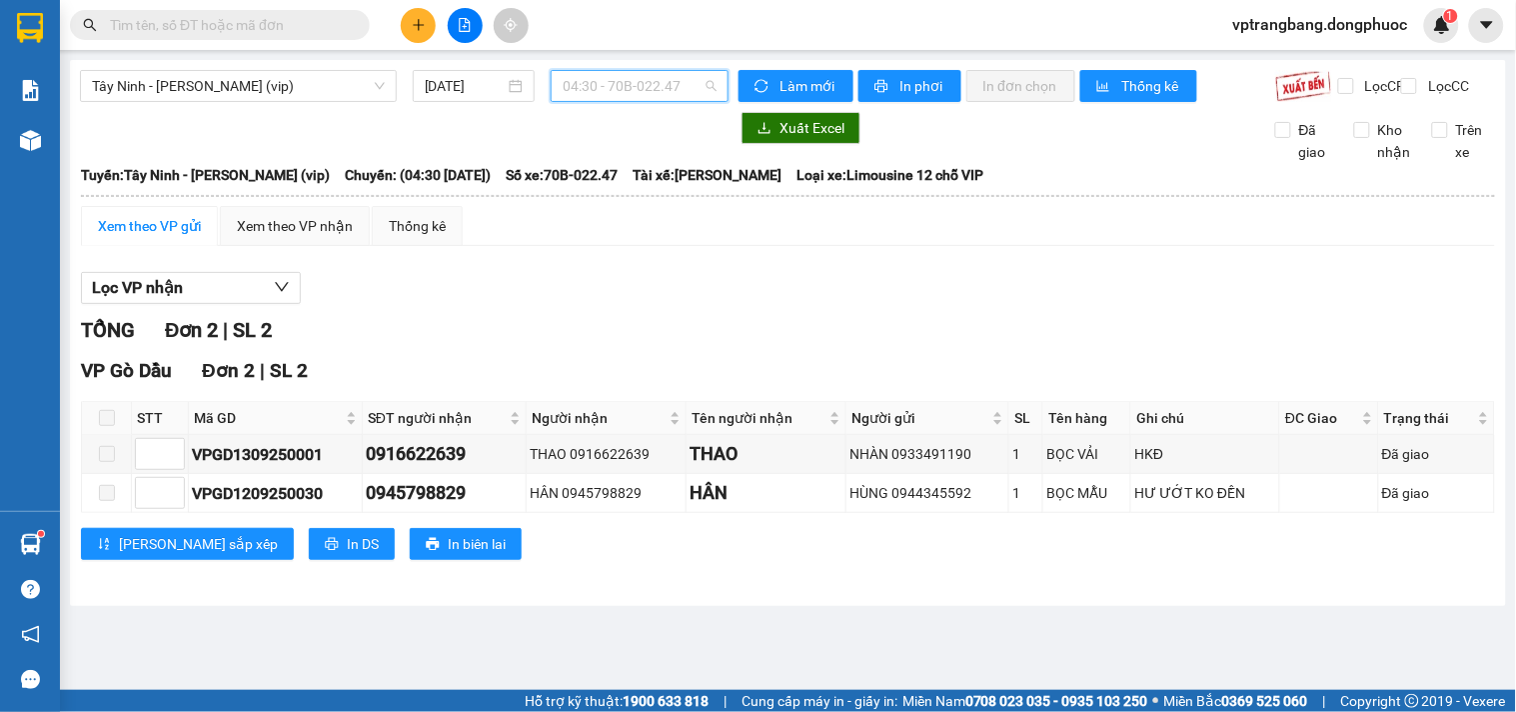
click at [587, 91] on span "04:30 - 70B-022.47" at bounding box center [640, 86] width 154 height 30
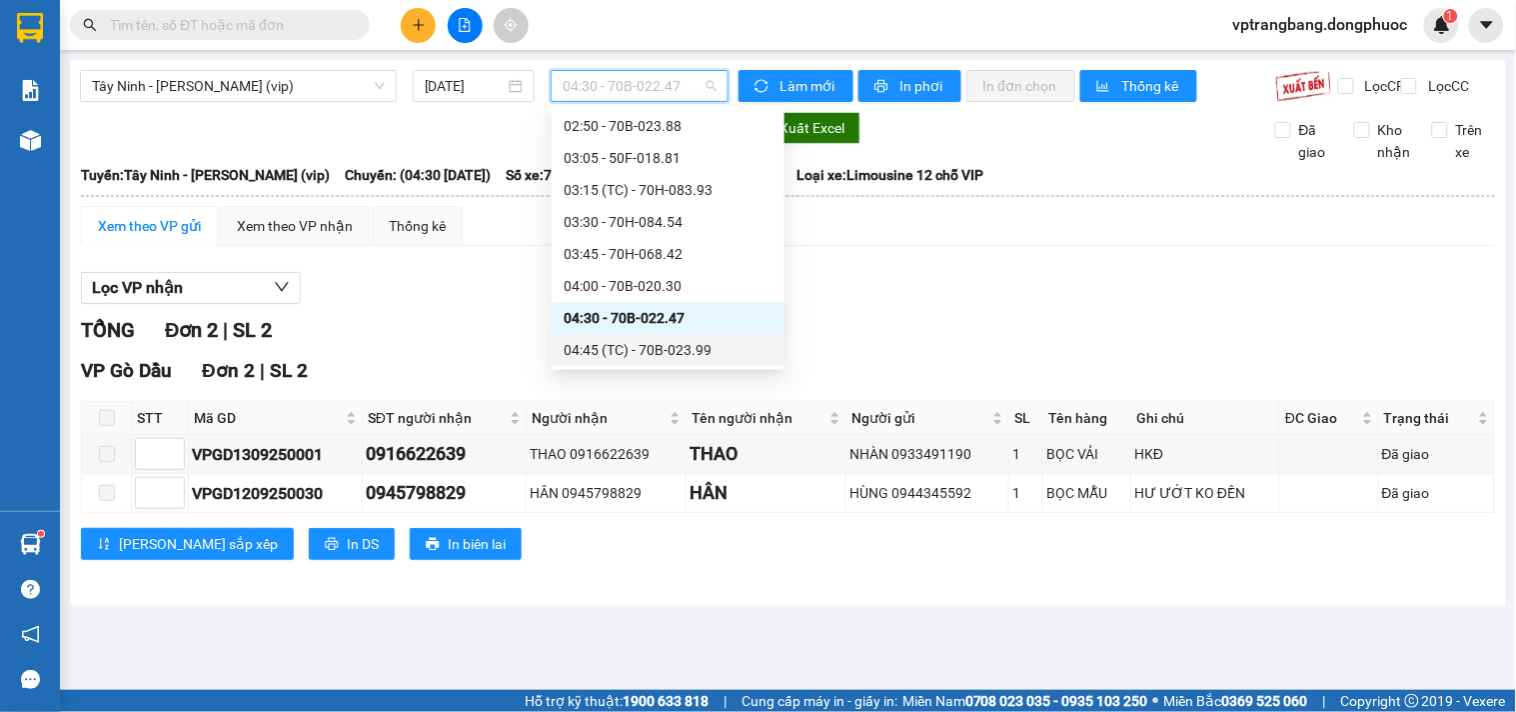
click at [612, 350] on div "04:45 (TC) - 70B-023.99" at bounding box center [668, 350] width 209 height 22
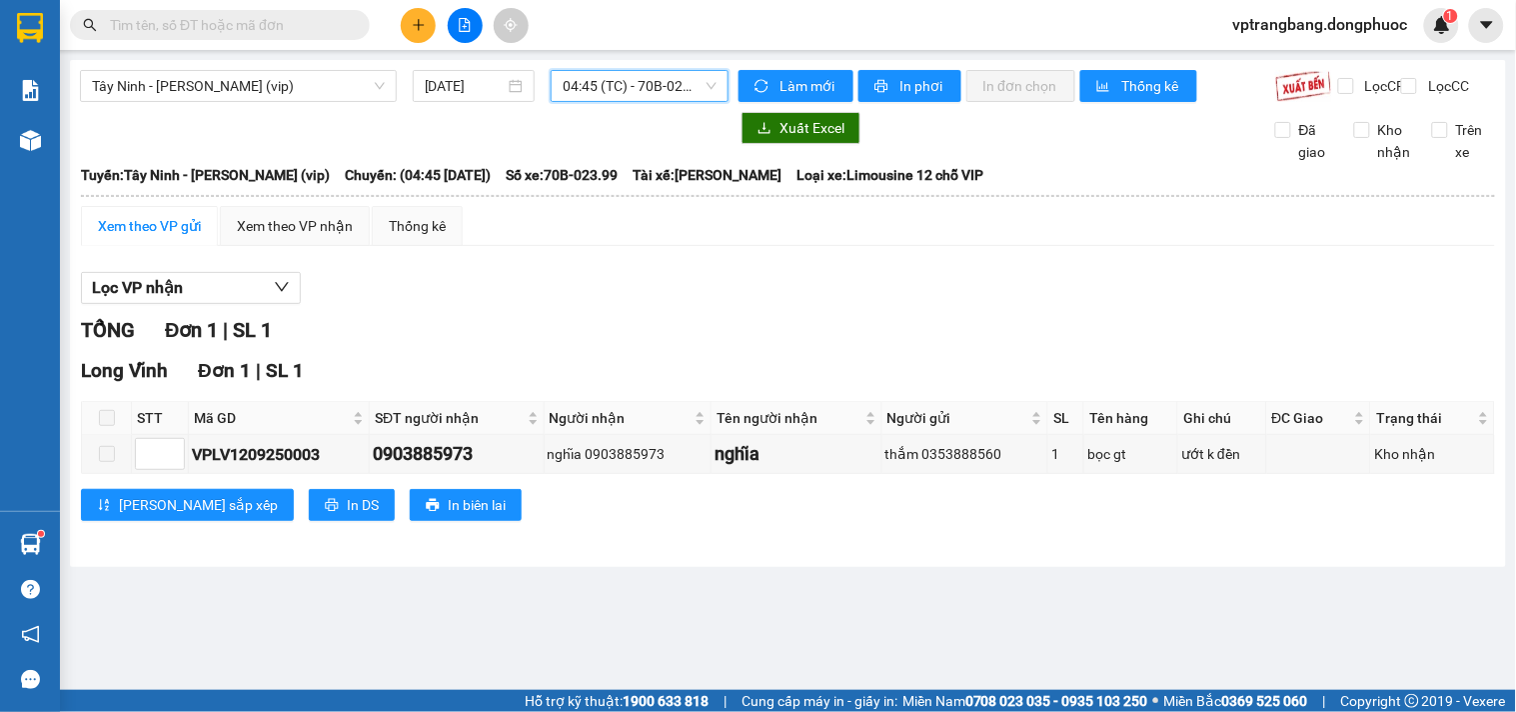
click at [596, 88] on span "04:45 (TC) - 70B-023.99" at bounding box center [640, 86] width 154 height 30
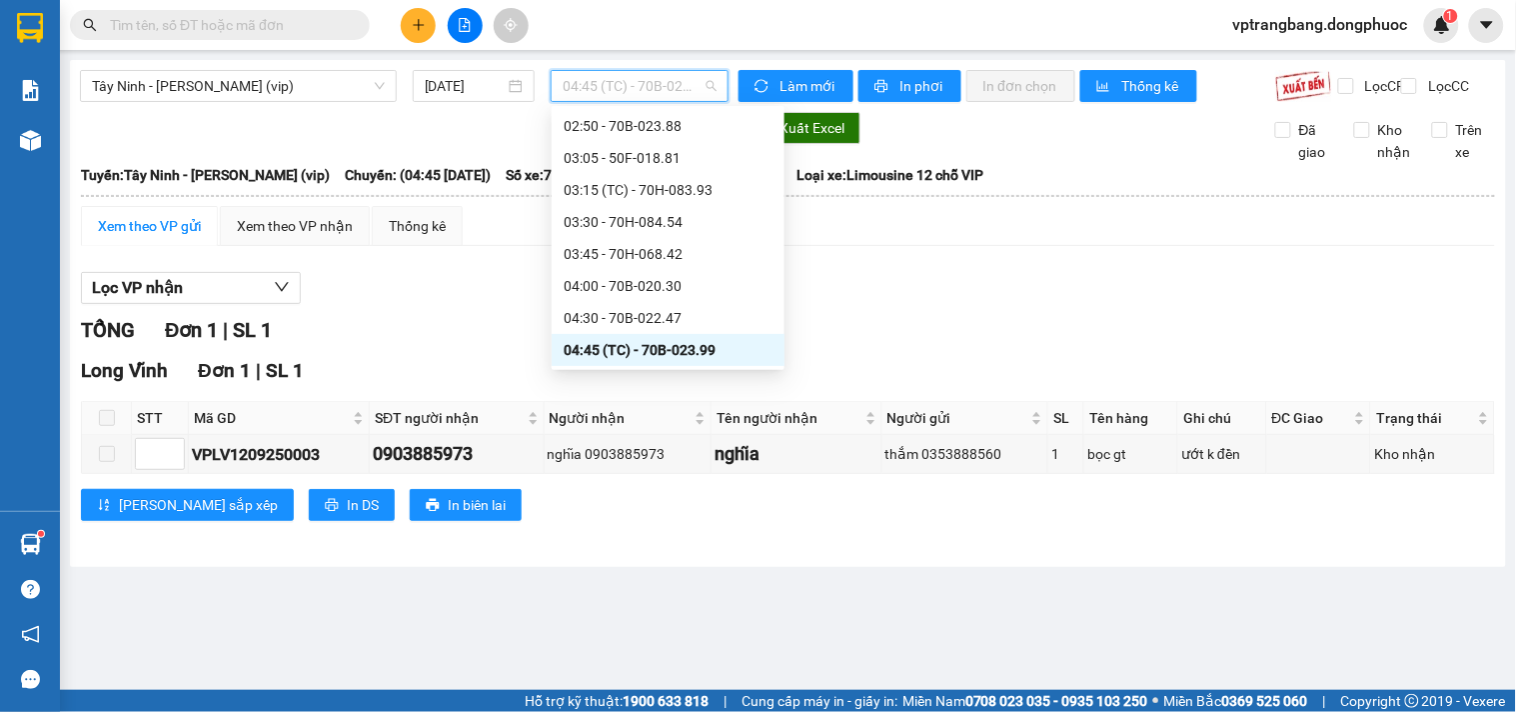
scroll to position [143, 0]
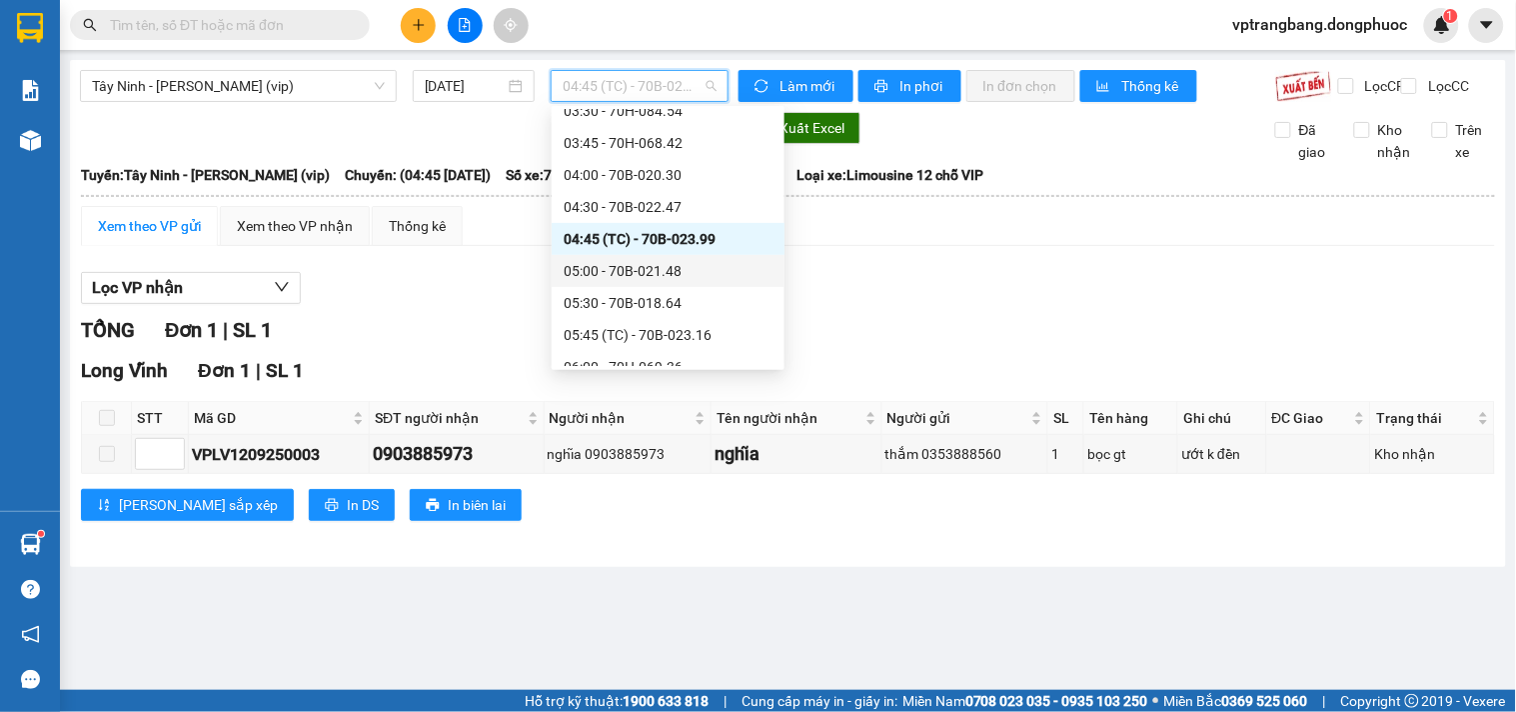
click at [658, 272] on div "05:00 - 70B-021.48" at bounding box center [668, 271] width 209 height 22
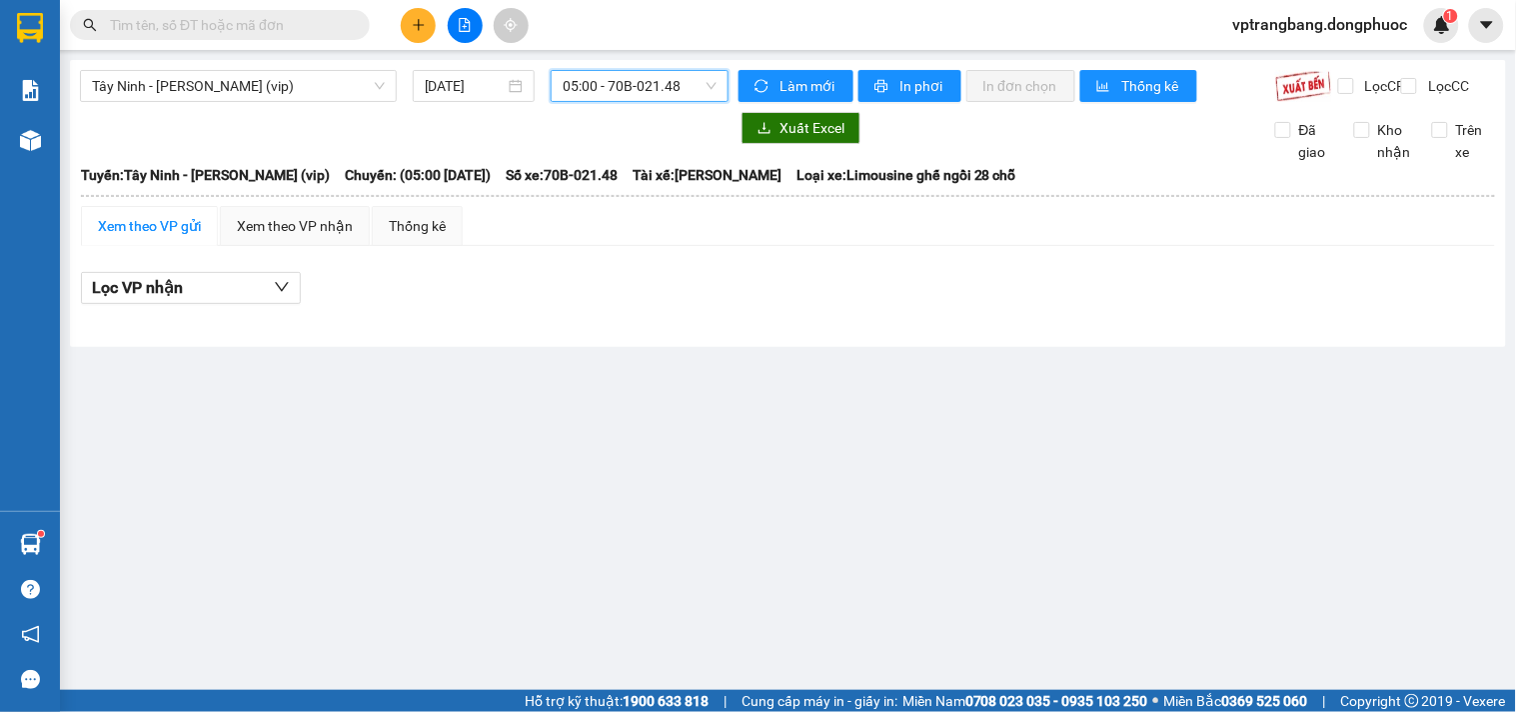
click at [595, 91] on span "05:00 - 70B-021.48" at bounding box center [640, 86] width 154 height 30
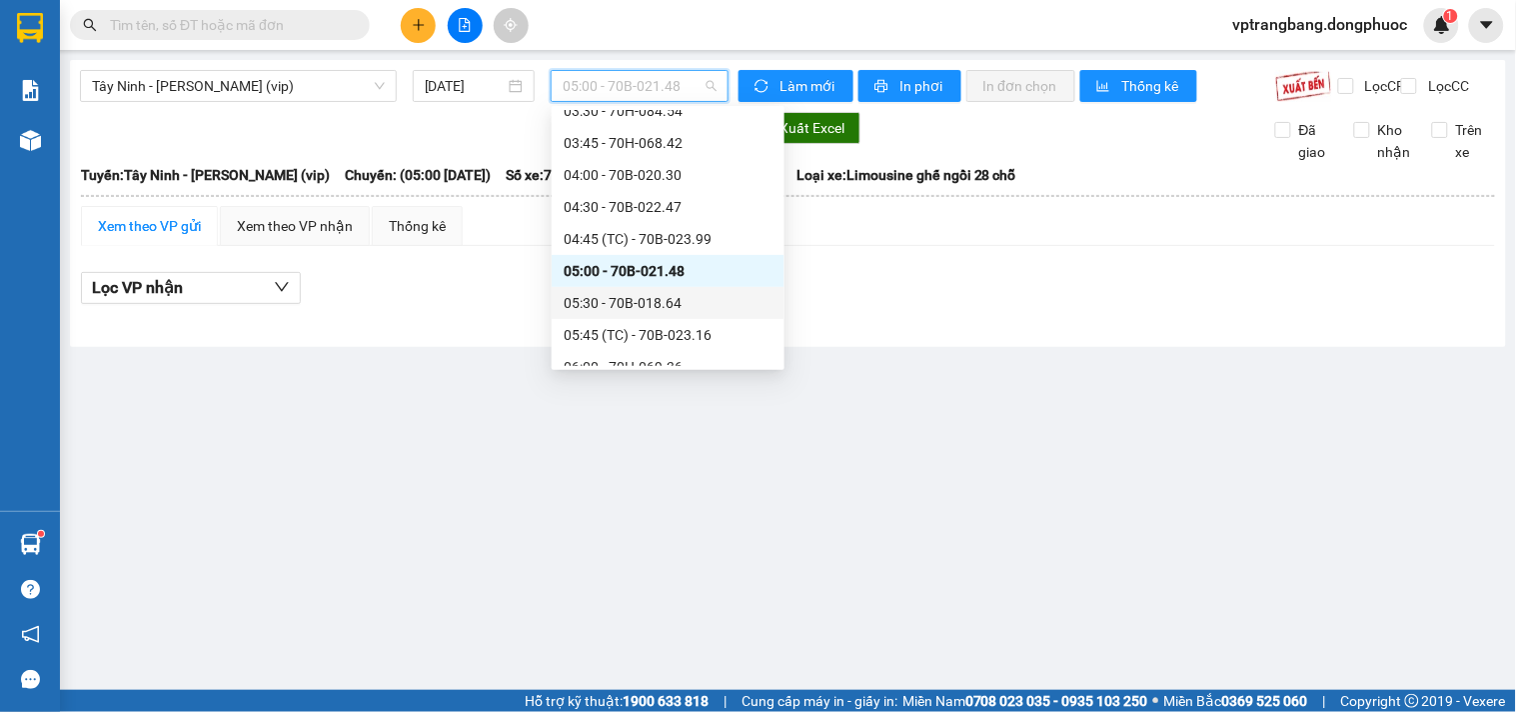
click at [636, 300] on div "05:30 - 70B-018.64" at bounding box center [668, 303] width 209 height 22
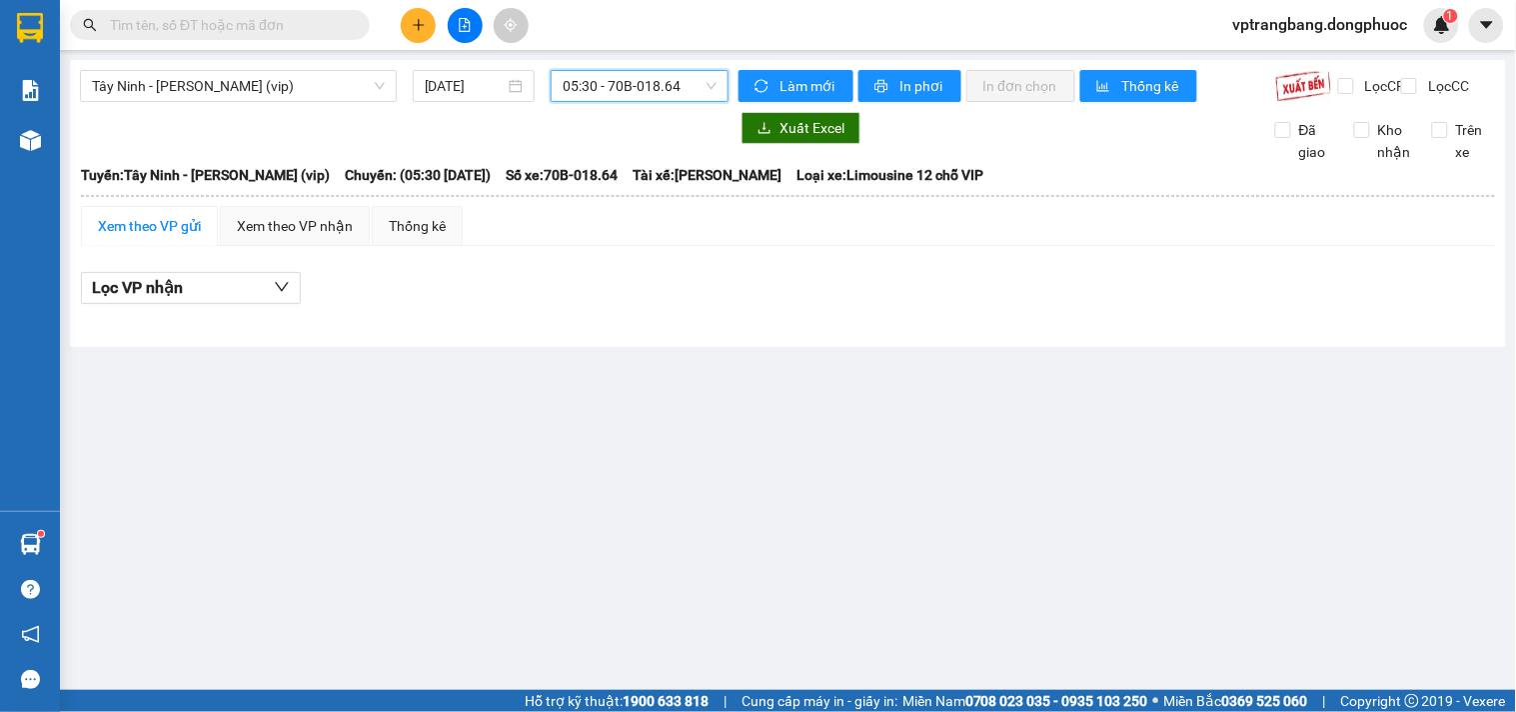
click at [620, 90] on span "05:30 - 70B-018.64" at bounding box center [640, 86] width 154 height 30
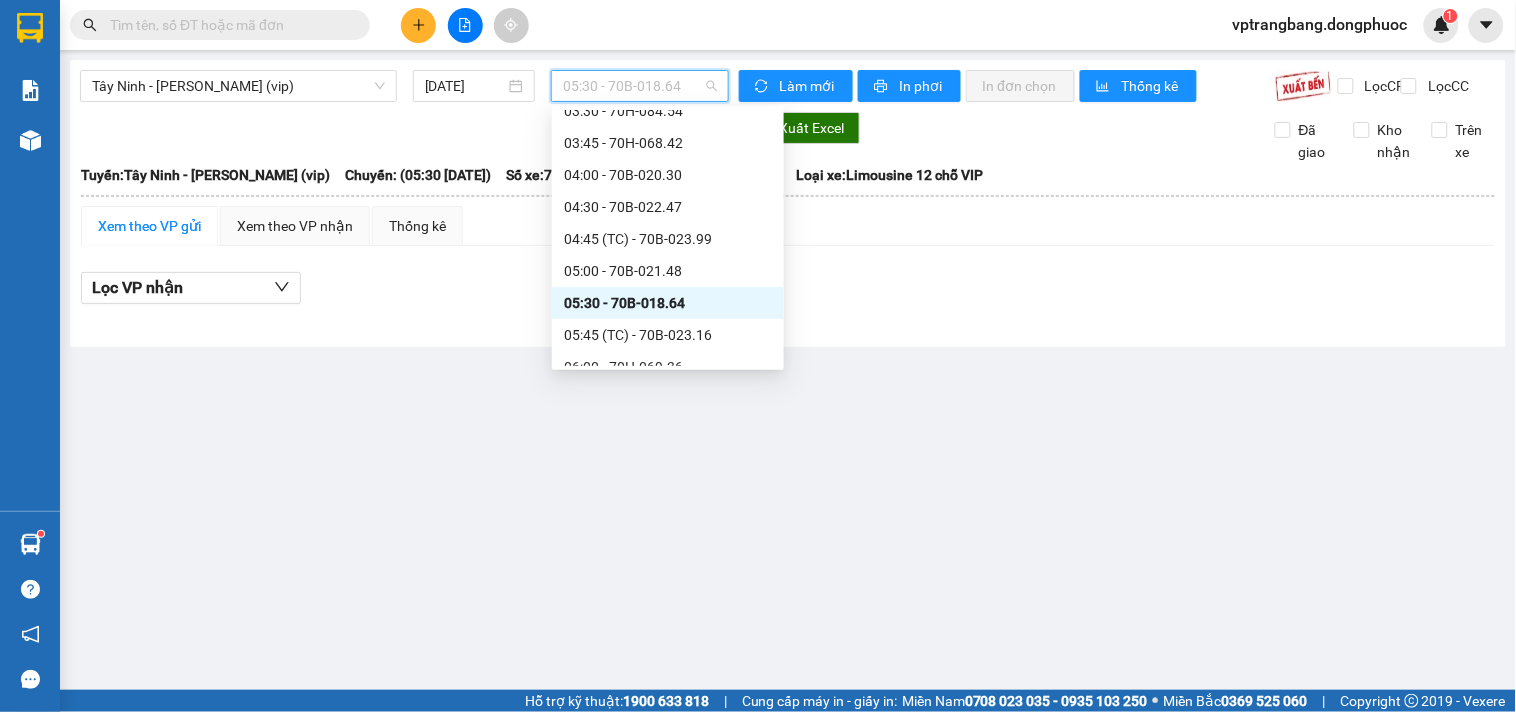
scroll to position [254, 0]
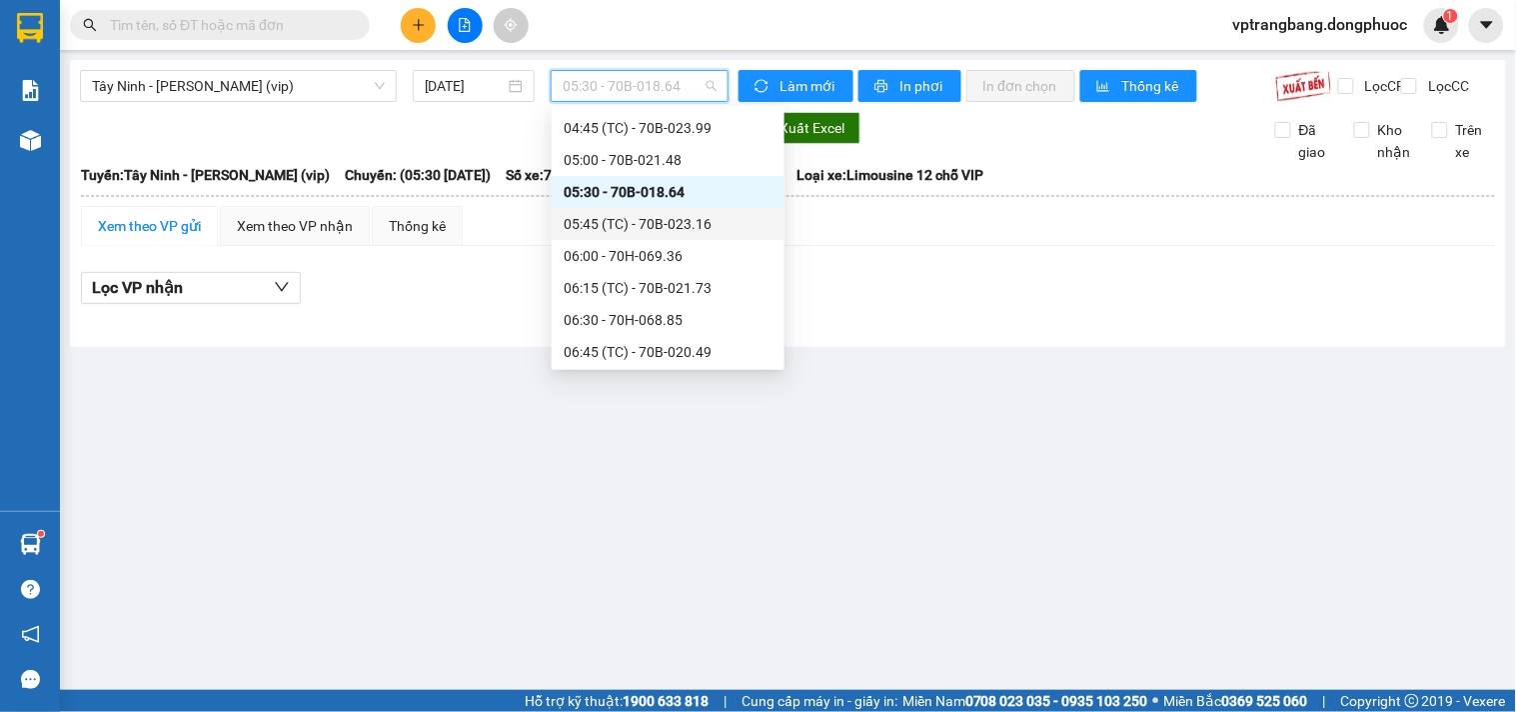
click at [644, 217] on div "05:45 (TC) - 70B-023.16" at bounding box center [668, 224] width 209 height 22
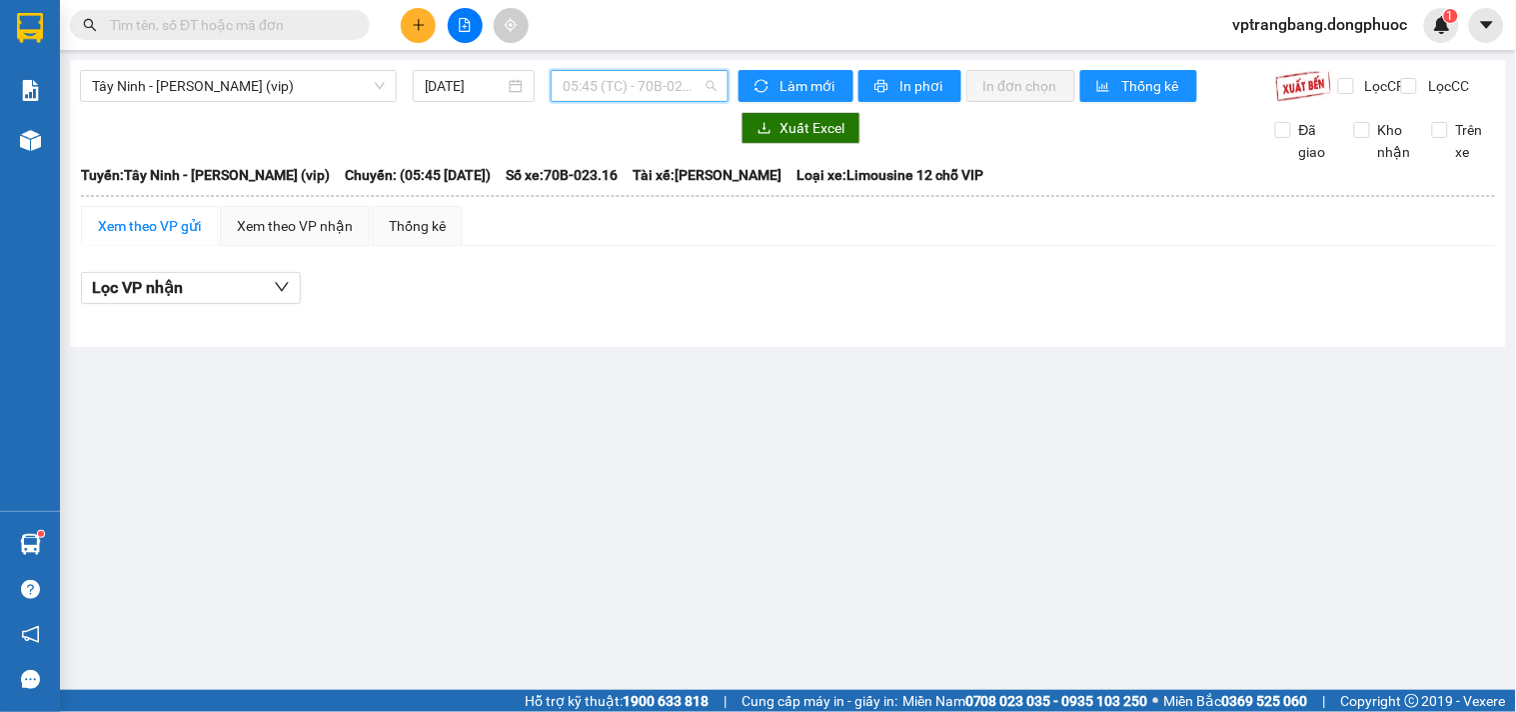
drag, startPoint x: 591, startPoint y: 88, endPoint x: 601, endPoint y: 178, distance: 90.5
click at [591, 87] on span "05:45 (TC) - 70B-023.16" at bounding box center [640, 86] width 154 height 30
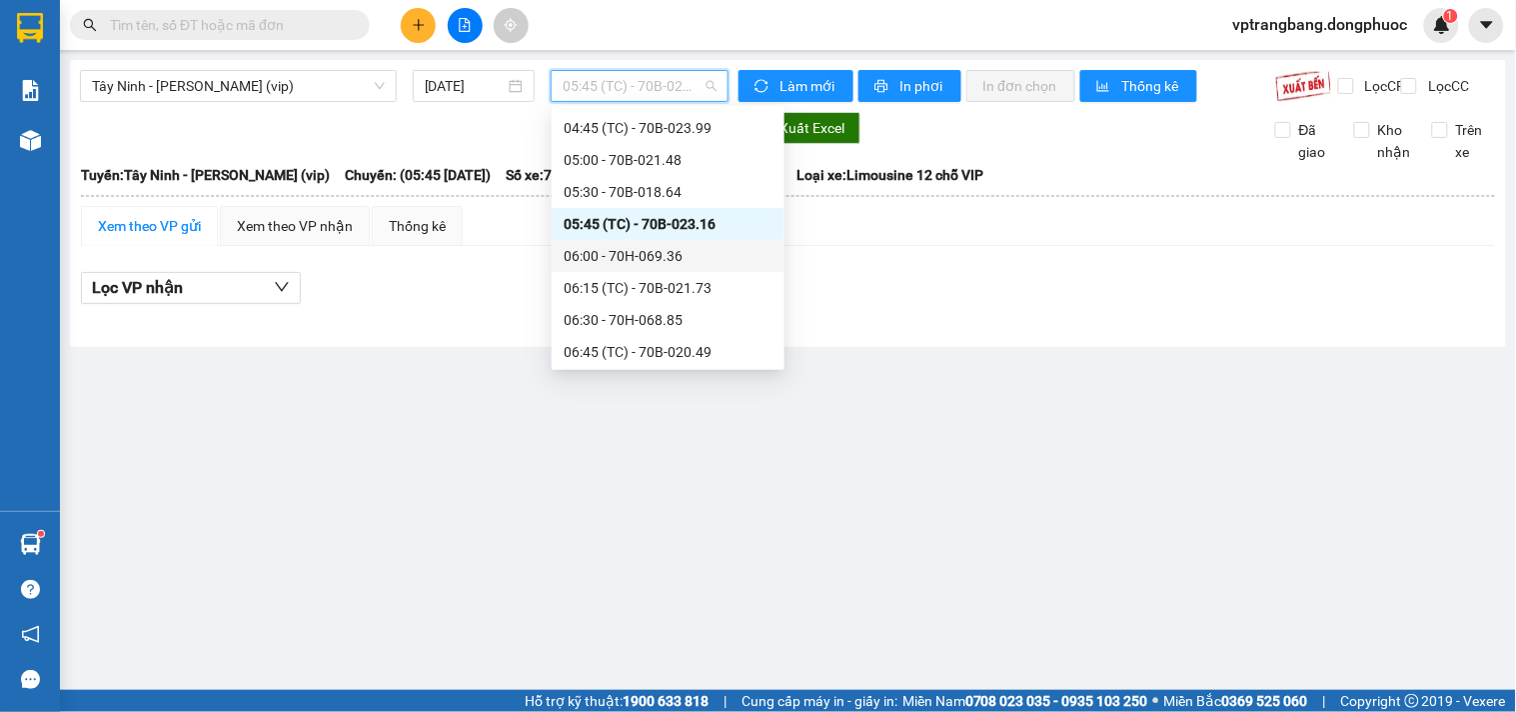
click at [606, 258] on div "06:00 - 70H-069.36" at bounding box center [668, 256] width 209 height 22
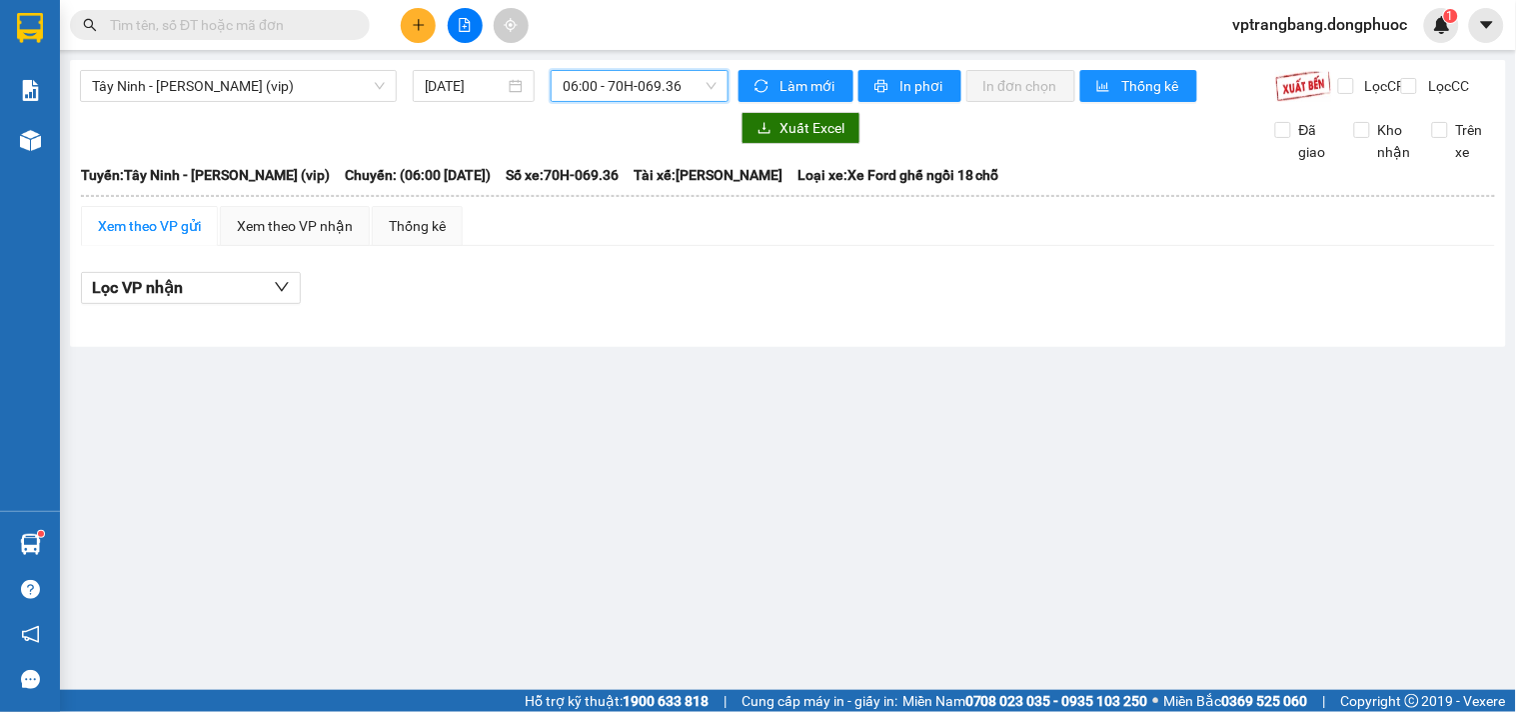
click at [623, 88] on span "06:00 - 70H-069.36" at bounding box center [640, 86] width 154 height 30
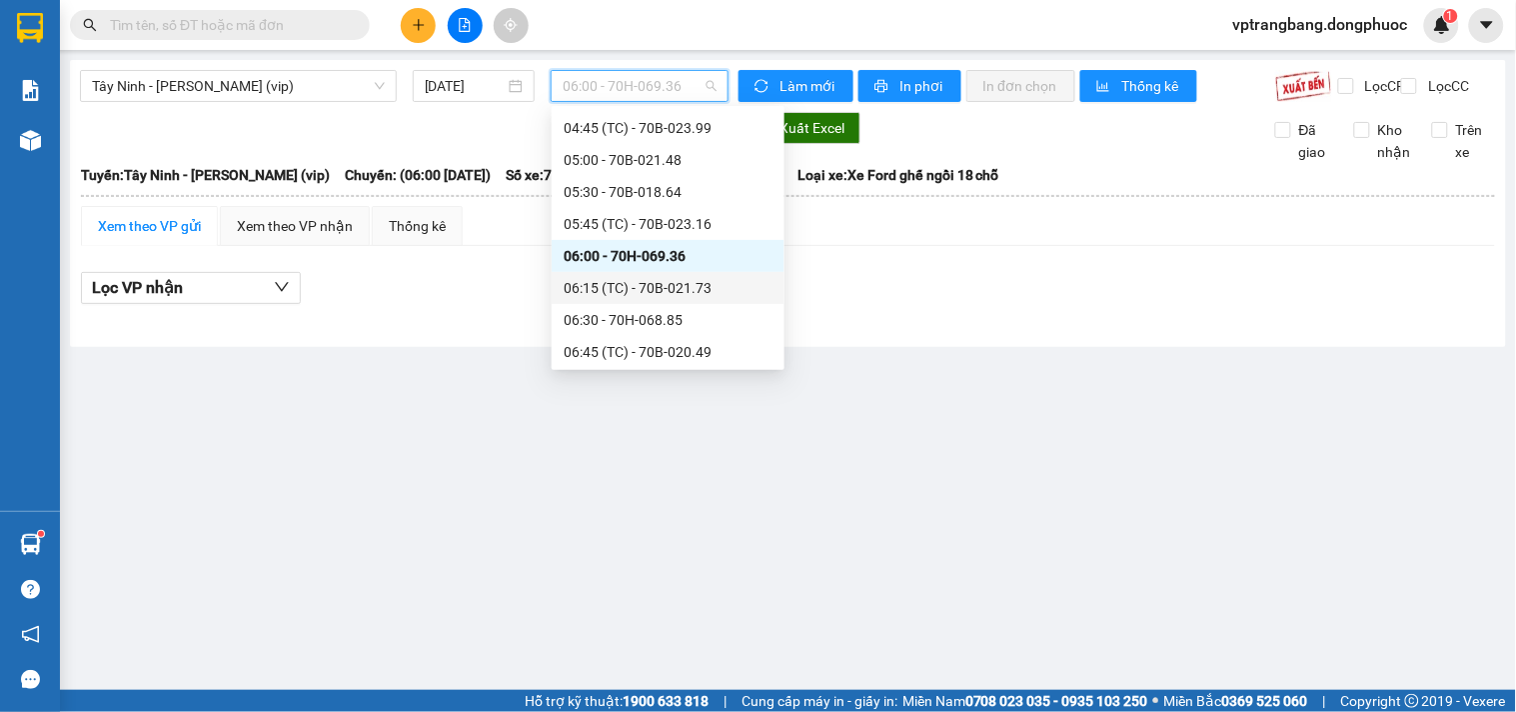
click at [654, 292] on div "06:15 (TC) - 70B-021.73" at bounding box center [668, 288] width 209 height 22
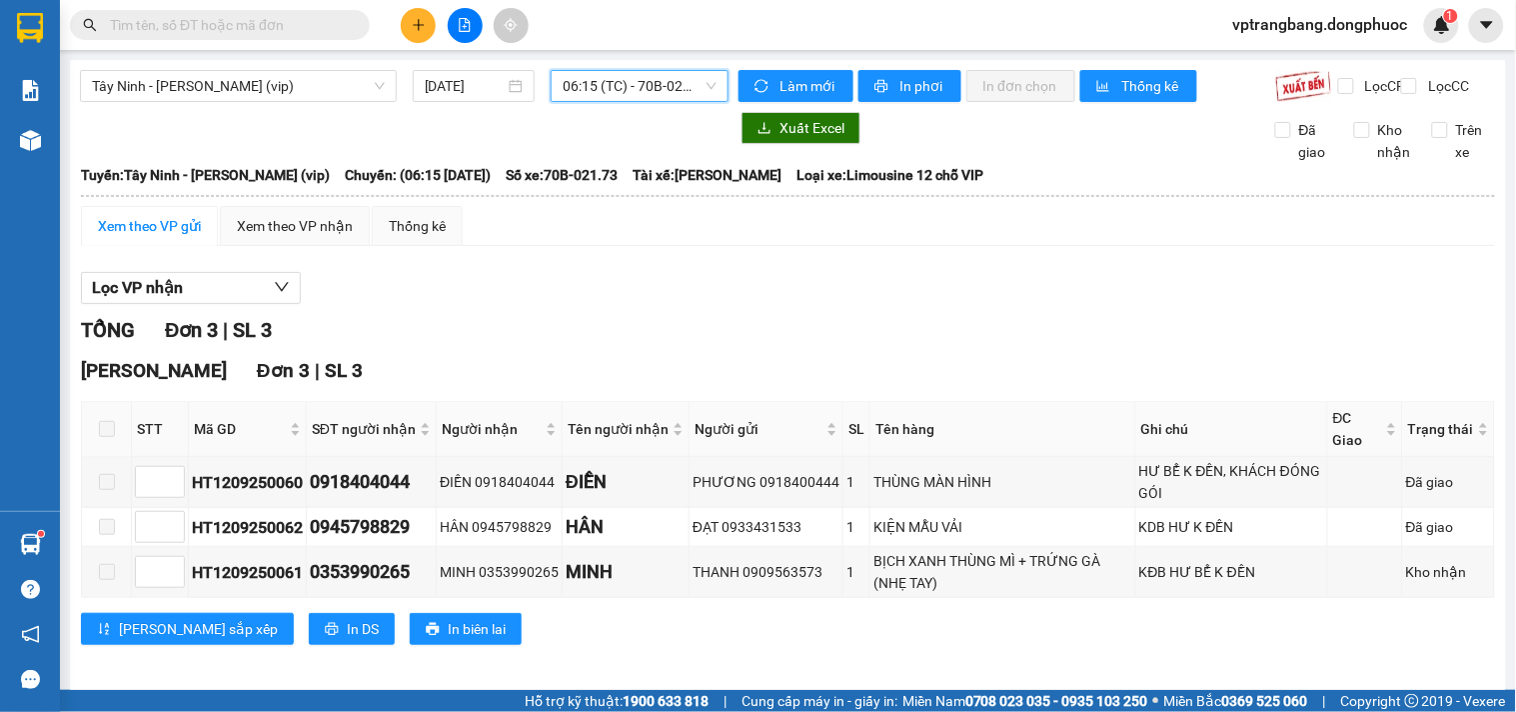
click at [606, 88] on span "06:15 (TC) - 70B-021.73" at bounding box center [640, 86] width 154 height 30
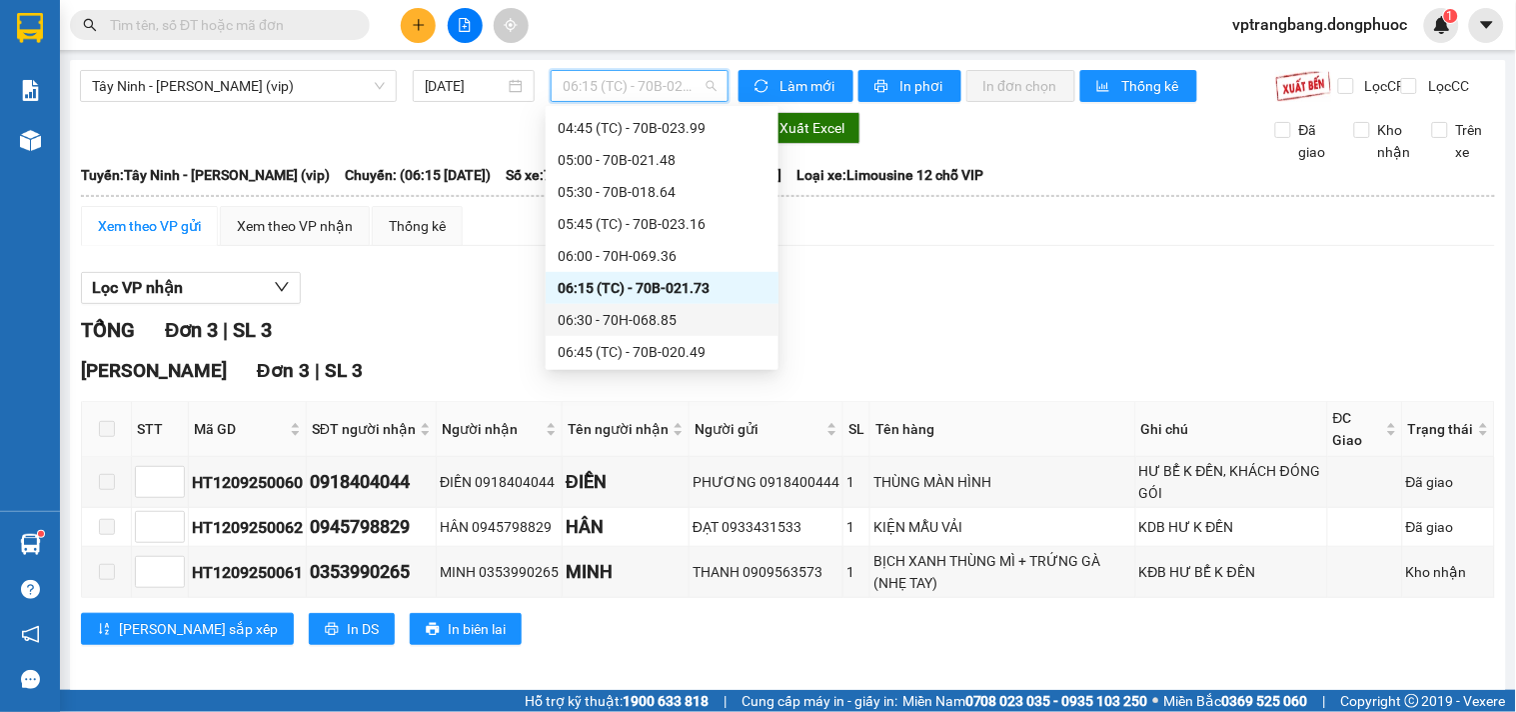
click at [618, 322] on div "06:30 - 70H-068.85" at bounding box center [662, 320] width 209 height 22
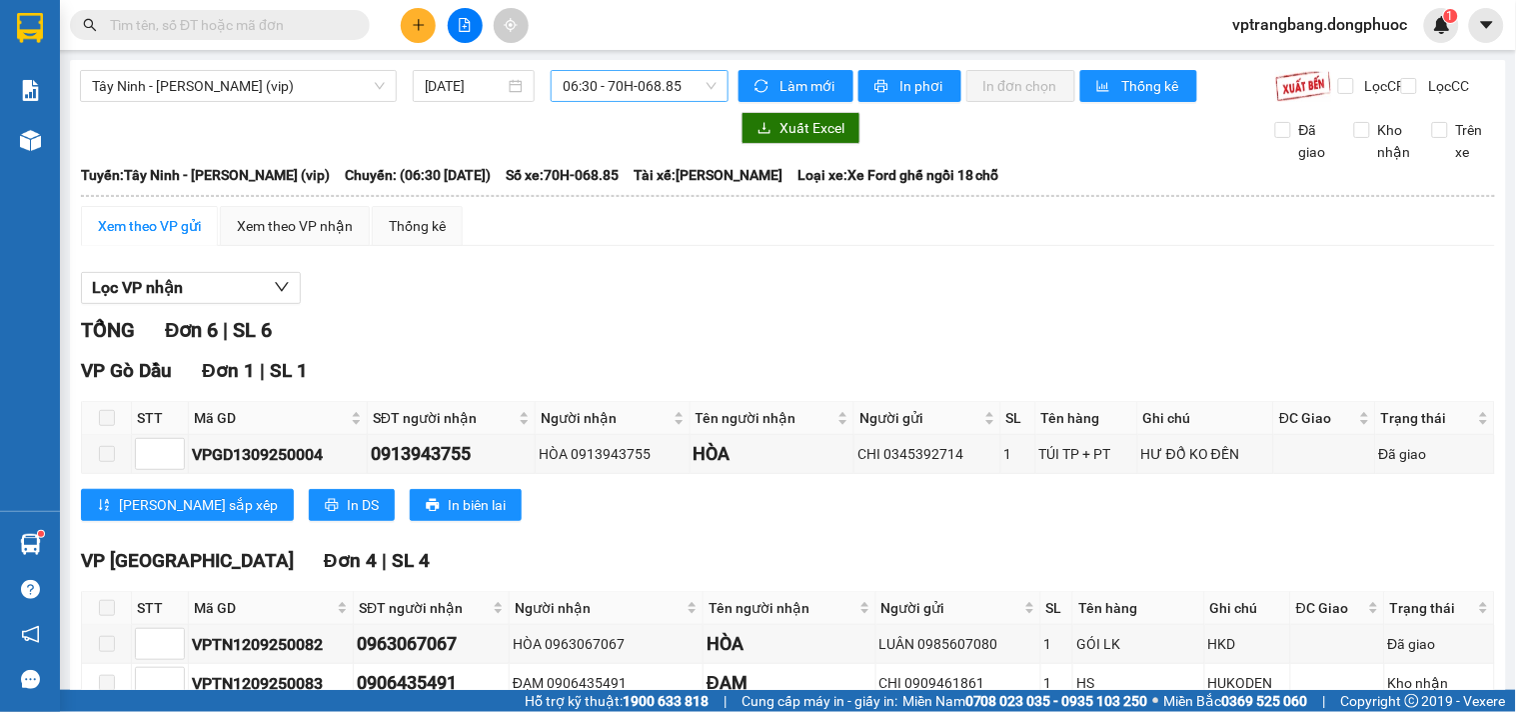
click at [583, 78] on span "06:30 - 70H-068.85" at bounding box center [640, 86] width 154 height 30
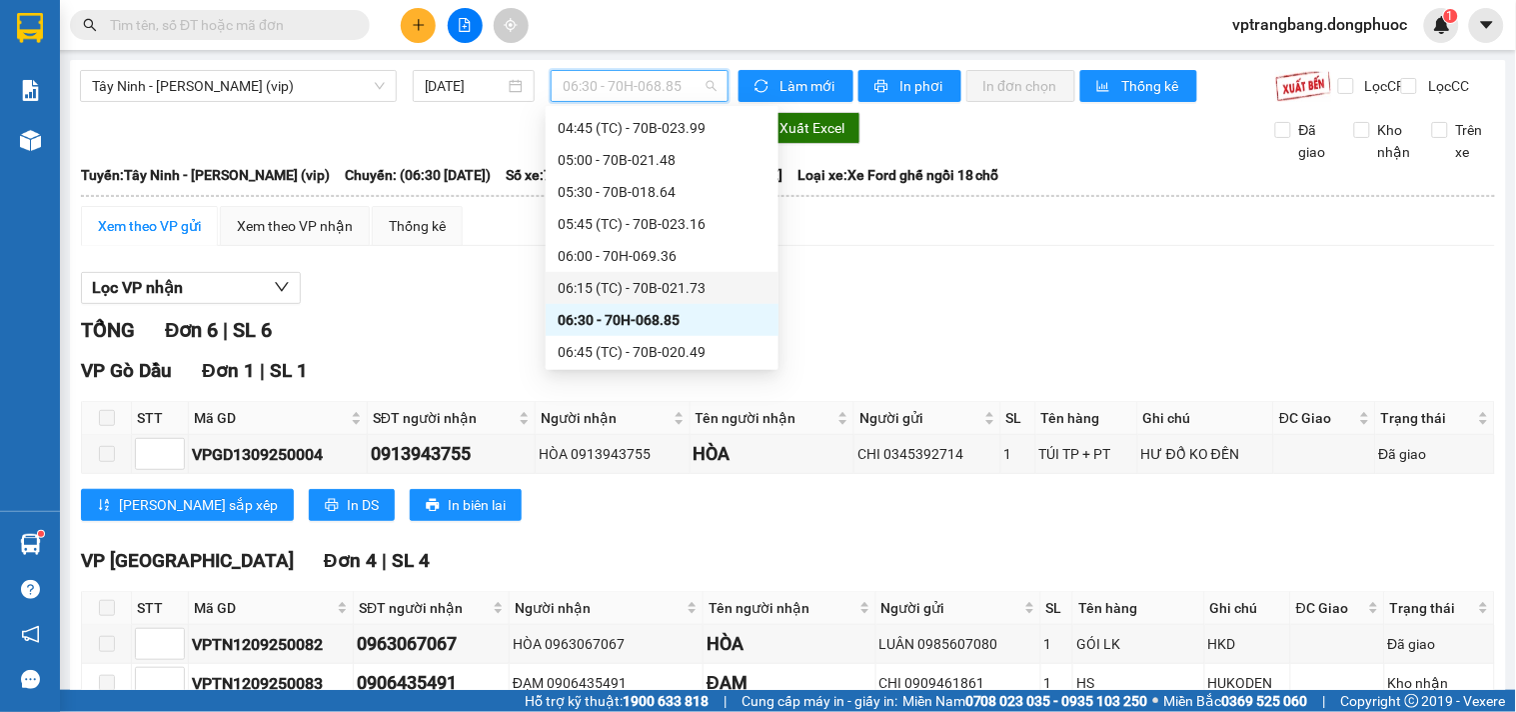
scroll to position [365, 0]
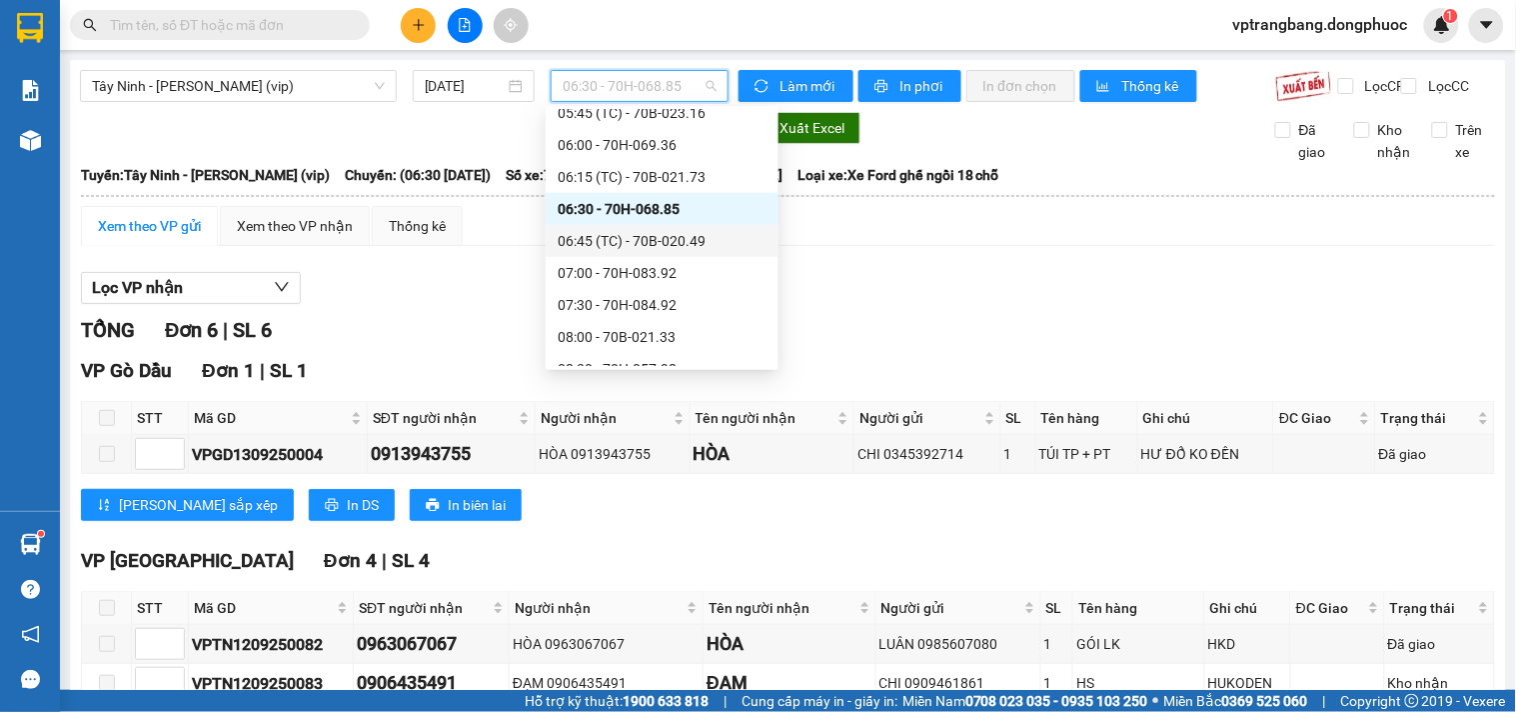
click at [653, 231] on div "06:45 (TC) - 70B-020.49" at bounding box center [662, 241] width 209 height 22
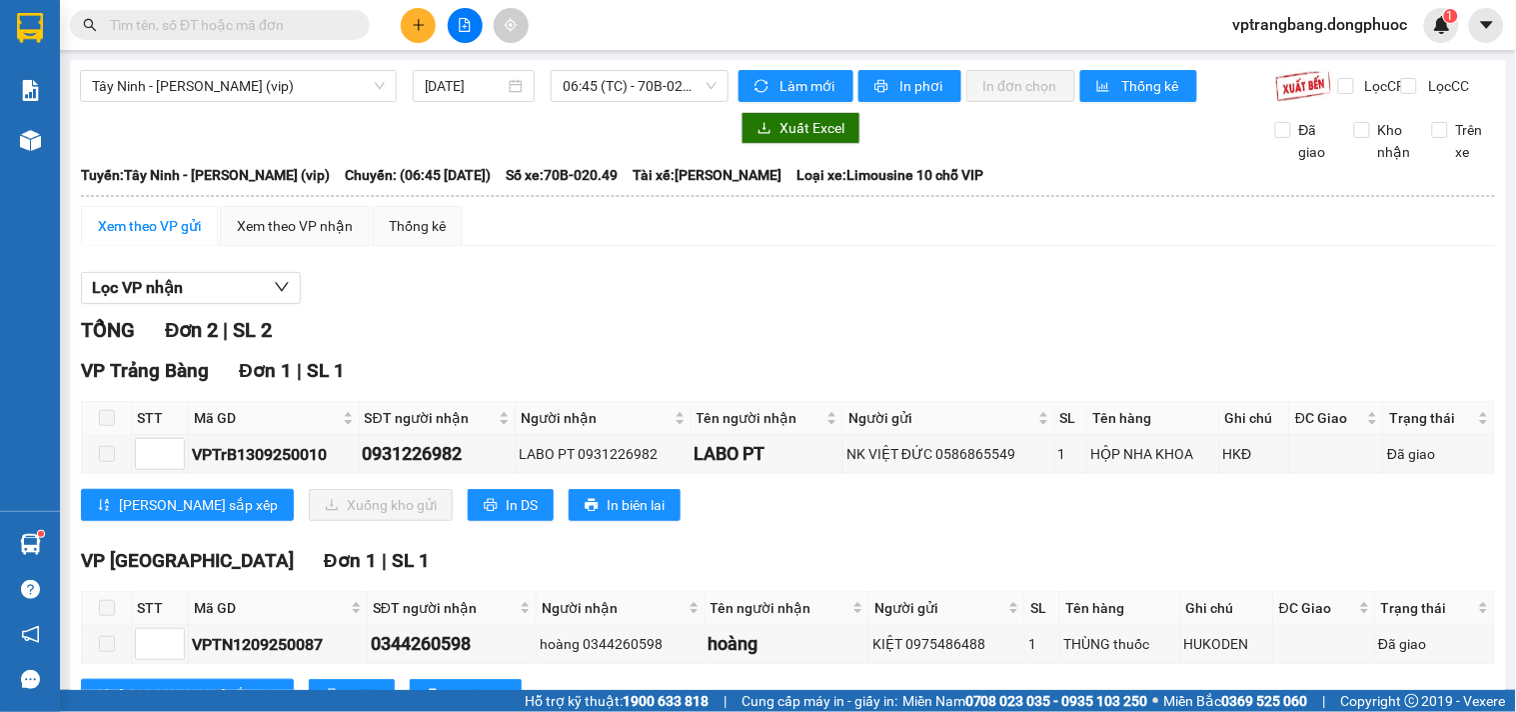
drag, startPoint x: 507, startPoint y: 355, endPoint x: 637, endPoint y: 144, distance: 247.7
click at [524, 325] on div "Lọc VP nhận TỔNG Đơn 2 | SL 2 VP Trảng Bàng Đơn 1 | SL 1 STT Mã GD SĐT người nh…" at bounding box center [788, 499] width 1414 height 474
click at [642, 97] on span "06:45 (TC) - 70B-020.49" at bounding box center [640, 86] width 154 height 30
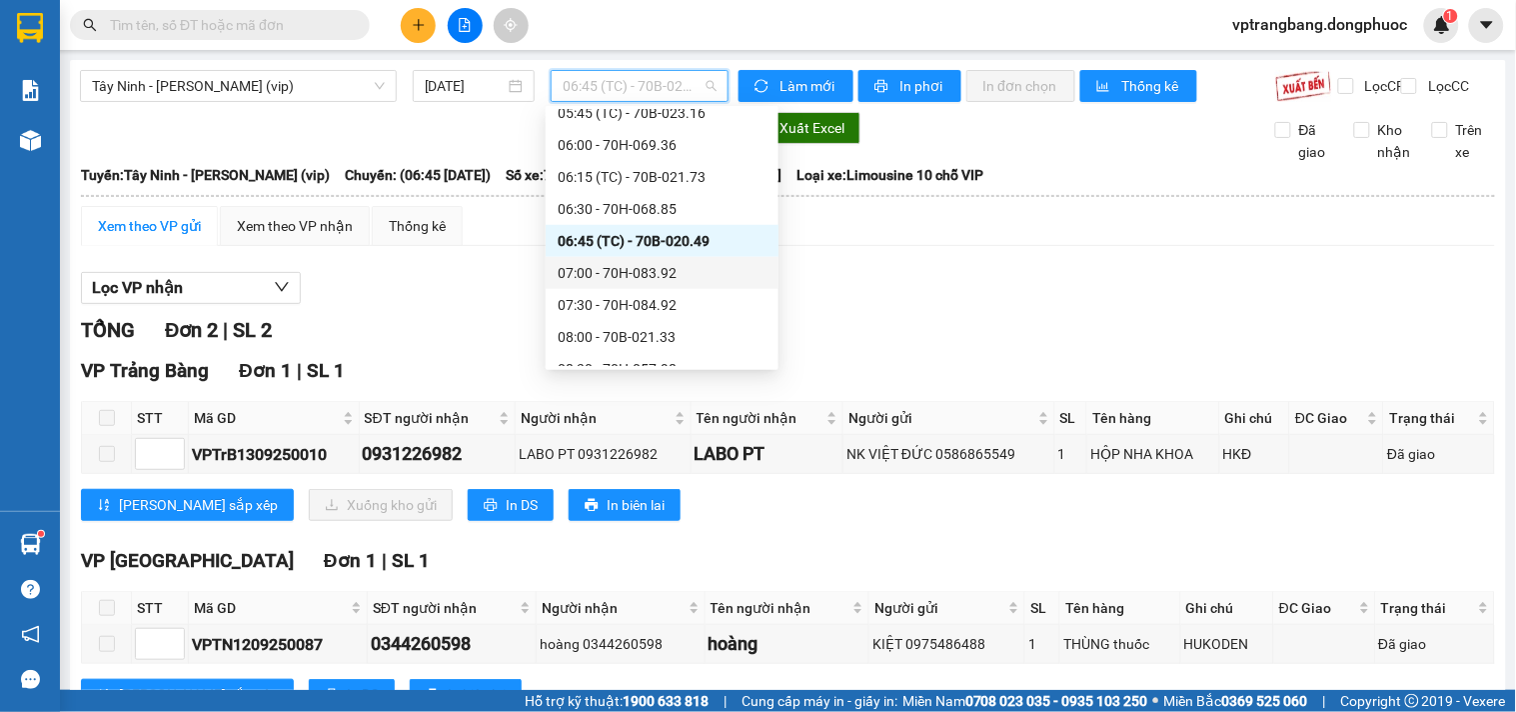
click at [637, 271] on div "07:00 - 70H-083.92" at bounding box center [662, 273] width 209 height 22
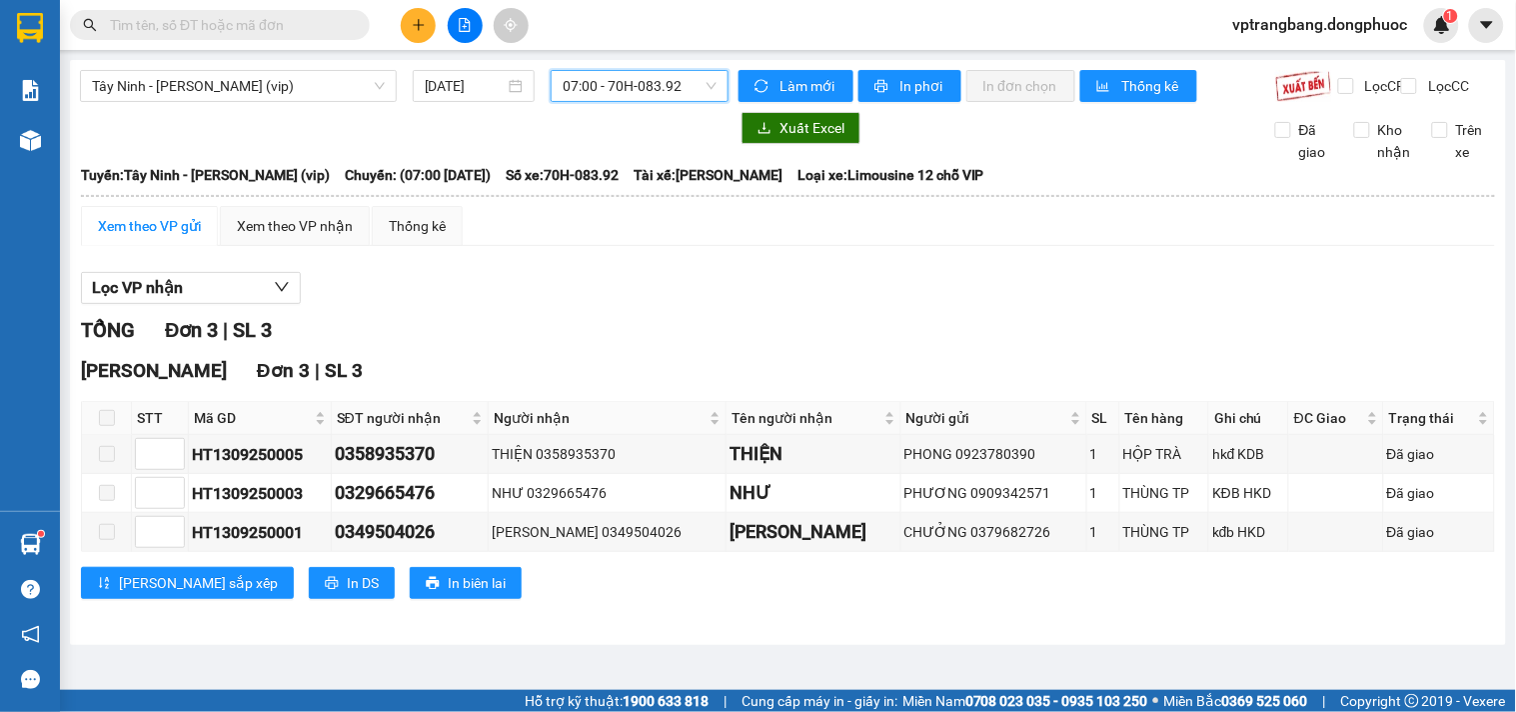
click at [630, 87] on span "07:00 - 70H-083.92" at bounding box center [640, 86] width 154 height 30
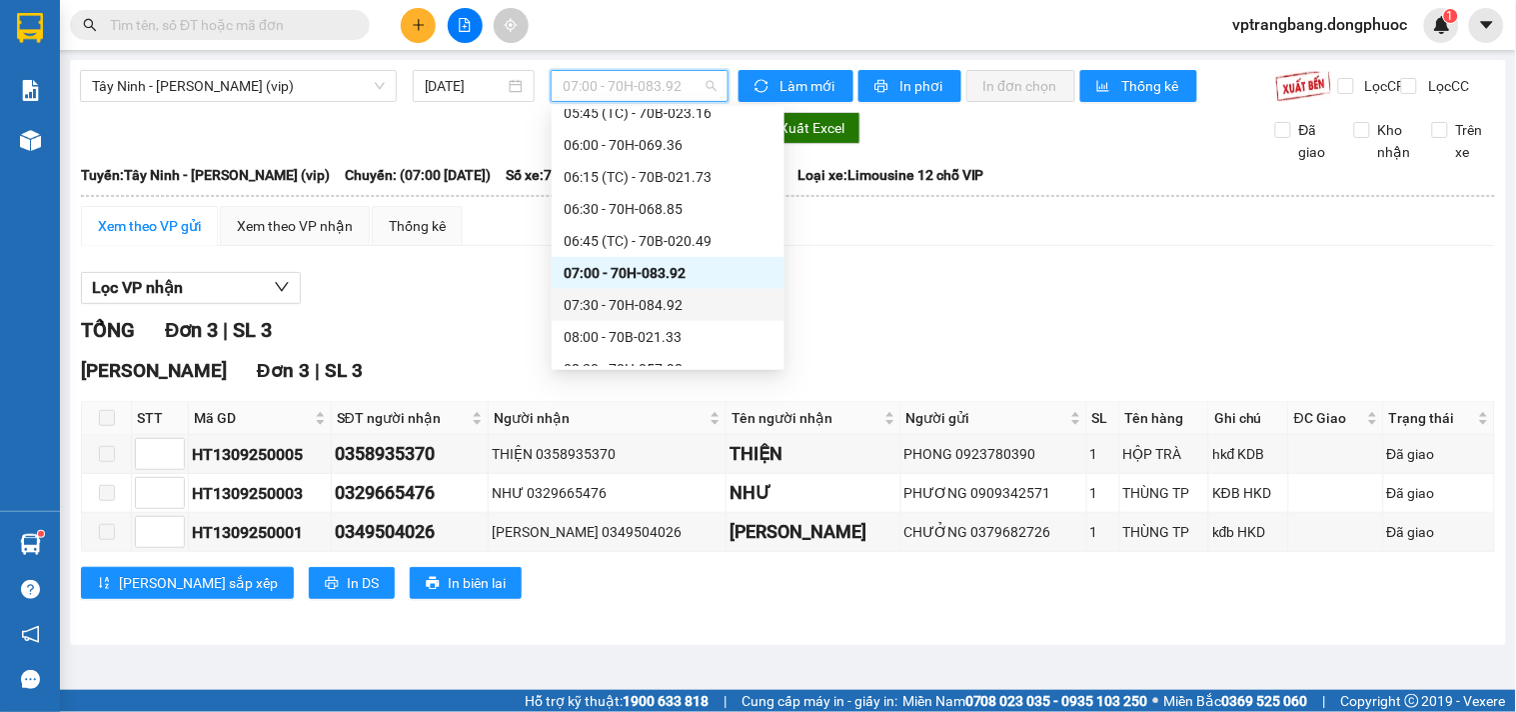
click at [605, 297] on div "07:30 - 70H-084.92" at bounding box center [668, 305] width 209 height 22
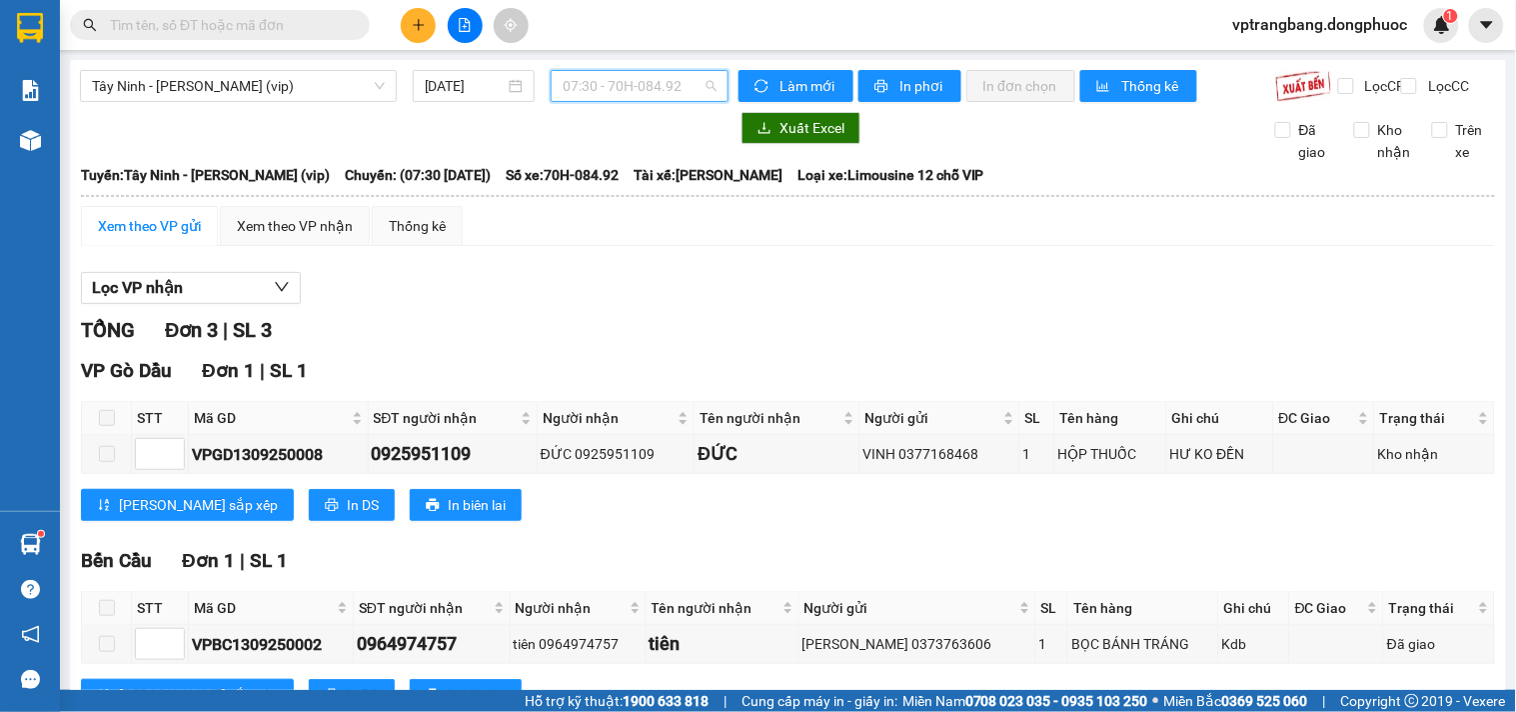
drag, startPoint x: 595, startPoint y: 90, endPoint x: 625, endPoint y: 184, distance: 98.6
click at [595, 91] on span "07:30 - 70H-084.92" at bounding box center [640, 86] width 154 height 30
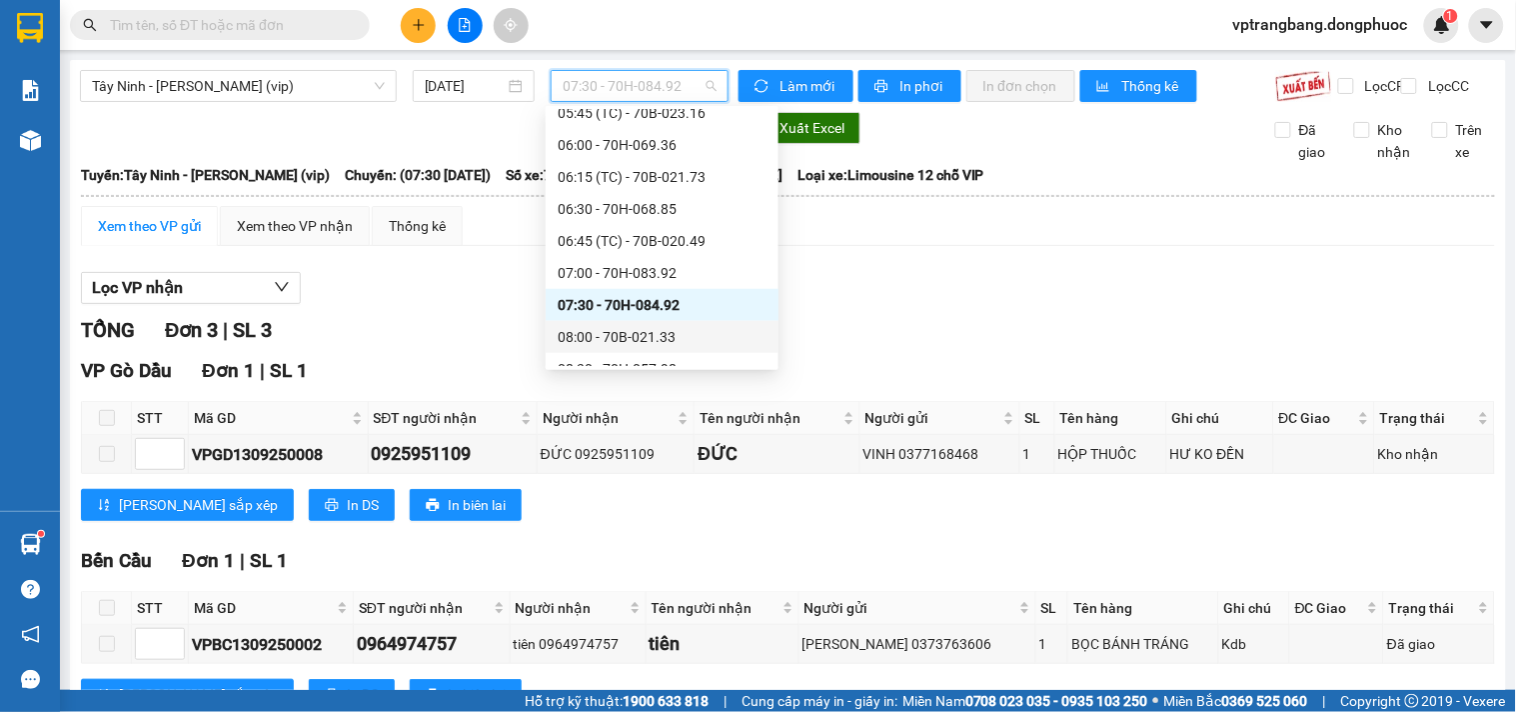
click at [625, 327] on div "08:00 - 70B-021.33" at bounding box center [662, 337] width 209 height 22
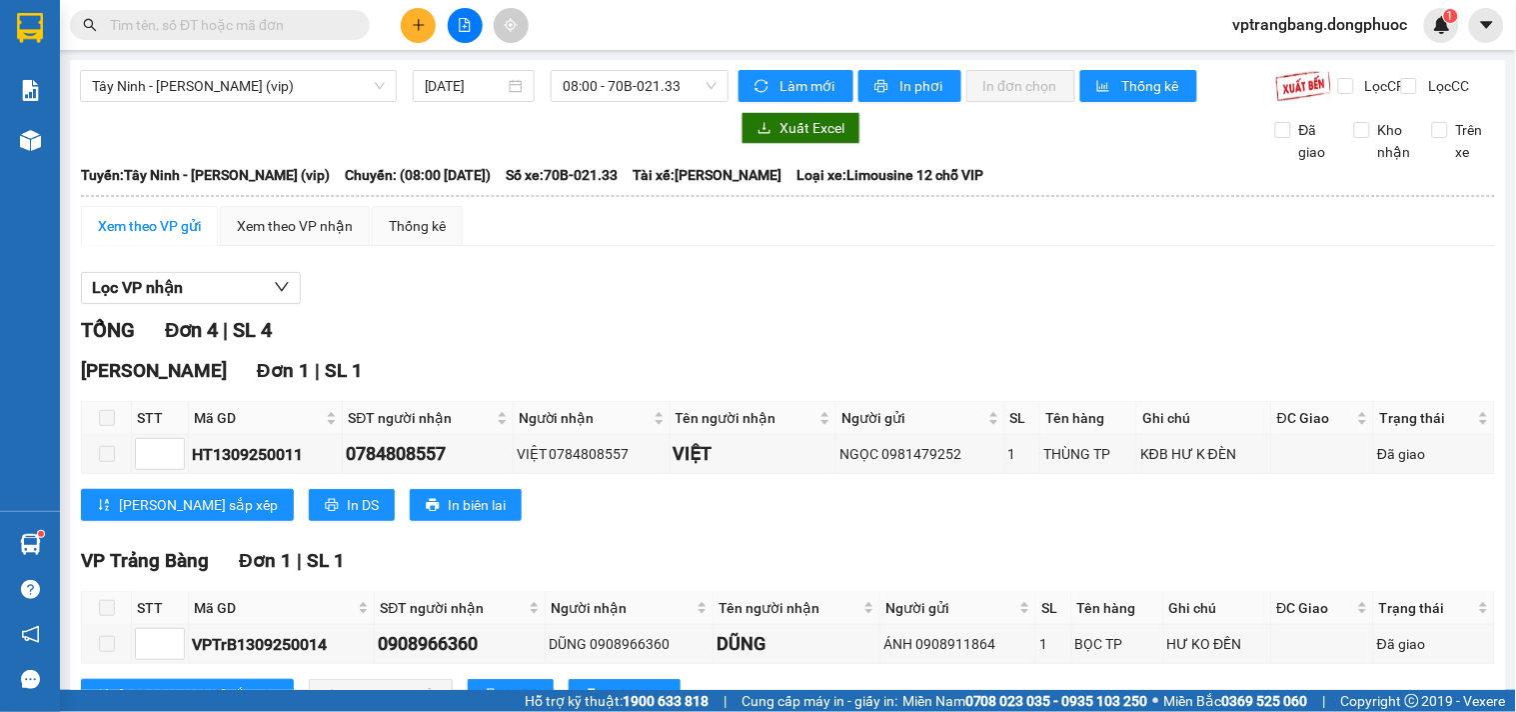
click at [471, 341] on div "TỔNG Đơn 4 | SL 4" at bounding box center [788, 330] width 1414 height 31
click at [588, 102] on div "Tây Ninh - Hồ Chí Minh (vip) 13/09/2025 08:00 - 70B-021.33" at bounding box center [404, 86] width 649 height 32
click at [602, 82] on span "08:00 - 70B-021.33" at bounding box center [640, 86] width 154 height 30
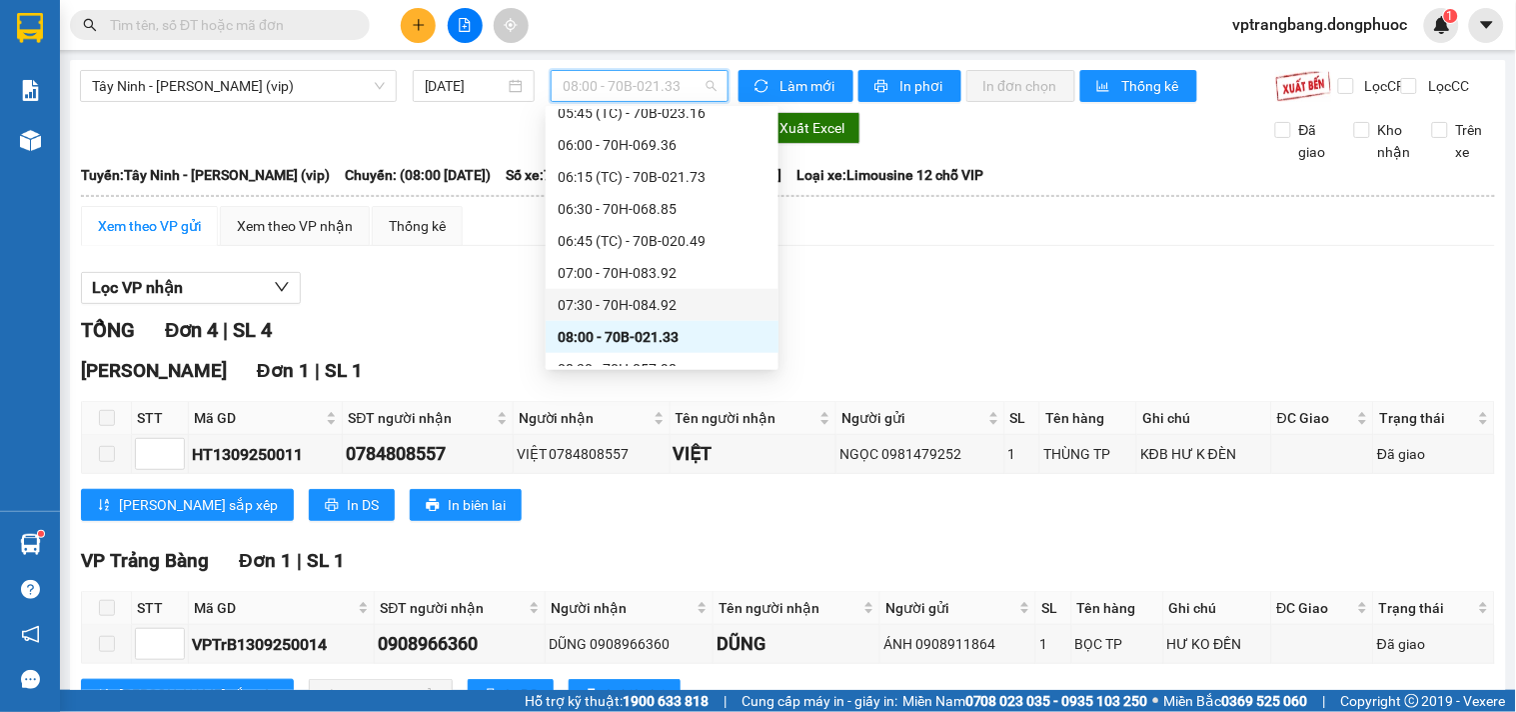
scroll to position [476, 0]
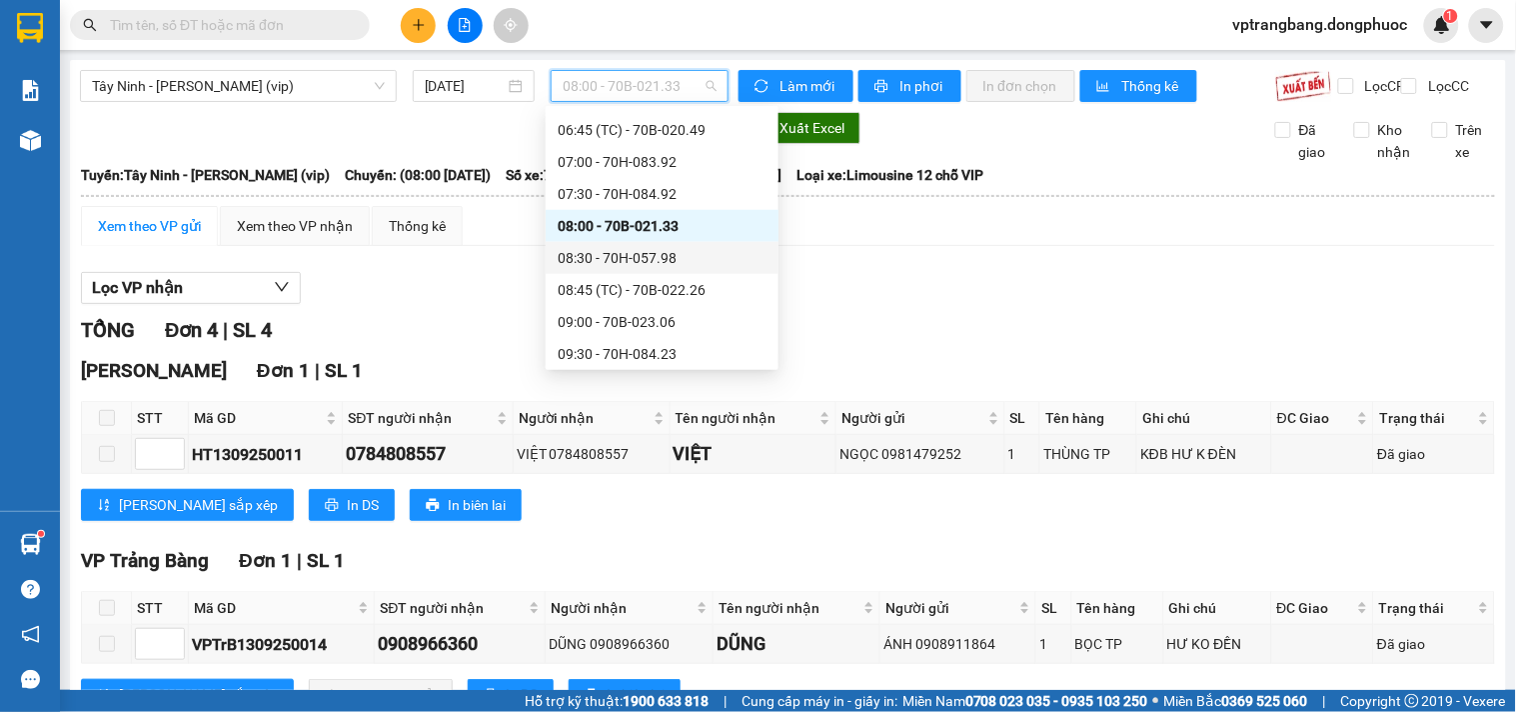
click at [638, 255] on div "08:30 - 70H-057.98" at bounding box center [662, 258] width 209 height 22
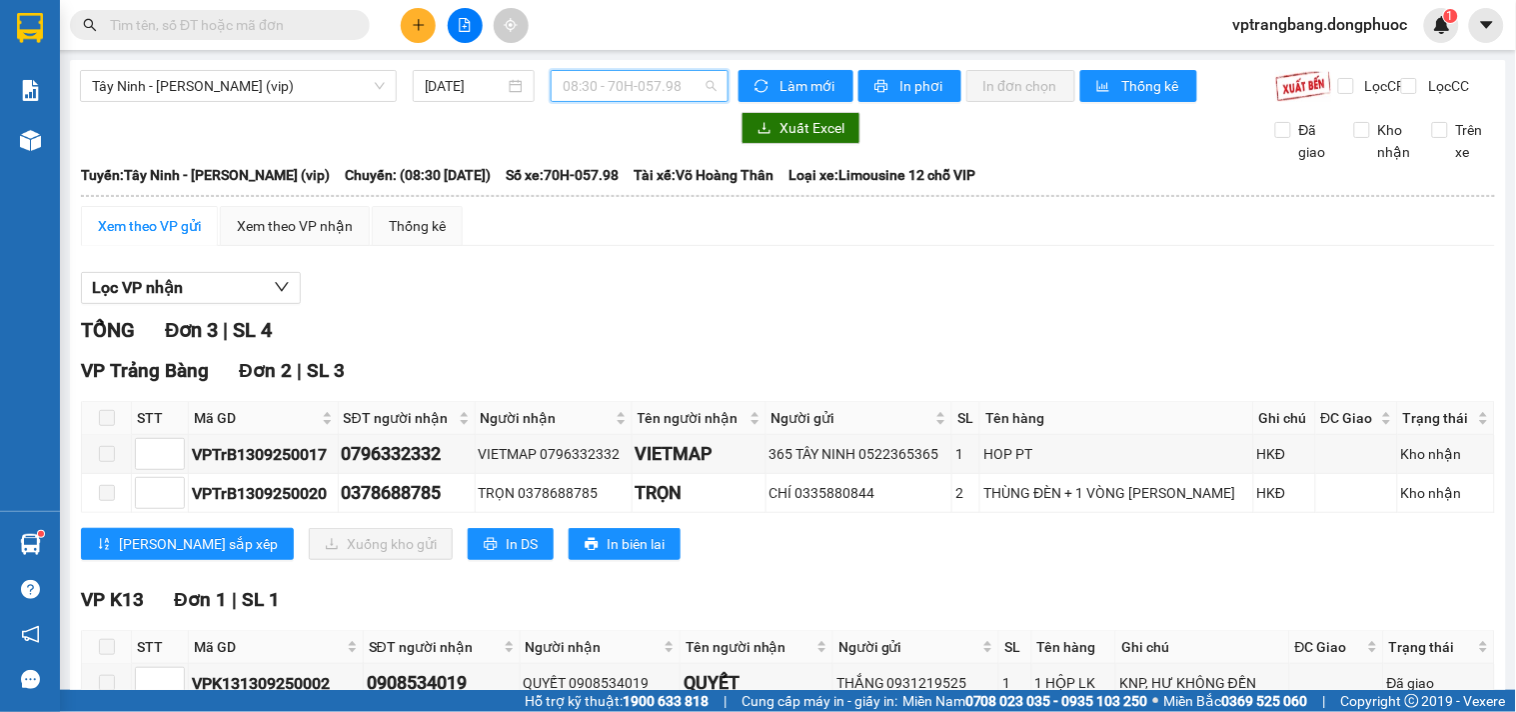
click at [580, 95] on span "08:30 - 70H-057.98" at bounding box center [640, 86] width 154 height 30
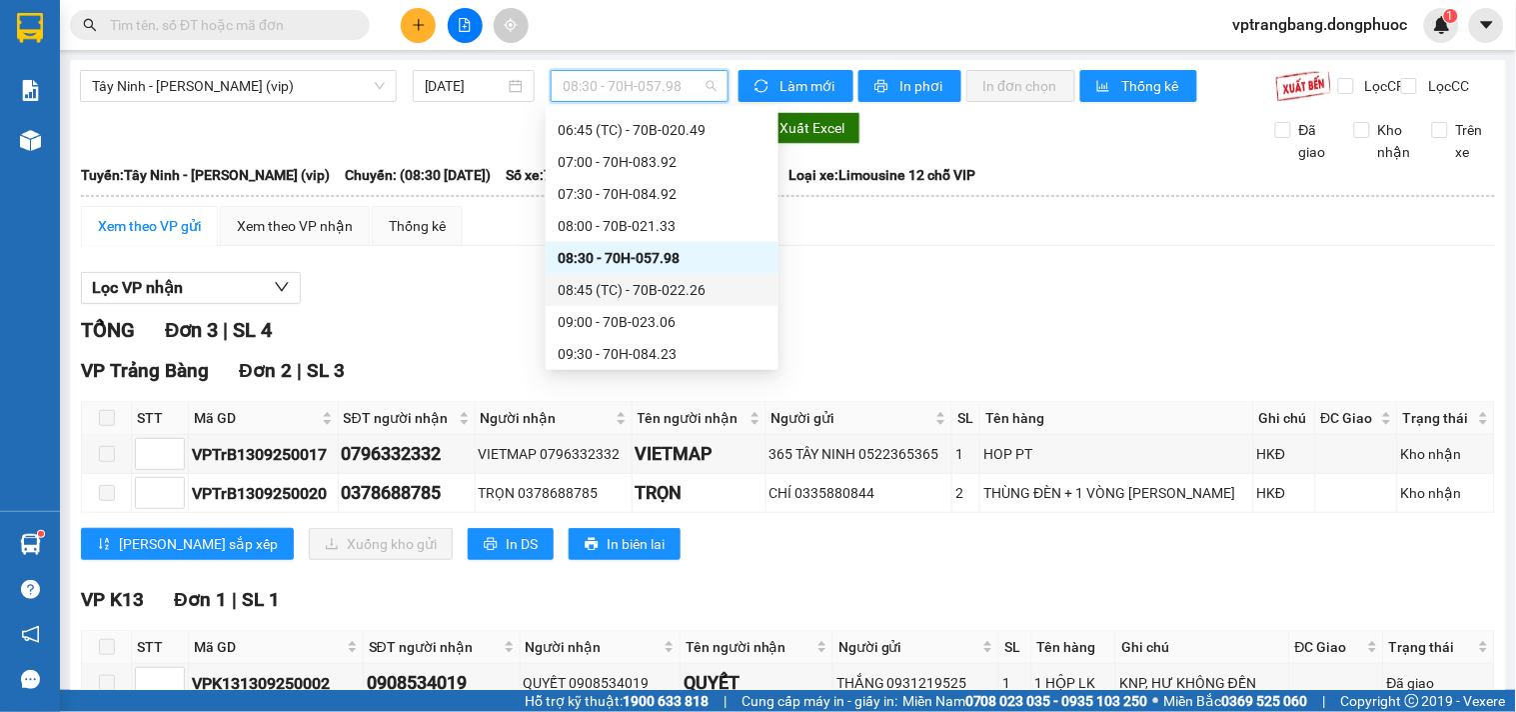
click at [630, 285] on div "08:45 (TC) - 70B-022.26" at bounding box center [662, 290] width 209 height 22
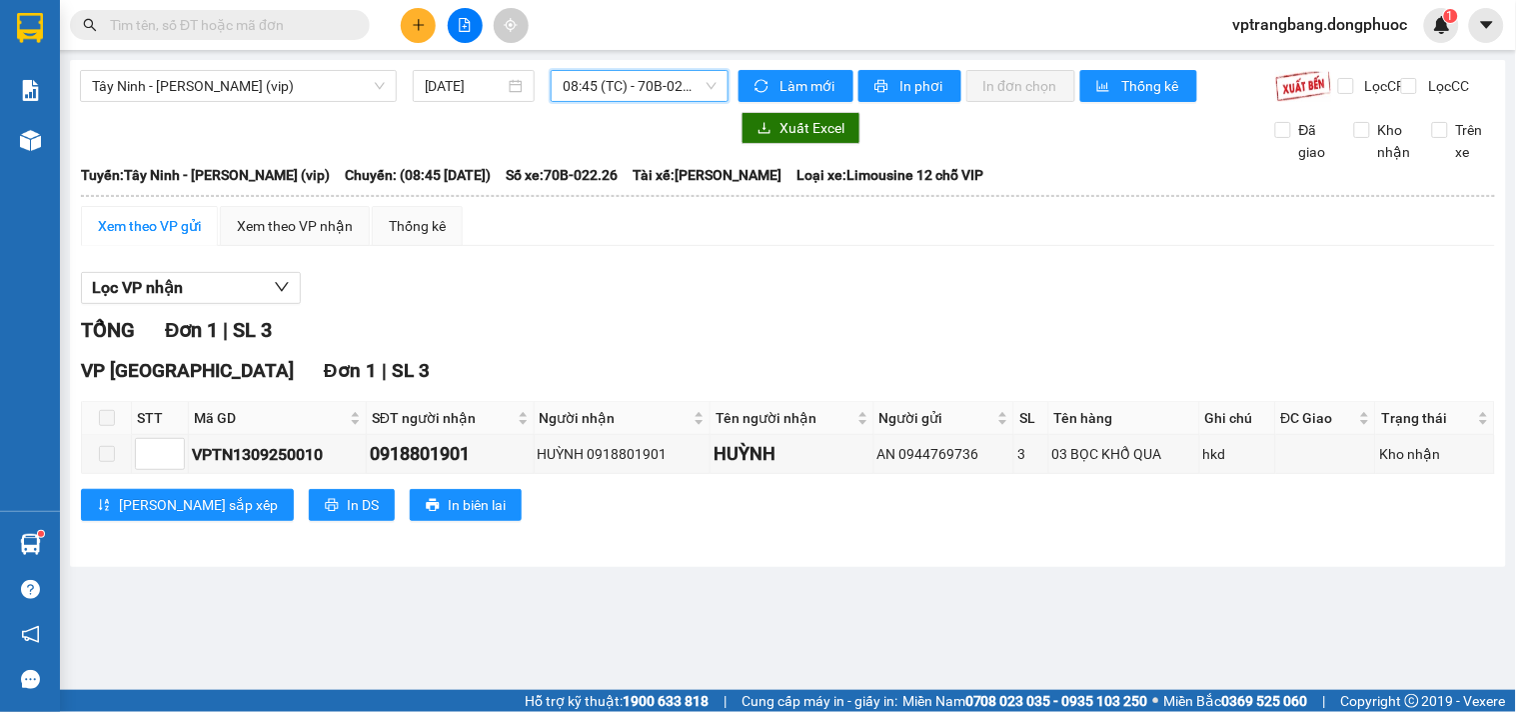
click at [641, 91] on span "08:45 (TC) - 70B-022.26" at bounding box center [640, 86] width 154 height 30
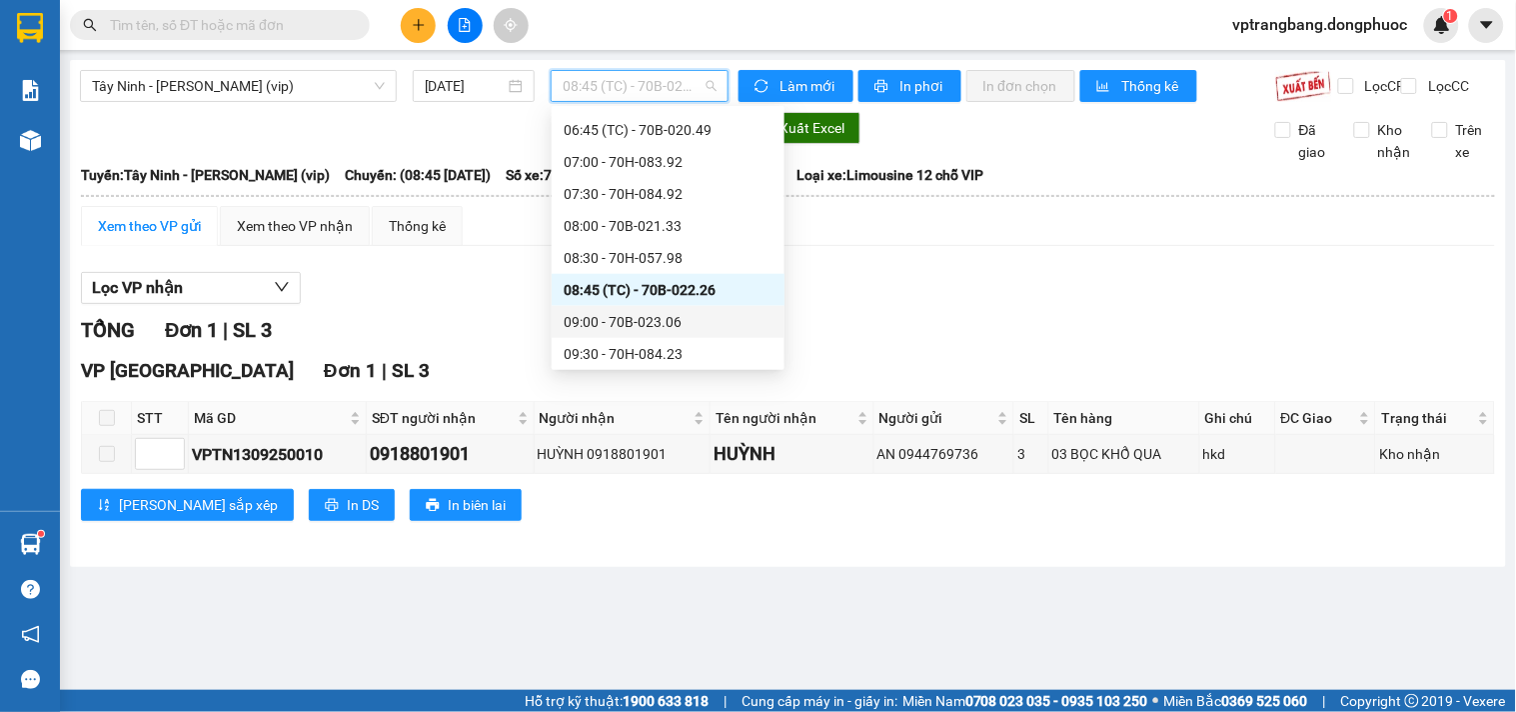
click at [625, 330] on div "Chọn chuyến 02:50 - 70B-023.88 03:05 - 50F-018.81 03:15 (TC) - 70H-083.93 03:30…" at bounding box center [668, 305] width 233 height 1343
click at [625, 330] on div "09:00 - 70B-023.06" at bounding box center [668, 322] width 209 height 22
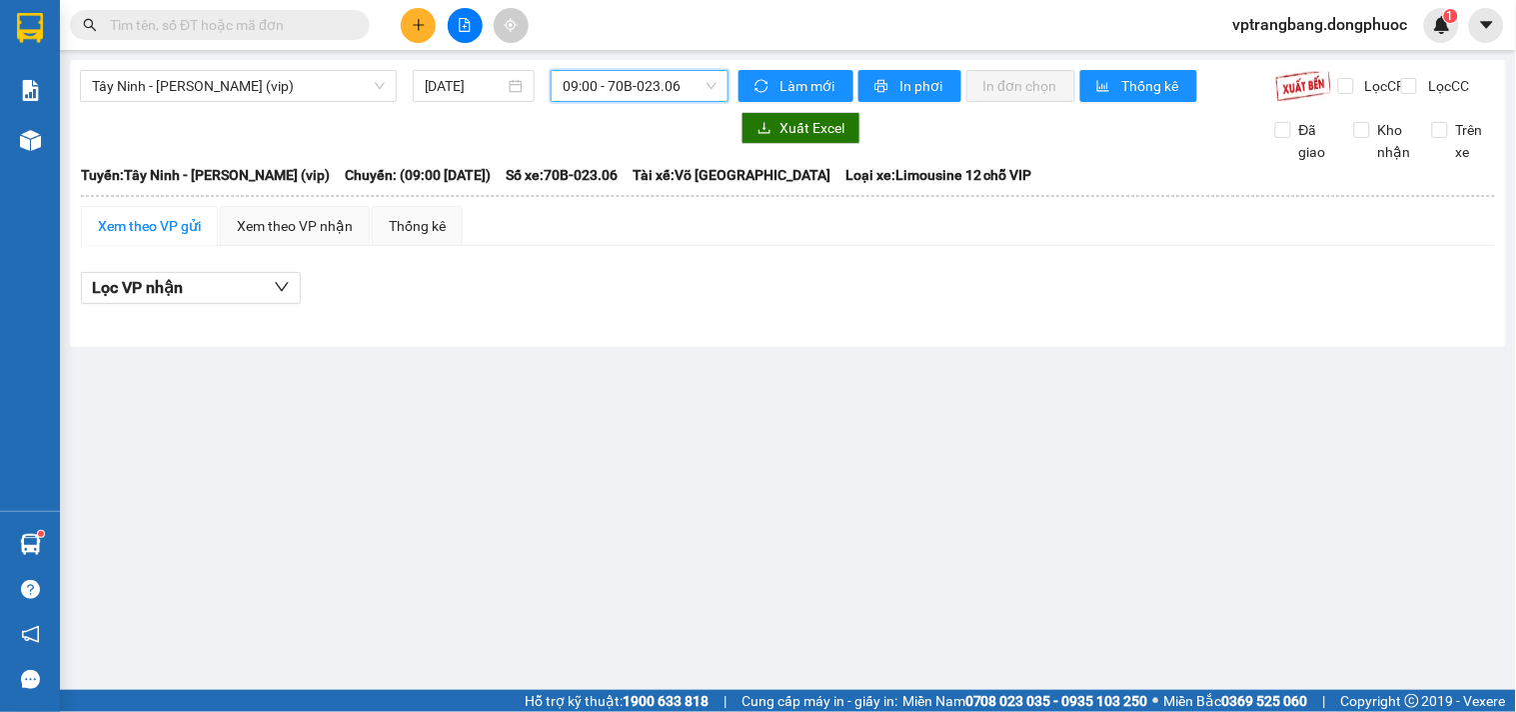
click at [650, 96] on span "09:00 - 70B-023.06" at bounding box center [640, 86] width 154 height 30
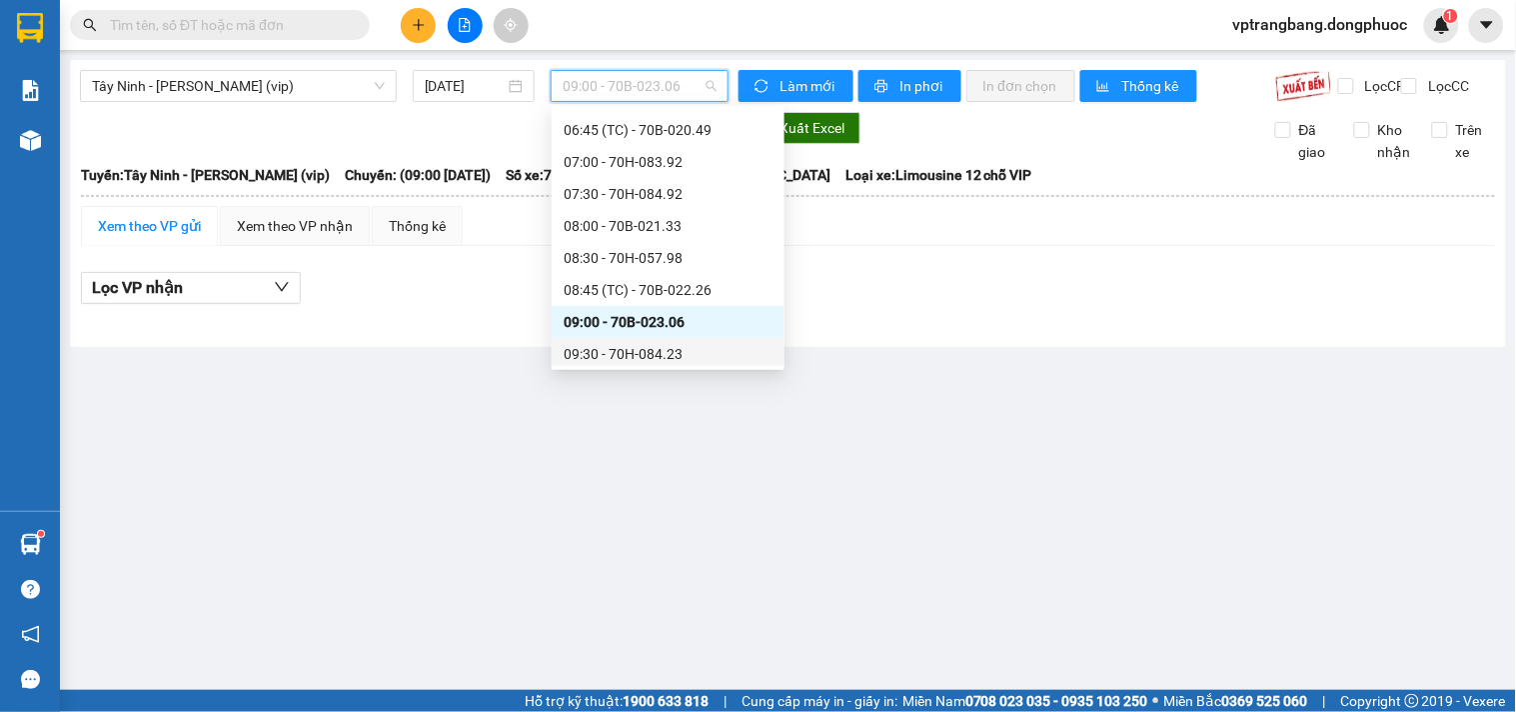
click at [638, 346] on div "09:30 - 70H-084.23" at bounding box center [668, 354] width 209 height 22
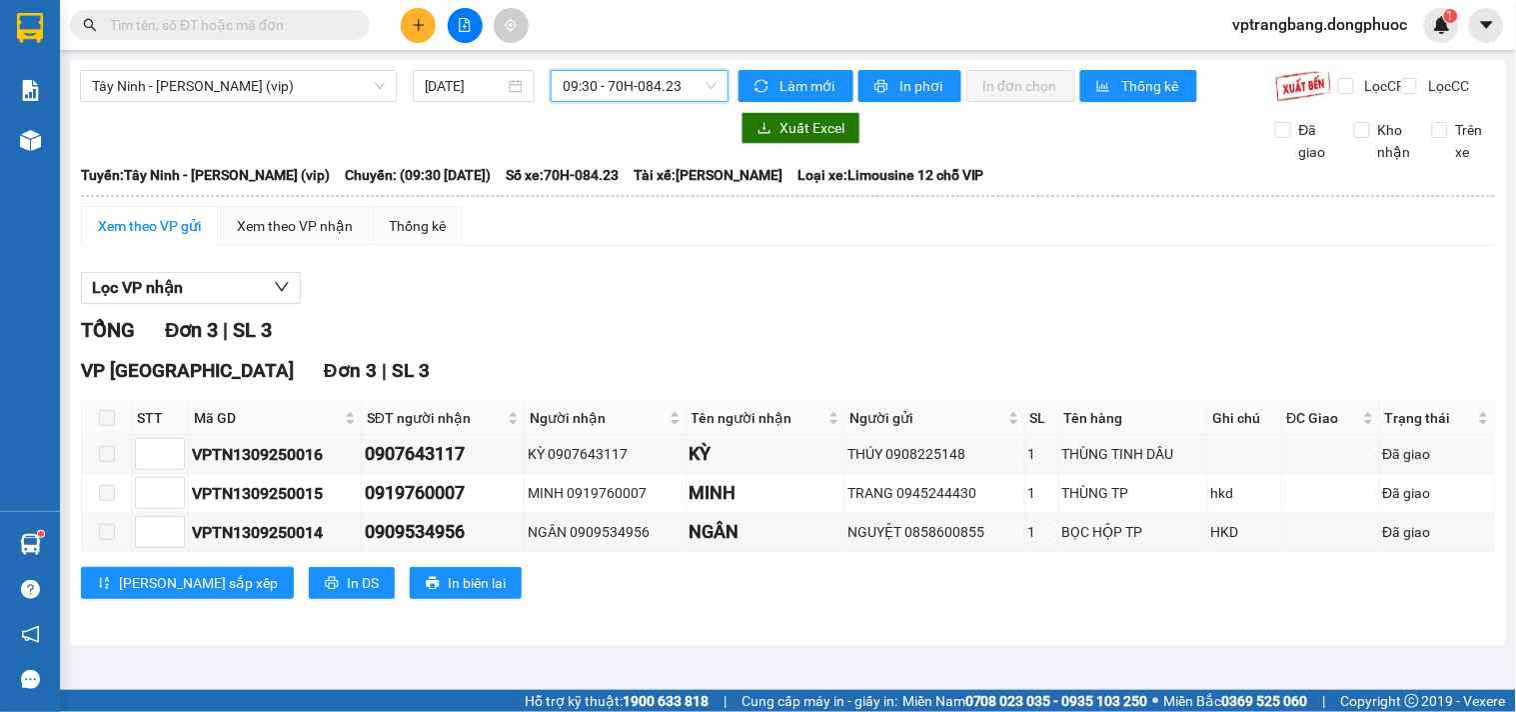
drag, startPoint x: 648, startPoint y: 98, endPoint x: 648, endPoint y: 86, distance: 12.0
click at [648, 97] on span "09:30 - 70H-084.23" at bounding box center [640, 86] width 154 height 30
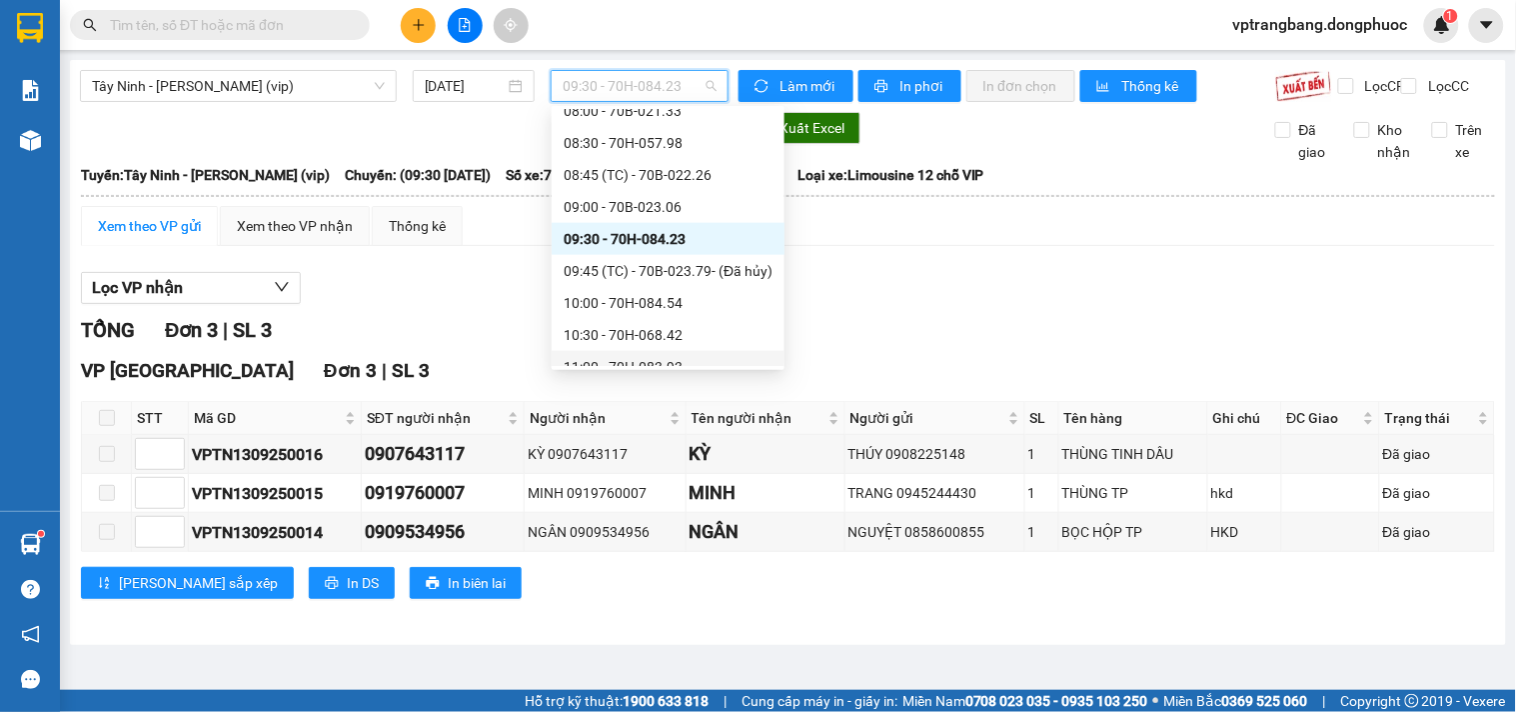
scroll to position [702, 0]
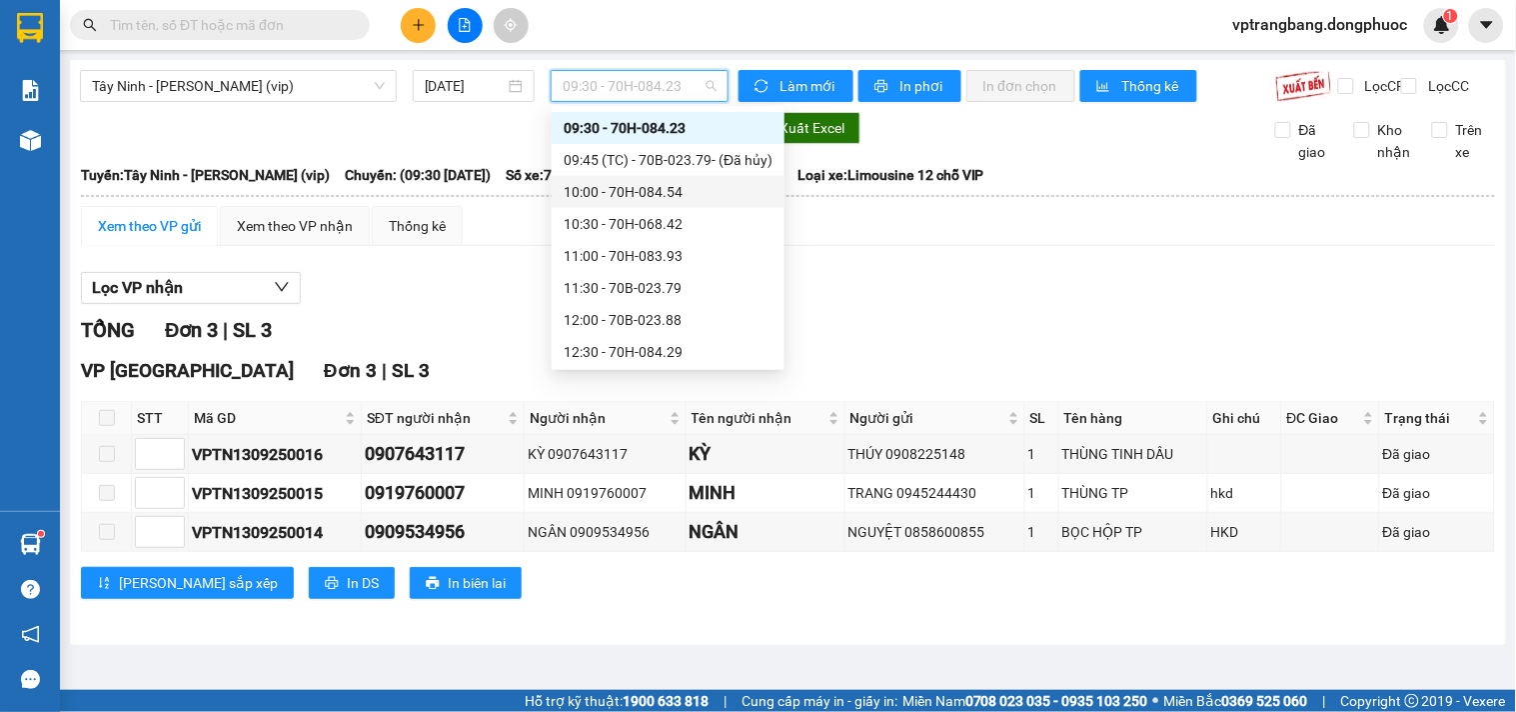
click at [646, 196] on div "10:00 - 70H-084.54" at bounding box center [668, 192] width 209 height 22
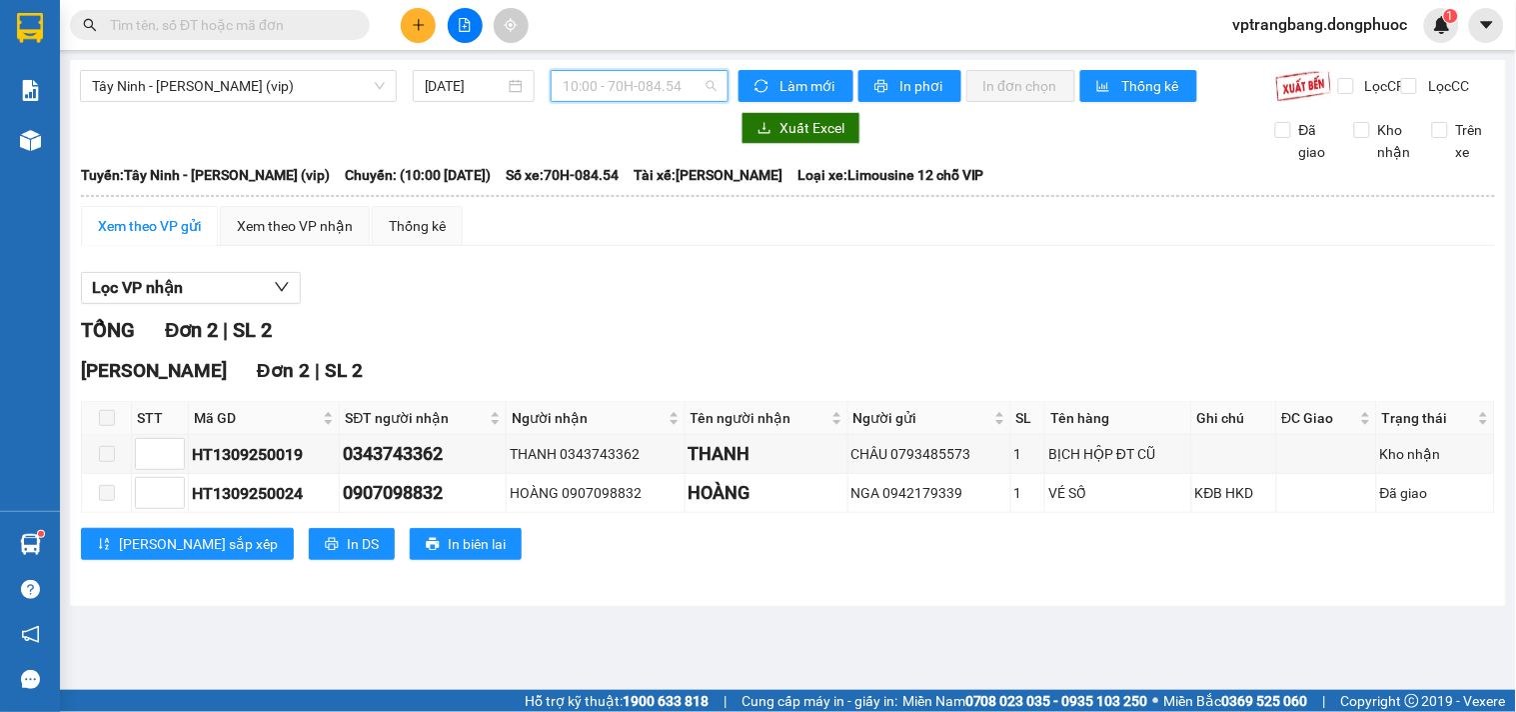
click at [602, 83] on span "10:00 - 70H-084.54" at bounding box center [640, 86] width 154 height 30
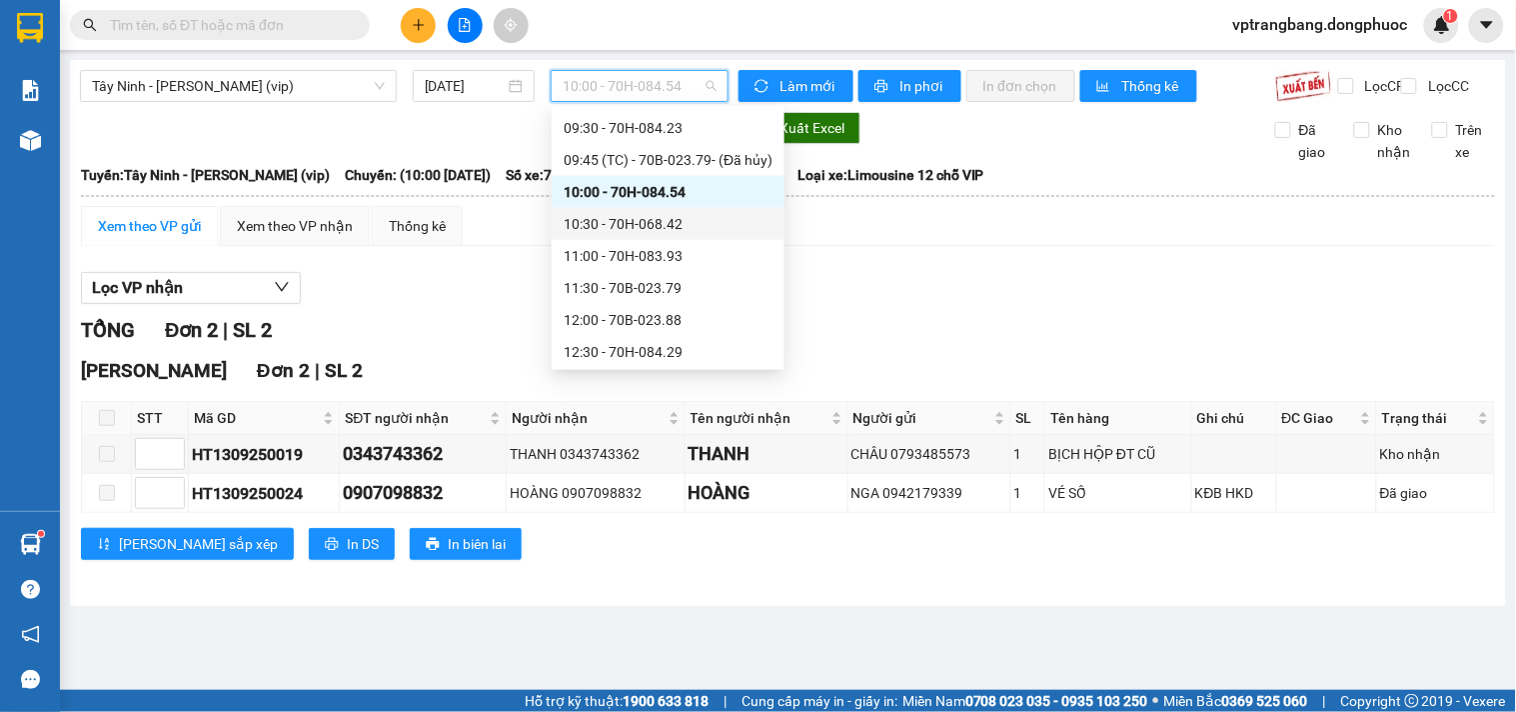
click at [618, 224] on div "10:30 - 70H-068.42" at bounding box center [668, 224] width 209 height 22
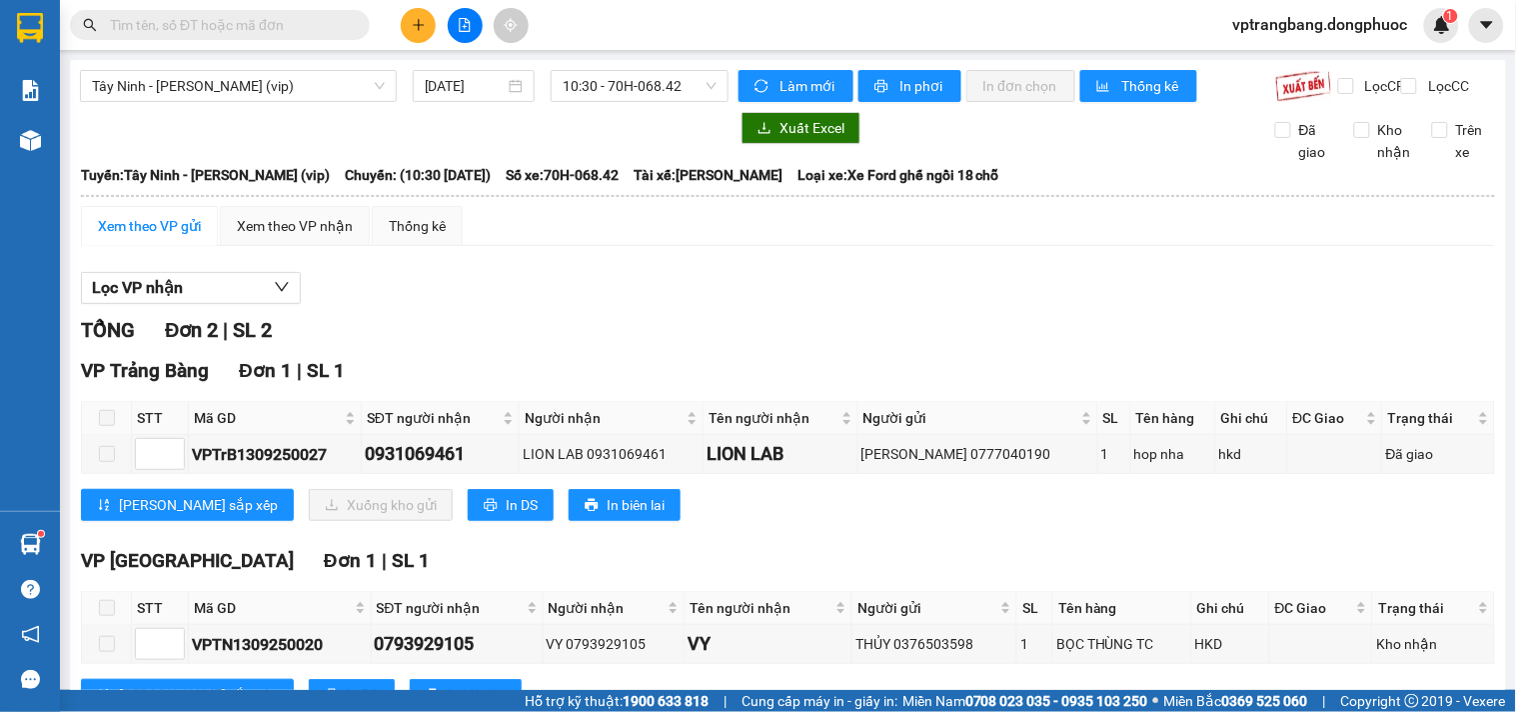
click at [614, 68] on div "Tây Ninh - Hồ Chí Minh (vip) 13/09/2025 10:30 - 70H-068.42 Làm mới In phơi In đ…" at bounding box center [788, 408] width 1436 height 697
click at [640, 92] on span "10:30 - 70H-068.42" at bounding box center [640, 86] width 154 height 30
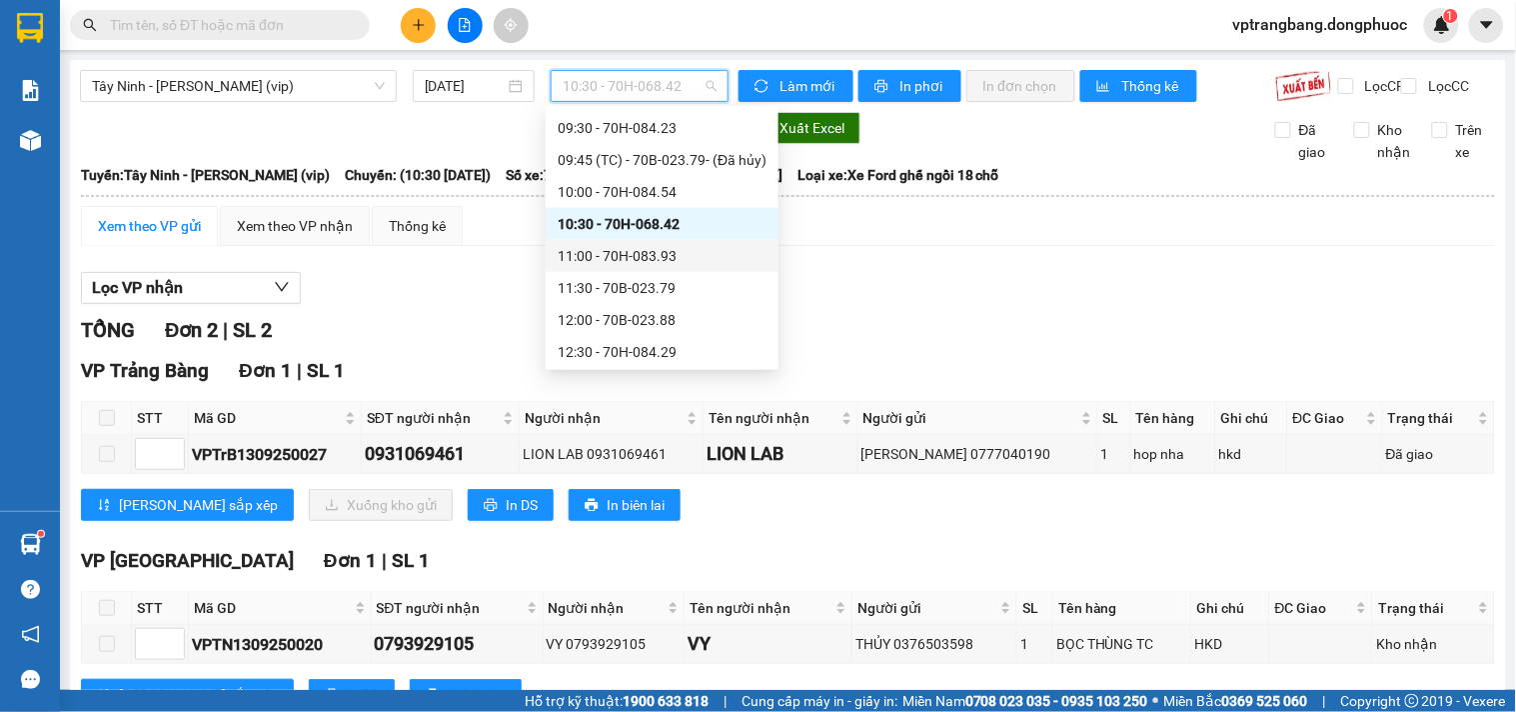
click at [651, 257] on div "11:00 - 70H-083.93" at bounding box center [662, 256] width 209 height 22
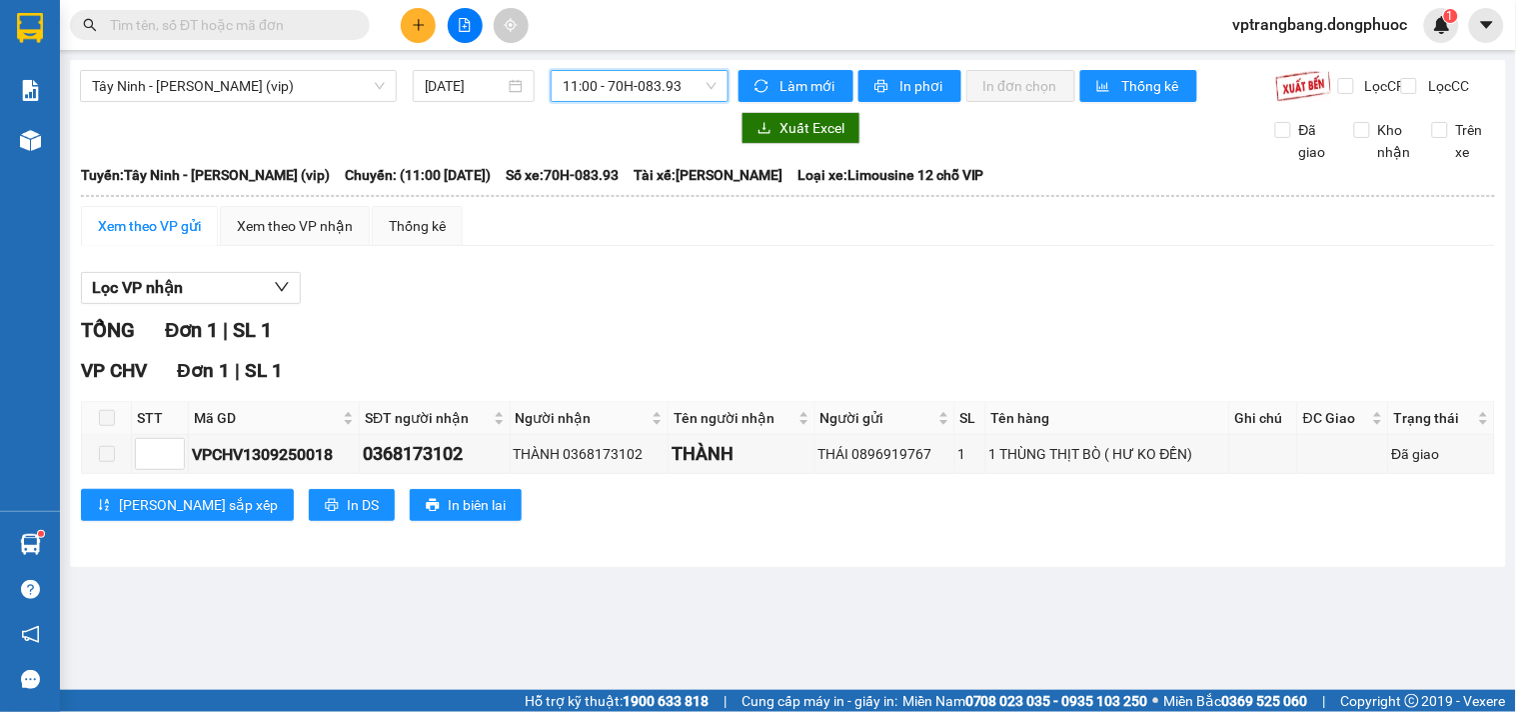
click at [624, 93] on span "11:00 - 70H-083.93" at bounding box center [640, 86] width 154 height 30
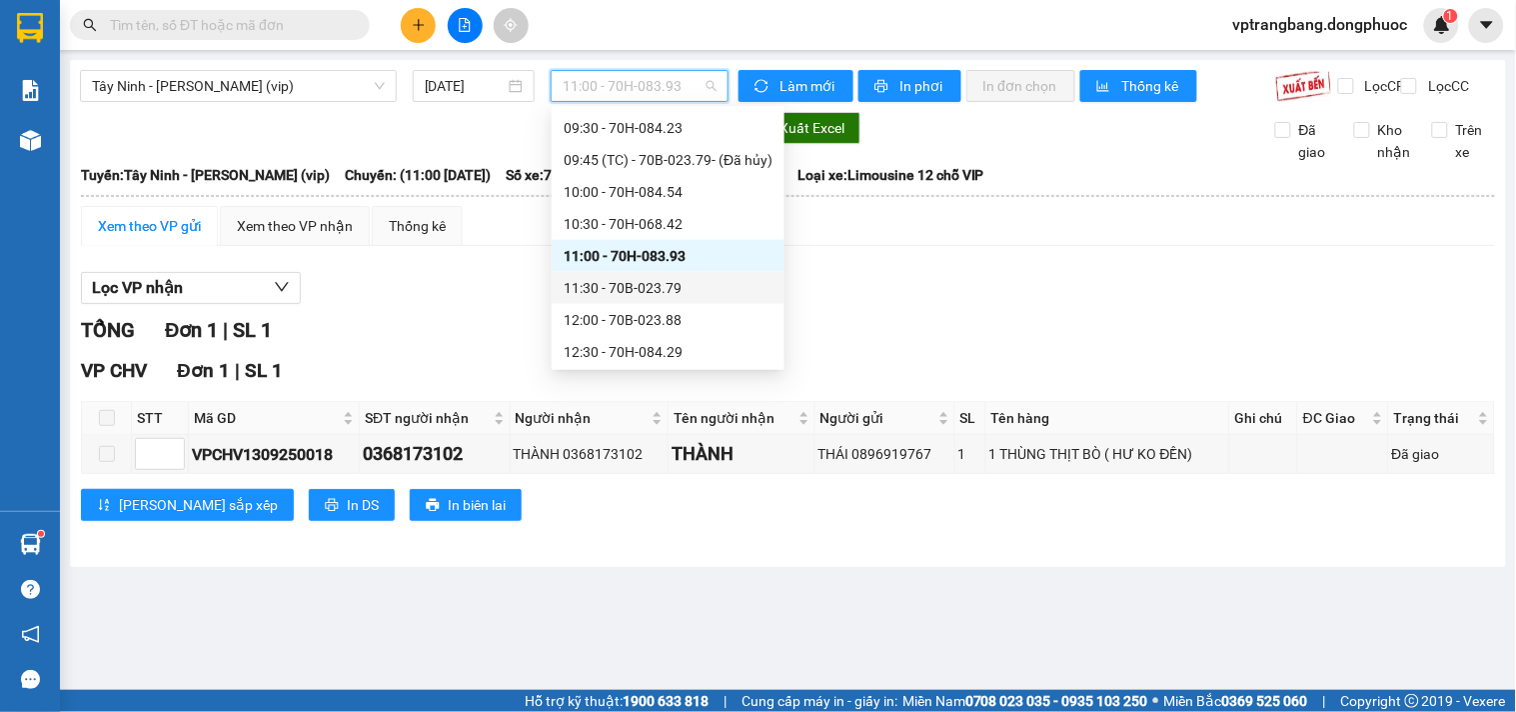
click at [624, 284] on div "11:30 - 70B-023.79" at bounding box center [668, 288] width 209 height 22
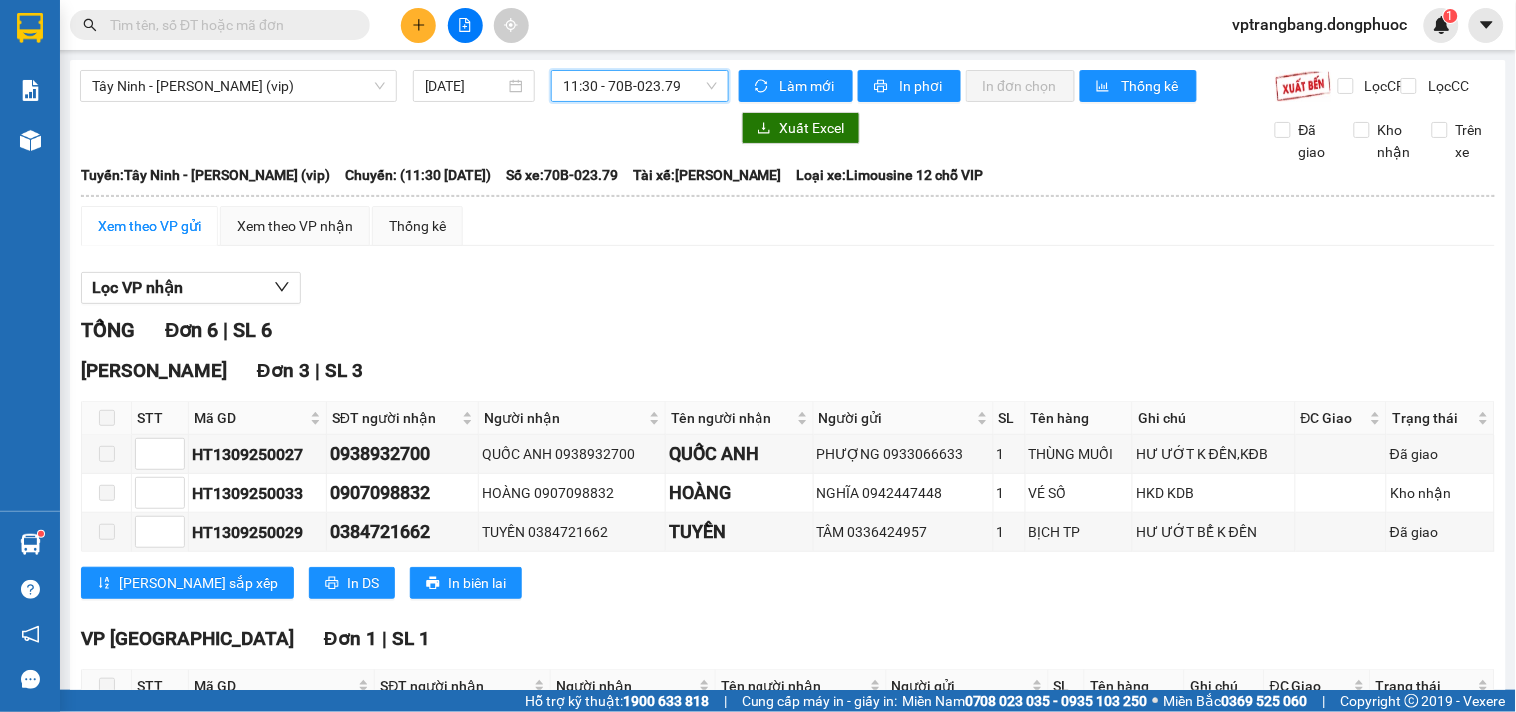
click at [616, 87] on span "11:30 - 70B-023.79" at bounding box center [640, 86] width 154 height 30
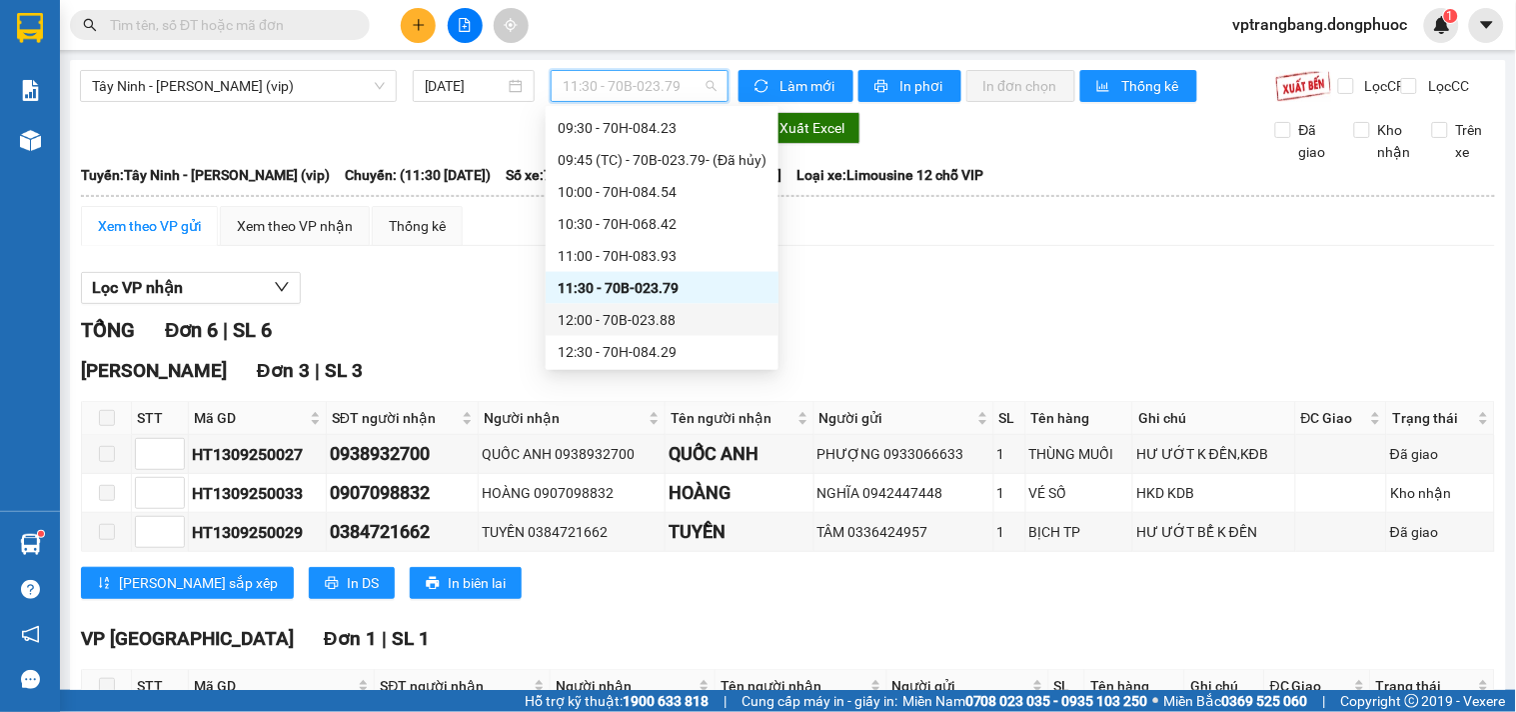
click at [631, 321] on div "12:00 - 70B-023.88" at bounding box center [662, 320] width 209 height 22
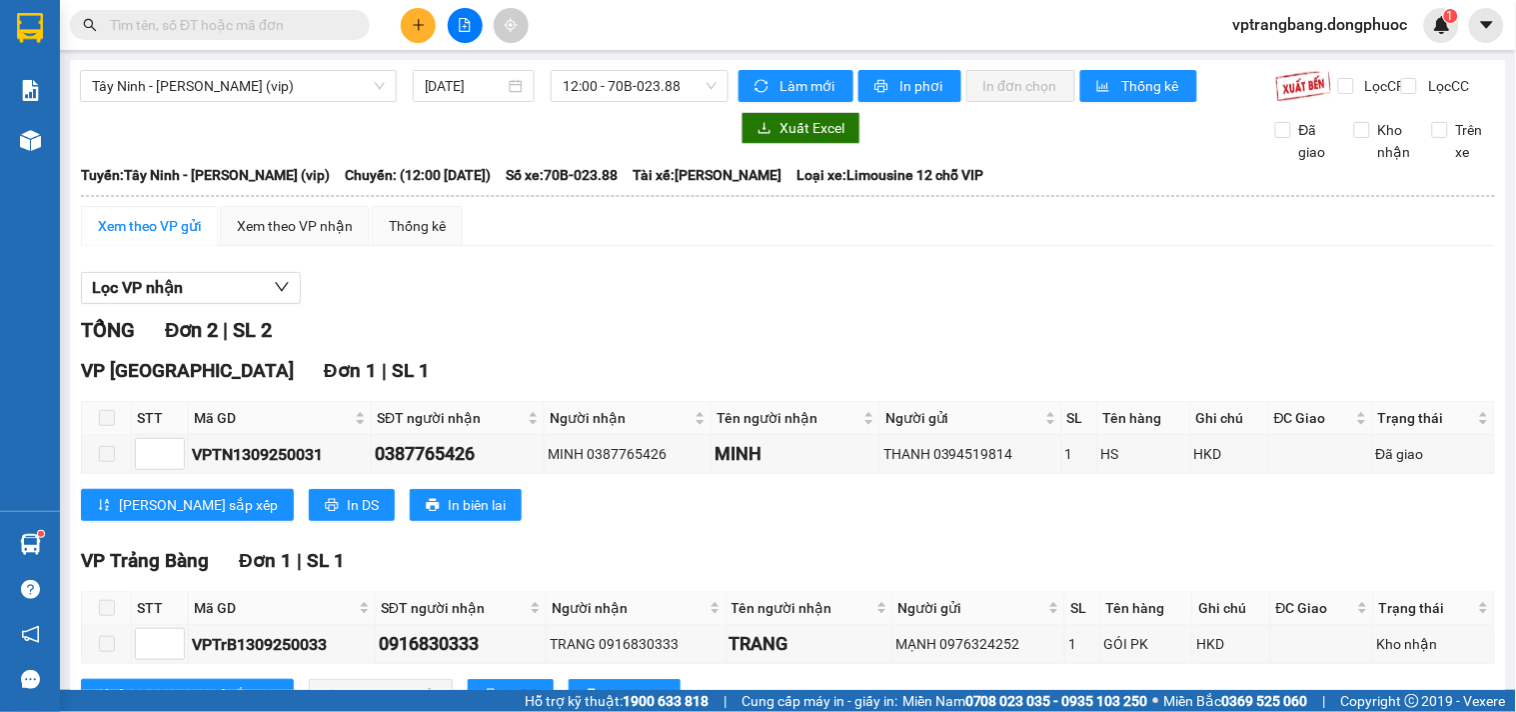
click at [532, 305] on div "Lọc VP nhận" at bounding box center [788, 288] width 1414 height 33
click at [617, 93] on span "12:00 - 70B-023.88" at bounding box center [640, 86] width 154 height 30
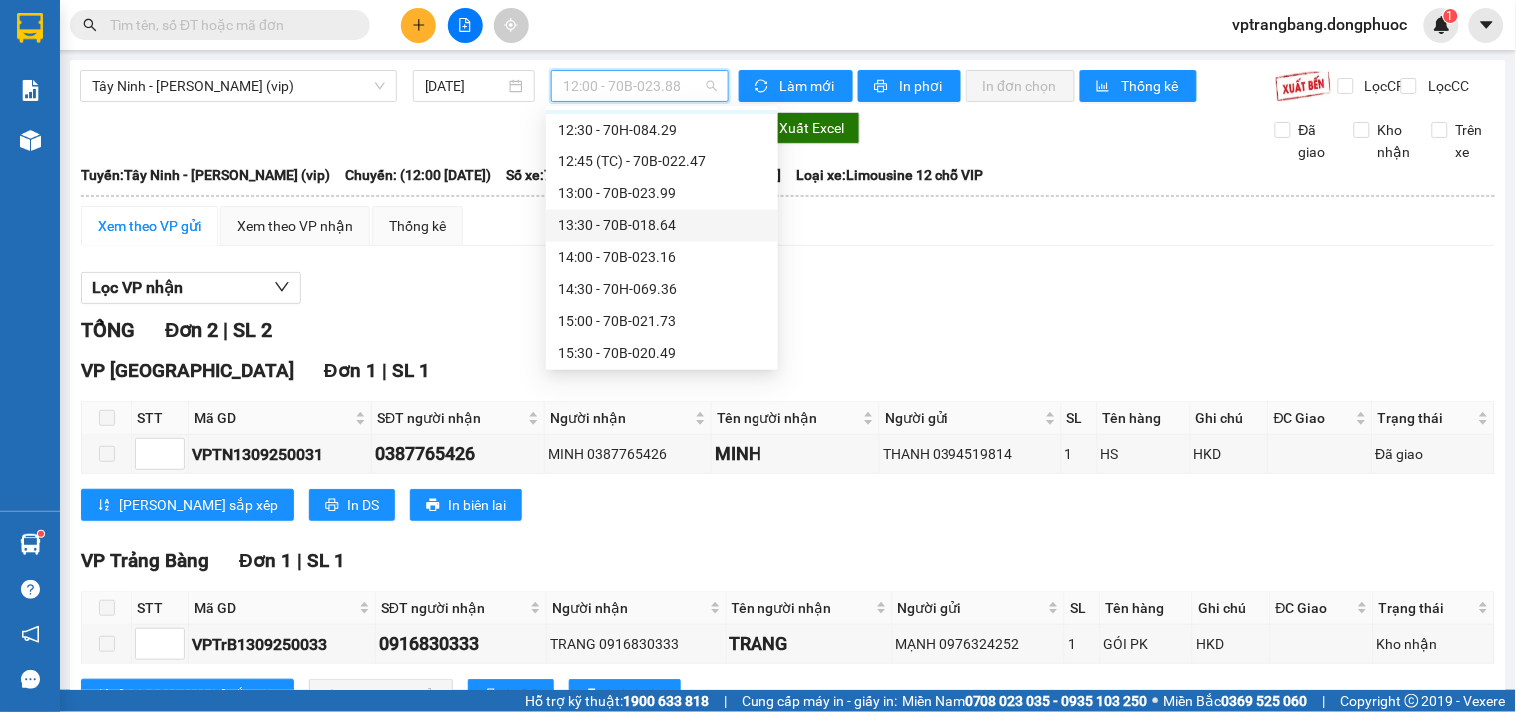
scroll to position [812, 0]
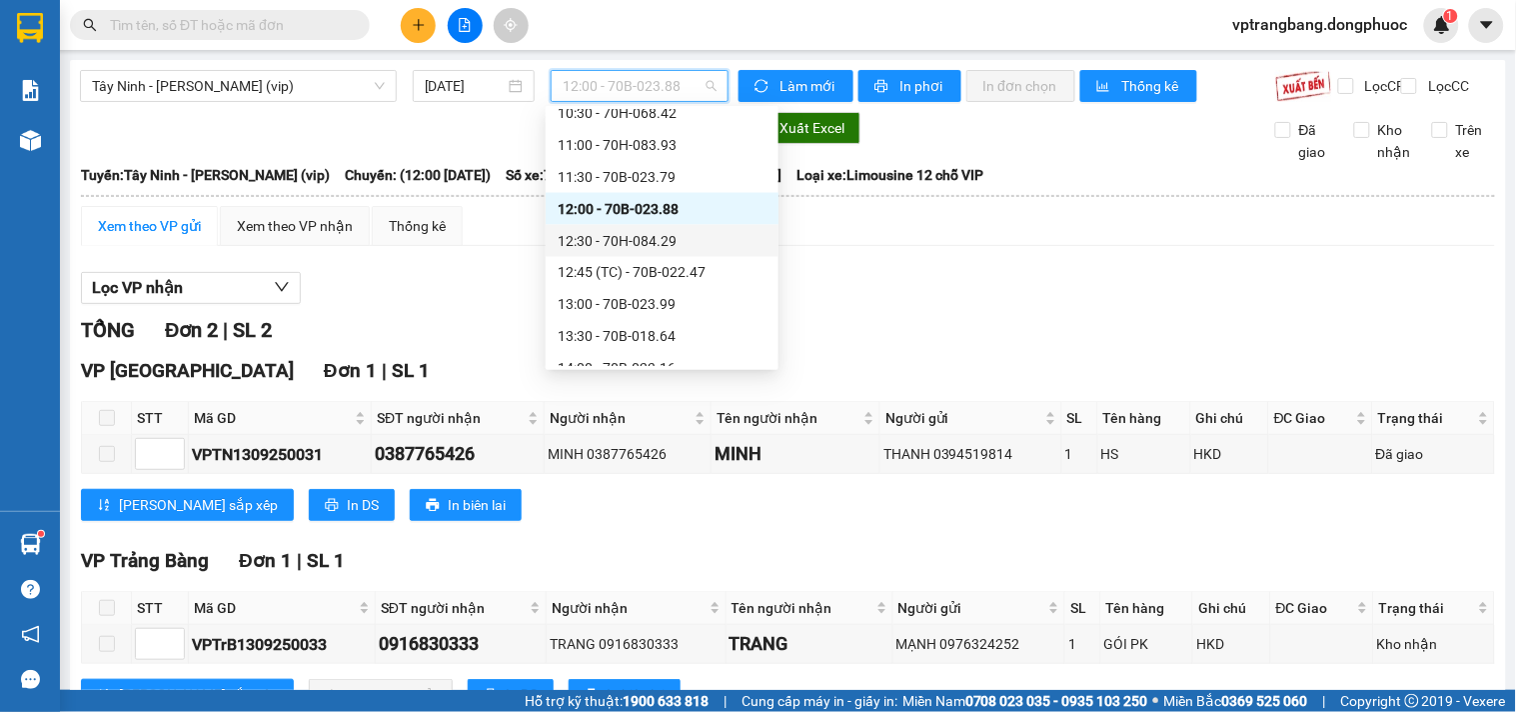
click at [631, 248] on div "12:30 - 70H-084.29" at bounding box center [662, 241] width 209 height 22
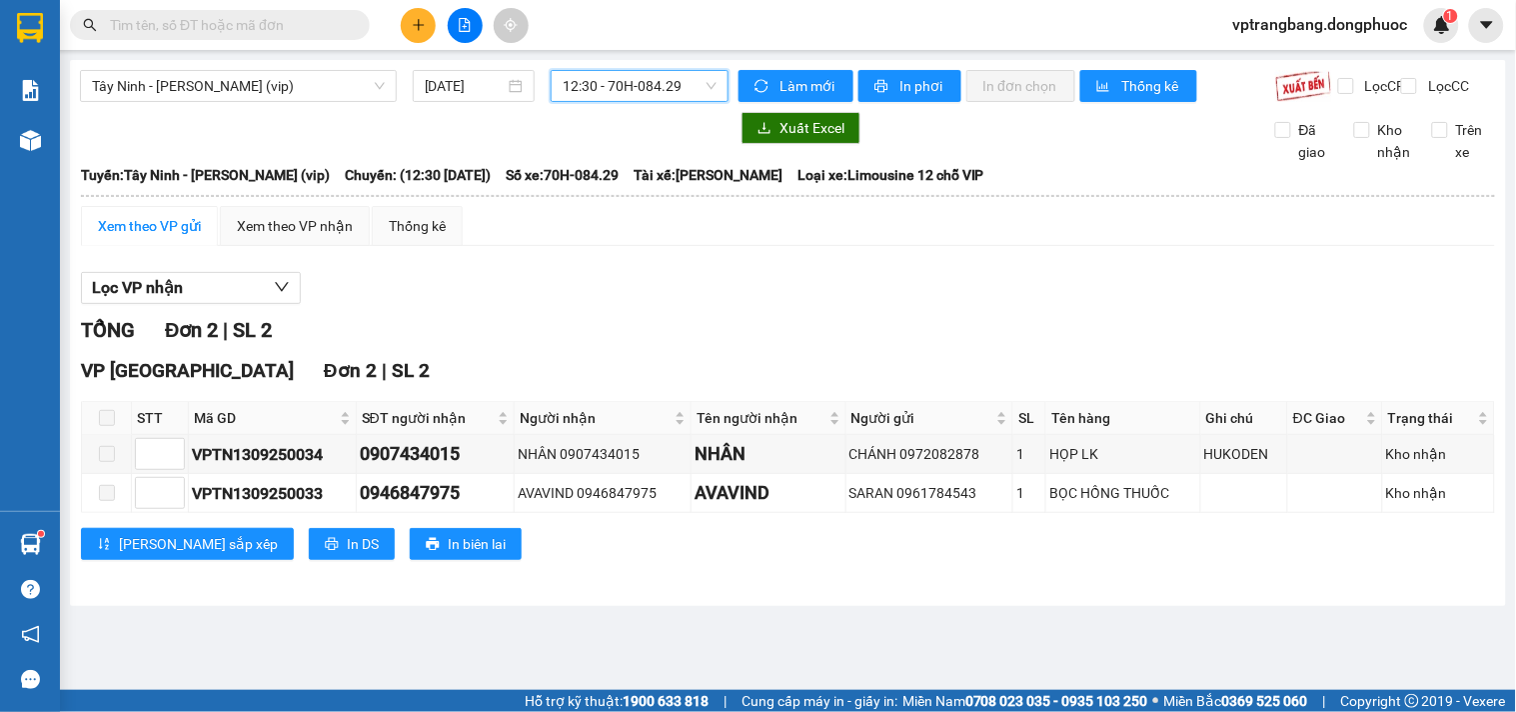
click at [597, 87] on span "12:30 - 70H-084.29" at bounding box center [640, 86] width 154 height 30
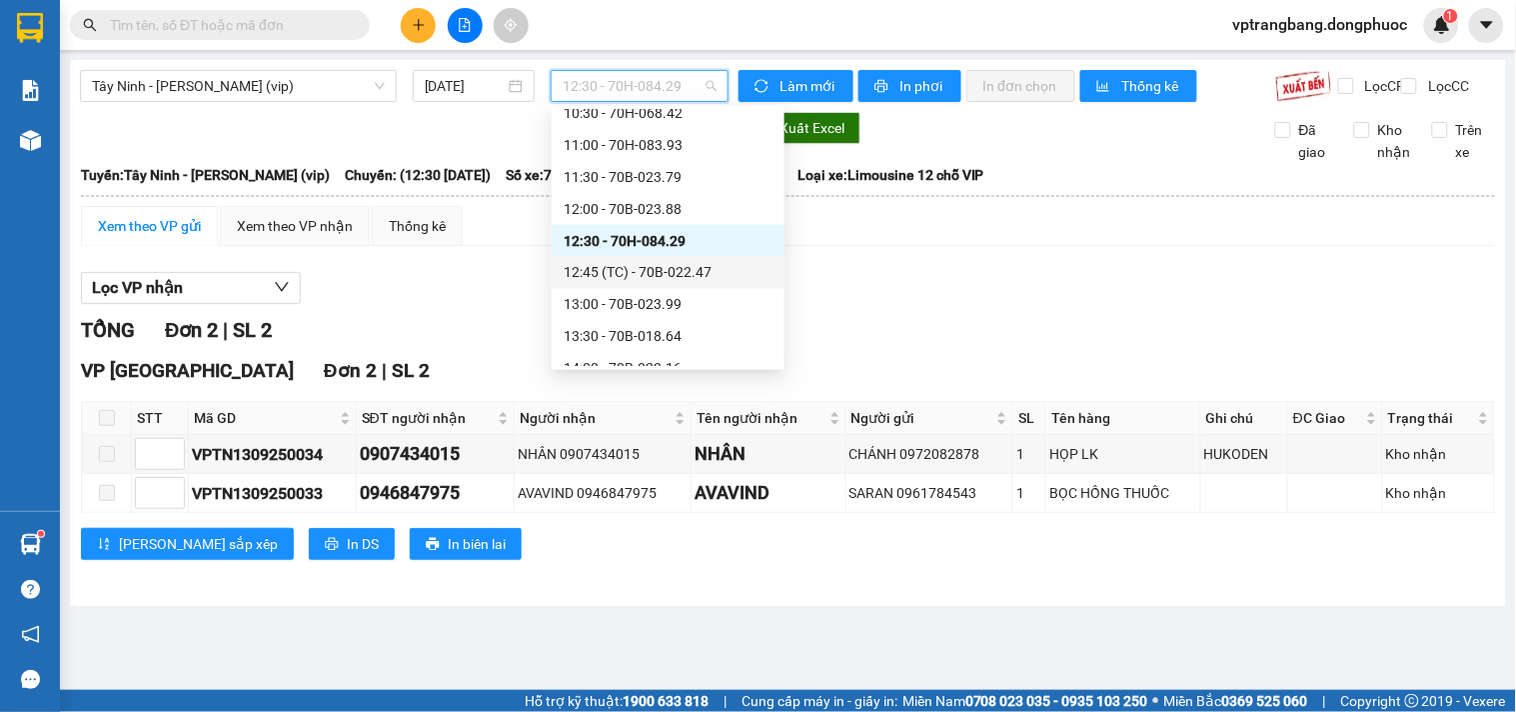
click at [623, 272] on div "12:45 (TC) - 70B-022.47" at bounding box center [668, 273] width 209 height 22
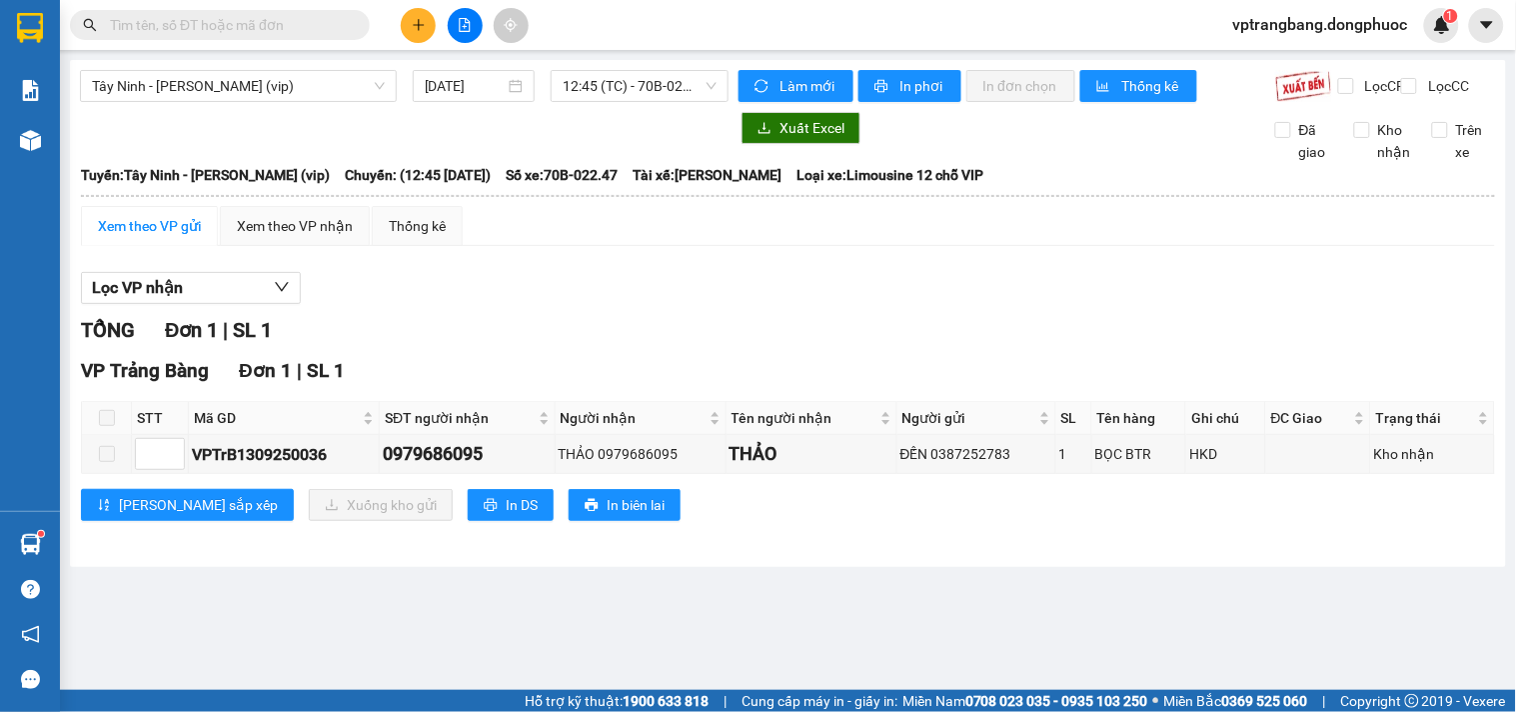
click at [384, 628] on main "Tây Ninh - Hồ Chí Minh (vip) 13/09/2025 12:45 (TC) - 70B-022.47 Làm mới In phơi…" at bounding box center [758, 345] width 1516 height 690
drag, startPoint x: 583, startPoint y: 321, endPoint x: 597, endPoint y: 214, distance: 107.8
click at [581, 305] on div "Lọc VP nhận" at bounding box center [788, 288] width 1414 height 33
click at [583, 83] on span "12:45 (TC) - 70B-022.47" at bounding box center [640, 86] width 154 height 30
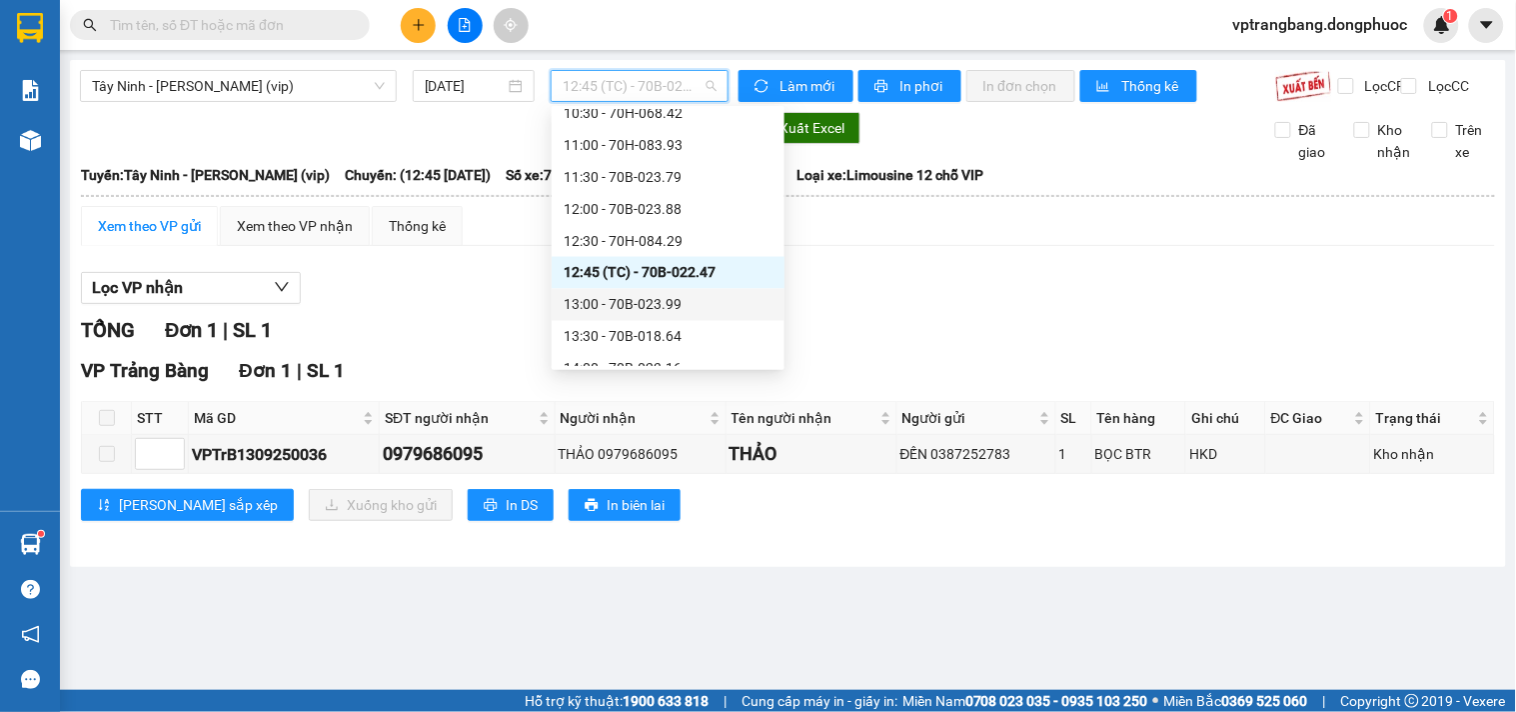
click at [663, 315] on div "13:00 - 70B-023.99" at bounding box center [668, 305] width 233 height 32
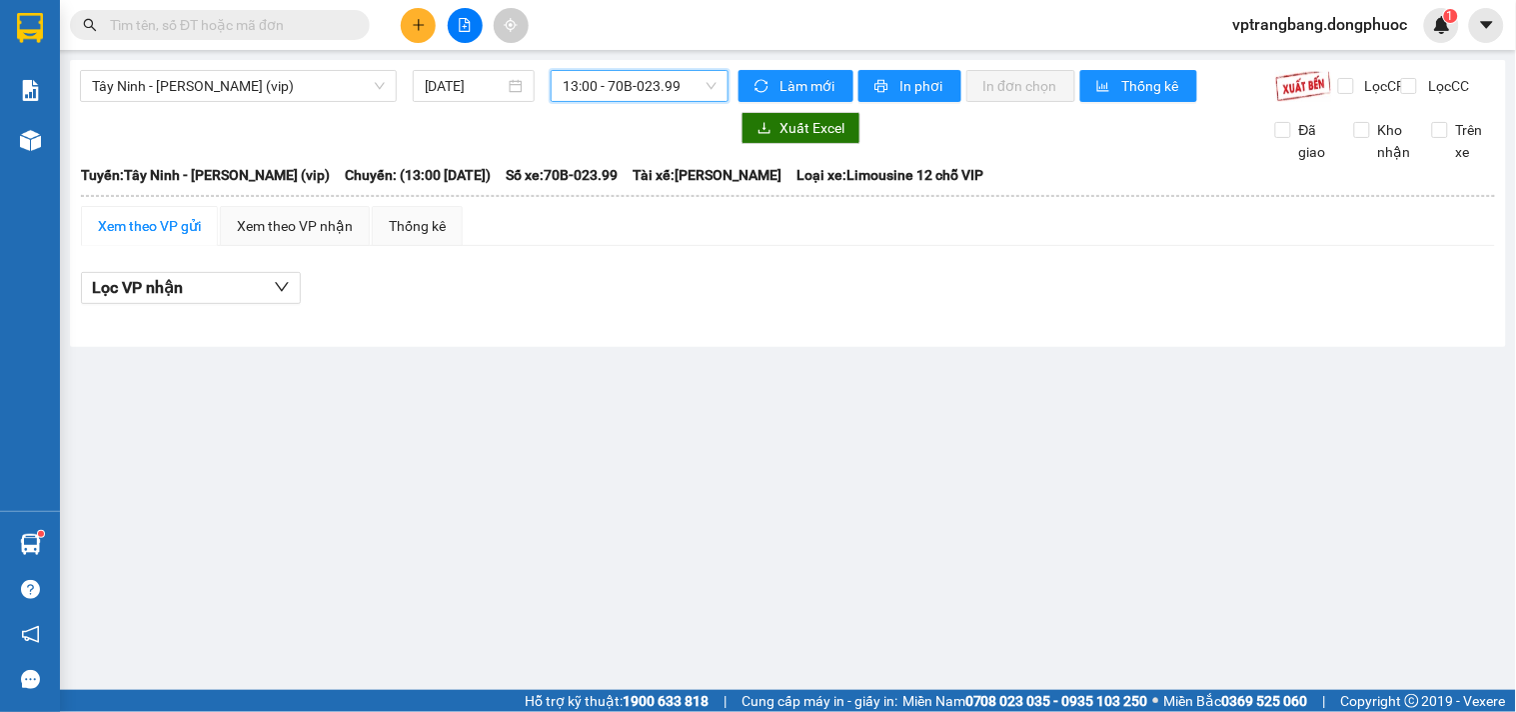
click at [586, 86] on span "13:00 - 70B-023.99" at bounding box center [640, 86] width 154 height 30
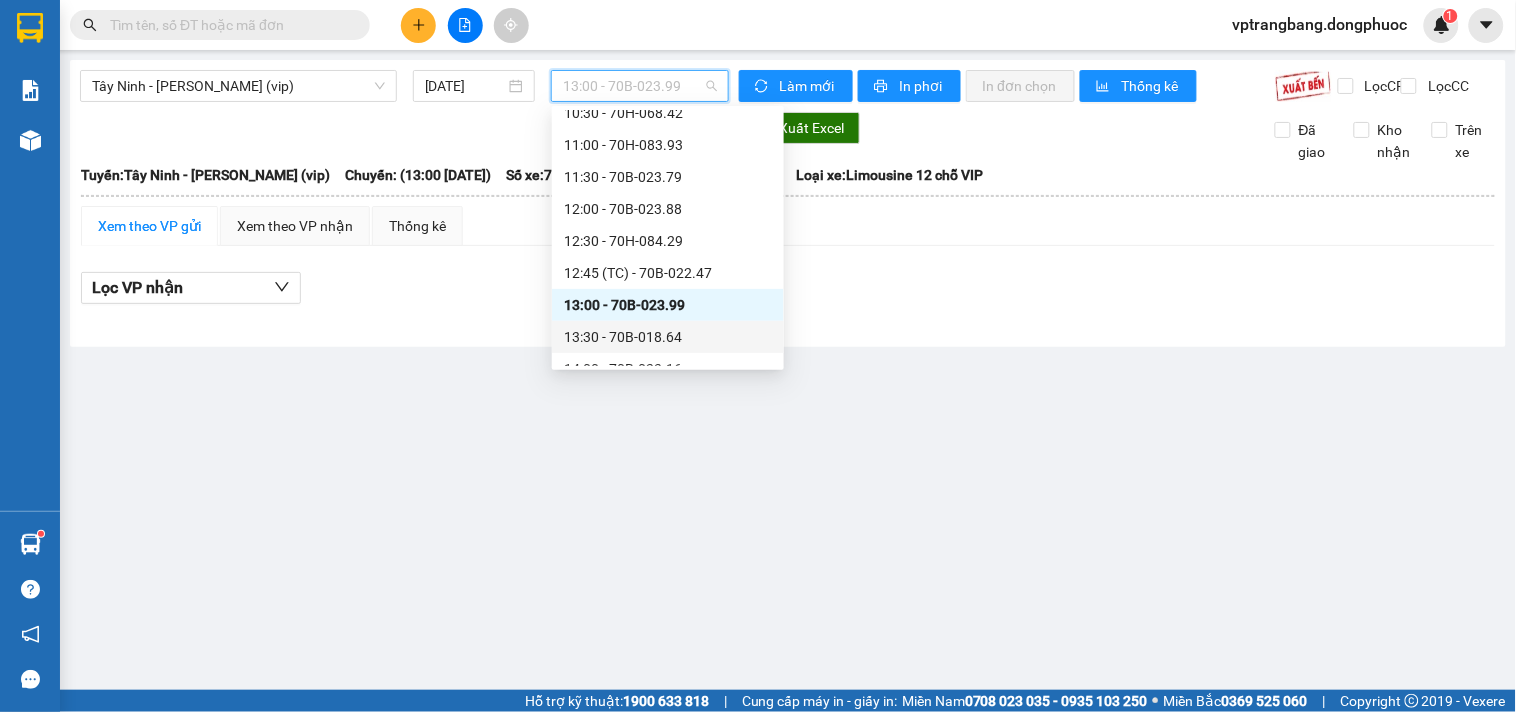
click at [635, 343] on div "13:30 - 70B-018.64" at bounding box center [668, 337] width 209 height 22
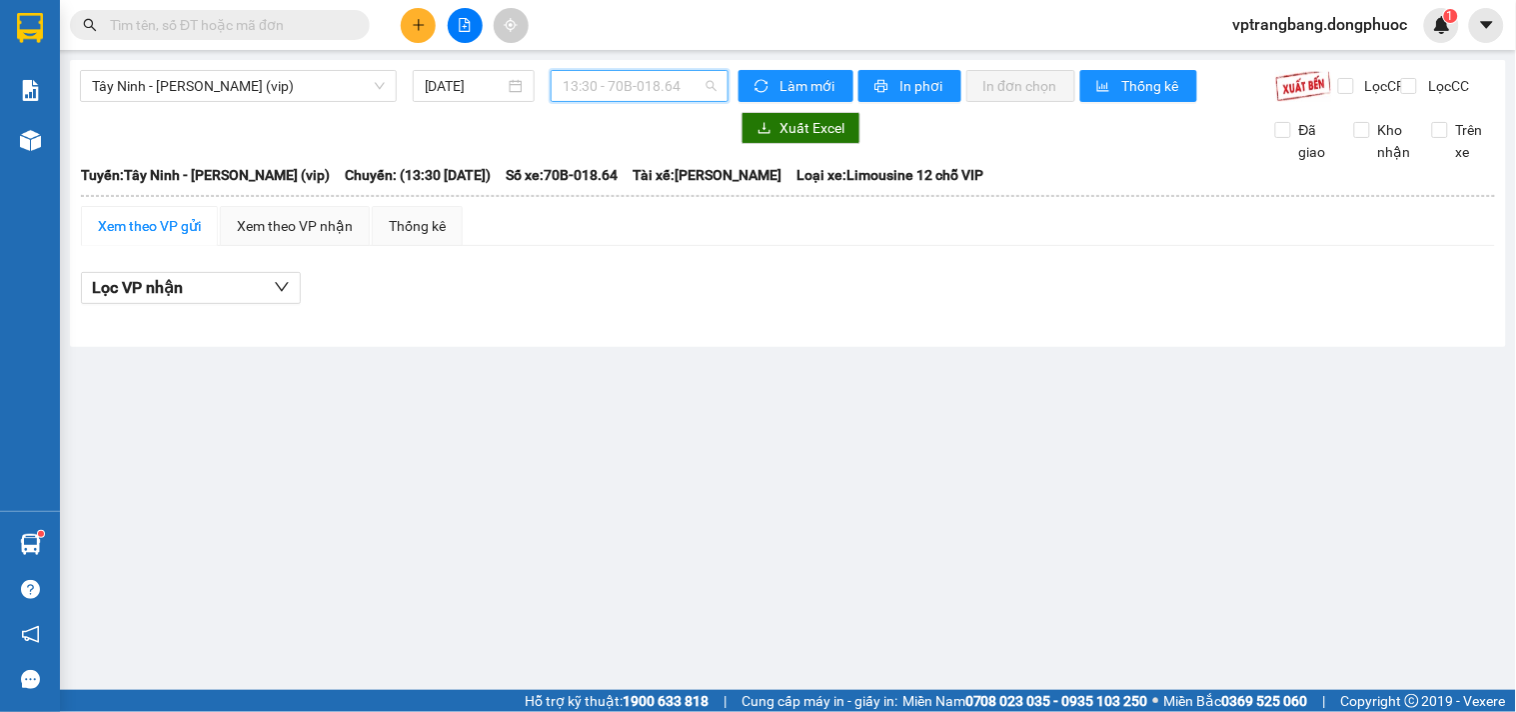
click at [638, 92] on span "13:30 - 70B-018.64" at bounding box center [640, 86] width 154 height 30
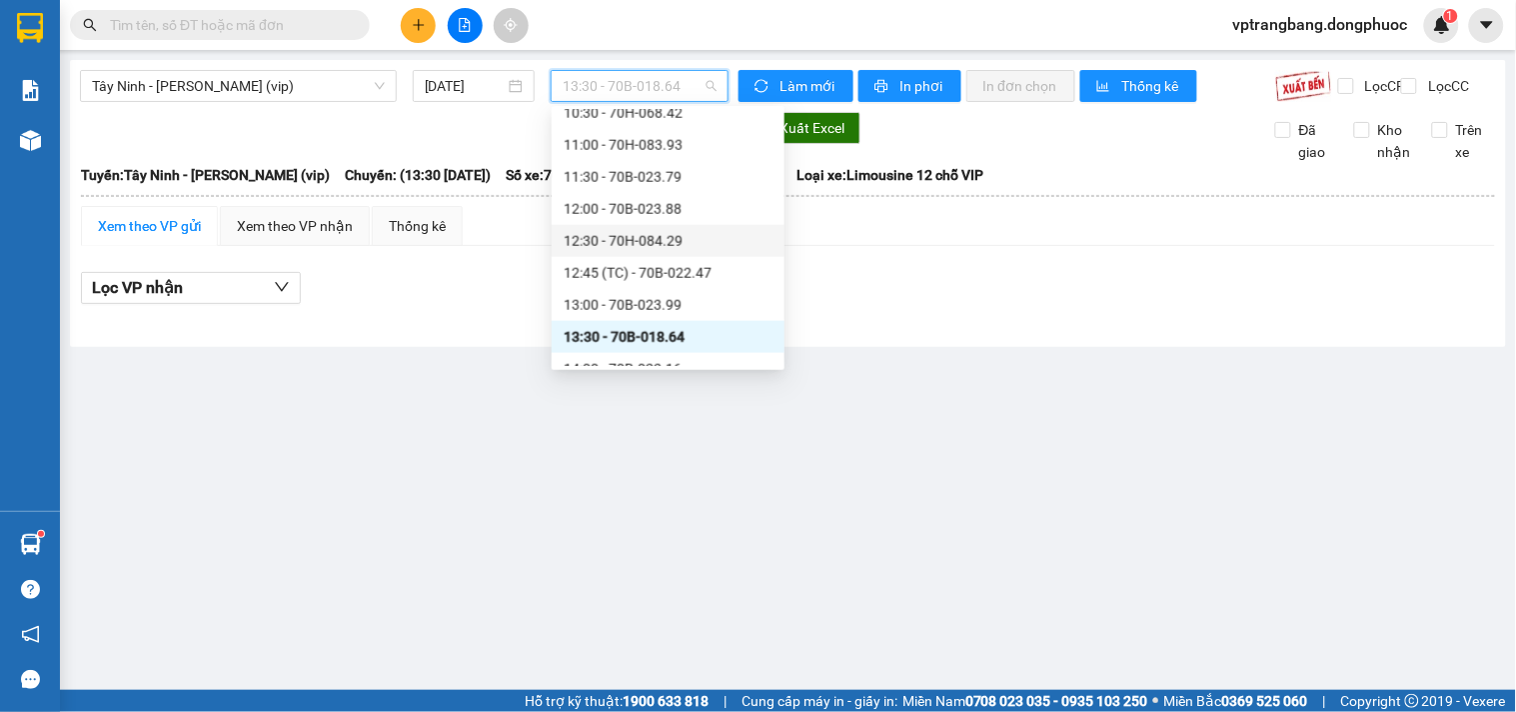
scroll to position [923, 0]
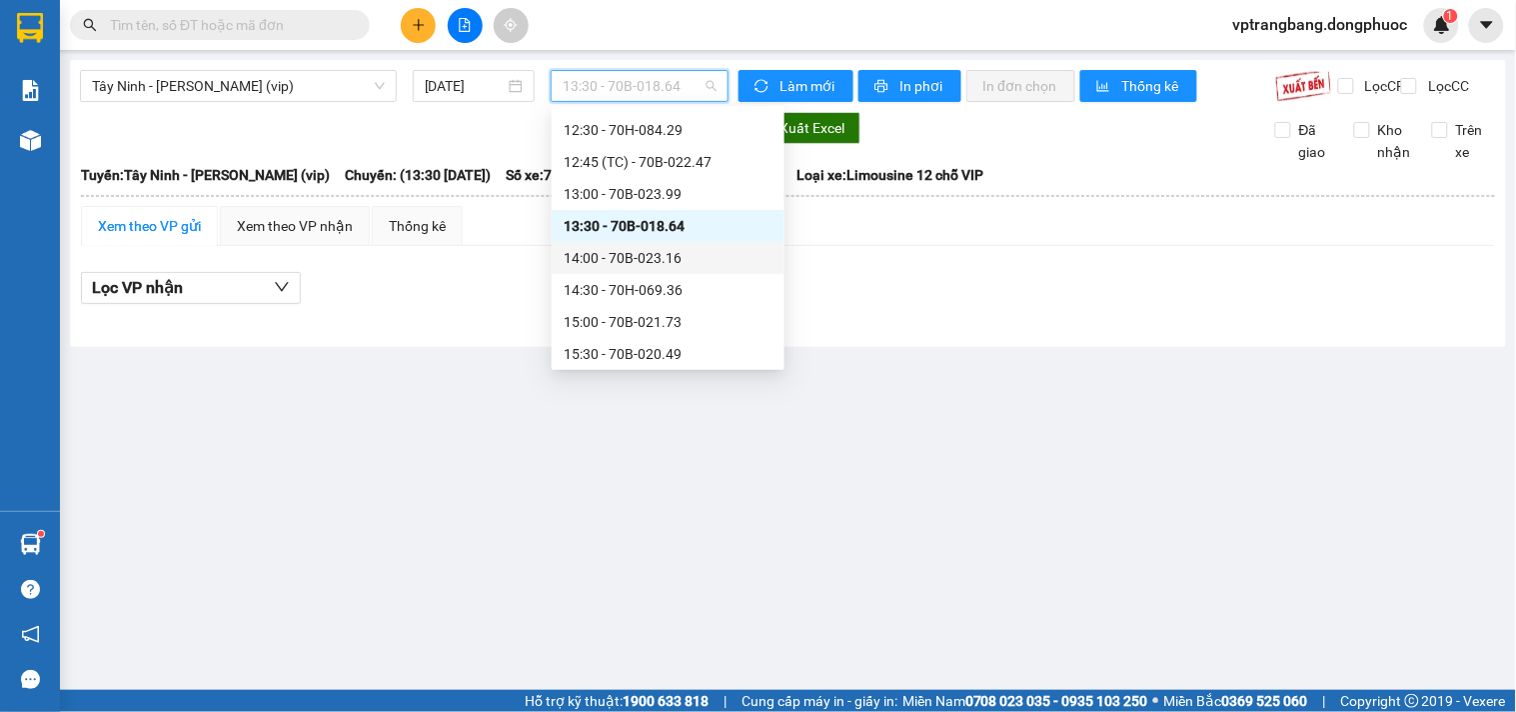
click at [650, 250] on div "14:00 - 70B-023.16" at bounding box center [668, 258] width 209 height 22
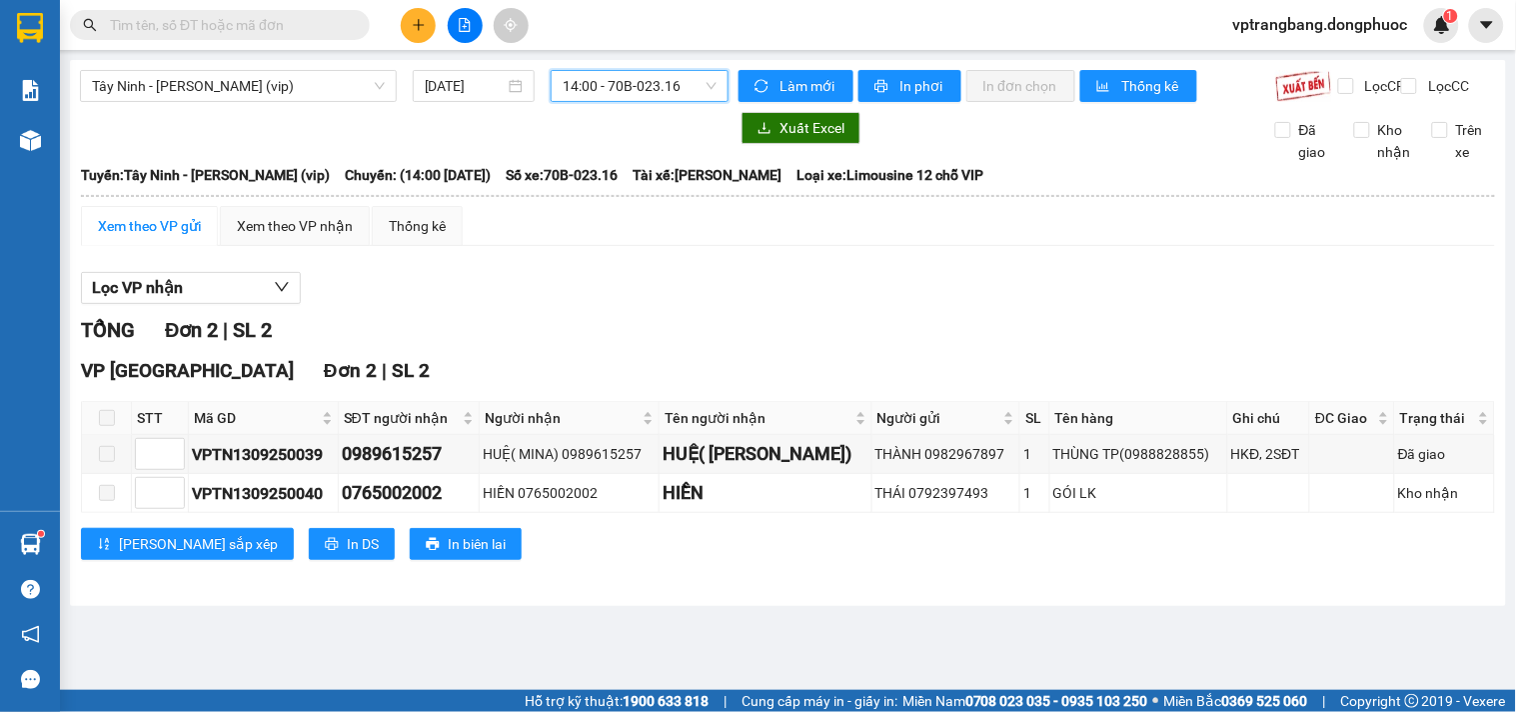
click at [637, 94] on span "14:00 - 70B-023.16" at bounding box center [640, 86] width 154 height 30
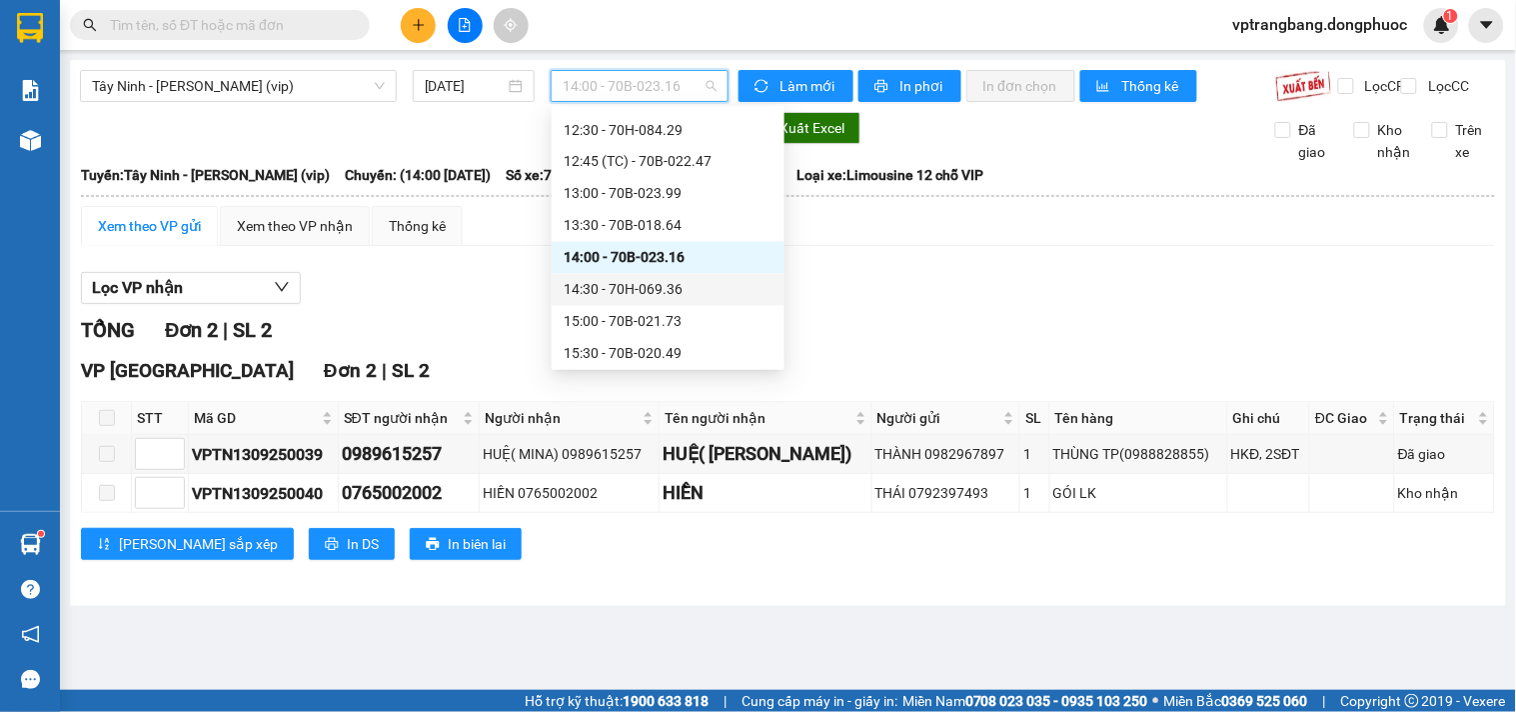
click at [660, 283] on div "14:30 - 70H-069.36" at bounding box center [668, 290] width 209 height 22
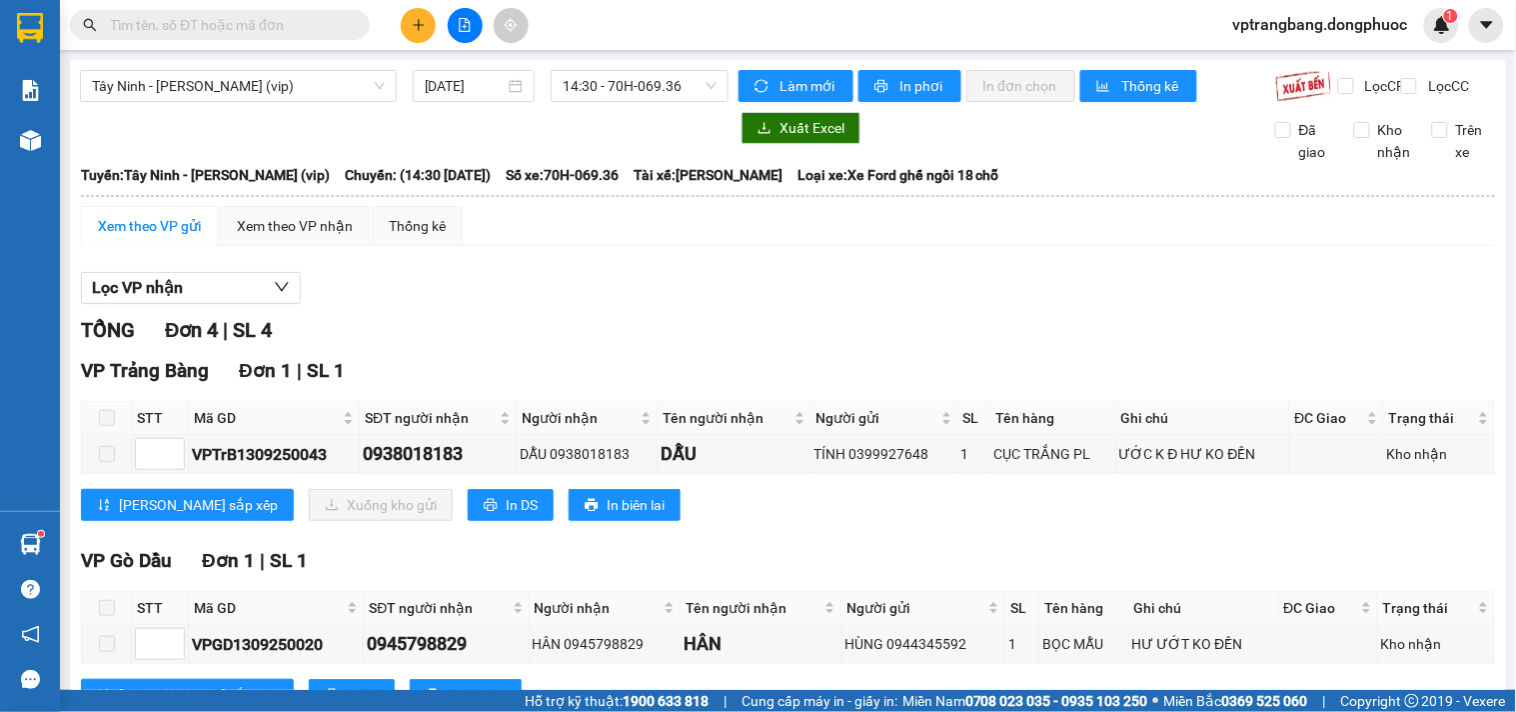
click at [614, 102] on div "Tây Ninh - Hồ Chí Minh (vip) 13/09/2025 14:30 - 70H-069.36" at bounding box center [404, 86] width 649 height 32
click at [616, 92] on span "14:30 - 70H-069.36" at bounding box center [640, 86] width 154 height 30
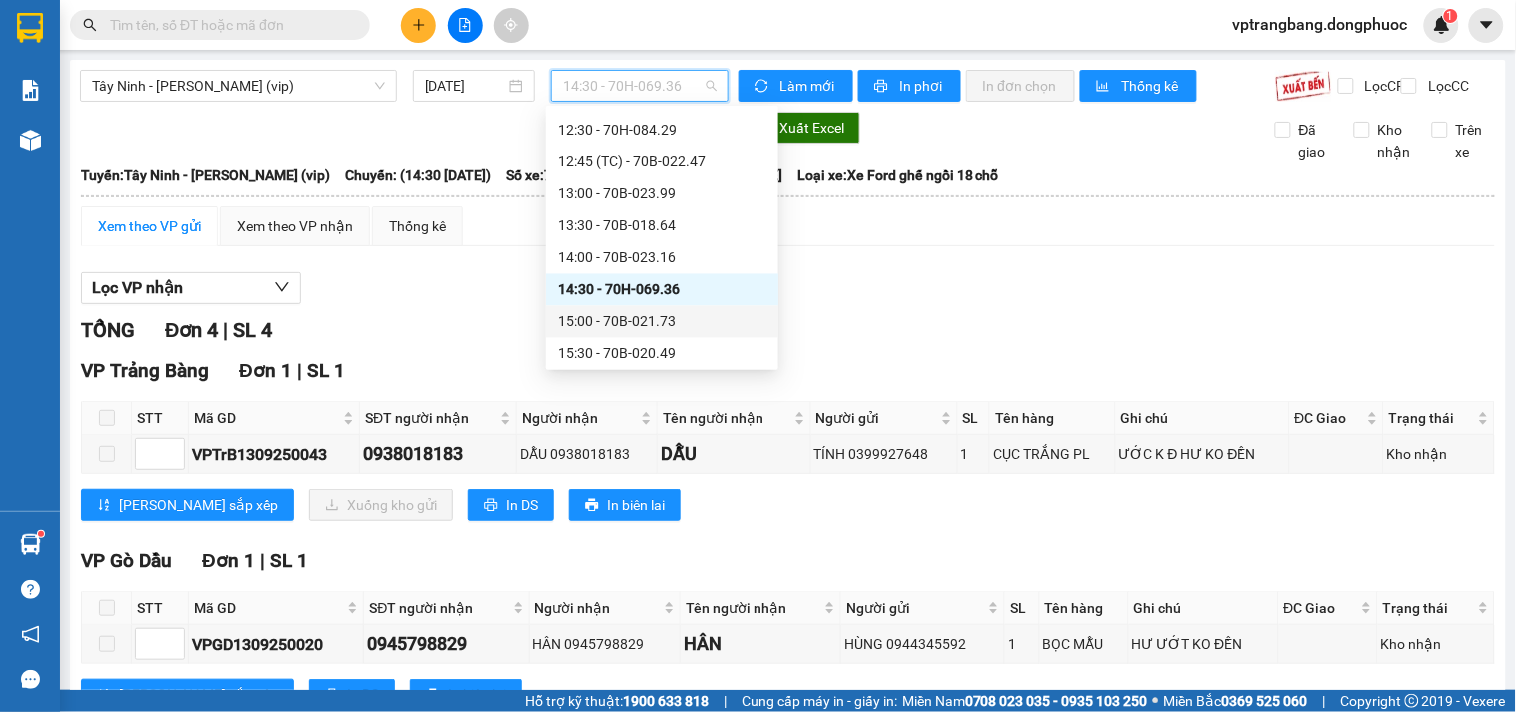
click at [641, 325] on div "15:00 - 70B-021.73" at bounding box center [662, 322] width 209 height 22
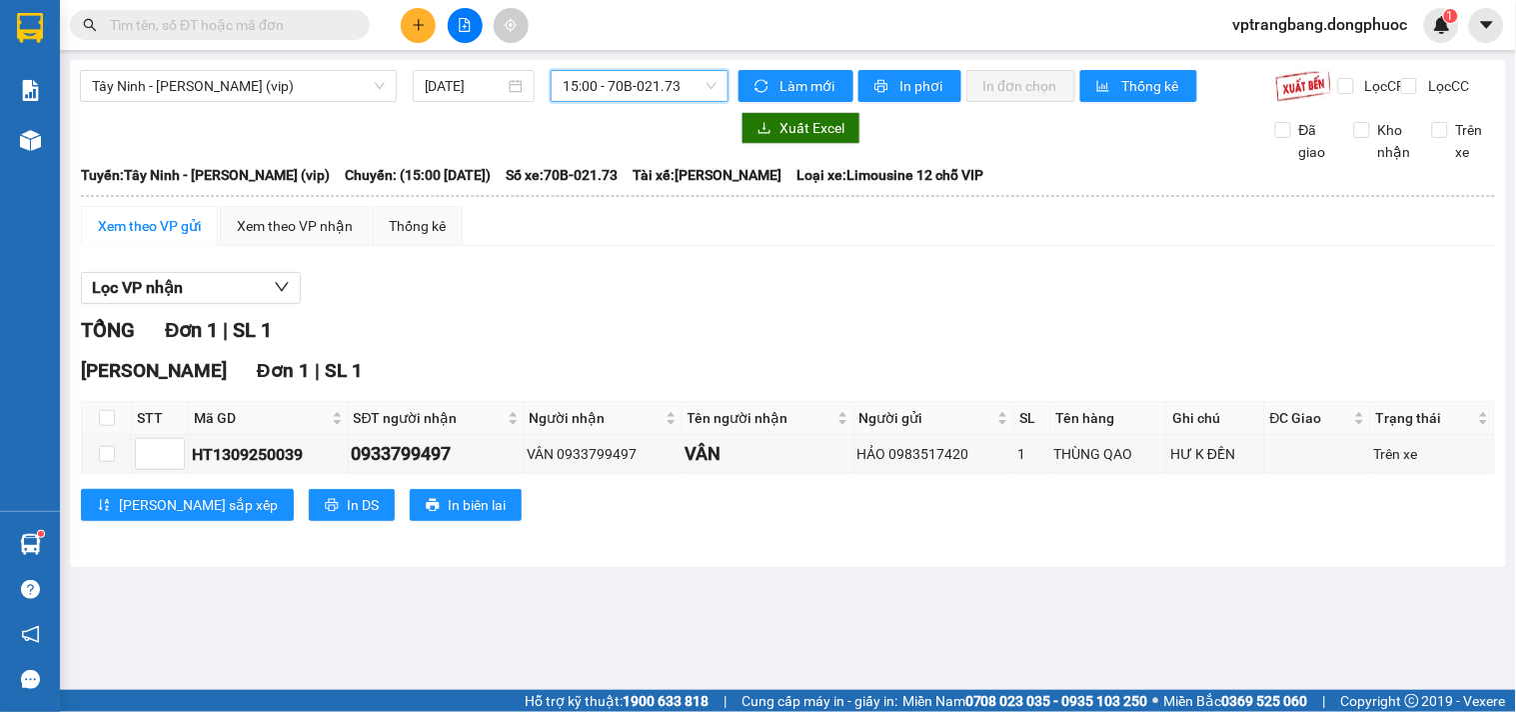
drag, startPoint x: 627, startPoint y: 77, endPoint x: 631, endPoint y: 117, distance: 40.2
click at [627, 78] on span "15:00 - 70B-021.73" at bounding box center [640, 86] width 154 height 30
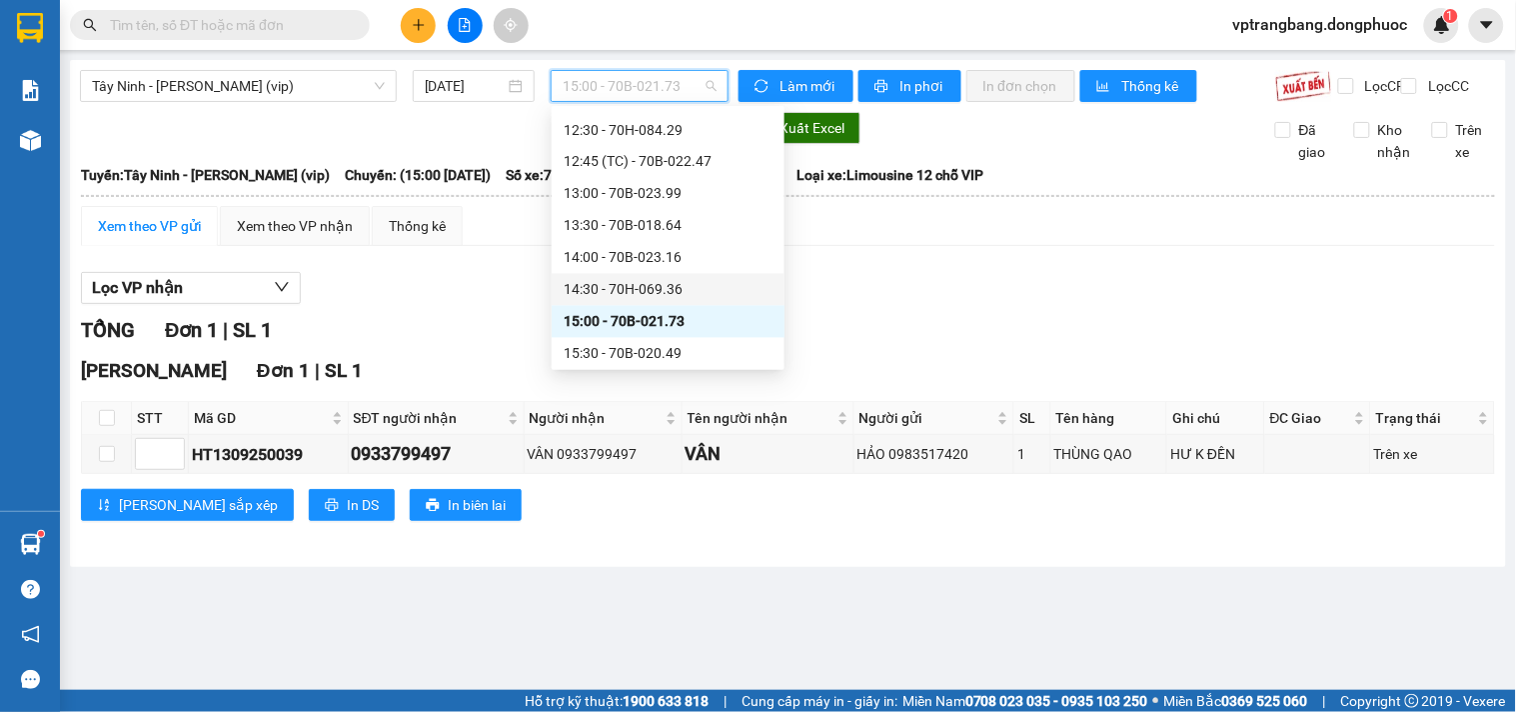
scroll to position [1034, 0]
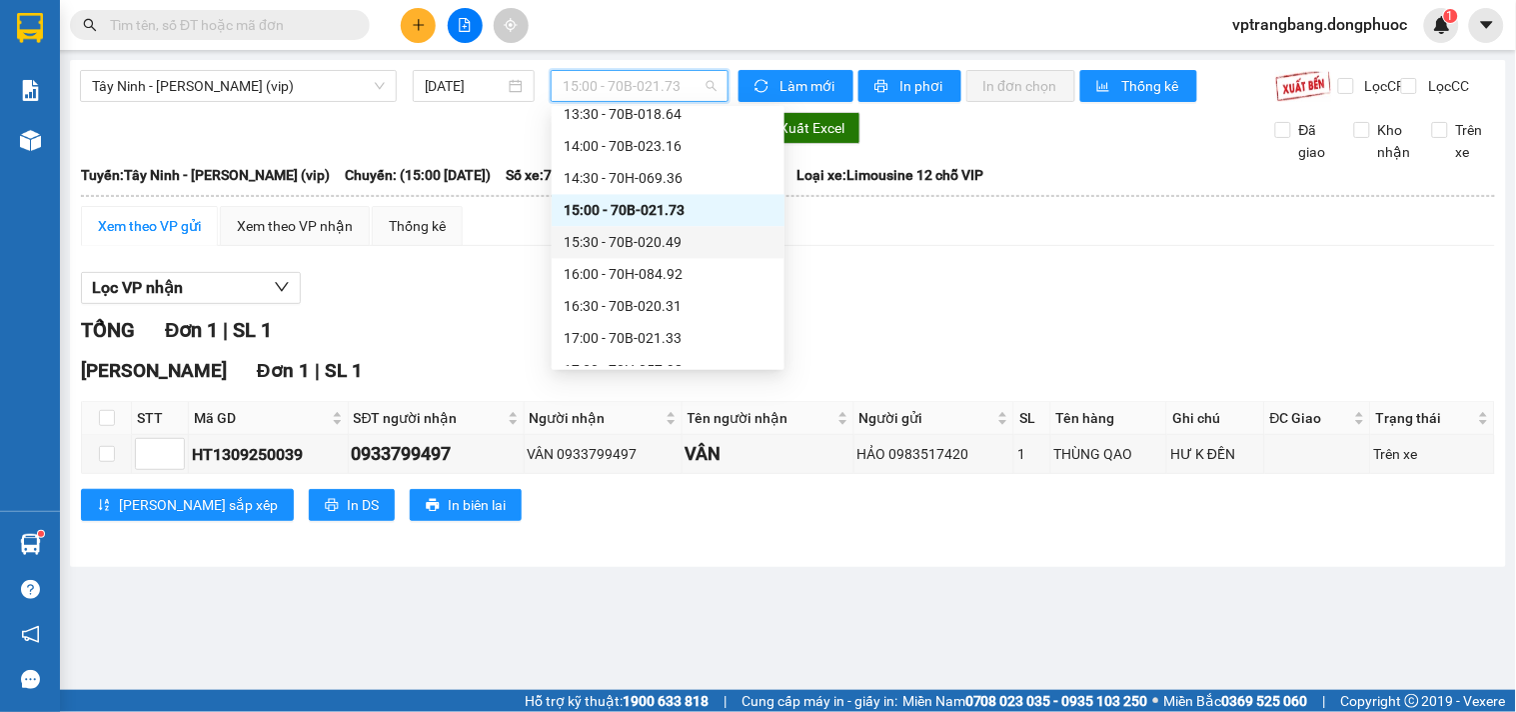
click at [647, 242] on div "15:30 - 70B-020.49" at bounding box center [668, 243] width 209 height 22
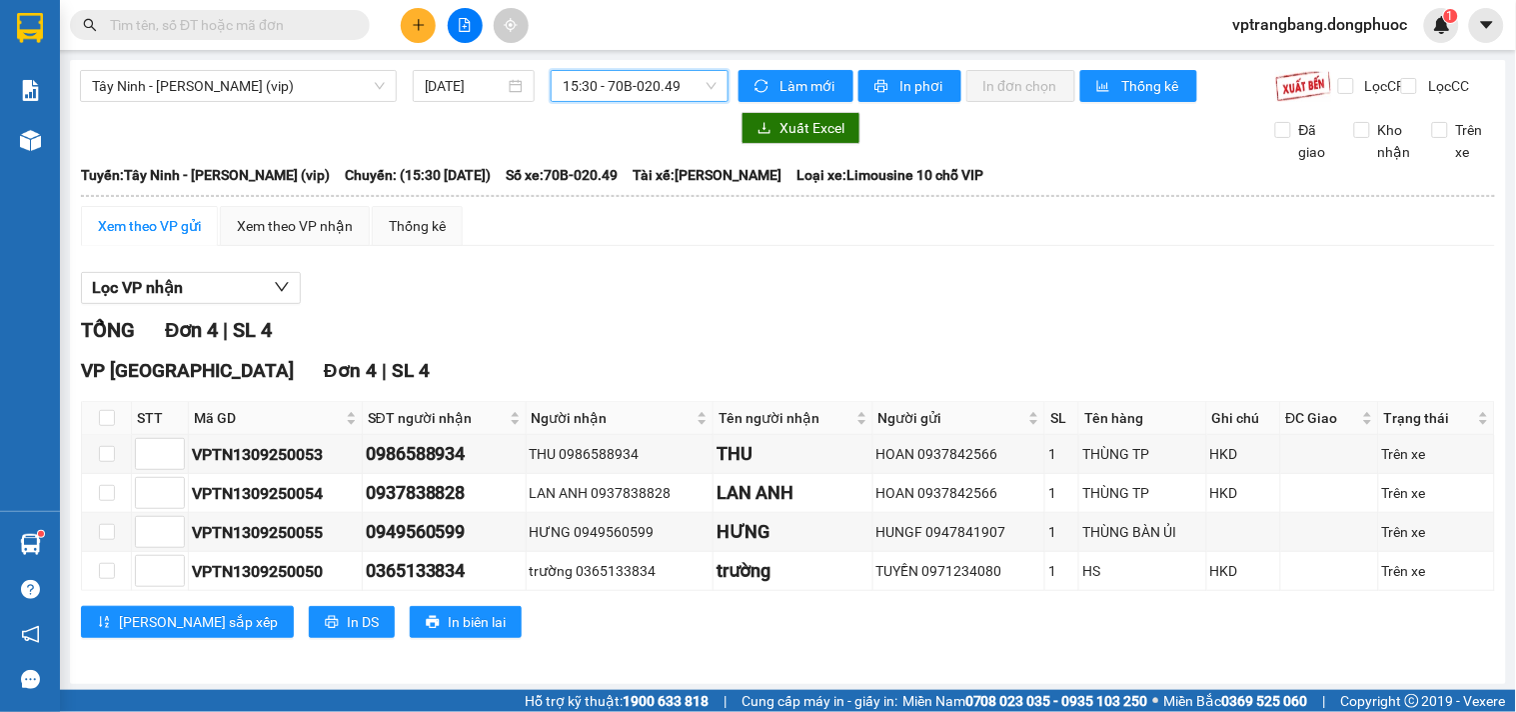
click at [660, 87] on span "15:30 - 70B-020.49" at bounding box center [640, 86] width 154 height 30
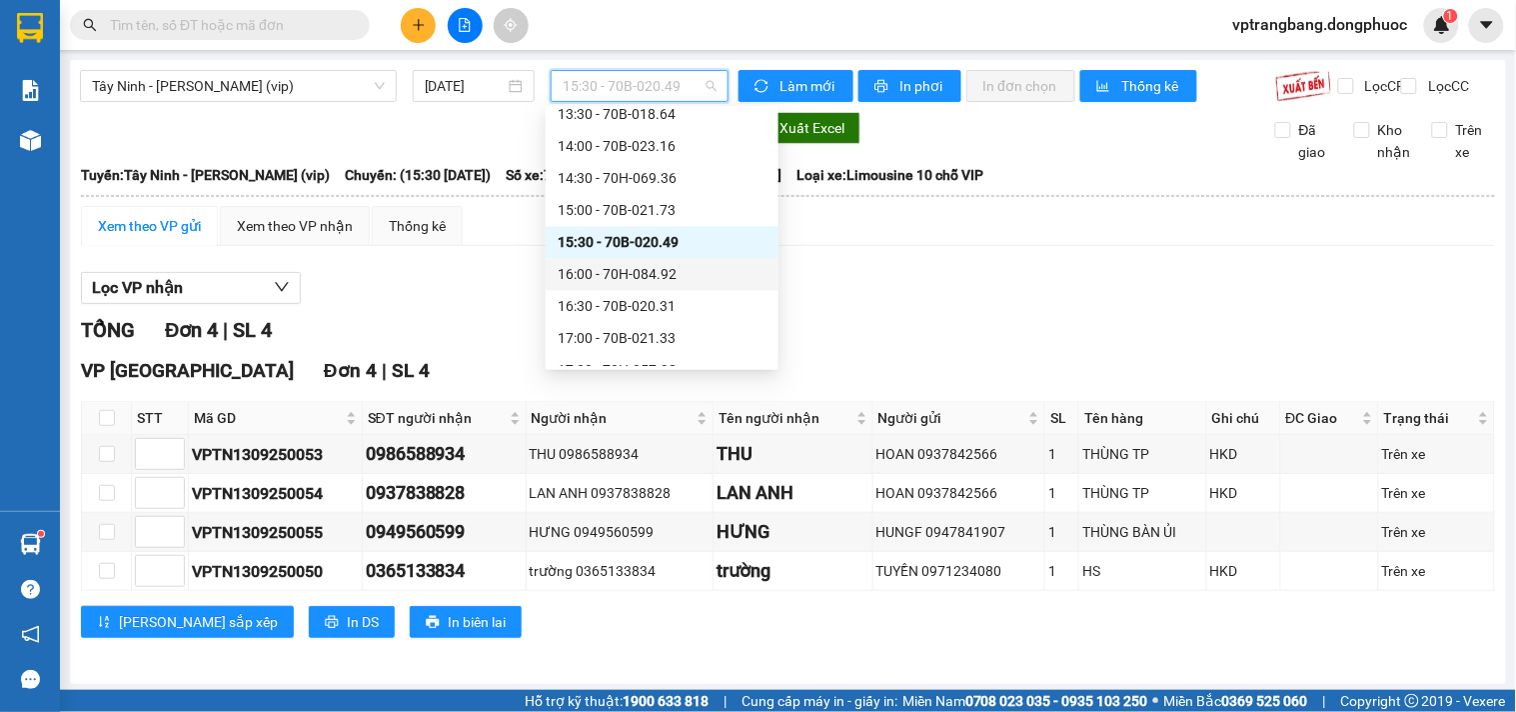
click at [632, 271] on div "16:00 - 70H-084.92" at bounding box center [662, 275] width 209 height 22
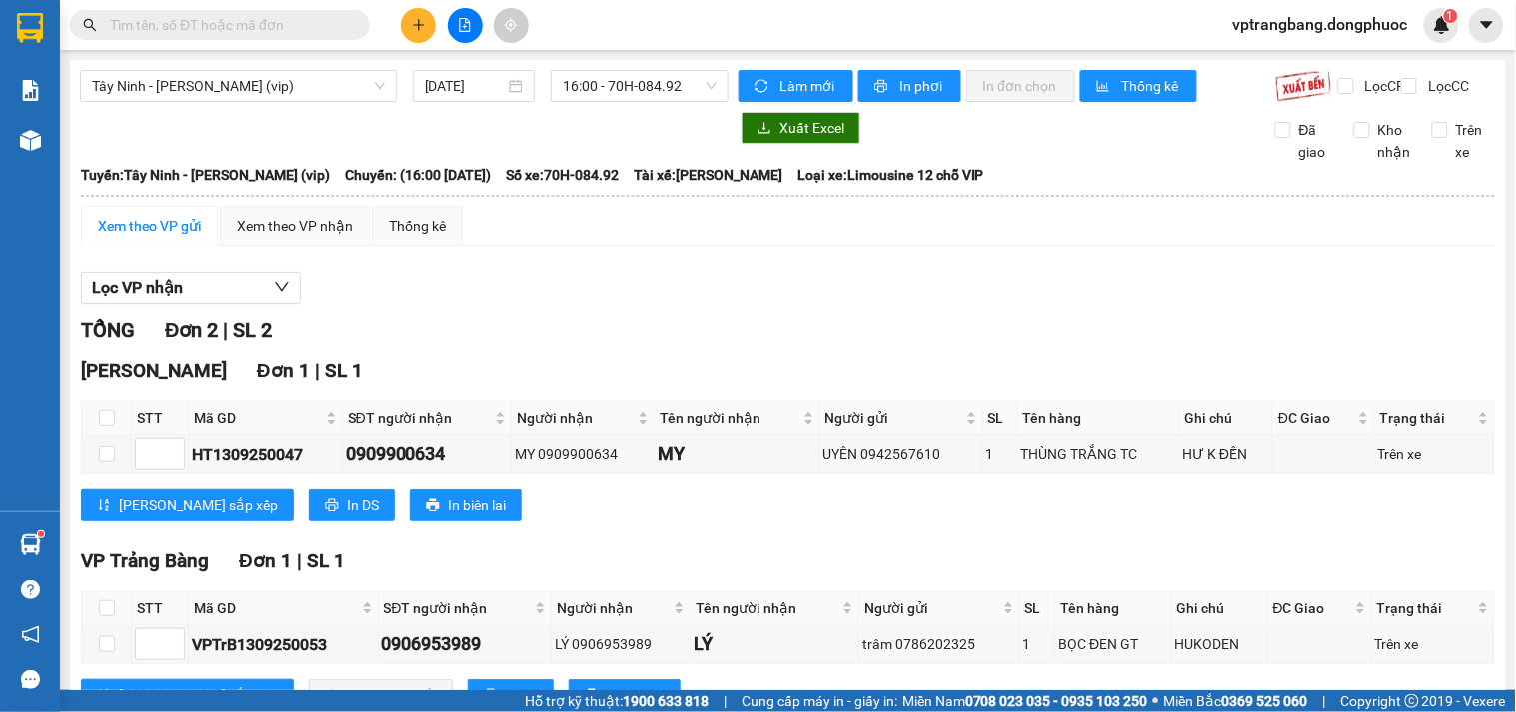
drag, startPoint x: 516, startPoint y: 306, endPoint x: 563, endPoint y: 263, distance: 63.7
click at [516, 305] on div "Lọc VP nhận" at bounding box center [788, 288] width 1414 height 33
click at [628, 82] on span "16:00 - 70H-084.92" at bounding box center [640, 86] width 154 height 30
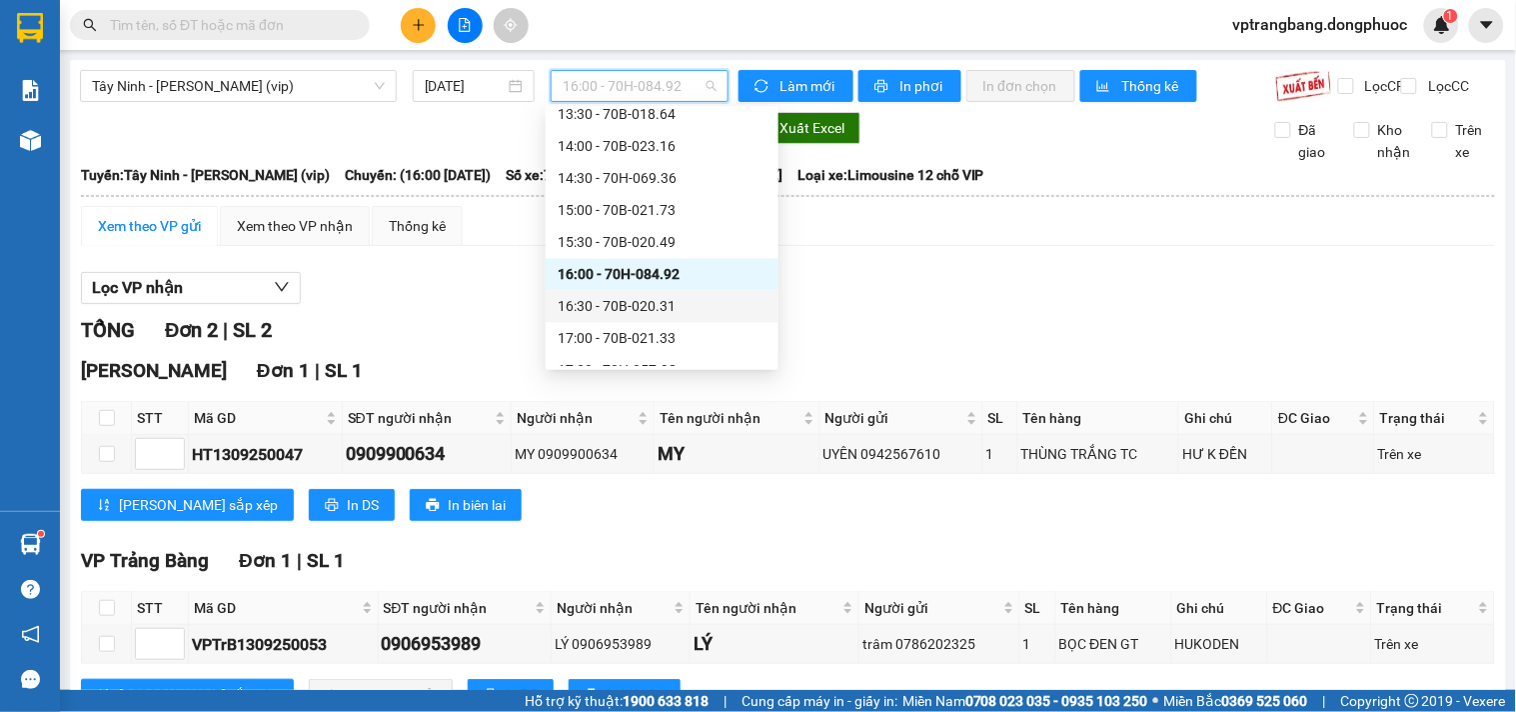
click at [646, 301] on div "16:30 - 70B-020.31" at bounding box center [662, 307] width 209 height 22
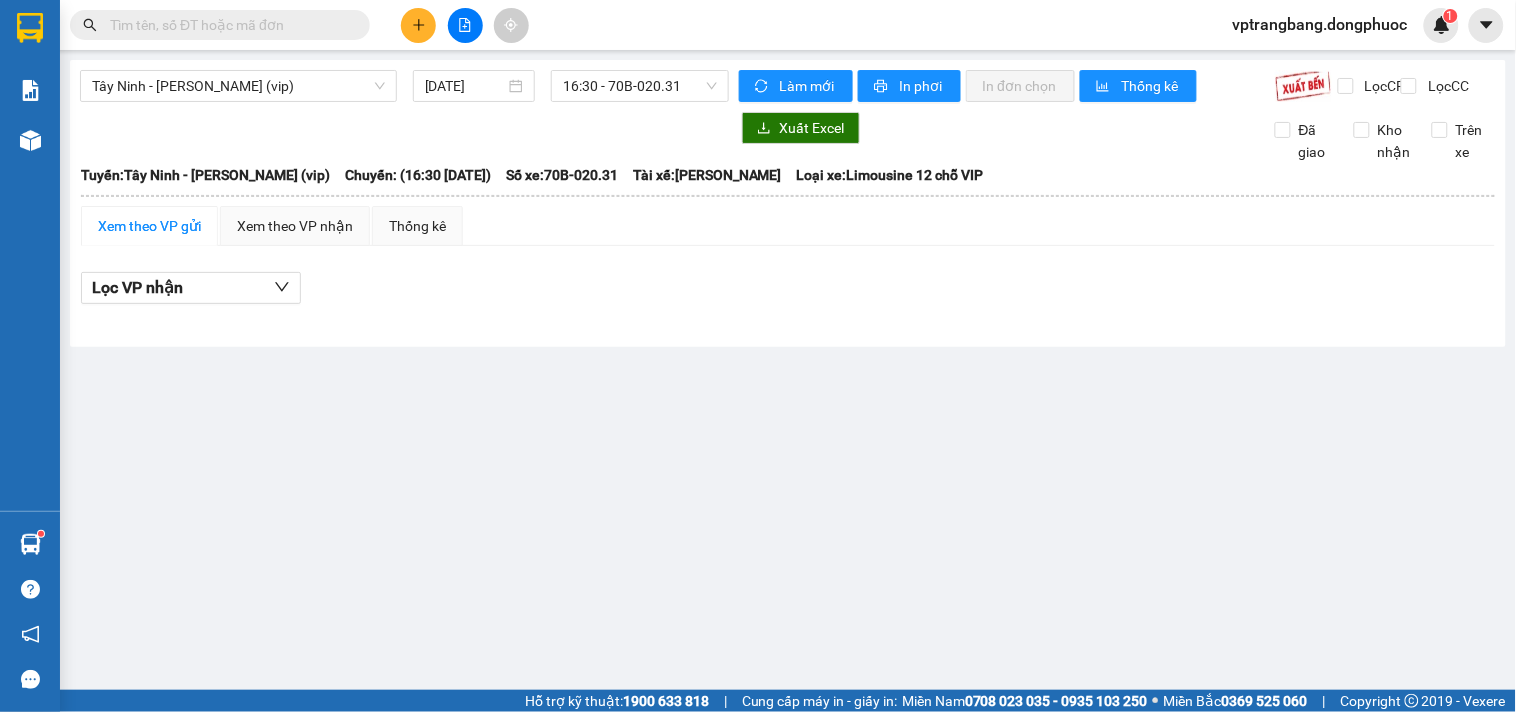
click at [416, 347] on div "Tây Ninh - Hồ Chí Minh (vip) 13/09/2025 16:30 - 70B-020.31 Làm mới In phơi In đ…" at bounding box center [788, 203] width 1436 height 287
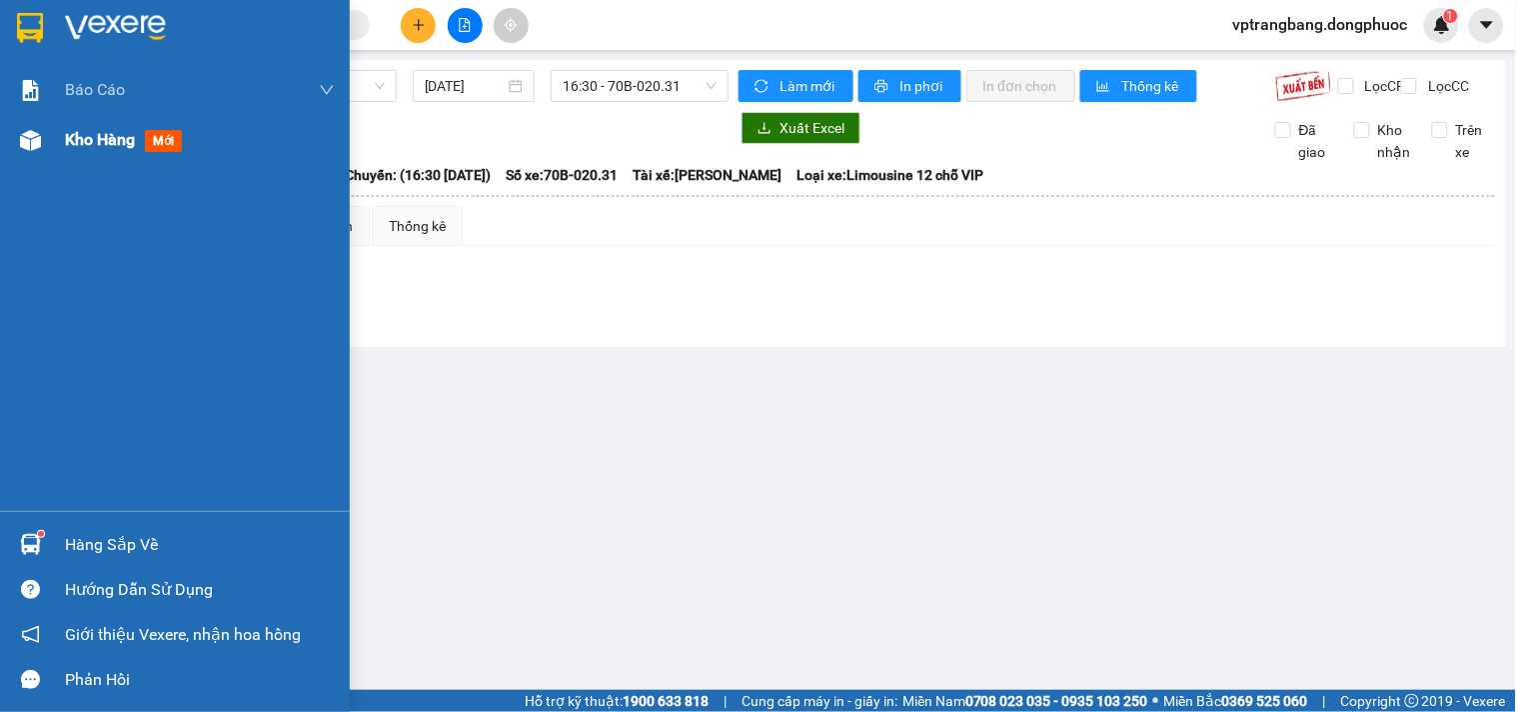
click at [90, 138] on span "Kho hàng" at bounding box center [100, 139] width 70 height 19
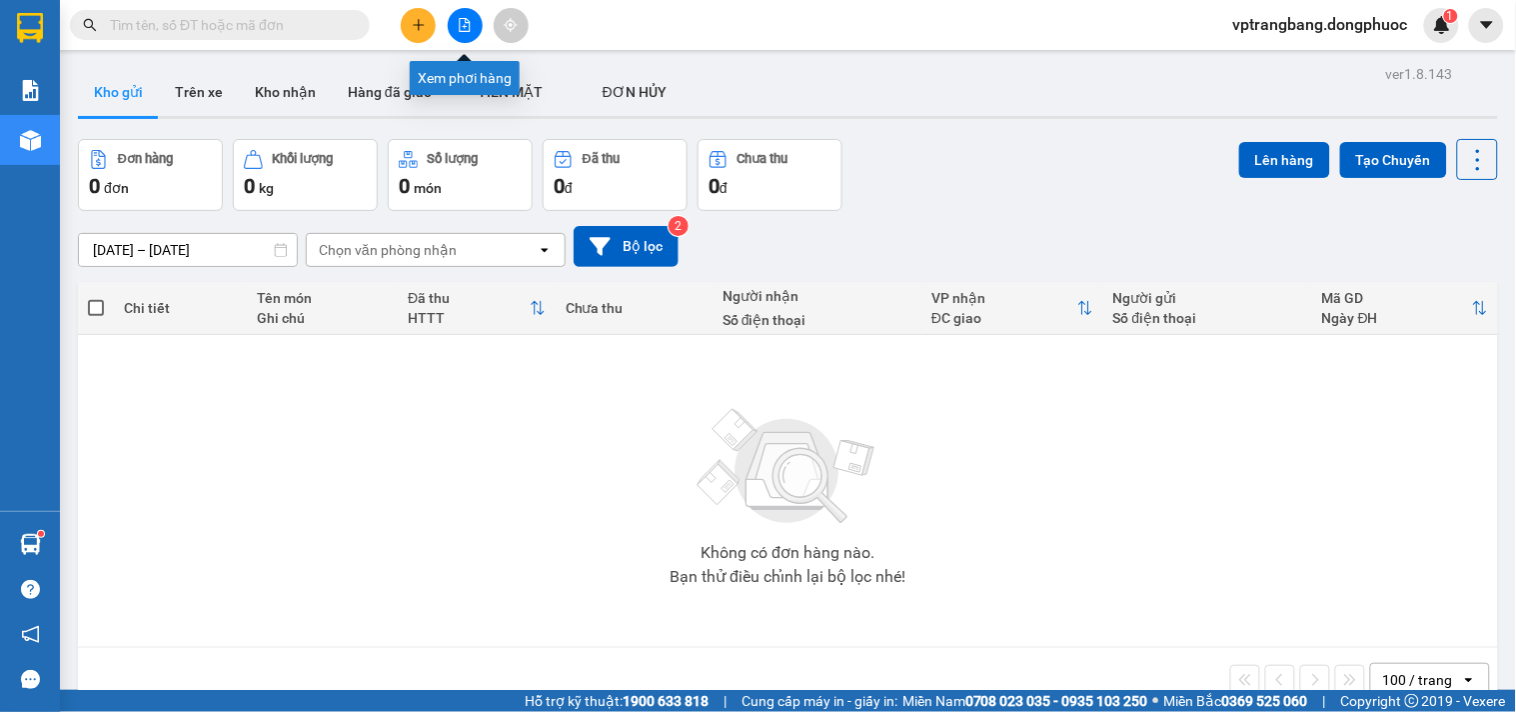
click at [471, 24] on icon "file-add" at bounding box center [465, 25] width 14 height 14
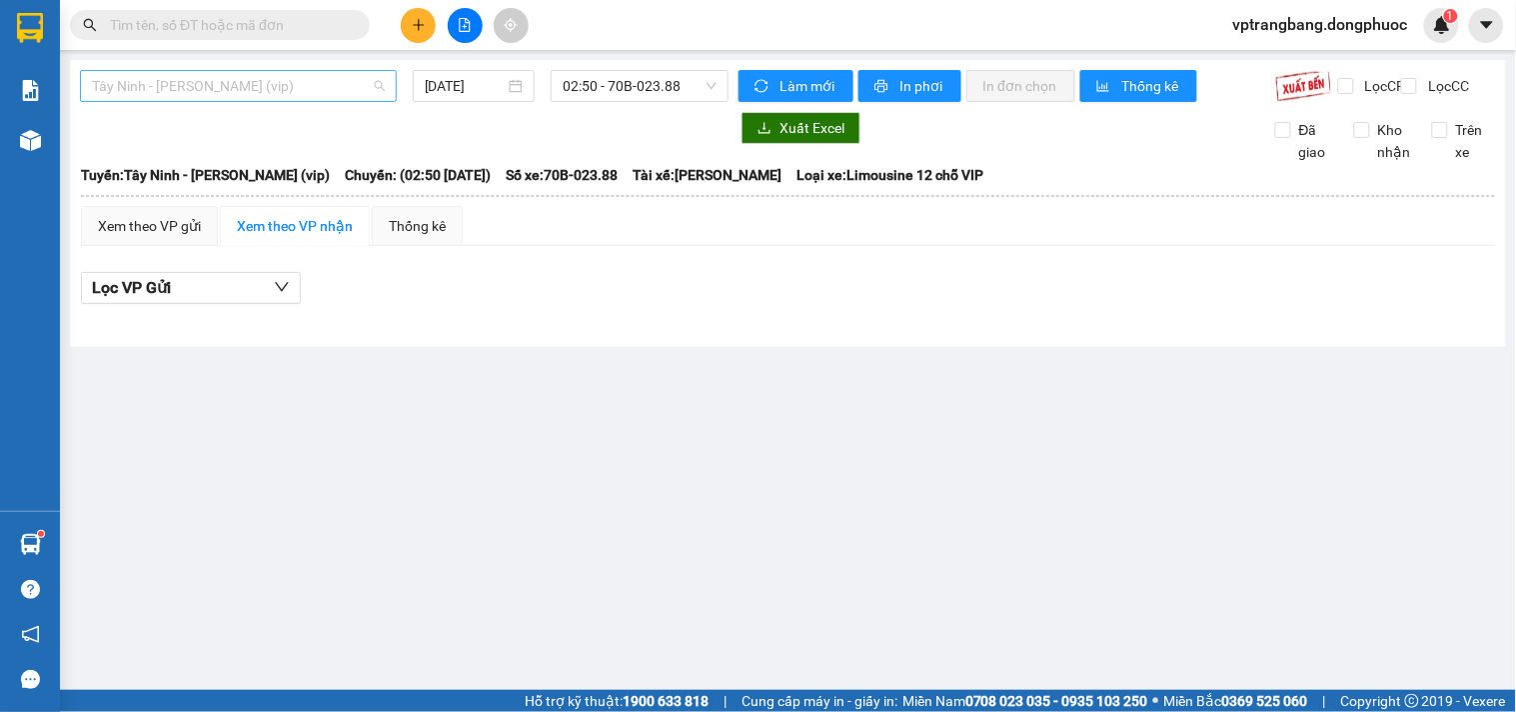
click at [221, 93] on span "Tây Ninh - [PERSON_NAME] (vip)" at bounding box center [238, 86] width 293 height 30
drag, startPoint x: 268, startPoint y: 283, endPoint x: 141, endPoint y: 416, distance: 183.8
click at [141, 416] on main "Tây Ninh - Hồ Chí Minh (vip) Tây Ninh - Hồ Chí Minh (vip) 13/09/2025 02:50 - 70…" at bounding box center [758, 345] width 1516 height 690
click at [293, 81] on span "Tây Ninh - [PERSON_NAME] (vip)" at bounding box center [238, 86] width 293 height 30
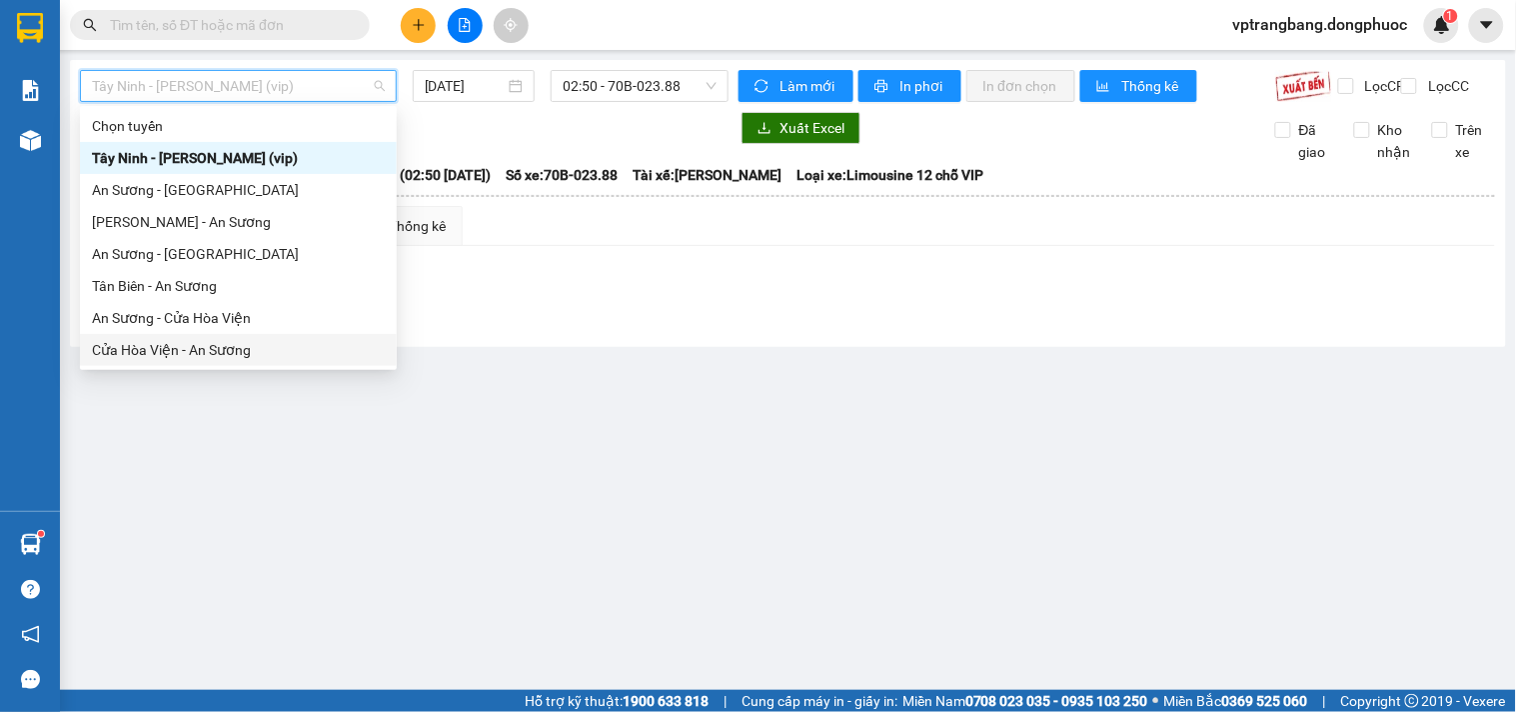
click at [205, 346] on div "Cửa Hòa Viện - An Sương" at bounding box center [238, 350] width 293 height 22
type input "[DATE]"
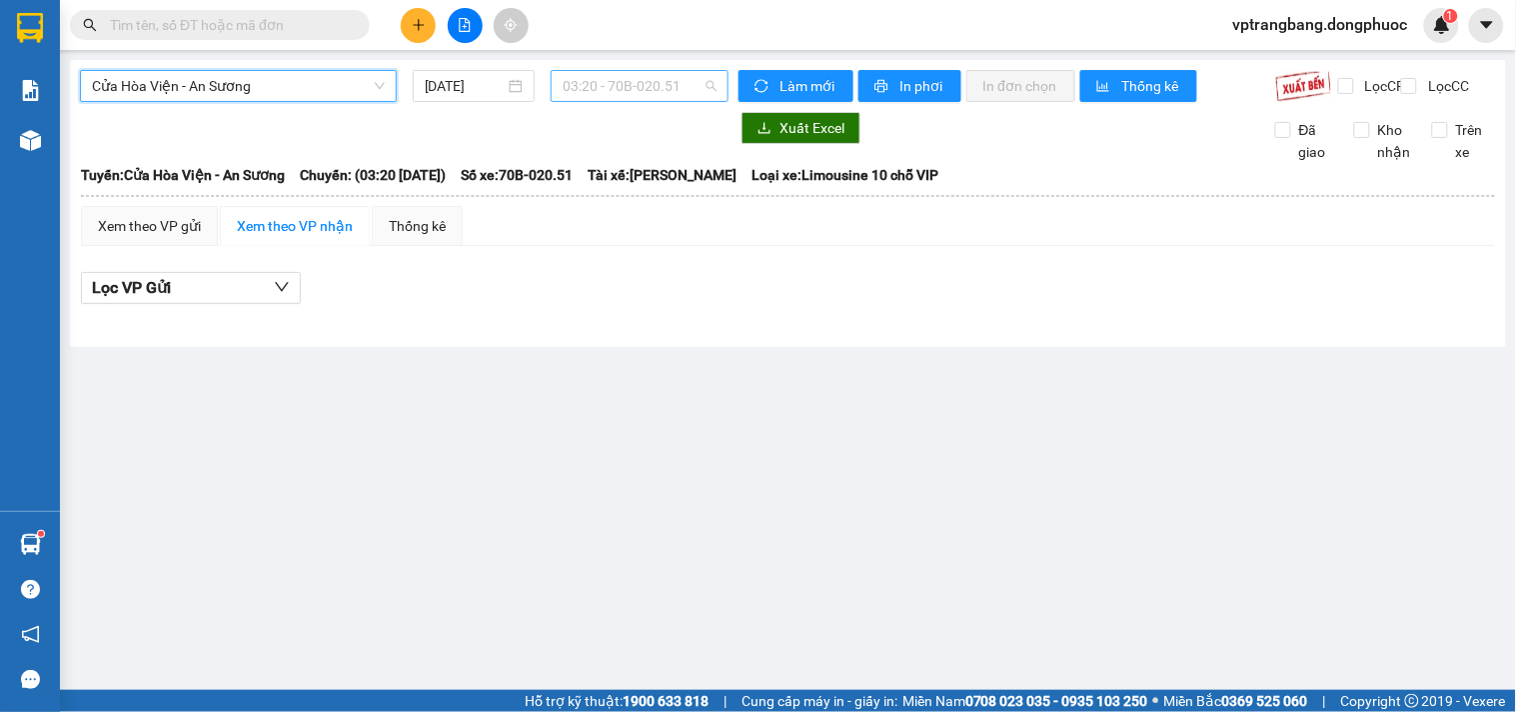
click at [618, 92] on span "03:20 - 70B-020.51" at bounding box center [640, 86] width 154 height 30
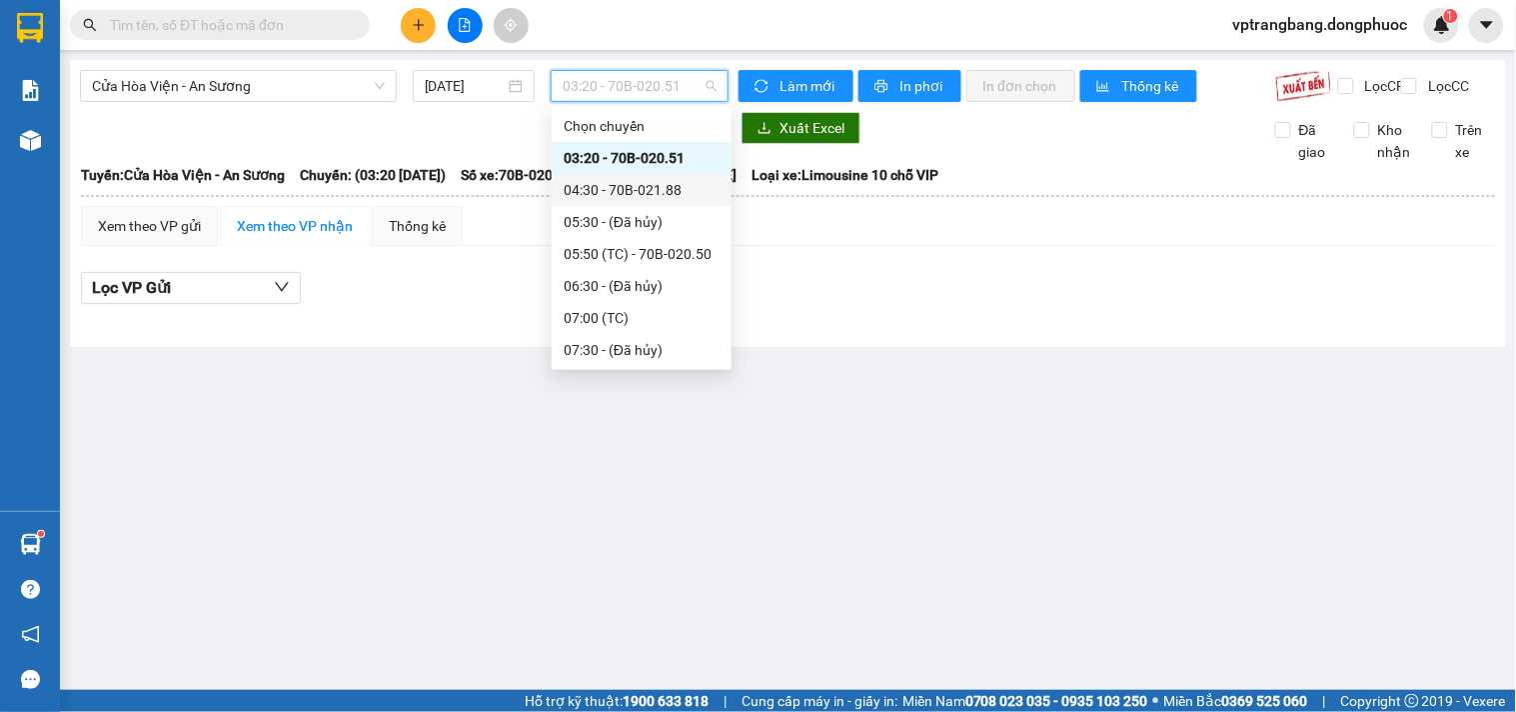
click at [611, 192] on div "04:30 - 70B-021.88" at bounding box center [642, 190] width 156 height 22
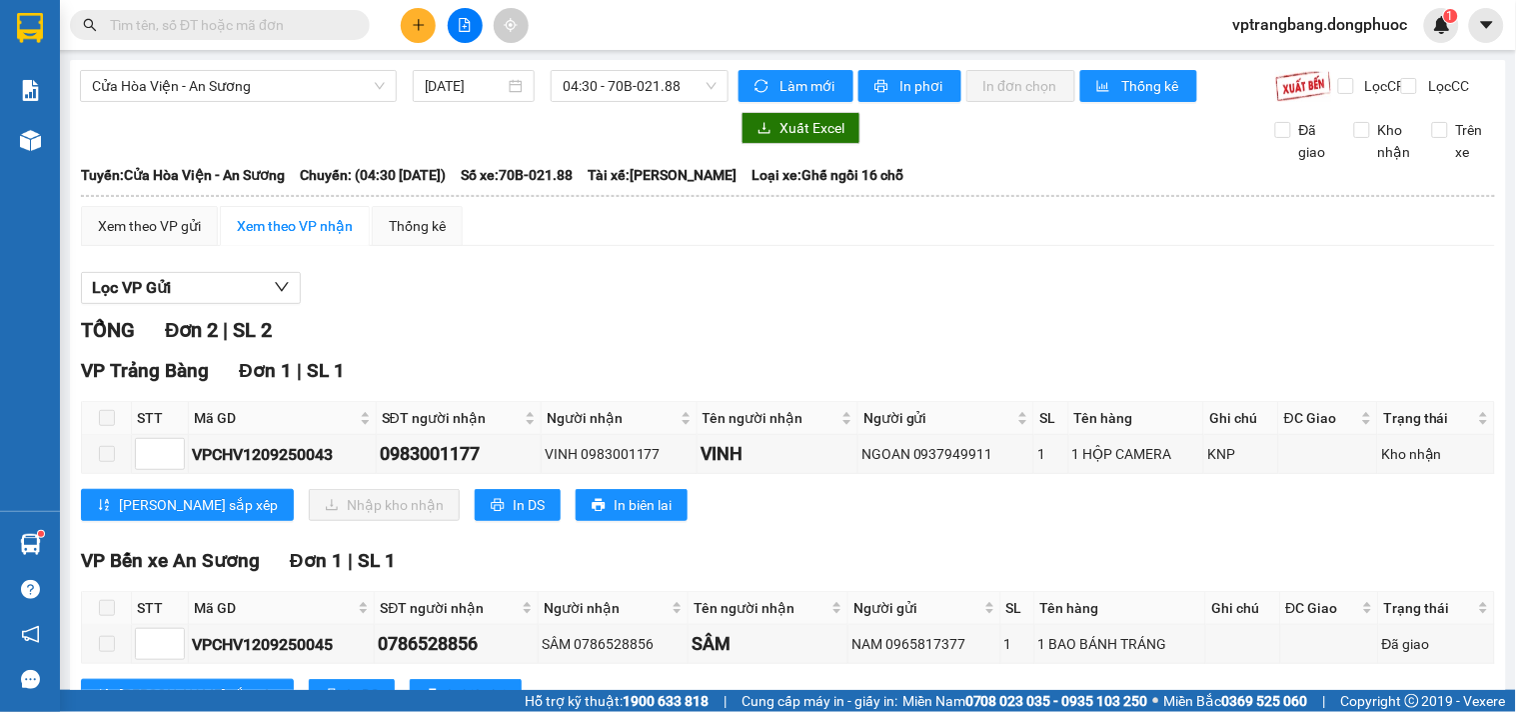
click at [505, 305] on div "Lọc VP Gửi" at bounding box center [788, 288] width 1414 height 33
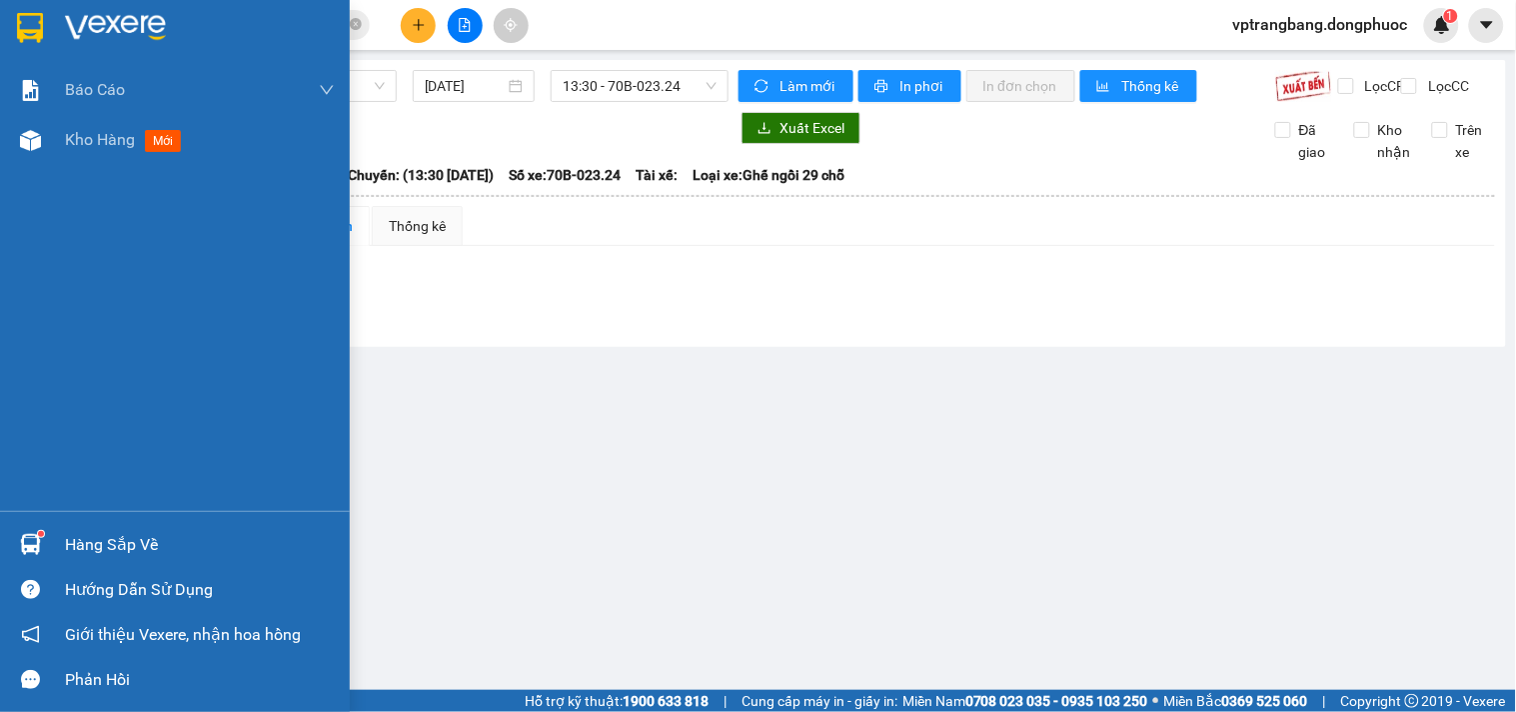
click at [71, 533] on div "Hàng sắp về" at bounding box center [200, 545] width 270 height 30
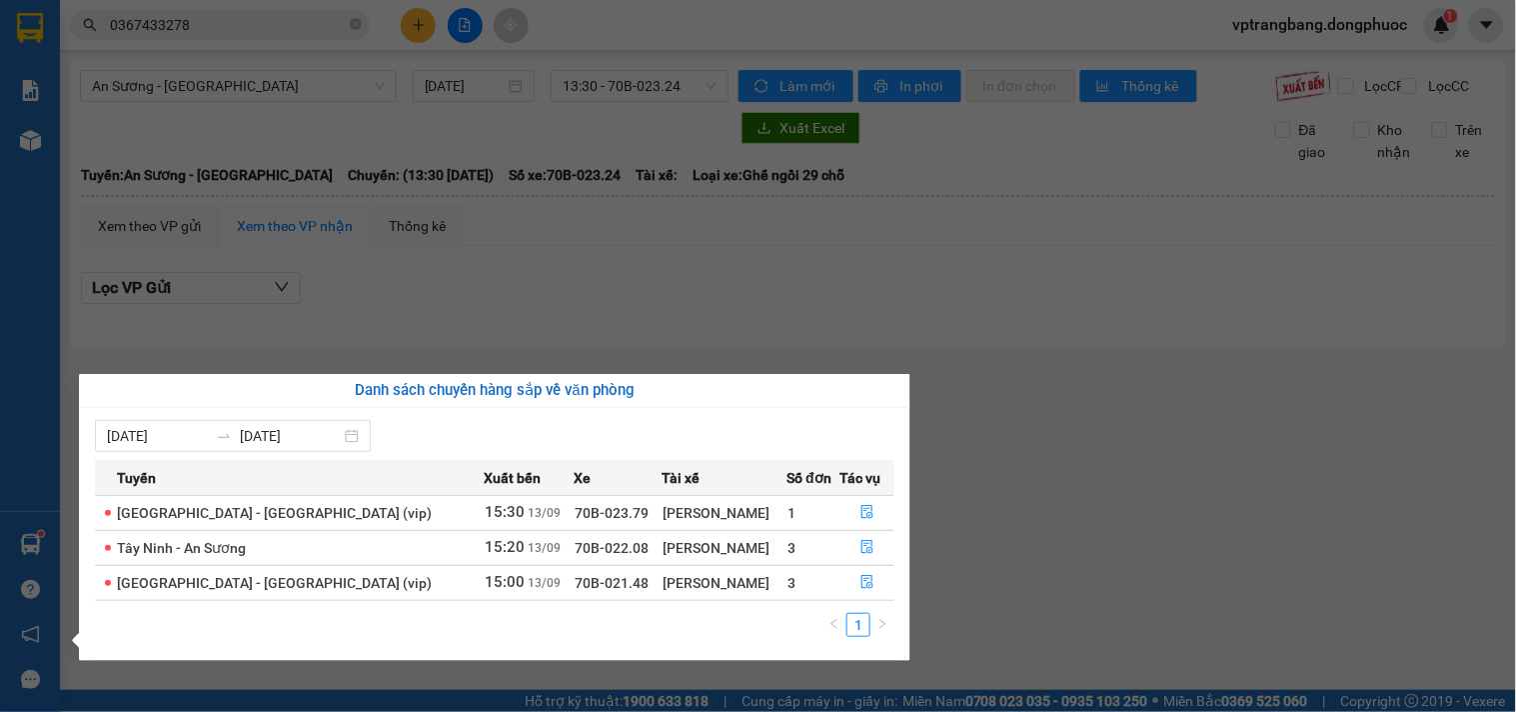
click at [1004, 481] on section "Kết quả tìm kiếm ( 21 ) Bộ lọc Mã ĐH Trạng thái Món hàng Tổng cước Chưa cước Nh…" at bounding box center [758, 356] width 1516 height 712
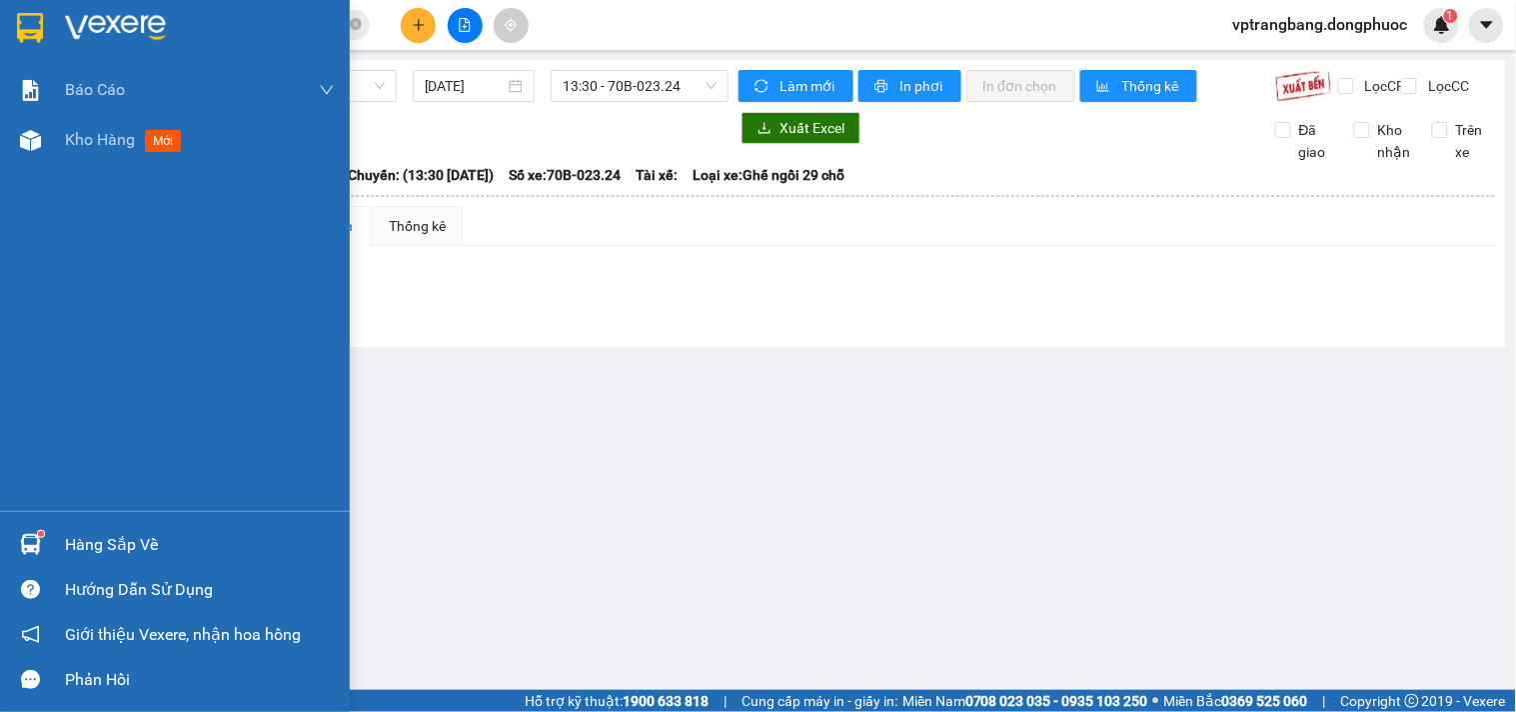
click at [47, 542] on div "Hàng sắp về" at bounding box center [175, 544] width 350 height 45
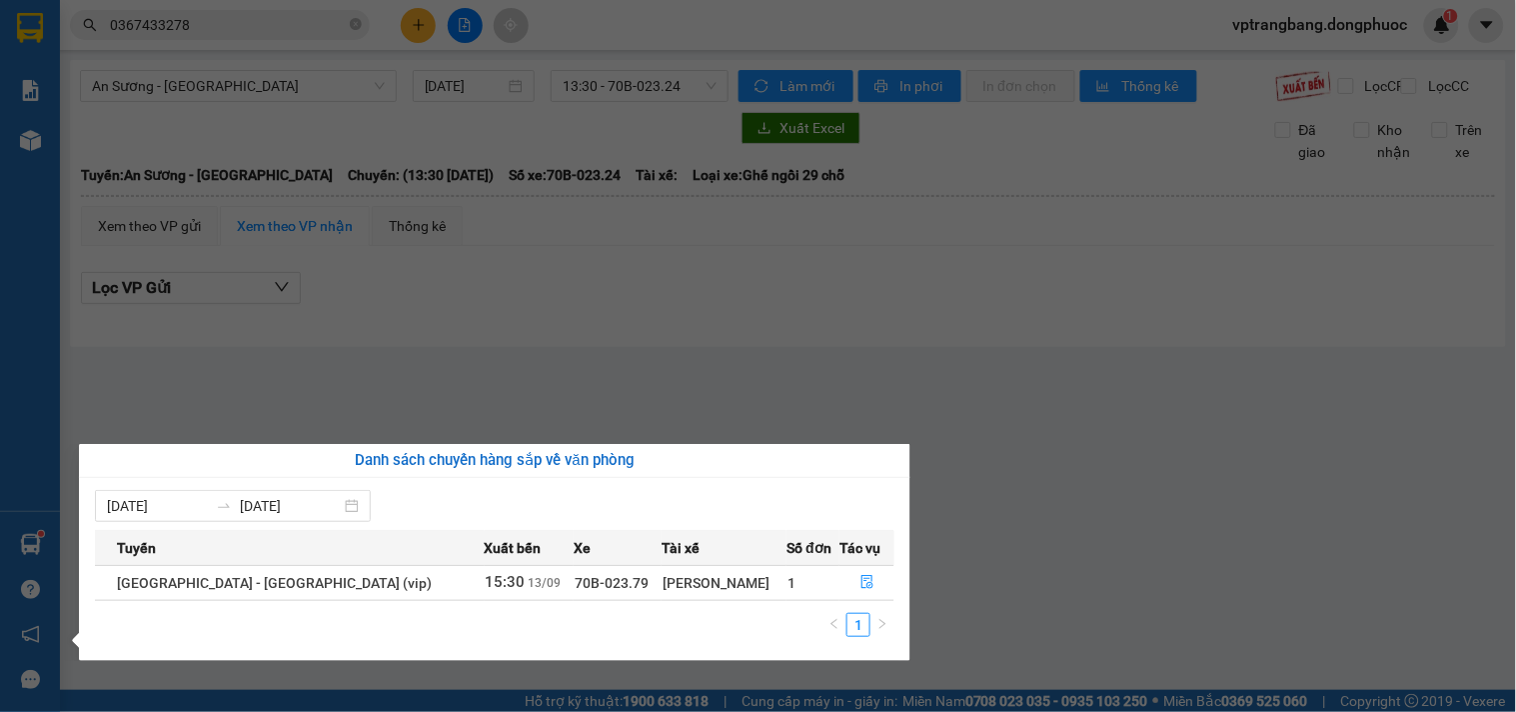
click at [982, 415] on section "Kết quả tìm kiếm ( 21 ) Bộ lọc Mã ĐH Trạng thái Món hàng Tổng cước Chưa cước Nh…" at bounding box center [758, 356] width 1516 height 712
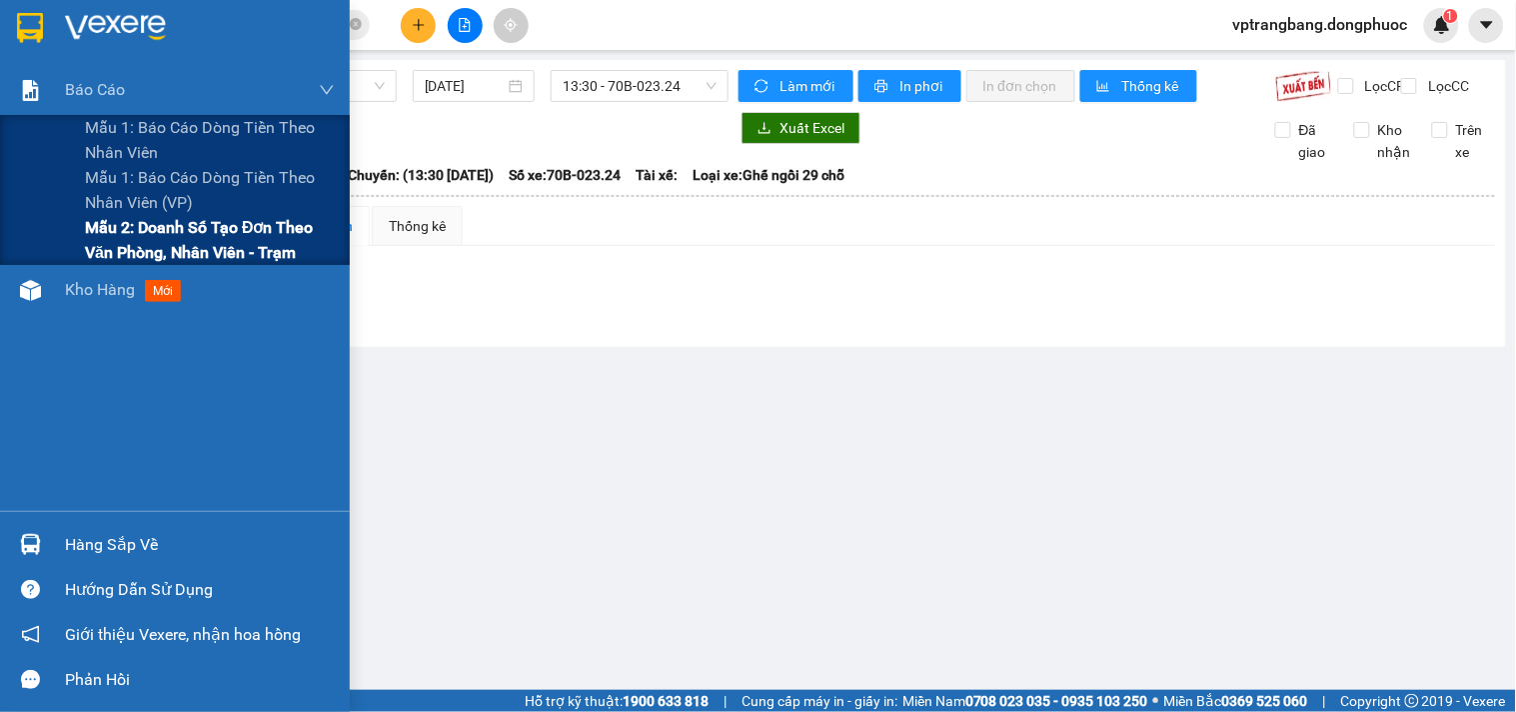
click at [123, 240] on span "Mẫu 2: Doanh số tạo đơn theo Văn phòng, nhân viên - Trạm" at bounding box center [210, 240] width 250 height 50
